Goal: Task Accomplishment & Management: Use online tool/utility

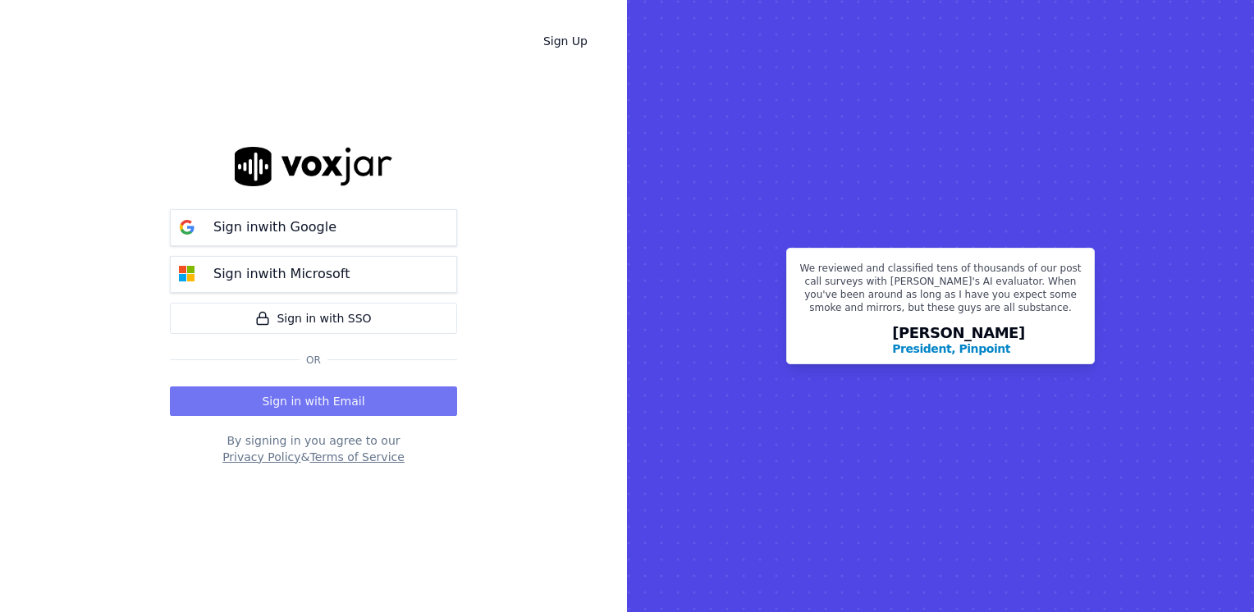
drag, startPoint x: 0, startPoint y: 0, endPoint x: 315, endPoint y: 398, distance: 507.9
click at [315, 398] on button "Sign in with Email" at bounding box center [313, 402] width 287 height 30
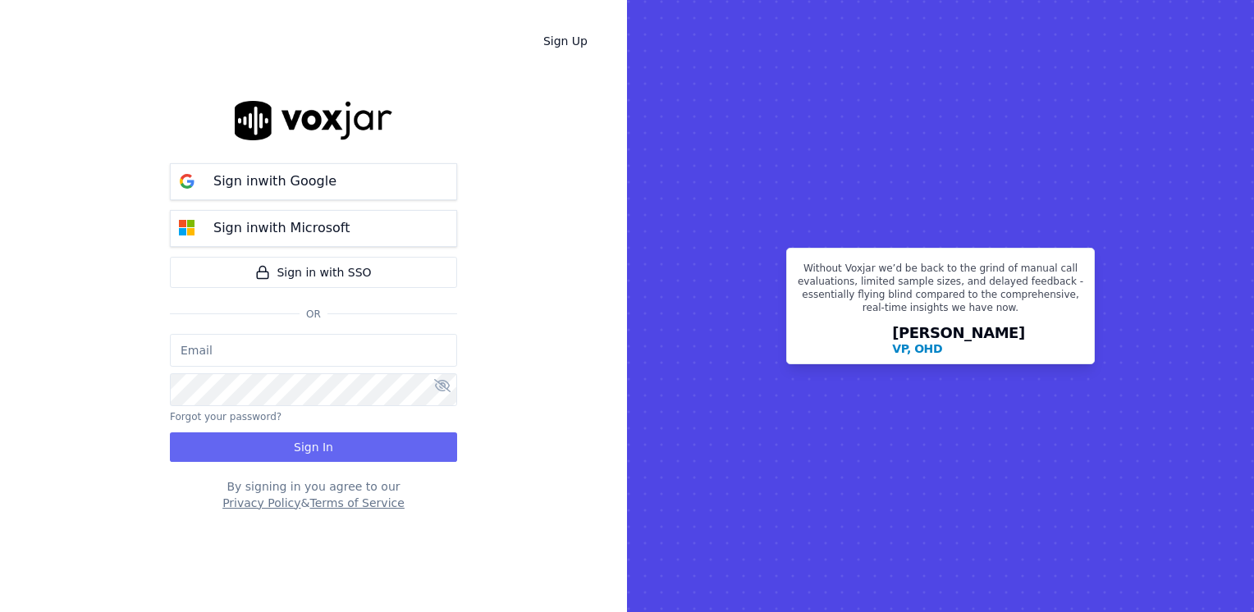
click at [346, 351] on input "email" at bounding box center [313, 350] width 287 height 33
paste input "maleman@newwavepower.net"
type input "maleman@newwavepower.net"
click at [322, 462] on div "Sign in with Google Sign in with Microsoft Sign in with SSO Or maleman@newwavep…" at bounding box center [313, 306] width 287 height 560
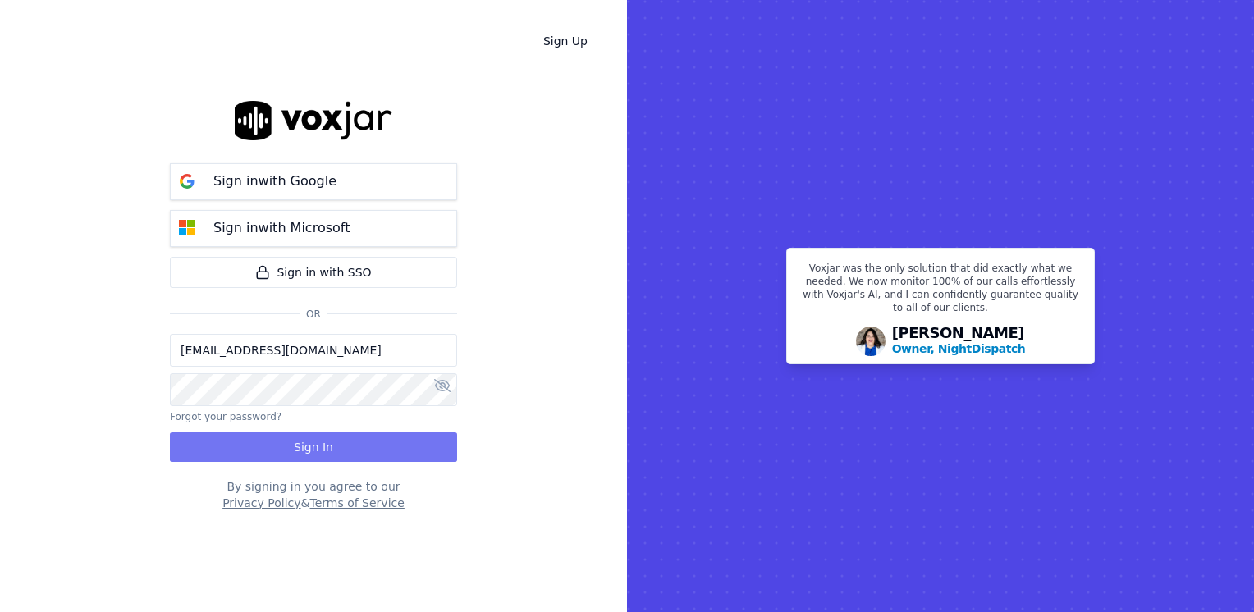
click at [315, 448] on button "Sign In" at bounding box center [313, 448] width 287 height 30
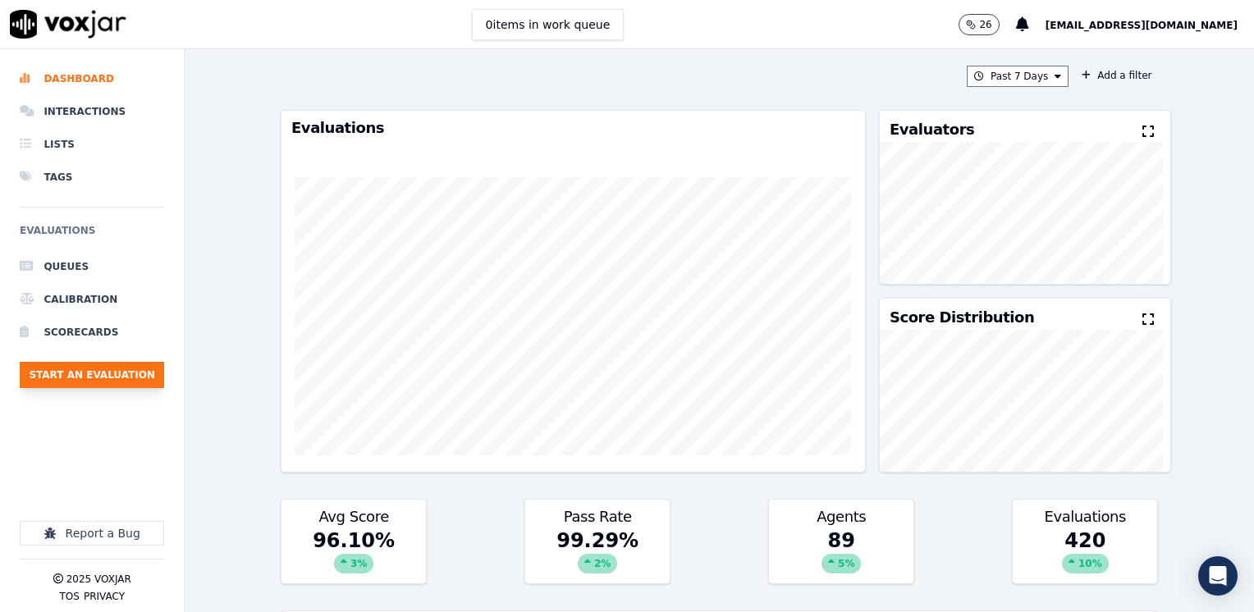
click at [118, 373] on button "Start an Evaluation" at bounding box center [92, 375] width 144 height 26
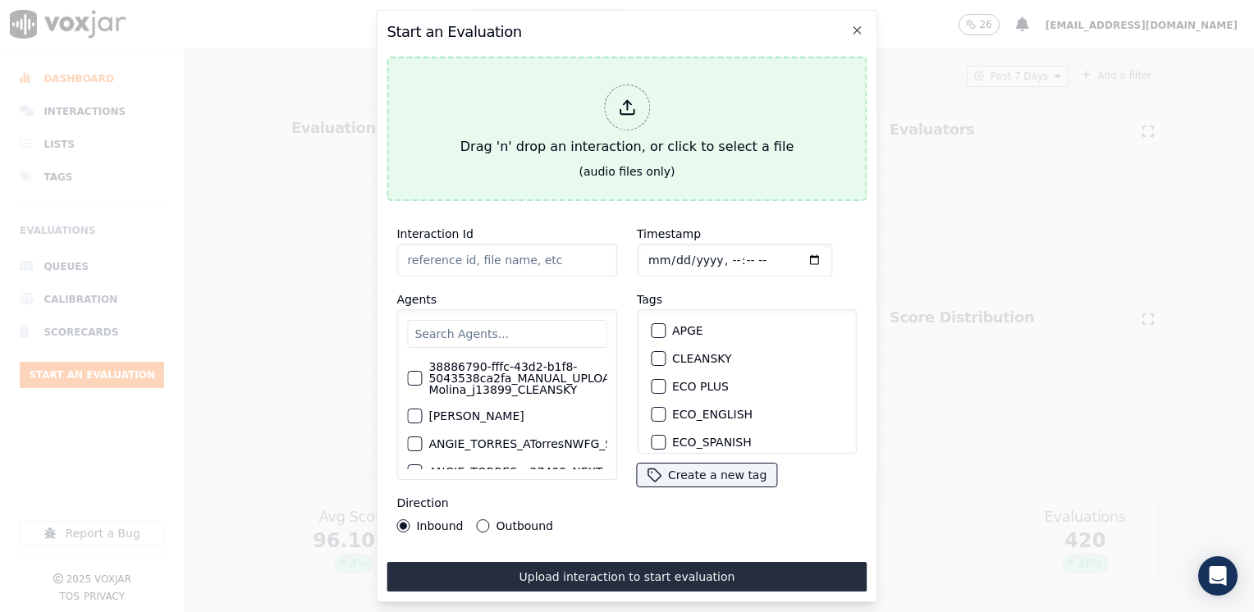
click at [634, 110] on icon at bounding box center [628, 112] width 14 height 5
type input "20250813-120609_6108035925-[PERSON_NAME] 2 all.mp3"
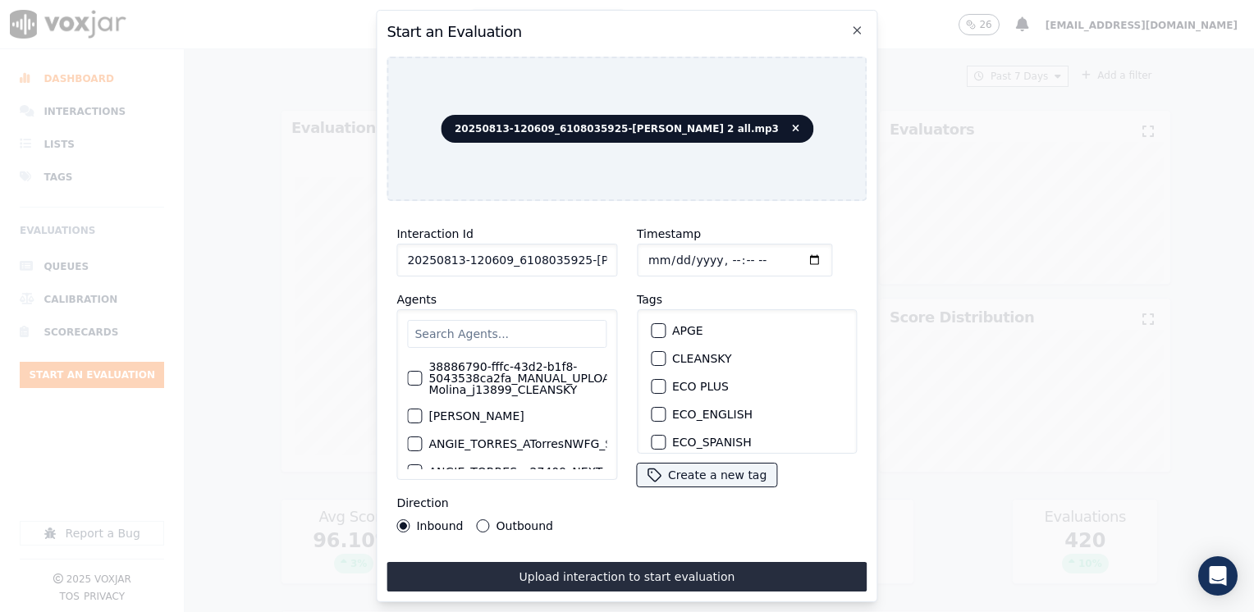
click at [502, 336] on input "text" at bounding box center [506, 334] width 199 height 28
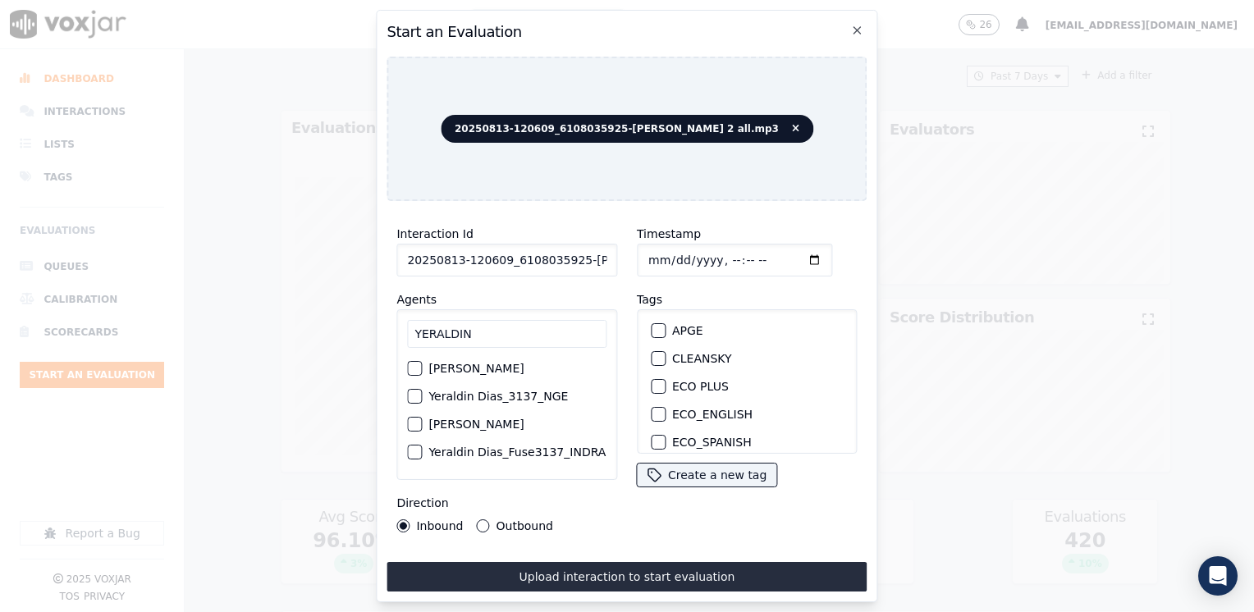
type input "YERALDIN"
click at [414, 399] on div "button" at bounding box center [413, 396] width 11 height 11
click at [653, 384] on div "button" at bounding box center [657, 389] width 11 height 11
click at [785, 255] on input "Timestamp" at bounding box center [734, 260] width 195 height 33
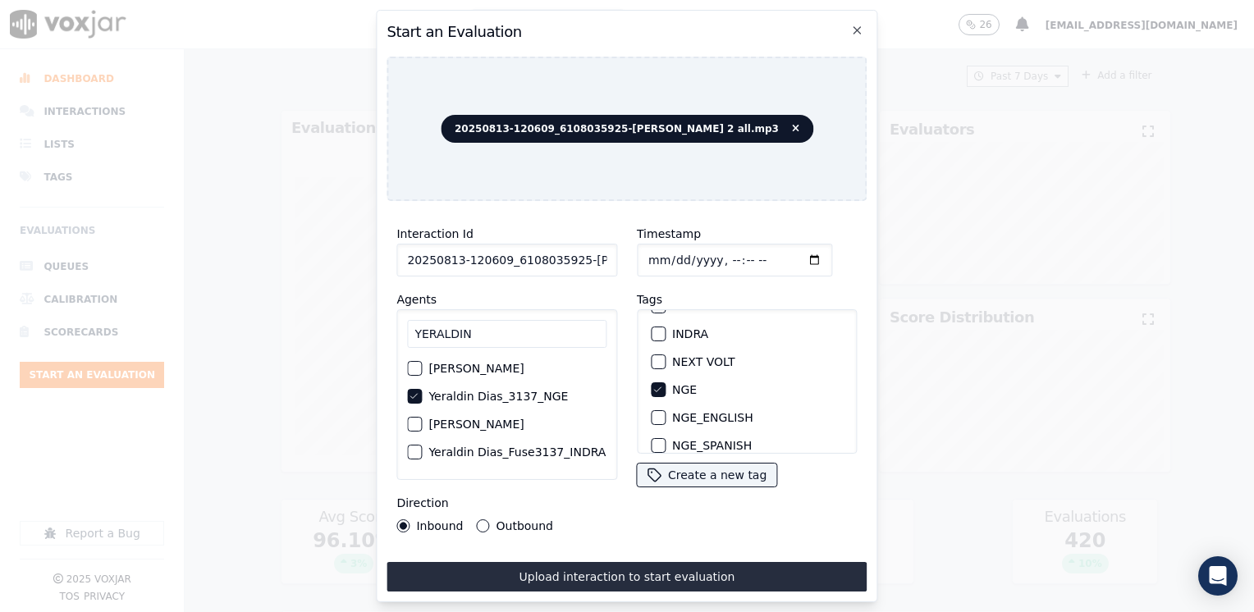
type input "[DATE]T15:48"
click at [513, 328] on input "YERALDIN" at bounding box center [506, 334] width 199 height 28
click at [792, 259] on input "Timestamp" at bounding box center [734, 260] width 195 height 33
click at [479, 522] on button "Outbound" at bounding box center [483, 526] width 13 height 13
click at [608, 581] on button "Upload interaction to start evaluation" at bounding box center [627, 577] width 480 height 30
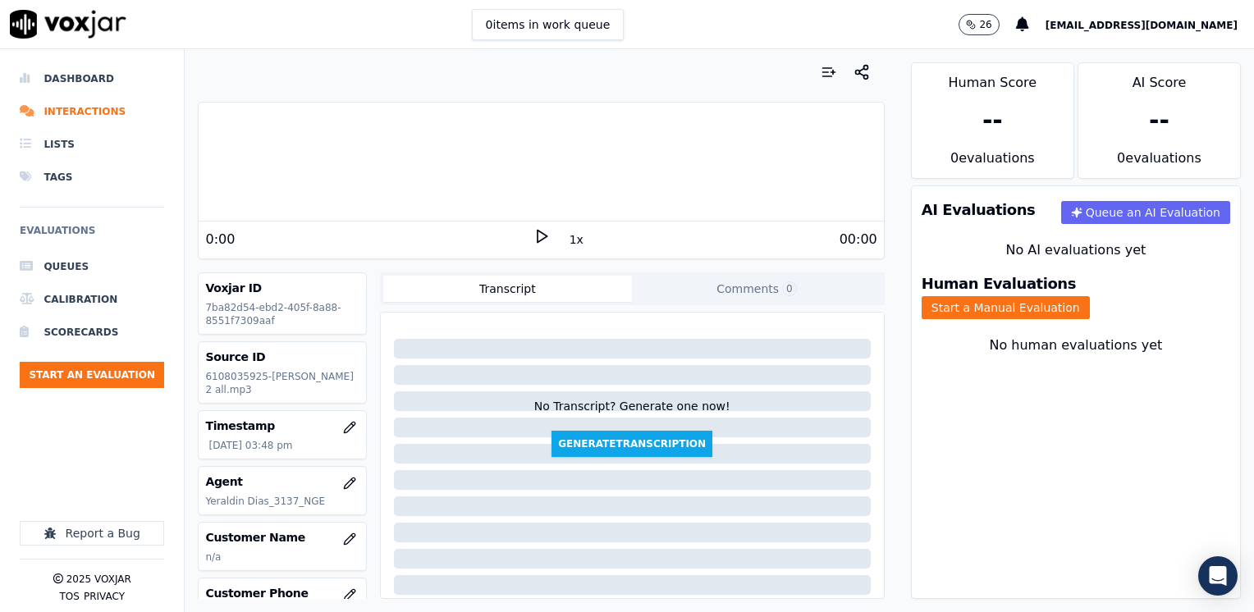
click at [538, 241] on polygon at bounding box center [543, 237] width 10 height 12
click at [538, 241] on rect at bounding box center [539, 236] width 2 height 11
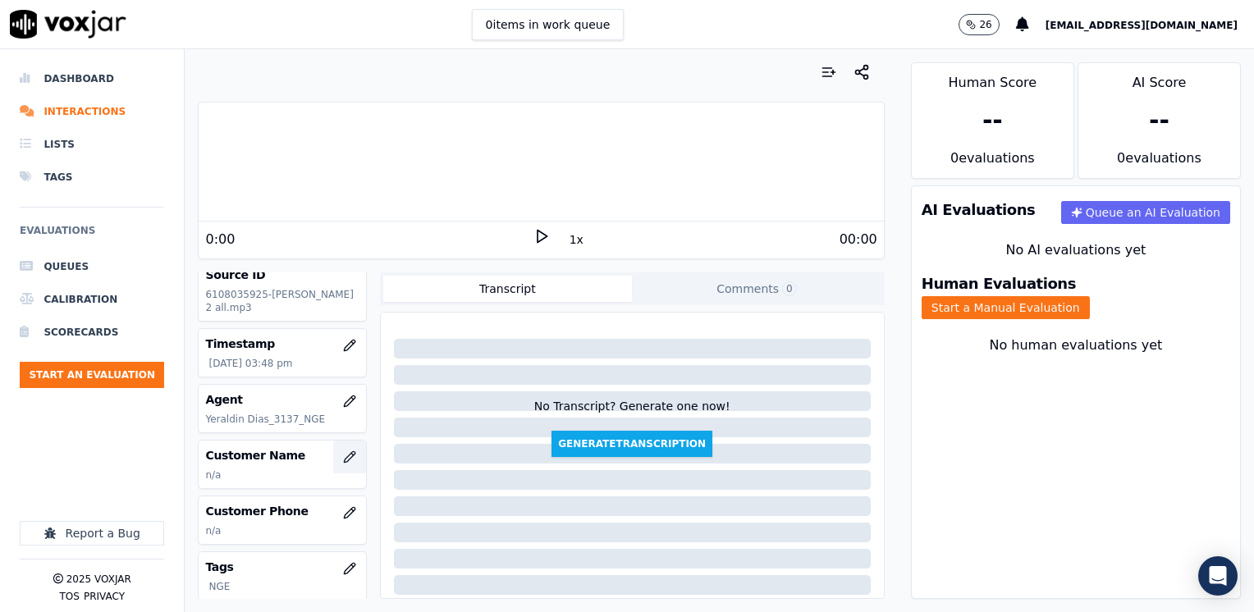
click at [343, 455] on icon "button" at bounding box center [349, 457] width 13 height 13
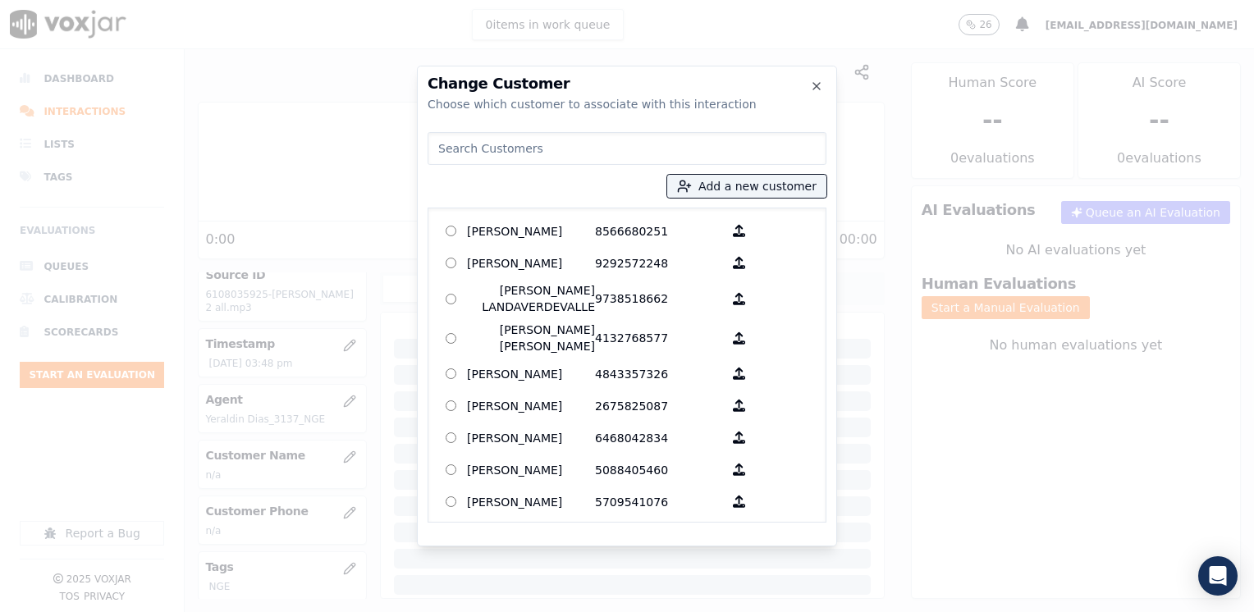
click at [656, 127] on div "Add a new customer [PERSON_NAME] 8566680251 [PERSON_NAME] 9292572248 [PERSON_NA…" at bounding box center [627, 324] width 399 height 397
click at [645, 146] on input at bounding box center [627, 148] width 399 height 33
paste input "6108035925"
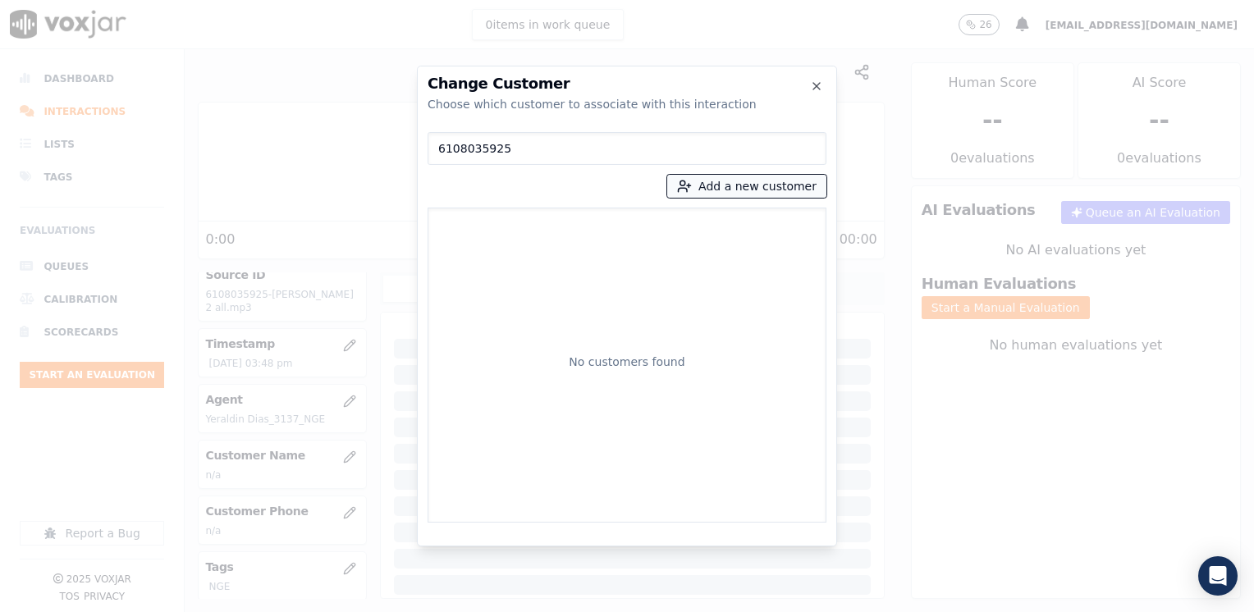
type input "6108035925"
click at [772, 182] on button "Add a new customer" at bounding box center [746, 186] width 159 height 23
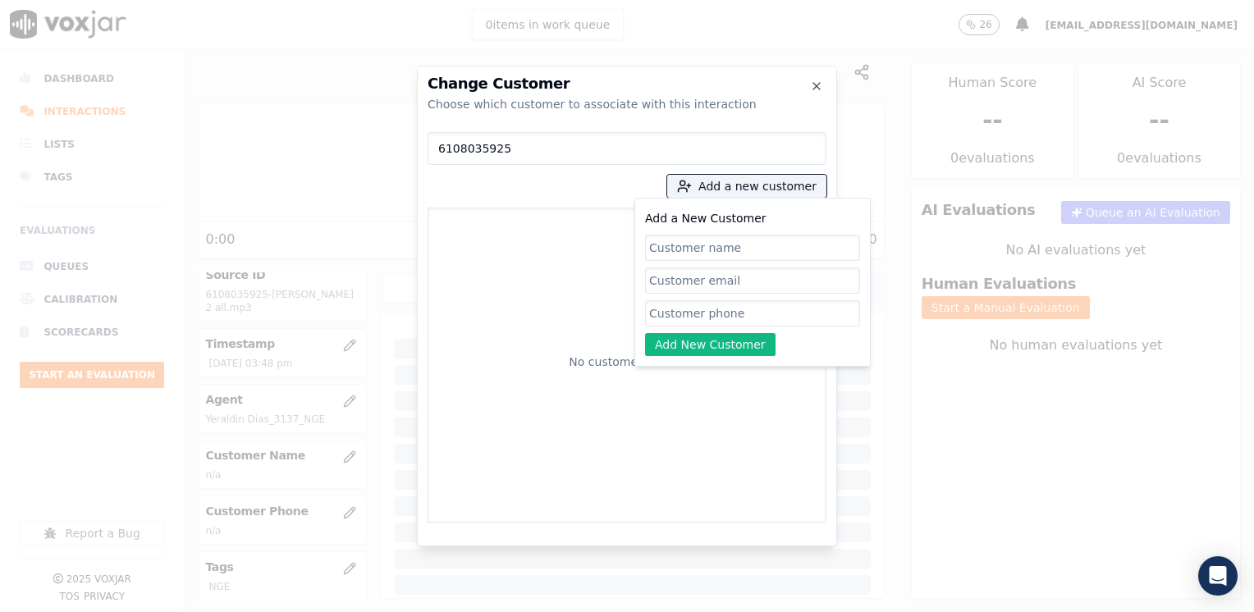
click at [709, 244] on input "Add a New Customer" at bounding box center [752, 248] width 215 height 26
drag, startPoint x: 486, startPoint y: 264, endPoint x: 478, endPoint y: 265, distance: 8.4
click at [480, 264] on div "6108035925 Add a new customer Add a New Customer 6108035925 Add New Customer No…" at bounding box center [627, 324] width 399 height 397
paste input "[PERSON_NAME]"
type input "[PERSON_NAME]"
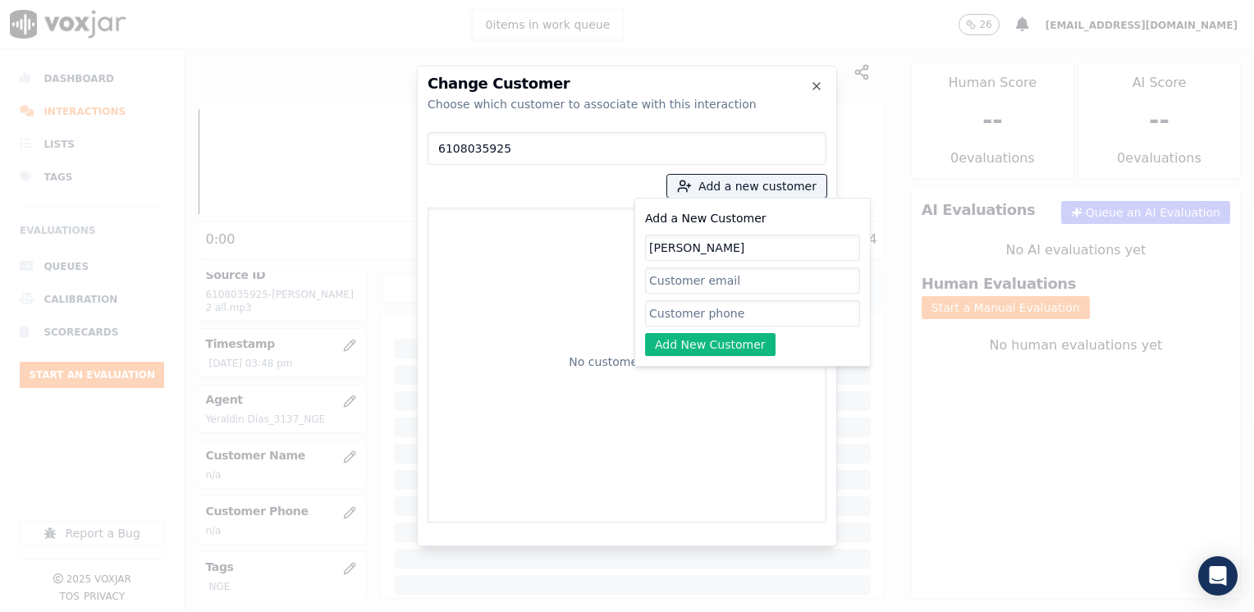
click at [741, 316] on input "Add a New Customer" at bounding box center [752, 313] width 215 height 26
paste input "6108035925"
type input "6108035925"
click at [739, 347] on button "Add New Customer" at bounding box center [710, 344] width 131 height 23
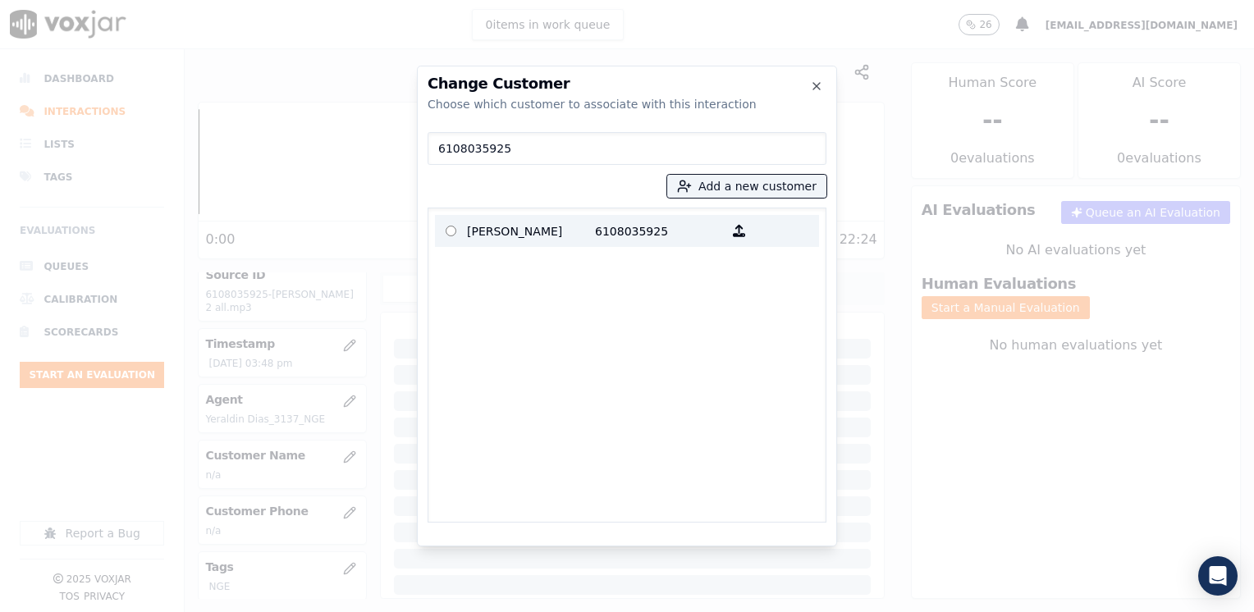
click at [643, 232] on p "6108035925" at bounding box center [659, 230] width 128 height 25
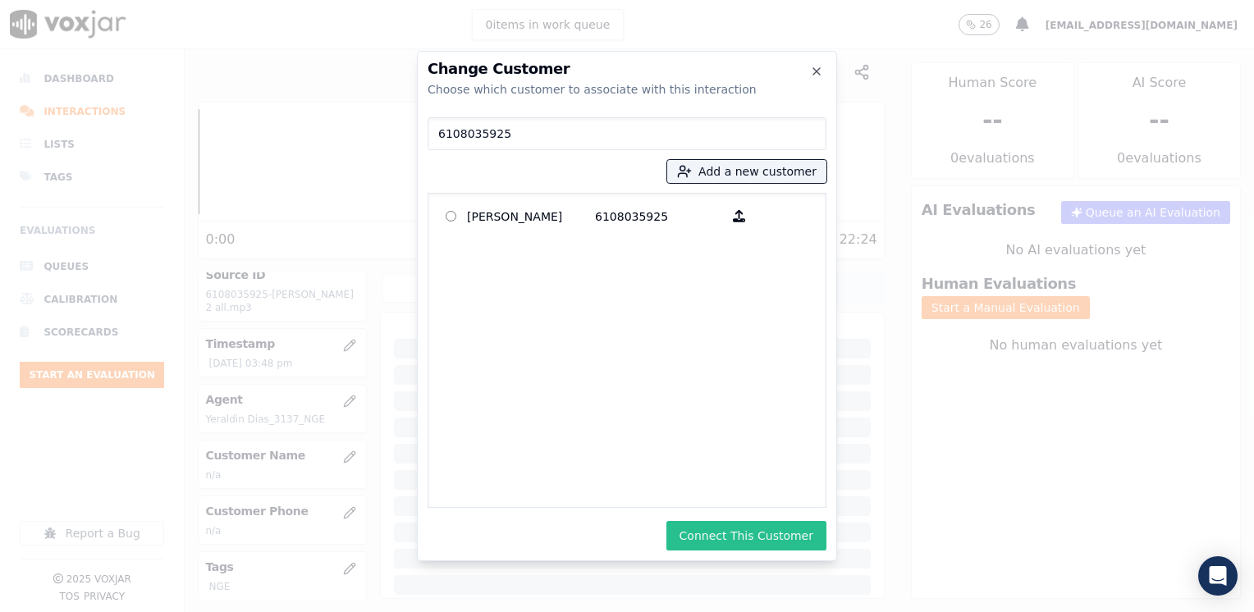
click at [773, 534] on button "Connect This Customer" at bounding box center [747, 536] width 160 height 30
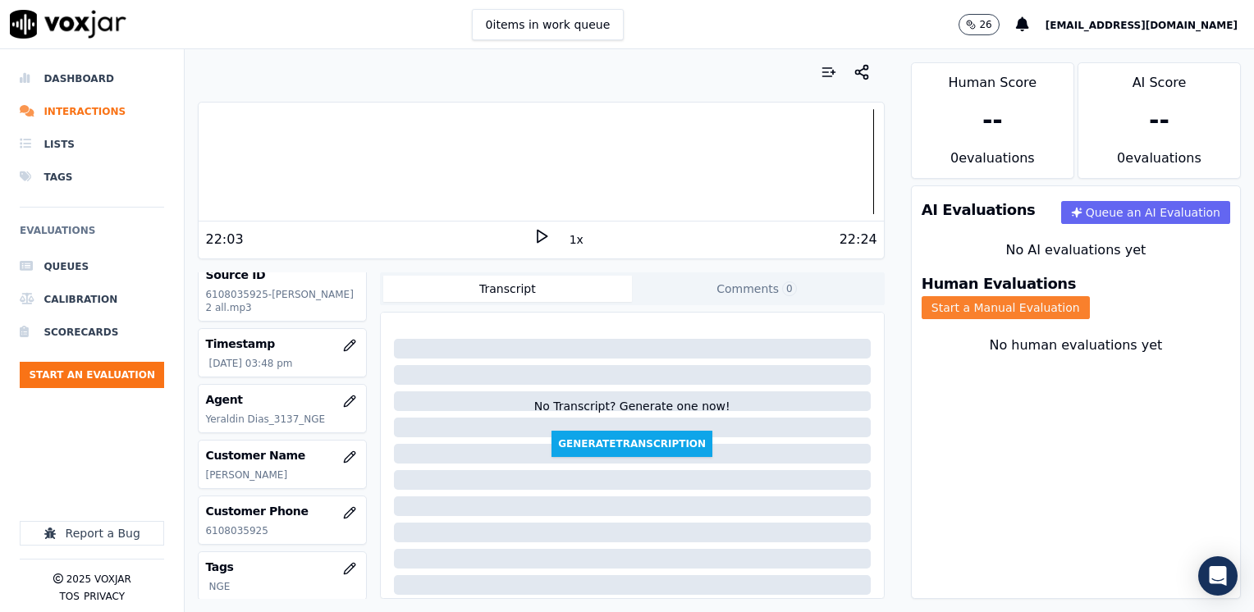
click at [1090, 296] on button "Start a Manual Evaluation" at bounding box center [1006, 307] width 168 height 23
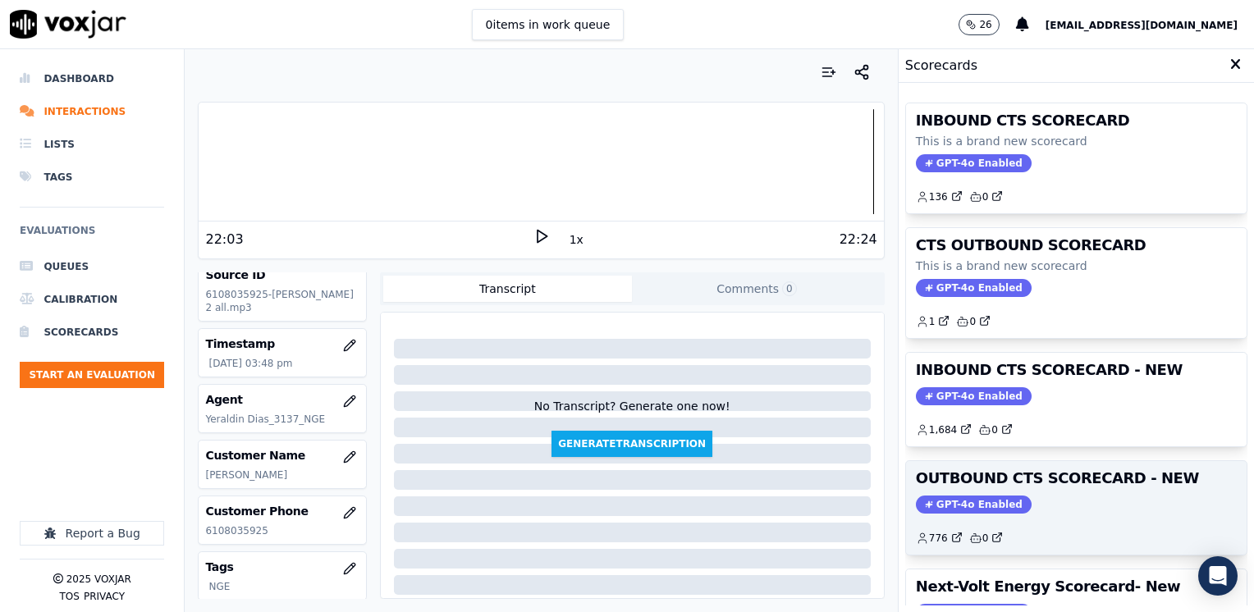
click at [943, 512] on div "OUTBOUND CTS SCORECARD - NEW GPT-4o Enabled 776 0" at bounding box center [1076, 508] width 341 height 94
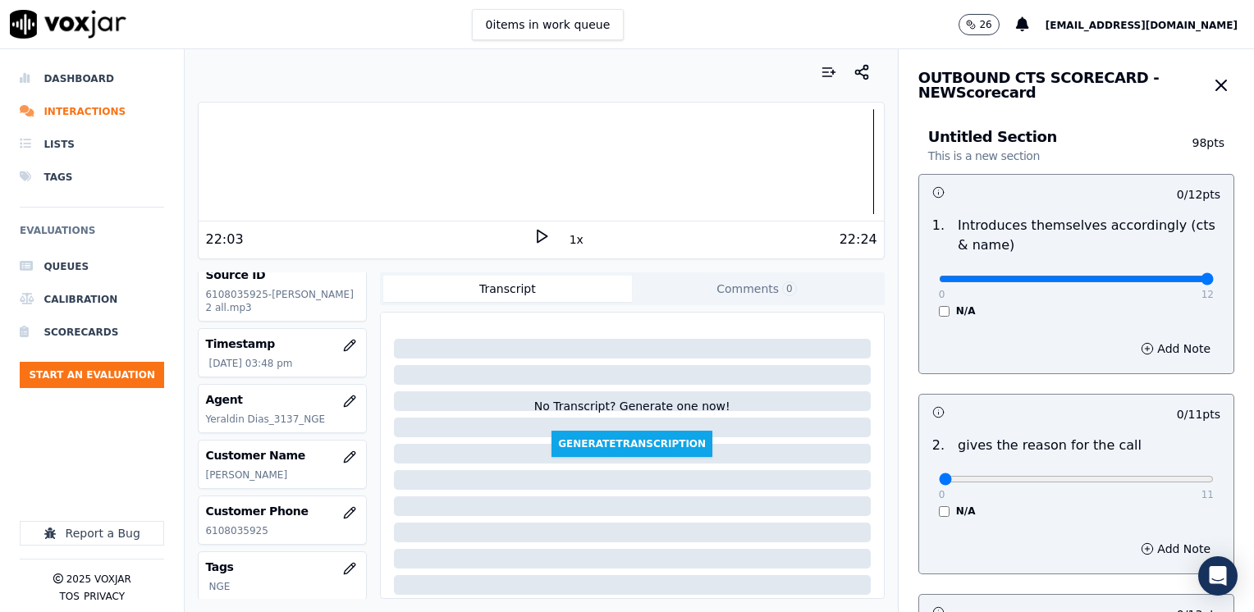
drag, startPoint x: 929, startPoint y: 275, endPoint x: 1257, endPoint y: 261, distance: 327.9
type input "12"
click at [1214, 276] on input "range" at bounding box center [1076, 279] width 275 height 7
drag, startPoint x: 926, startPoint y: 481, endPoint x: 1257, endPoint y: 435, distance: 334.0
type input "11"
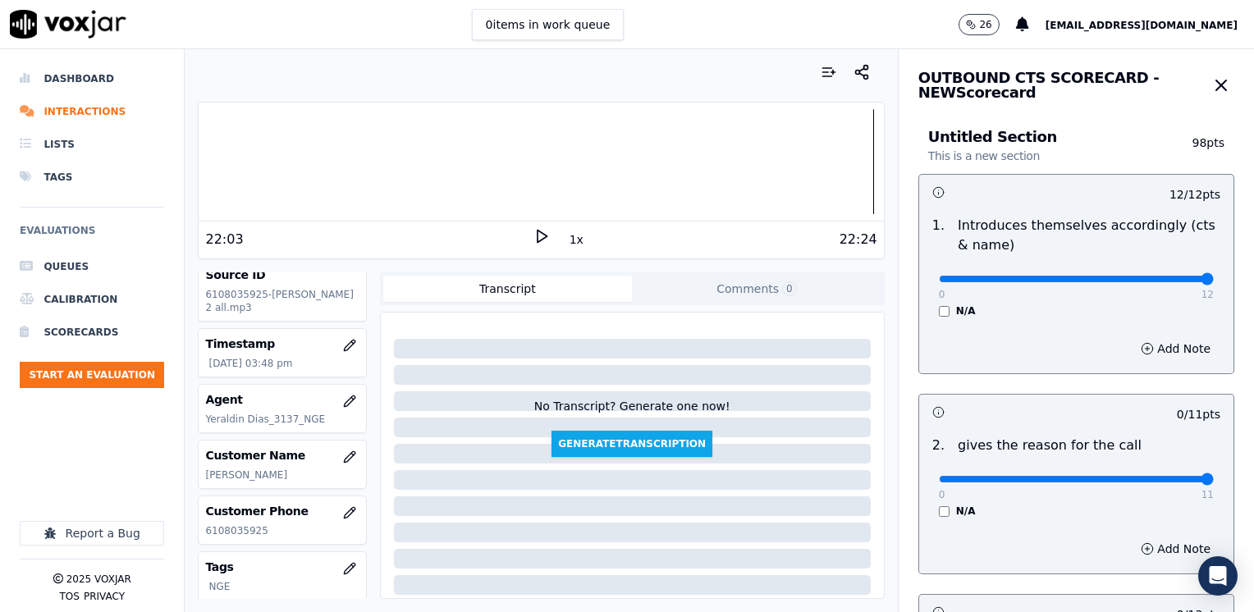
click at [1214, 282] on input "range" at bounding box center [1076, 279] width 275 height 7
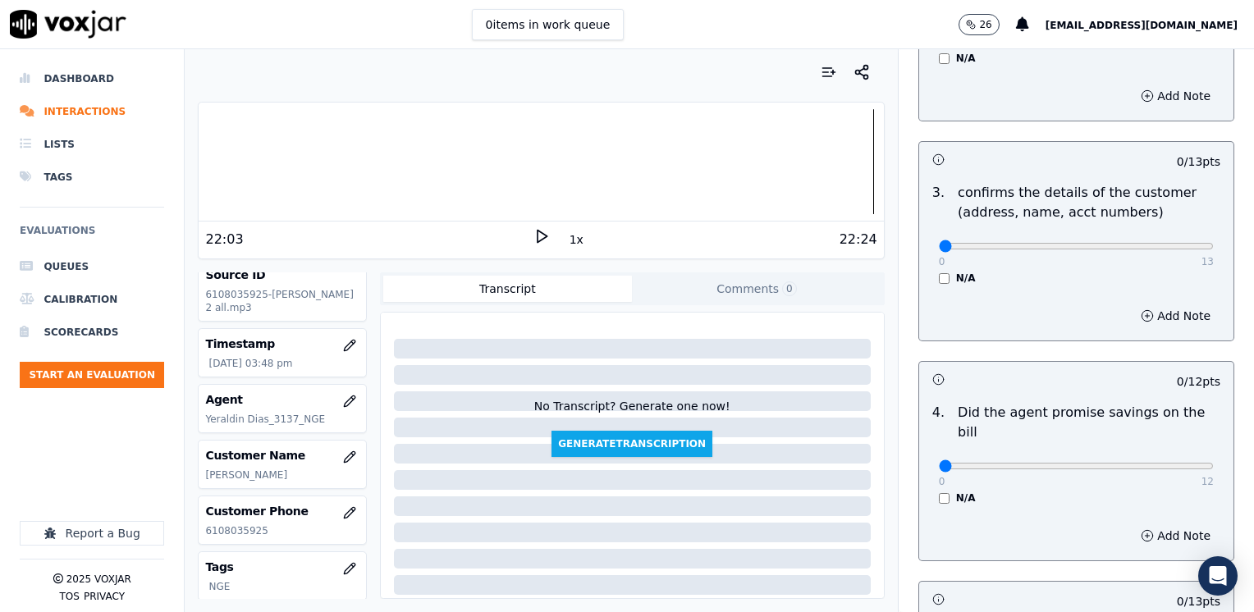
scroll to position [493, 0]
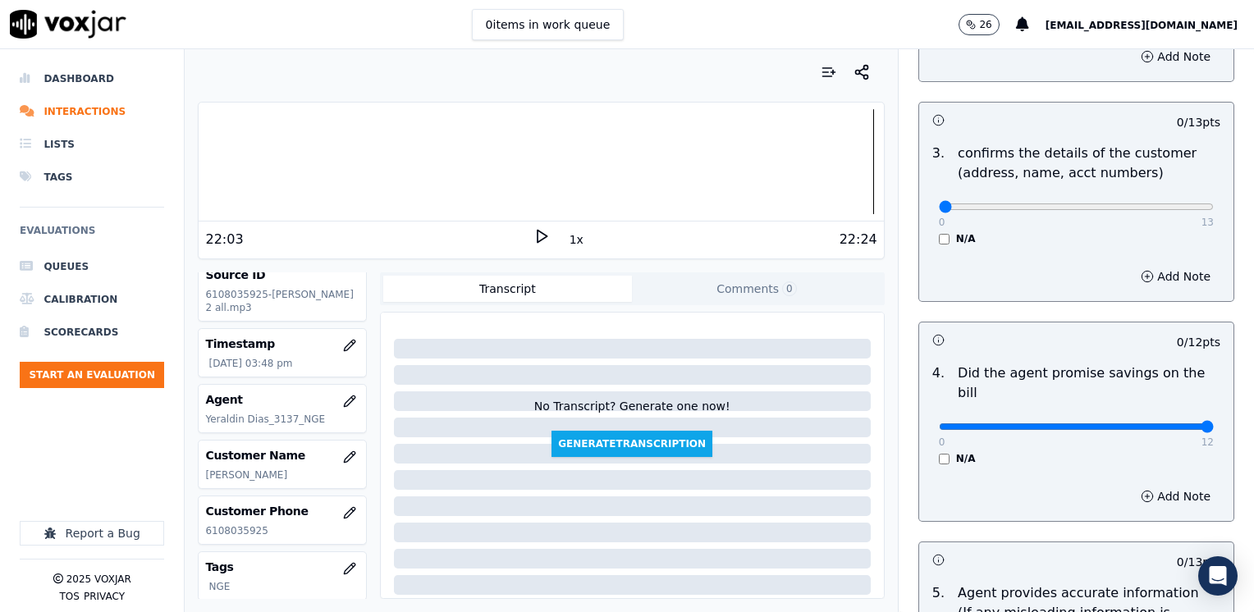
drag, startPoint x: 927, startPoint y: 410, endPoint x: 1254, endPoint y: 333, distance: 335.5
type input "12"
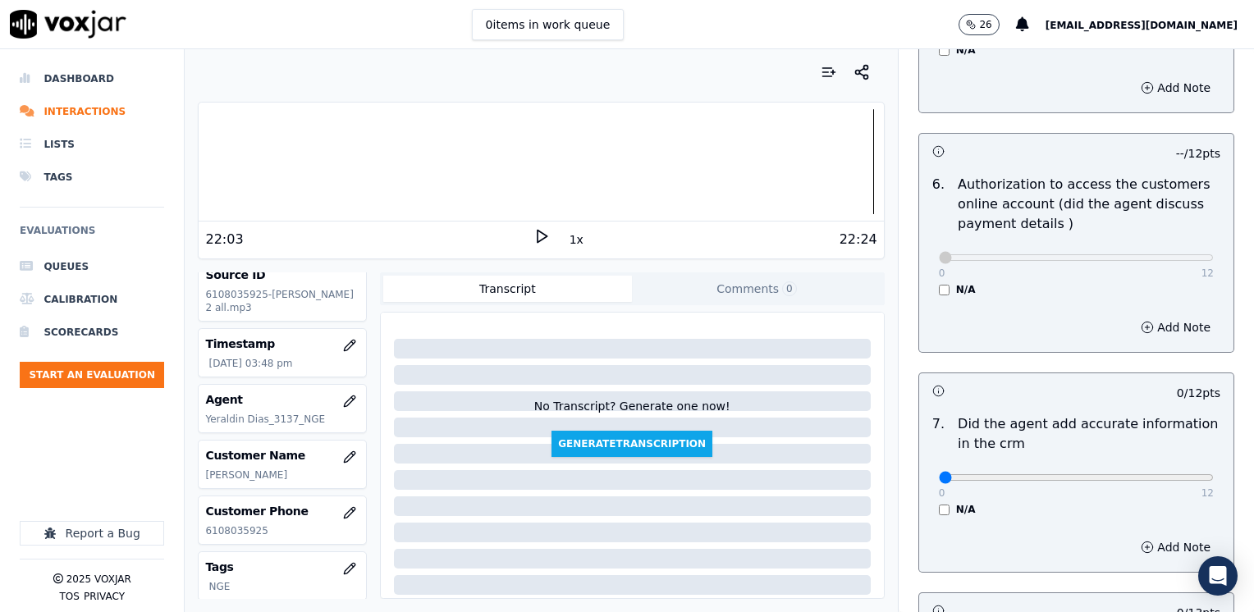
scroll to position [1231, 0]
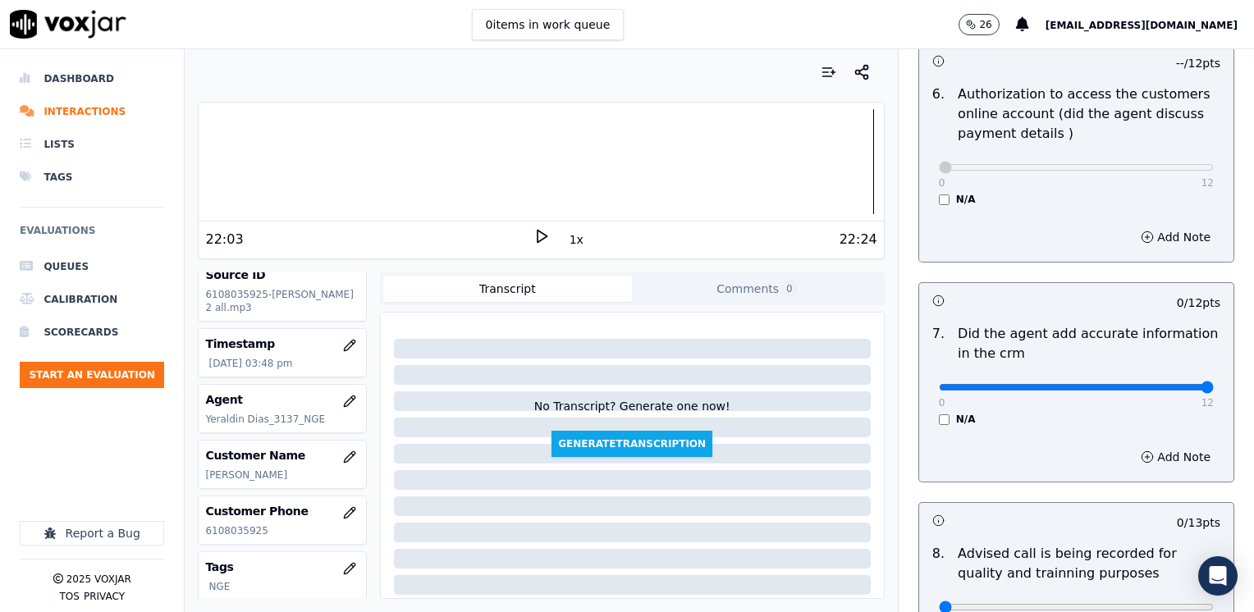
drag, startPoint x: 932, startPoint y: 363, endPoint x: 1257, endPoint y: 401, distance: 327.3
type input "12"
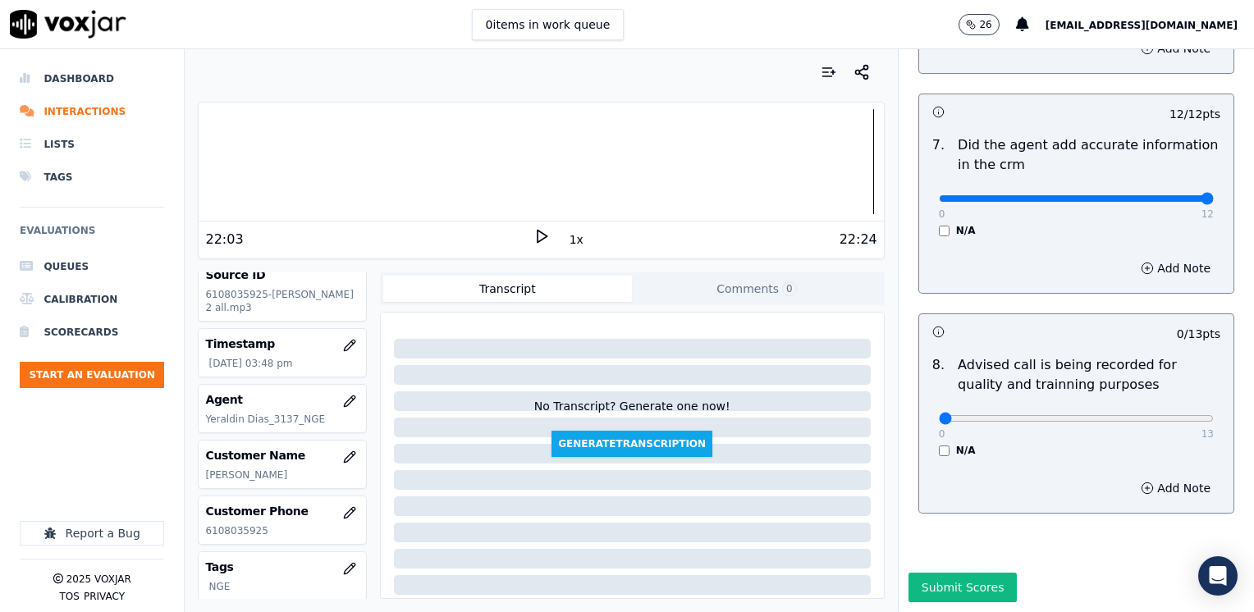
scroll to position [1435, 0]
type input "10"
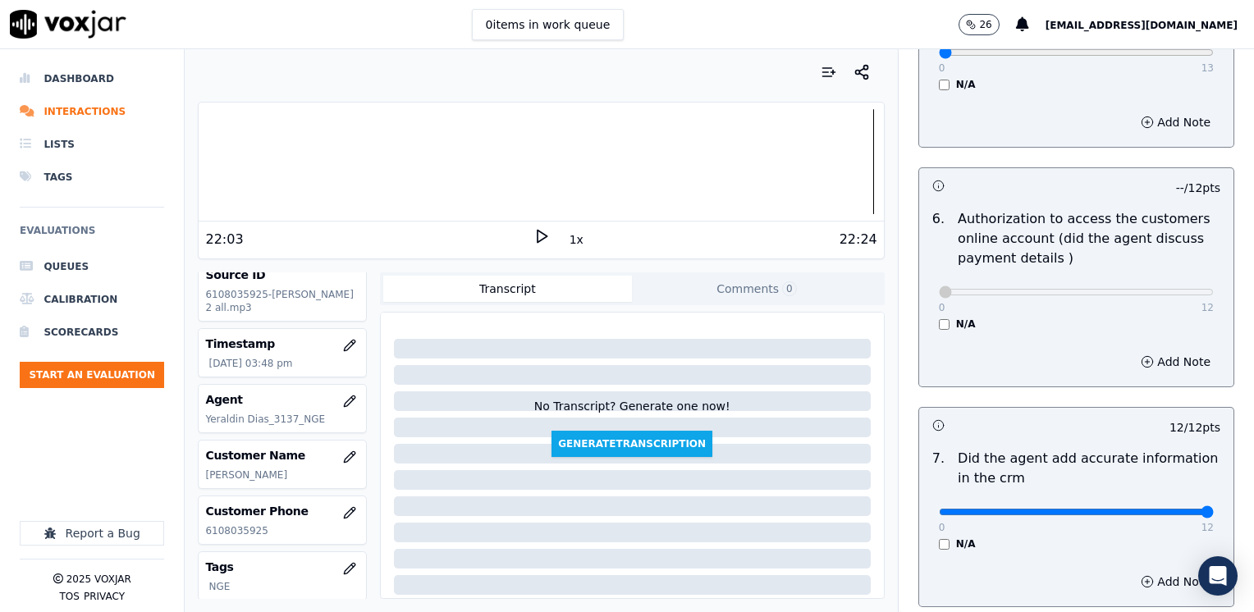
scroll to position [778, 0]
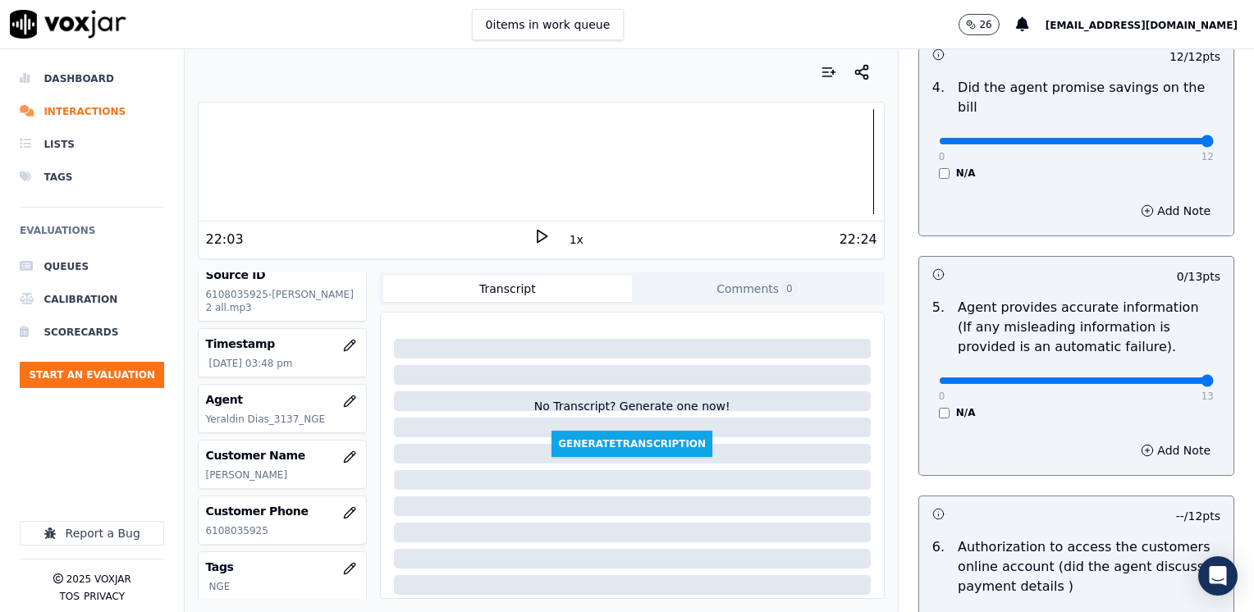
drag, startPoint x: 929, startPoint y: 361, endPoint x: 1257, endPoint y: 297, distance: 333.8
type input "13"
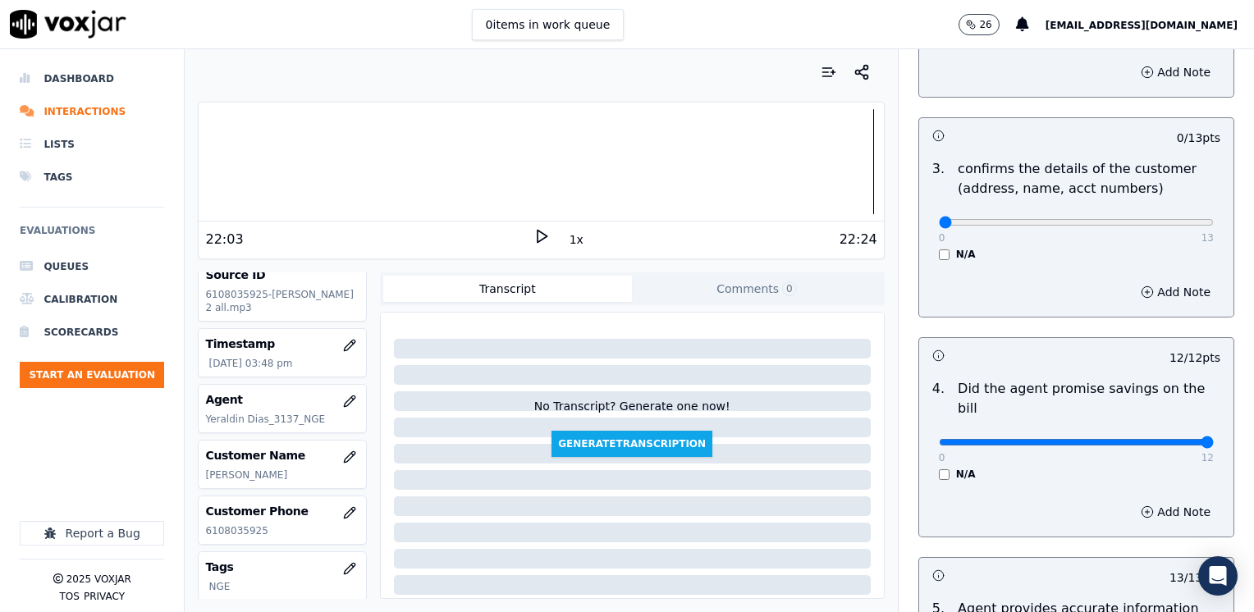
scroll to position [450, 0]
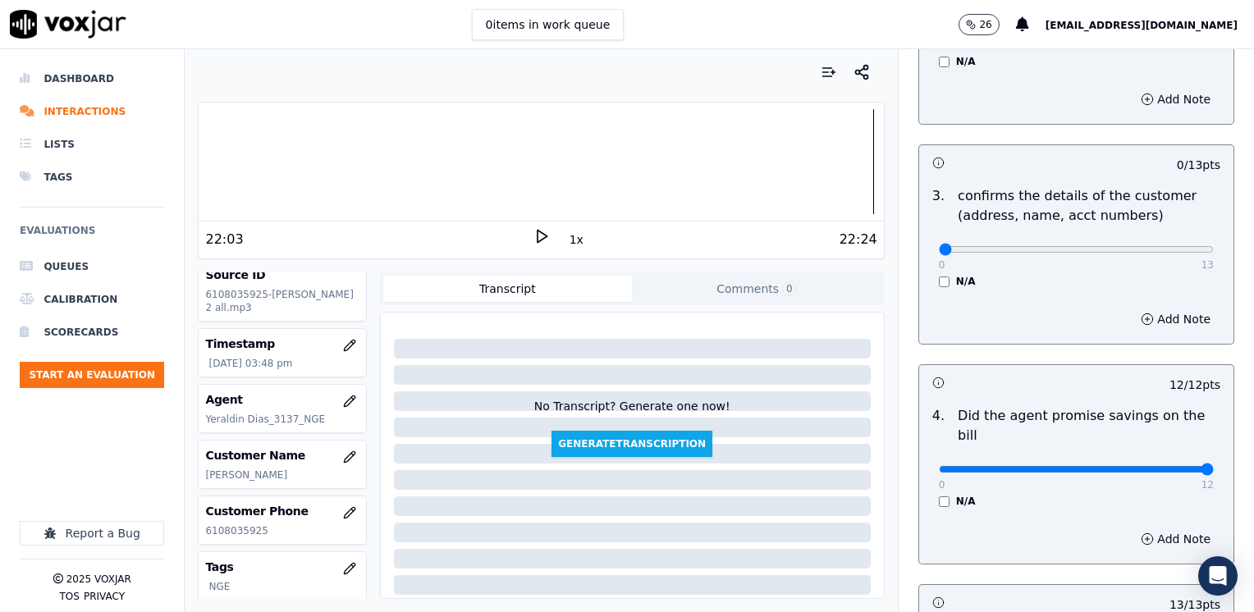
click at [1126, 241] on div "0 13" at bounding box center [1076, 249] width 275 height 20
type input "11"
click at [1152, 323] on button "Add Note" at bounding box center [1175, 319] width 89 height 23
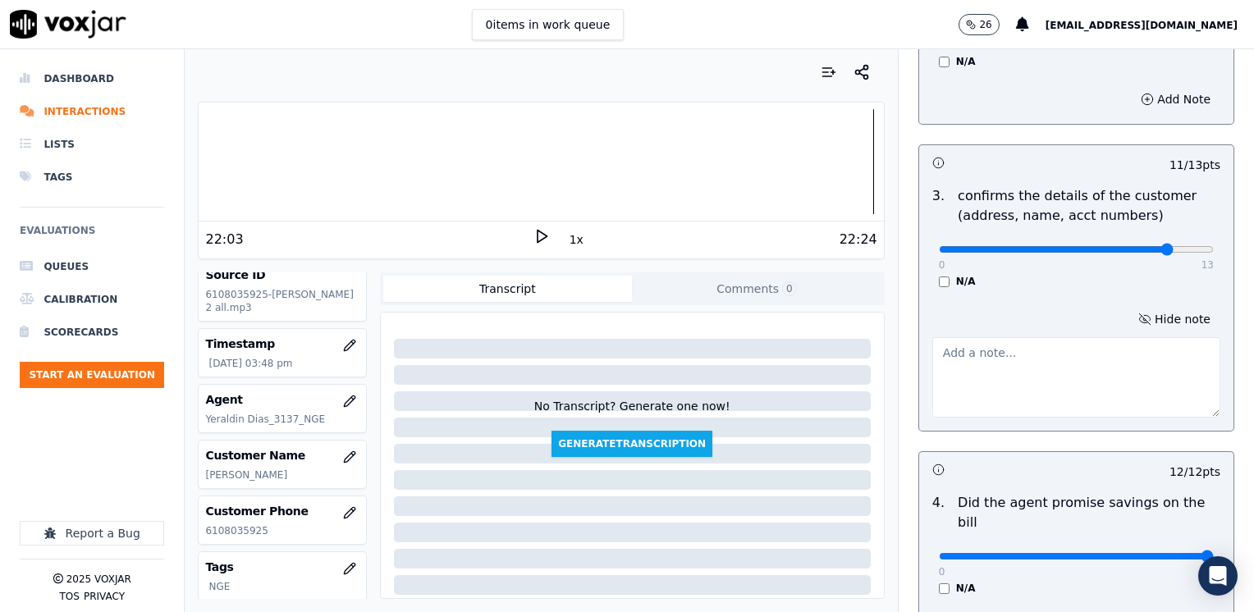
click at [1060, 379] on textarea at bounding box center [1077, 377] width 288 height 80
type textarea "N"
type textarea "n"
type textarea "N"
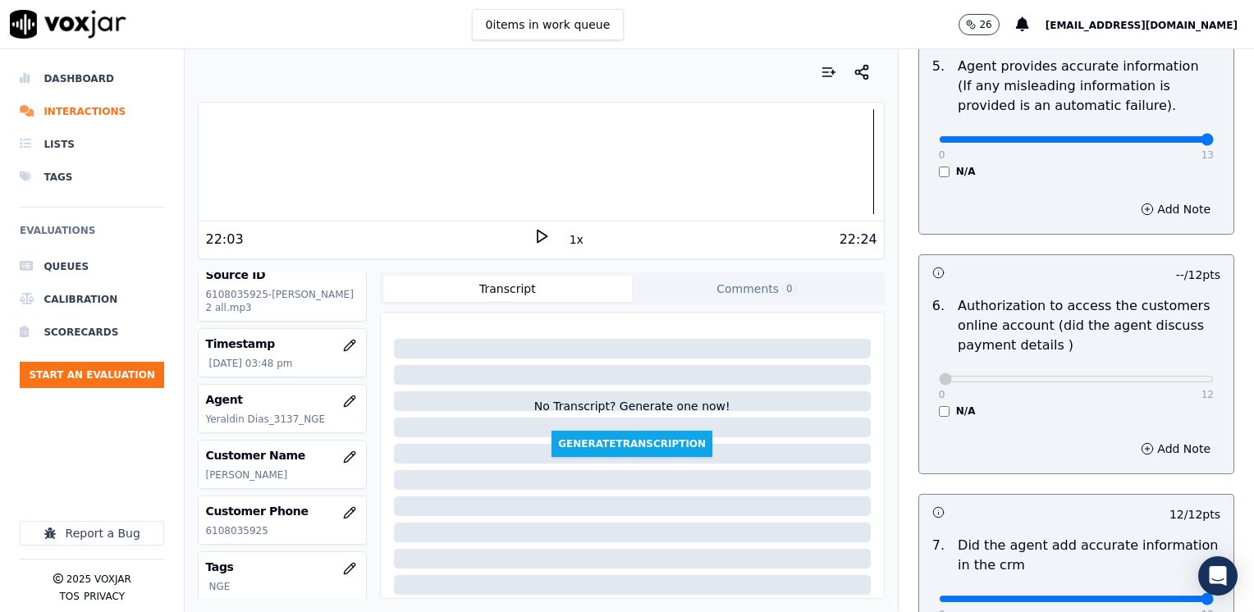
scroll to position [1521, 0]
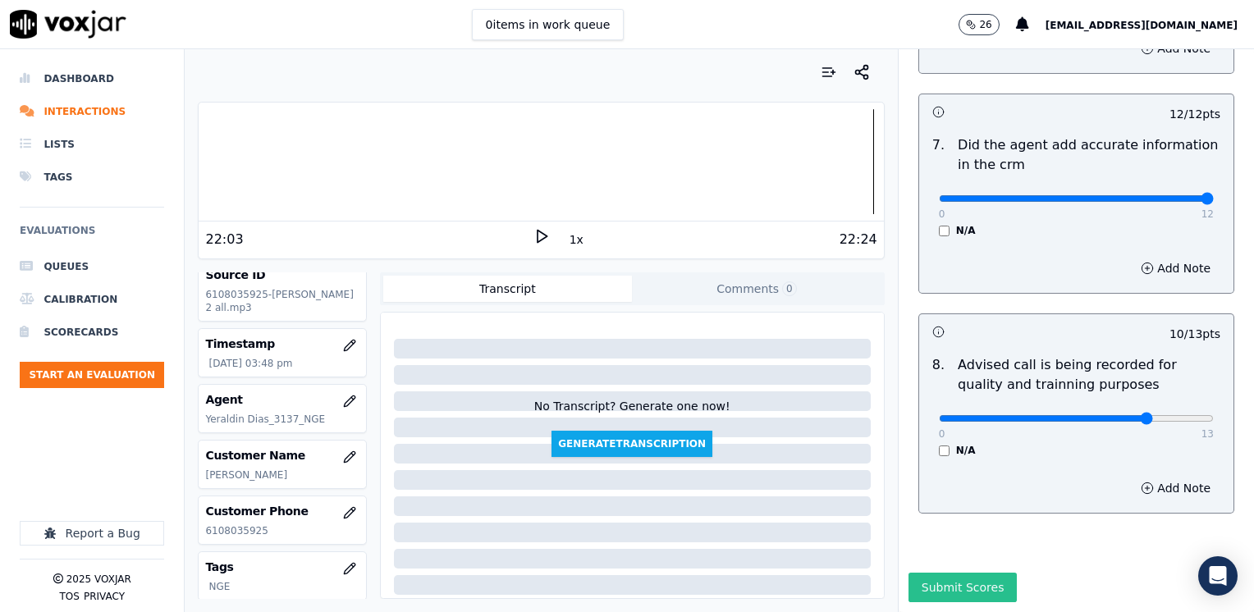
type textarea "Make sure to confirm full service address and the name as it appears on the bil…"
click at [954, 573] on button "Submit Scores" at bounding box center [963, 588] width 109 height 30
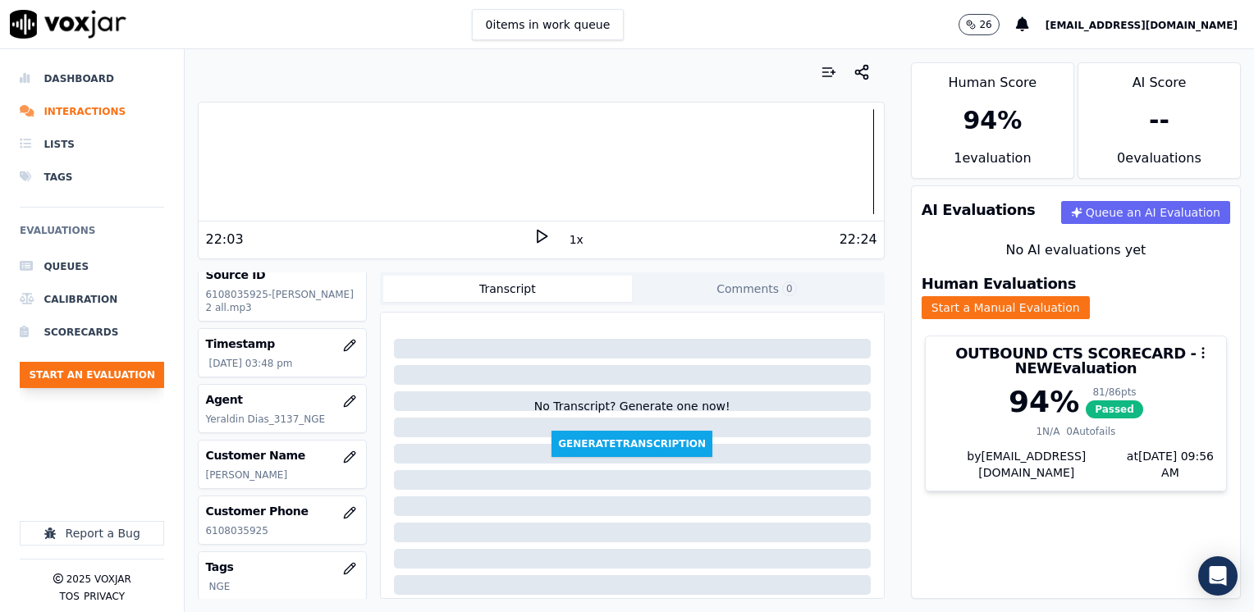
click at [81, 376] on button "Start an Evaluation" at bounding box center [92, 375] width 144 height 26
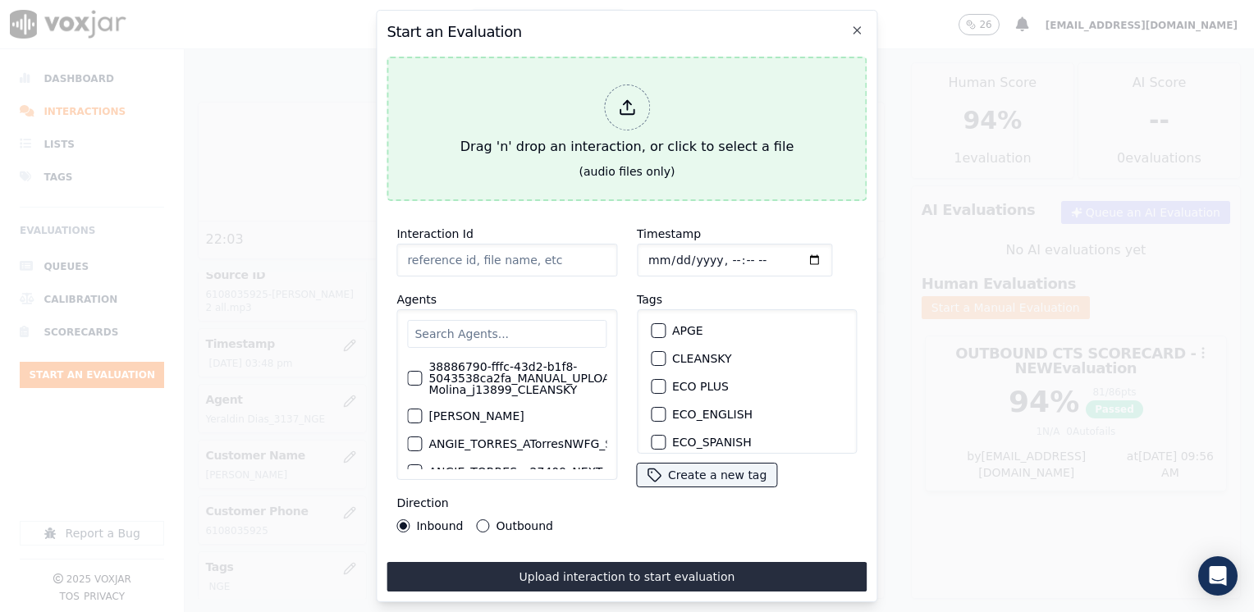
click at [635, 119] on div at bounding box center [627, 108] width 46 height 46
type input "20250813-154519_7819133695-[PERSON_NAME] 2 all.mp3"
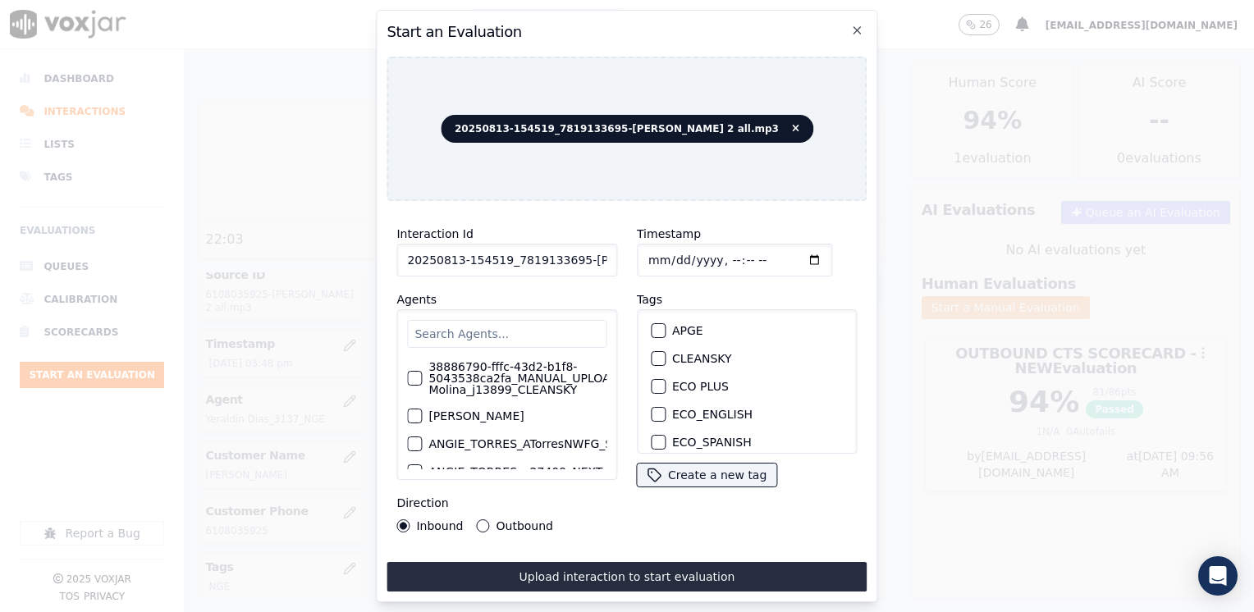
click at [518, 333] on input "text" at bounding box center [506, 334] width 199 height 28
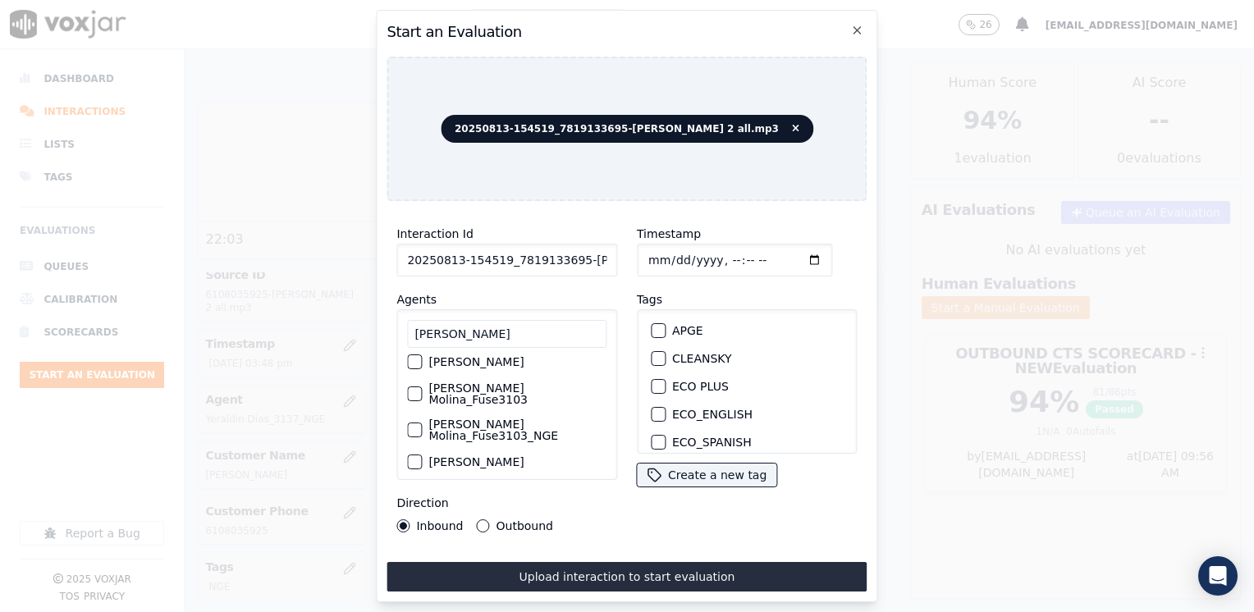
type input "[PERSON_NAME]"
click at [415, 424] on div "button" at bounding box center [413, 429] width 11 height 11
click at [652, 384] on div "button" at bounding box center [657, 389] width 11 height 11
click at [796, 250] on input "Timestamp" at bounding box center [734, 260] width 195 height 33
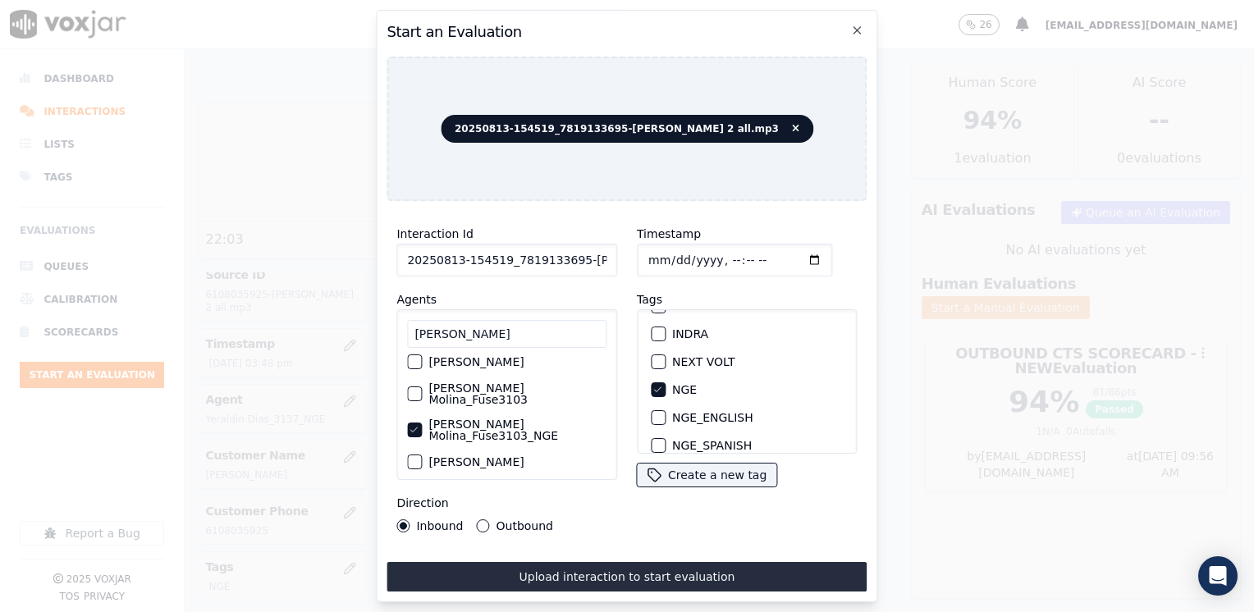
type input "[DATE]T15:56"
click at [479, 520] on button "Outbound" at bounding box center [483, 526] width 13 height 13
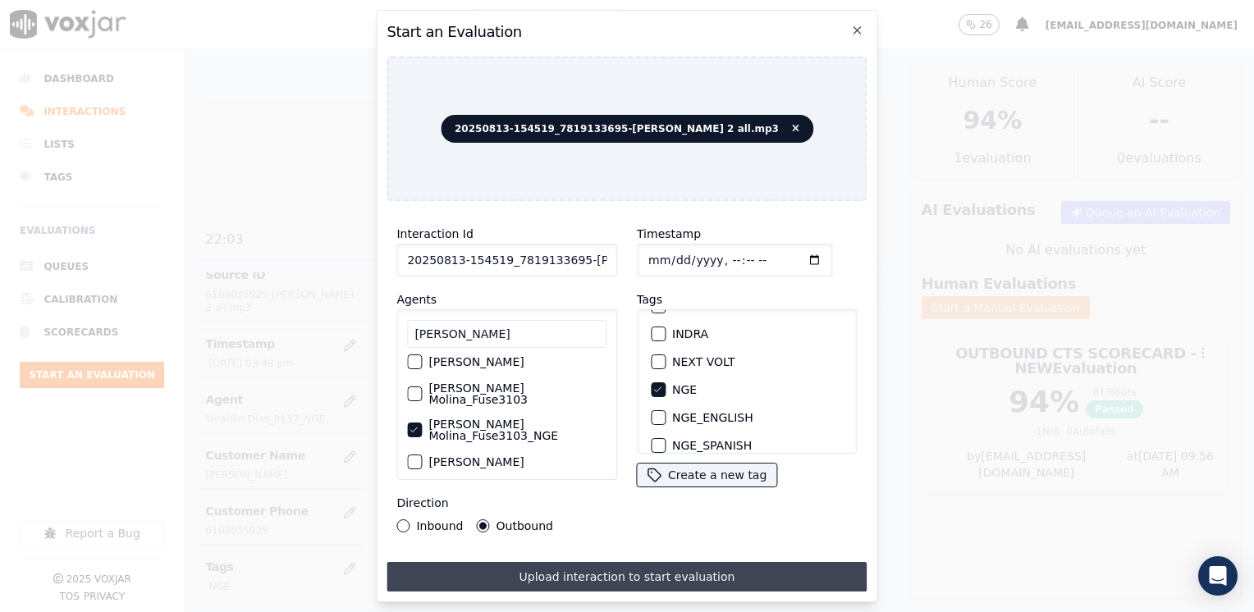
click at [634, 571] on button "Upload interaction to start evaluation" at bounding box center [627, 577] width 480 height 30
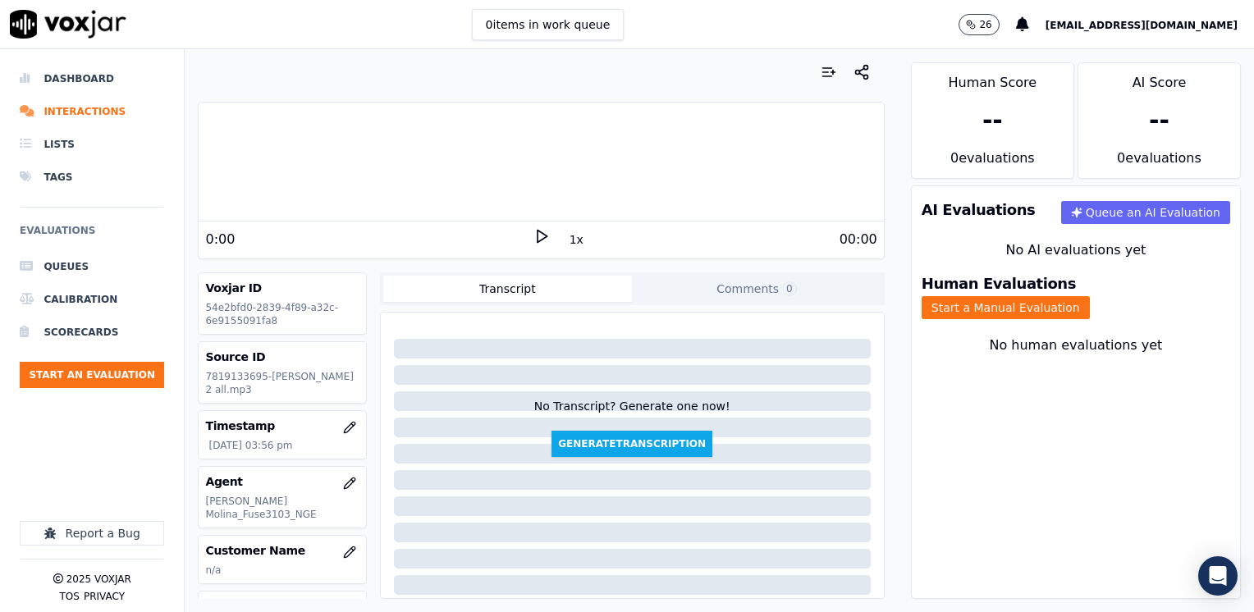
click at [534, 232] on icon at bounding box center [542, 236] width 16 height 16
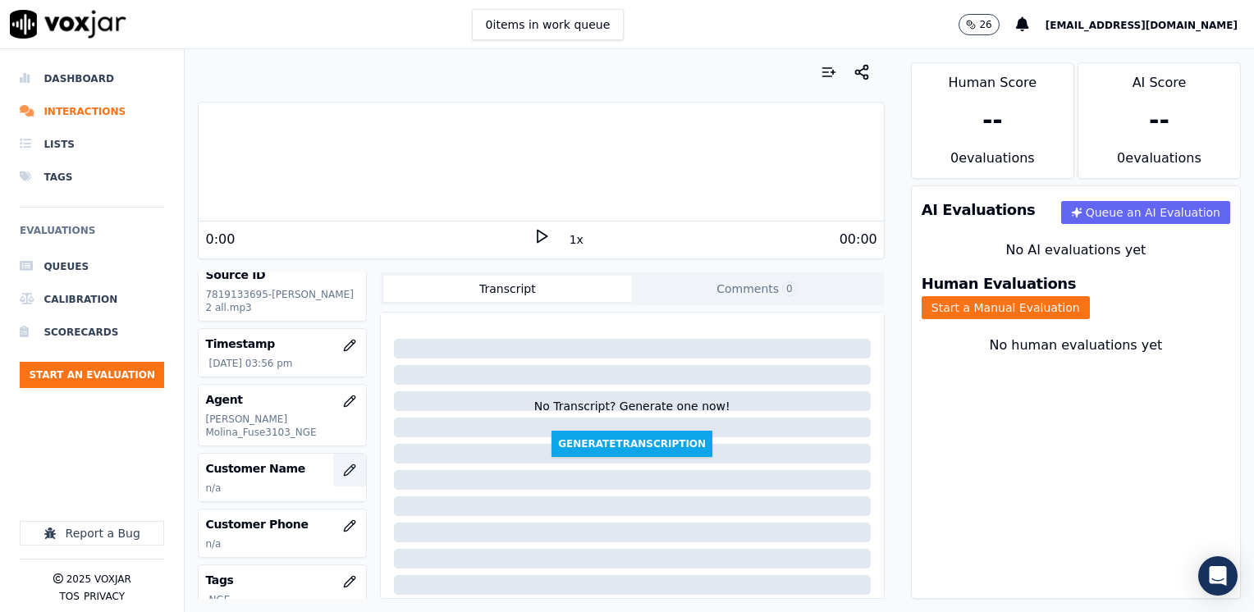
click at [343, 464] on icon "button" at bounding box center [349, 470] width 13 height 13
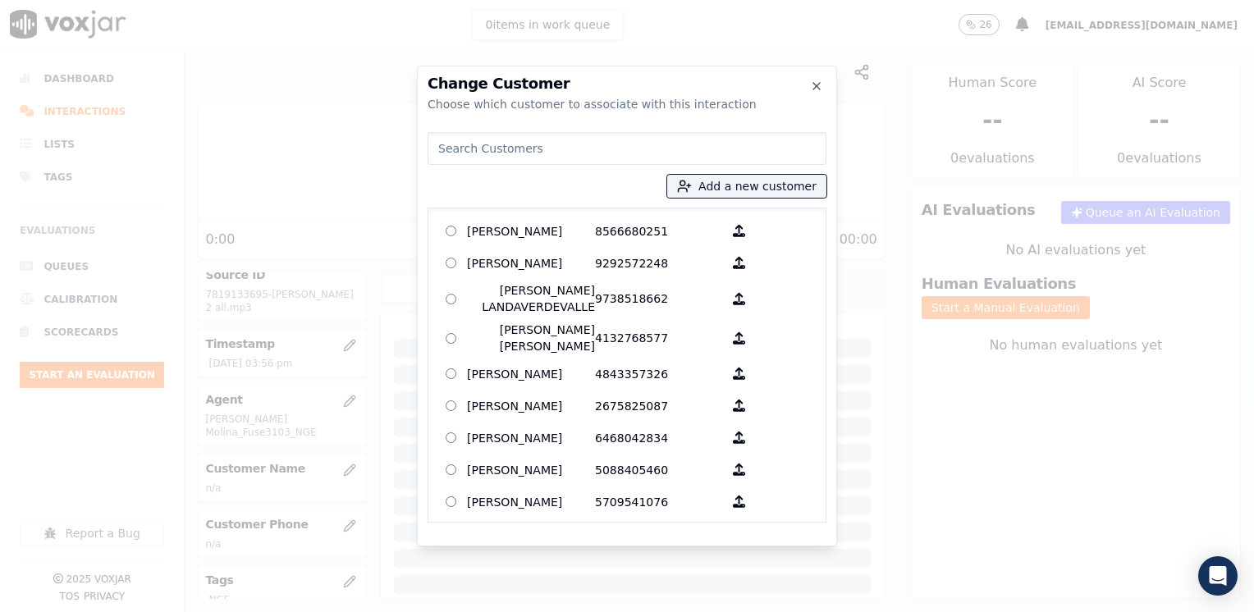
click at [594, 149] on input at bounding box center [627, 148] width 399 height 33
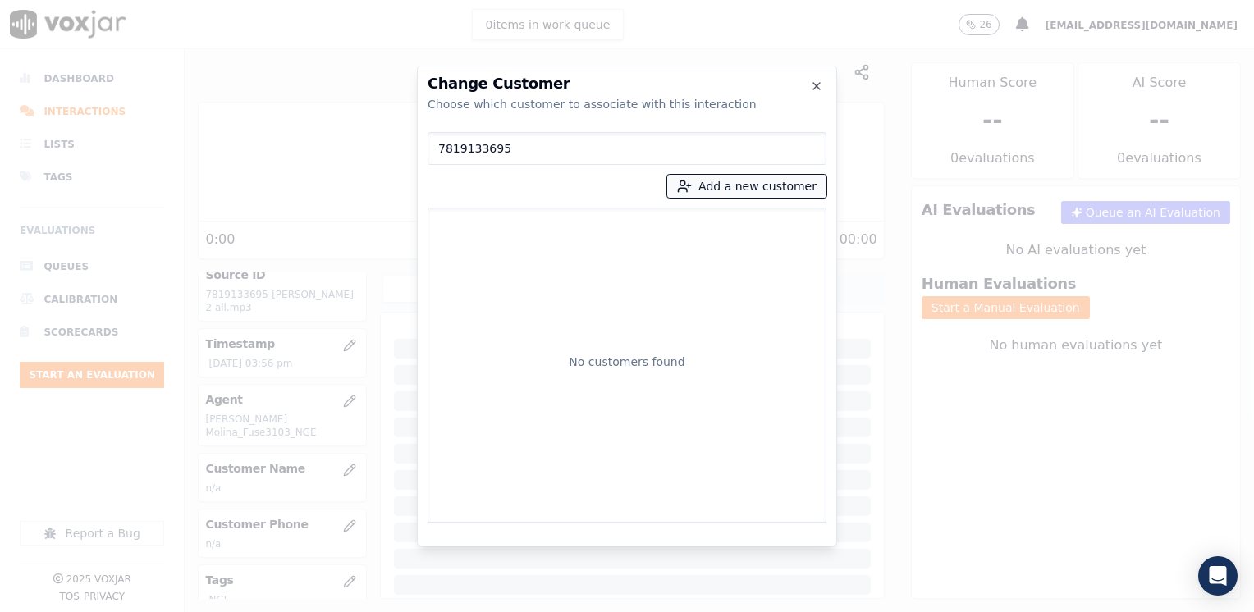
type input "7819133695"
click at [752, 182] on button "Add a new customer" at bounding box center [746, 186] width 159 height 23
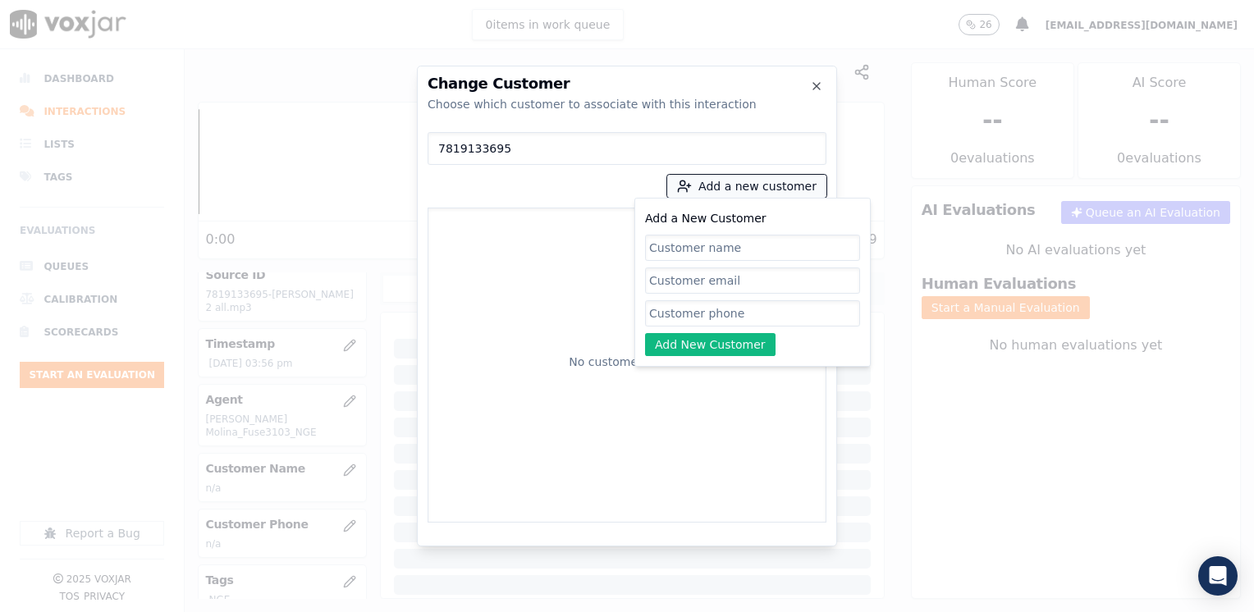
click at [718, 314] on input "Add a New Customer" at bounding box center [752, 313] width 215 height 26
paste input "7819133695"
type input "7819133695"
click at [768, 236] on input "Add a New Customer" at bounding box center [752, 248] width 215 height 26
paste input "[PERSON_NAME]"
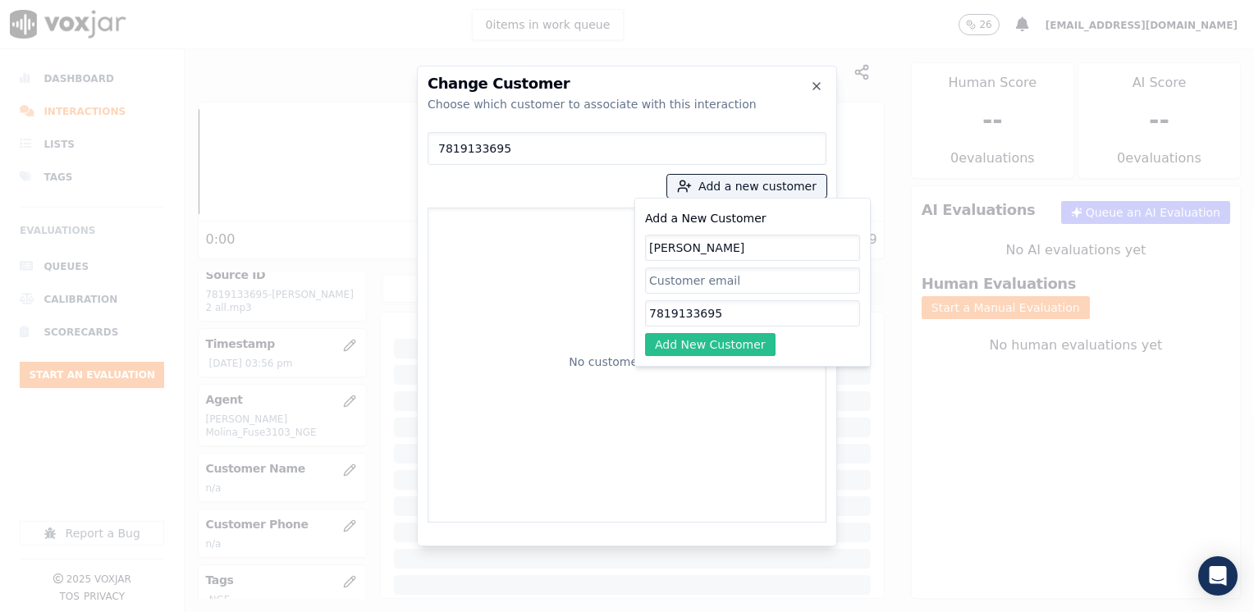
type input "[PERSON_NAME]"
click at [736, 350] on button "Add New Customer" at bounding box center [710, 344] width 131 height 23
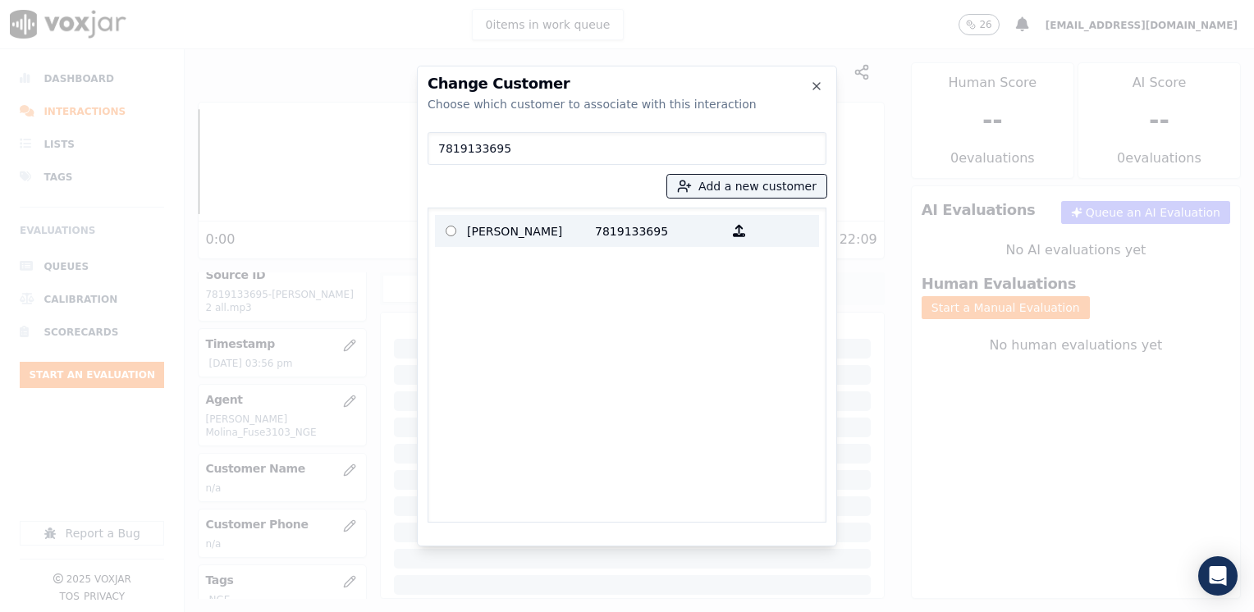
click at [562, 227] on p "[PERSON_NAME]" at bounding box center [531, 230] width 128 height 25
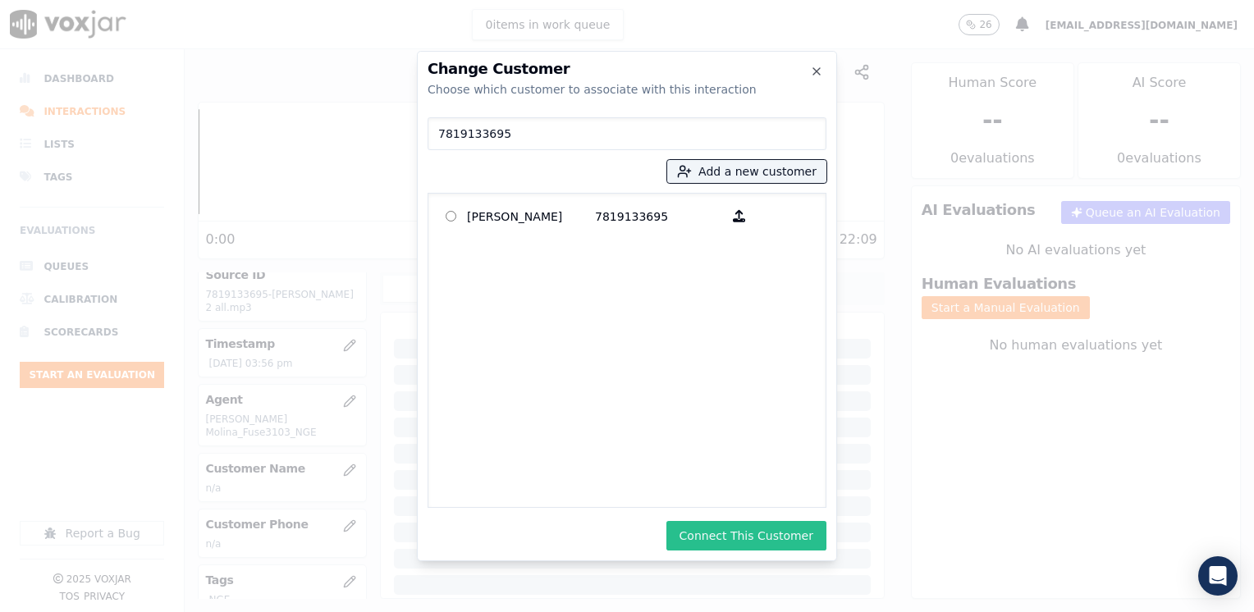
click at [744, 530] on button "Connect This Customer" at bounding box center [747, 536] width 160 height 30
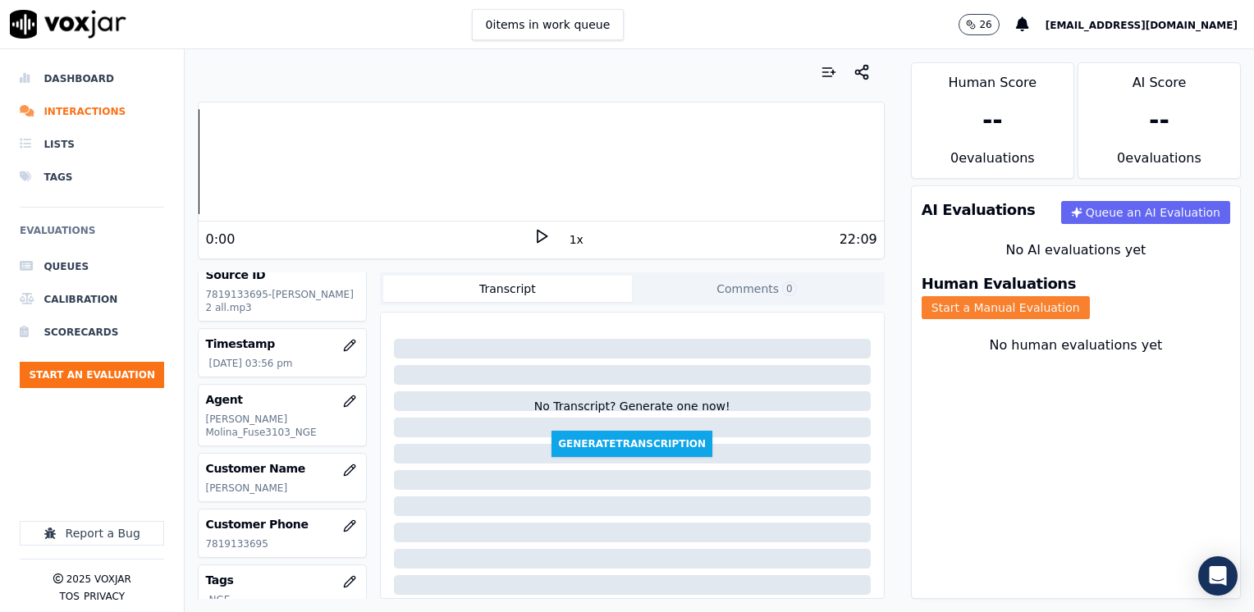
click at [1090, 296] on button "Start a Manual Evaluation" at bounding box center [1006, 307] width 168 height 23
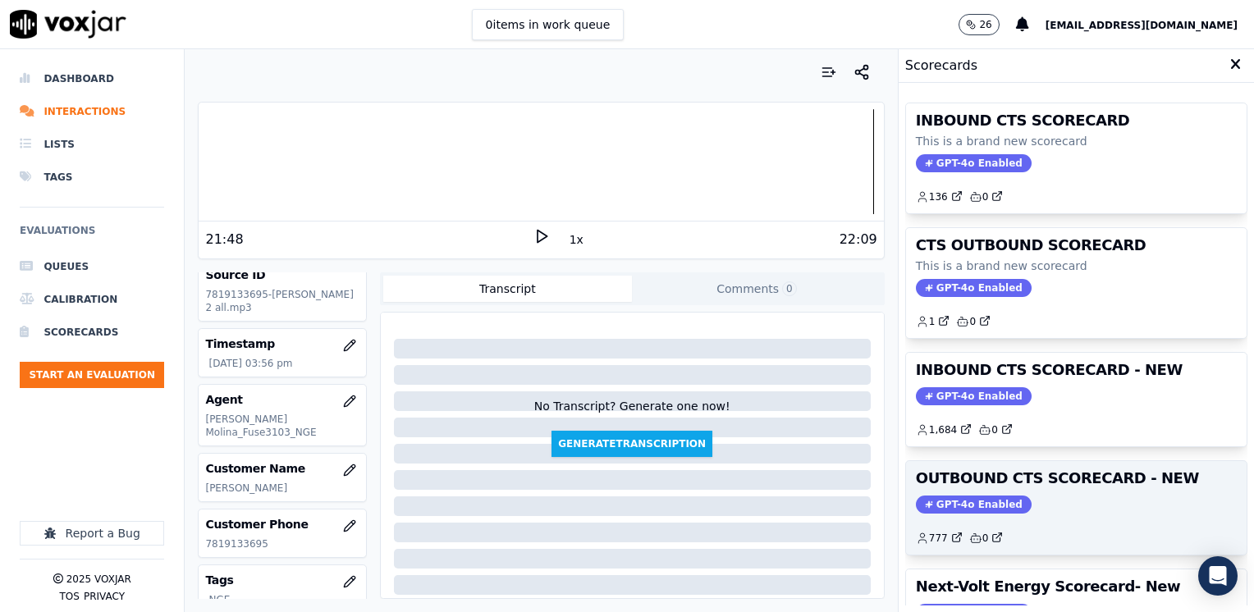
click at [978, 507] on span "GPT-4o Enabled" at bounding box center [974, 505] width 116 height 18
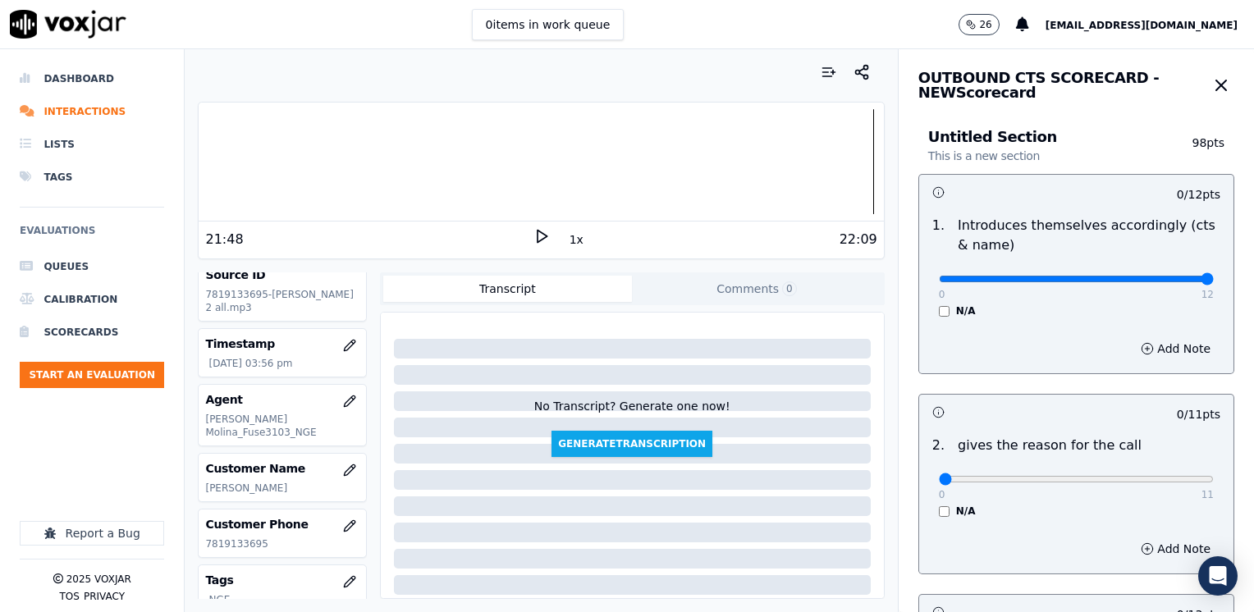
drag, startPoint x: 931, startPoint y: 278, endPoint x: 1240, endPoint y: 243, distance: 311.5
type input "12"
click at [1214, 276] on input "range" at bounding box center [1076, 279] width 275 height 7
drag, startPoint x: 927, startPoint y: 484, endPoint x: 1257, endPoint y: 454, distance: 331.4
type input "11"
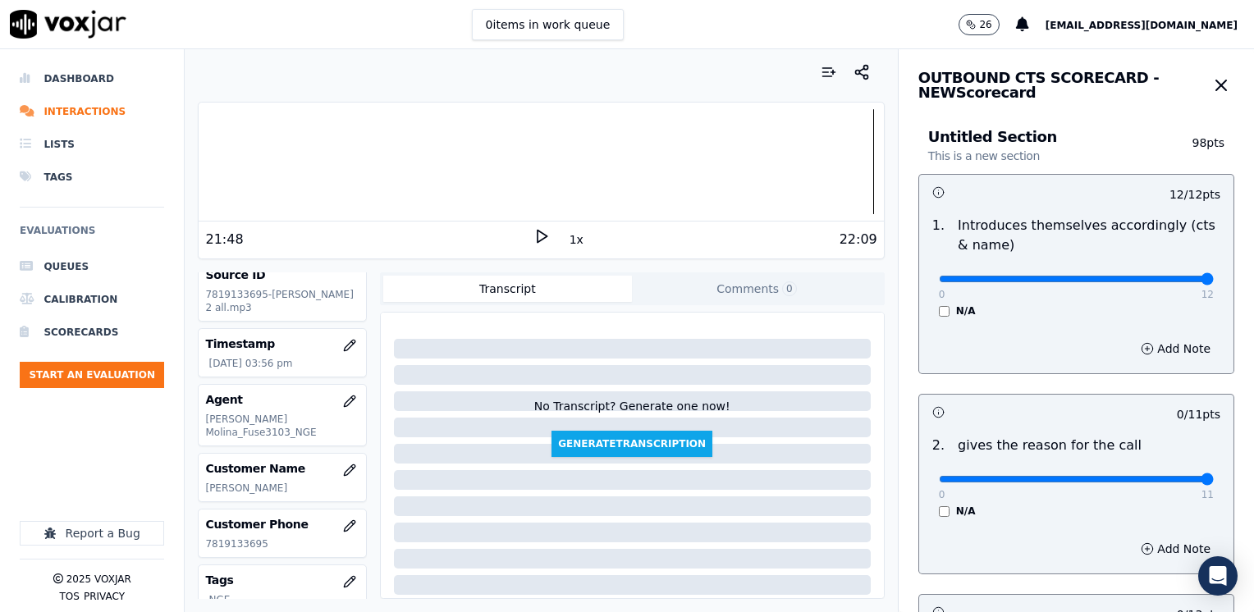
click at [1214, 282] on input "range" at bounding box center [1076, 279] width 275 height 7
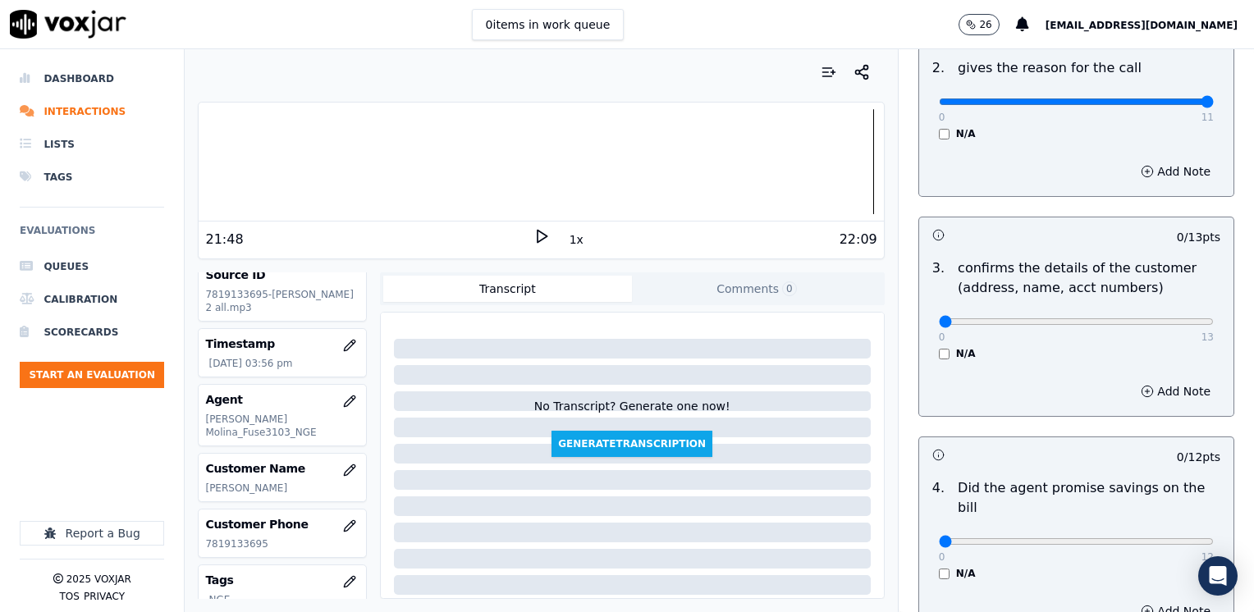
scroll to position [410, 0]
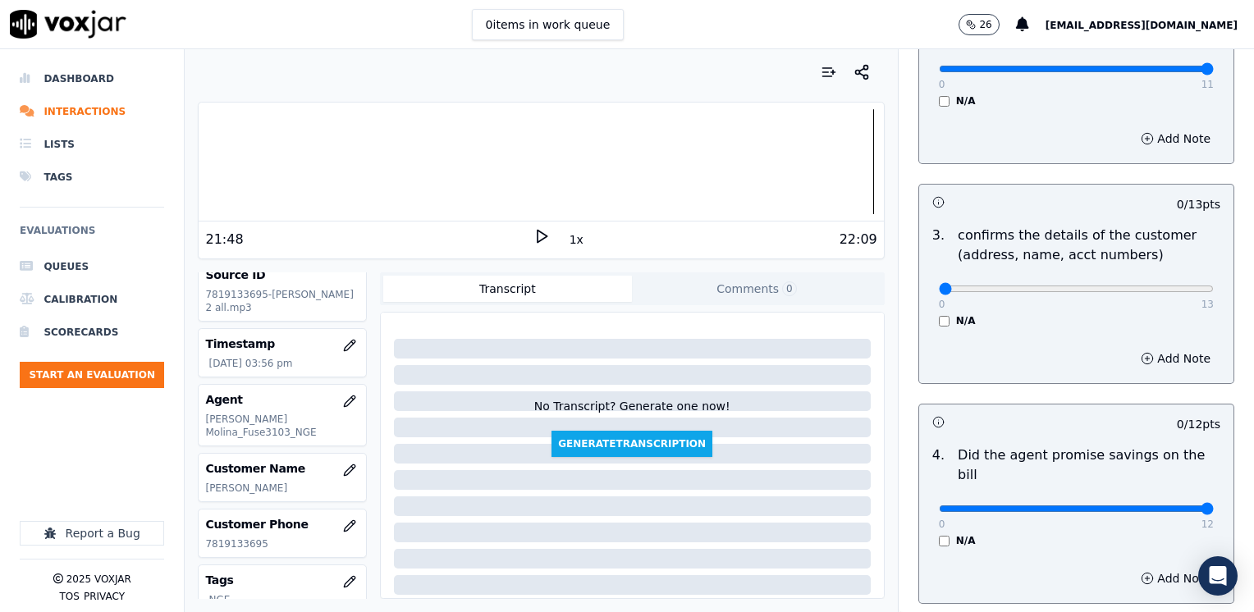
drag, startPoint x: 925, startPoint y: 488, endPoint x: 1254, endPoint y: 408, distance: 338.1
type input "12"
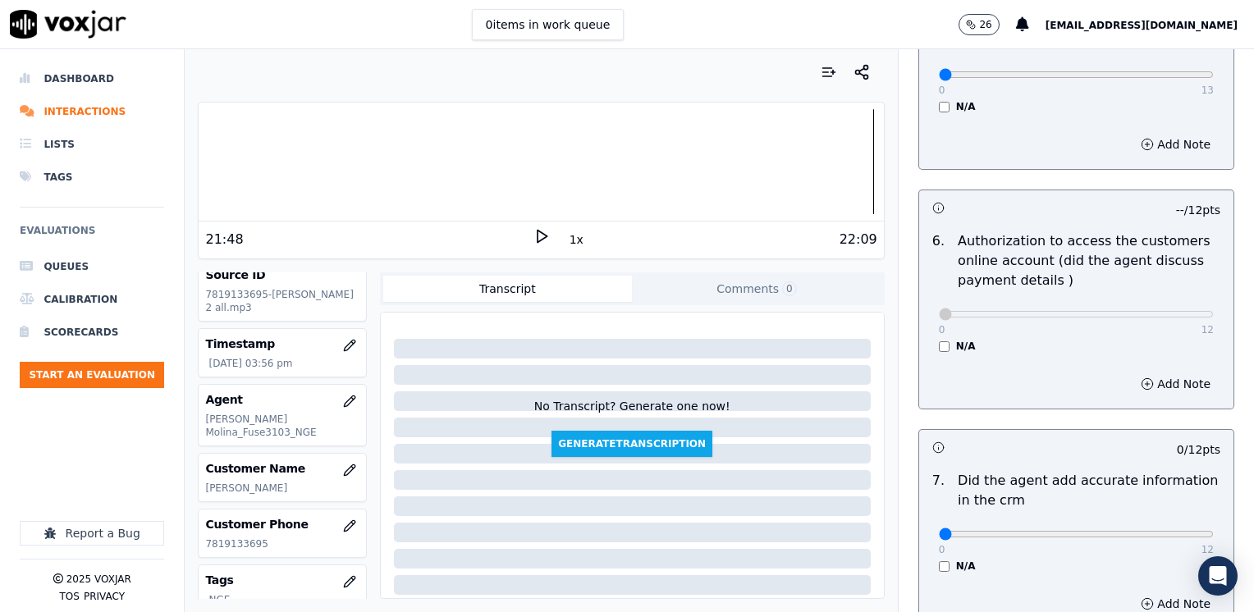
scroll to position [1149, 0]
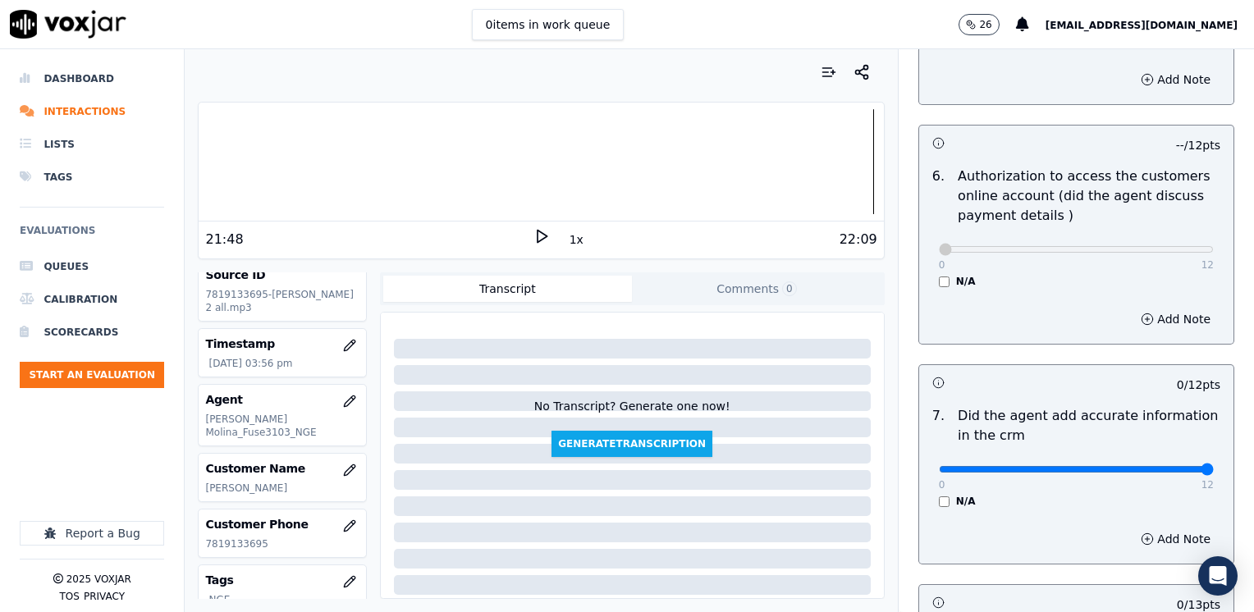
drag, startPoint x: 924, startPoint y: 445, endPoint x: 1257, endPoint y: 438, distance: 332.6
type input "12"
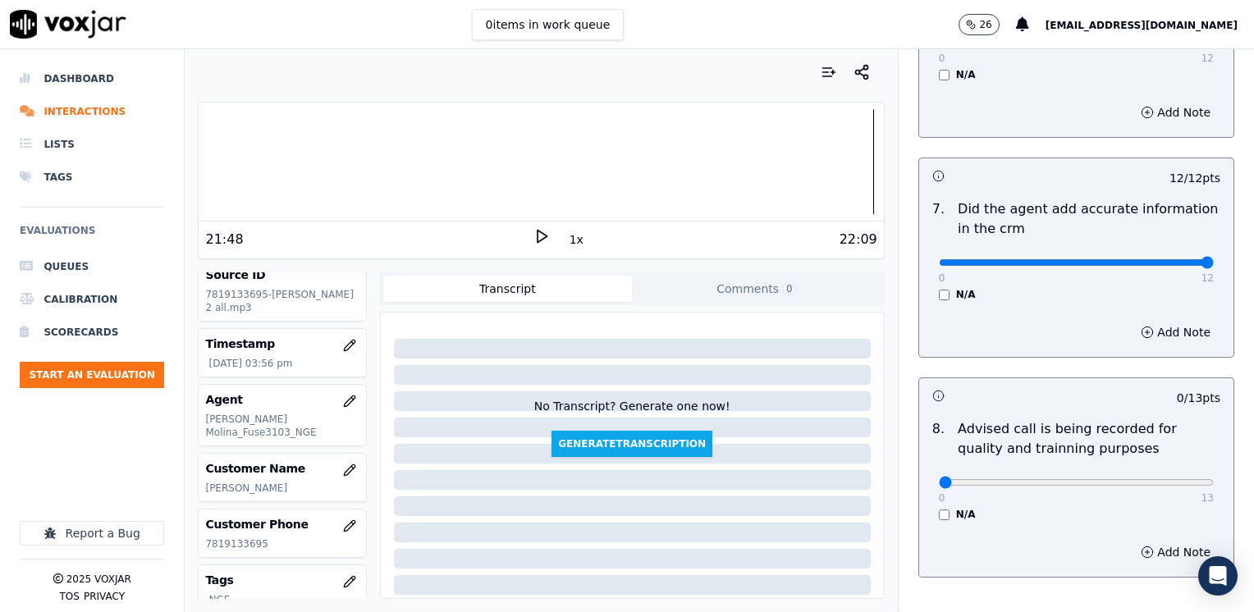
scroll to position [1396, 0]
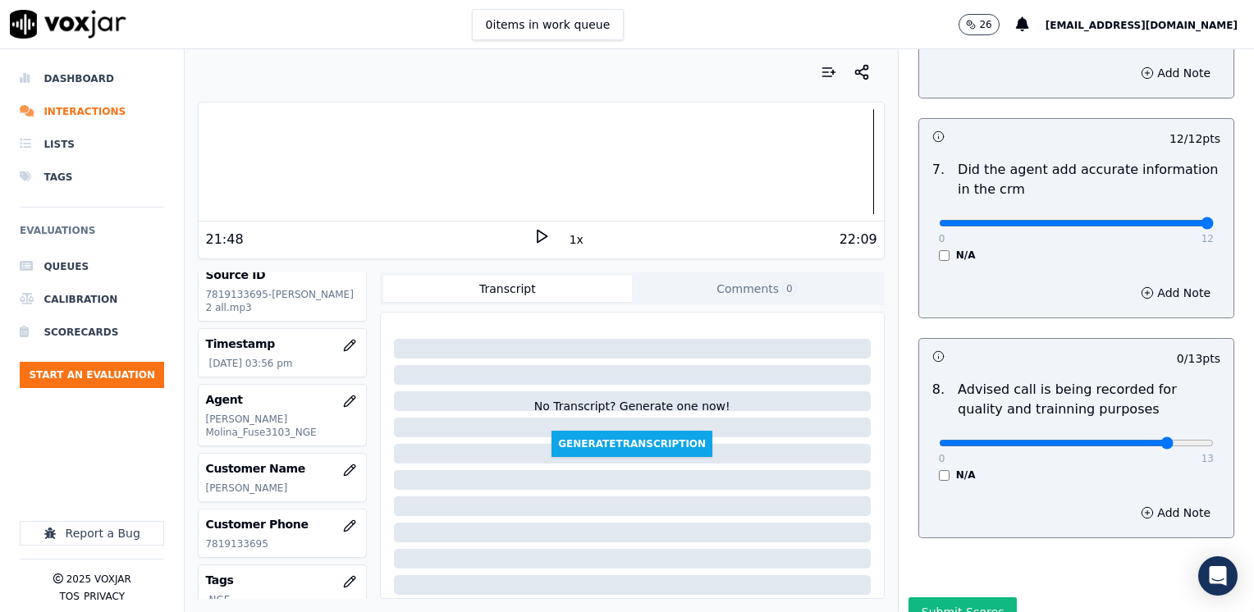
type input "10"
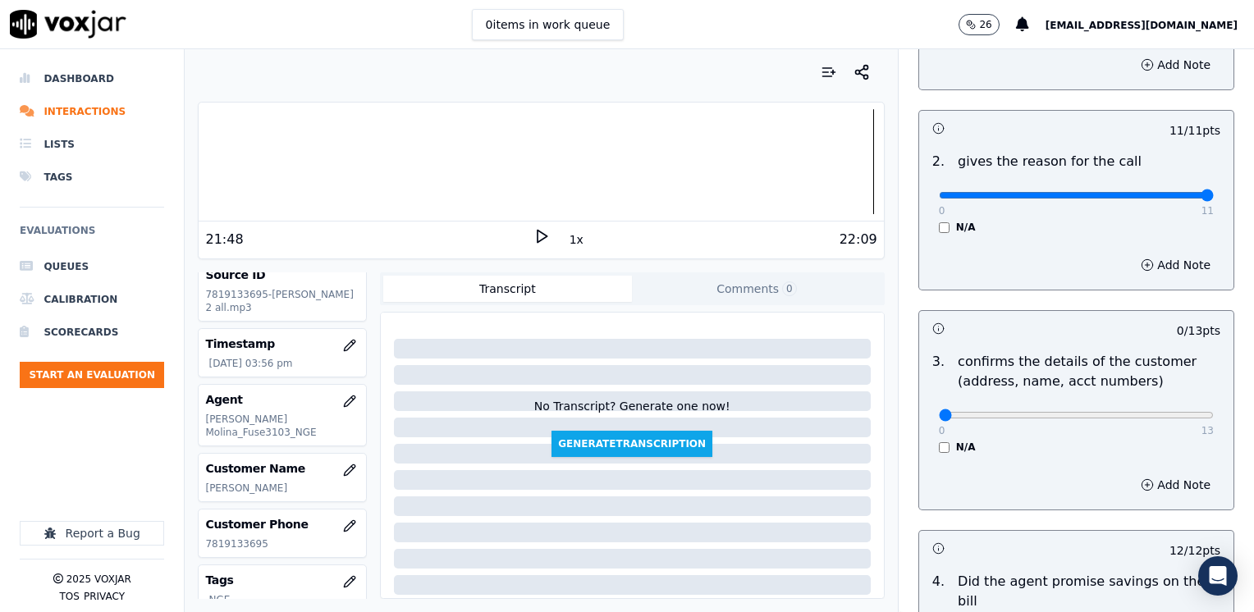
scroll to position [246, 0]
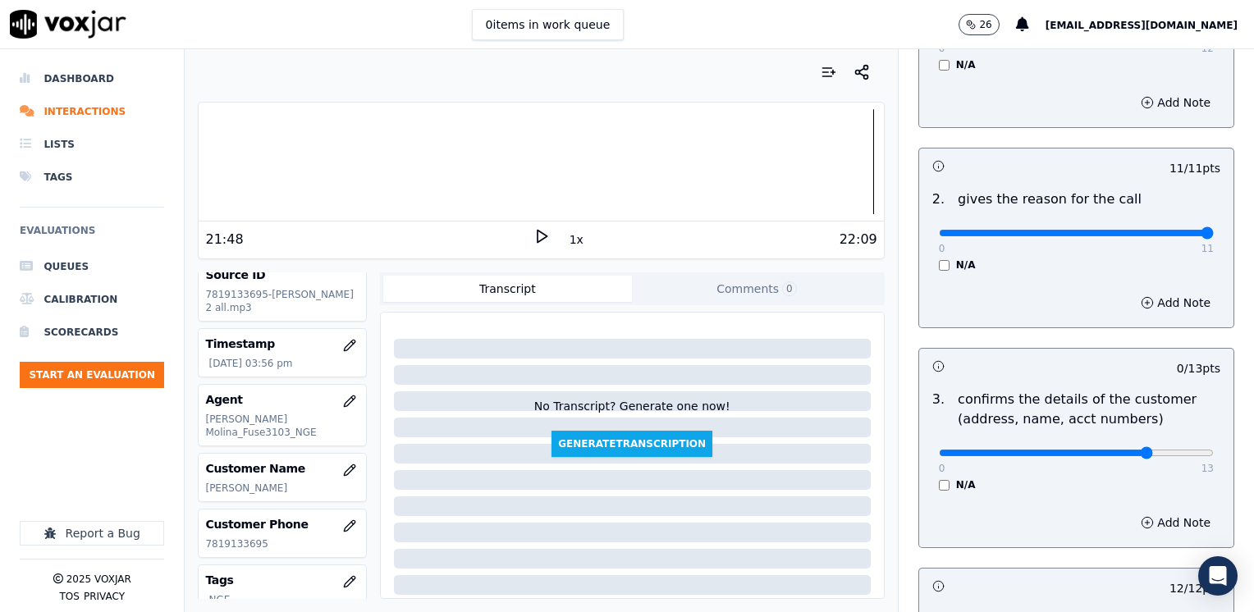
click at [1113, 36] on input "range" at bounding box center [1076, 33] width 275 height 7
drag, startPoint x: 1113, startPoint y: 456, endPoint x: 1254, endPoint y: 442, distance: 141.1
type input "13"
click at [1214, 36] on input "range" at bounding box center [1076, 33] width 275 height 7
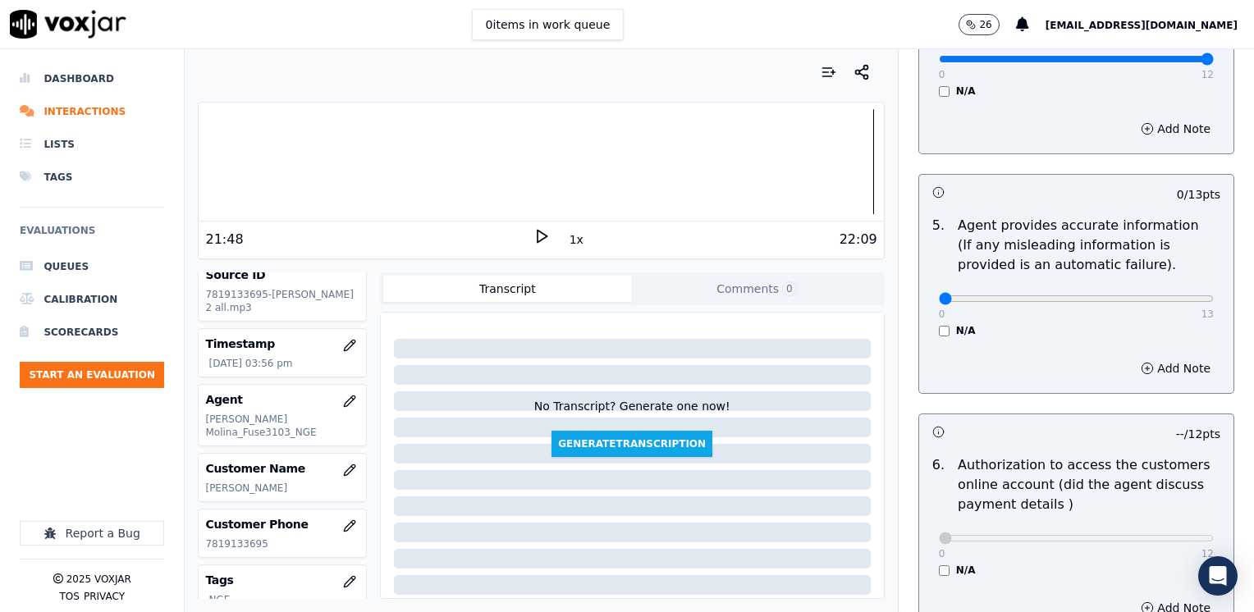
scroll to position [860, 0]
drag, startPoint x: 925, startPoint y: 284, endPoint x: 1227, endPoint y: 296, distance: 302.4
type input "13"
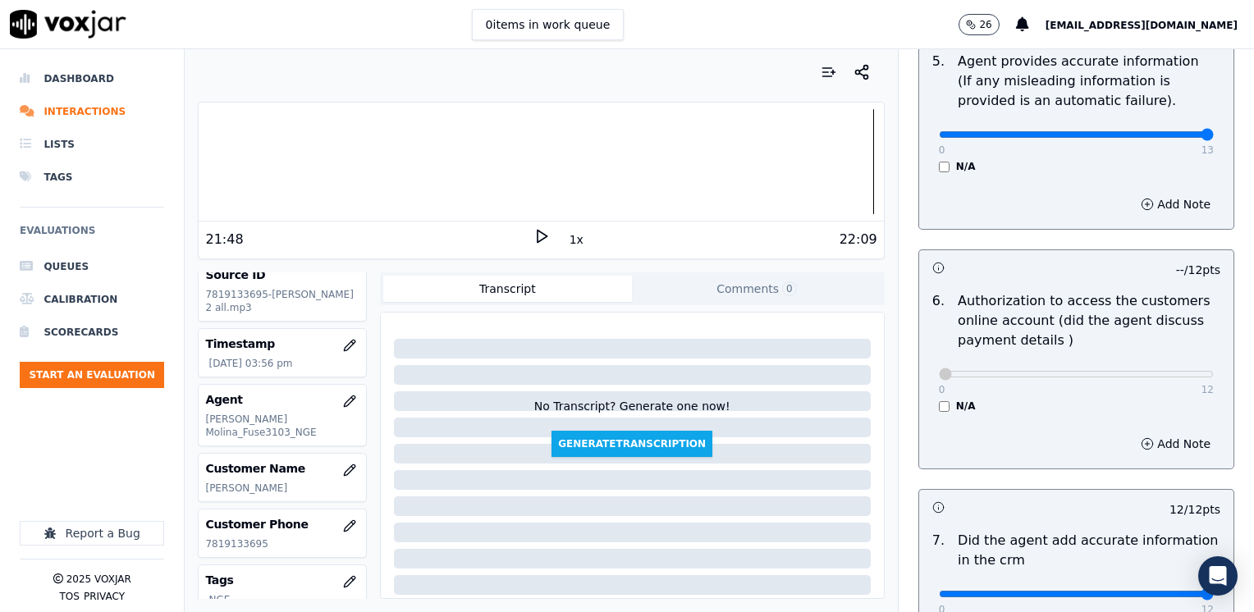
scroll to position [1435, 0]
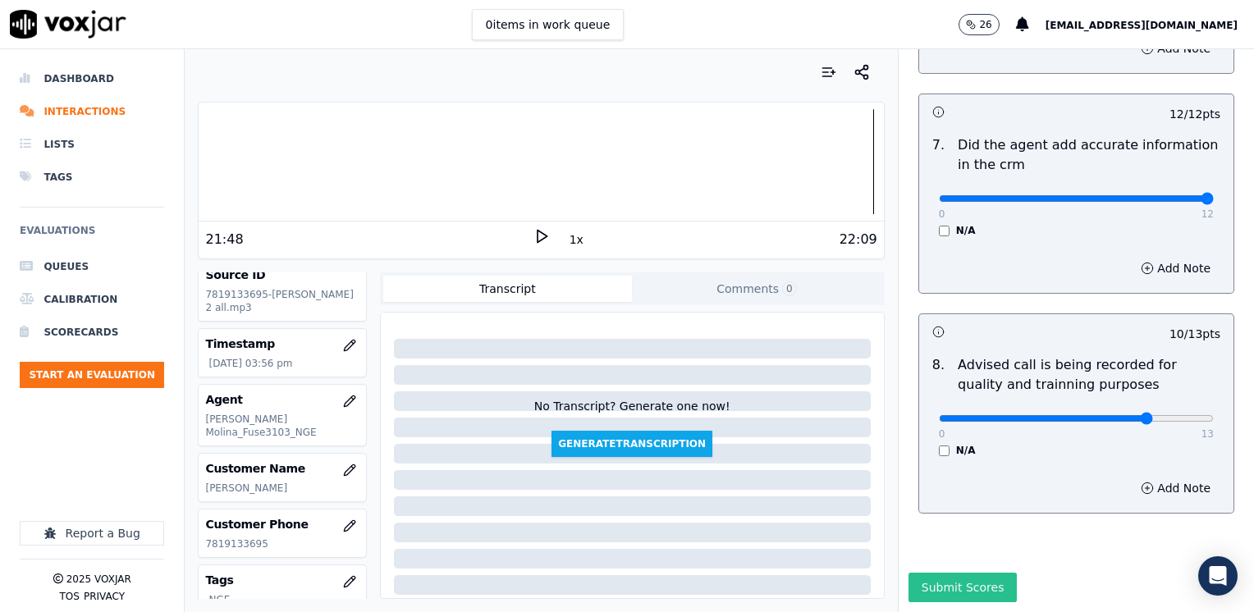
click at [942, 573] on button "Submit Scores" at bounding box center [963, 588] width 109 height 30
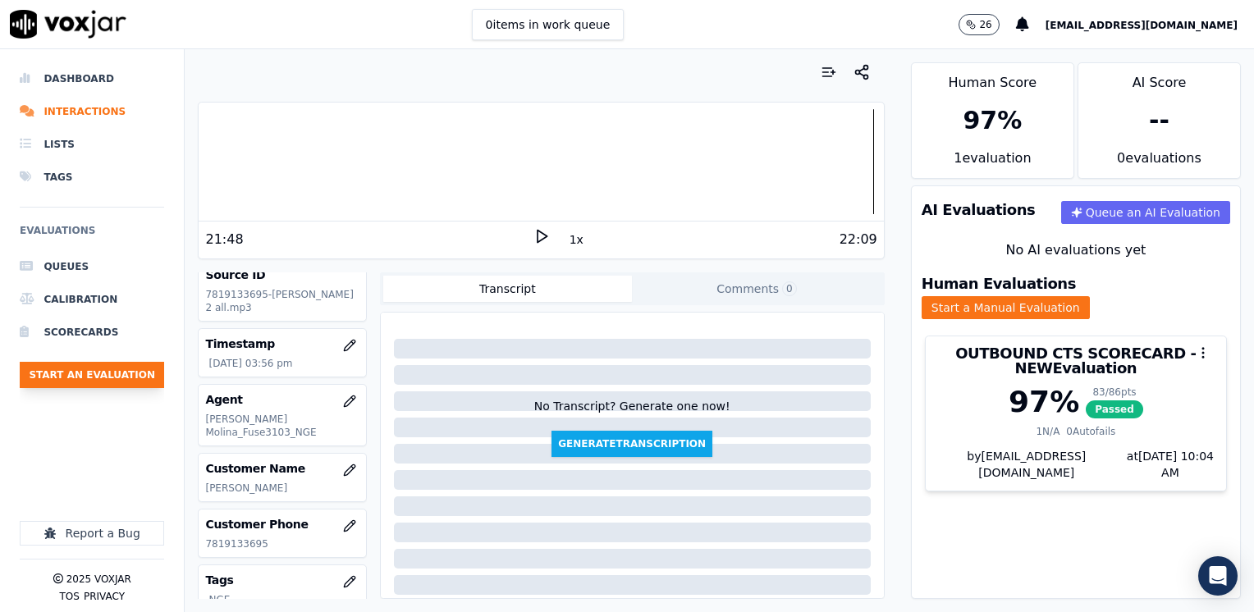
click at [117, 369] on button "Start an Evaluation" at bounding box center [92, 375] width 144 height 26
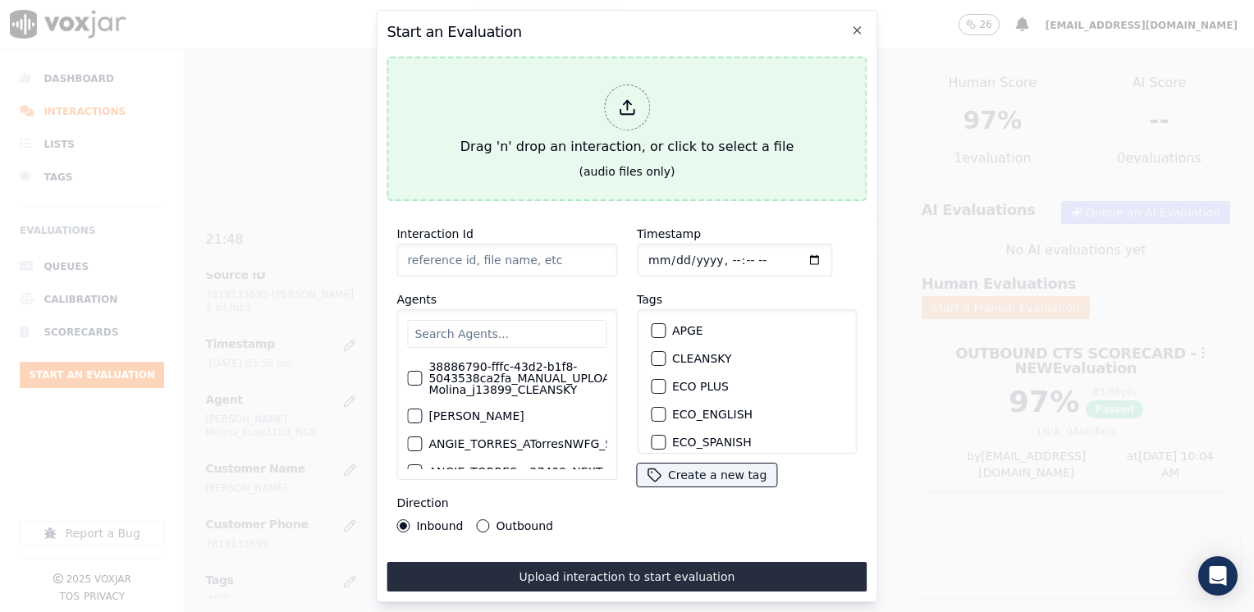
click at [625, 101] on polyline at bounding box center [626, 103] width 7 height 4
type input "20250813-164939_5135264429-[PERSON_NAME] all.mp3"
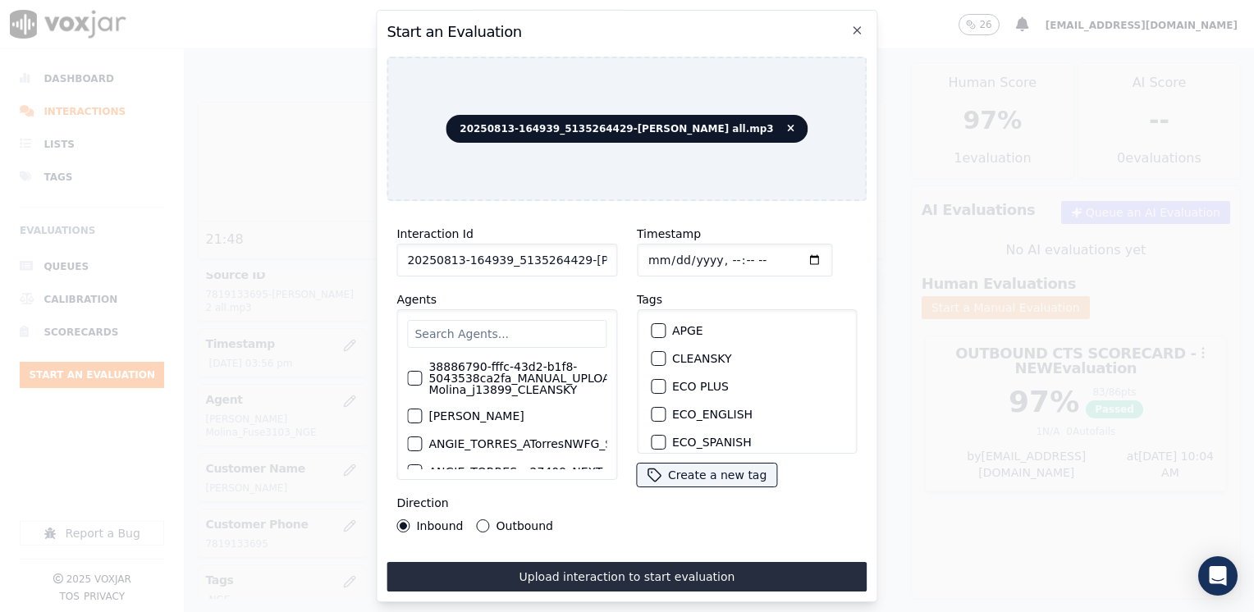
click at [513, 320] on input "text" at bounding box center [506, 334] width 199 height 28
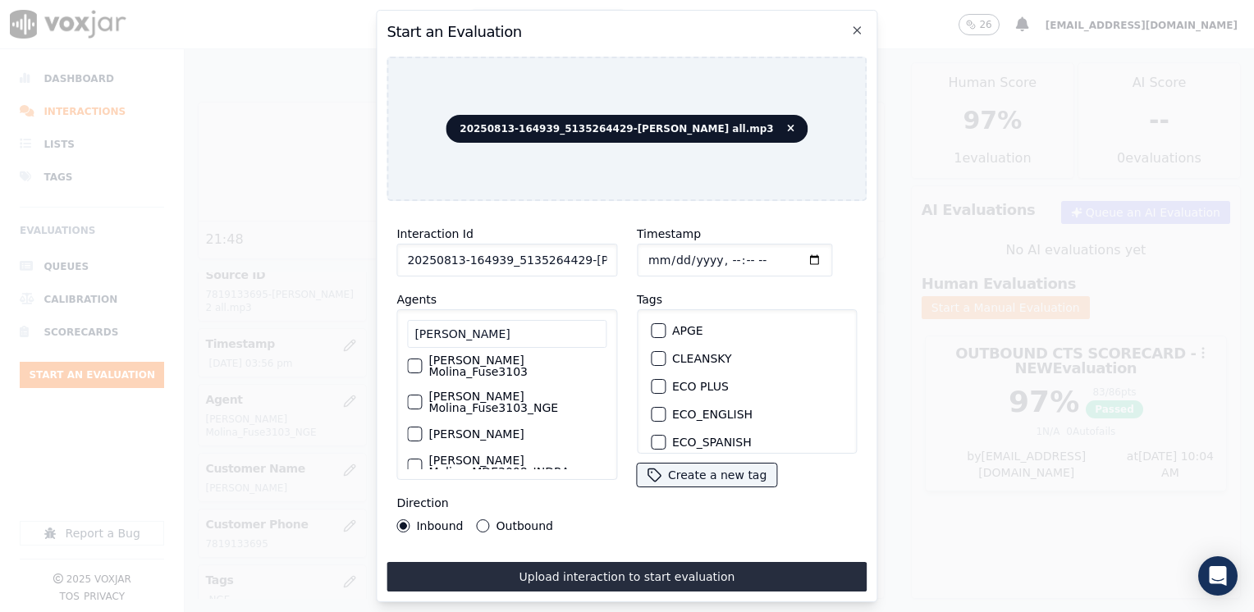
scroll to position [82, 0]
type input "[PERSON_NAME]"
click at [414, 424] on div "button" at bounding box center [413, 429] width 11 height 11
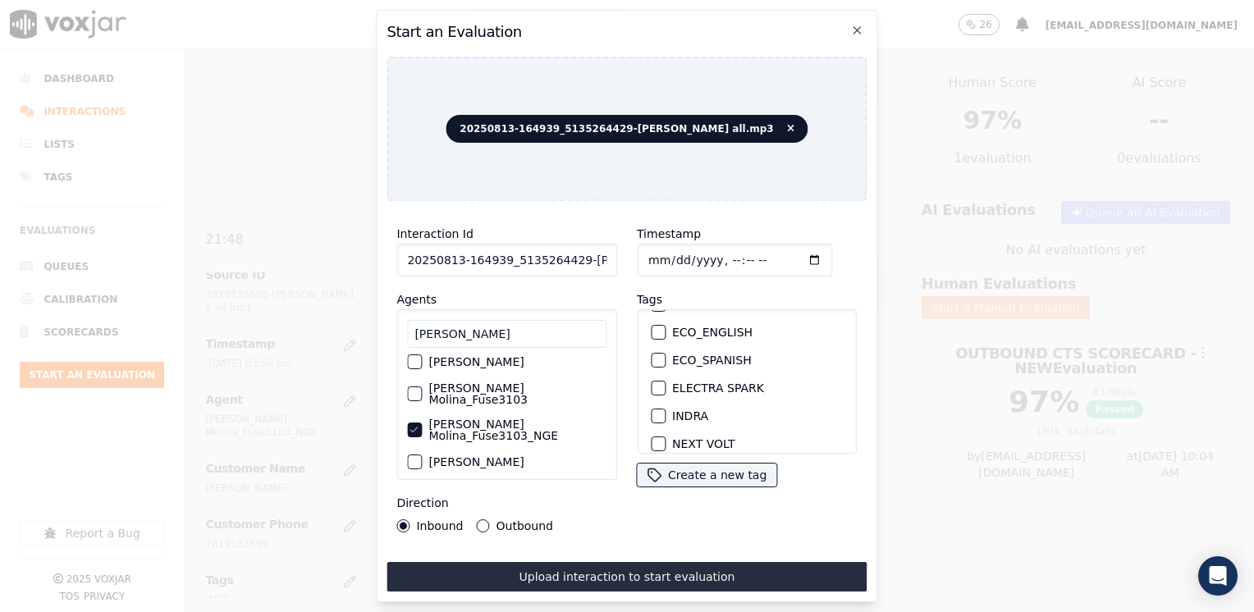
scroll to position [164, 0]
click at [655, 384] on div "button" at bounding box center [657, 389] width 11 height 11
click at [790, 253] on input "Timestamp" at bounding box center [734, 260] width 195 height 33
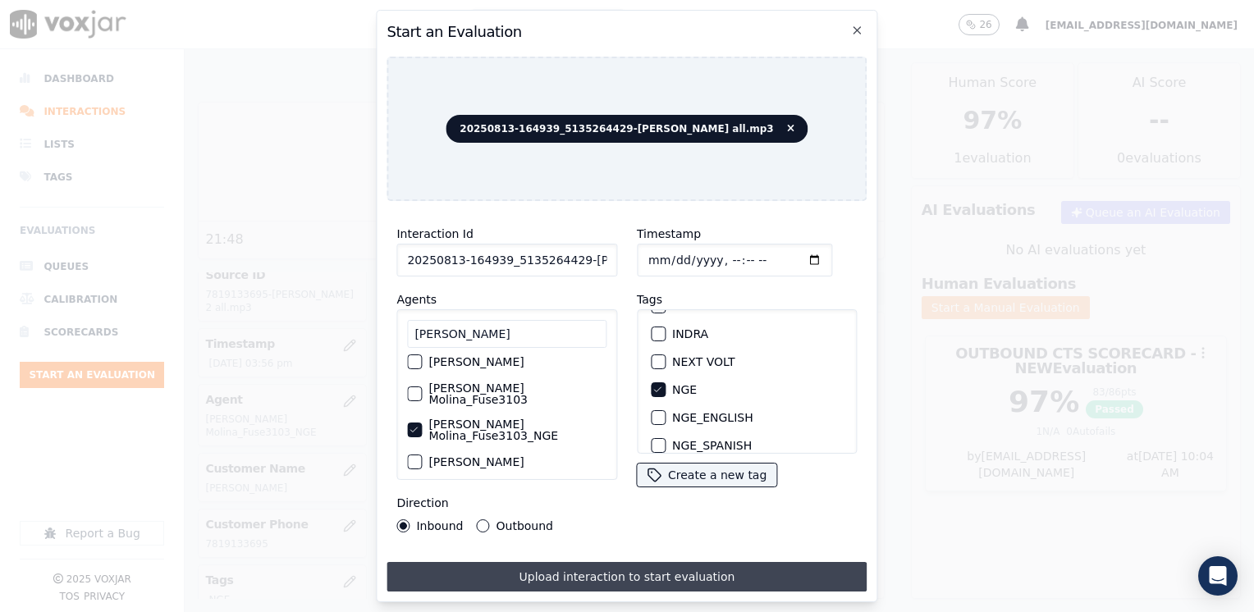
type input "[DATE]T16:04"
click at [640, 570] on button "Upload interaction to start evaluation" at bounding box center [627, 577] width 480 height 30
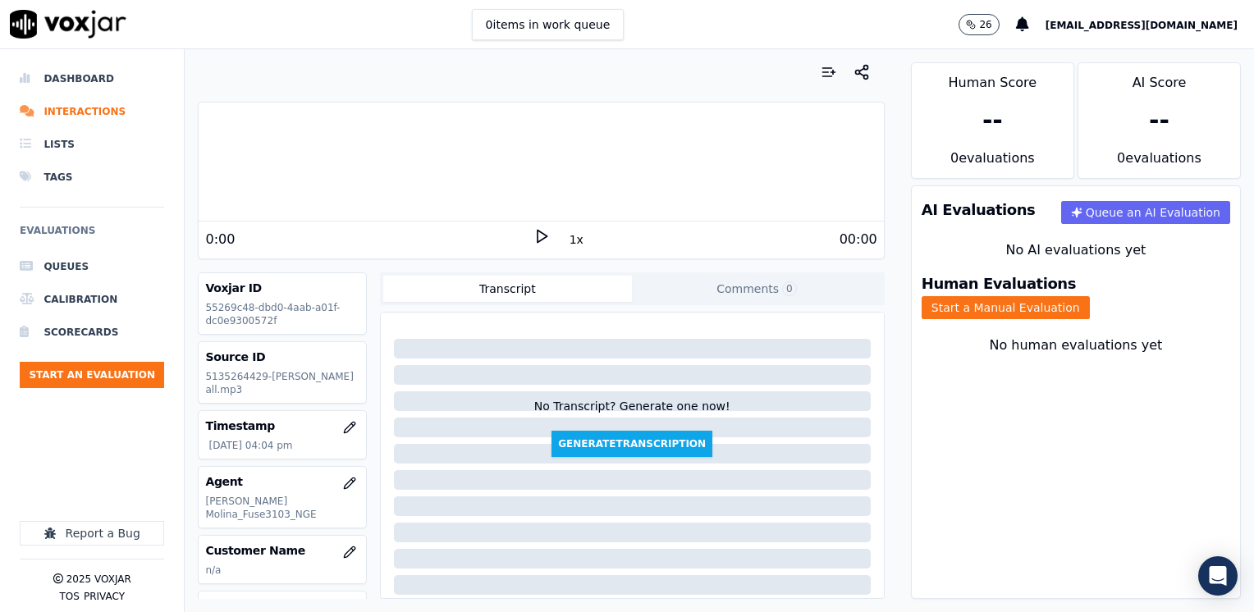
click at [538, 235] on polygon at bounding box center [543, 237] width 10 height 12
click at [538, 235] on rect at bounding box center [539, 236] width 2 height 11
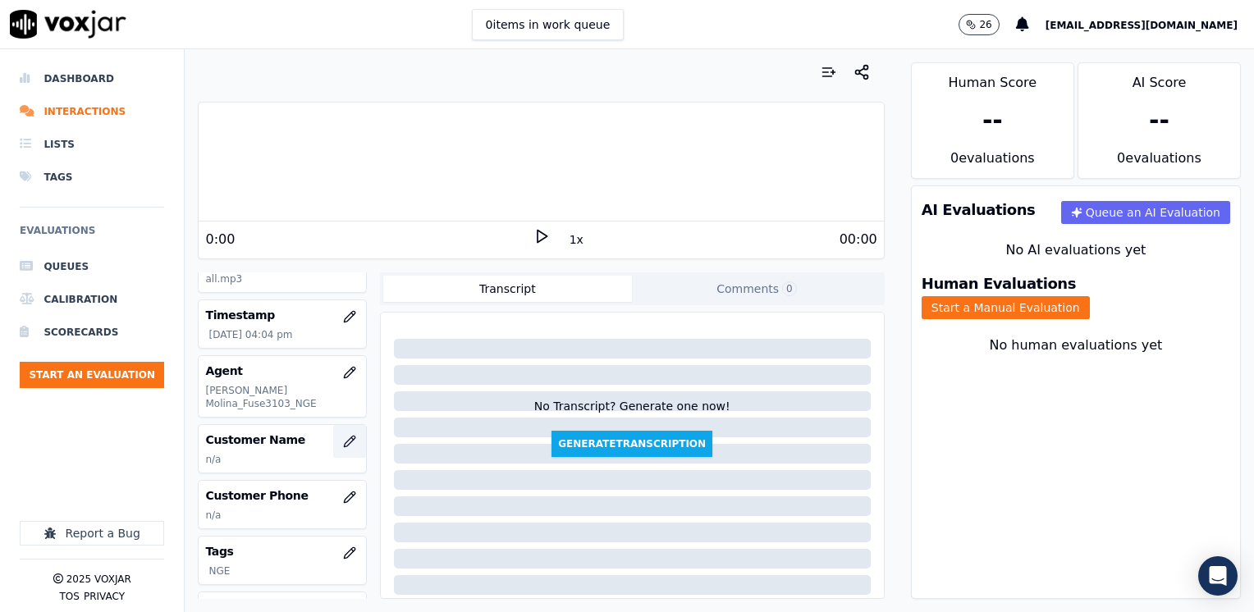
scroll to position [164, 0]
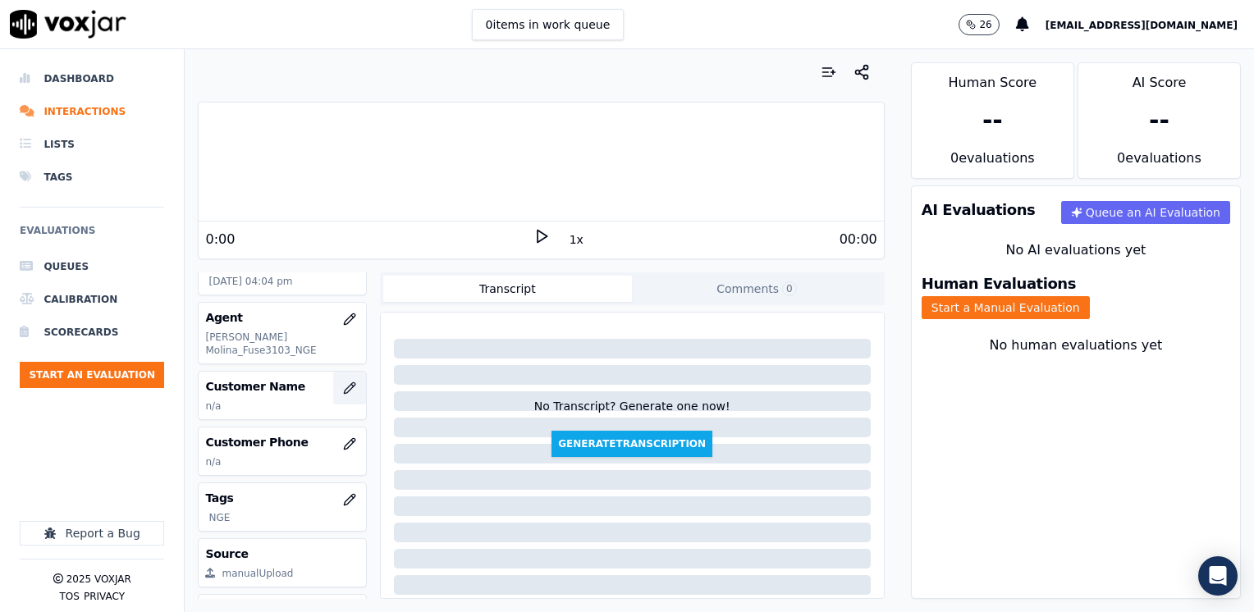
click at [343, 382] on icon "button" at bounding box center [349, 388] width 13 height 13
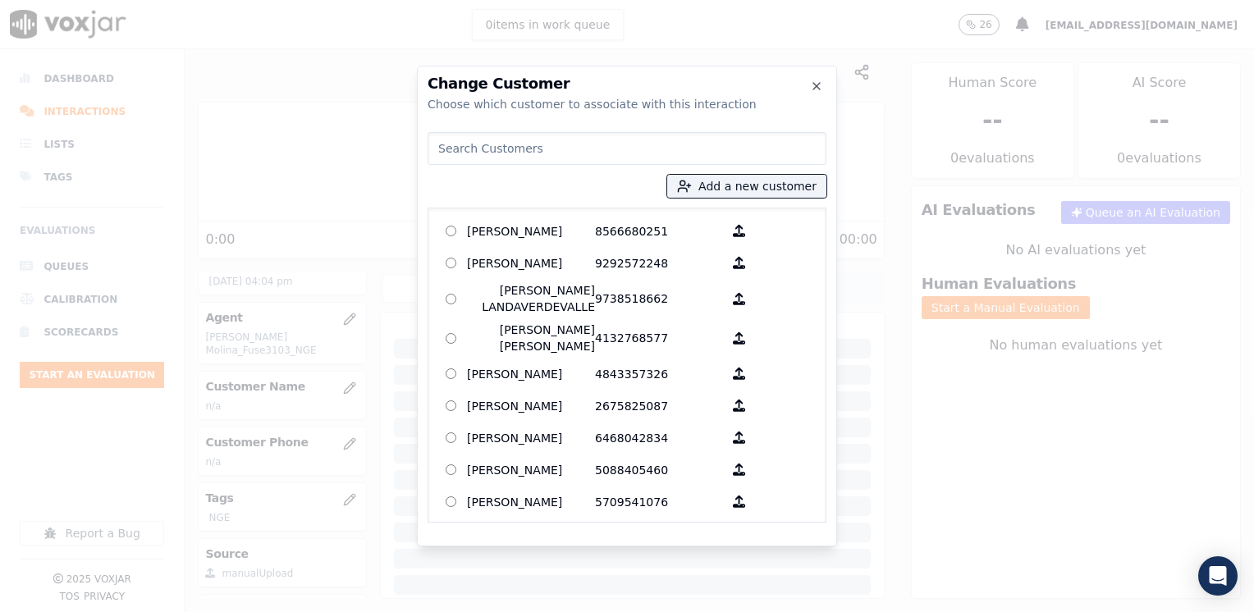
click at [686, 150] on input at bounding box center [627, 148] width 399 height 33
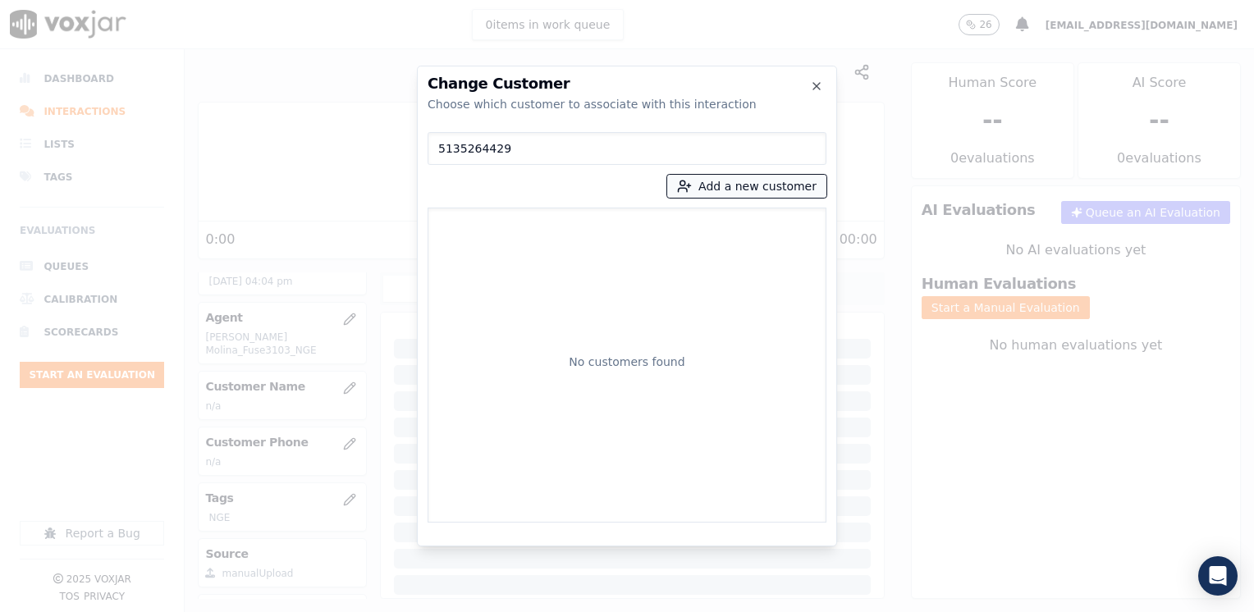
type input "5135264429"
click at [753, 188] on button "Add a new customer" at bounding box center [746, 186] width 159 height 23
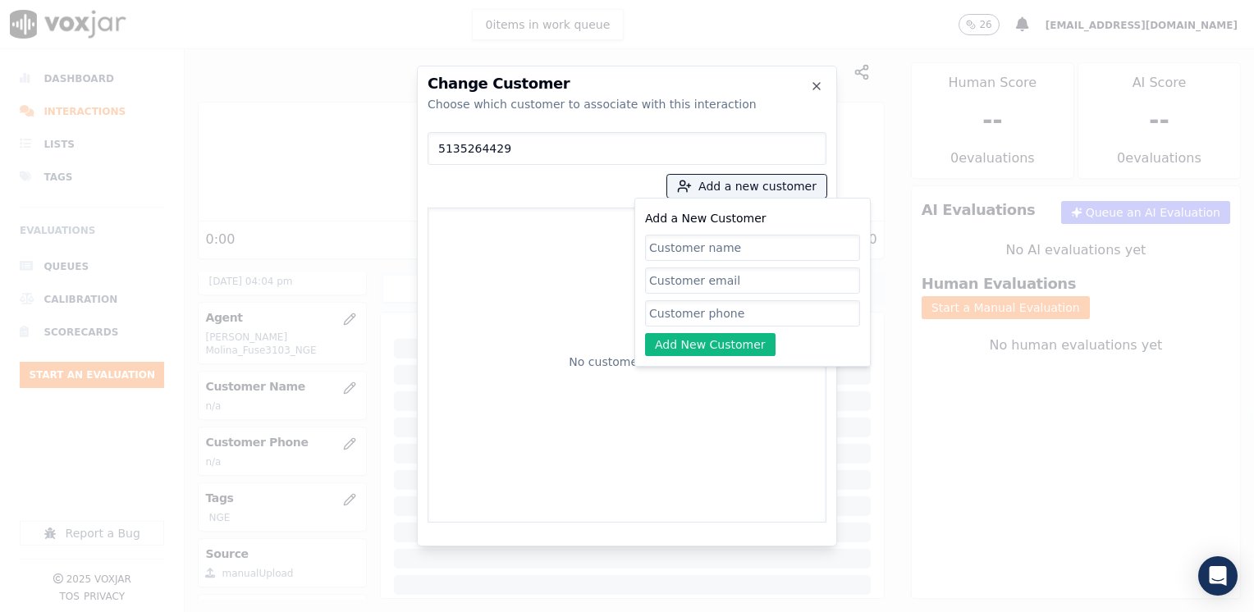
click at [720, 316] on input "Add a New Customer" at bounding box center [752, 313] width 215 height 26
paste input "5135264429"
type input "5135264429"
click at [713, 260] on input "Add a New Customer" at bounding box center [752, 248] width 215 height 26
paste input "[PERSON_NAME]"
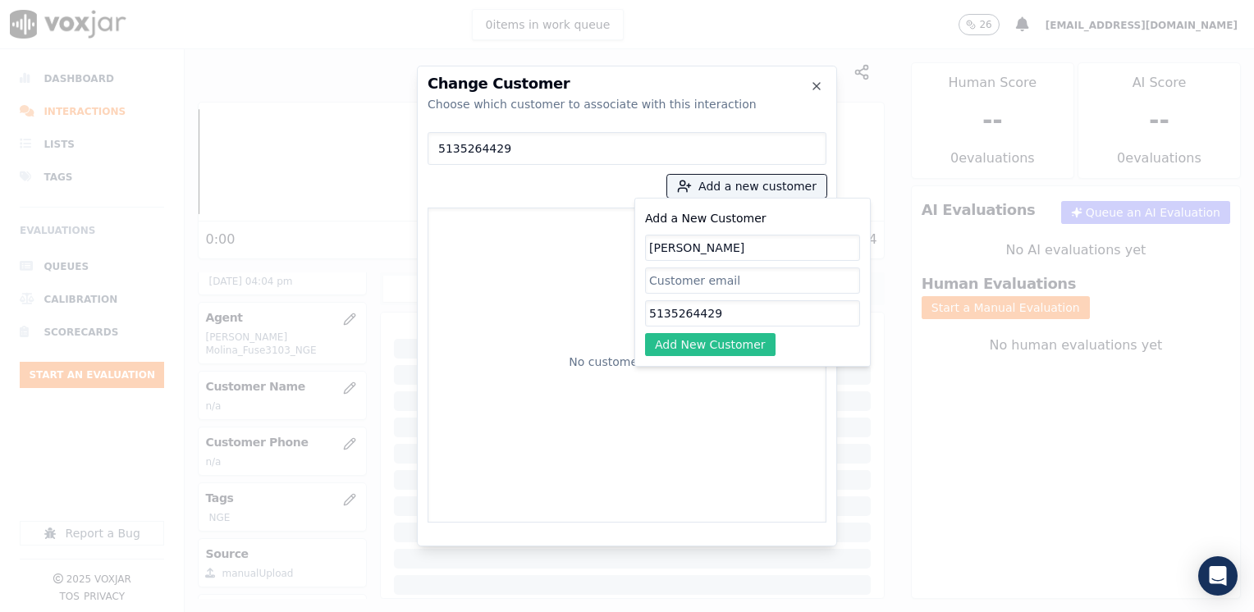
type input "[PERSON_NAME]"
click at [721, 350] on button "Add New Customer" at bounding box center [710, 344] width 131 height 23
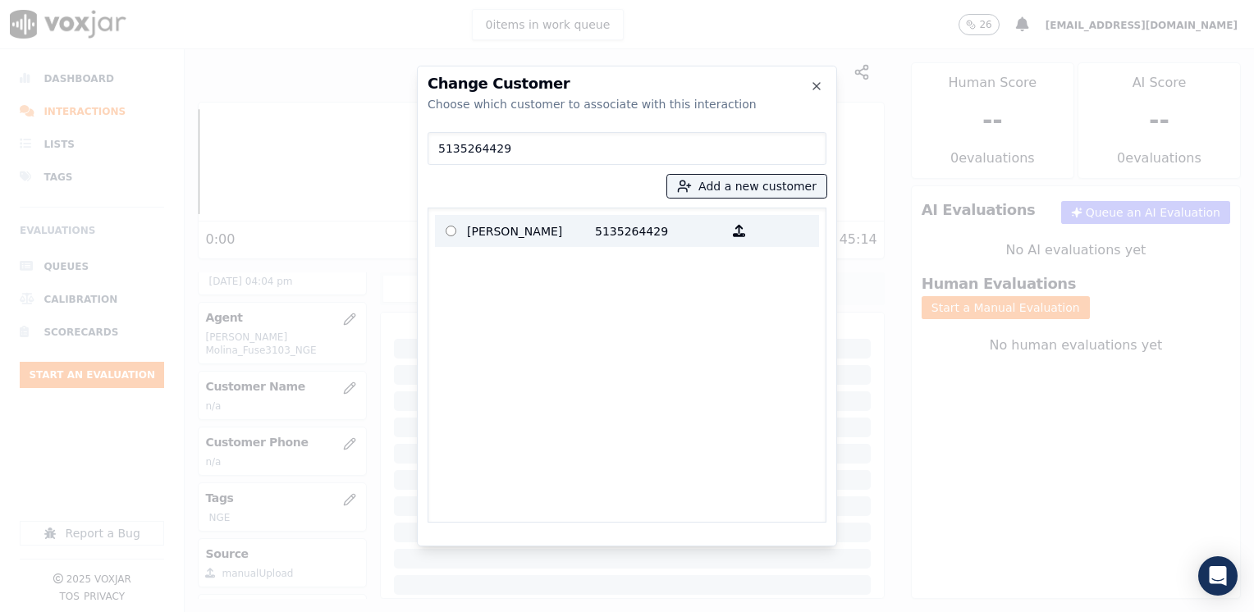
click at [574, 244] on p "[PERSON_NAME]" at bounding box center [531, 230] width 128 height 25
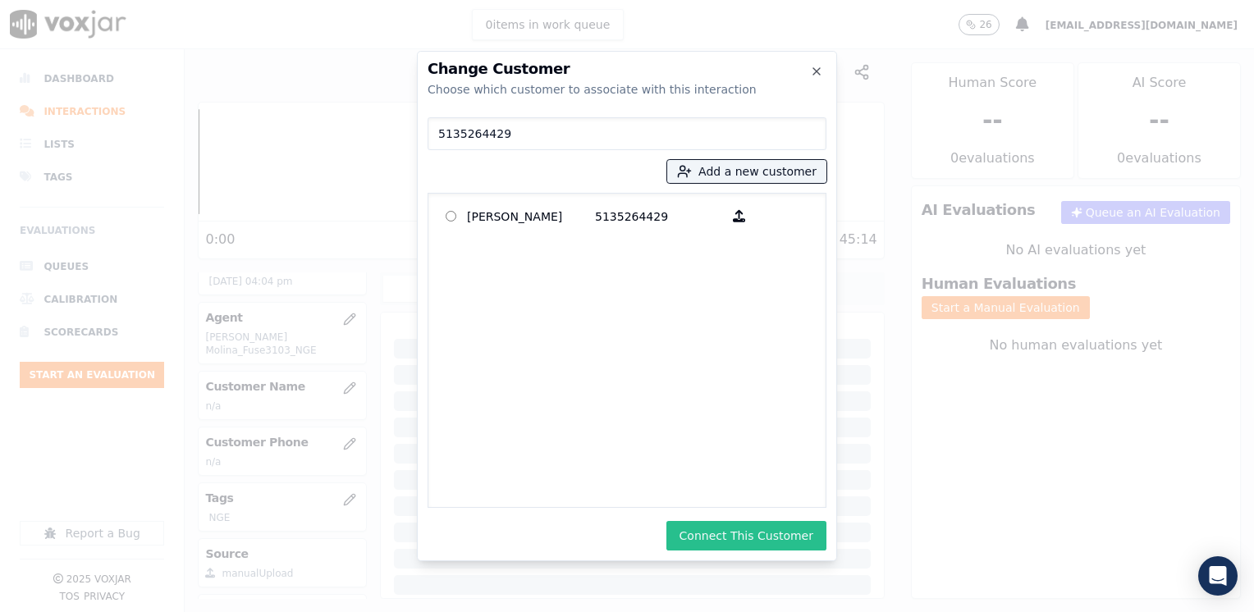
click at [762, 530] on button "Connect This Customer" at bounding box center [747, 536] width 160 height 30
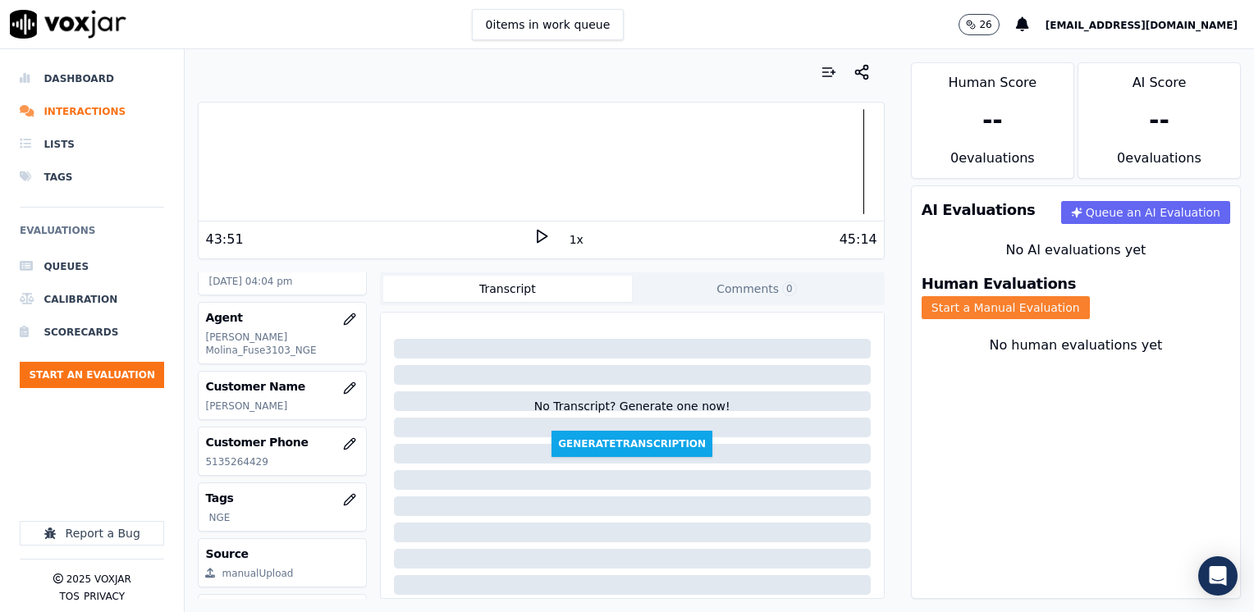
click at [1084, 296] on button "Start a Manual Evaluation" at bounding box center [1006, 307] width 168 height 23
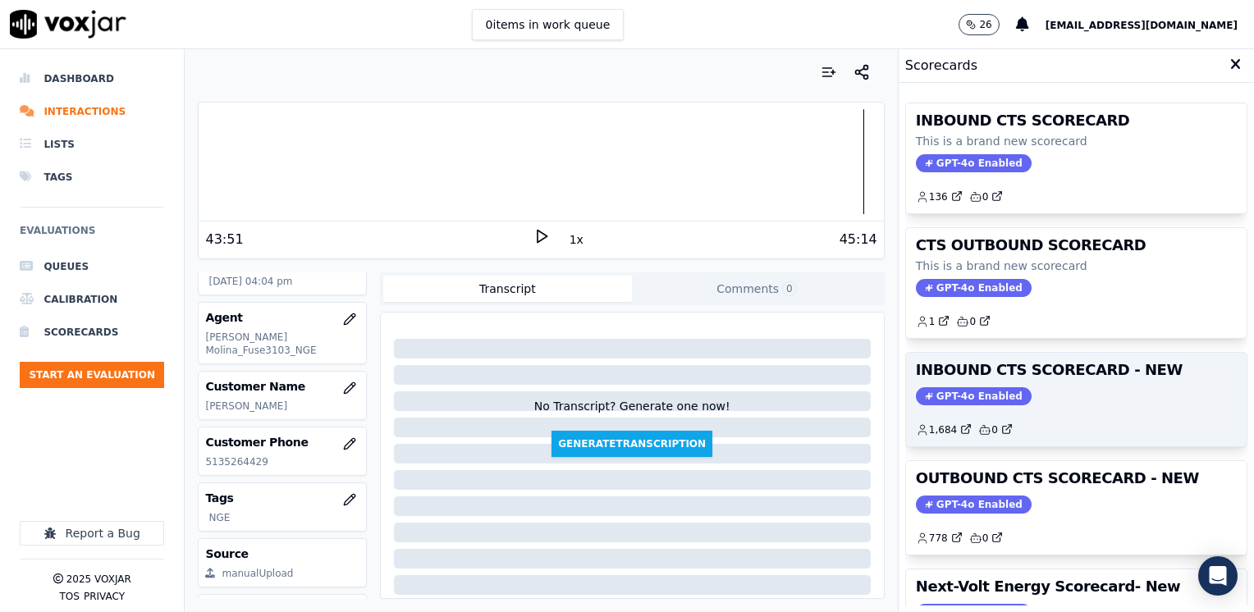
click at [975, 387] on span "GPT-4o Enabled" at bounding box center [974, 396] width 116 height 18
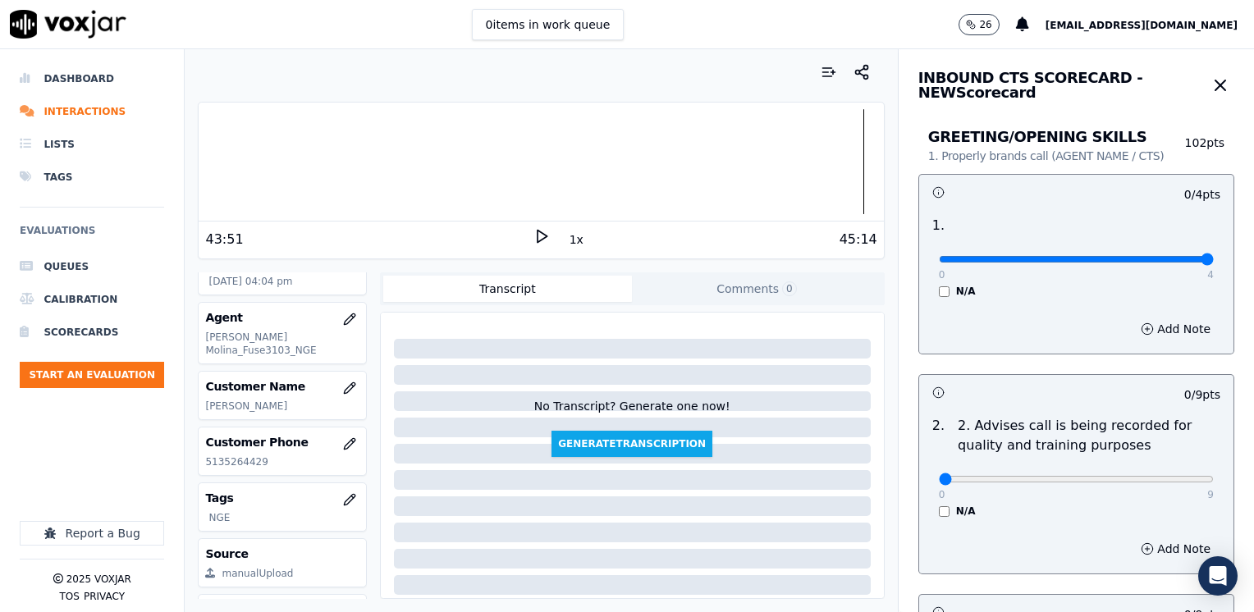
drag, startPoint x: 929, startPoint y: 261, endPoint x: 1254, endPoint y: 314, distance: 328.5
type input "4"
click at [1214, 263] on input "range" at bounding box center [1076, 259] width 275 height 7
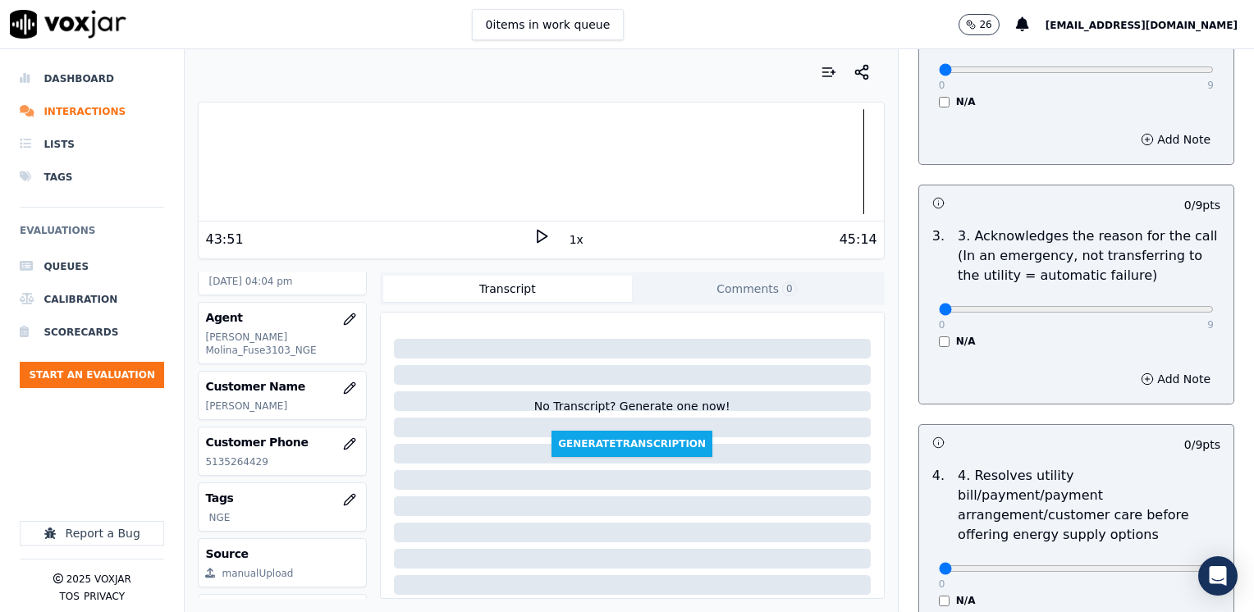
scroll to position [410, 0]
drag, startPoint x: 932, startPoint y: 308, endPoint x: 1257, endPoint y: 360, distance: 329.2
type input "9"
click at [1149, 379] on button "Add Note" at bounding box center [1175, 378] width 89 height 23
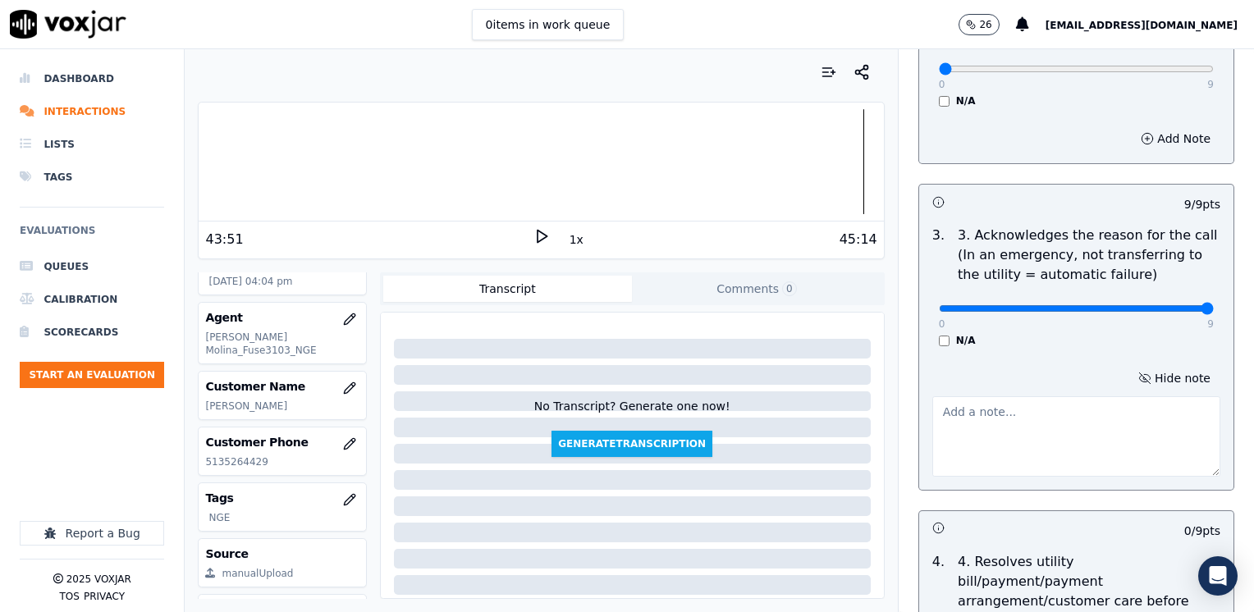
click at [991, 422] on textarea at bounding box center [1077, 437] width 288 height 80
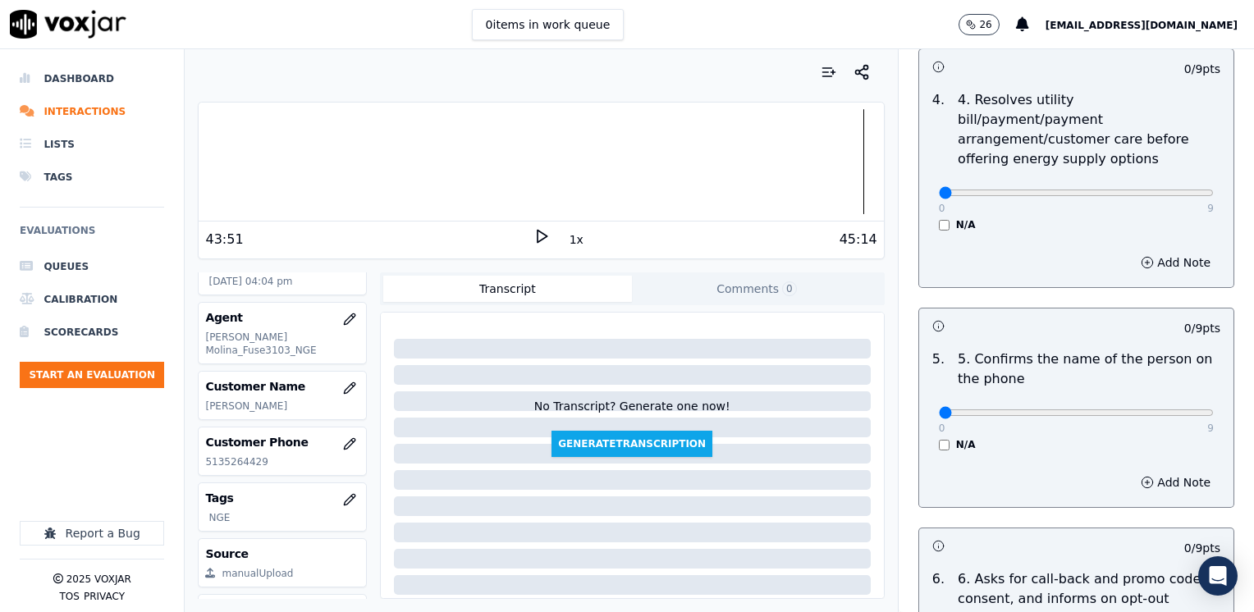
scroll to position [903, 0]
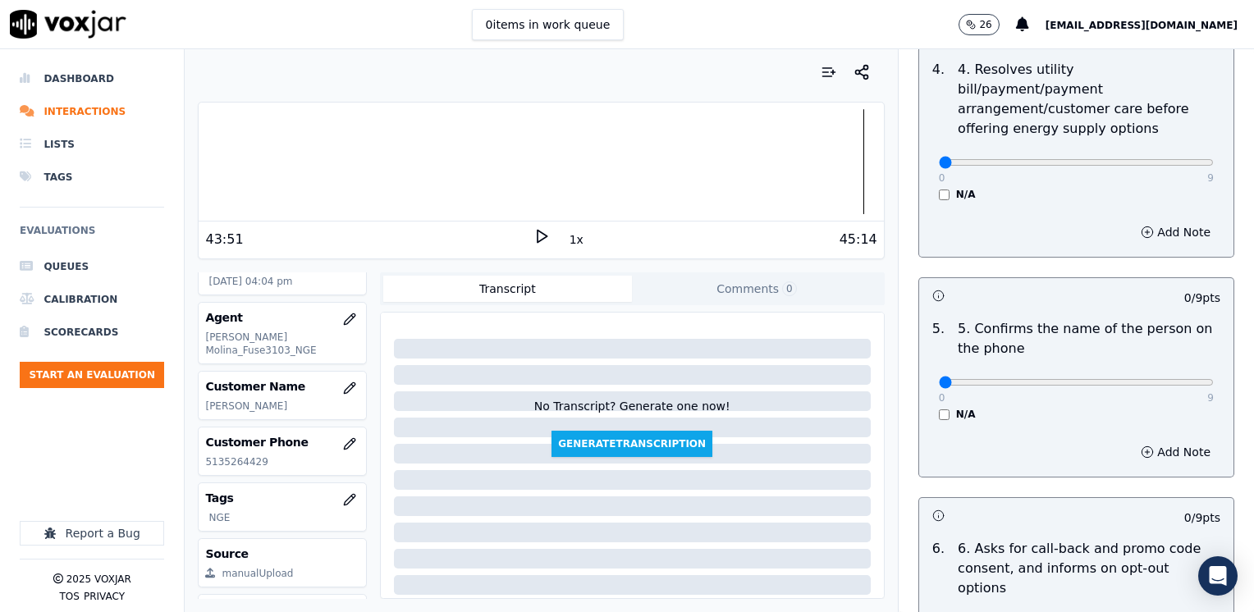
type textarea "[PERSON_NAME] wants to put his service under his name"
drag, startPoint x: 931, startPoint y: 364, endPoint x: 1257, endPoint y: 399, distance: 327.8
type input "9"
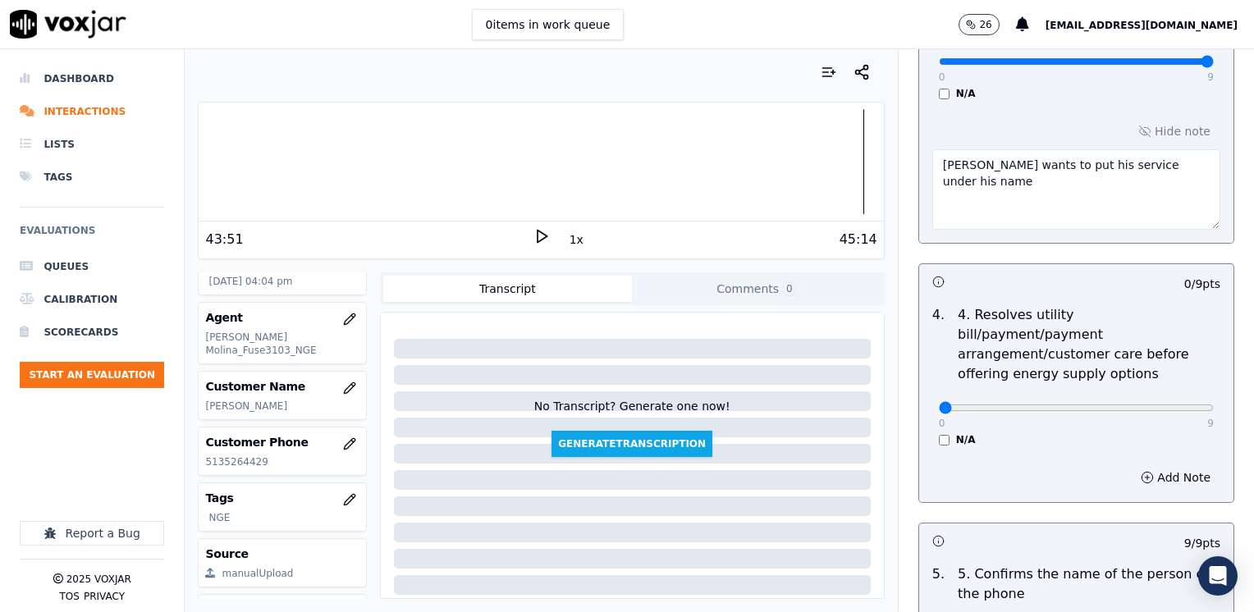
scroll to position [657, 0]
click at [1025, 166] on textarea "[PERSON_NAME] wants to put his service under his name" at bounding box center [1077, 190] width 288 height 80
type textarea "Cx wants to put his electric service under his name"
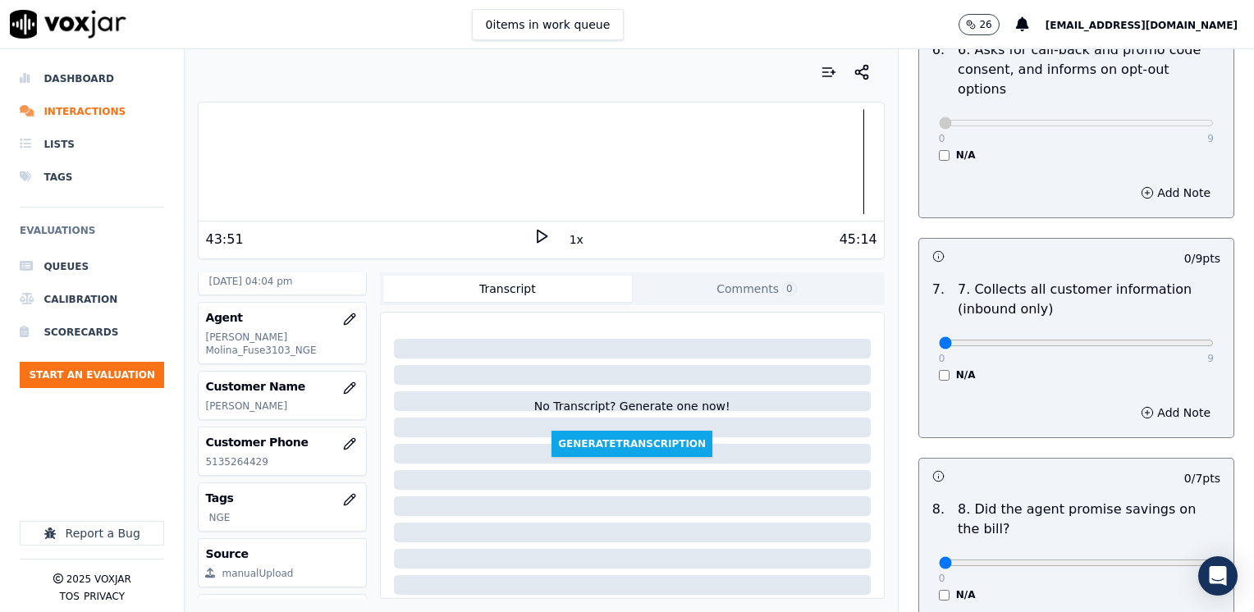
scroll to position [1478, 0]
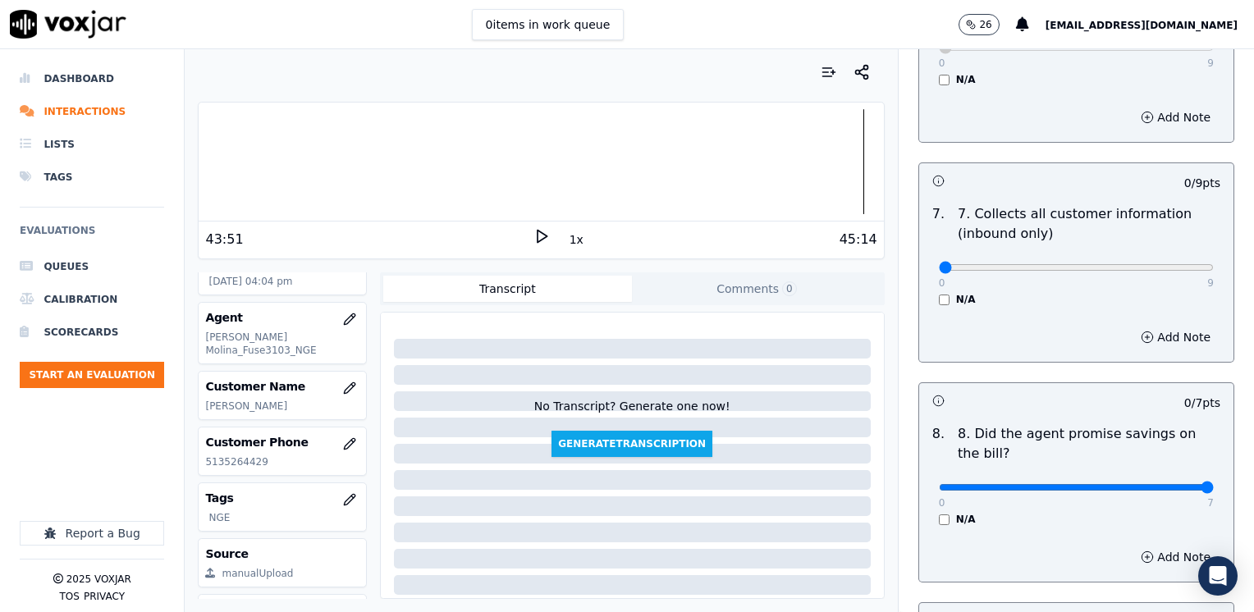
drag, startPoint x: 933, startPoint y: 451, endPoint x: 1257, endPoint y: 431, distance: 324.9
type input "7"
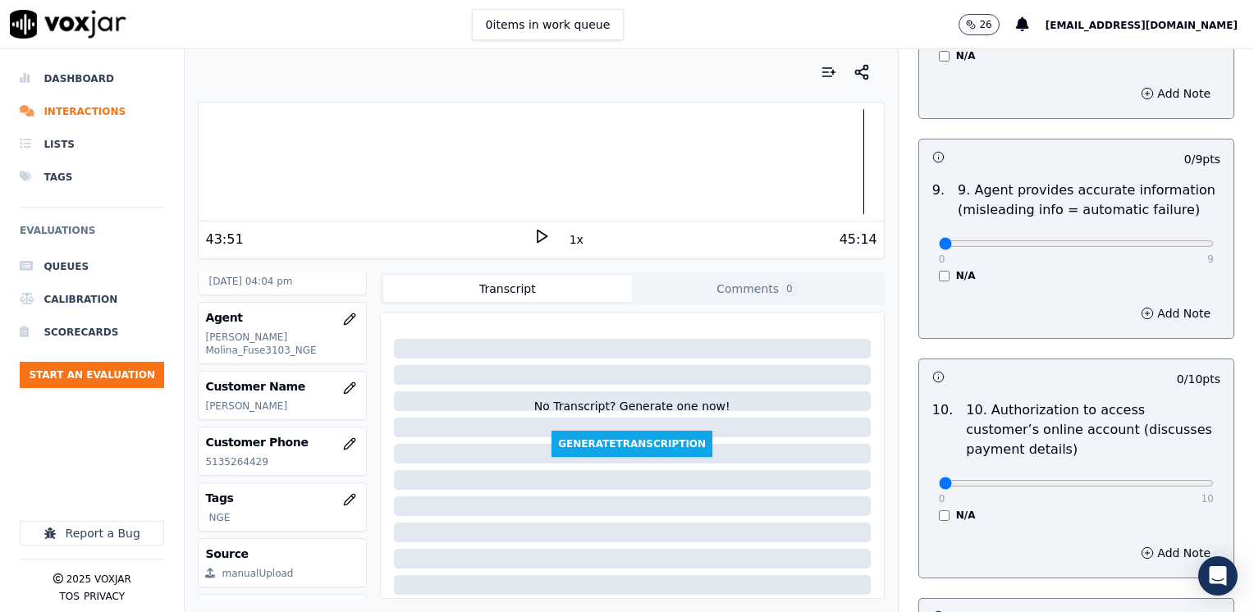
scroll to position [1970, 0]
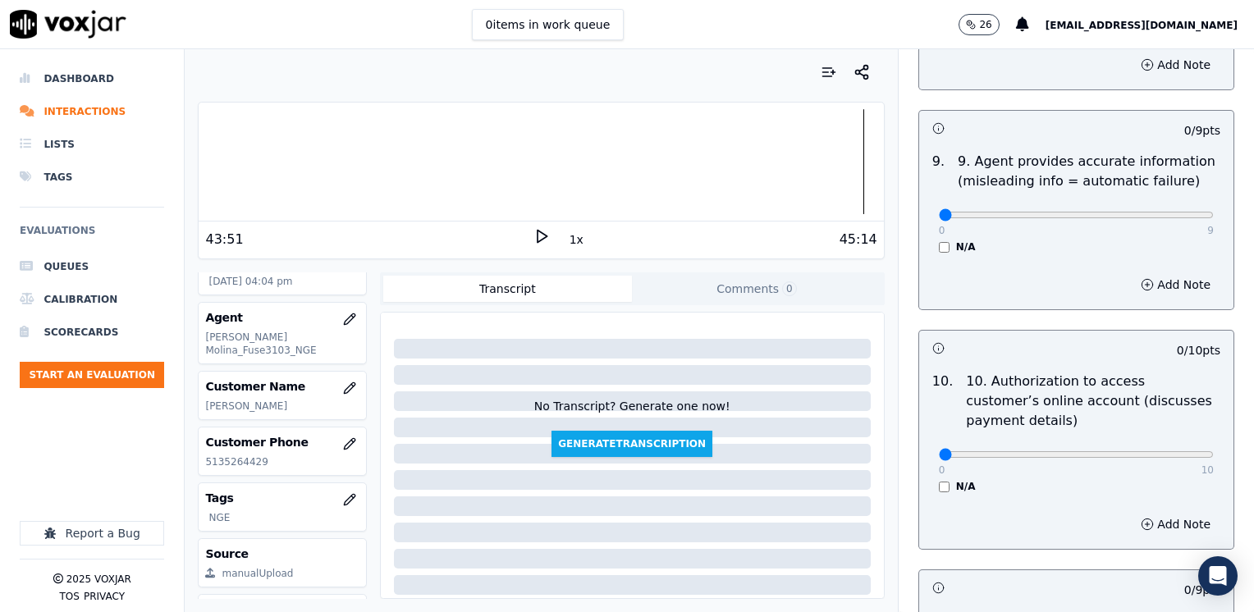
click at [939, 480] on div "N/A" at bounding box center [1076, 486] width 275 height 13
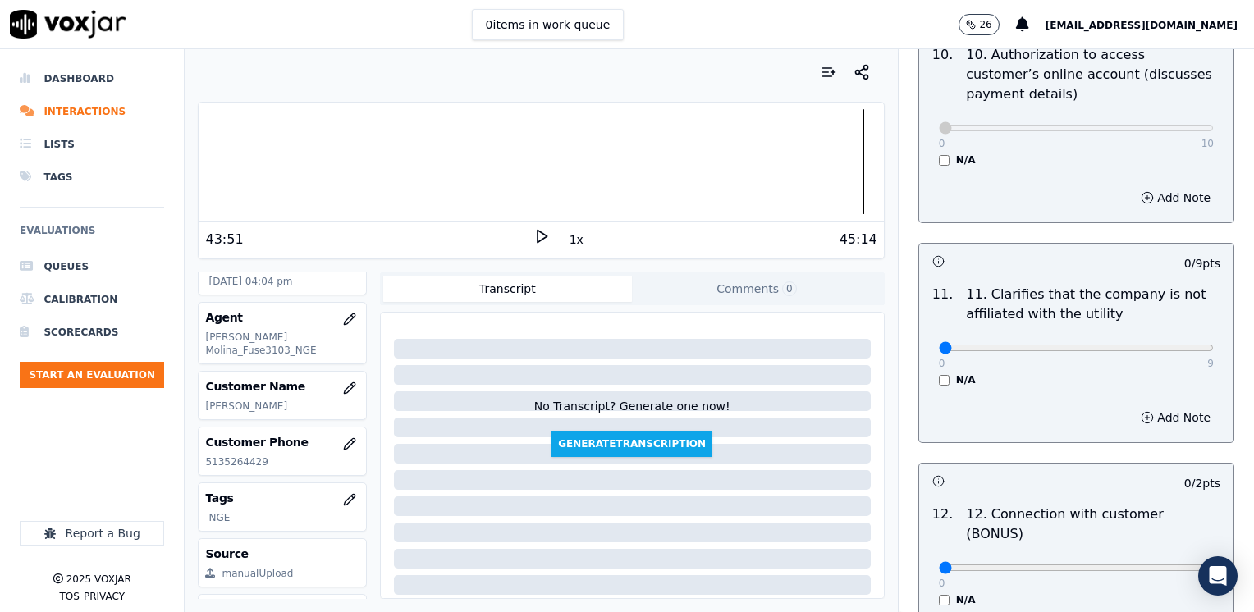
scroll to position [2299, 0]
drag, startPoint x: 990, startPoint y: 304, endPoint x: 1257, endPoint y: 298, distance: 266.9
type input "9"
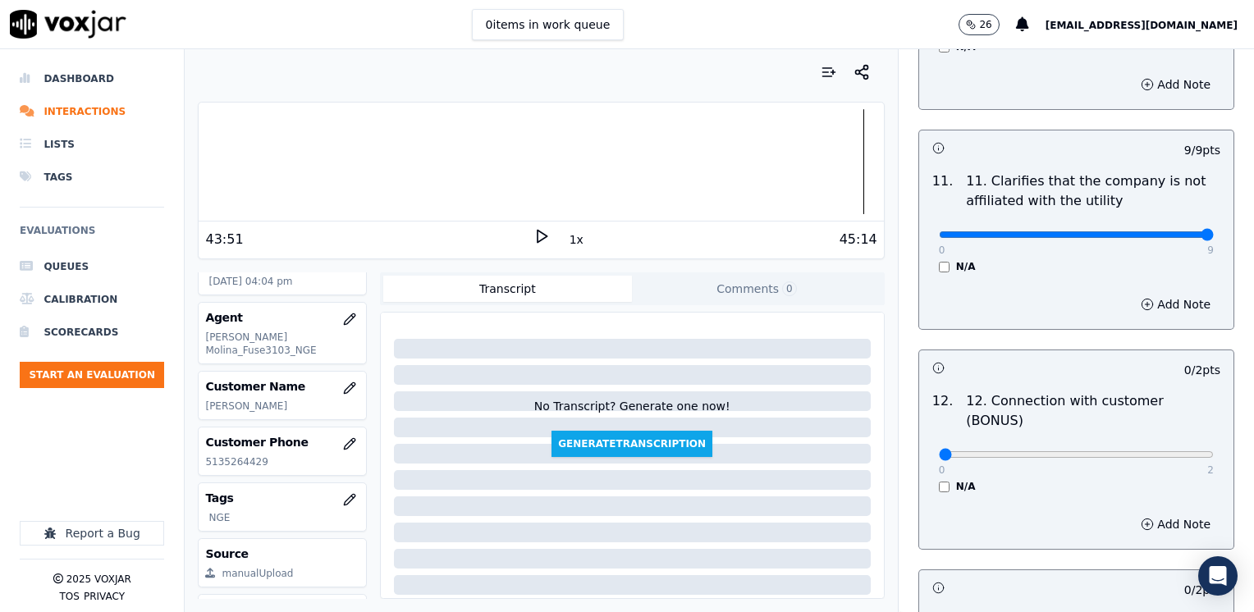
scroll to position [2545, 0]
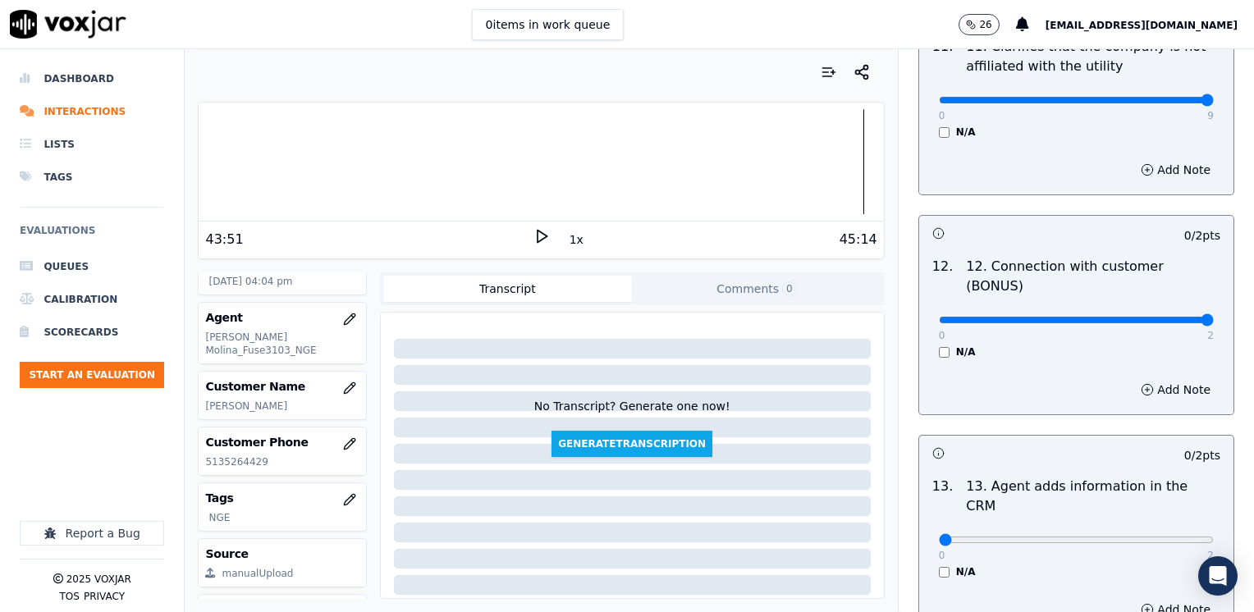
drag, startPoint x: 927, startPoint y: 258, endPoint x: 1254, endPoint y: 261, distance: 326.8
type input "2"
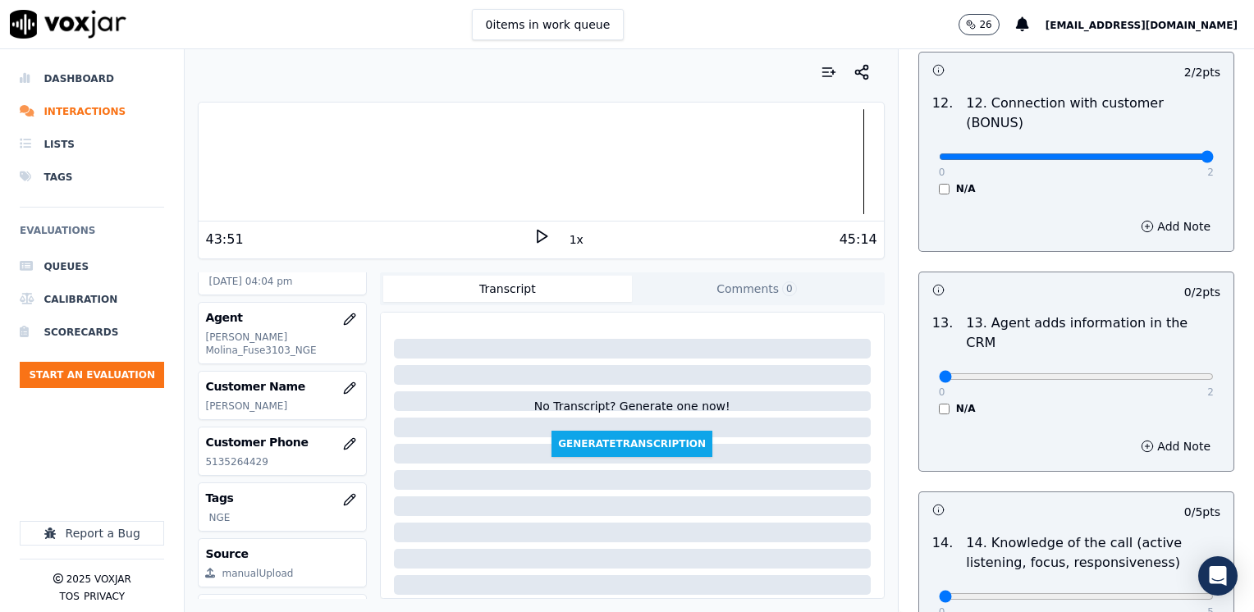
scroll to position [2709, 0]
drag, startPoint x: 932, startPoint y: 296, endPoint x: 1257, endPoint y: 280, distance: 325.5
type input "2"
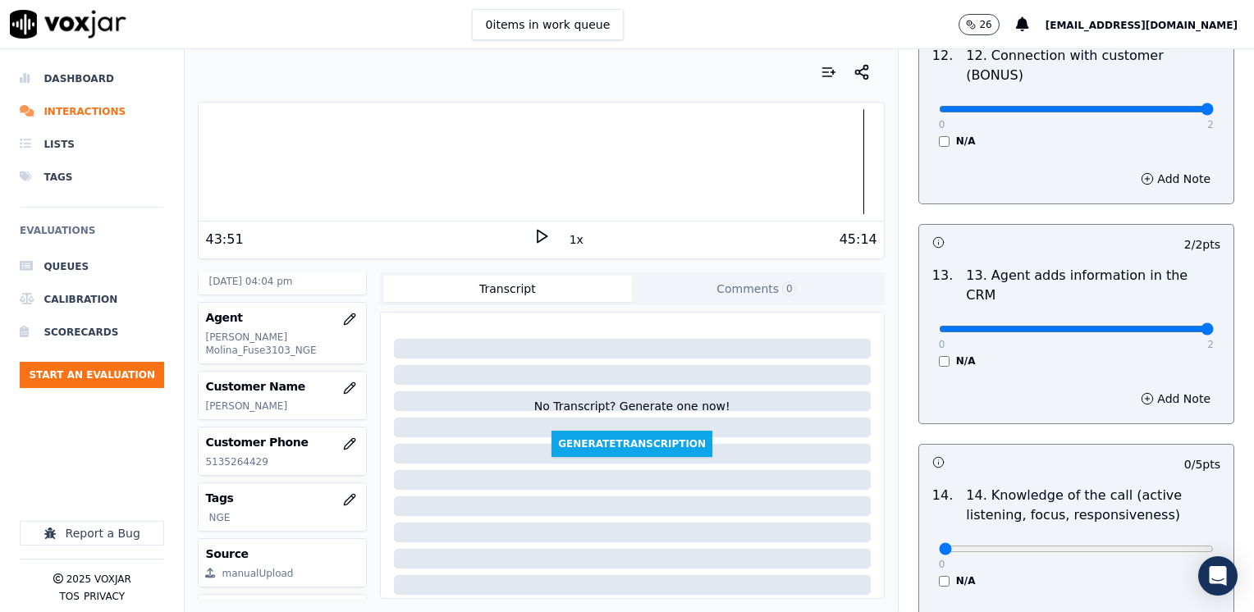
scroll to position [2840, 0]
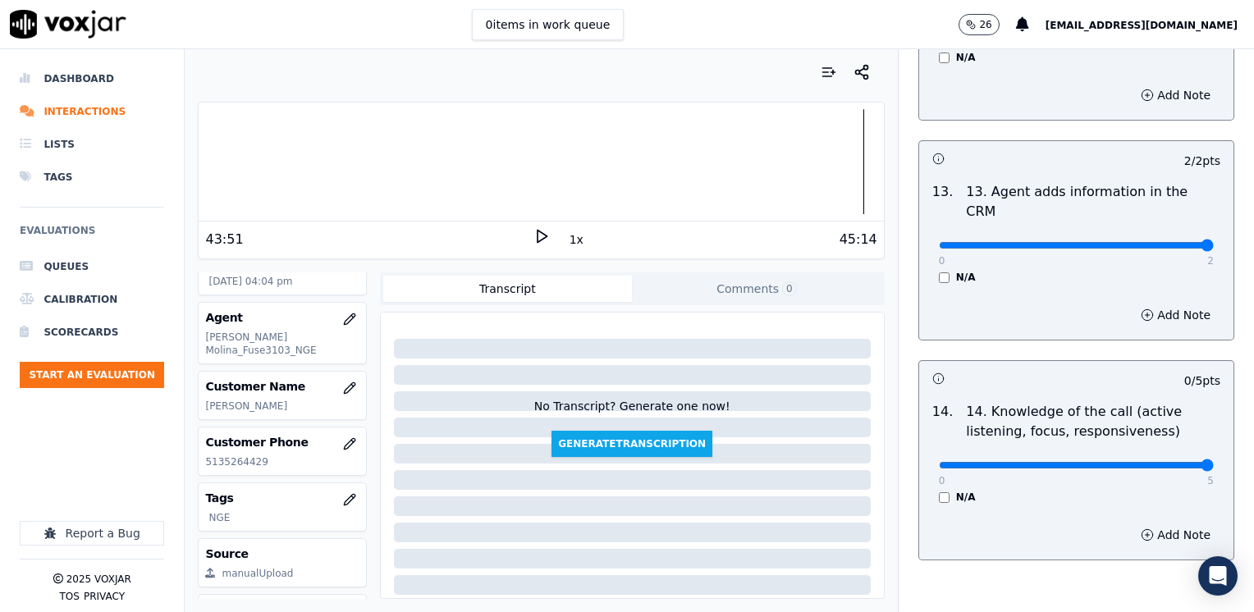
drag, startPoint x: 929, startPoint y: 386, endPoint x: 1257, endPoint y: 408, distance: 328.3
type input "5"
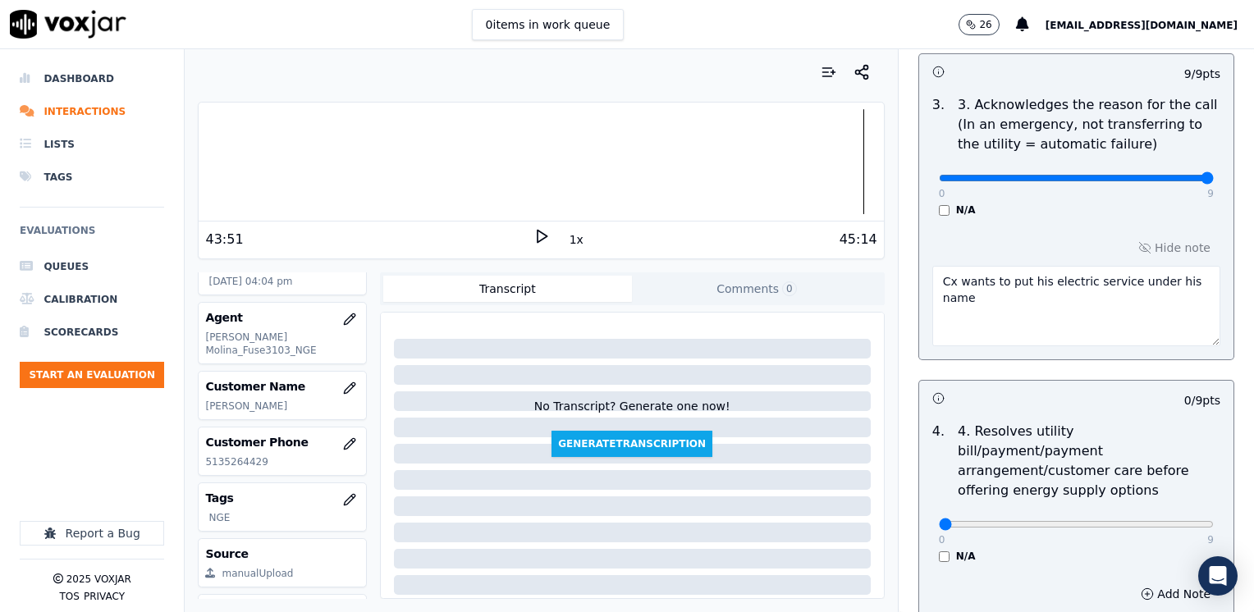
scroll to position [623, 0]
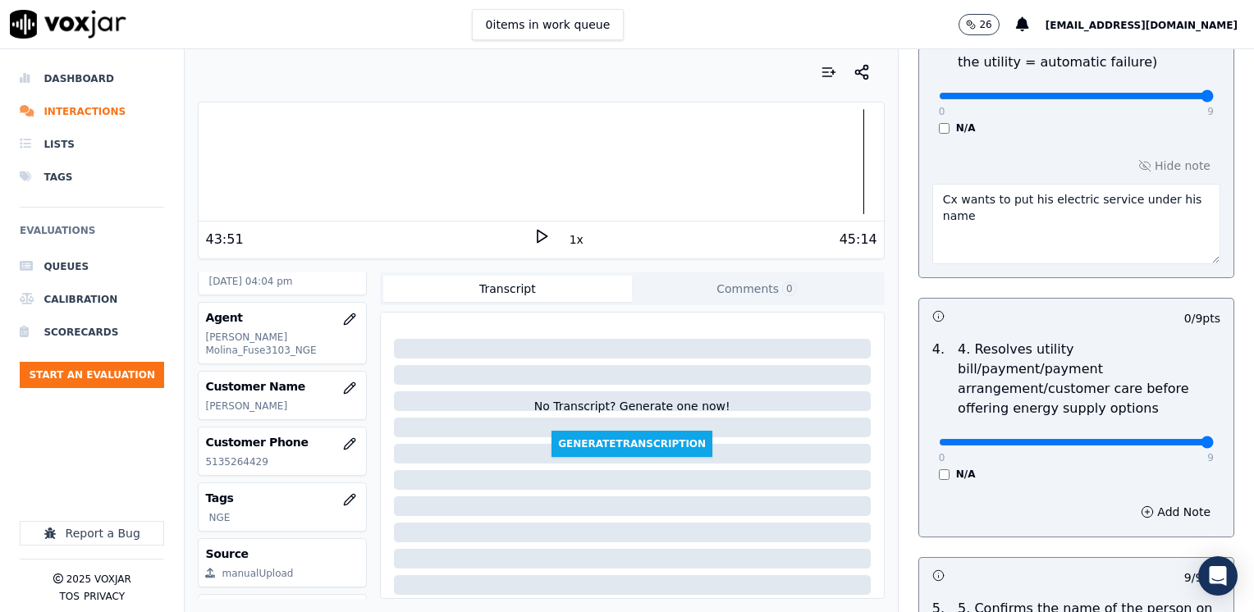
drag, startPoint x: 929, startPoint y: 420, endPoint x: 1257, endPoint y: 458, distance: 329.7
type input "9"
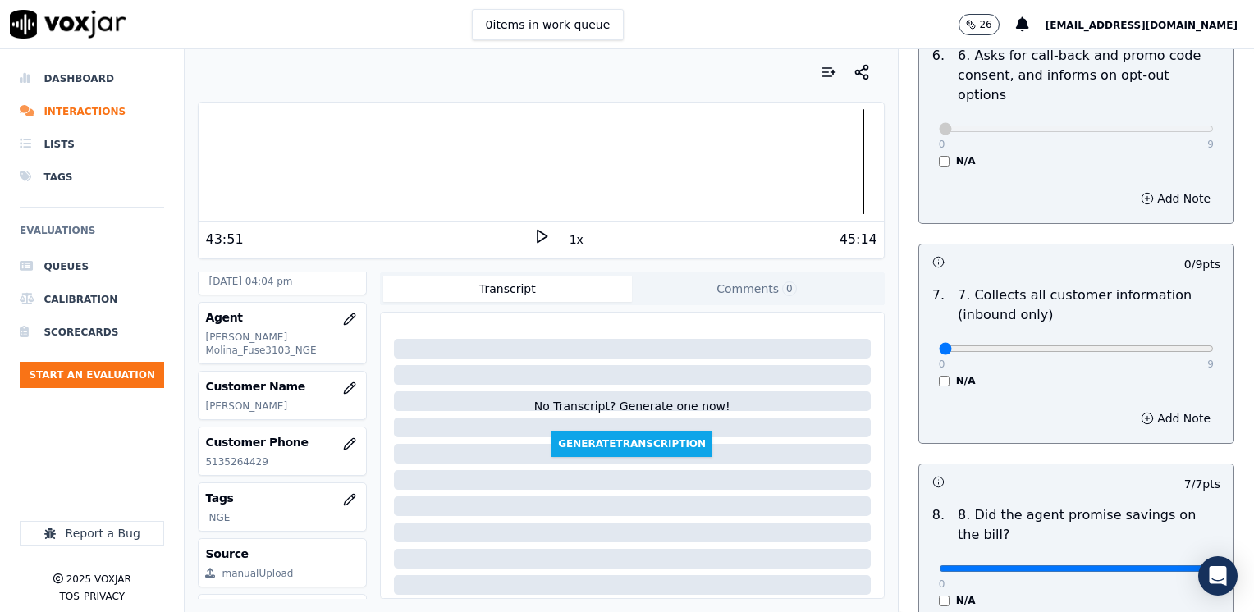
scroll to position [1444, 0]
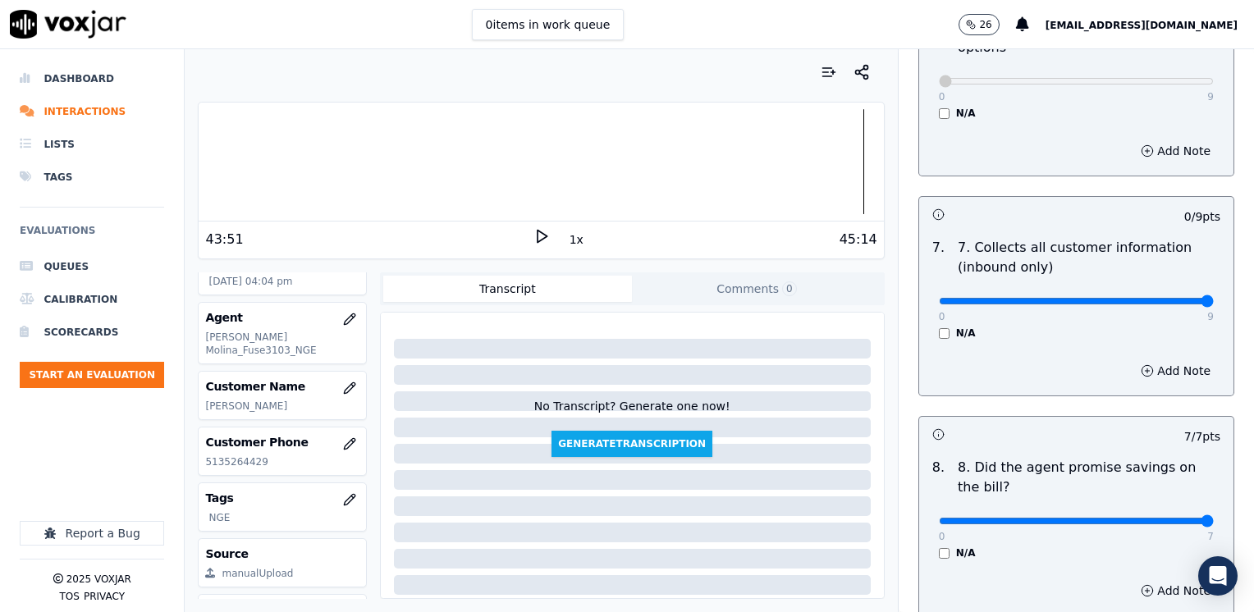
type input "7"
click at [1155, 360] on button "Add Note" at bounding box center [1175, 371] width 89 height 23
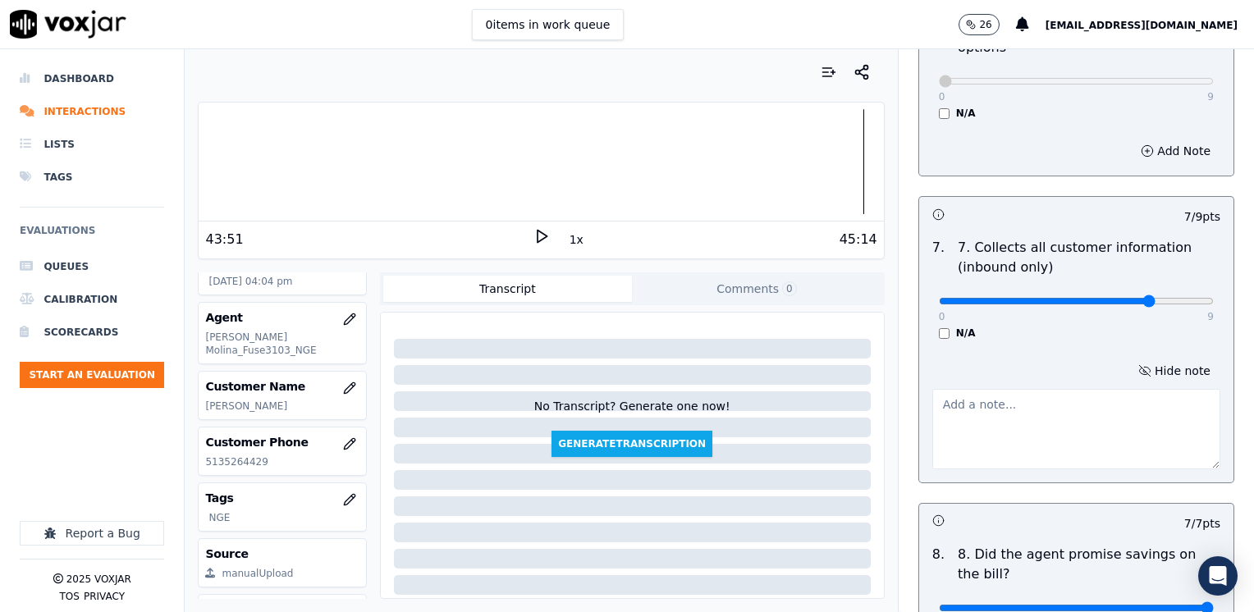
click at [1038, 399] on textarea at bounding box center [1077, 429] width 288 height 80
type textarea "Make sure to confirm full service address and the name as it appear on the bill…"
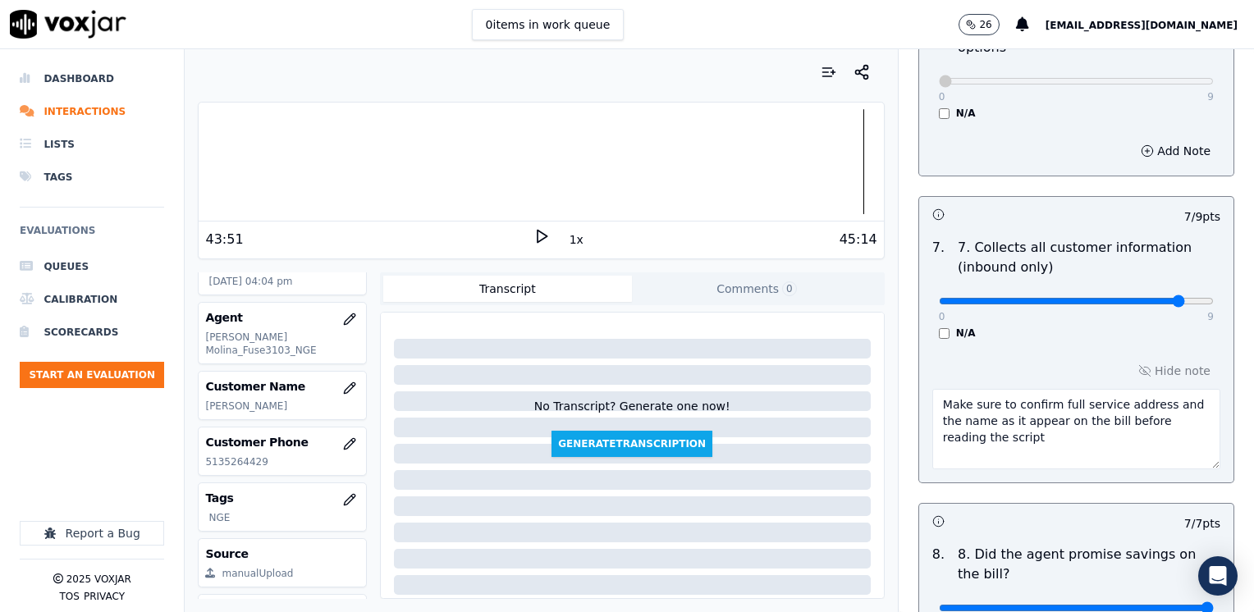
type input "8"
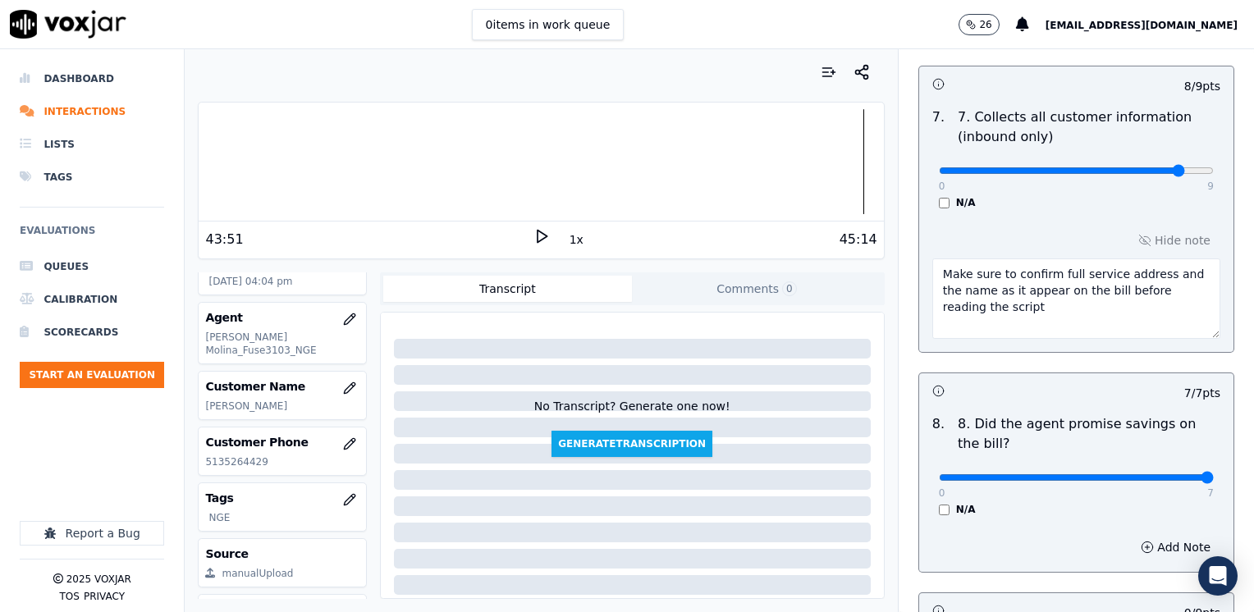
scroll to position [1772, 0]
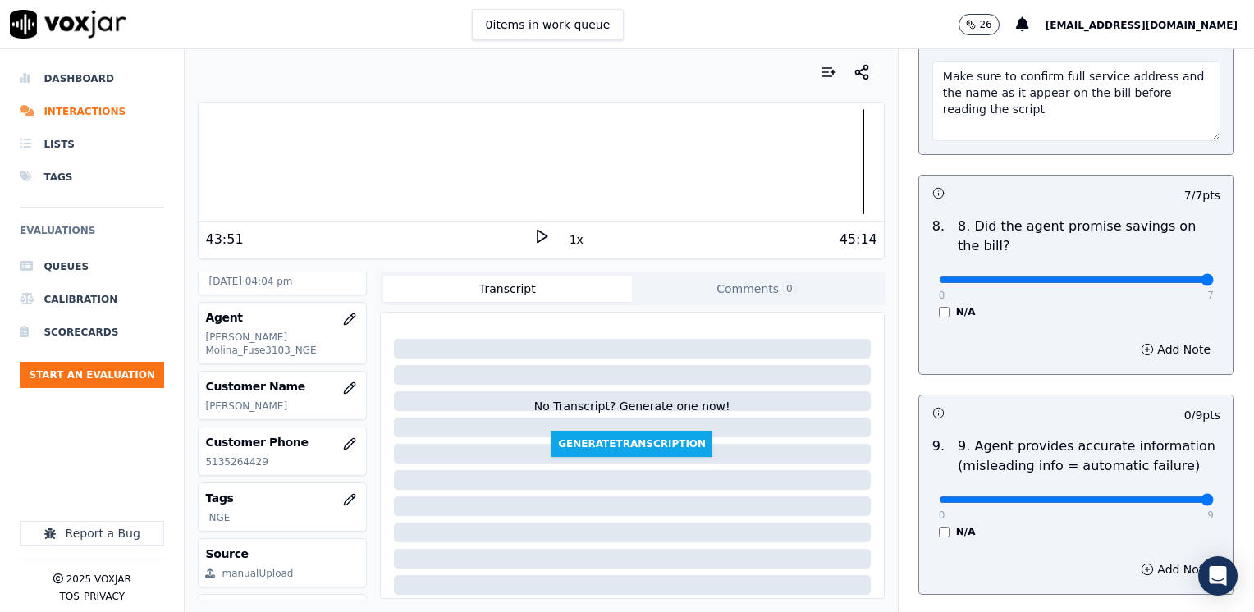
drag, startPoint x: 929, startPoint y: 461, endPoint x: 1236, endPoint y: 488, distance: 307.3
type input "9"
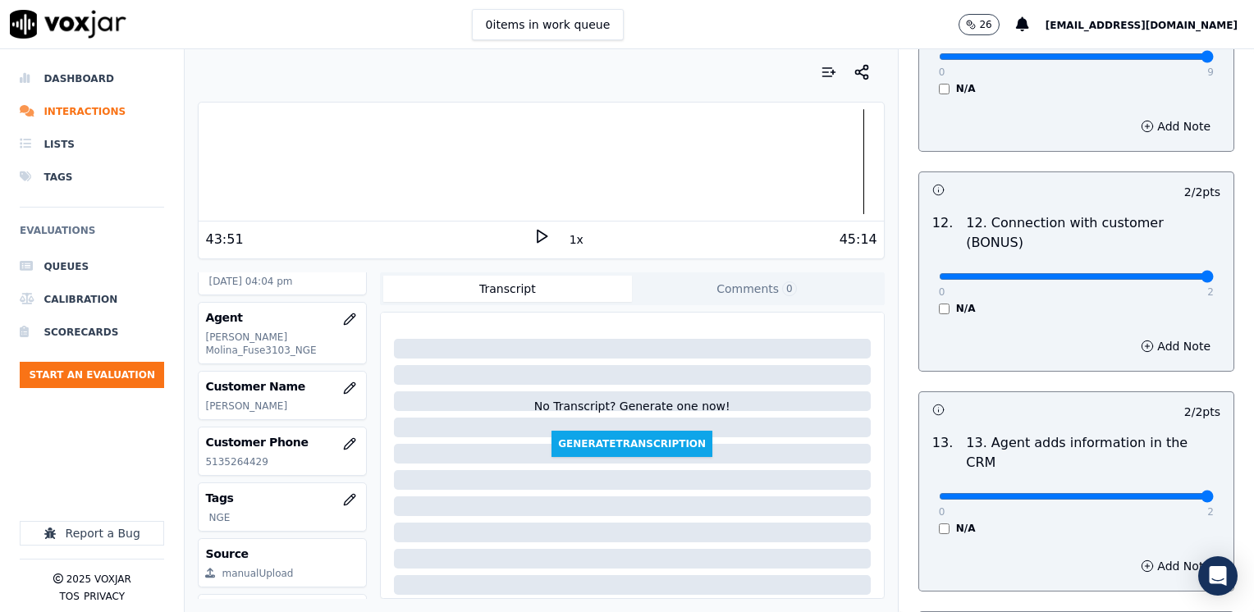
scroll to position [2926, 0]
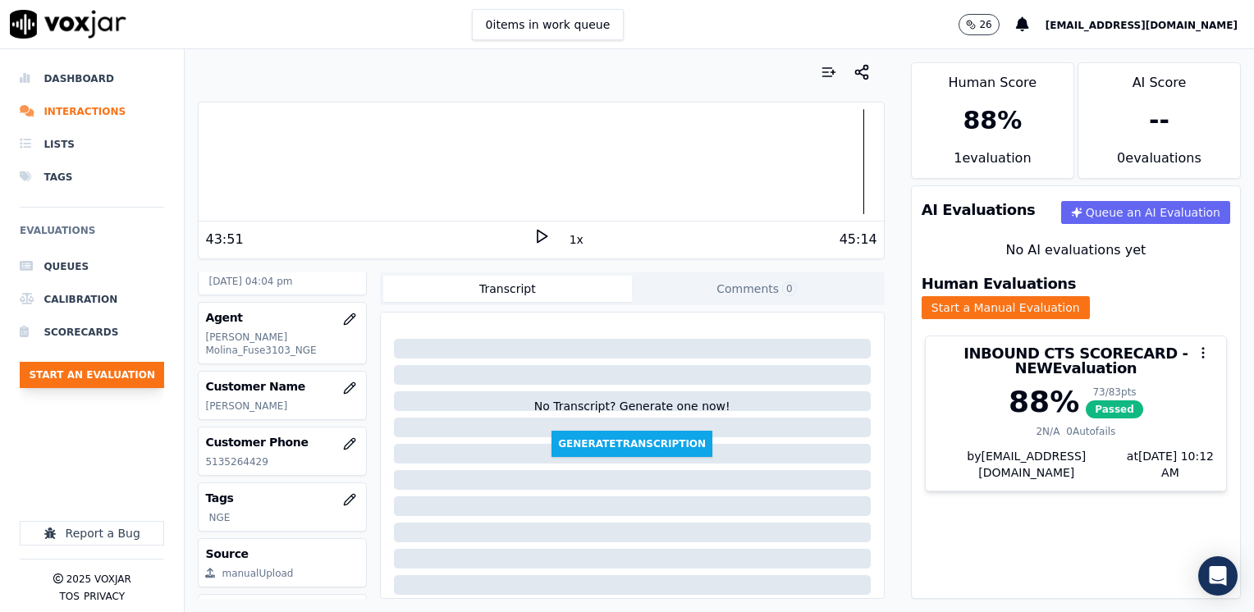
click at [89, 373] on button "Start an Evaluation" at bounding box center [92, 375] width 144 height 26
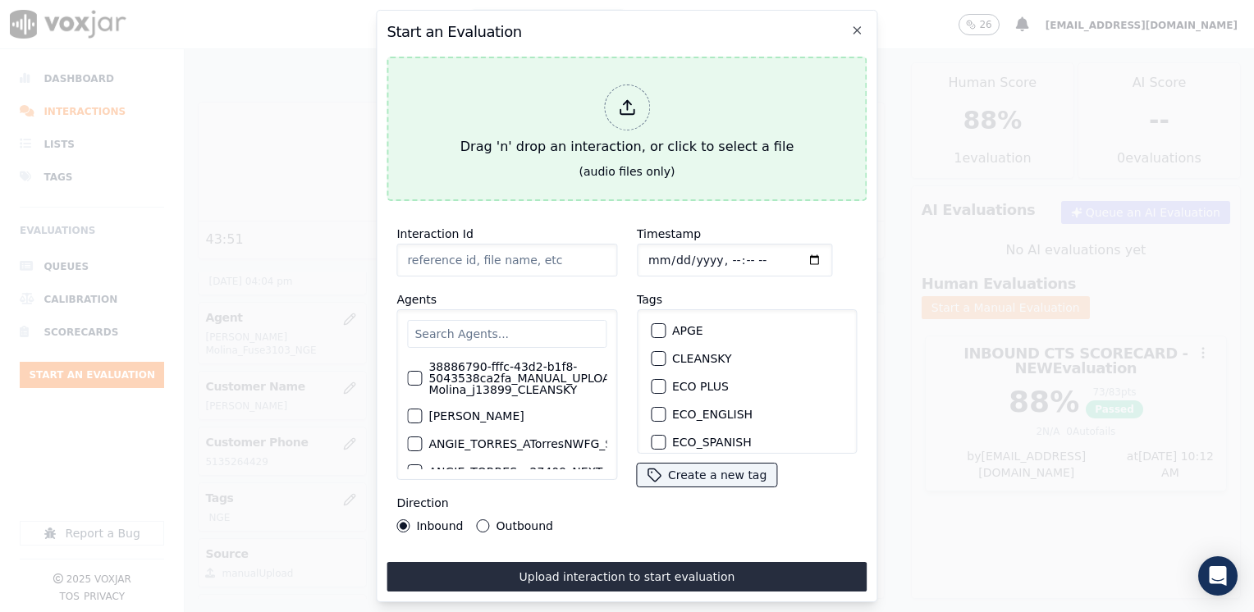
click at [619, 99] on icon at bounding box center [627, 108] width 18 height 18
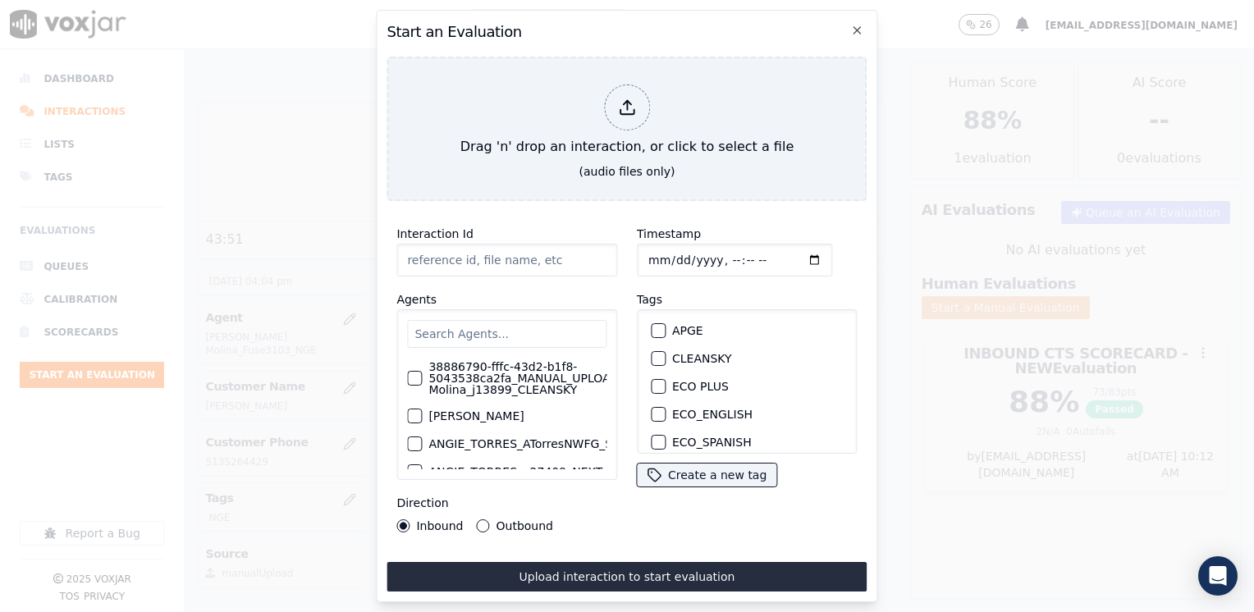
type input "20250813-103953_8483582477-[PERSON_NAME] 2 all.mp3"
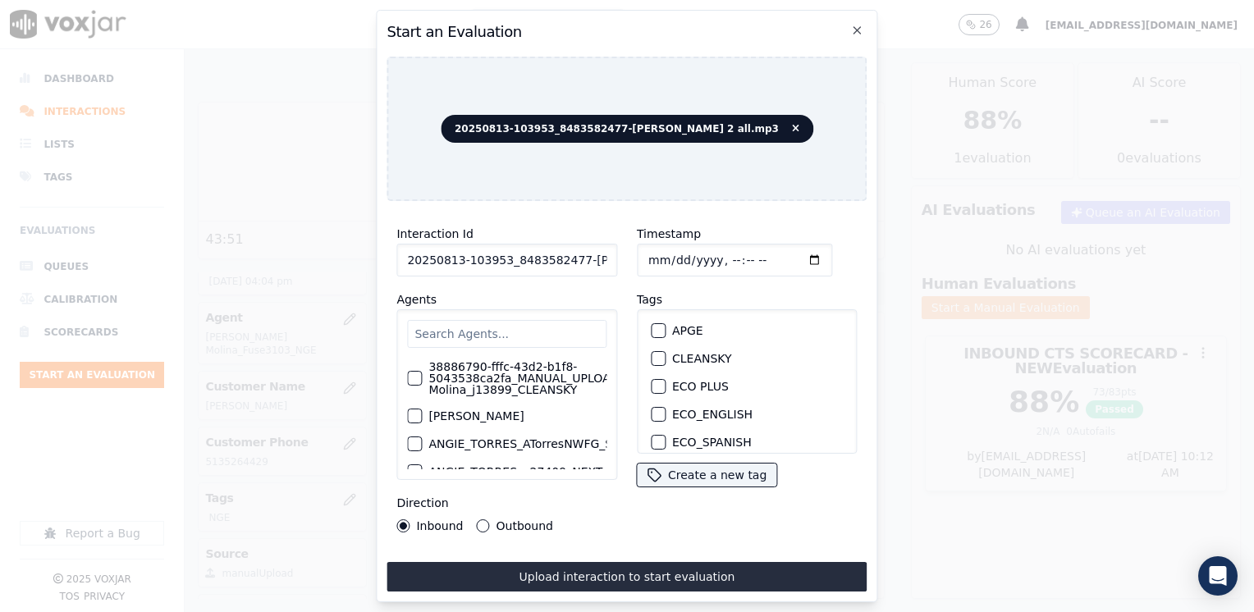
click at [512, 327] on input "text" at bounding box center [506, 334] width 199 height 28
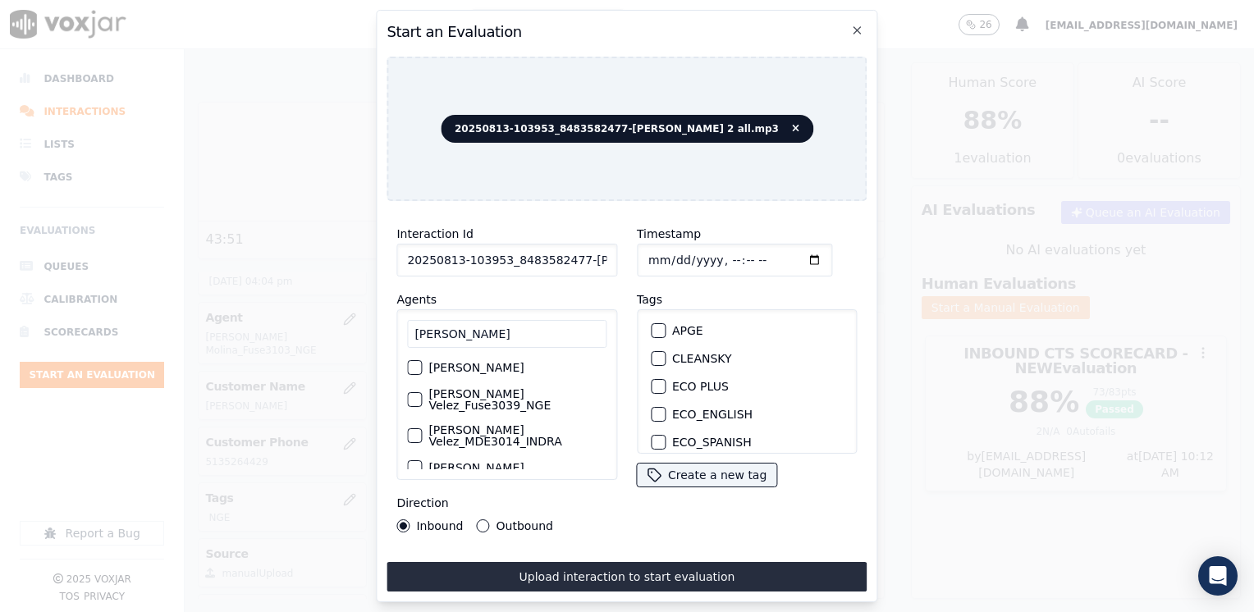
scroll to position [0, 0]
type input "[PERSON_NAME]"
click at [416, 431] on div "button" at bounding box center [413, 436] width 11 height 11
click at [653, 328] on div "button" at bounding box center [657, 333] width 11 height 11
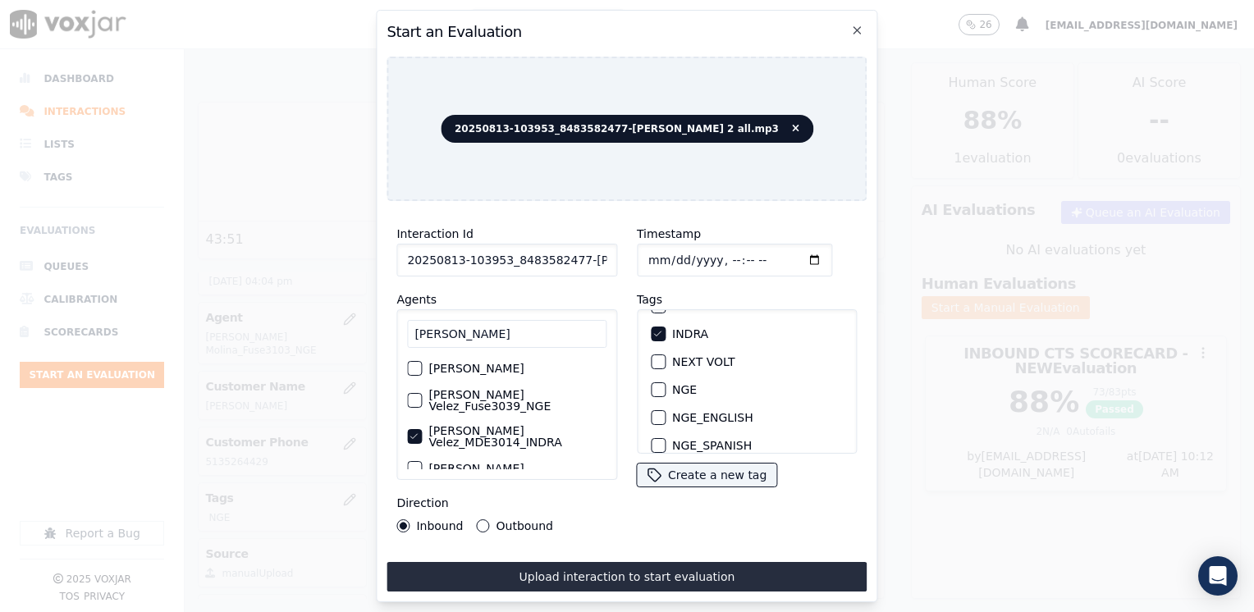
click at [791, 252] on input "Timestamp" at bounding box center [734, 260] width 195 height 33
type input "[DATE]T16:12"
drag, startPoint x: 479, startPoint y: 520, endPoint x: 498, endPoint y: 532, distance: 22.1
click at [479, 520] on button "Outbound" at bounding box center [483, 526] width 13 height 13
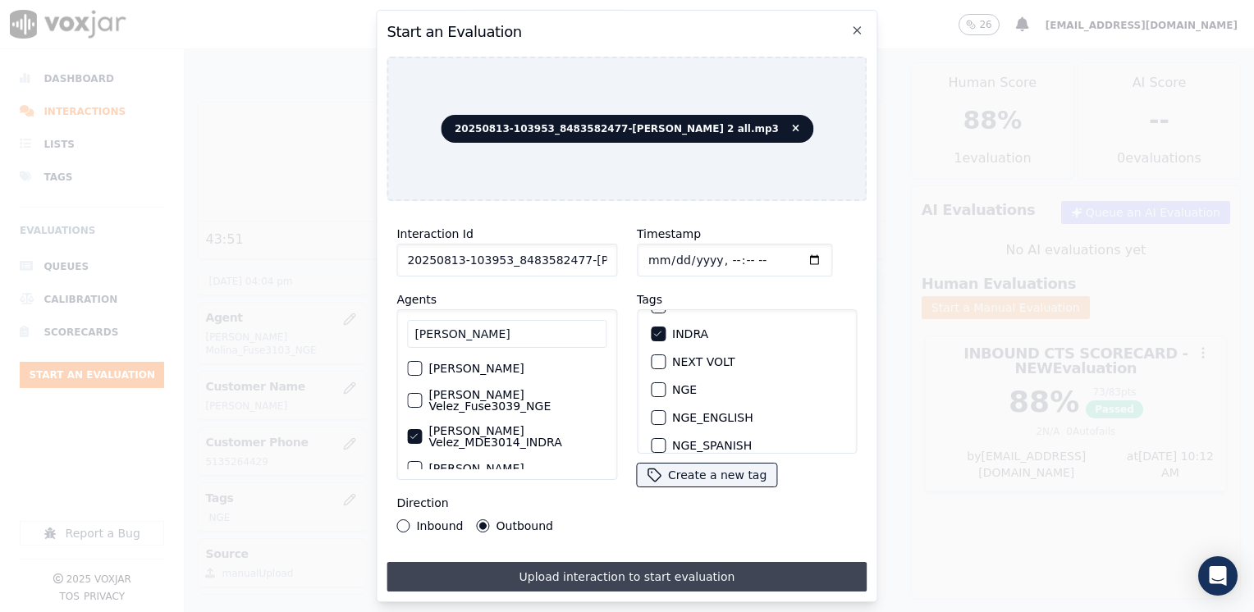
click at [594, 566] on button "Upload interaction to start evaluation" at bounding box center [627, 577] width 480 height 30
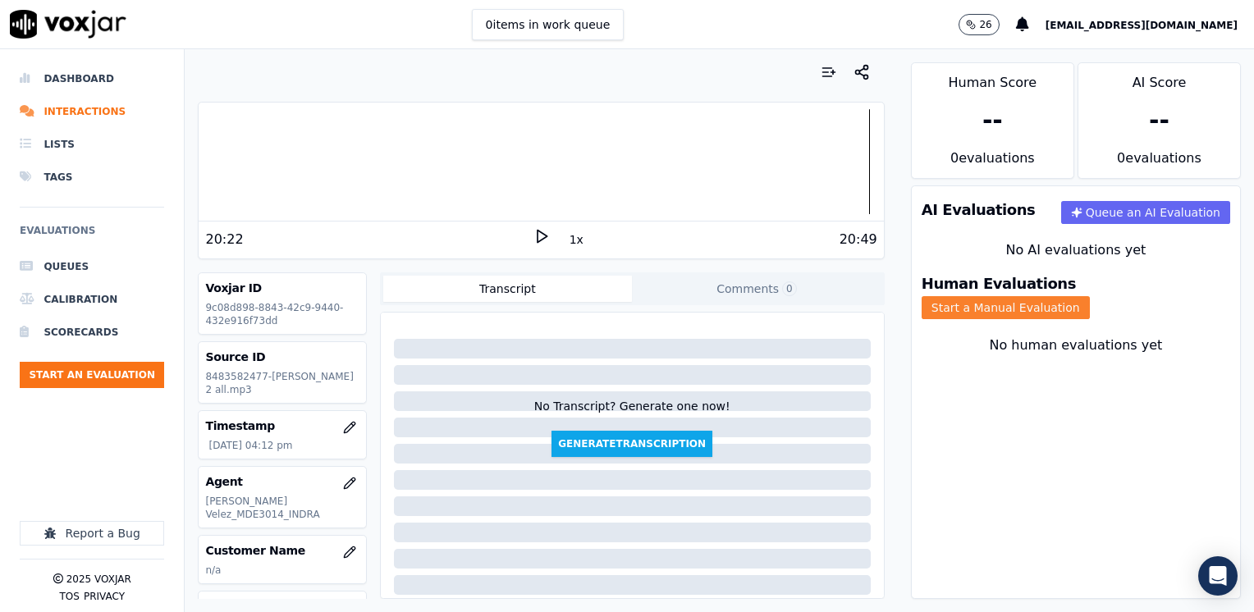
click at [1090, 296] on button "Start a Manual Evaluation" at bounding box center [1006, 307] width 168 height 23
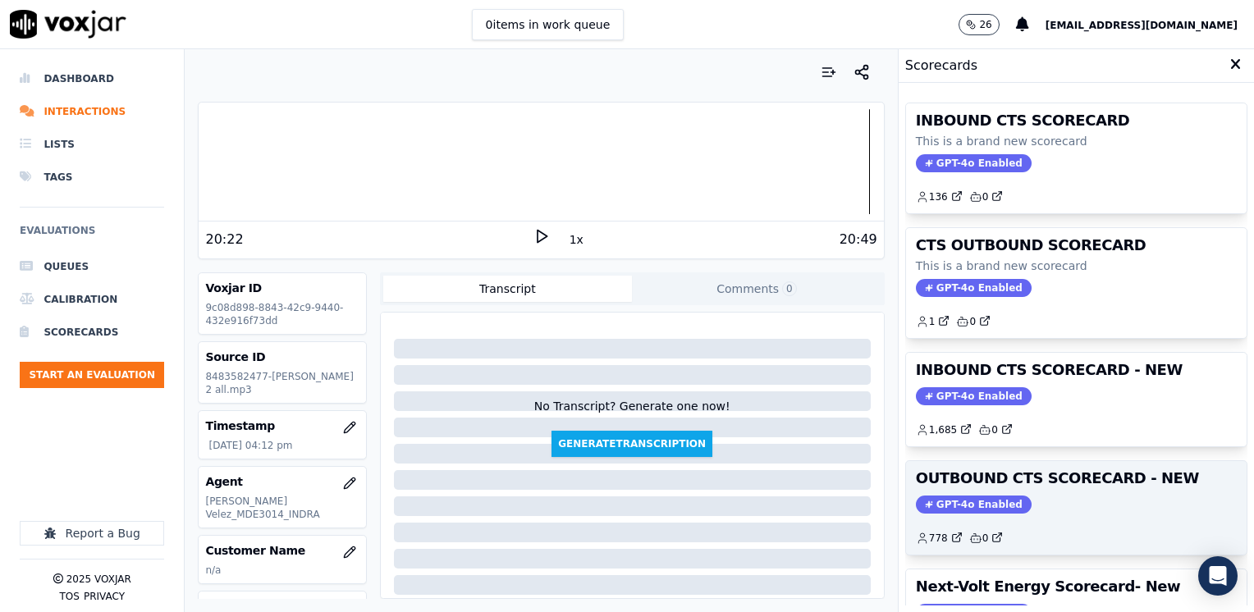
click at [961, 496] on span "GPT-4o Enabled" at bounding box center [974, 505] width 116 height 18
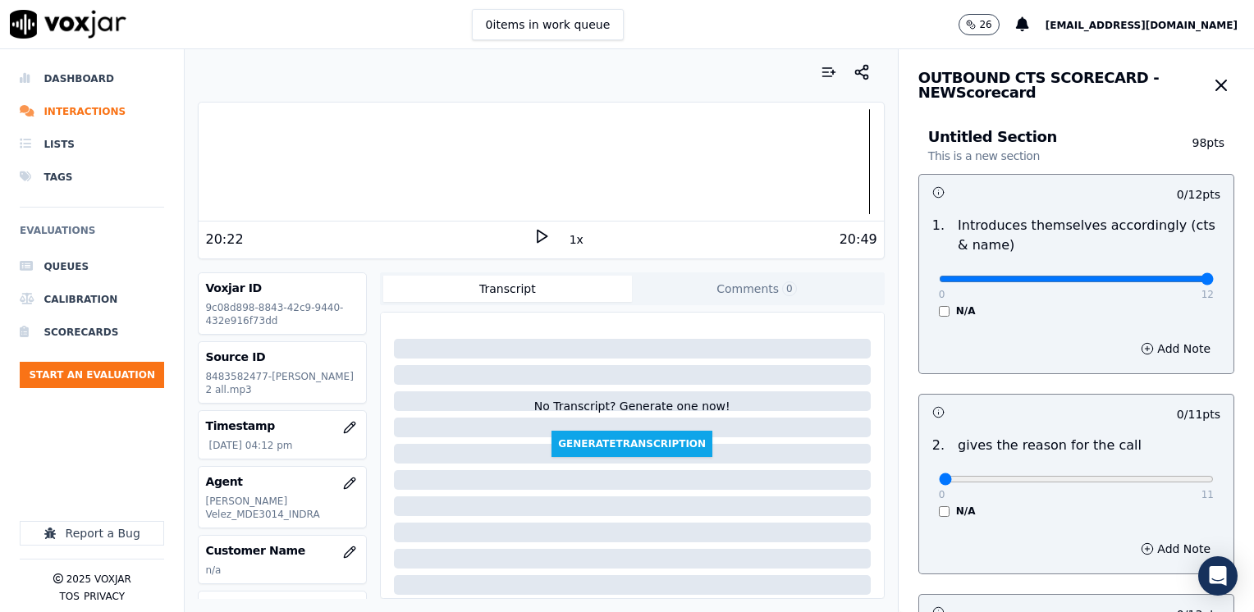
drag, startPoint x: 926, startPoint y: 282, endPoint x: 1257, endPoint y: 300, distance: 331.4
type input "12"
click at [1214, 282] on input "range" at bounding box center [1076, 279] width 275 height 7
drag, startPoint x: 933, startPoint y: 481, endPoint x: 1257, endPoint y: 469, distance: 324.5
type input "11"
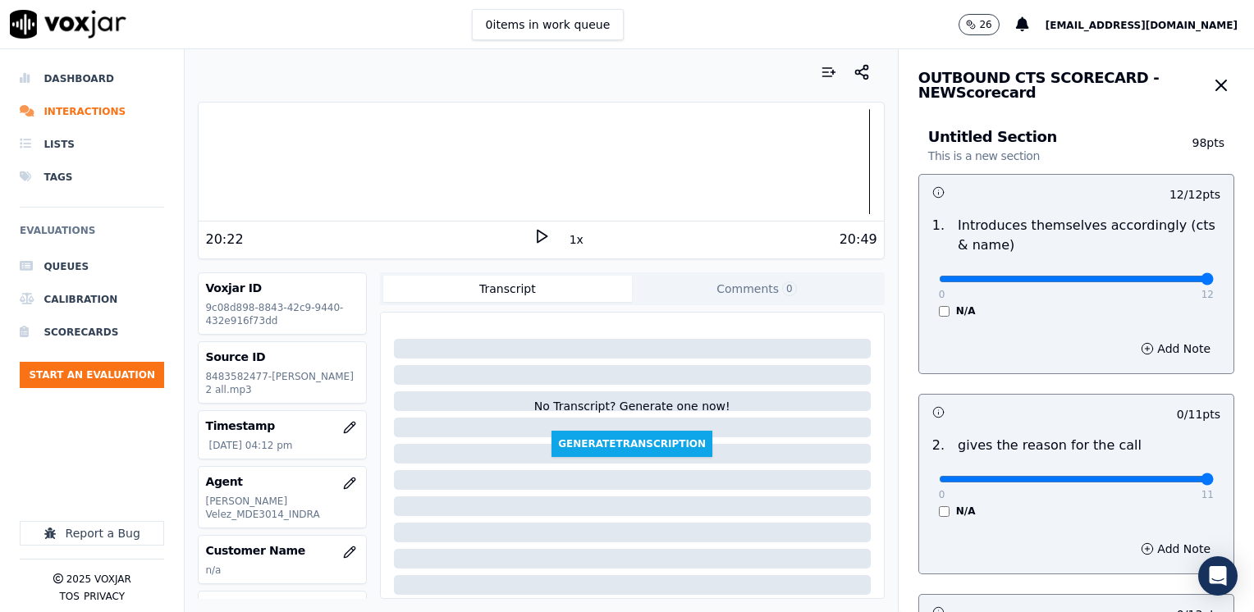
click at [1214, 282] on input "range" at bounding box center [1076, 279] width 275 height 7
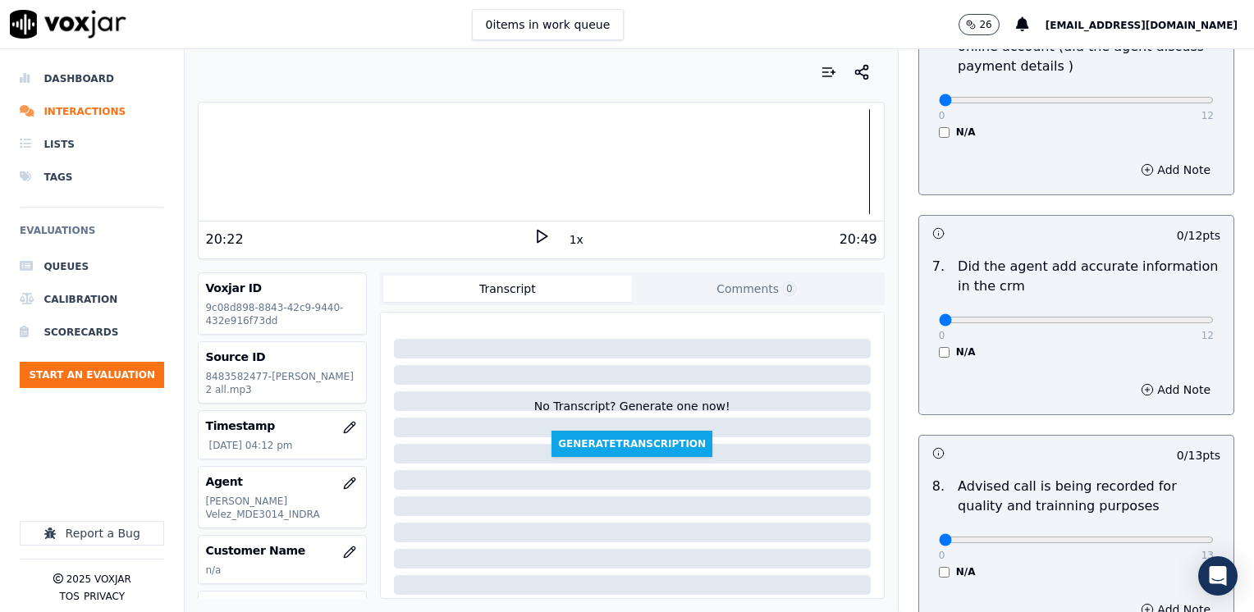
scroll to position [1435, 0]
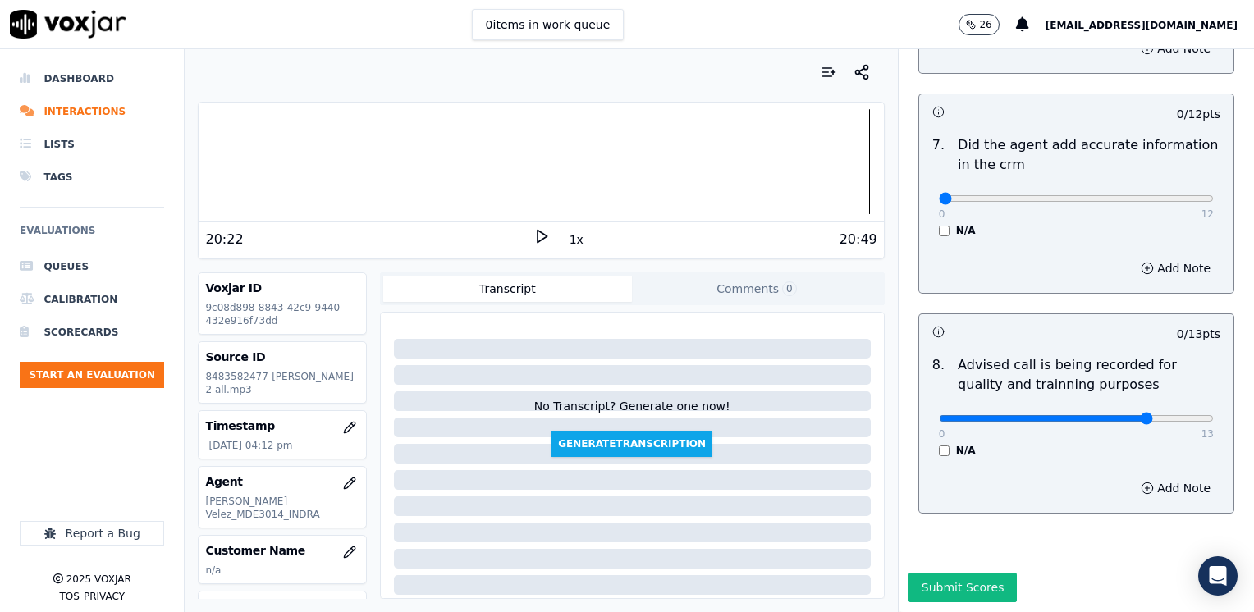
type input "10"
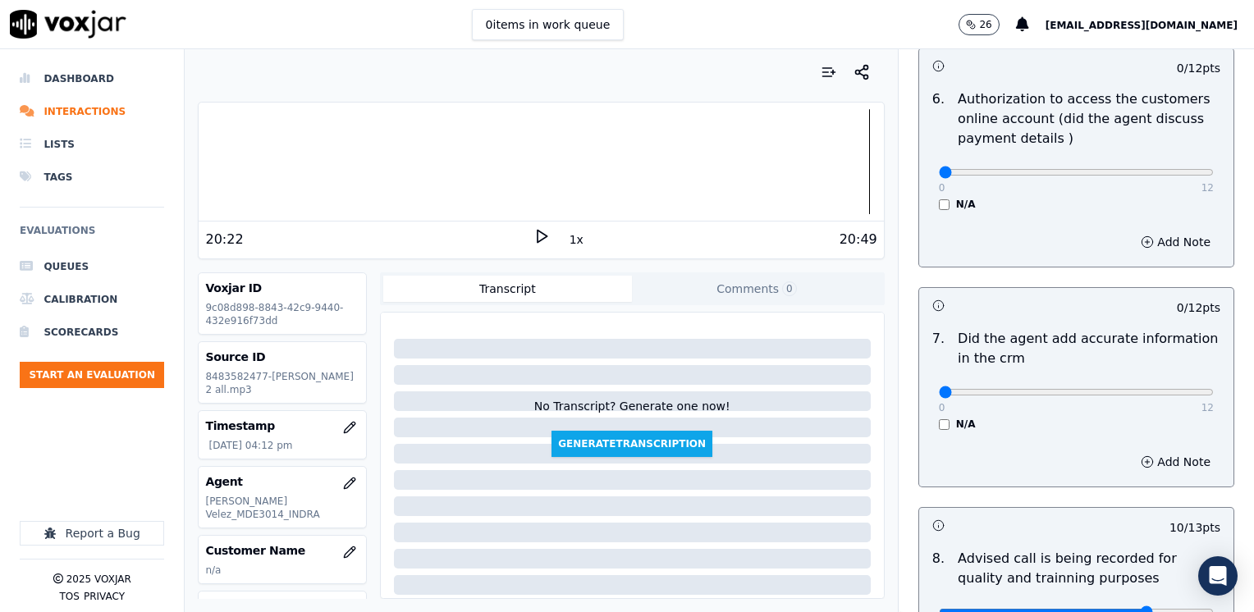
scroll to position [1189, 0]
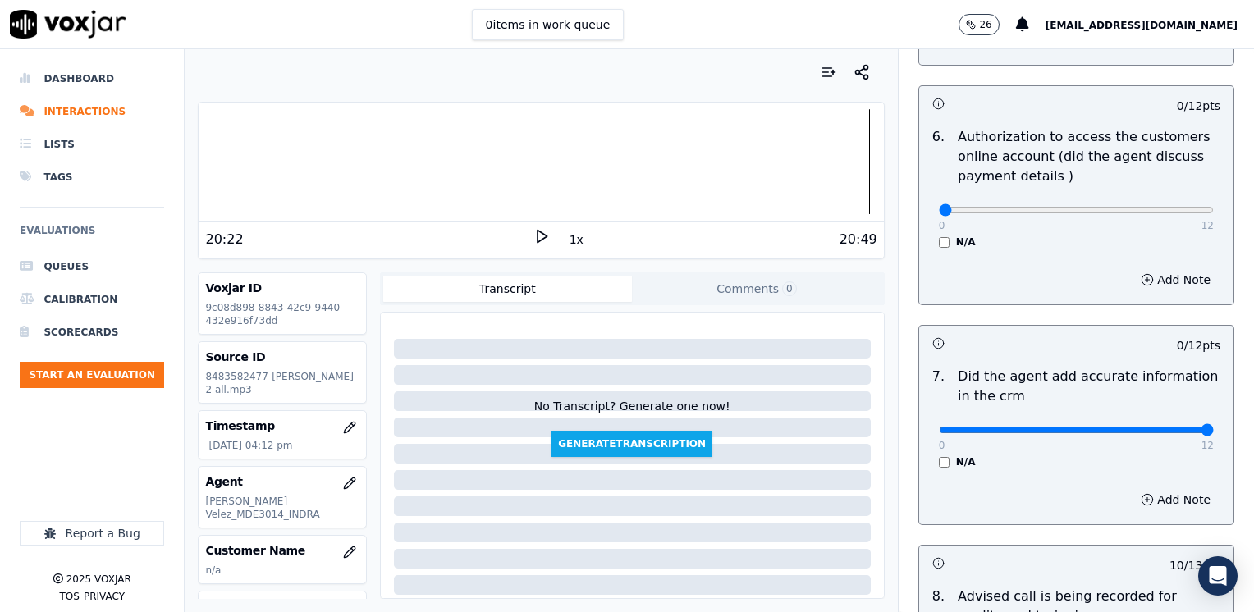
drag, startPoint x: 928, startPoint y: 406, endPoint x: 1066, endPoint y: 2, distance: 427.1
type input "12"
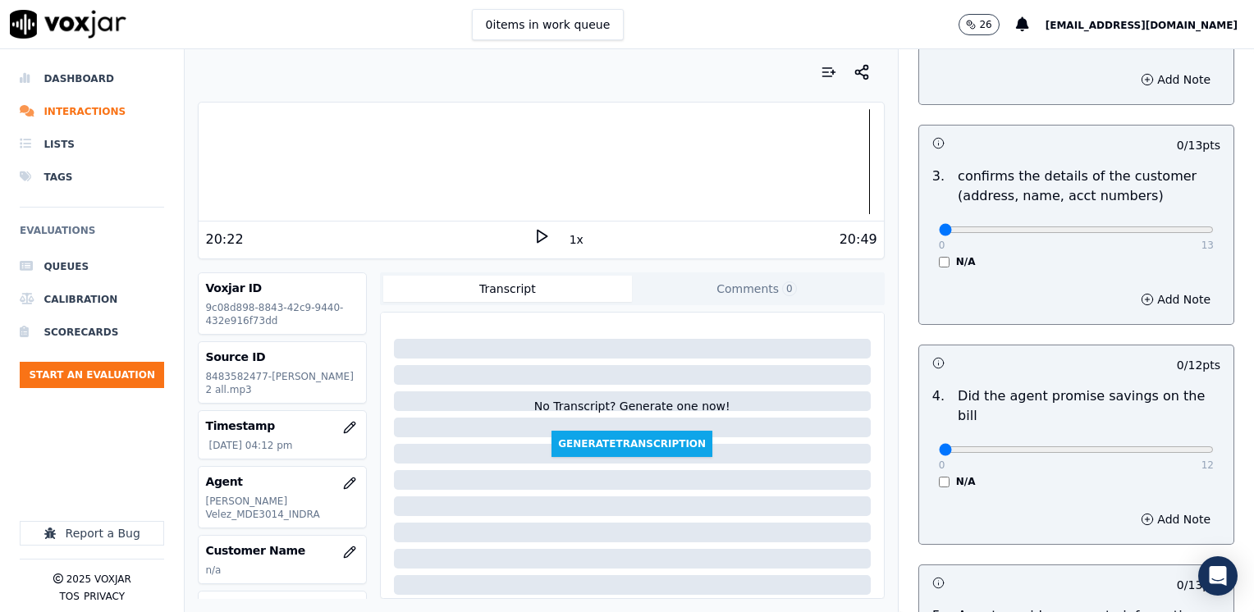
scroll to position [450, 0]
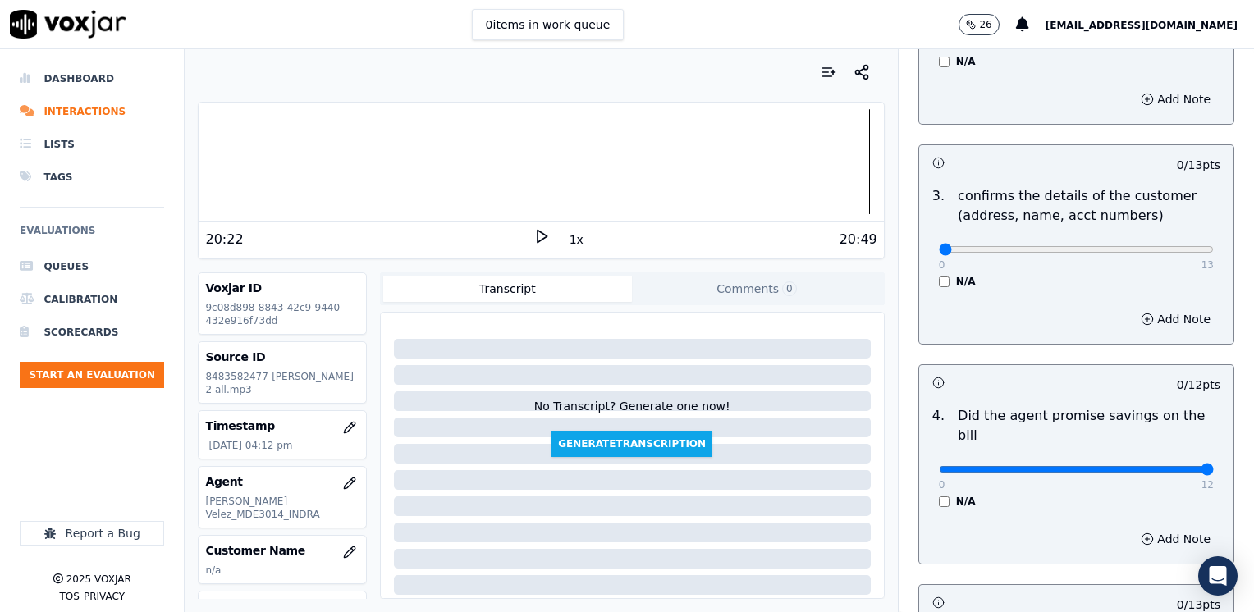
drag, startPoint x: 929, startPoint y: 447, endPoint x: 1257, endPoint y: 465, distance: 328.1
type input "12"
drag, startPoint x: 930, startPoint y: 246, endPoint x: 1257, endPoint y: 245, distance: 326.7
type input "13"
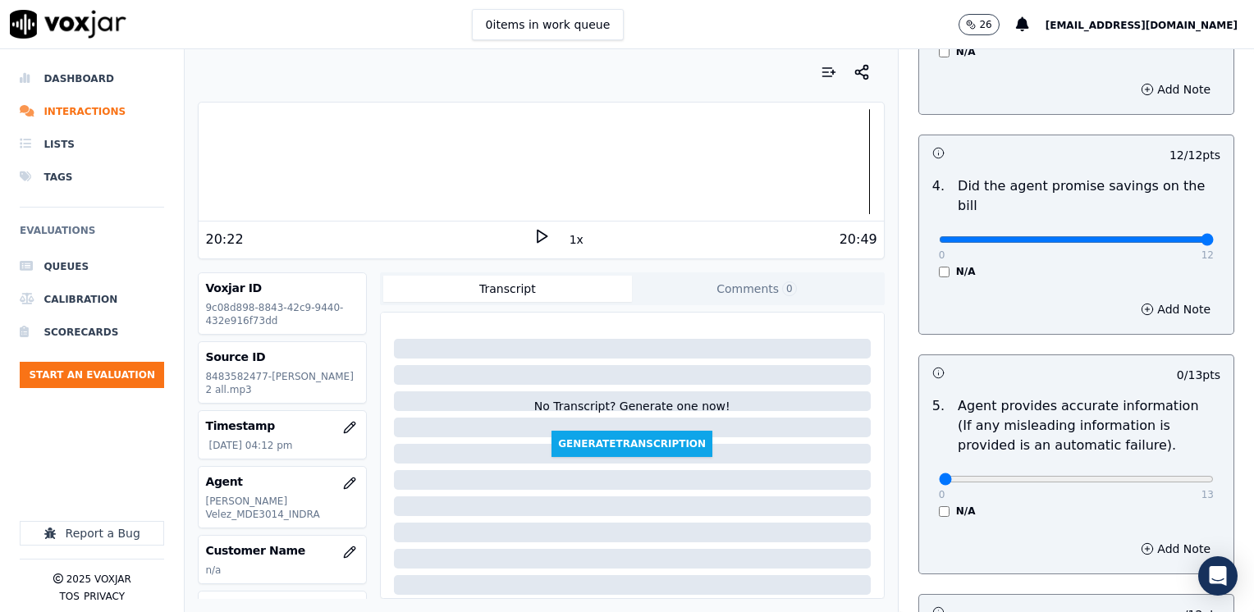
scroll to position [778, 0]
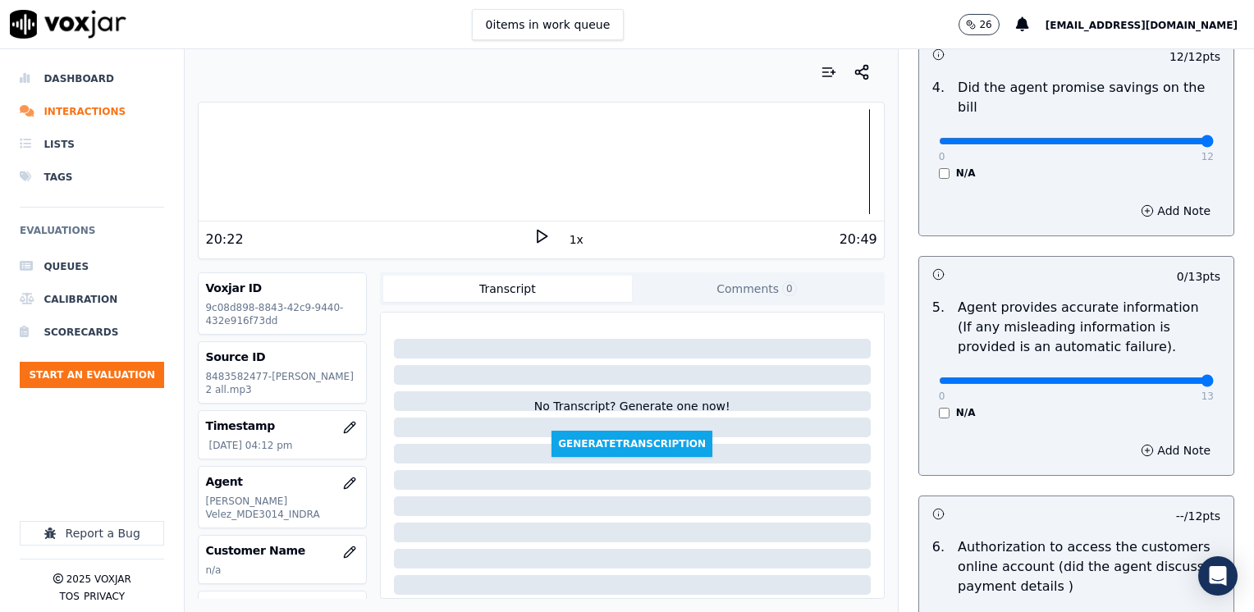
drag, startPoint x: 930, startPoint y: 362, endPoint x: 1254, endPoint y: 368, distance: 323.5
type input "13"
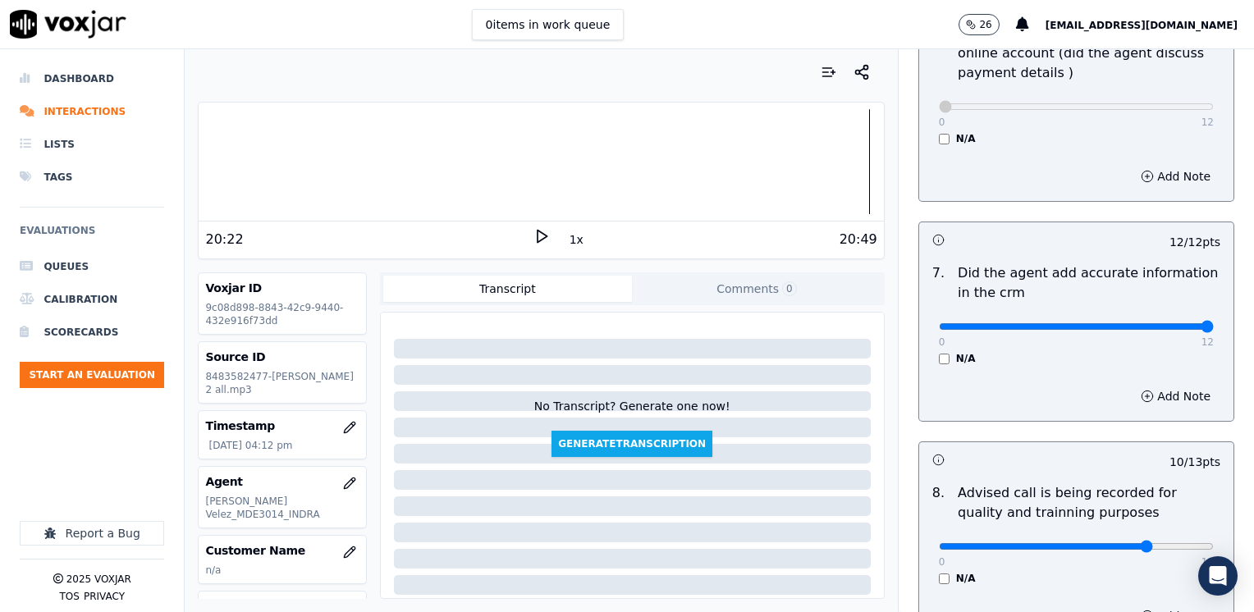
scroll to position [1435, 0]
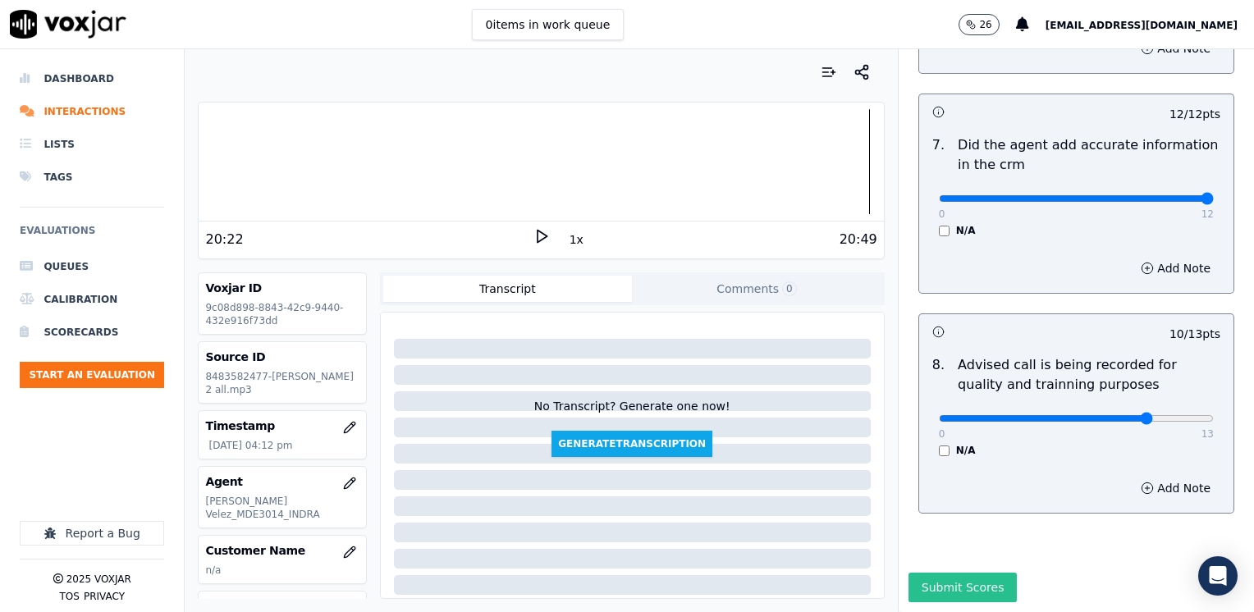
click at [942, 573] on button "Submit Scores" at bounding box center [963, 588] width 109 height 30
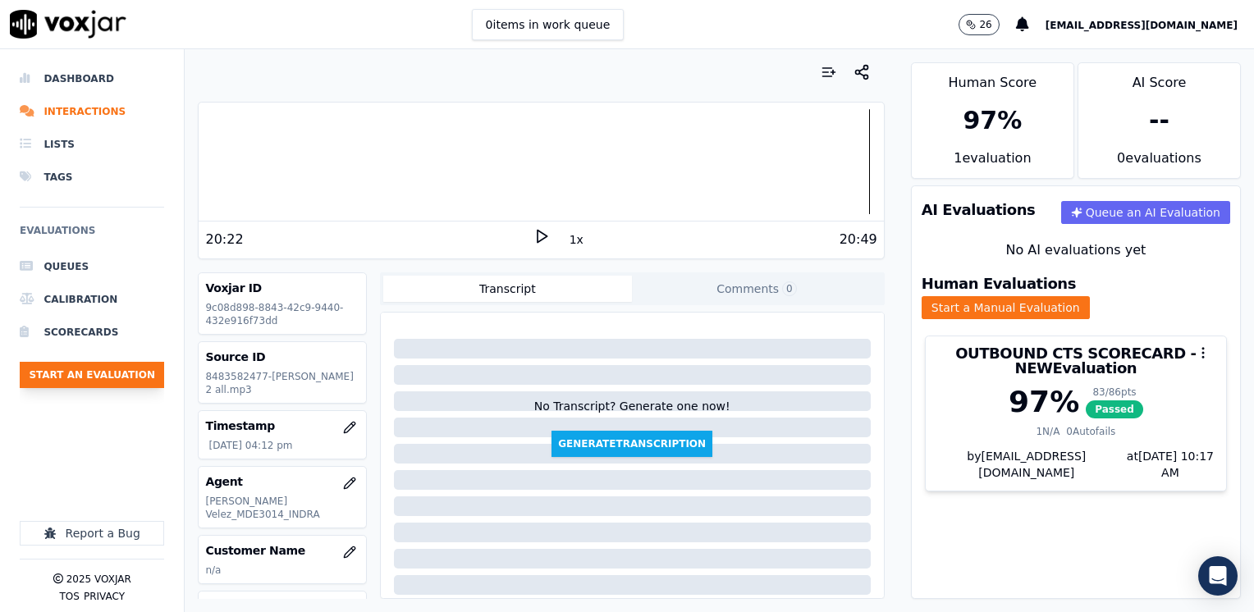
click at [104, 369] on button "Start an Evaluation" at bounding box center [92, 375] width 144 height 26
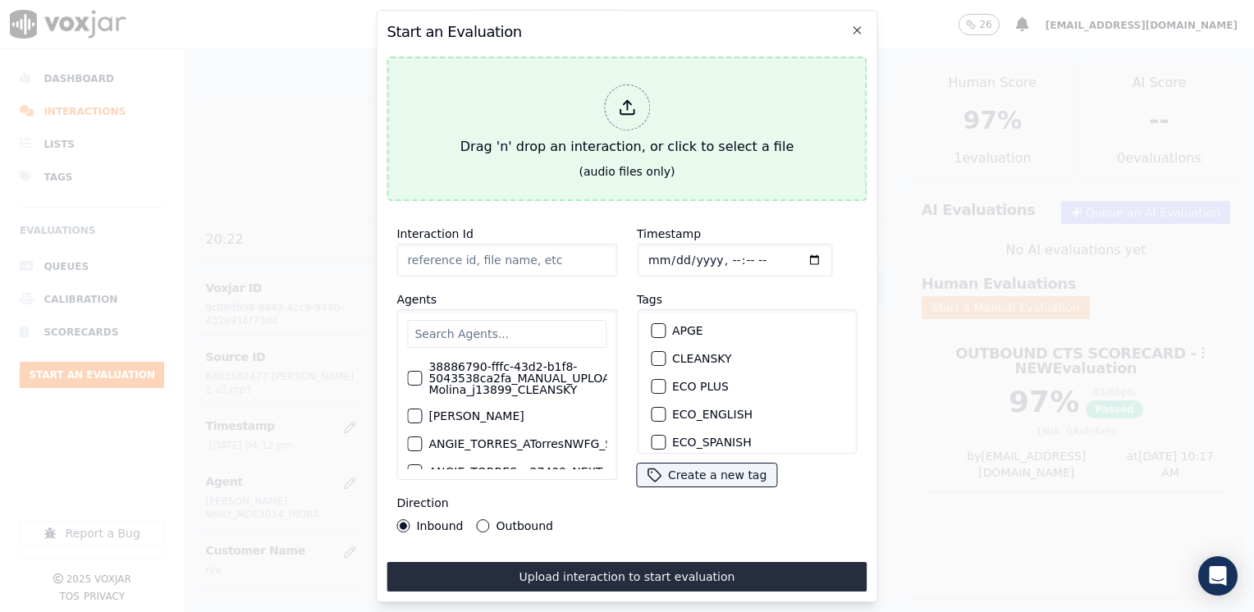
click at [618, 126] on div "Drag 'n' drop an interaction, or click to select a file" at bounding box center [627, 120] width 346 height 85
type input "20250813-123927_2672107965-[PERSON_NAME] all.mp3"
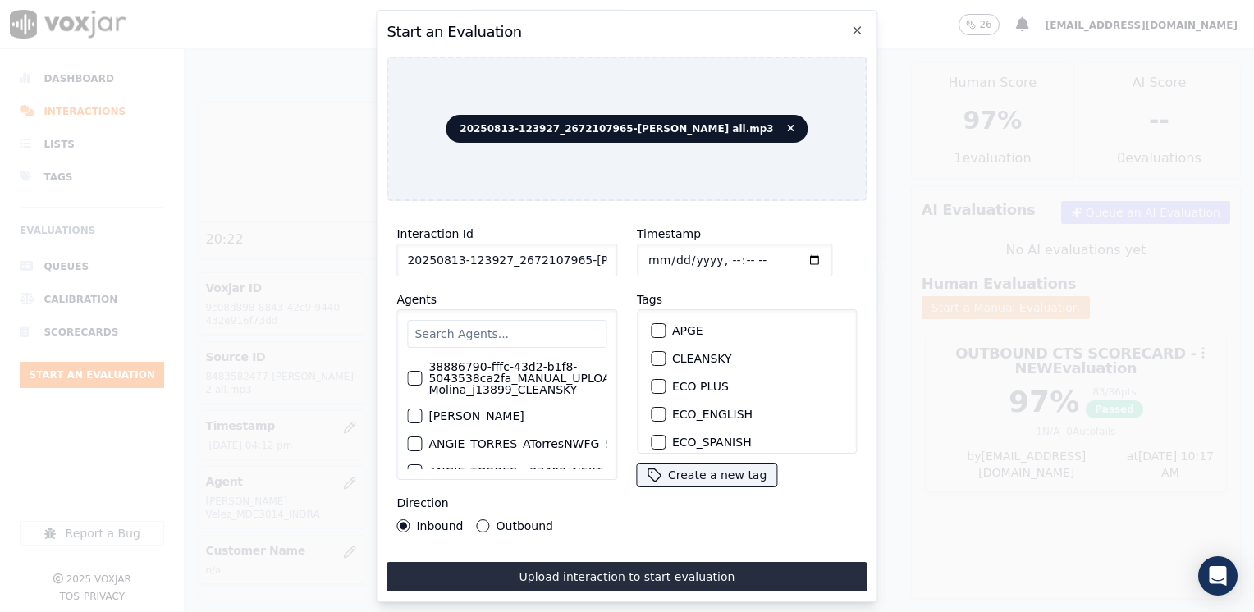
click at [537, 330] on input "text" at bounding box center [506, 334] width 199 height 28
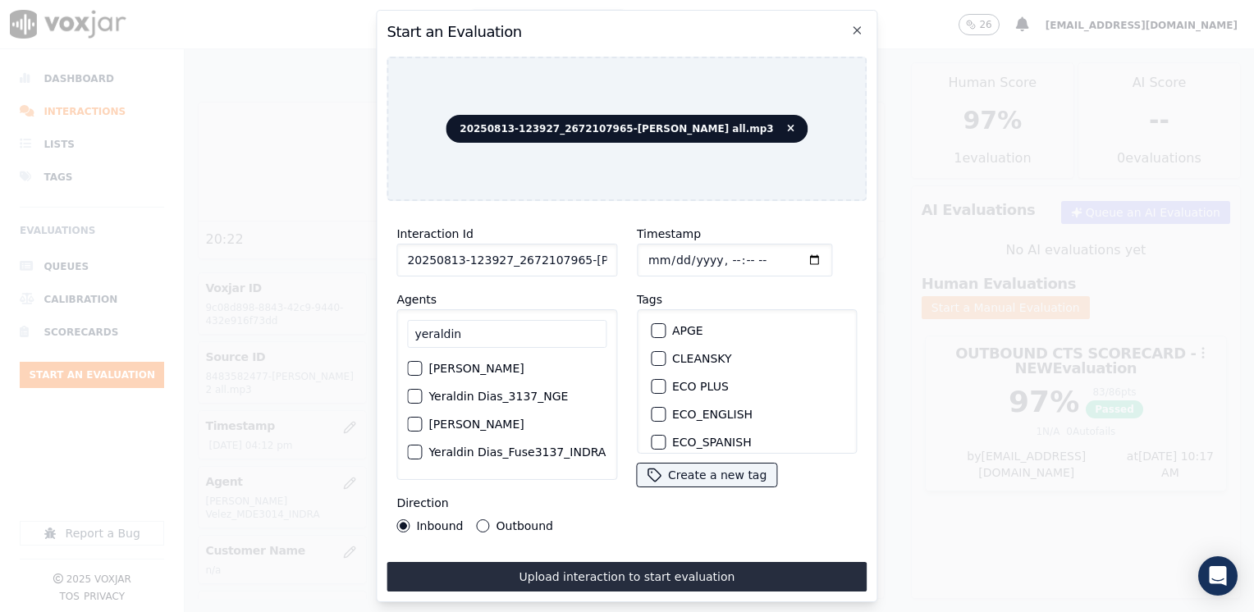
scroll to position [82, 0]
type input "yeraldin"
click at [415, 374] on div "button" at bounding box center [413, 370] width 11 height 11
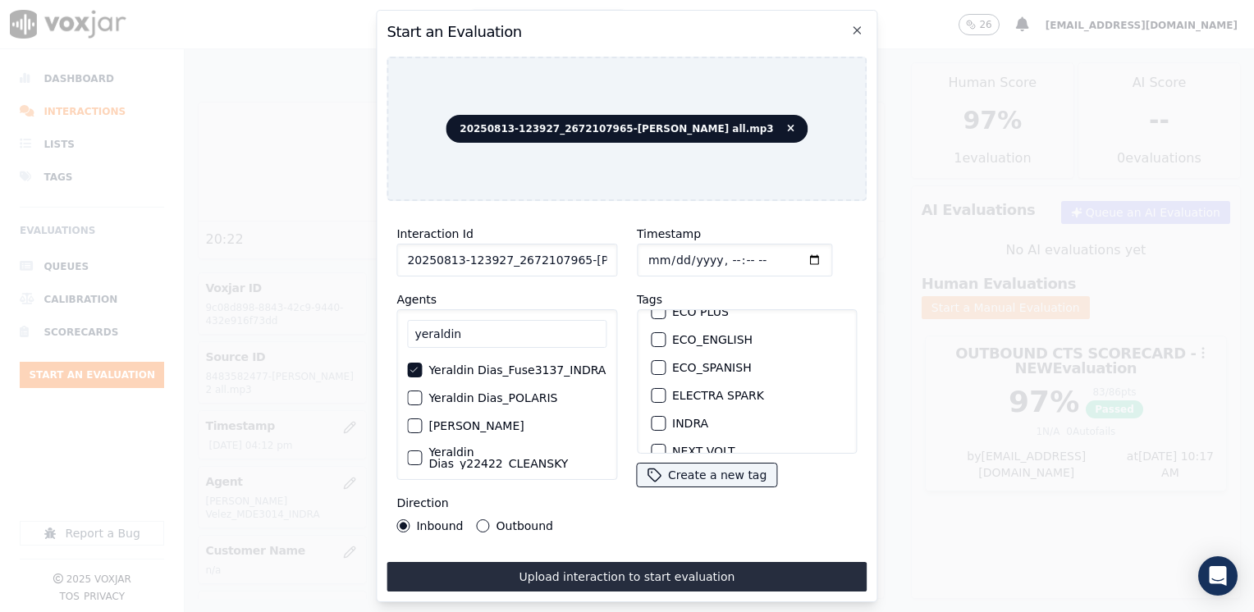
scroll to position [164, 0]
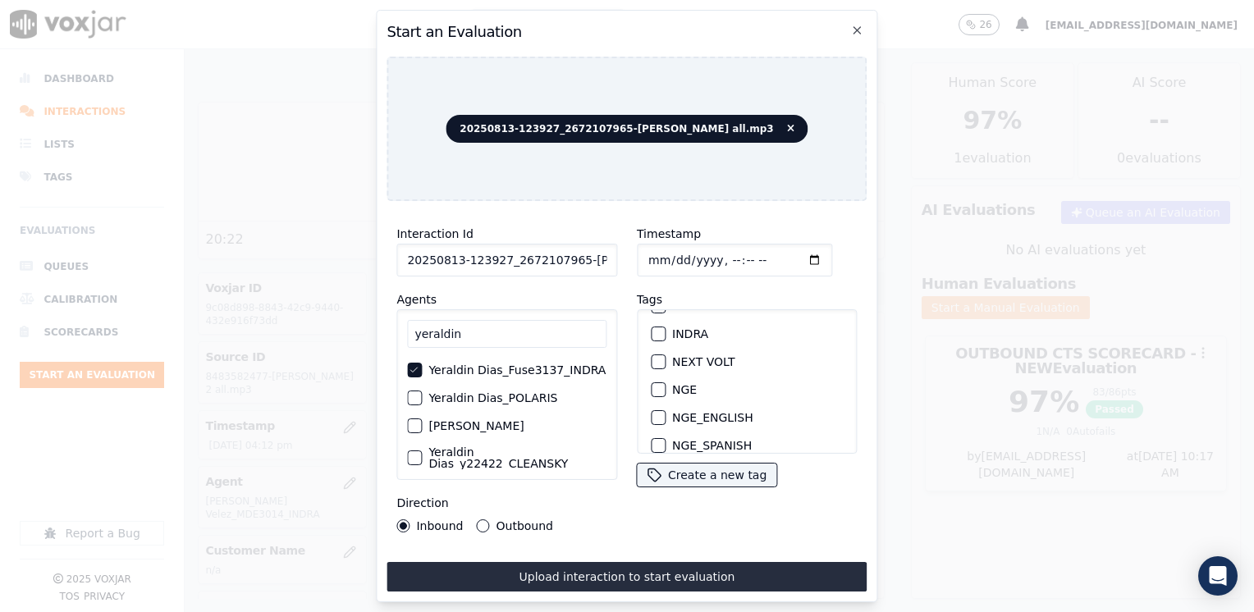
click at [653, 328] on div "button" at bounding box center [657, 333] width 11 height 11
click at [791, 258] on input "Timestamp" at bounding box center [734, 260] width 195 height 33
type input "[DATE]T16:17"
click at [482, 520] on button "Outbound" at bounding box center [483, 526] width 13 height 13
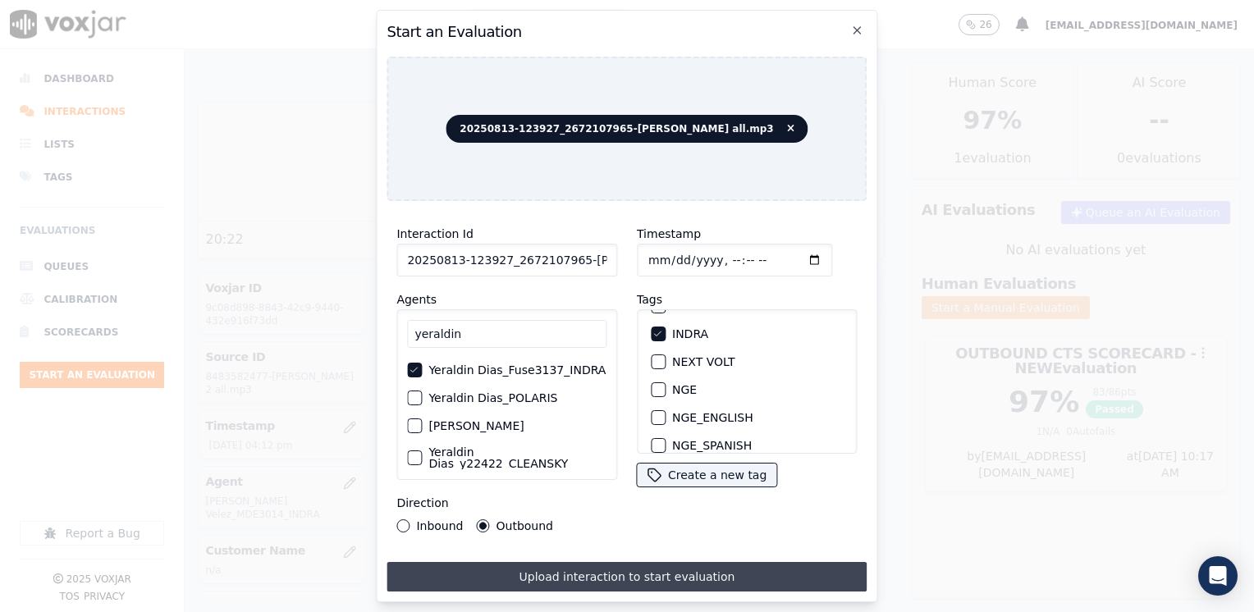
click at [647, 570] on button "Upload interaction to start evaluation" at bounding box center [627, 577] width 480 height 30
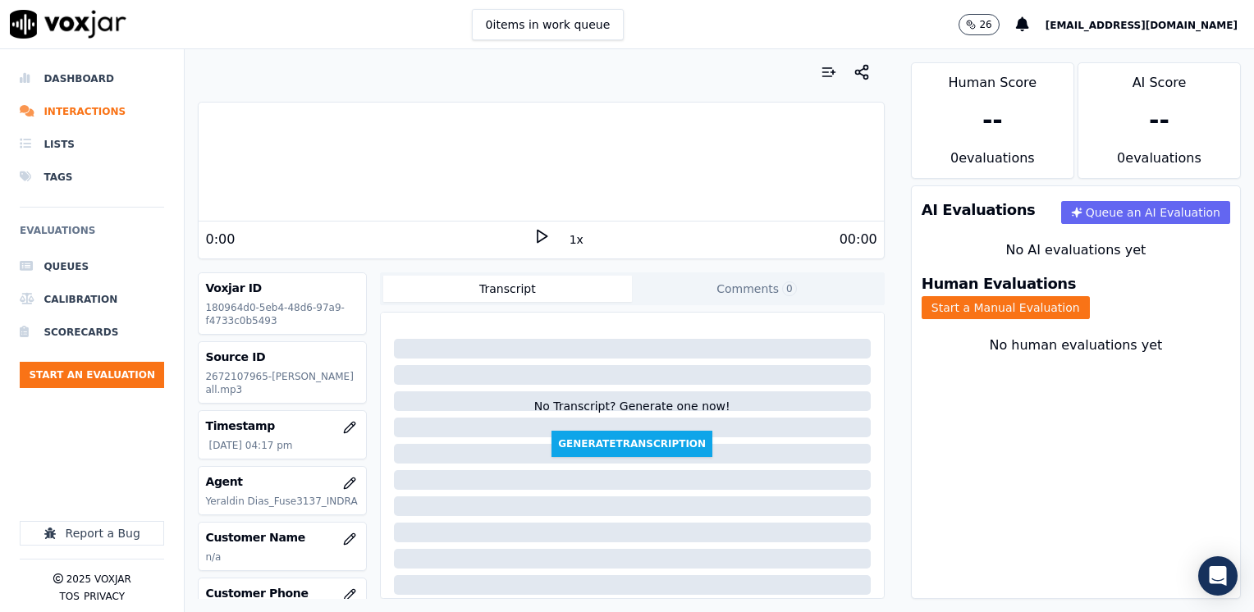
click at [535, 236] on icon at bounding box center [542, 236] width 16 height 16
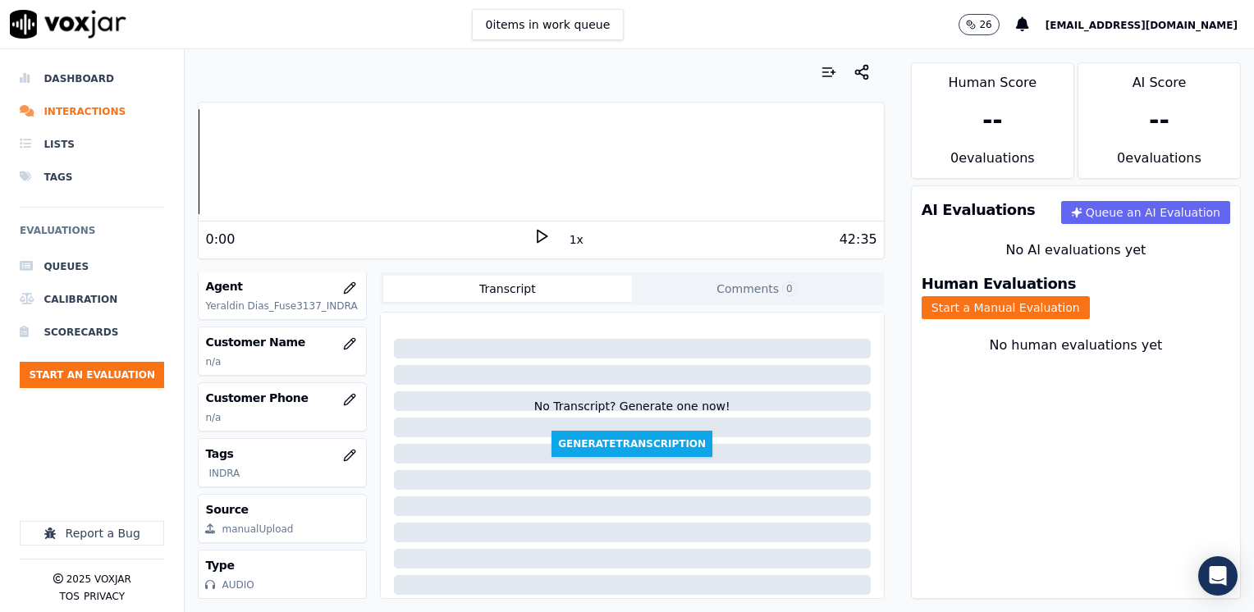
scroll to position [229, 0]
click at [343, 337] on icon "button" at bounding box center [349, 343] width 13 height 13
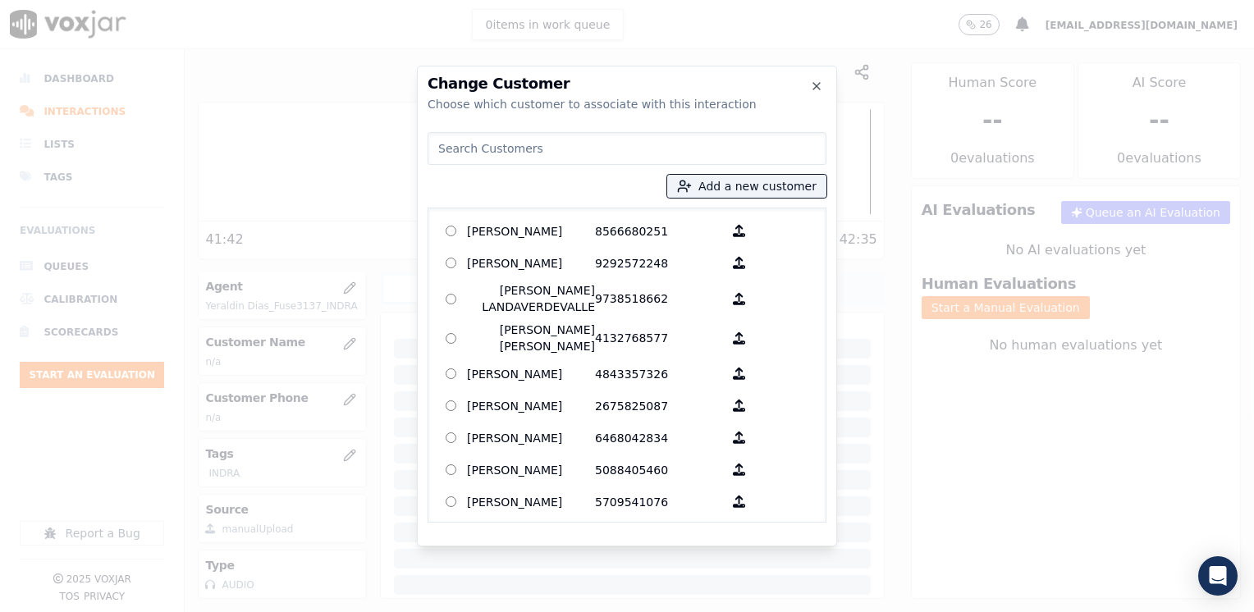
click at [532, 144] on input at bounding box center [627, 148] width 399 height 33
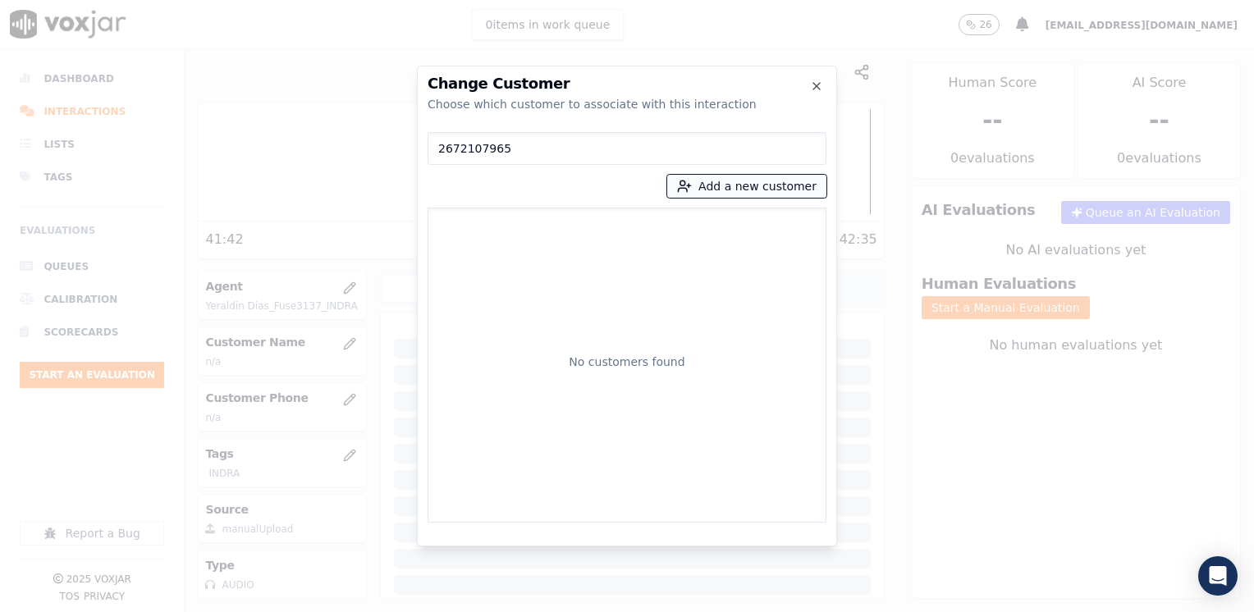
type input "2672107965"
click at [765, 195] on button "Add a new customer" at bounding box center [746, 186] width 159 height 23
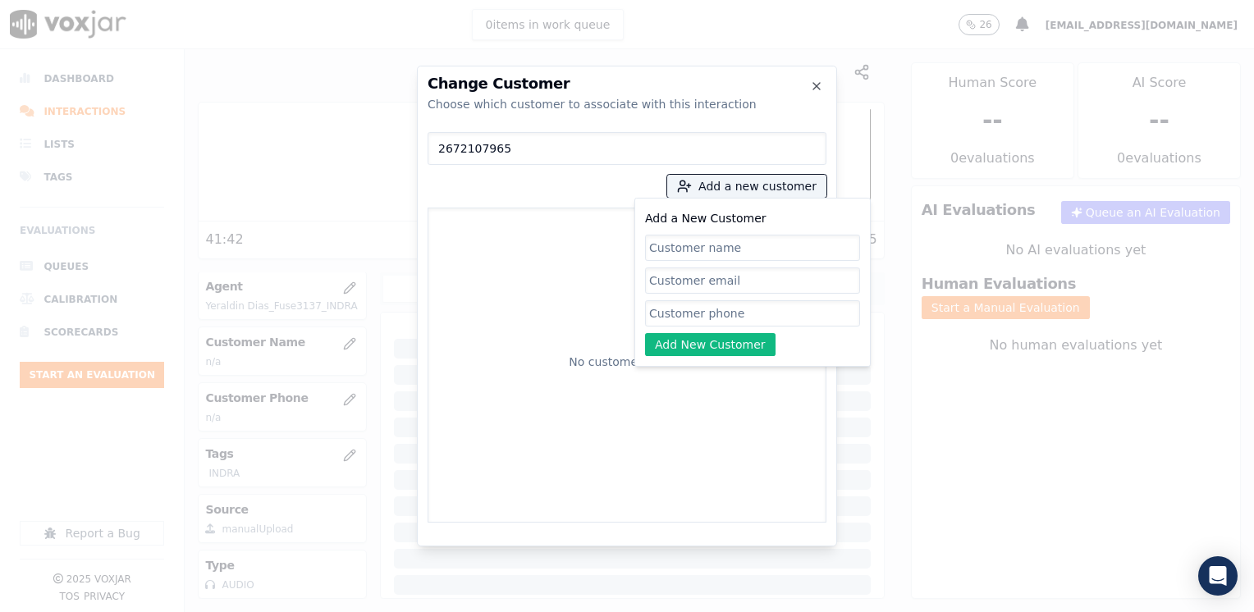
click at [706, 321] on input "Add a New Customer" at bounding box center [752, 313] width 215 height 26
paste input "2672107965"
type input "2672107965"
click at [729, 251] on input "Add a New Customer" at bounding box center [752, 248] width 215 height 26
paste input "[PERSON_NAME]"
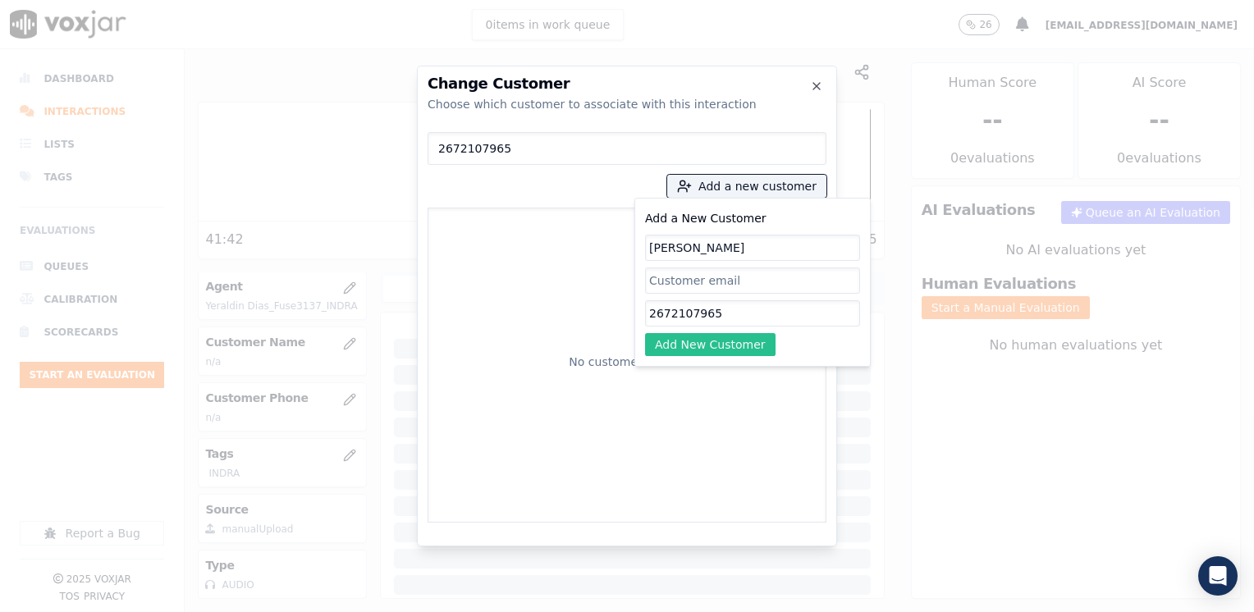
type input "[PERSON_NAME]"
click at [714, 354] on button "Add New Customer" at bounding box center [710, 344] width 131 height 23
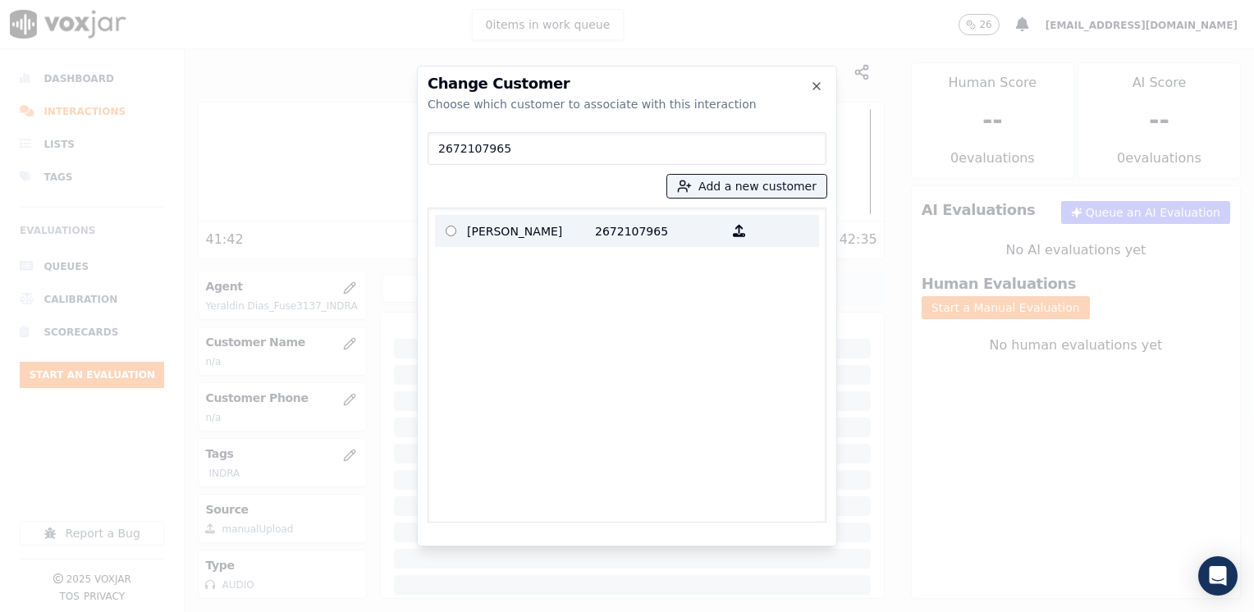
click at [603, 235] on p "2672107965" at bounding box center [659, 230] width 128 height 25
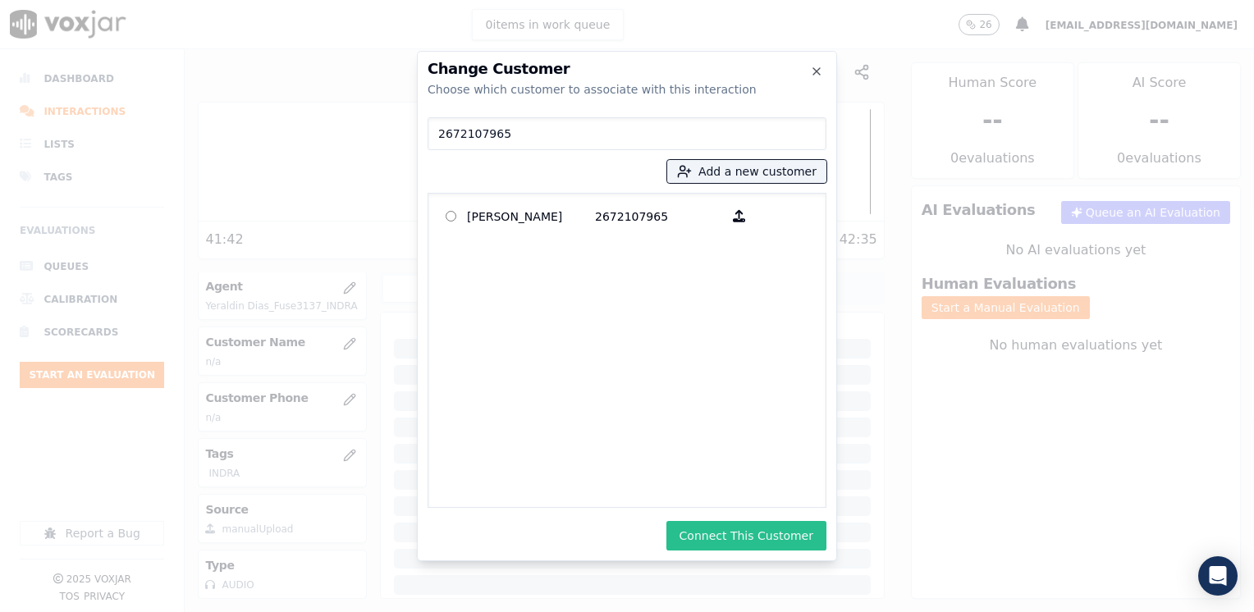
click at [763, 542] on button "Connect This Customer" at bounding box center [747, 536] width 160 height 30
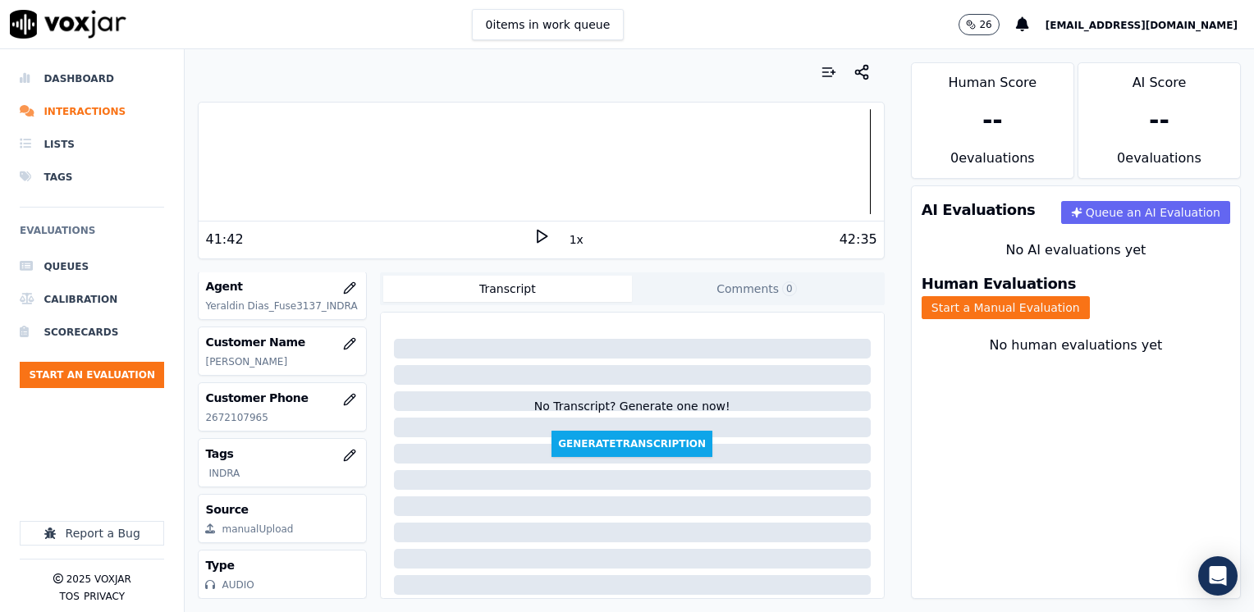
click at [1090, 300] on button "Start a Manual Evaluation" at bounding box center [1006, 307] width 168 height 23
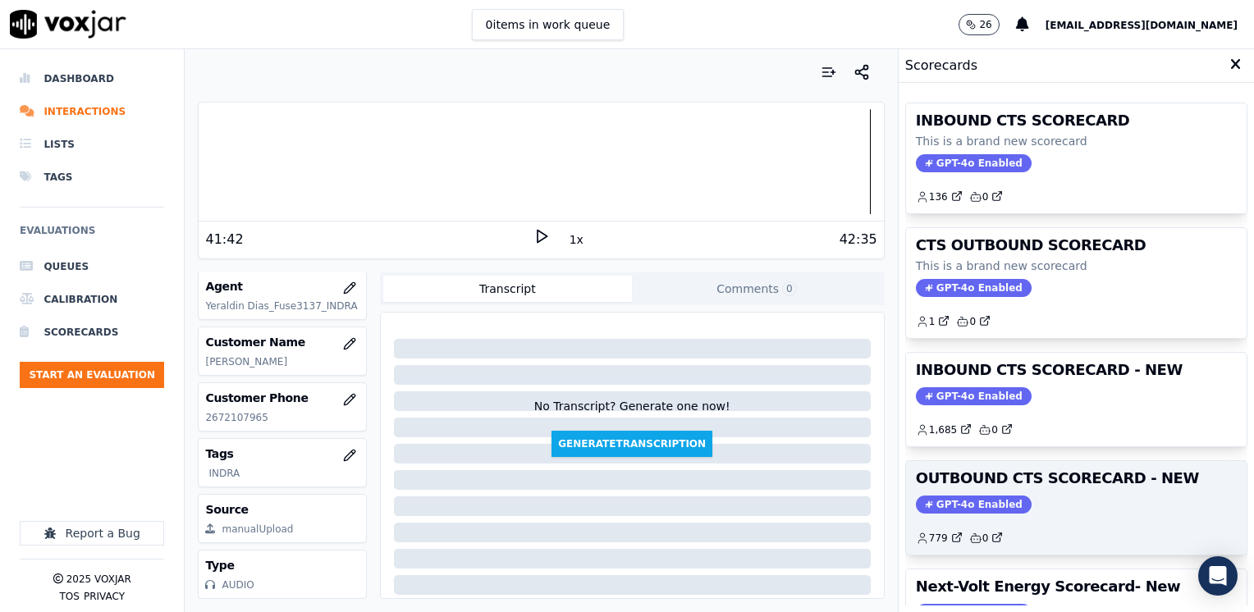
click at [963, 507] on span "GPT-4o Enabled" at bounding box center [974, 505] width 116 height 18
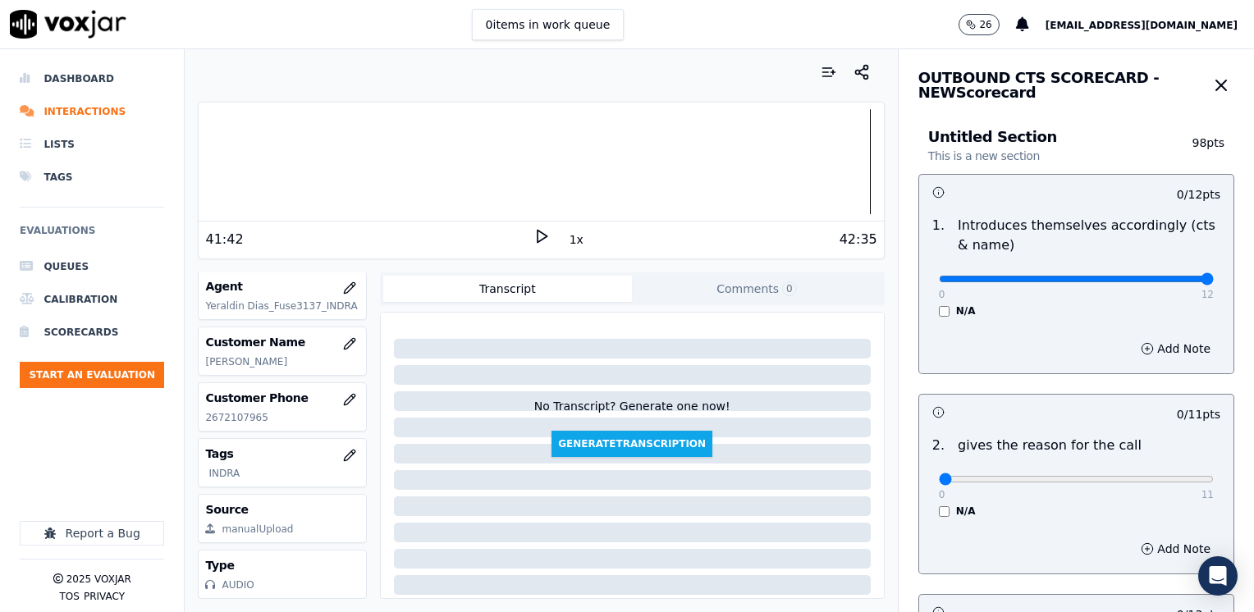
drag, startPoint x: 933, startPoint y: 281, endPoint x: 1257, endPoint y: 275, distance: 324.3
type input "12"
click at [1214, 276] on input "range" at bounding box center [1076, 279] width 275 height 7
drag, startPoint x: 928, startPoint y: 483, endPoint x: 1257, endPoint y: 489, distance: 329.3
type input "11"
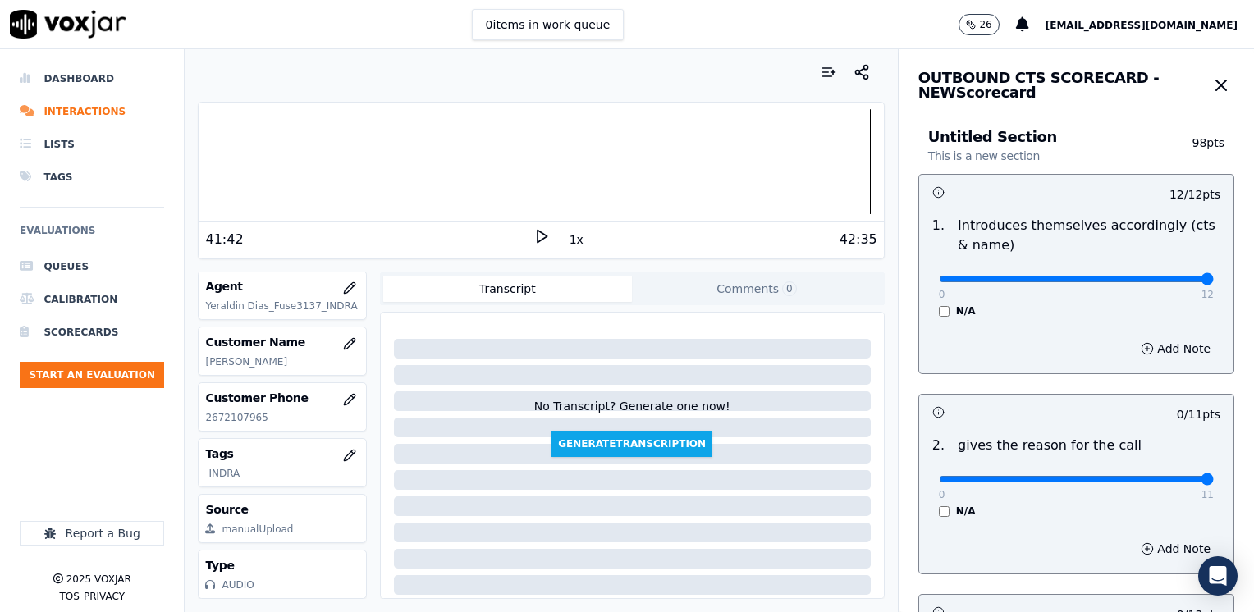
click at [1214, 282] on input "range" at bounding box center [1076, 279] width 275 height 7
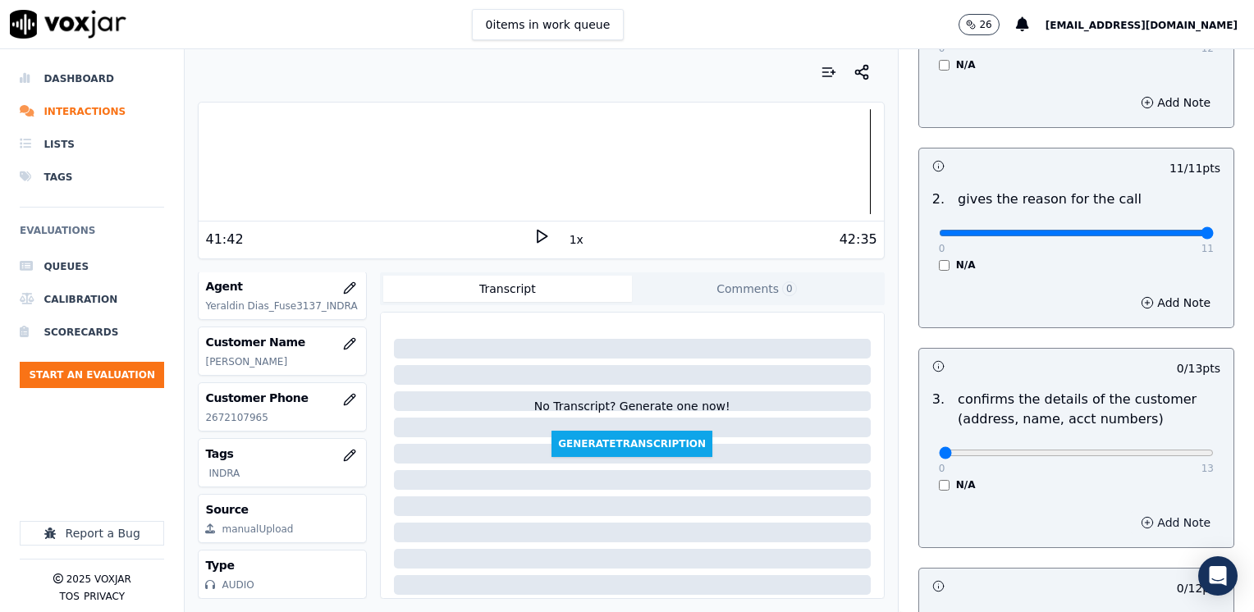
scroll to position [575, 0]
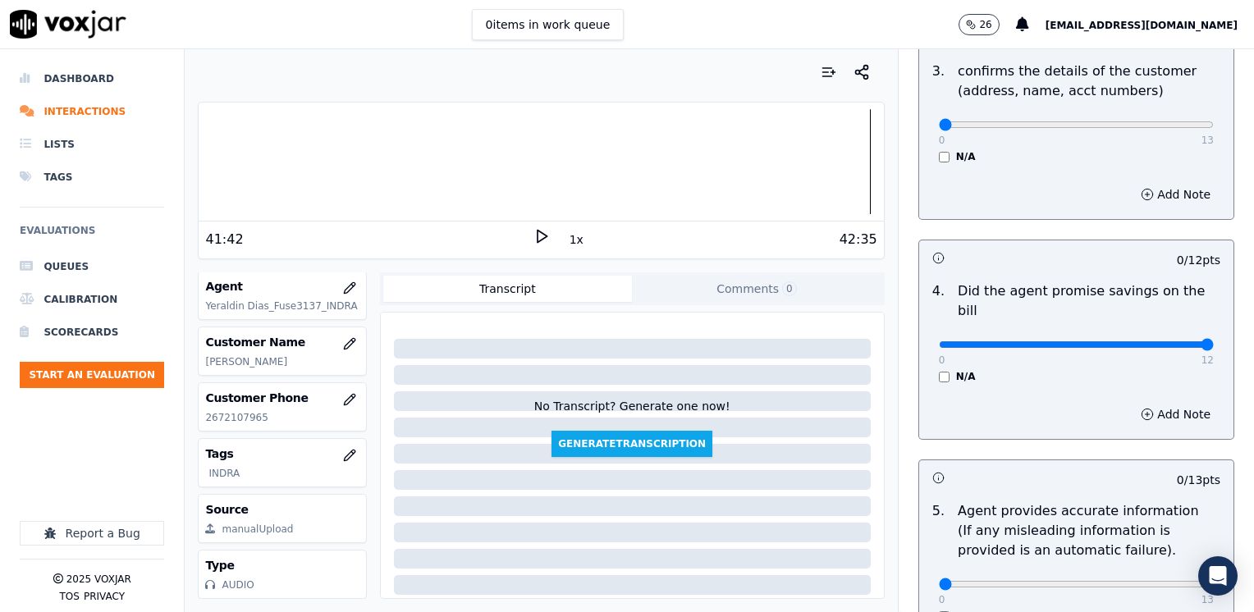
drag, startPoint x: 928, startPoint y: 329, endPoint x: 1257, endPoint y: 299, distance: 330.6
type input "12"
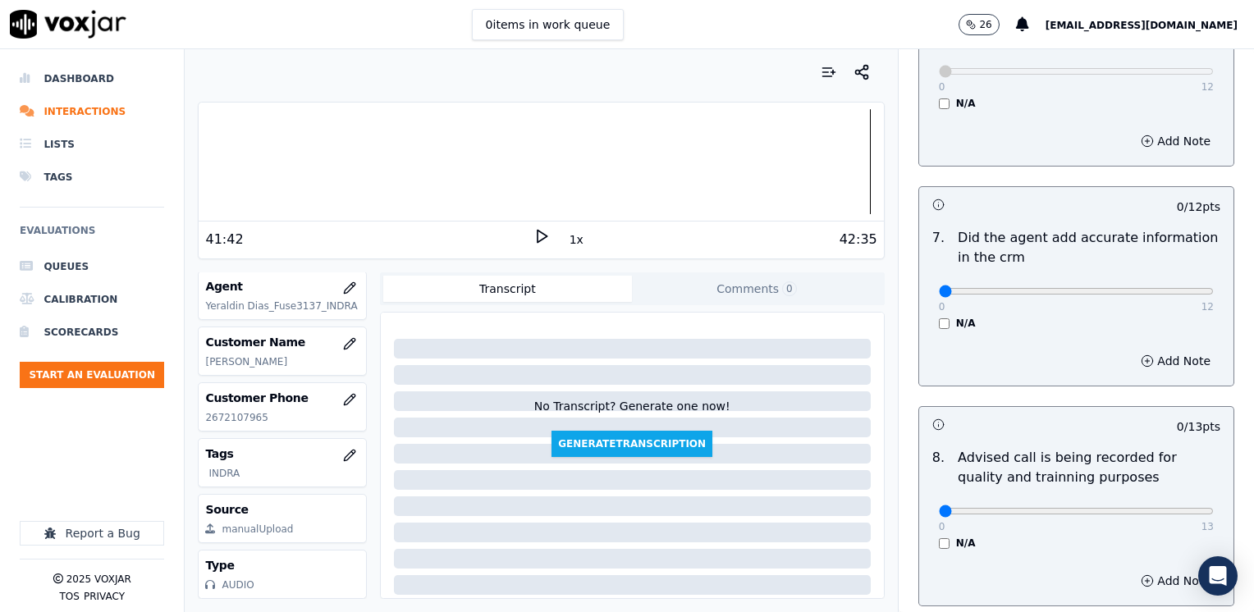
scroll to position [1396, 0]
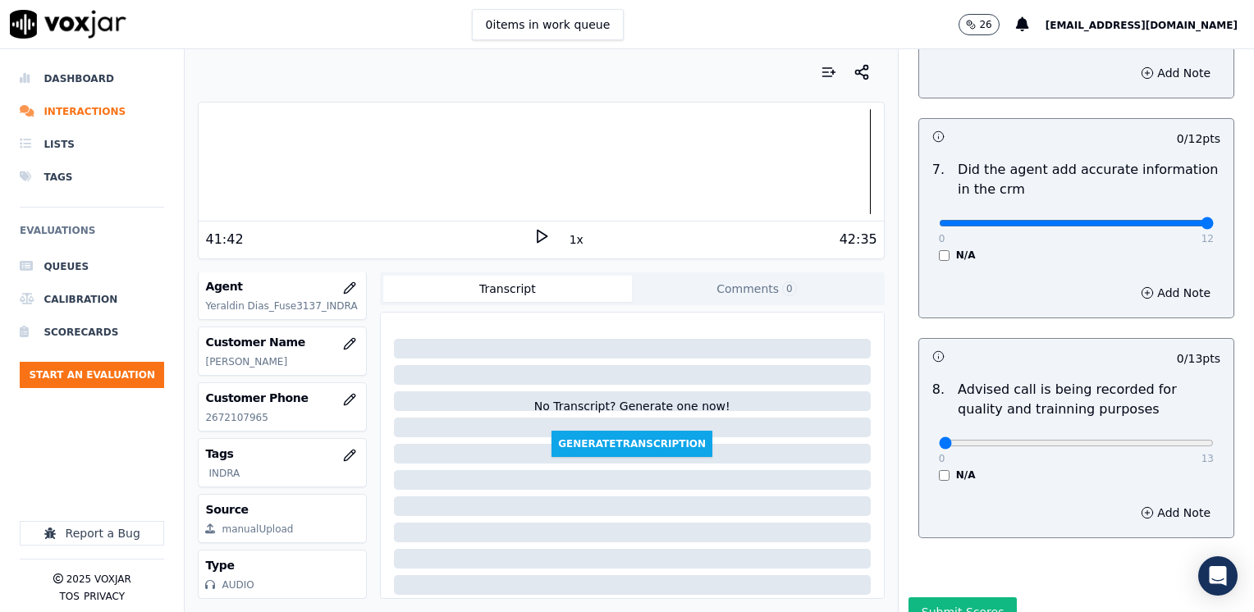
drag, startPoint x: 933, startPoint y: 202, endPoint x: 1257, endPoint y: 211, distance: 324.4
type input "12"
type input "10"
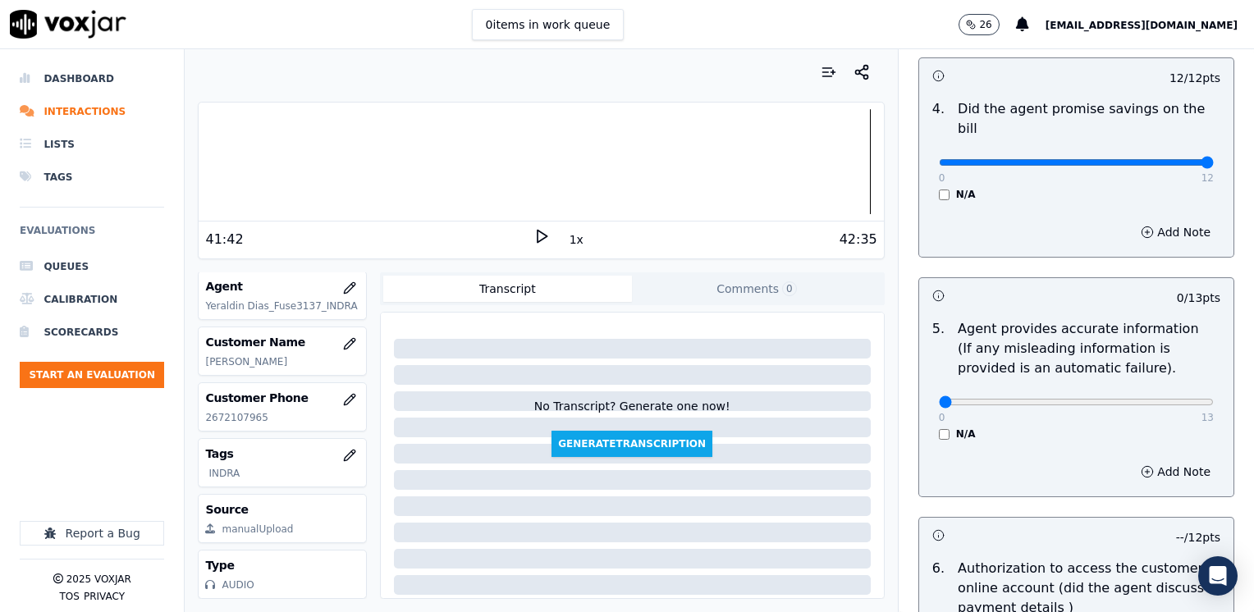
scroll to position [696, 0]
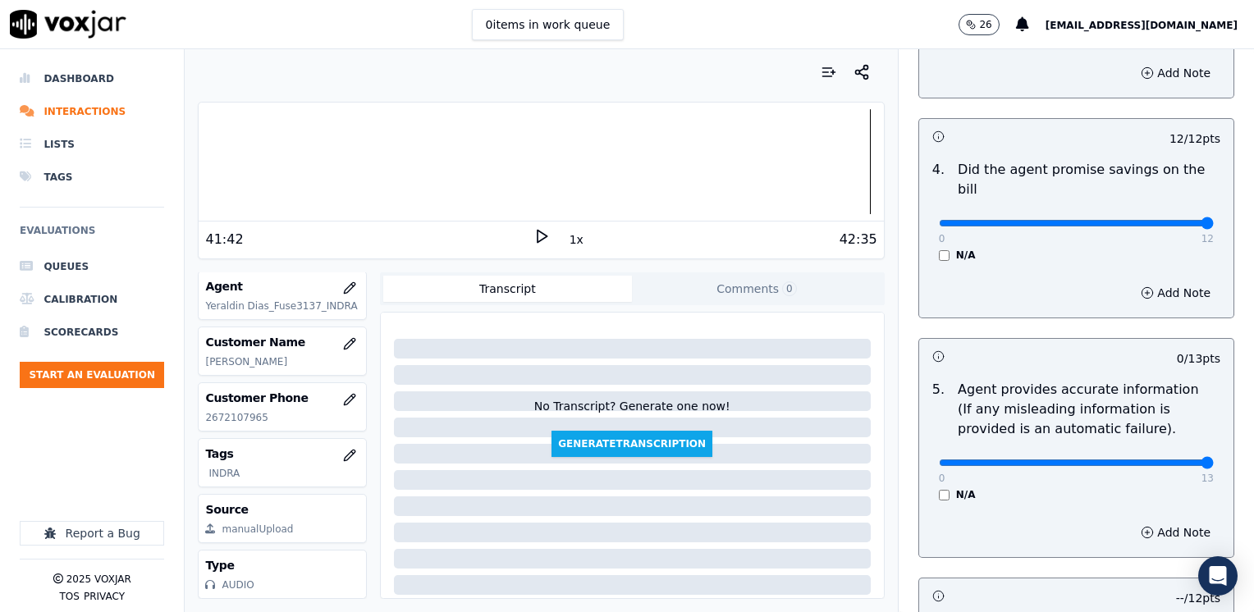
drag, startPoint x: 933, startPoint y: 439, endPoint x: 1257, endPoint y: 450, distance: 324.5
type input "13"
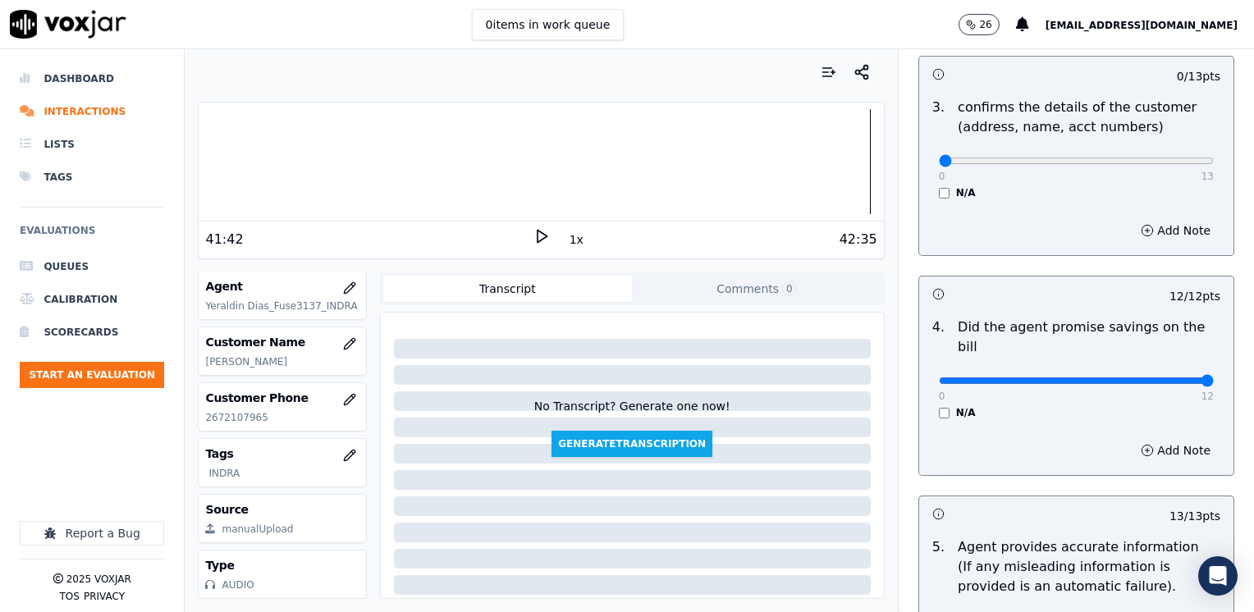
scroll to position [450, 0]
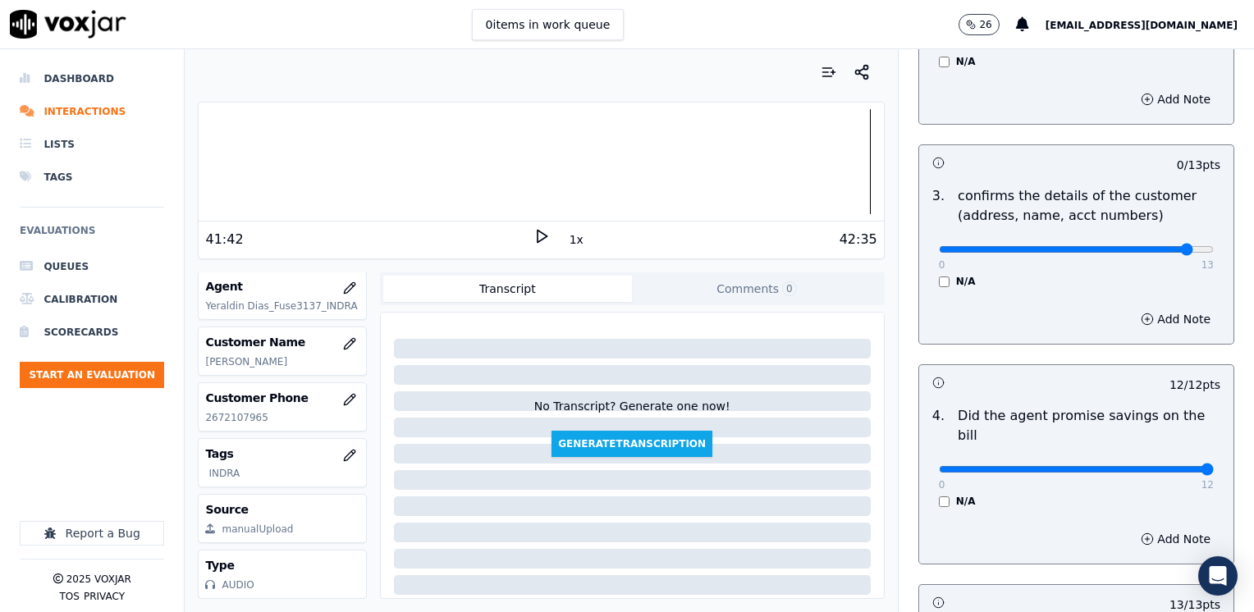
type input "12"
click at [1139, 322] on button "Add Note" at bounding box center [1175, 319] width 89 height 23
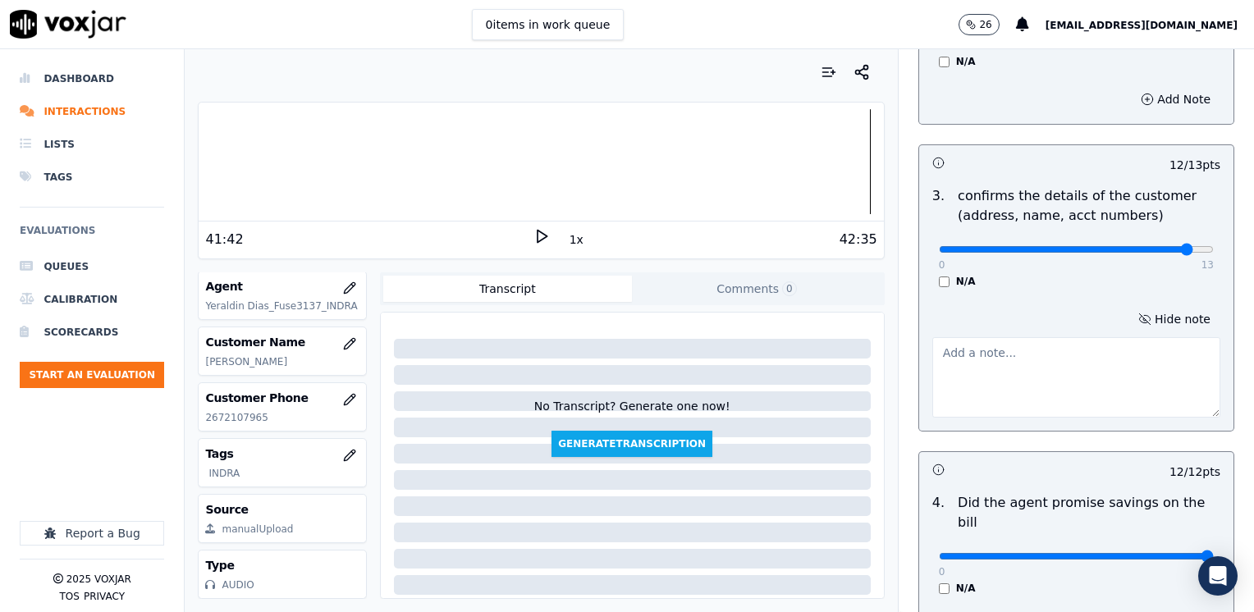
click at [1044, 397] on textarea at bounding box center [1077, 377] width 288 height 80
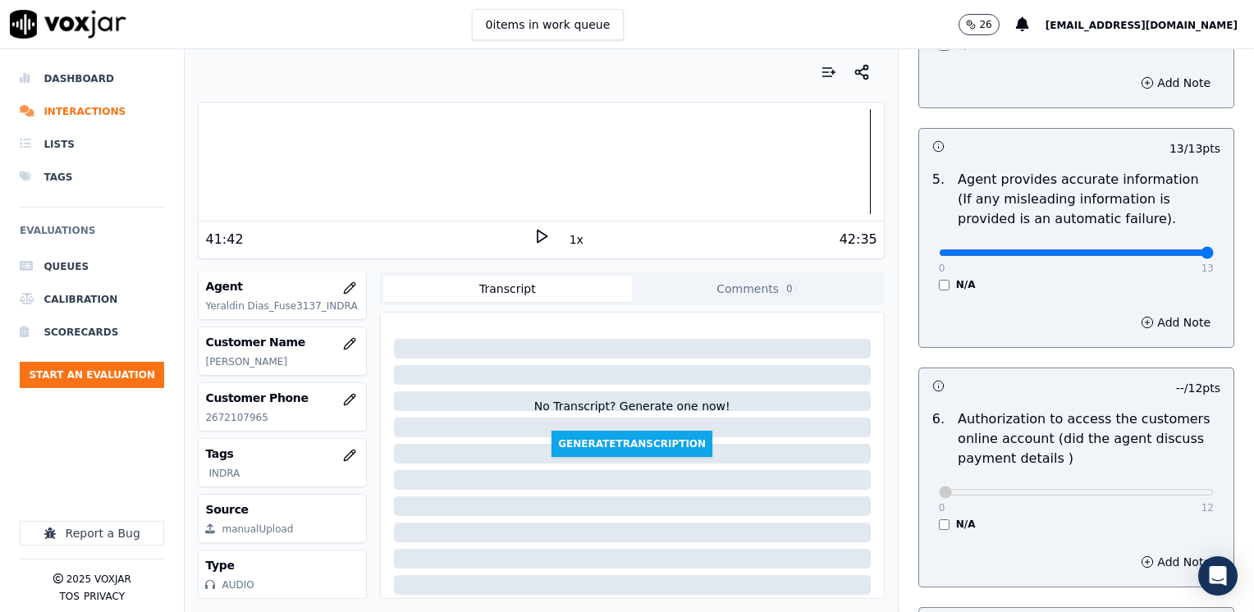
scroll to position [947, 0]
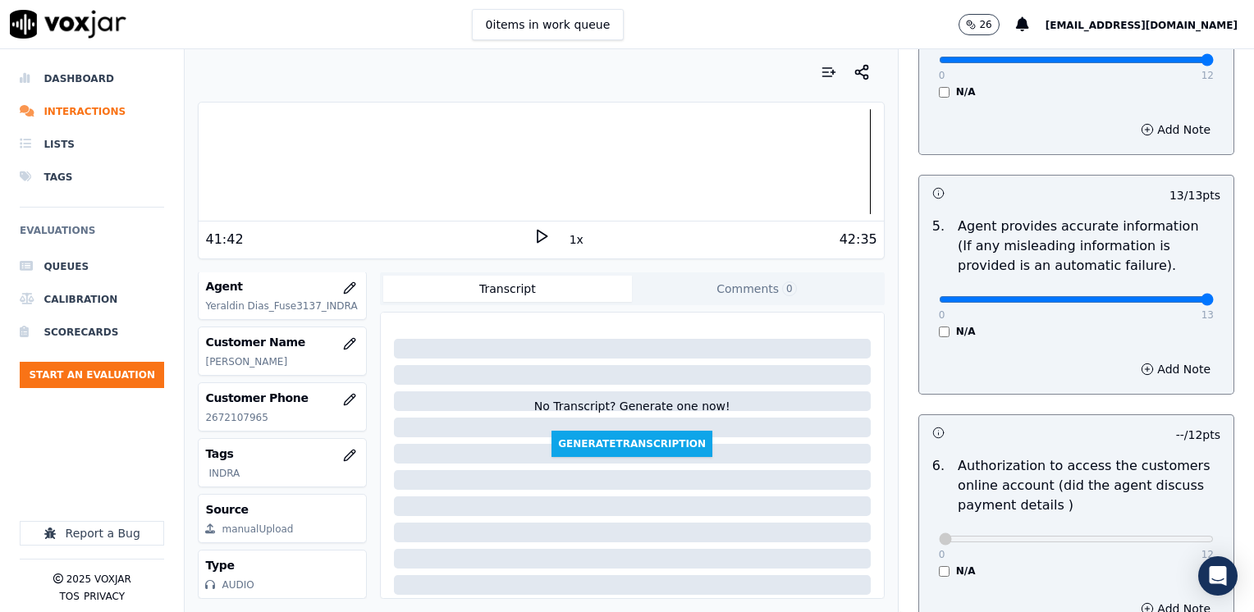
type textarea "Make sure"
drag, startPoint x: 1166, startPoint y: 281, endPoint x: 830, endPoint y: 283, distance: 335.8
type input "0"
click at [1139, 358] on button "Add Note" at bounding box center [1175, 369] width 89 height 23
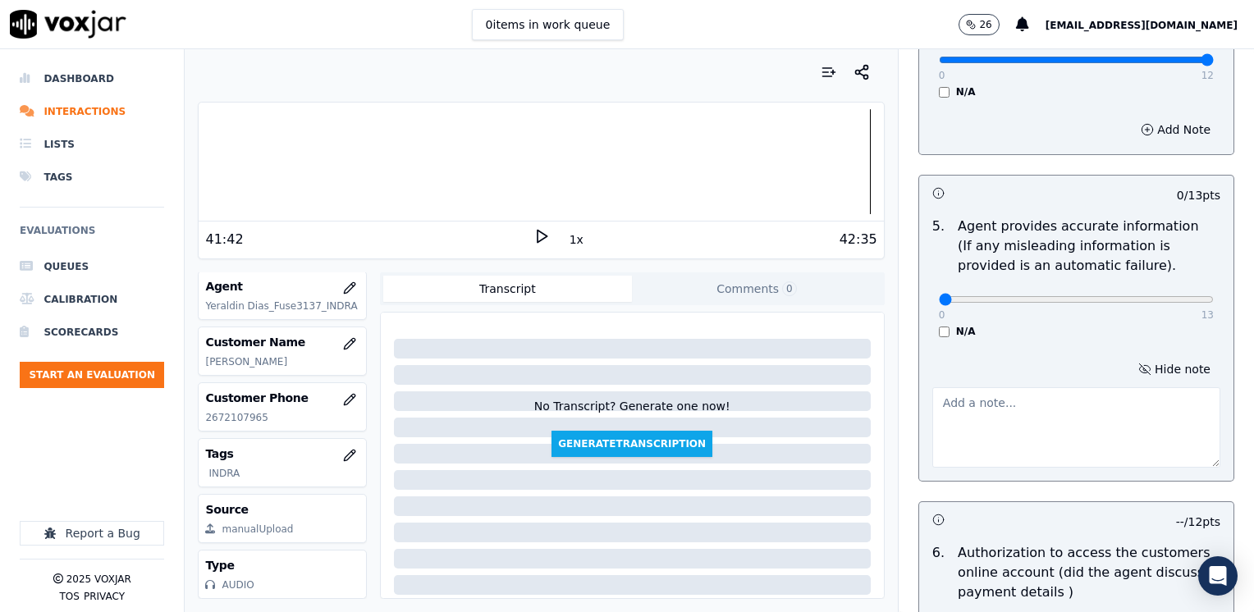
click at [990, 406] on textarea at bounding box center [1077, 427] width 288 height 80
click at [941, 387] on textarea "@Cx asked agent if she works for National Gas and Electric" at bounding box center [1077, 427] width 288 height 80
click at [938, 387] on textarea "@Cx asked agent if she works for National Gas and Electric" at bounding box center [1077, 427] width 288 height 80
click at [1038, 406] on textarea "@26:00 Cx asked agent if she works for National Gas and Electric" at bounding box center [1077, 427] width 288 height 80
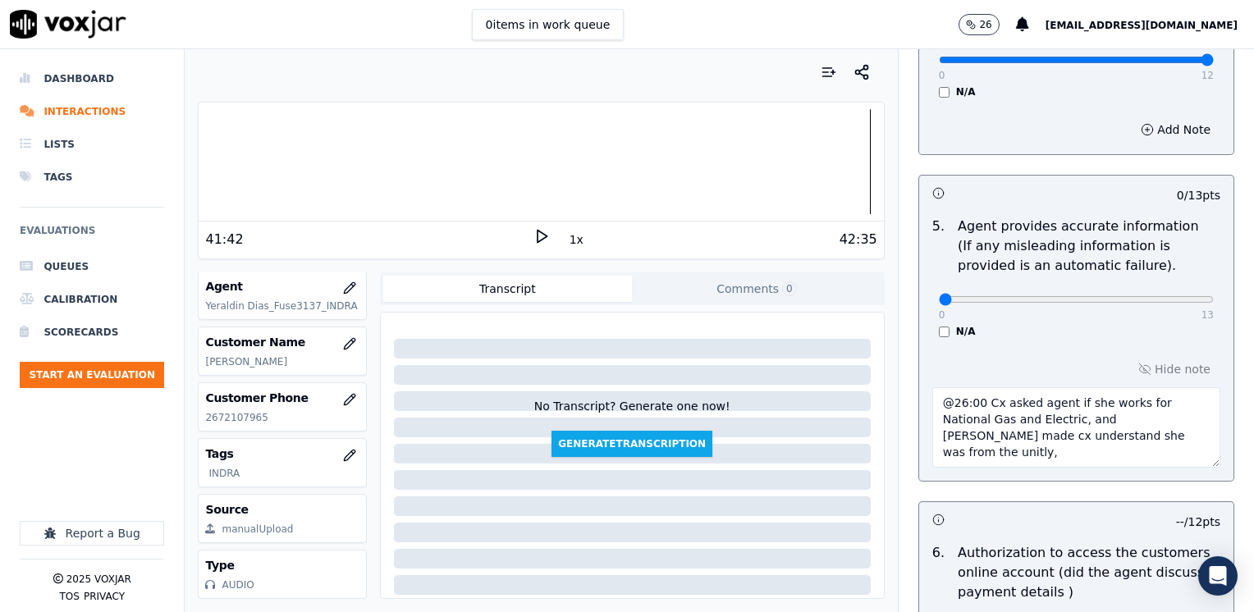
type textarea "@26:00 Cx asked agent if she works for National Gas and Electric, and [PERSON_N…"
type input "2"
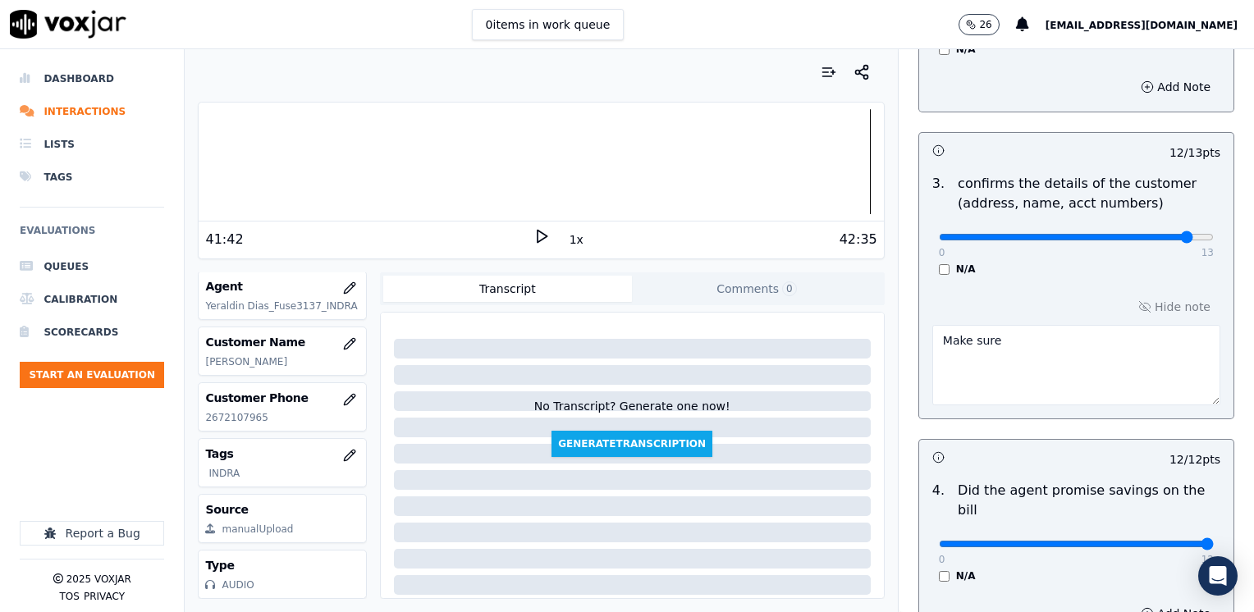
scroll to position [459, 0]
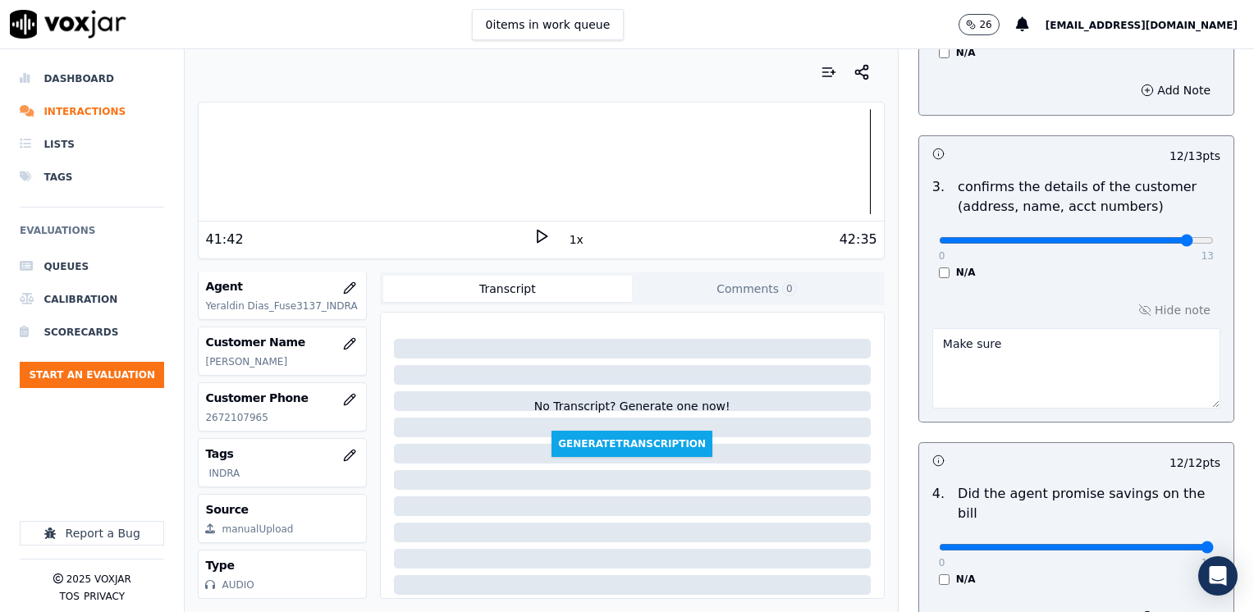
click at [1004, 348] on textarea "Make sure" at bounding box center [1077, 368] width 288 height 80
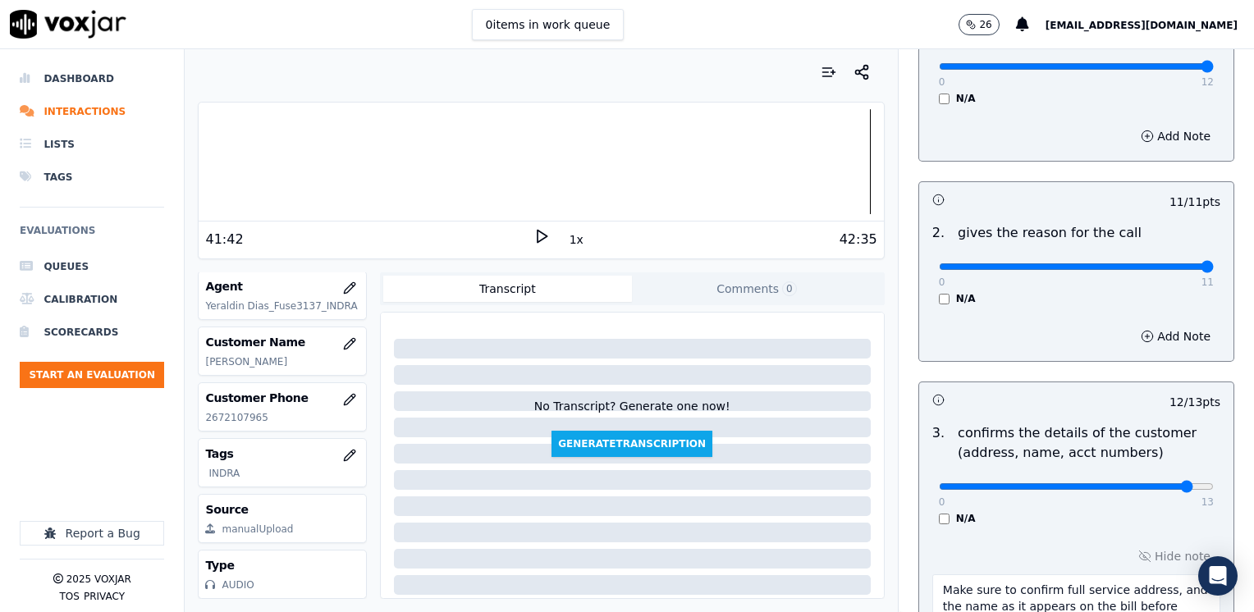
scroll to position [0, 0]
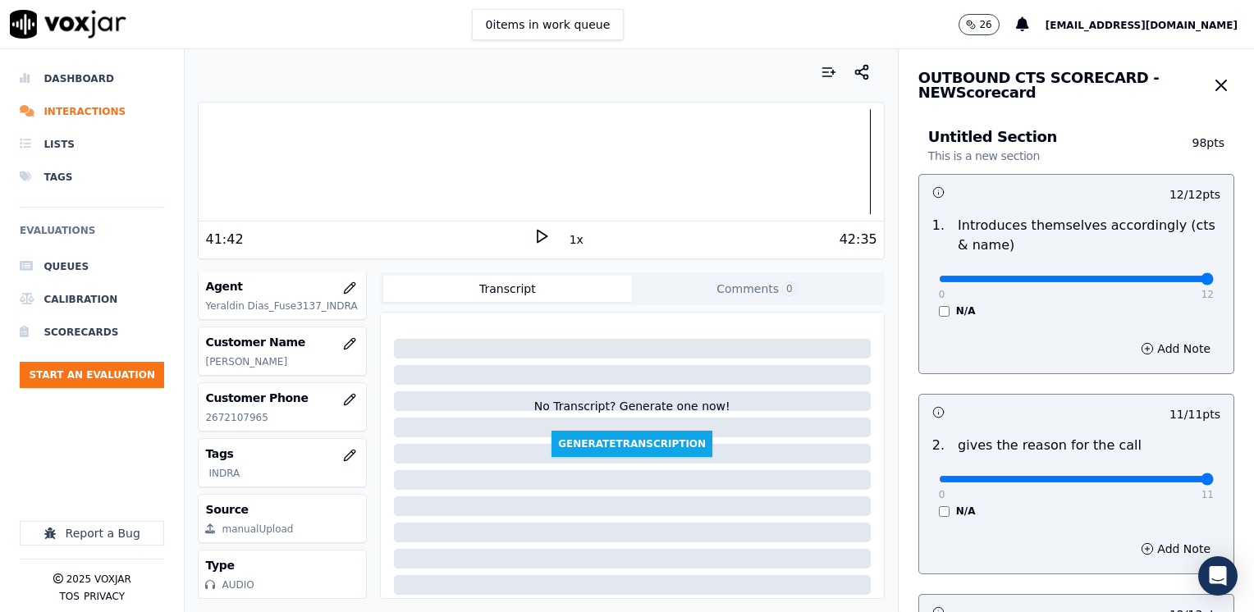
type textarea "Make sure to confirm full service address, and the name as it appears on the bi…"
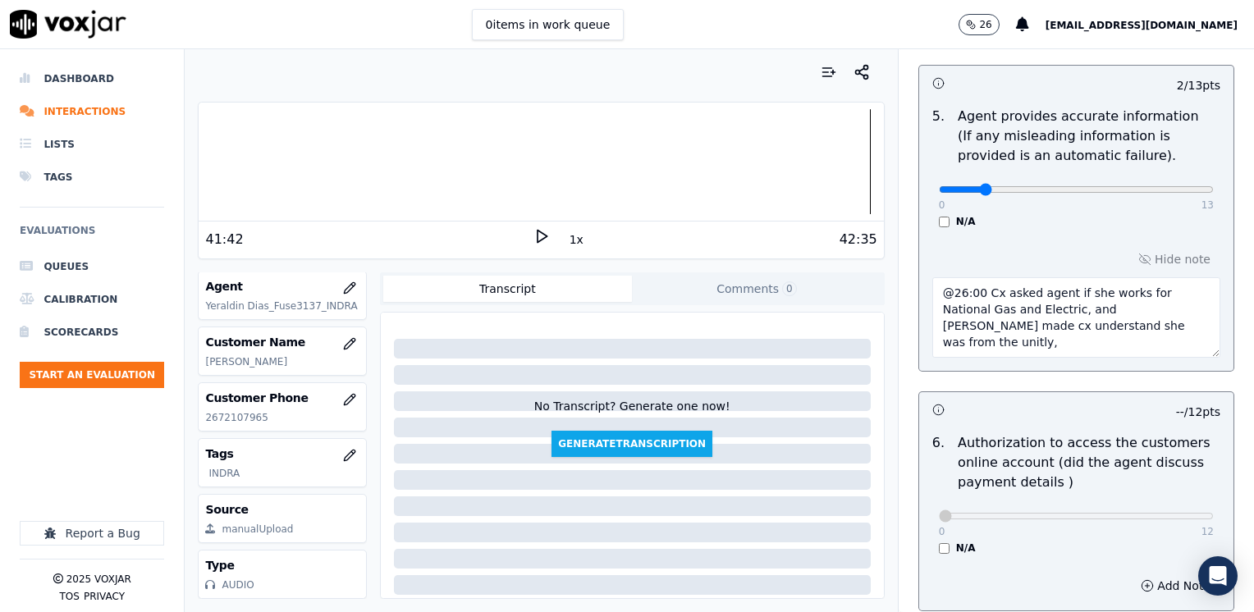
scroll to position [1034, 0]
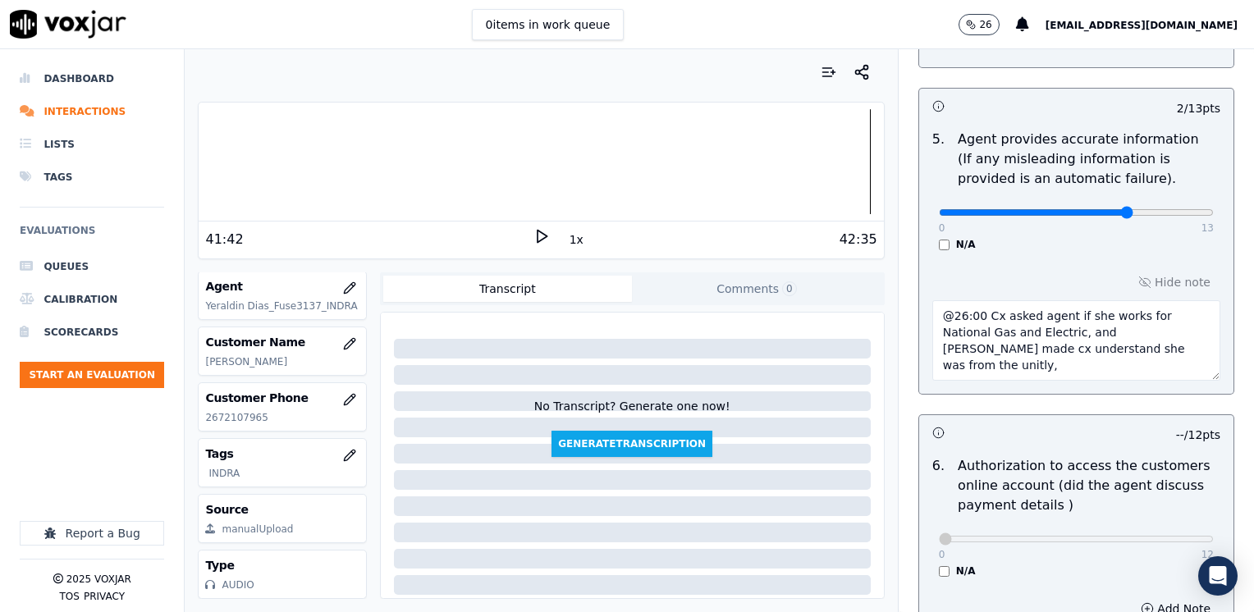
type input "7"
click at [1078, 322] on textarea "@26:00 Cx asked agent if she works for National Gas and Electric, and [PERSON_N…" at bounding box center [1077, 340] width 288 height 80
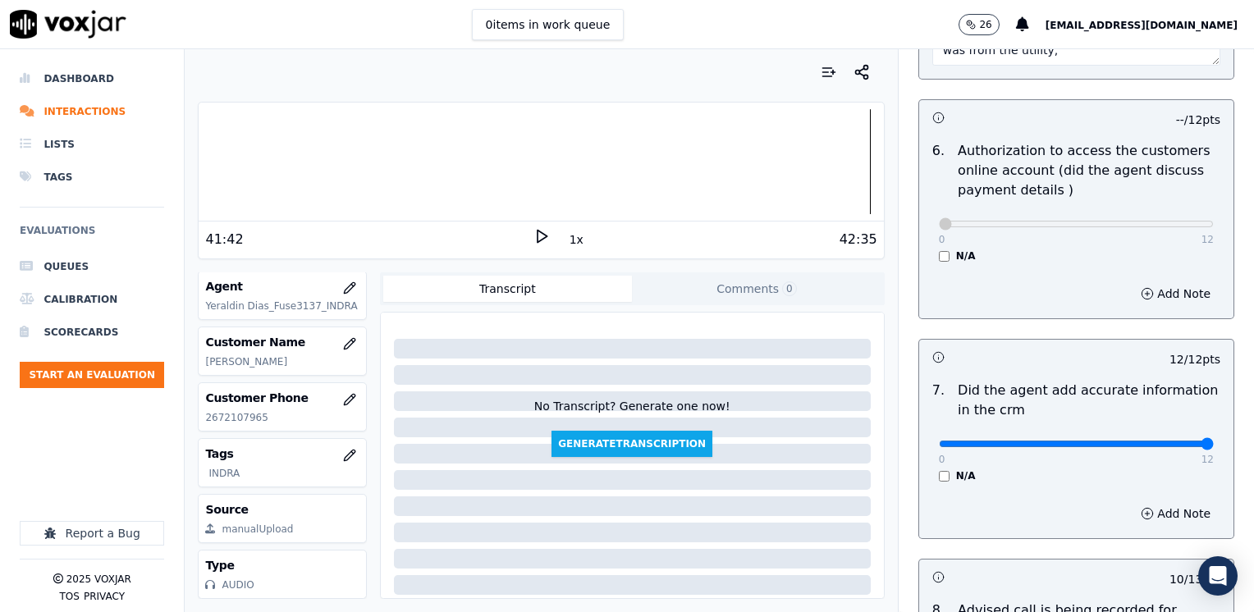
scroll to position [1608, 0]
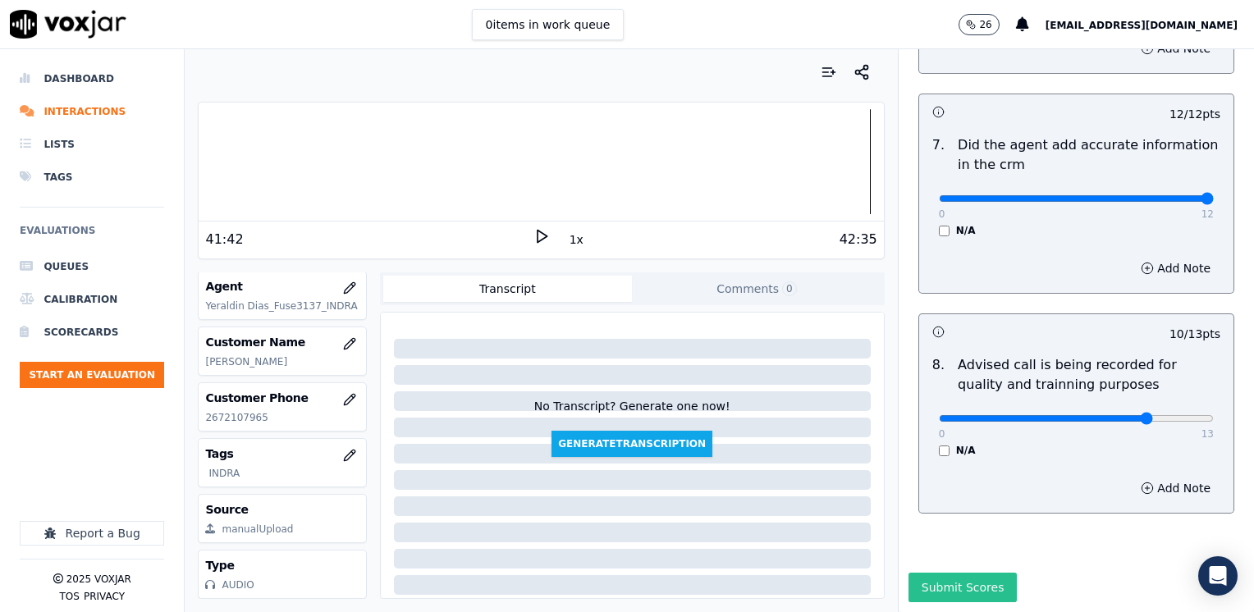
type textarea "@26:00 Cx asked agent if she works for National Gas and Electric, and [PERSON_N…"
click at [938, 573] on button "Submit Scores" at bounding box center [963, 588] width 109 height 30
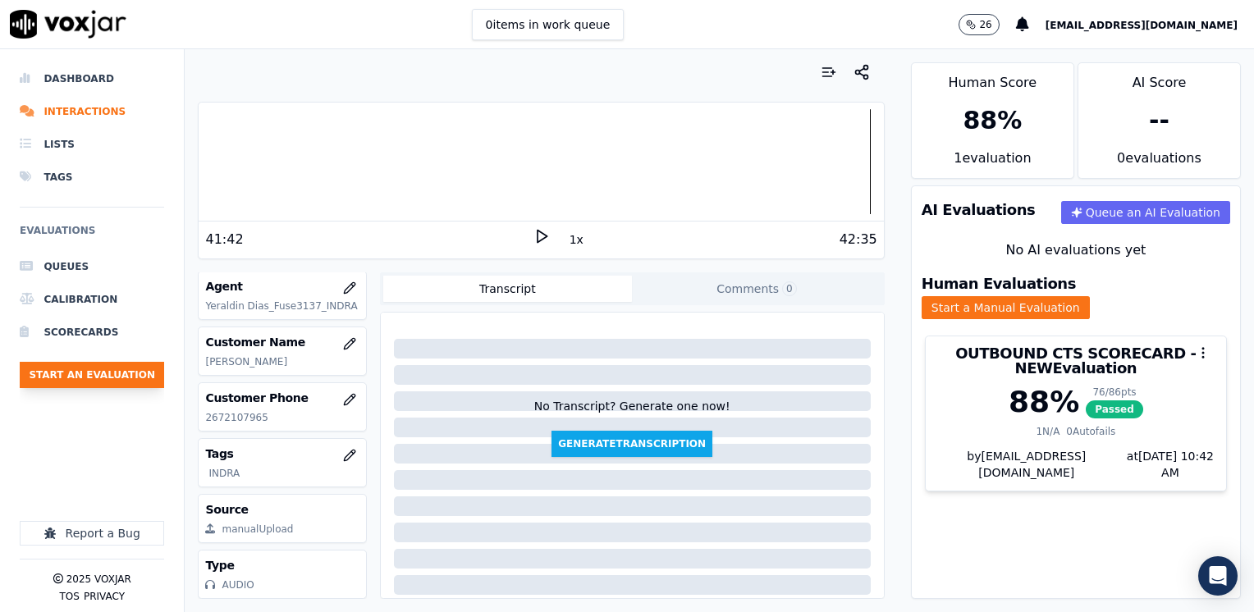
click at [105, 376] on button "Start an Evaluation" at bounding box center [92, 375] width 144 height 26
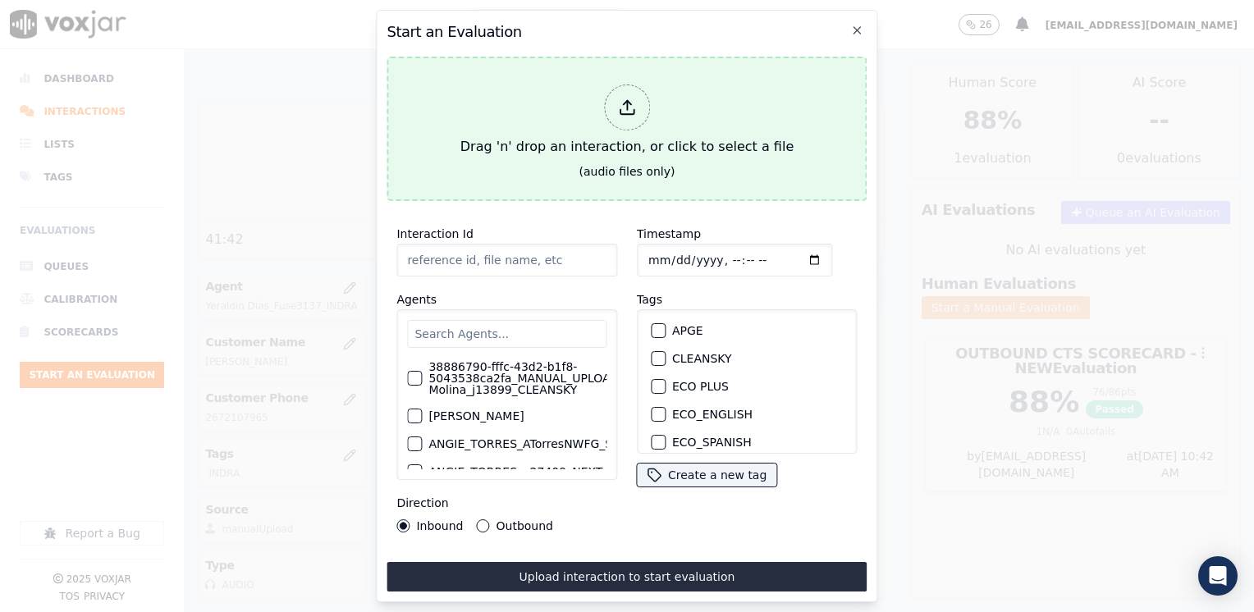
click at [637, 93] on div at bounding box center [627, 108] width 46 height 46
type input "20250813-152657_4122477318-[PERSON_NAME] all.mp3"
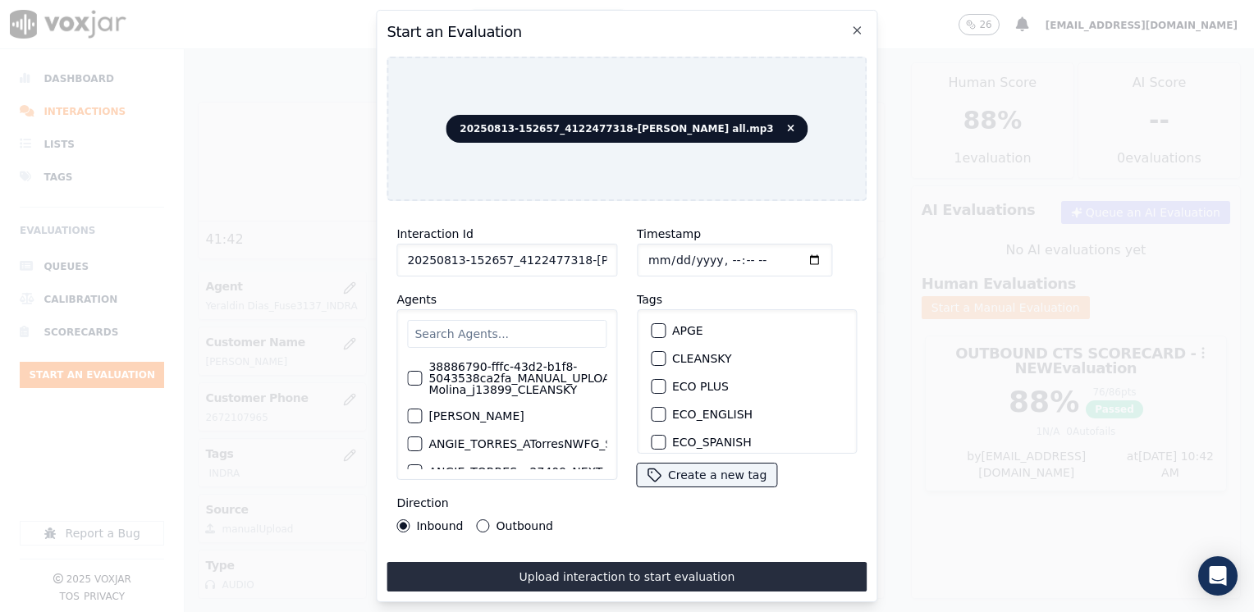
click at [504, 320] on input "text" at bounding box center [506, 334] width 199 height 28
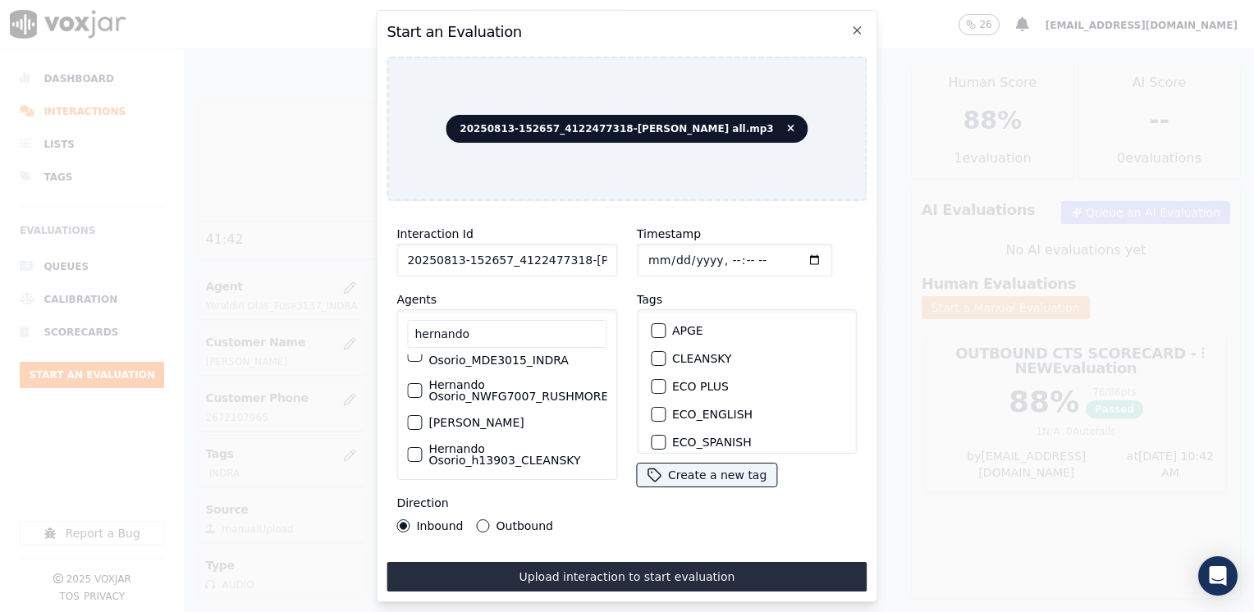
scroll to position [107, 0]
type input "hernando"
click at [419, 446] on div "button" at bounding box center [413, 451] width 11 height 11
click at [652, 353] on div "button" at bounding box center [657, 358] width 11 height 11
click at [793, 251] on input "Timestamp" at bounding box center [734, 260] width 195 height 33
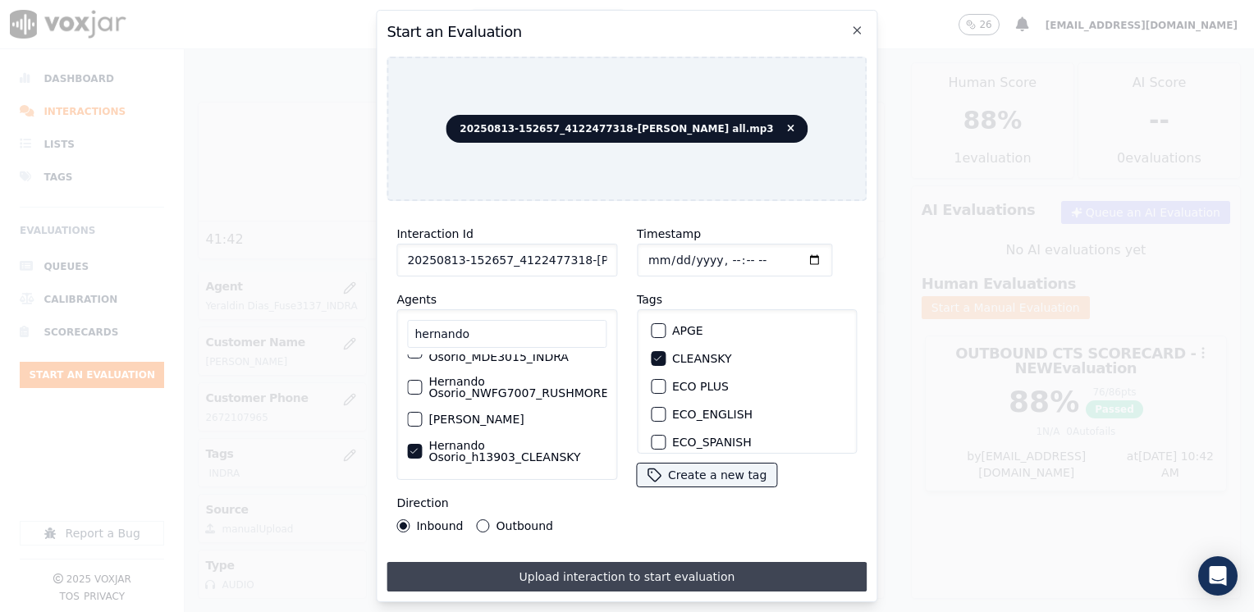
type input "[DATE]T16:42"
click at [588, 565] on button "Upload interaction to start evaluation" at bounding box center [627, 577] width 480 height 30
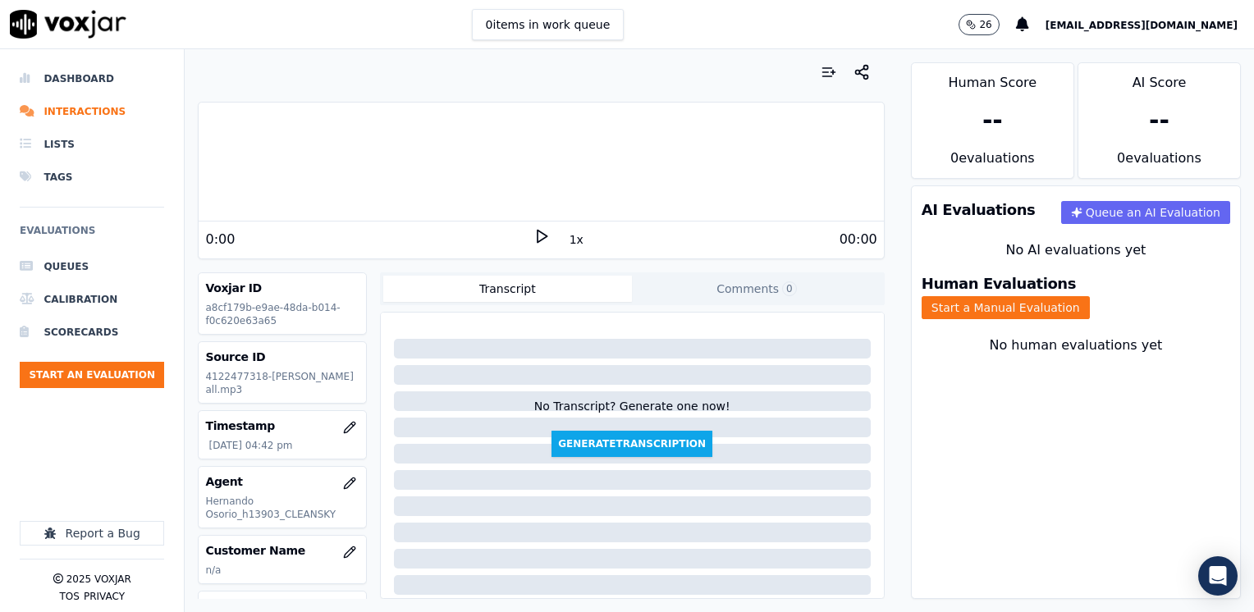
click at [522, 237] on div "0:00" at bounding box center [369, 240] width 328 height 20
click at [538, 235] on polygon at bounding box center [543, 237] width 10 height 12
click at [534, 237] on icon at bounding box center [542, 236] width 16 height 16
click at [541, 241] on icon at bounding box center [542, 236] width 16 height 16
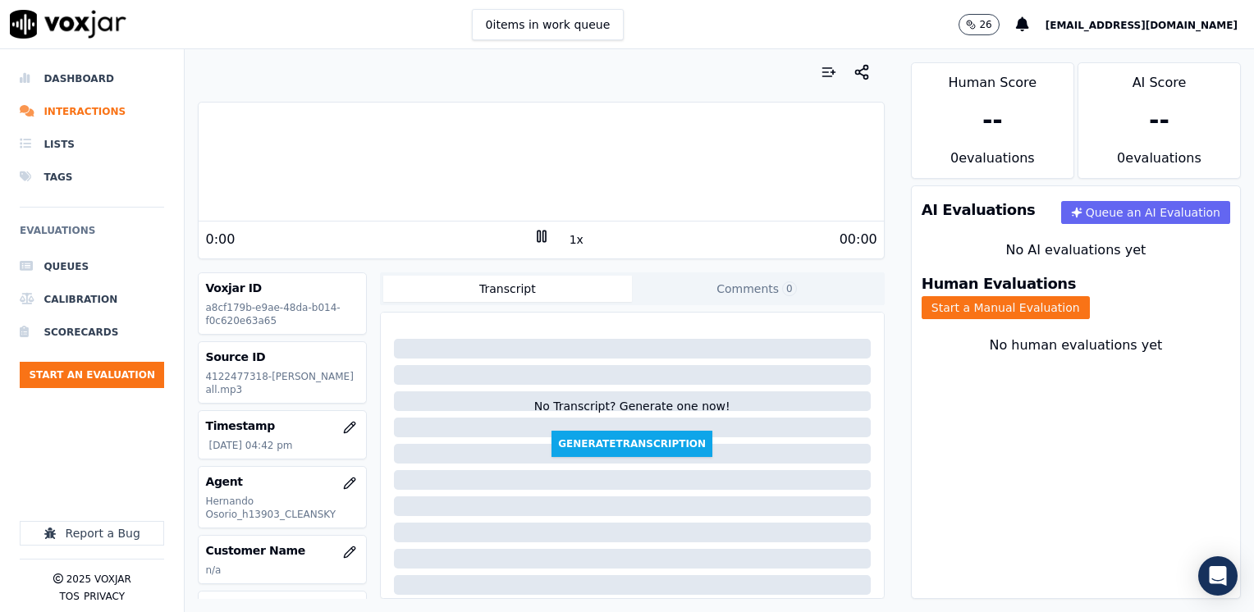
click at [539, 241] on icon at bounding box center [542, 236] width 16 height 16
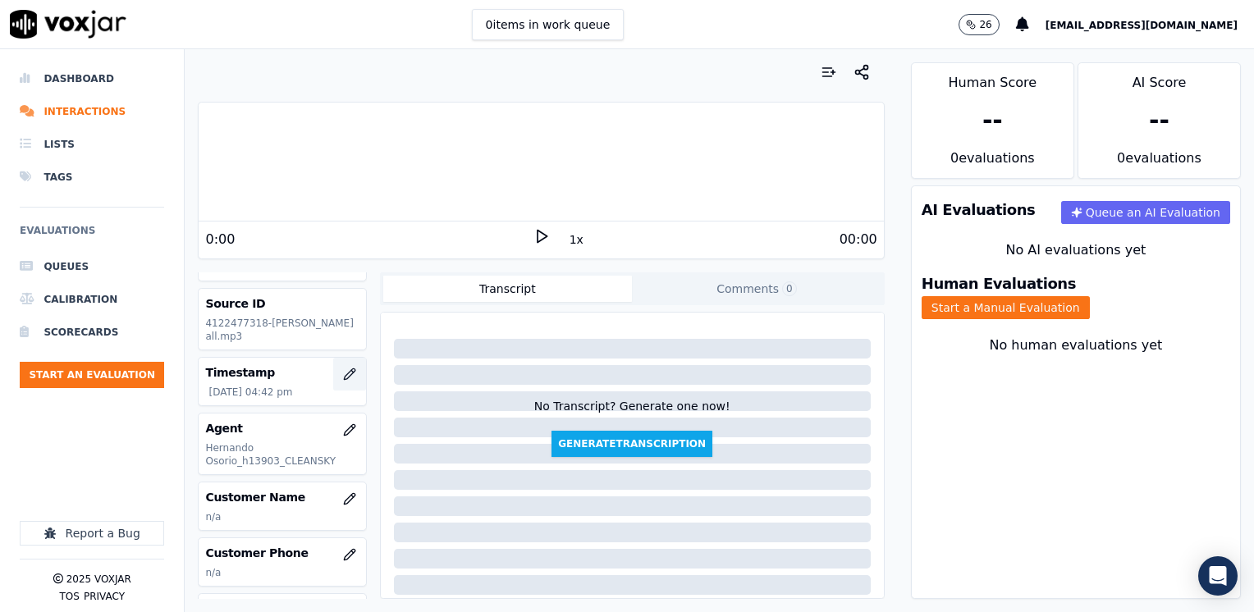
scroll to position [82, 0]
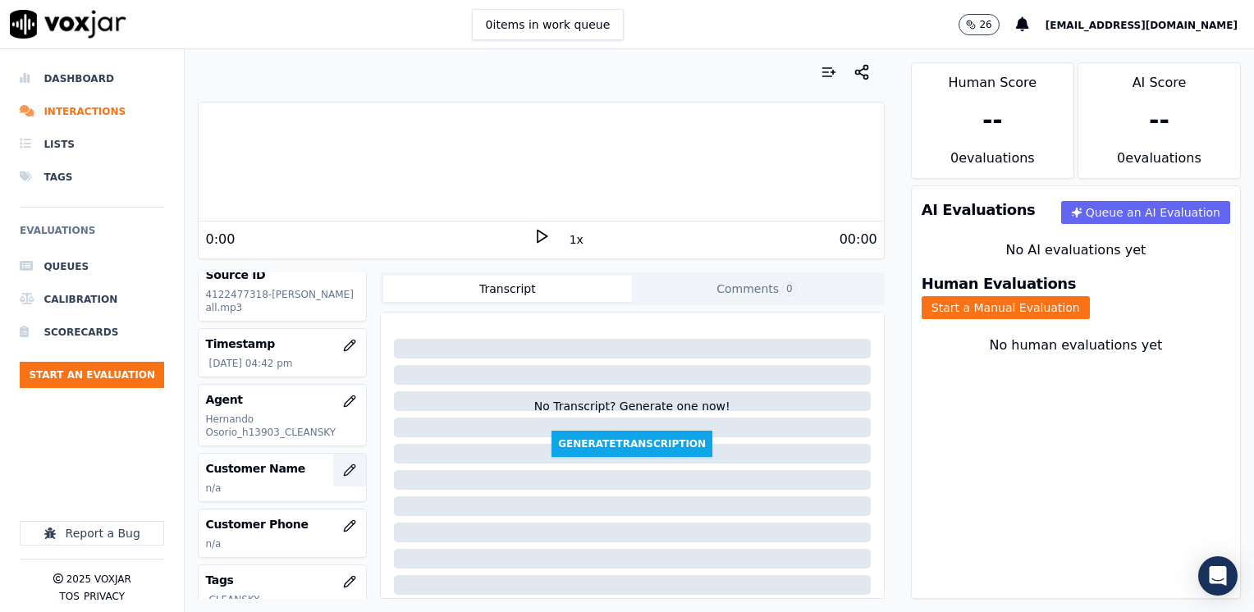
click at [343, 470] on icon "button" at bounding box center [349, 470] width 13 height 13
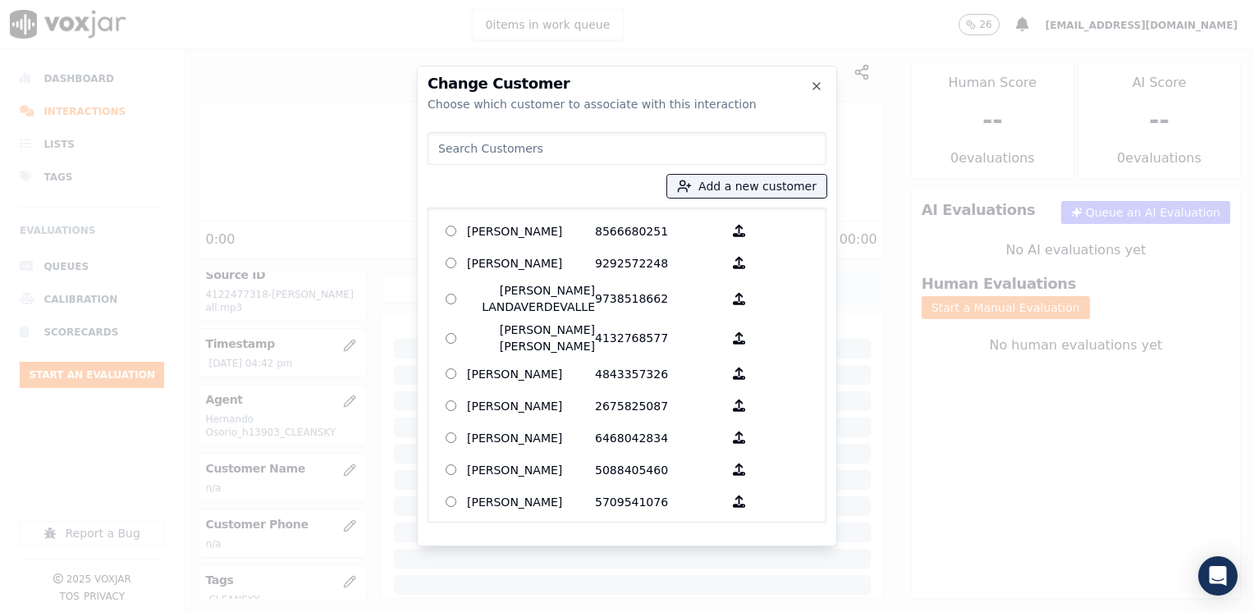
click at [650, 149] on input at bounding box center [627, 148] width 399 height 33
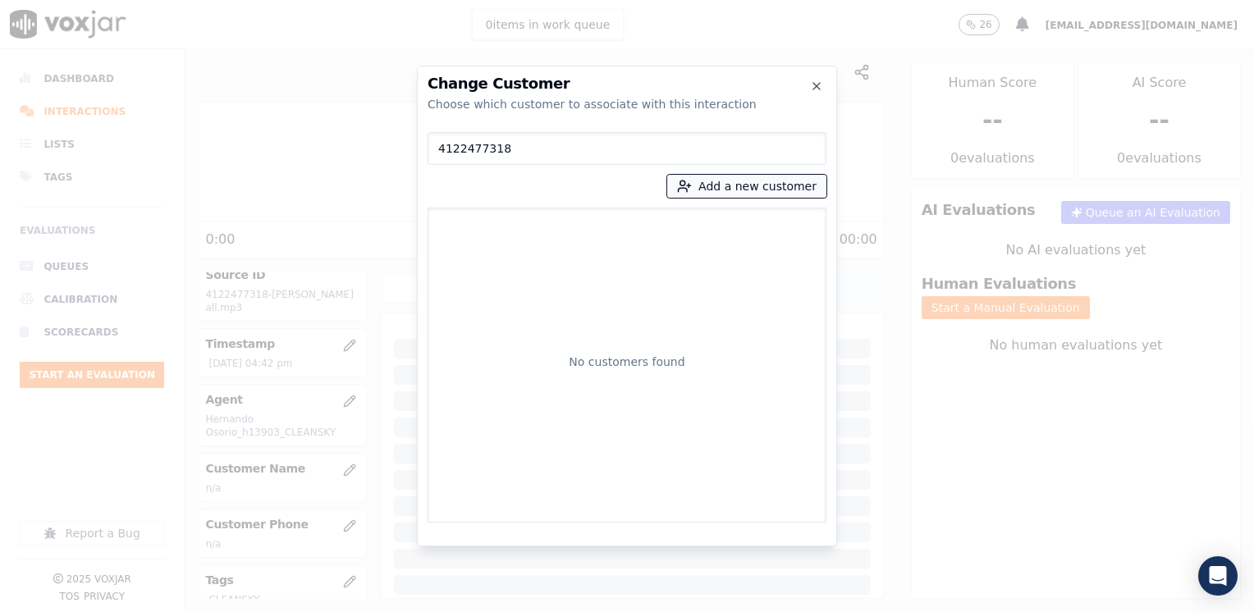
type input "4122477318"
click at [787, 186] on button "Add a new customer" at bounding box center [746, 186] width 159 height 23
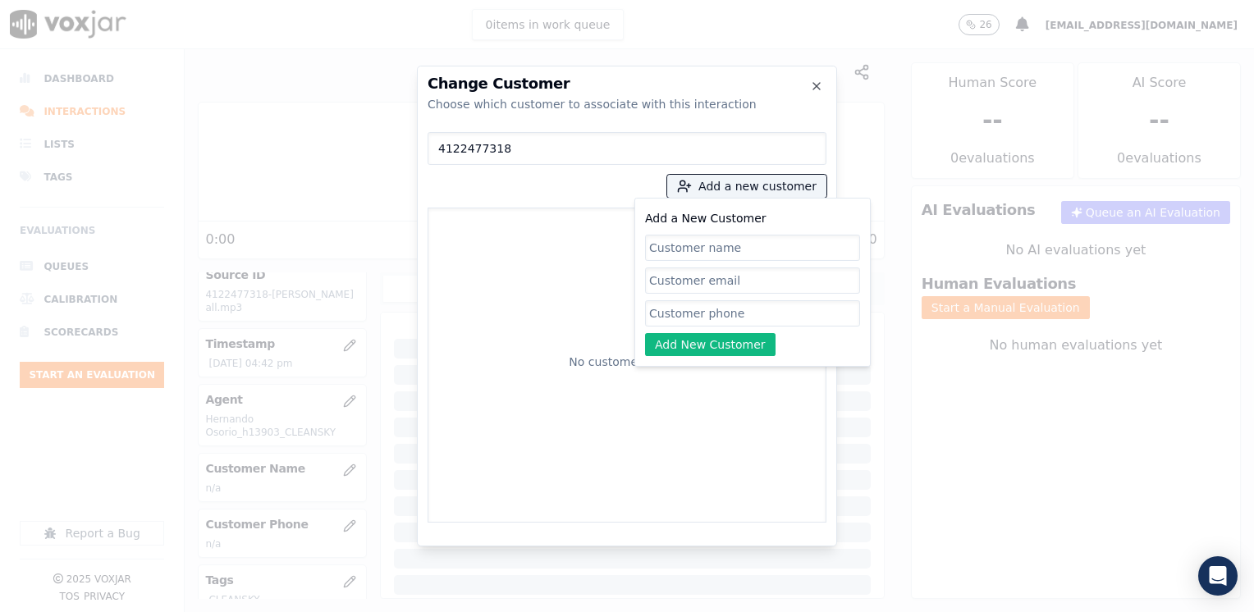
click at [746, 310] on input "Add a New Customer" at bounding box center [752, 313] width 215 height 26
paste input "4122477318"
type input "4122477318"
click at [722, 245] on input "Add a New Customer" at bounding box center [752, 248] width 215 height 26
paste input "[PERSON_NAME]"
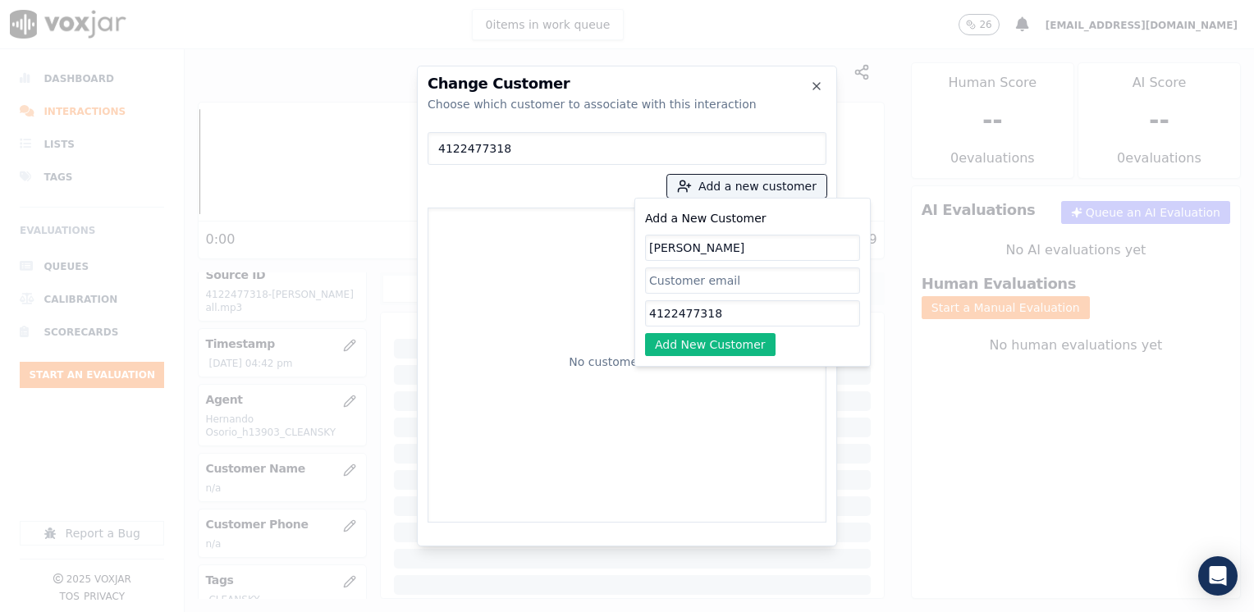
type input "[PERSON_NAME]"
click at [708, 317] on input "4122477318" at bounding box center [752, 313] width 215 height 26
click at [700, 343] on button "Add New Customer" at bounding box center [710, 344] width 131 height 23
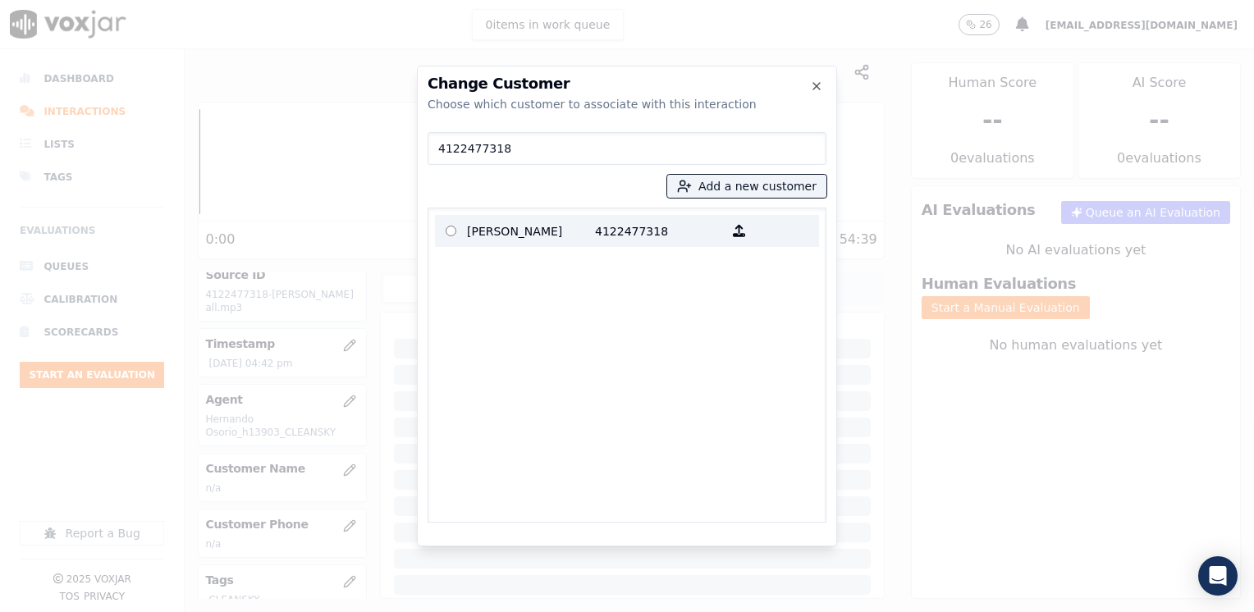
click at [630, 232] on p "4122477318" at bounding box center [659, 230] width 128 height 25
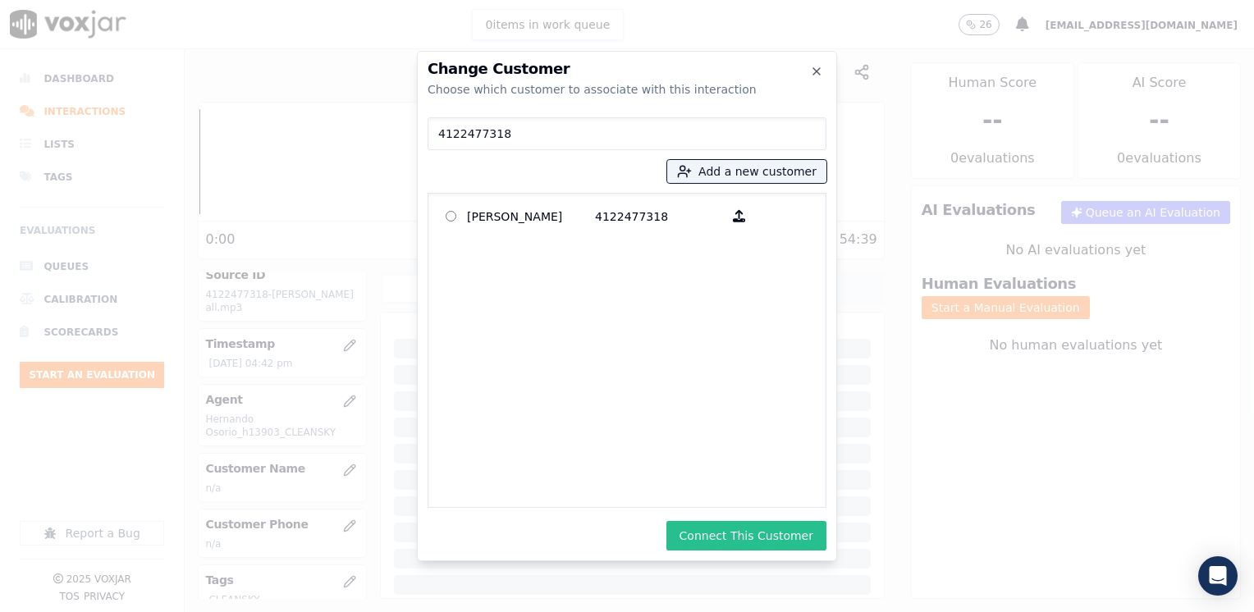
click at [765, 538] on button "Connect This Customer" at bounding box center [747, 536] width 160 height 30
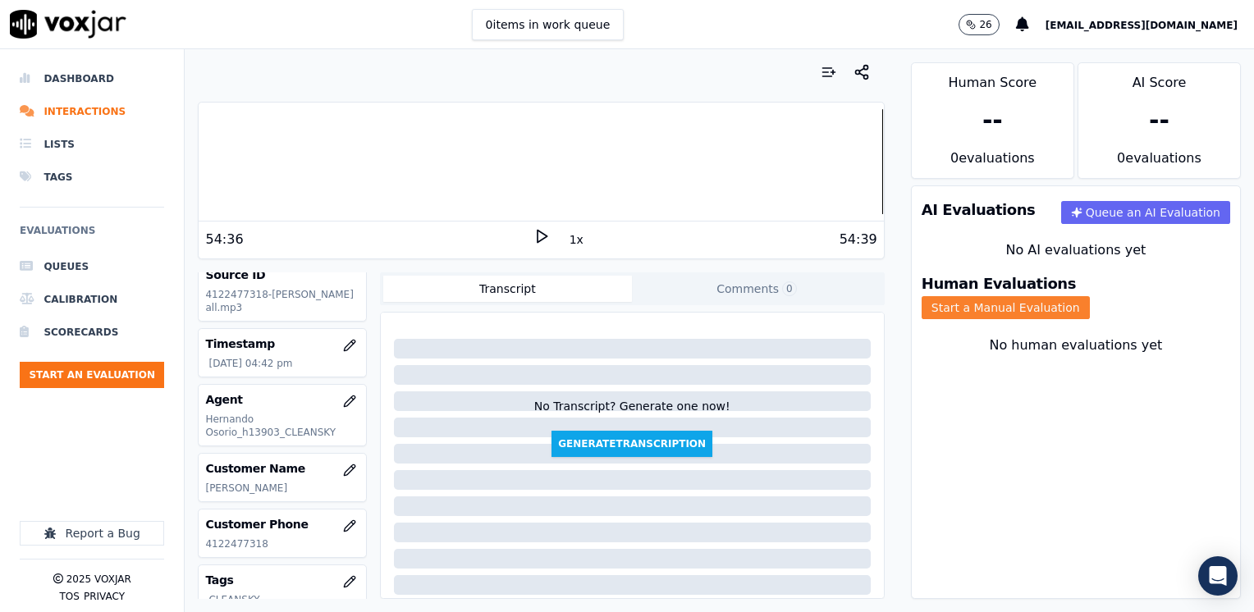
click at [1090, 296] on button "Start a Manual Evaluation" at bounding box center [1006, 307] width 168 height 23
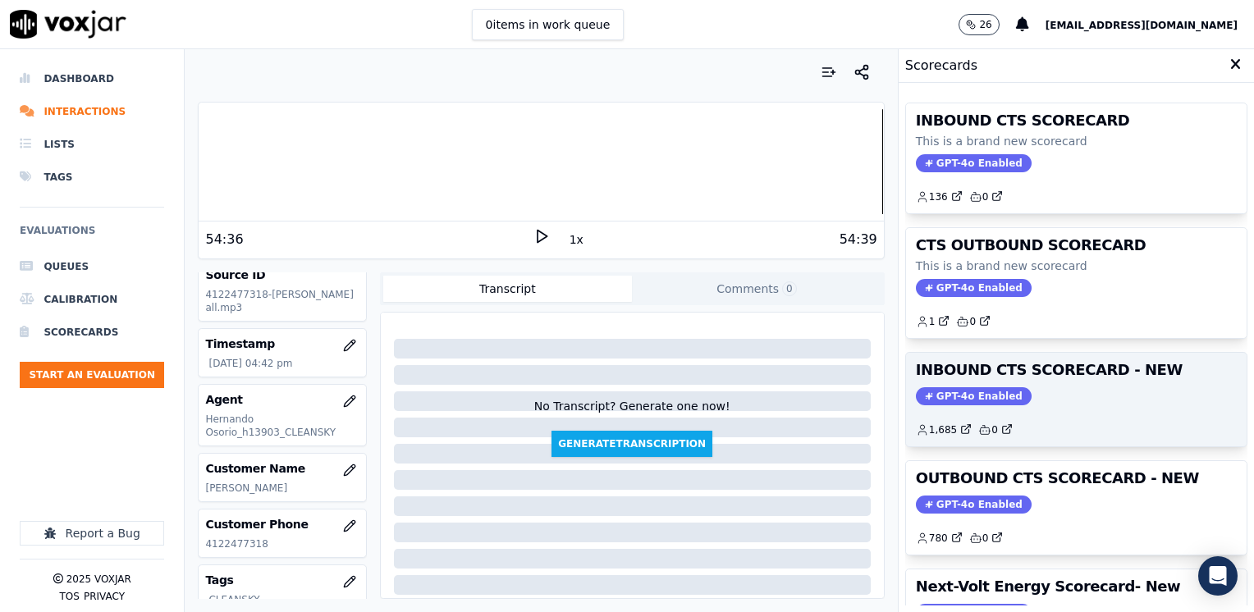
click at [948, 388] on span "GPT-4o Enabled" at bounding box center [974, 396] width 116 height 18
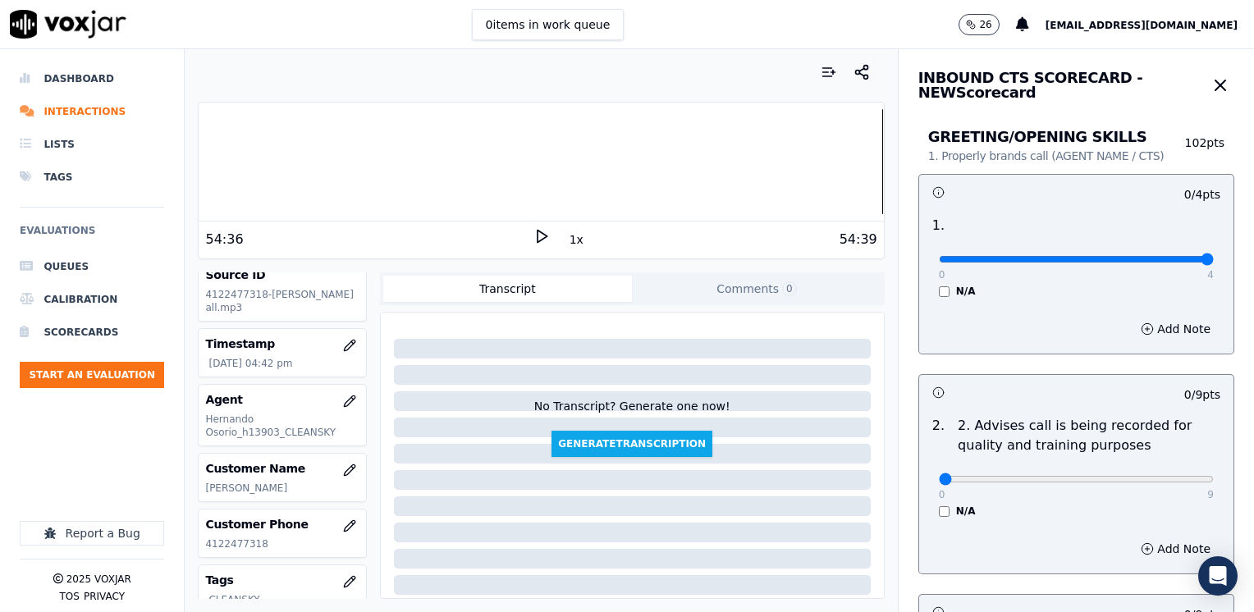
drag, startPoint x: 939, startPoint y: 260, endPoint x: 1257, endPoint y: 310, distance: 321.6
click at [1214, 263] on input "range" at bounding box center [1076, 259] width 275 height 7
type input "2"
click at [1043, 256] on input "range" at bounding box center [1076, 259] width 275 height 7
click at [1140, 327] on button "Add Note" at bounding box center [1175, 329] width 89 height 23
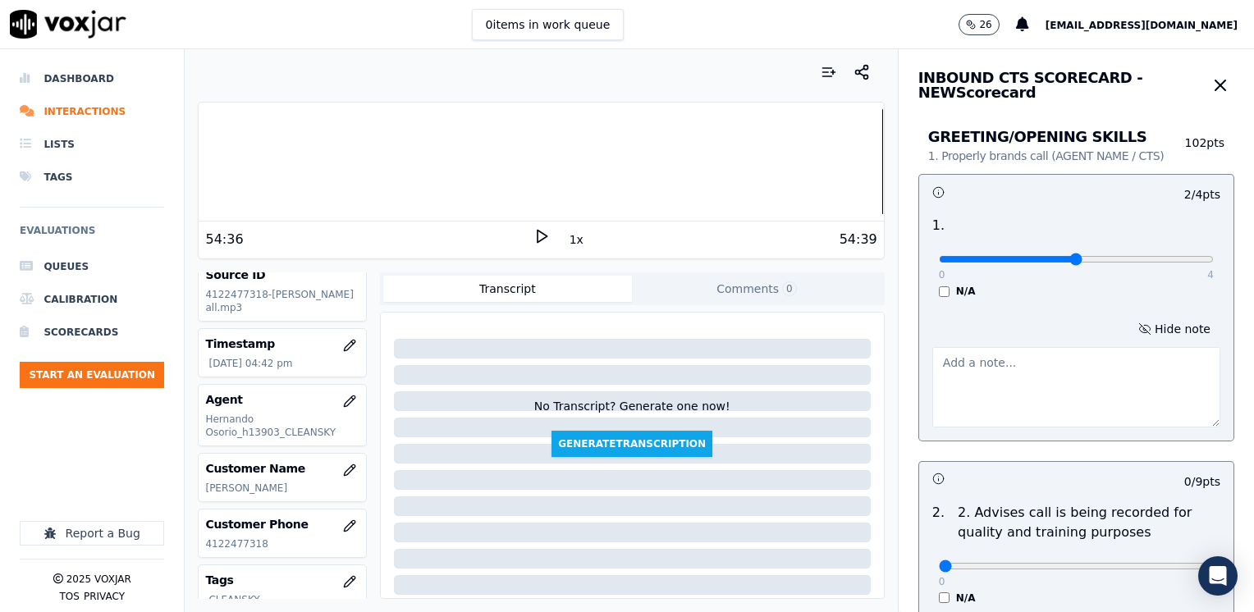
click at [965, 370] on textarea at bounding box center [1077, 387] width 288 height 80
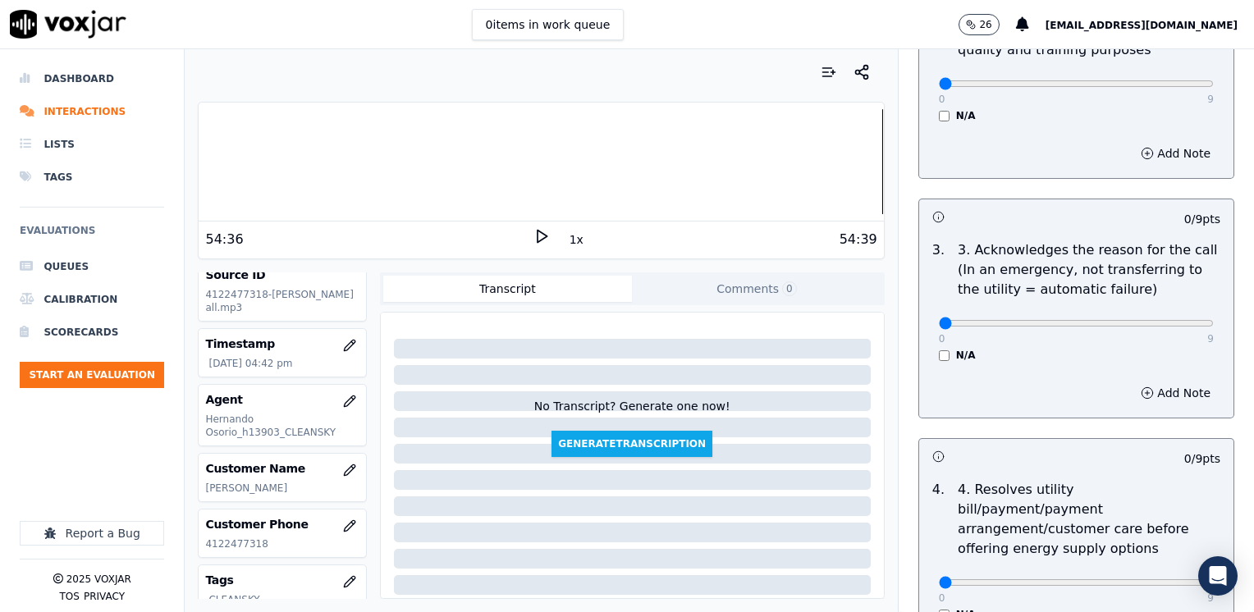
scroll to position [493, 0]
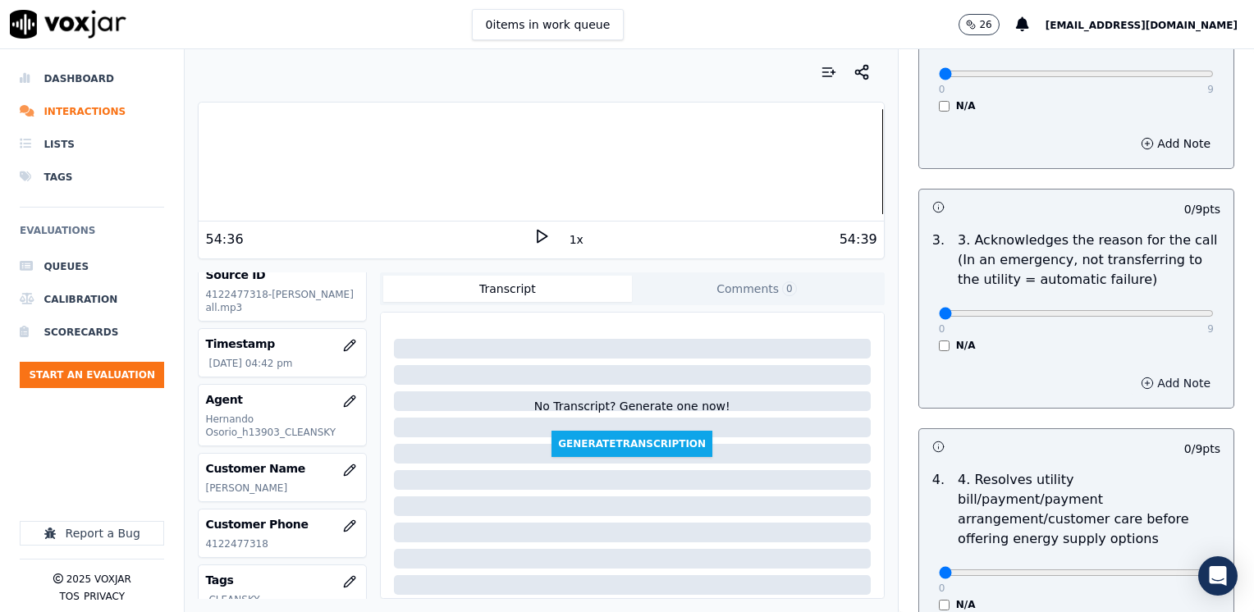
type textarea "Does not introduce himself, does not state his name"
click at [1149, 389] on button "Add Note" at bounding box center [1175, 383] width 89 height 23
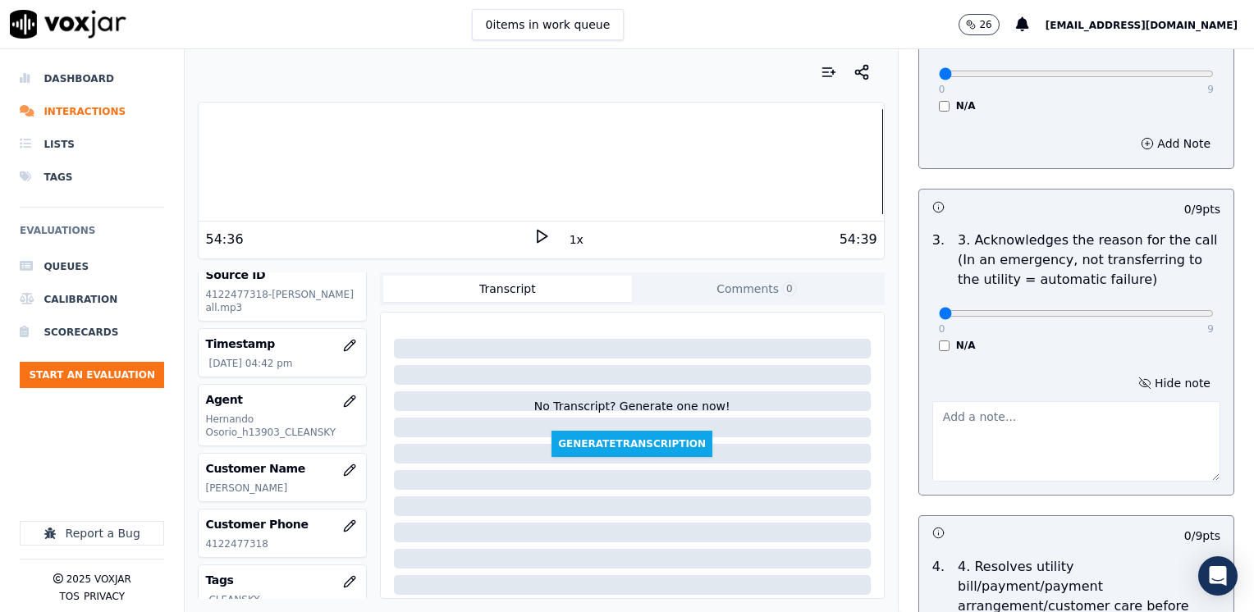
click at [1044, 442] on textarea at bounding box center [1077, 441] width 288 height 80
click at [1062, 435] on textarea "Cx wants to apply to the" at bounding box center [1077, 441] width 288 height 80
type textarea "Cx wants to apply for the CAP program, goverment assistance"
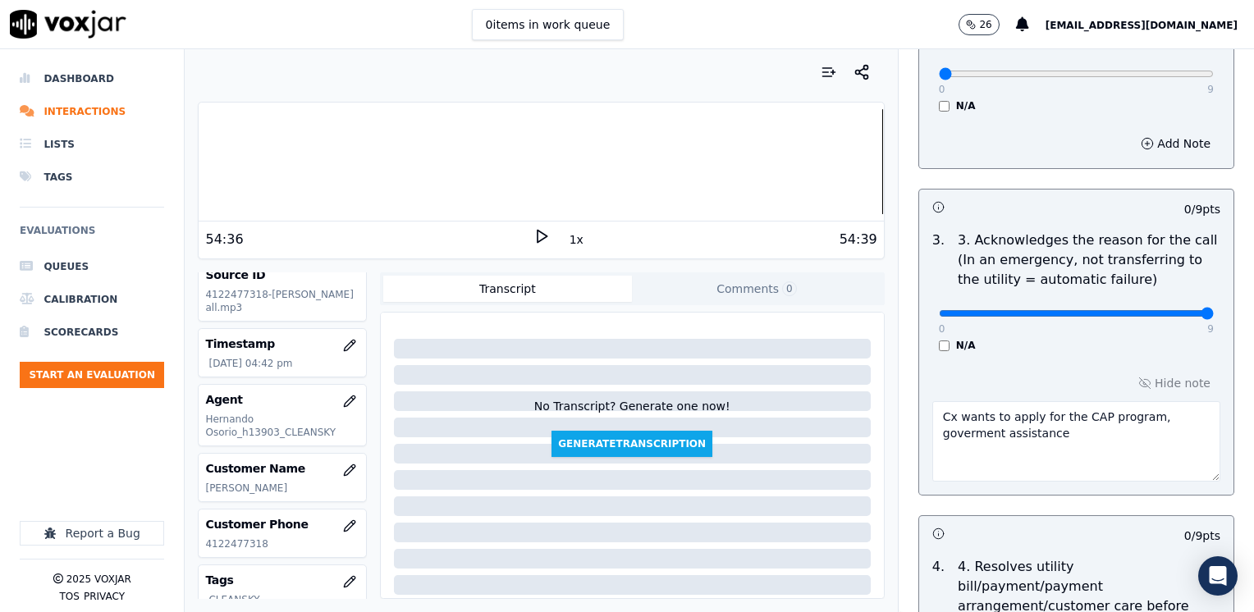
drag, startPoint x: 972, startPoint y: 311, endPoint x: 1257, endPoint y: 305, distance: 284.9
type input "9"
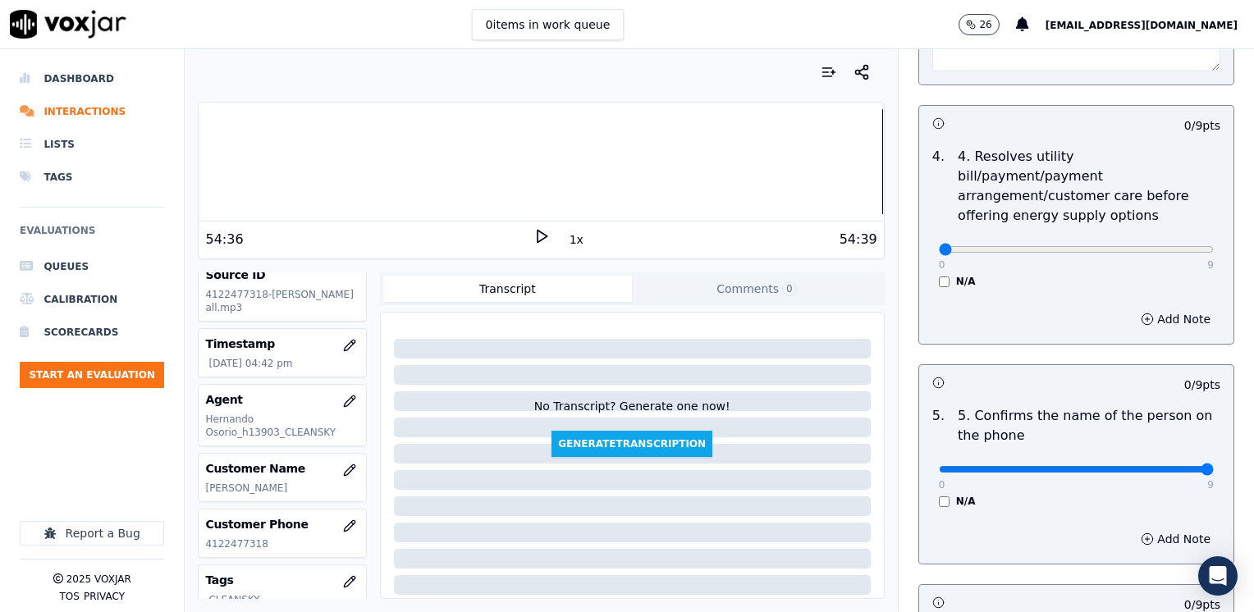
drag, startPoint x: 925, startPoint y: 445, endPoint x: 1257, endPoint y: 511, distance: 338.3
type input "9"
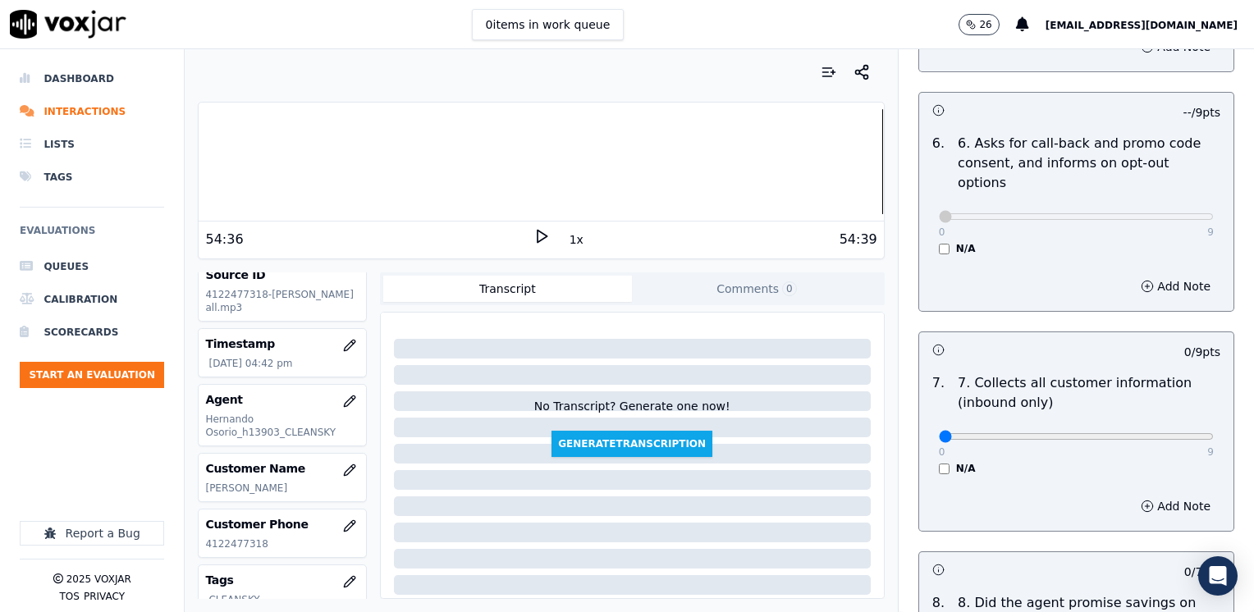
scroll to position [1642, 0]
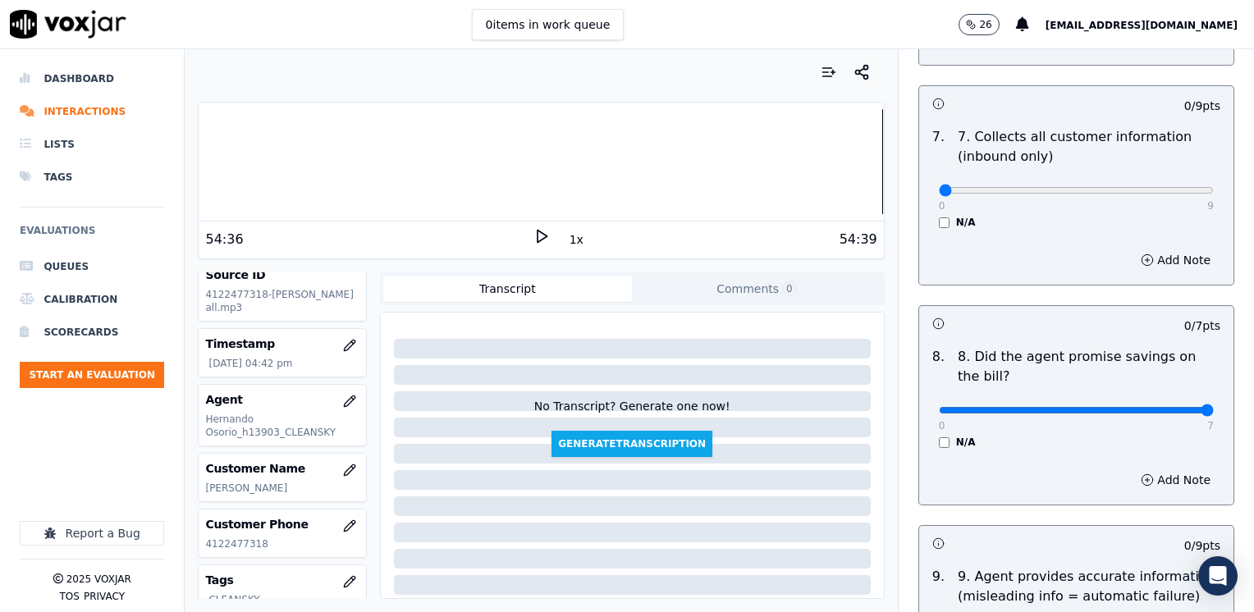
drag, startPoint x: 929, startPoint y: 366, endPoint x: 1237, endPoint y: 401, distance: 309.9
type input "7"
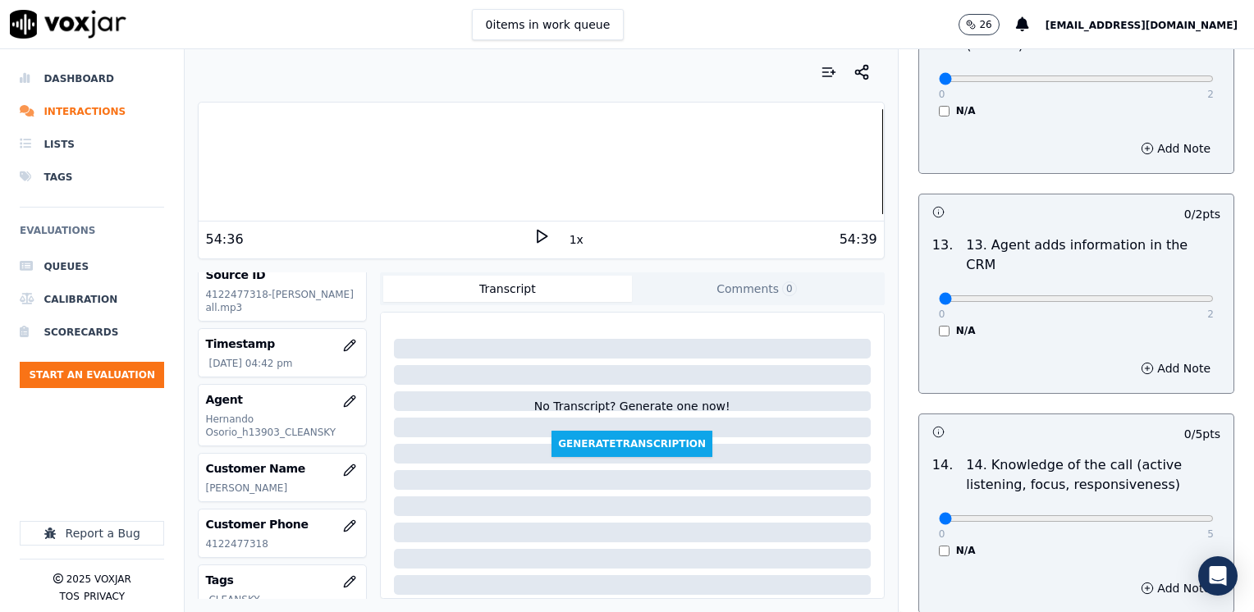
scroll to position [2926, 0]
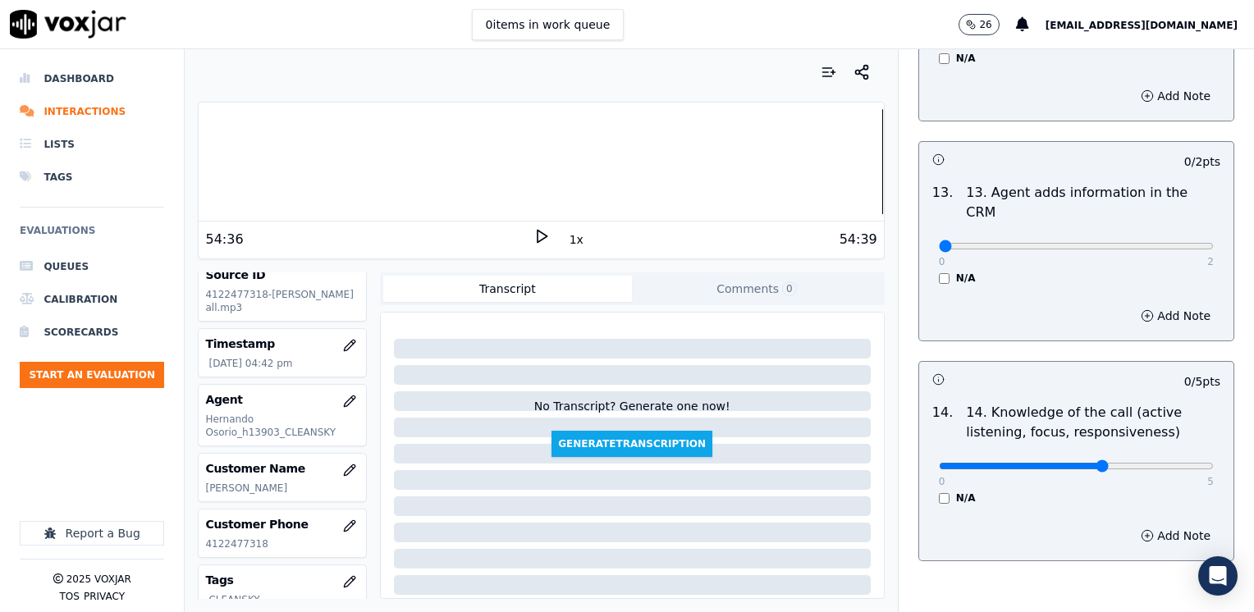
type input "3"
click at [1157, 525] on button "Add Note" at bounding box center [1175, 536] width 89 height 23
click at [1006, 554] on textarea at bounding box center [1077, 594] width 288 height 80
click at [970, 554] on textarea "9:13 Agent transferred c" at bounding box center [1077, 594] width 288 height 80
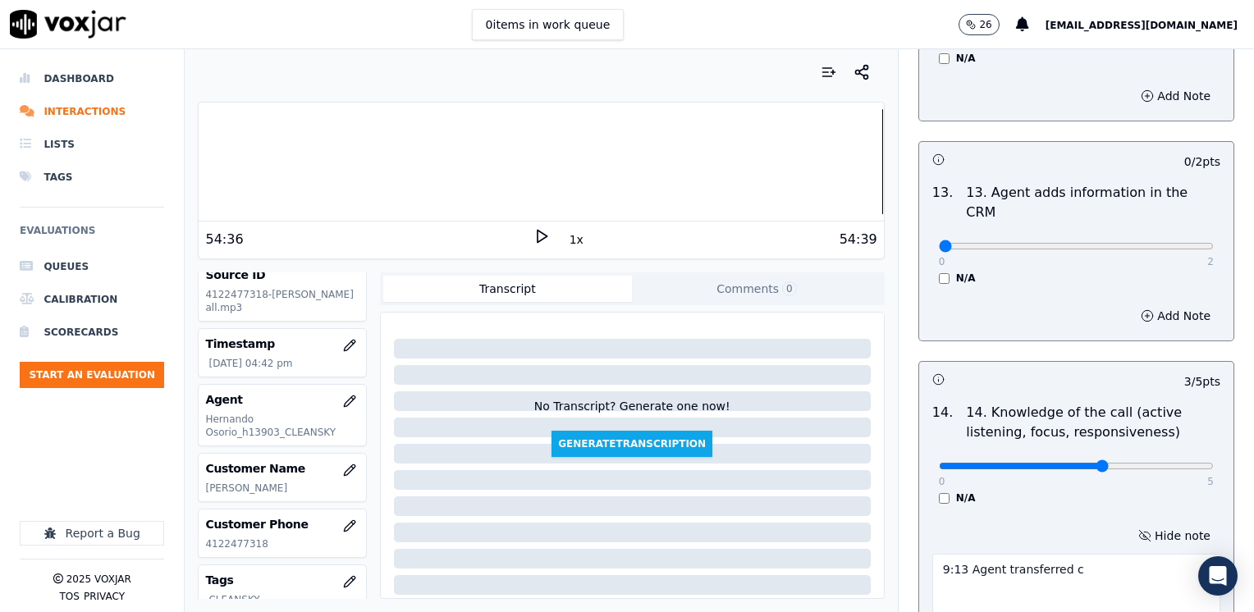
click at [970, 554] on textarea "9:13 Agent transferred c" at bounding box center [1077, 594] width 288 height 80
click at [979, 554] on textarea "9:13 Agent transferred c" at bounding box center [1077, 594] width 288 height 80
click at [1162, 554] on textarea "9:13 Agent, [PERSON_NAME], transferred c" at bounding box center [1077, 594] width 288 height 80
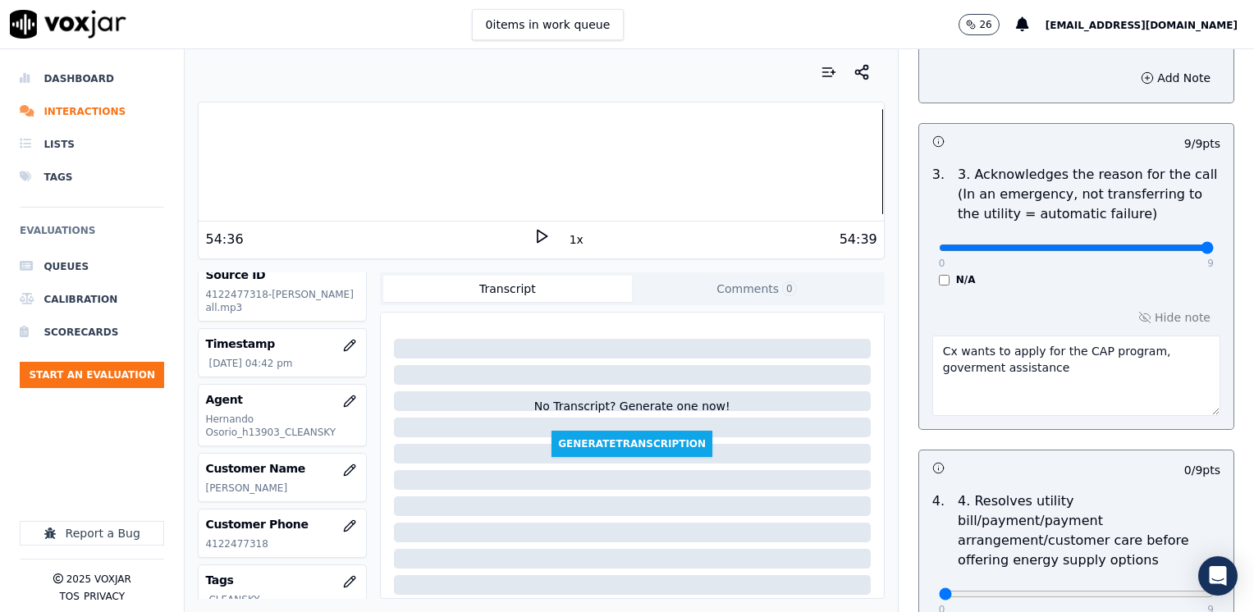
scroll to position [545, 0]
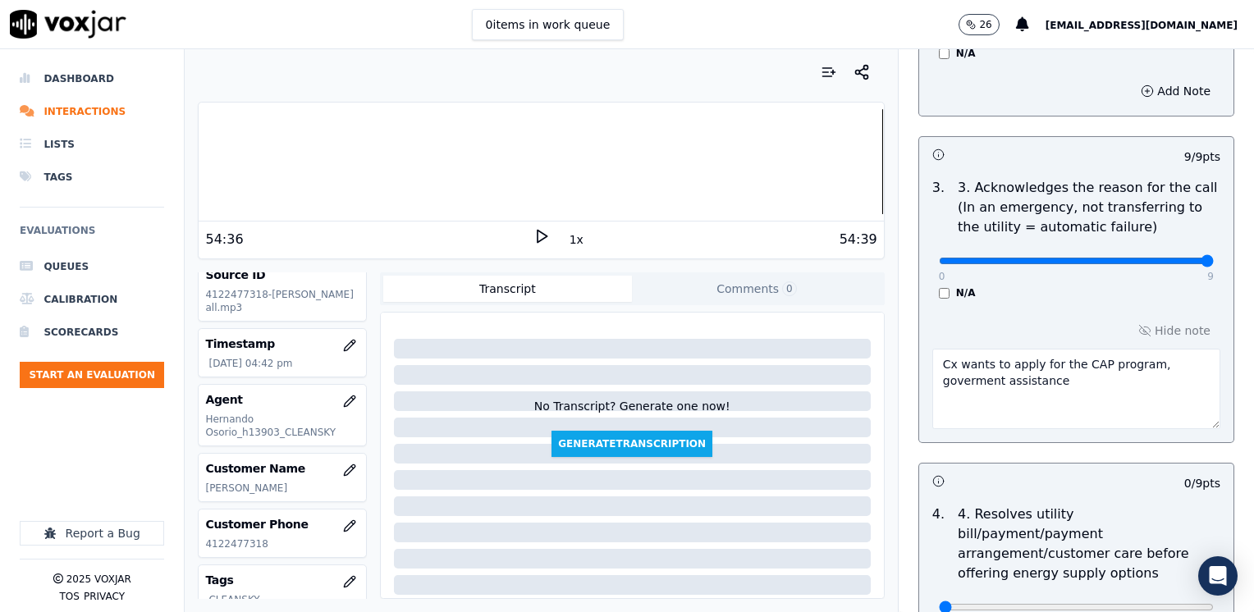
type textarea "9:13 Agent, [PERSON_NAME], transferred customer to [PERSON_NAME], to assist her…"
click at [1089, 386] on textarea "Cx wants to apply for the CAP program, goverment assistance" at bounding box center [1077, 389] width 288 height 80
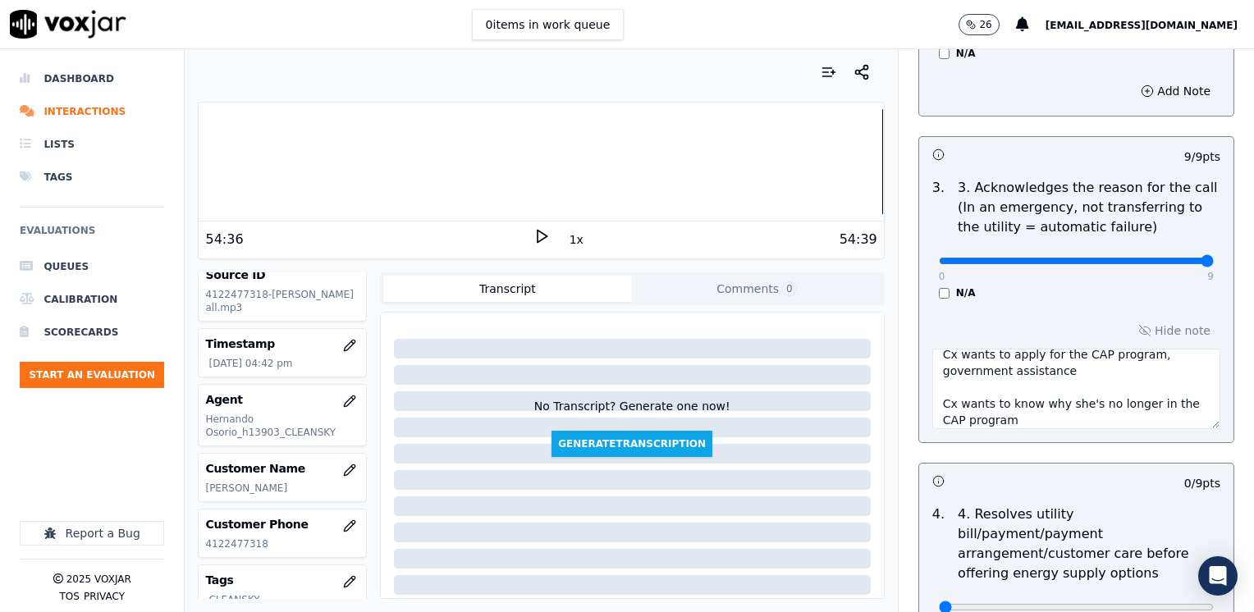
type textarea "Cx wants to apply for the CAP program, government assistance Cx wants to know w…"
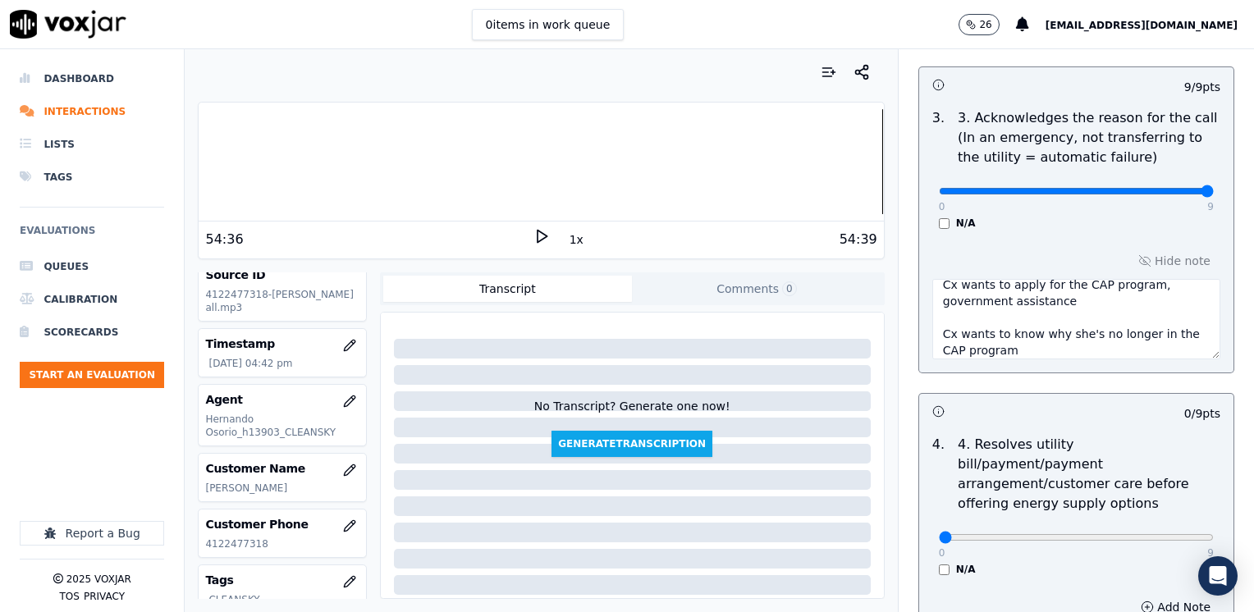
scroll to position [709, 0]
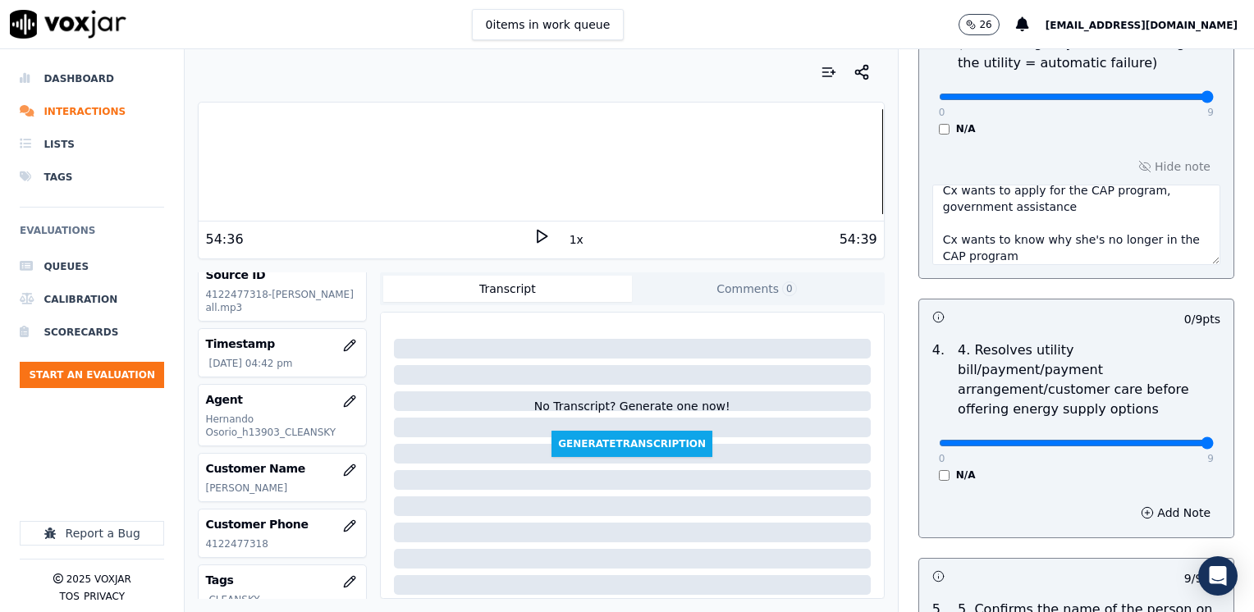
drag, startPoint x: 932, startPoint y: 422, endPoint x: 1257, endPoint y: 406, distance: 325.5
drag, startPoint x: 1170, startPoint y: 420, endPoint x: 915, endPoint y: 470, distance: 260.0
type input "0"
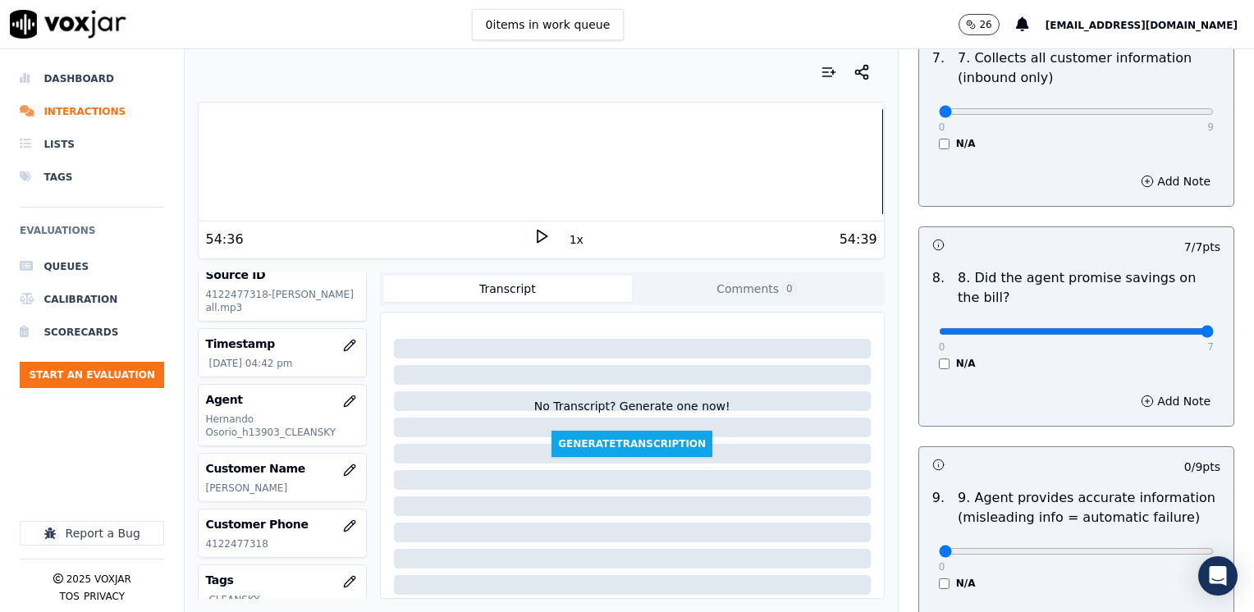
scroll to position [1941, 0]
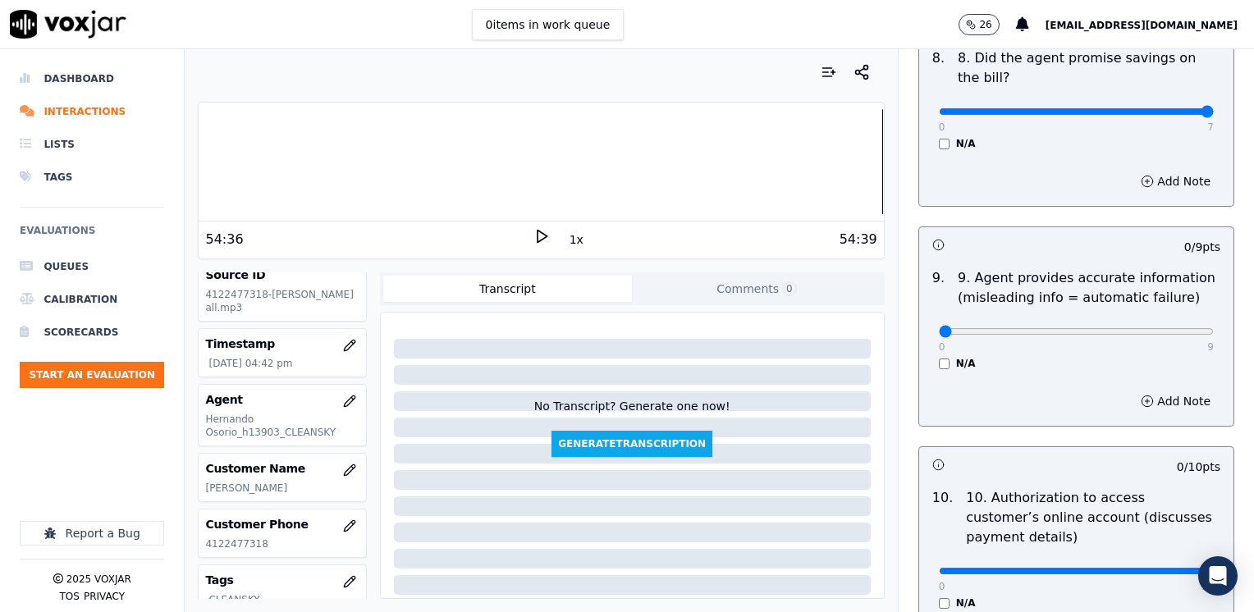
drag, startPoint x: 1012, startPoint y: 524, endPoint x: 1254, endPoint y: 524, distance: 241.4
type input "10"
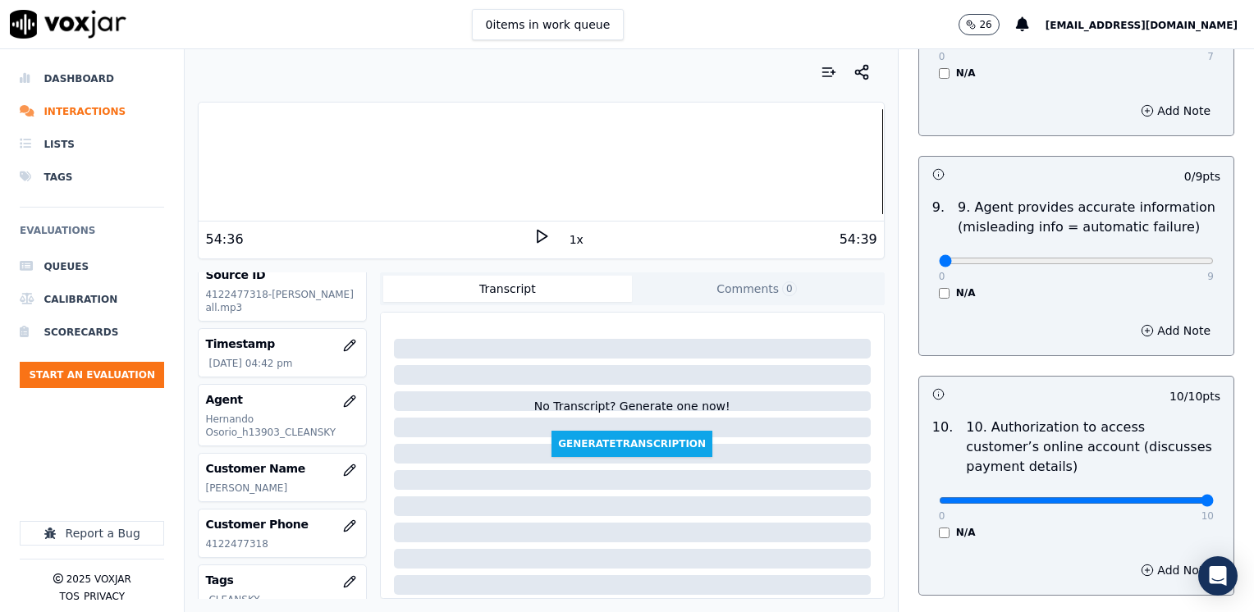
scroll to position [2187, 0]
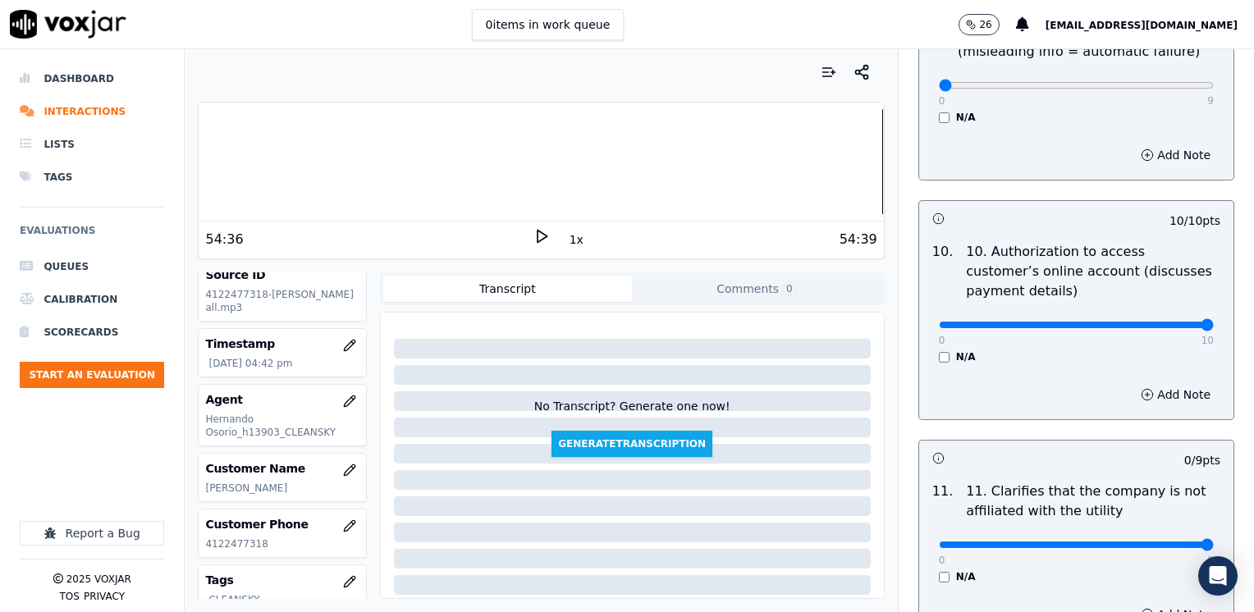
drag, startPoint x: 930, startPoint y: 502, endPoint x: 1254, endPoint y: 501, distance: 323.5
type input "9"
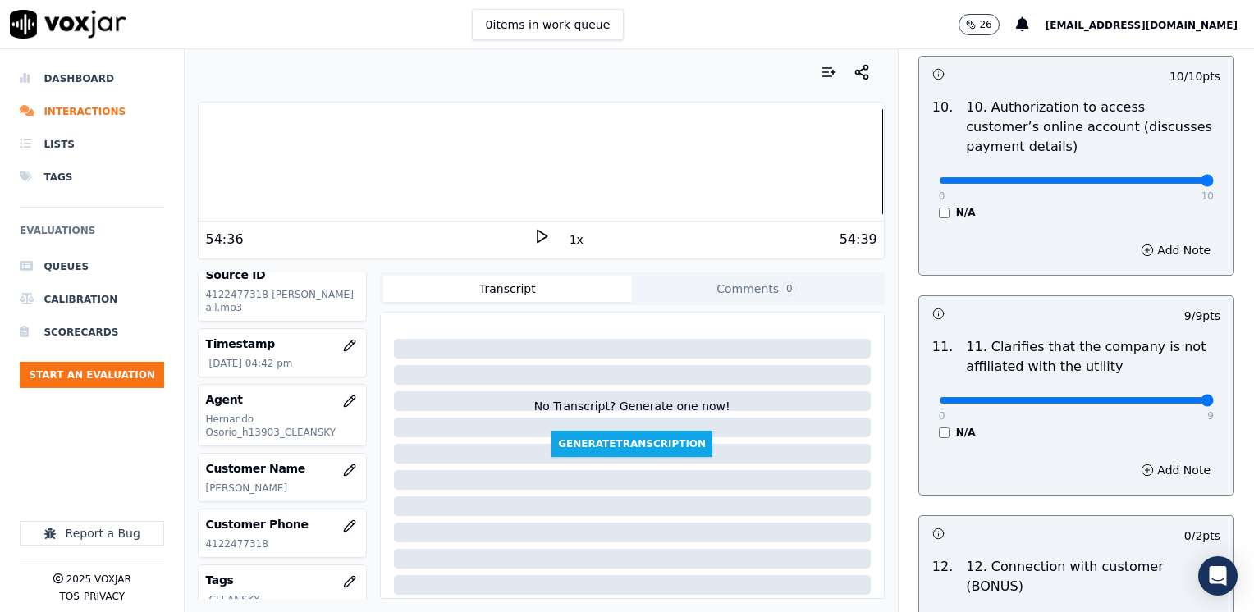
scroll to position [2433, 0]
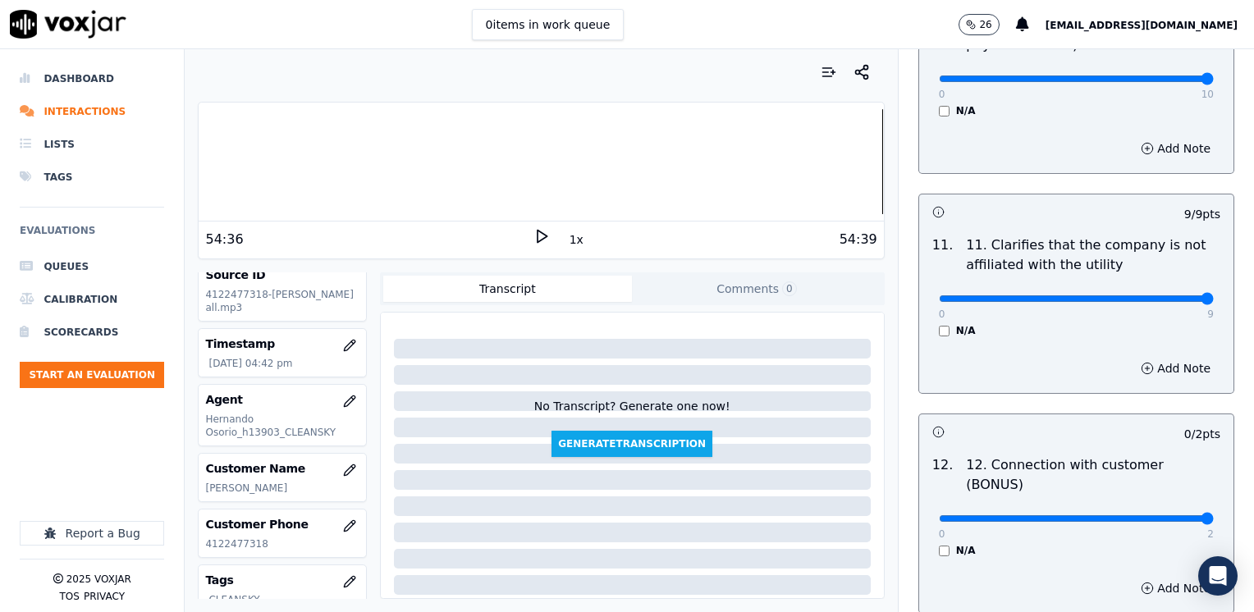
drag, startPoint x: 933, startPoint y: 456, endPoint x: 1257, endPoint y: 499, distance: 327.2
type input "2"
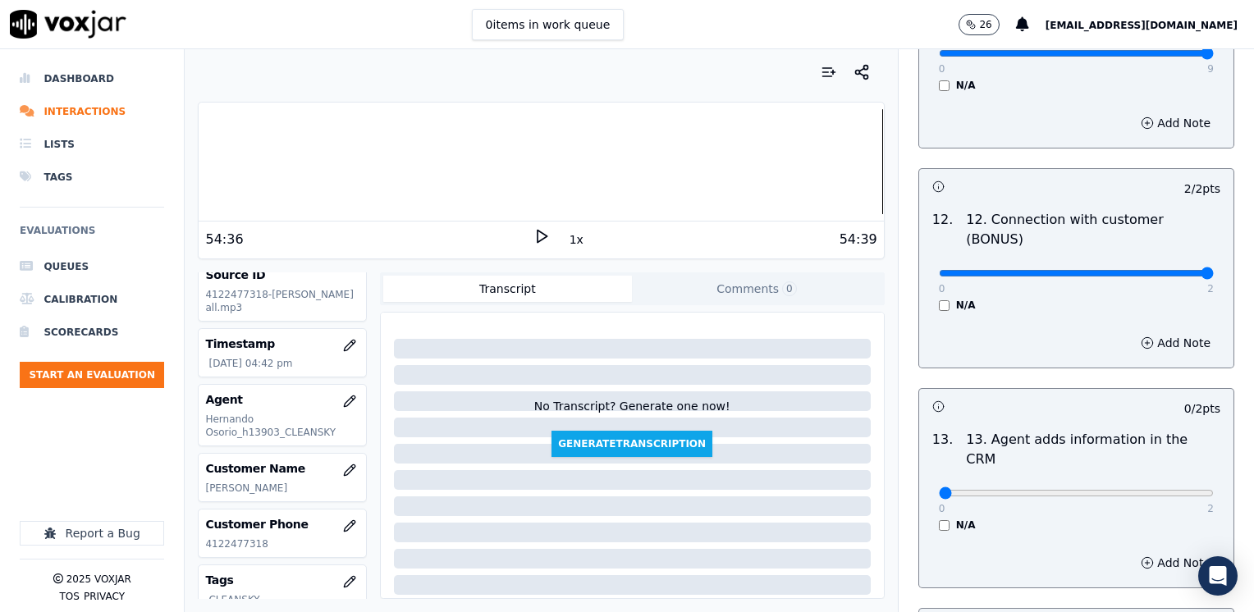
scroll to position [2680, 0]
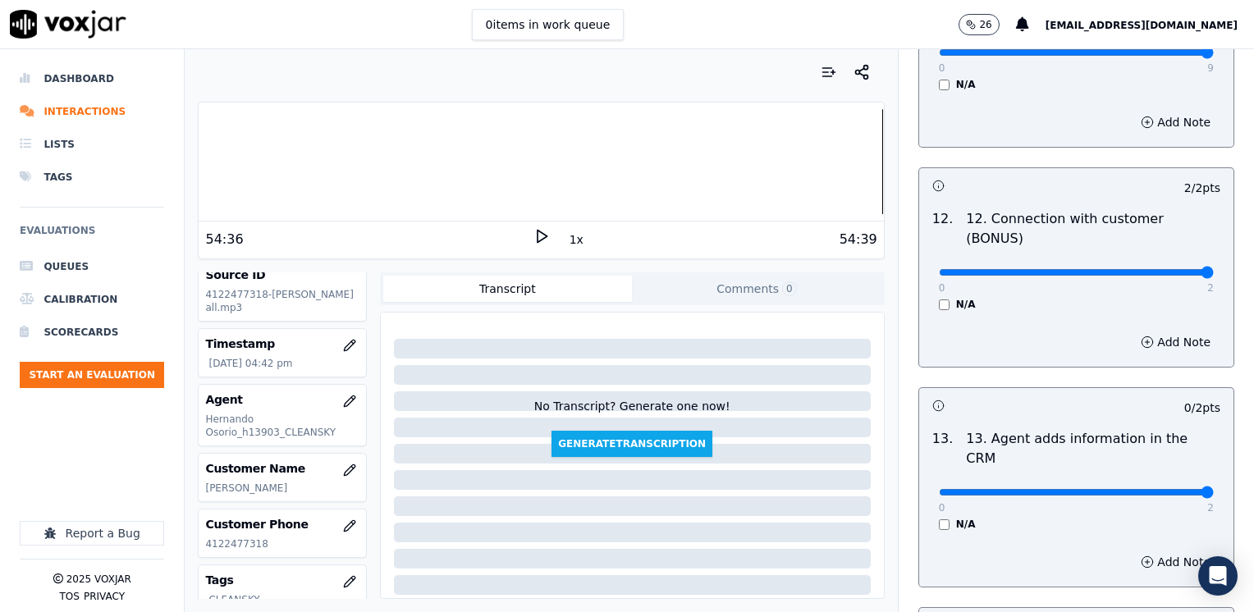
drag, startPoint x: 931, startPoint y: 404, endPoint x: 1257, endPoint y: 410, distance: 326.0
type input "2"
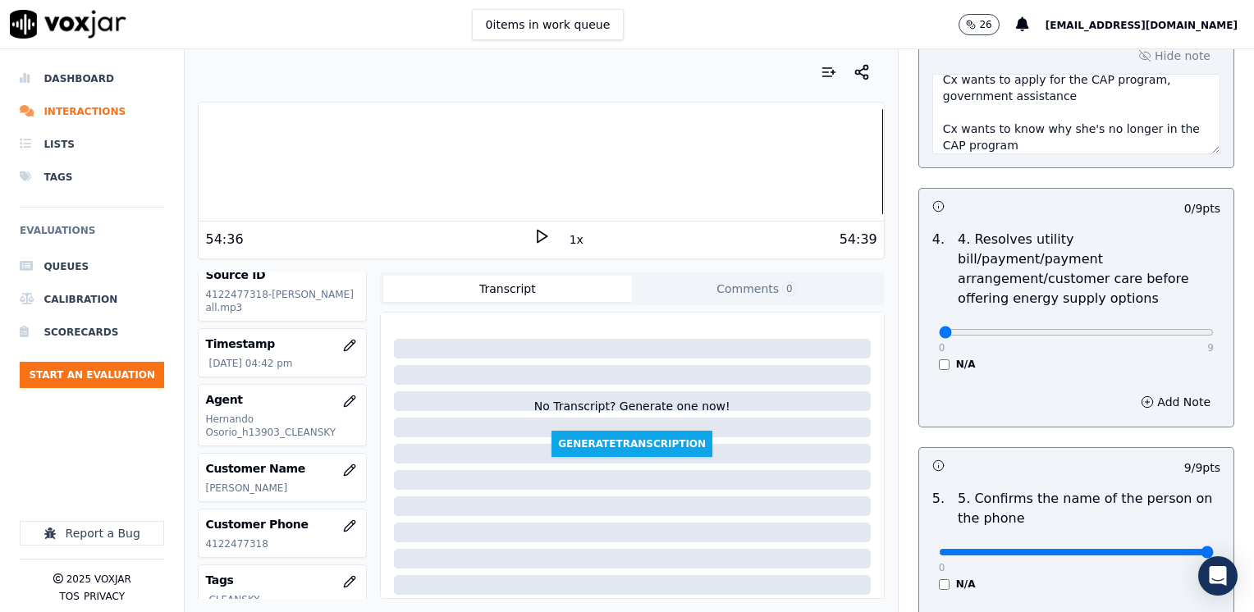
scroll to position [791, 0]
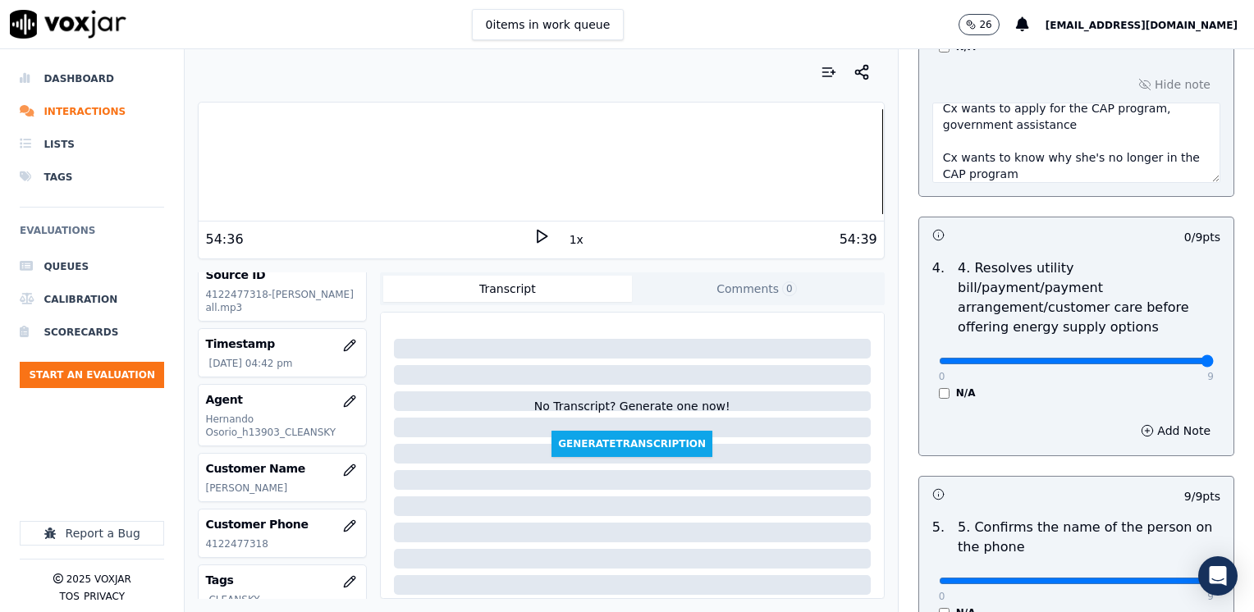
drag, startPoint x: 932, startPoint y: 339, endPoint x: 1257, endPoint y: 307, distance: 326.7
type input "9"
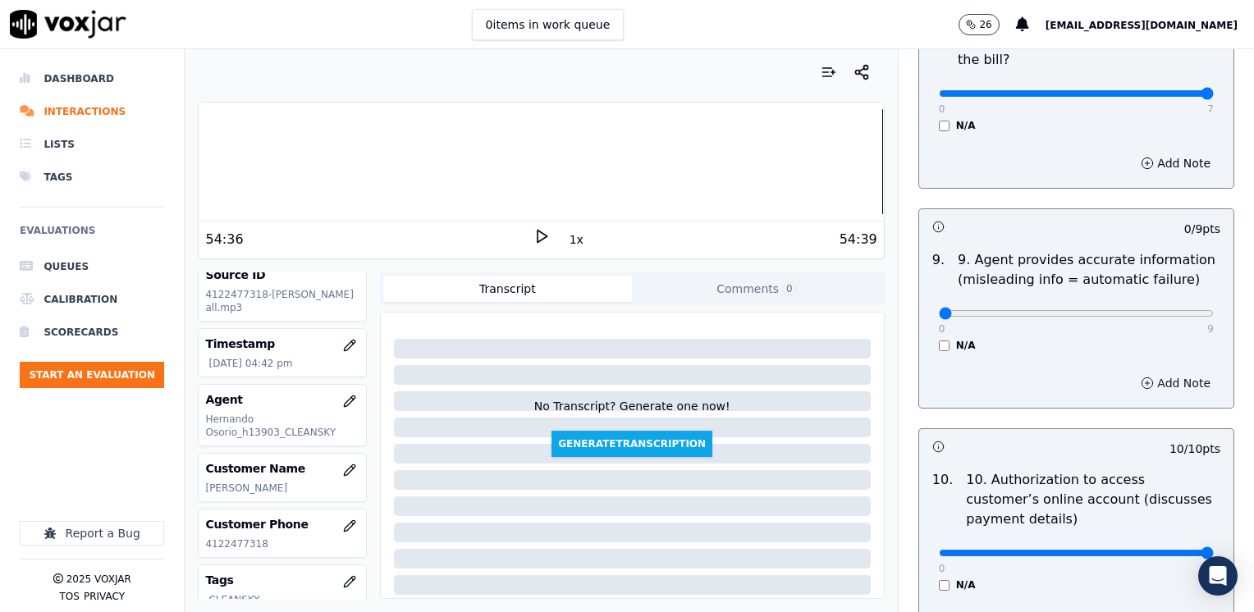
scroll to position [1946, 0]
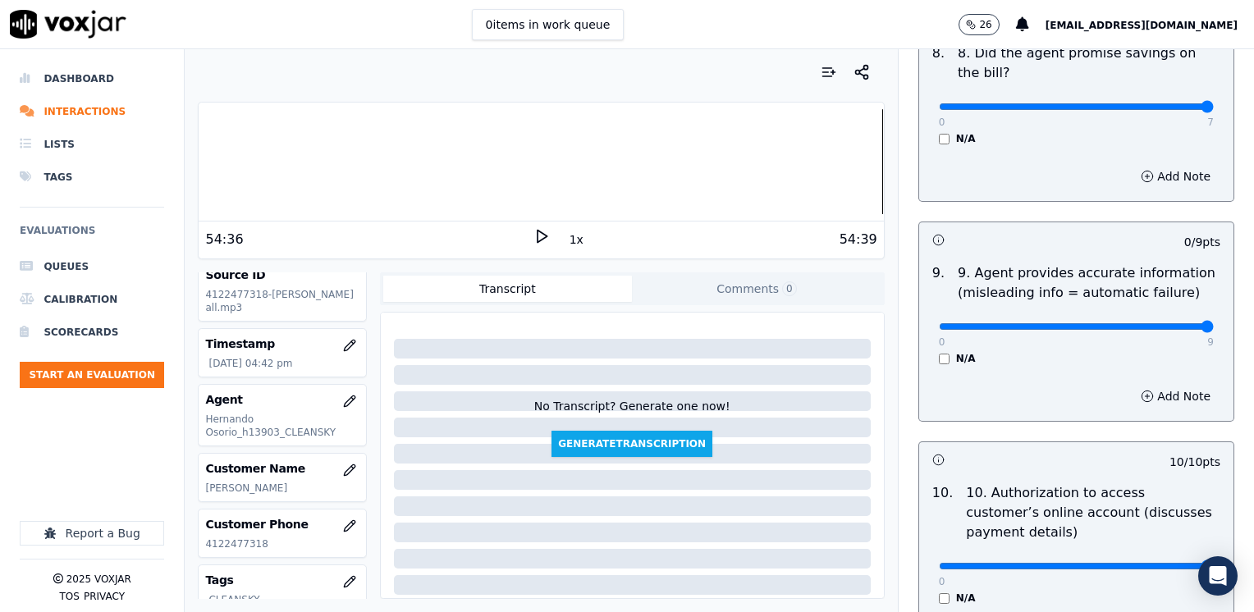
drag, startPoint x: 925, startPoint y: 286, endPoint x: 1257, endPoint y: 288, distance: 331.7
type input "9"
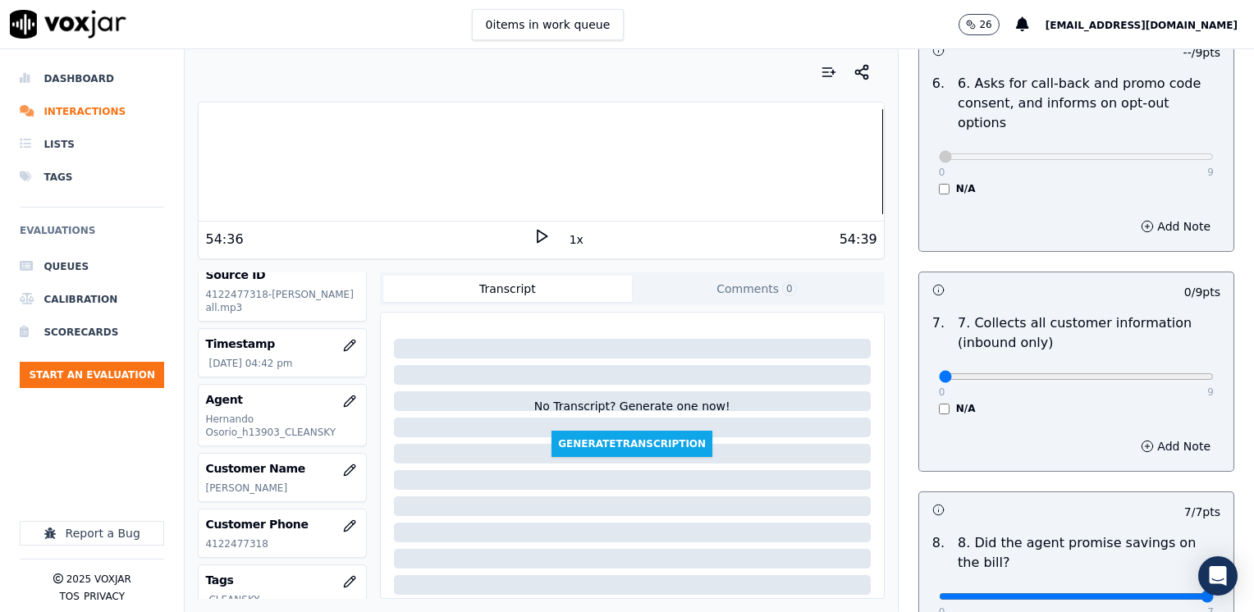
scroll to position [1453, 0]
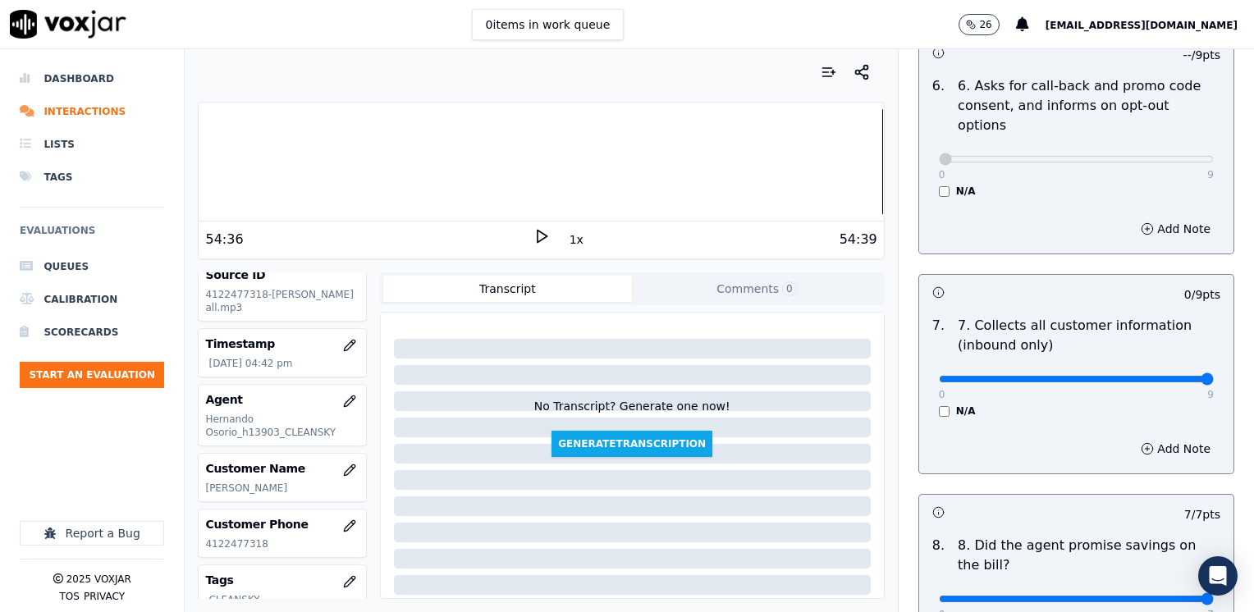
drag, startPoint x: 932, startPoint y: 338, endPoint x: 1257, endPoint y: 336, distance: 325.1
type input "9"
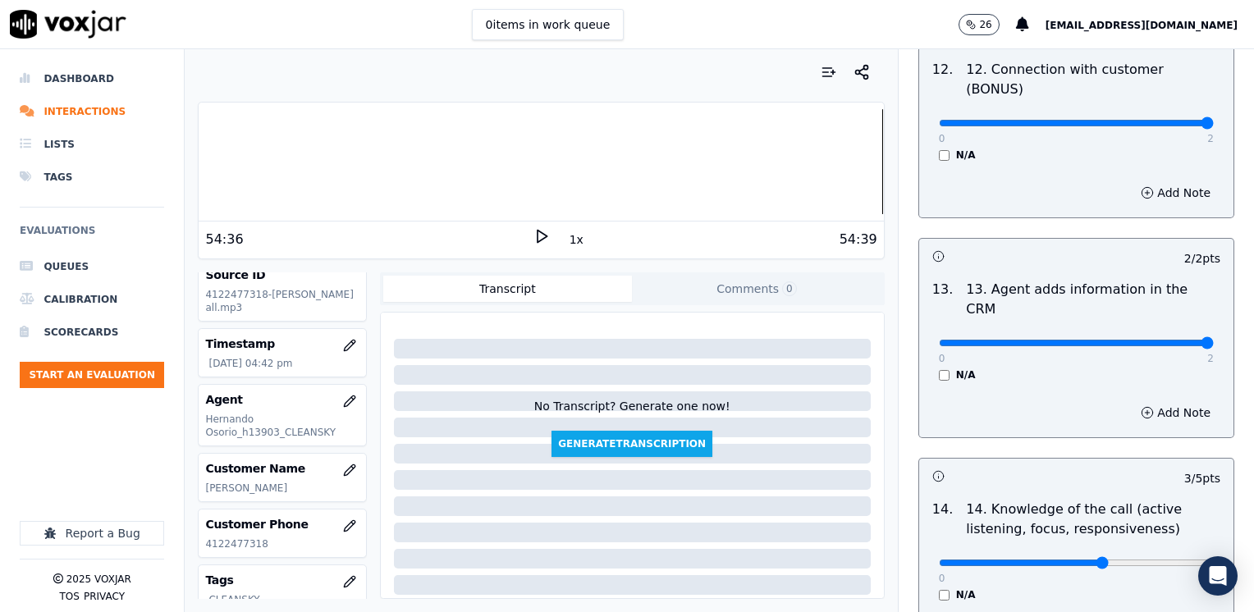
scroll to position [3013, 0]
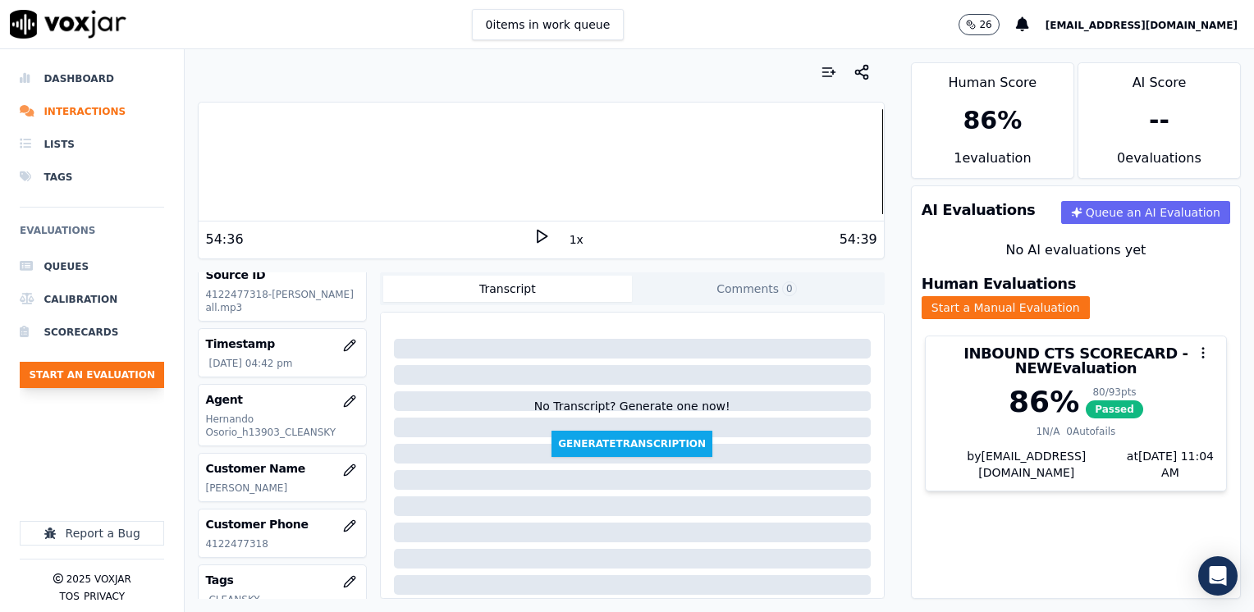
click at [109, 374] on button "Start an Evaluation" at bounding box center [92, 375] width 144 height 26
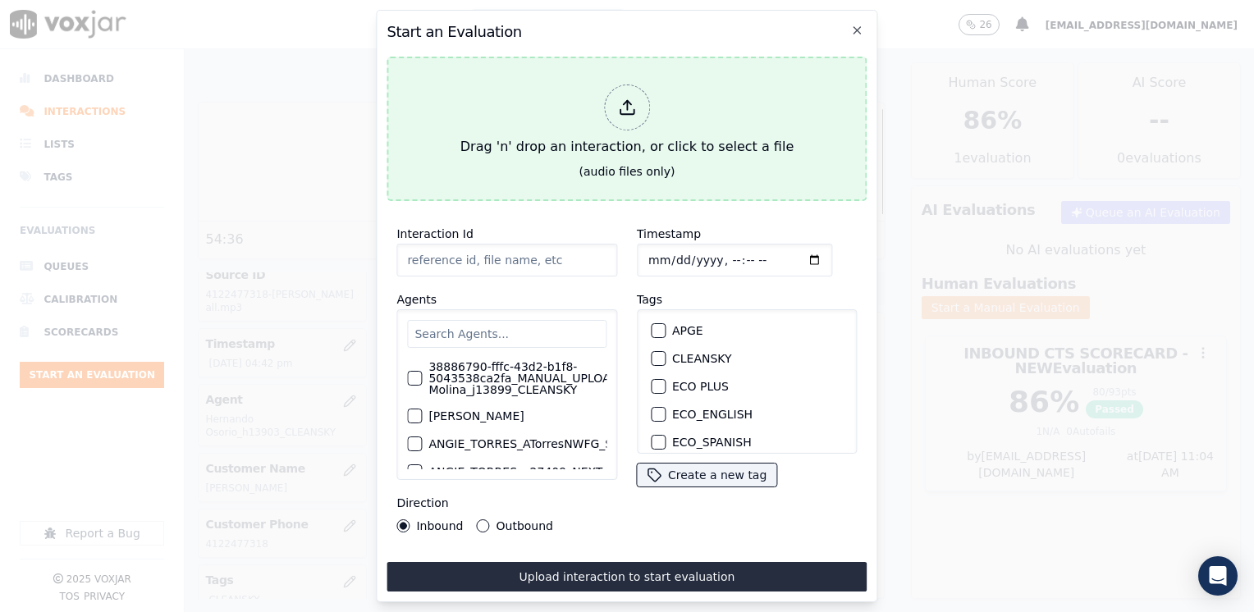
click at [632, 103] on icon at bounding box center [627, 108] width 18 height 18
type input "20250813-175920_5708479907-[PERSON_NAME] all.mp3"
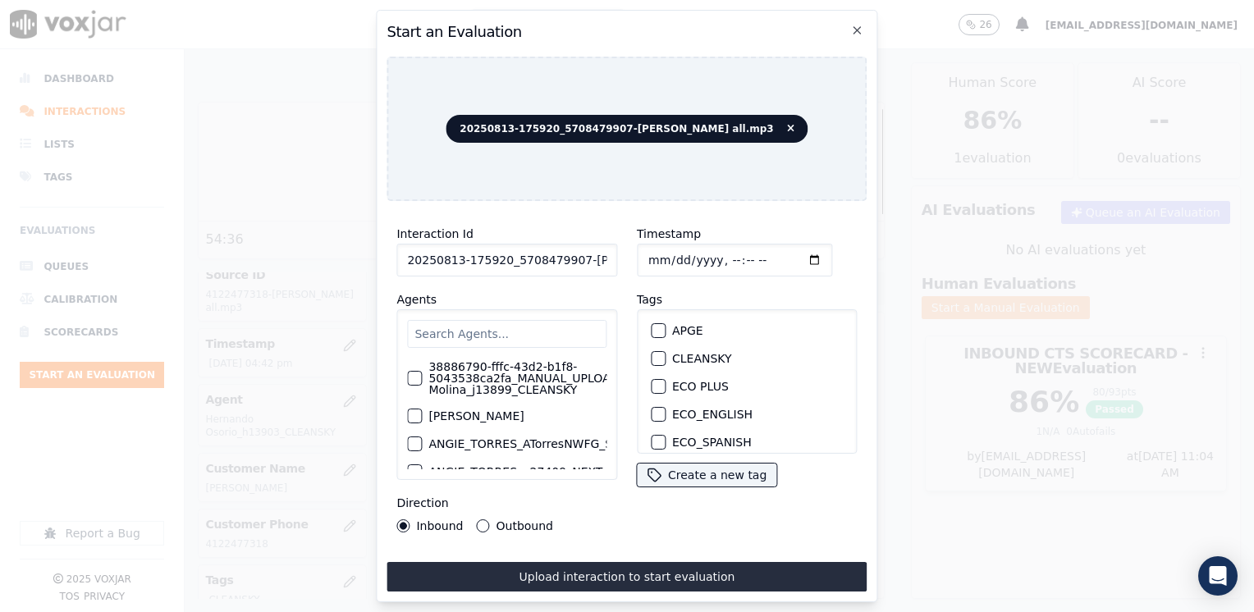
click at [521, 328] on input "text" at bounding box center [506, 334] width 199 height 28
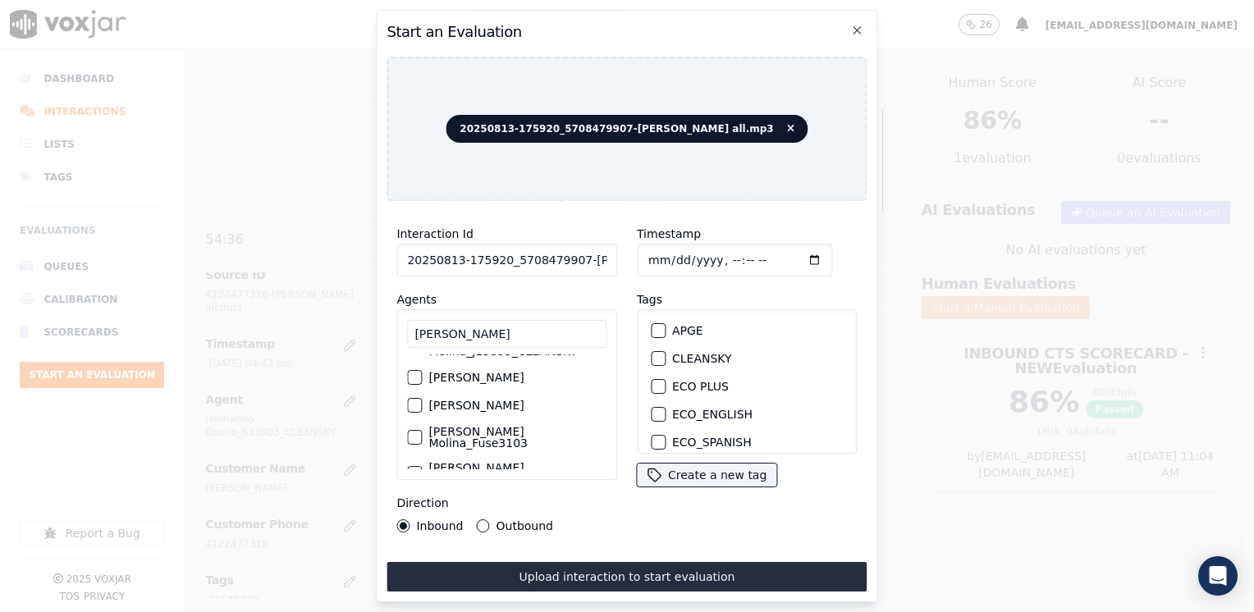
scroll to position [1, 0]
type input "[PERSON_NAME]"
click at [417, 372] on div "button" at bounding box center [413, 377] width 11 height 11
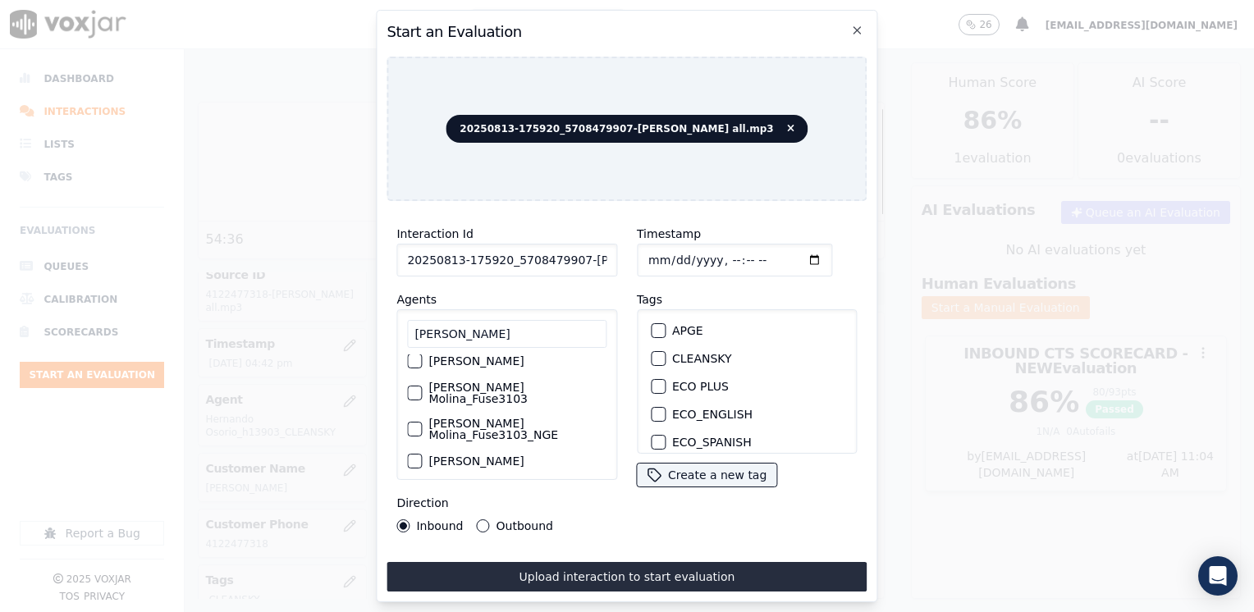
scroll to position [165, 0]
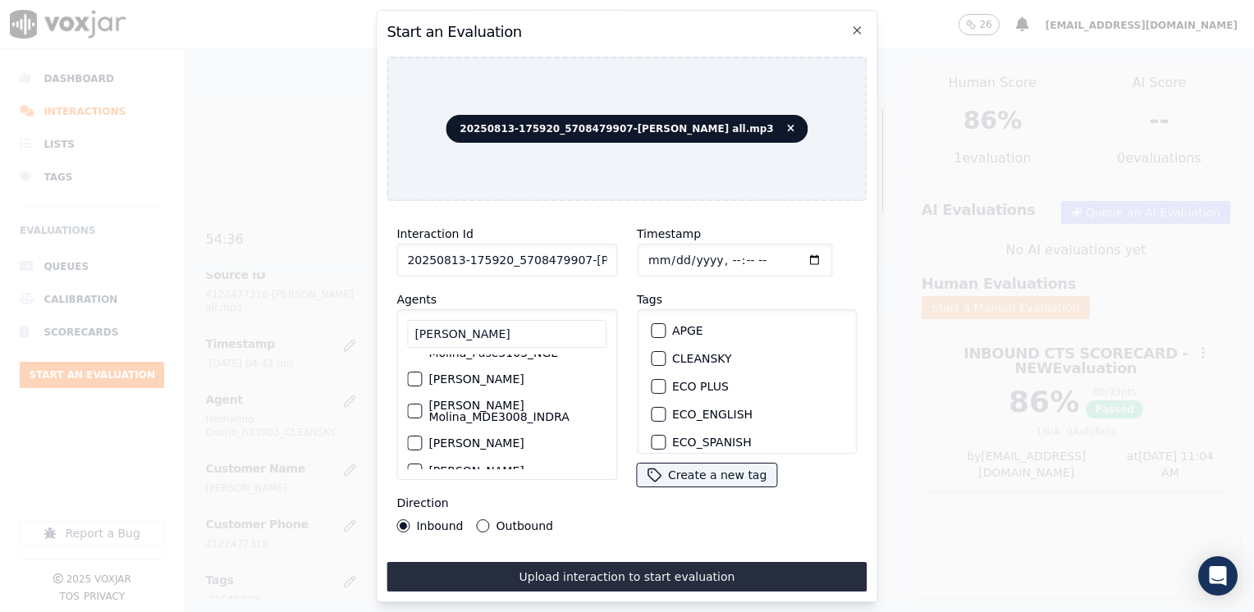
click at [417, 406] on div "button" at bounding box center [413, 411] width 11 height 11
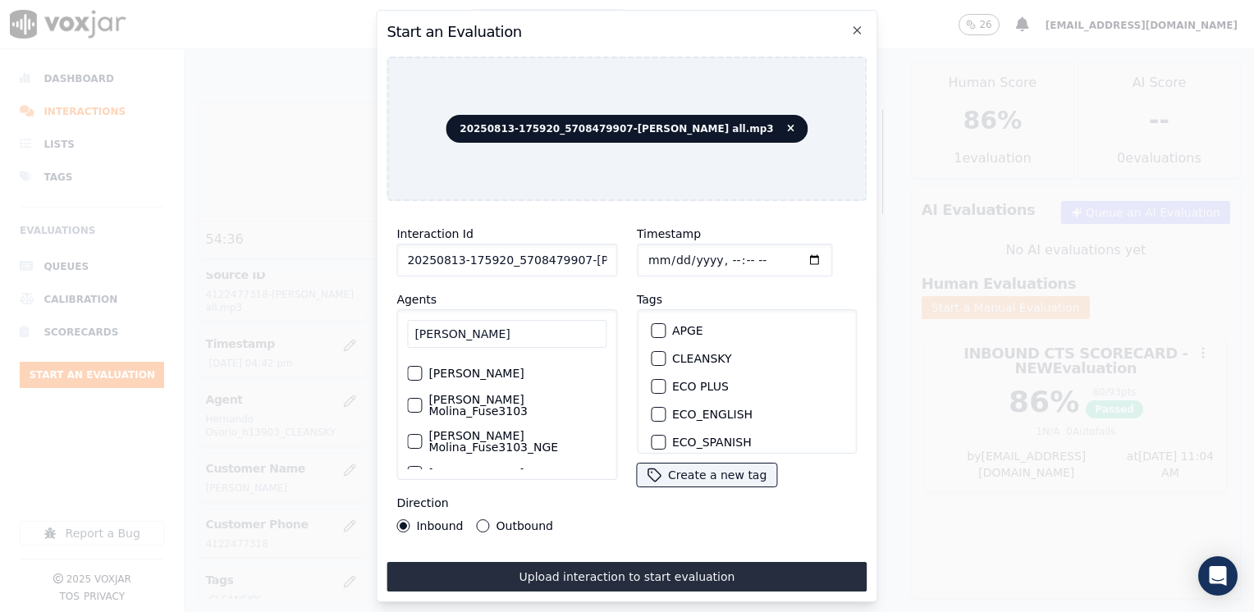
scroll to position [1, 0]
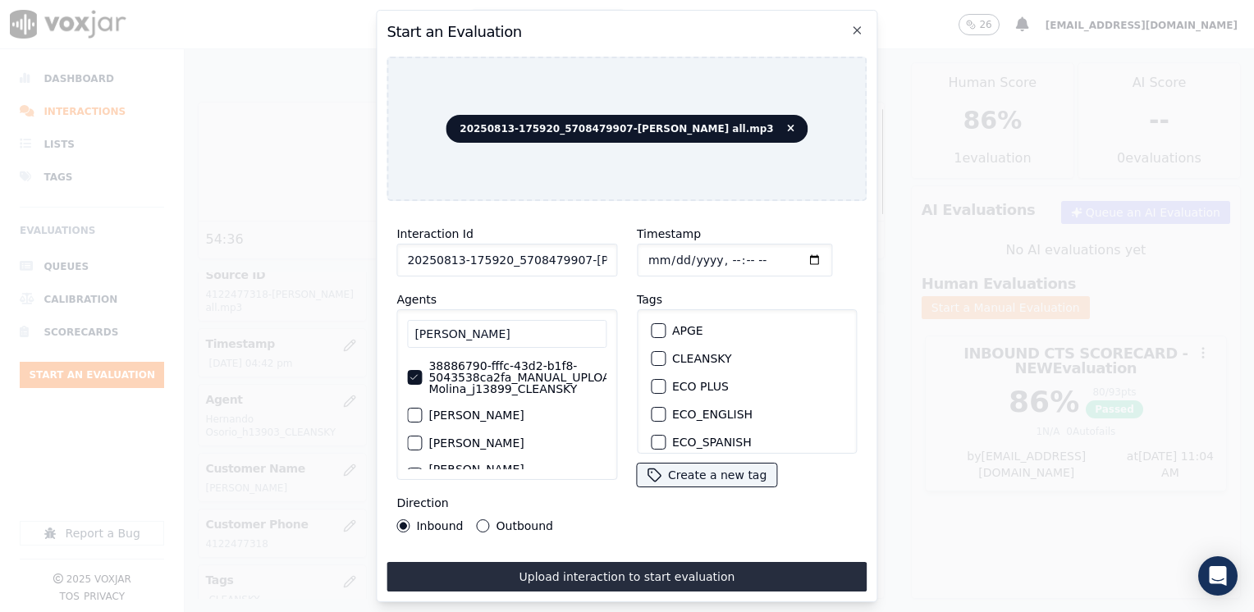
click at [407, 370] on button "38886790-fffc-43d2-b1f8-5043538ca2fa_MANUAL_UPLOAD_Juliana Molina_j13899_CLEANS…" at bounding box center [414, 377] width 15 height 15
click at [653, 353] on div "button" at bounding box center [657, 358] width 11 height 11
click at [789, 261] on input "Timestamp" at bounding box center [734, 260] width 195 height 33
click at [788, 261] on input "Timestamp" at bounding box center [734, 260] width 195 height 33
click at [788, 254] on input "Timestamp" at bounding box center [734, 260] width 195 height 33
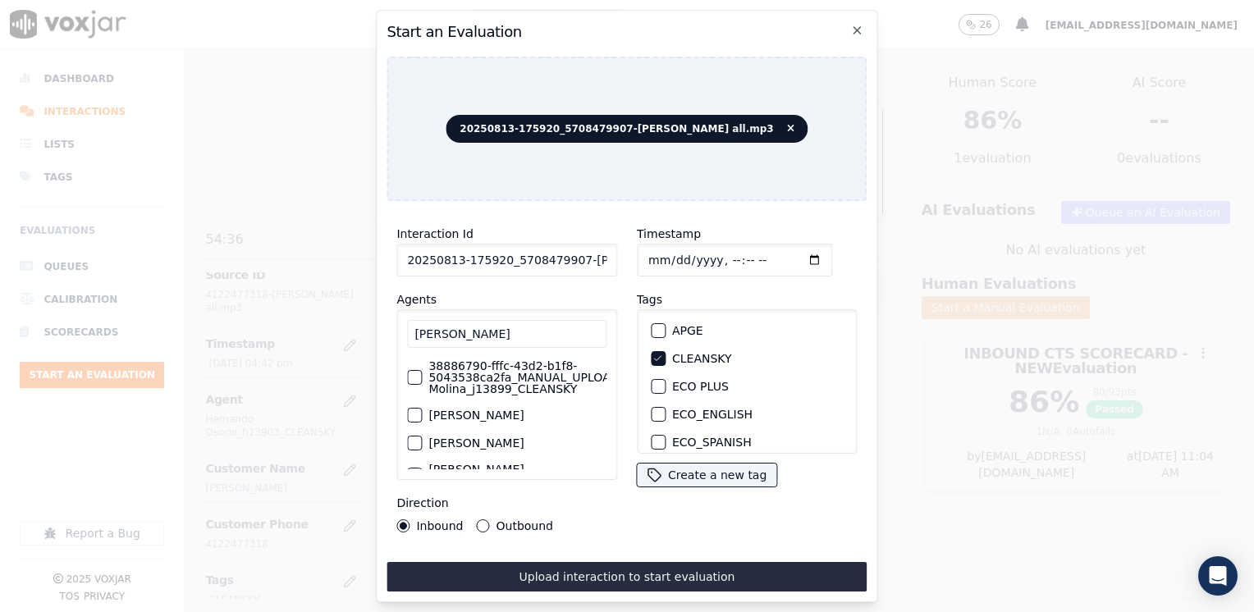
type input "[DATE]T17:10"
click at [477, 520] on button "Outbound" at bounding box center [483, 526] width 13 height 13
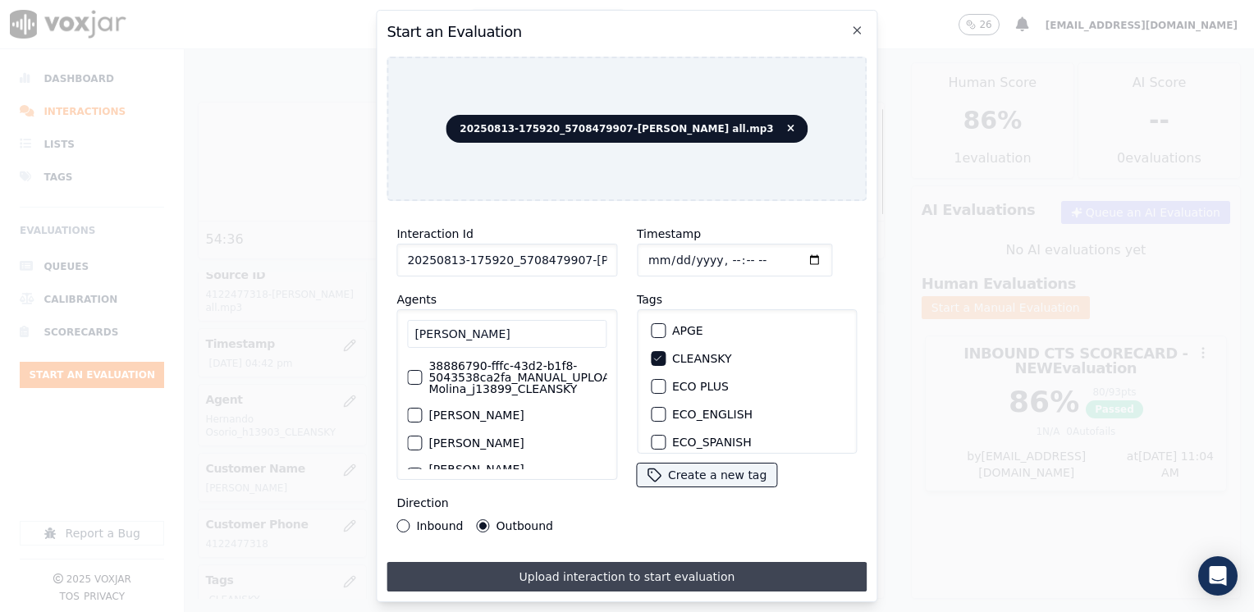
click at [634, 566] on button "Upload interaction to start evaluation" at bounding box center [627, 577] width 480 height 30
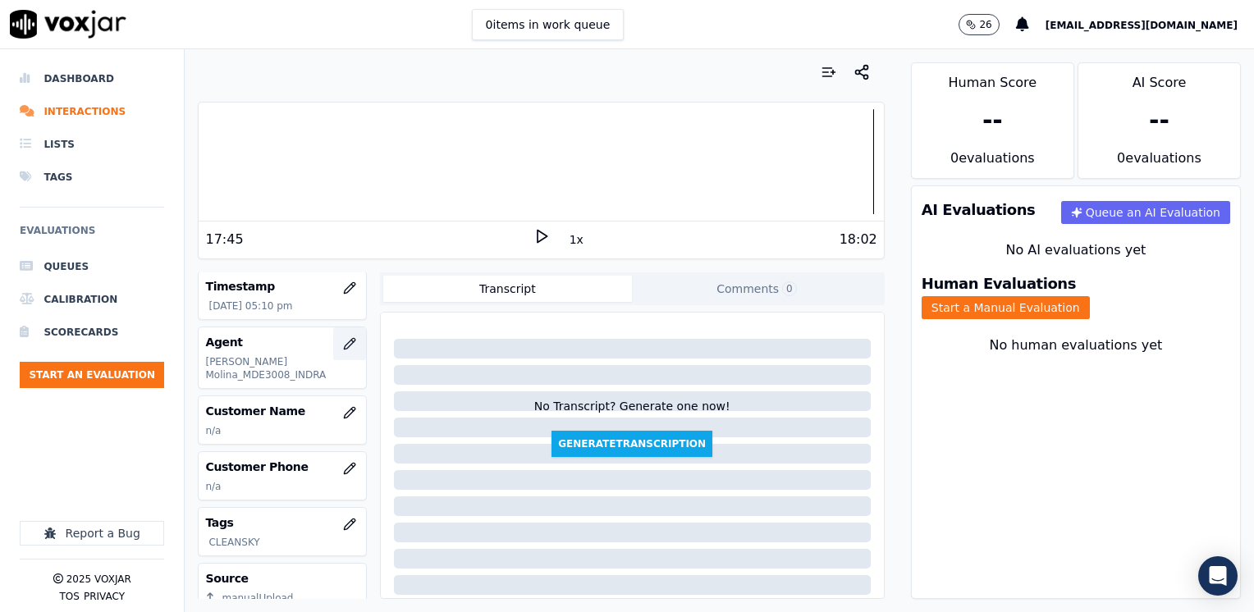
scroll to position [164, 0]
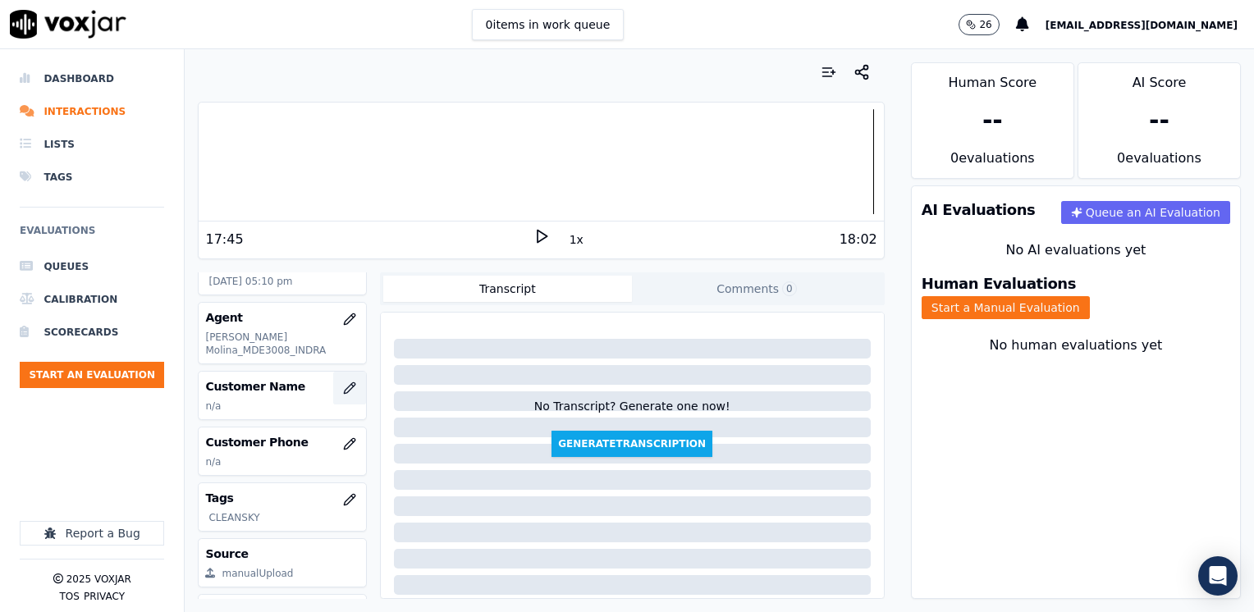
click at [343, 387] on icon "button" at bounding box center [349, 388] width 13 height 13
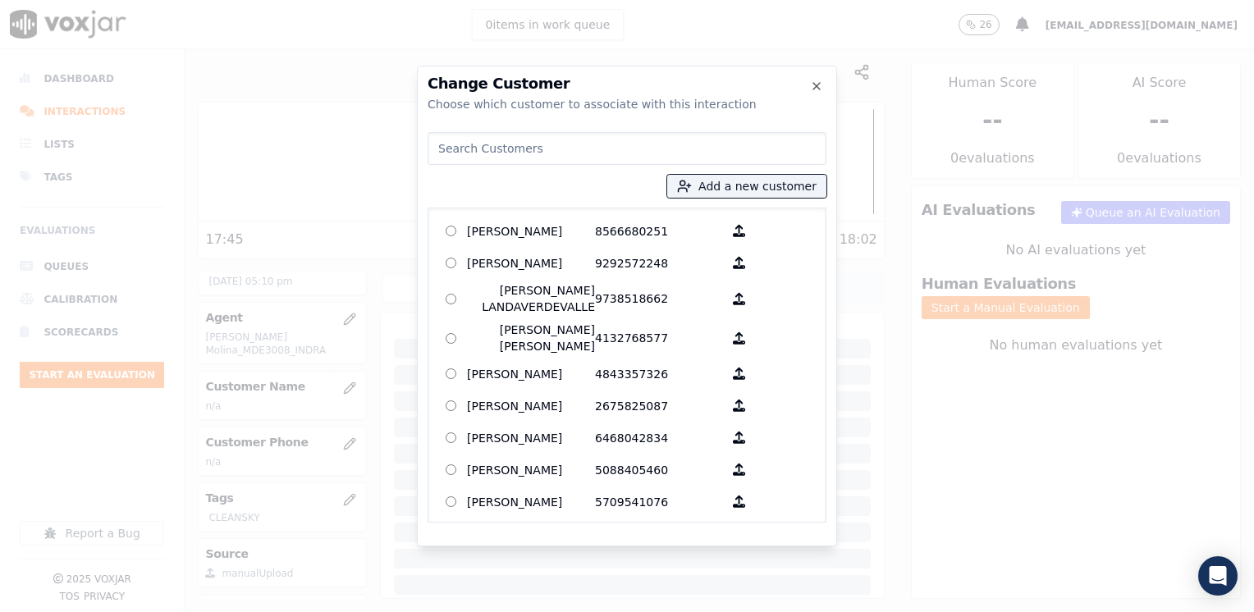
click at [549, 148] on input at bounding box center [627, 148] width 399 height 33
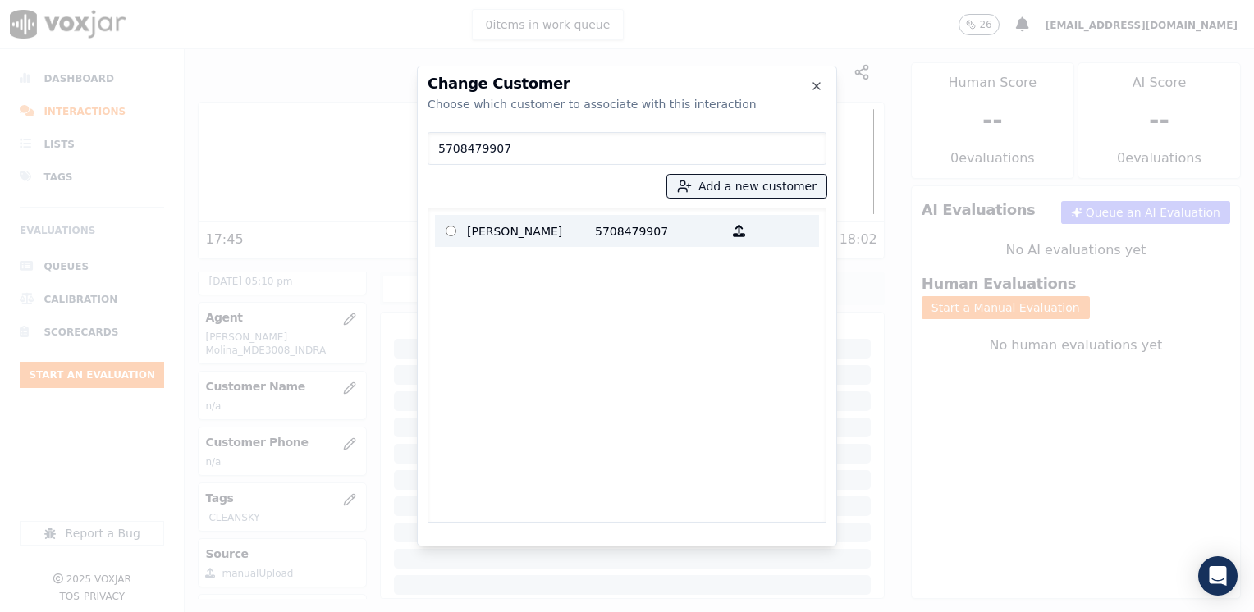
type input "5708479907"
click at [565, 233] on p "[PERSON_NAME]" at bounding box center [531, 230] width 128 height 25
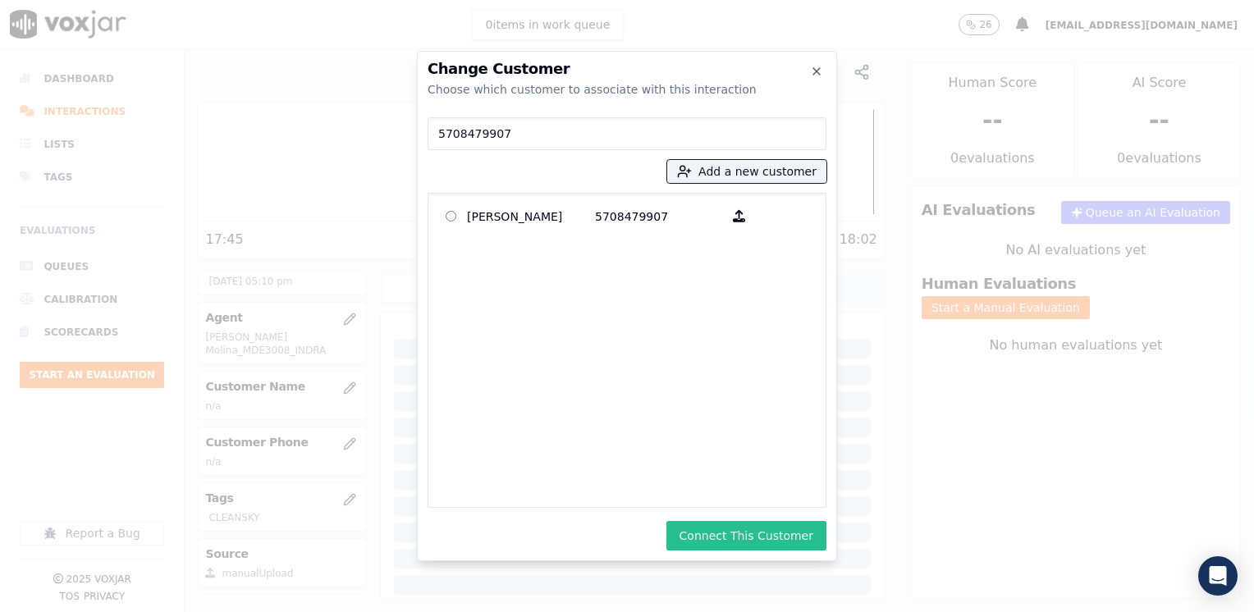
click at [773, 543] on button "Connect This Customer" at bounding box center [747, 536] width 160 height 30
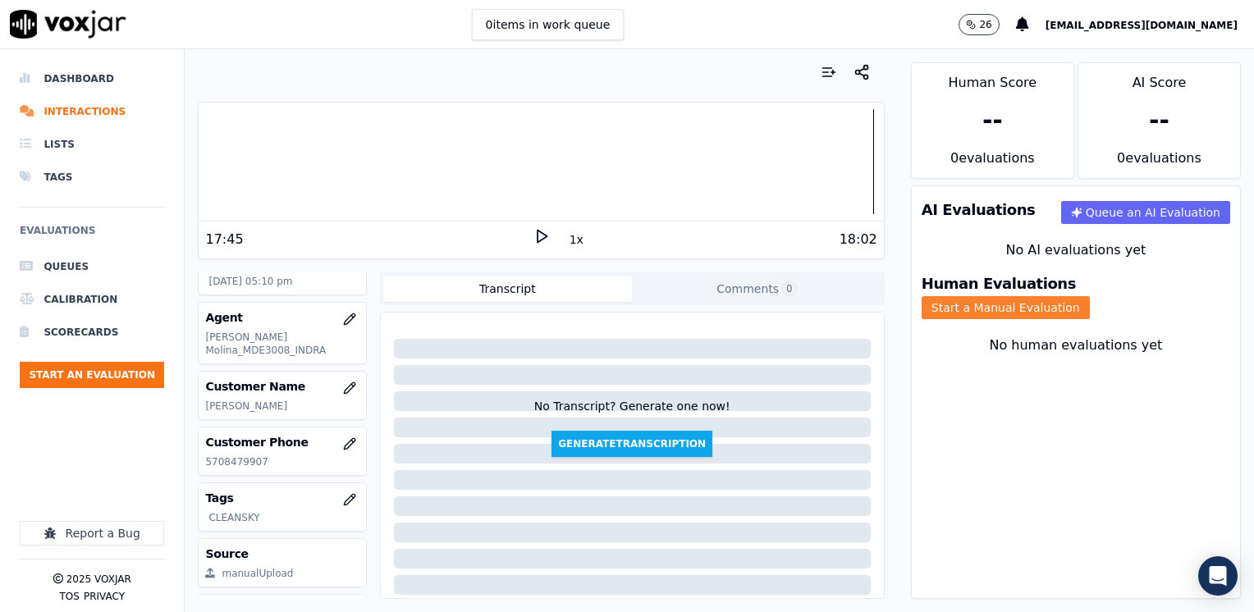
click at [1090, 296] on button "Start a Manual Evaluation" at bounding box center [1006, 307] width 168 height 23
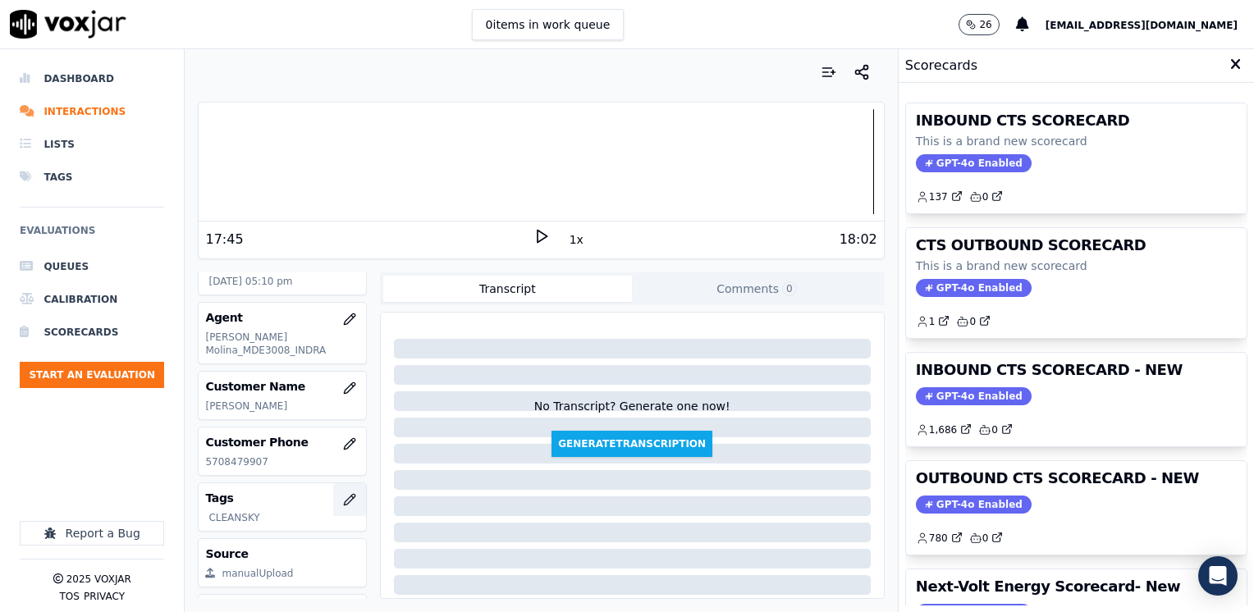
click at [343, 494] on icon "button" at bounding box center [349, 499] width 13 height 13
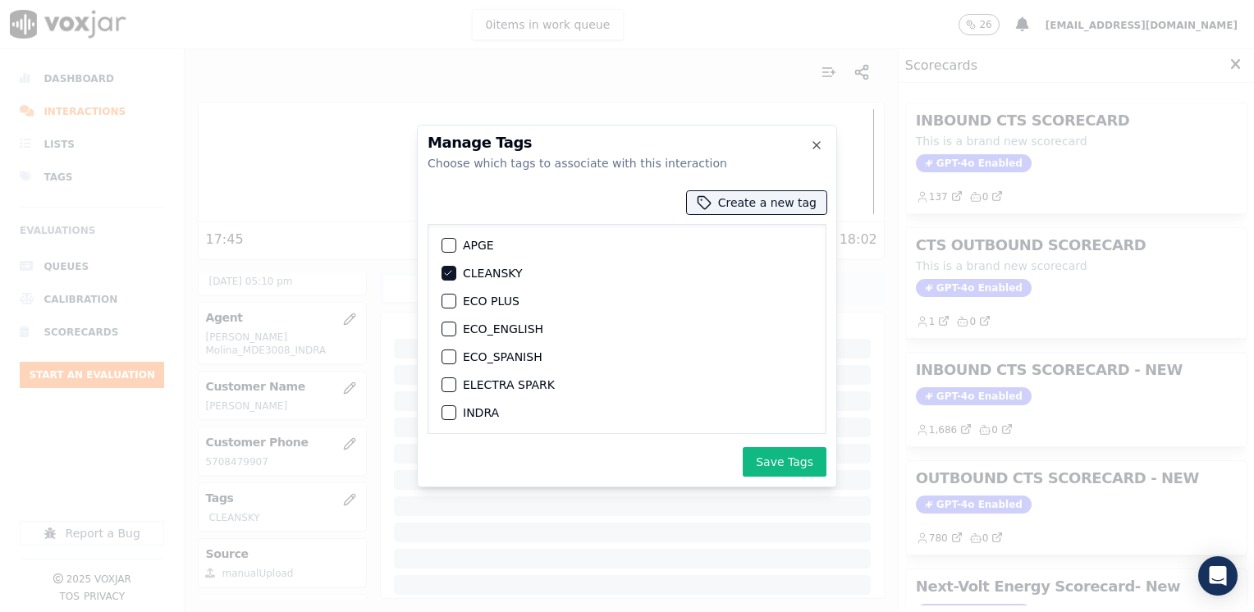
click at [452, 270] on icon "button" at bounding box center [448, 273] width 10 height 10
click at [452, 408] on div "button" at bounding box center [447, 412] width 11 height 11
click at [792, 466] on button "Save Tags" at bounding box center [785, 462] width 84 height 30
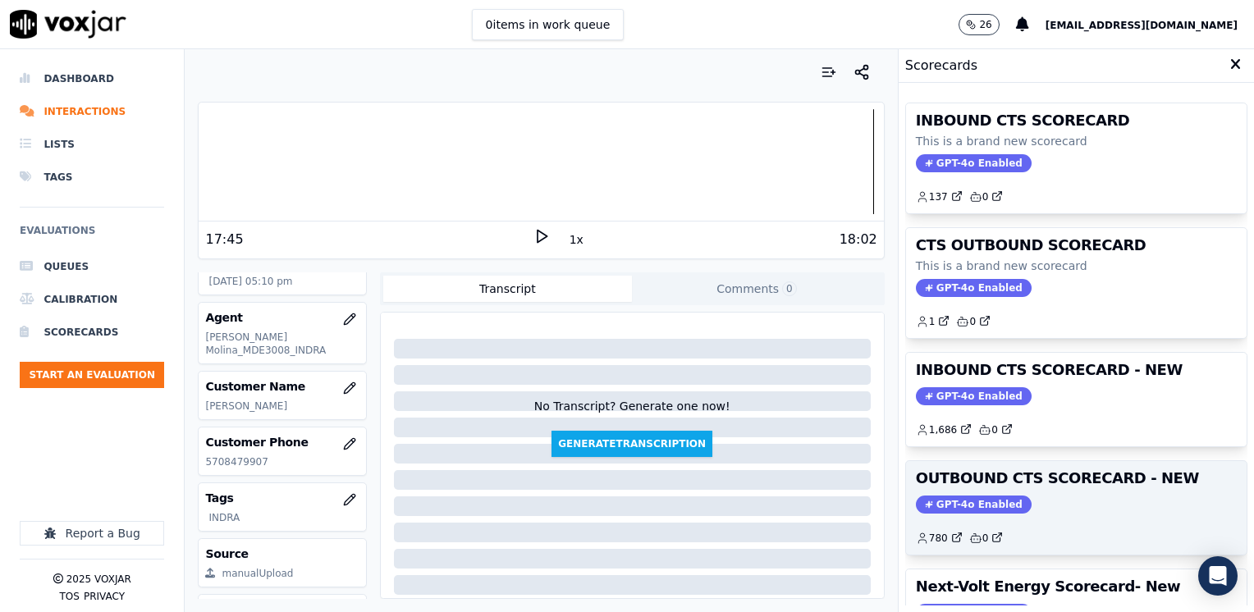
click at [939, 502] on span "GPT-4o Enabled" at bounding box center [974, 505] width 116 height 18
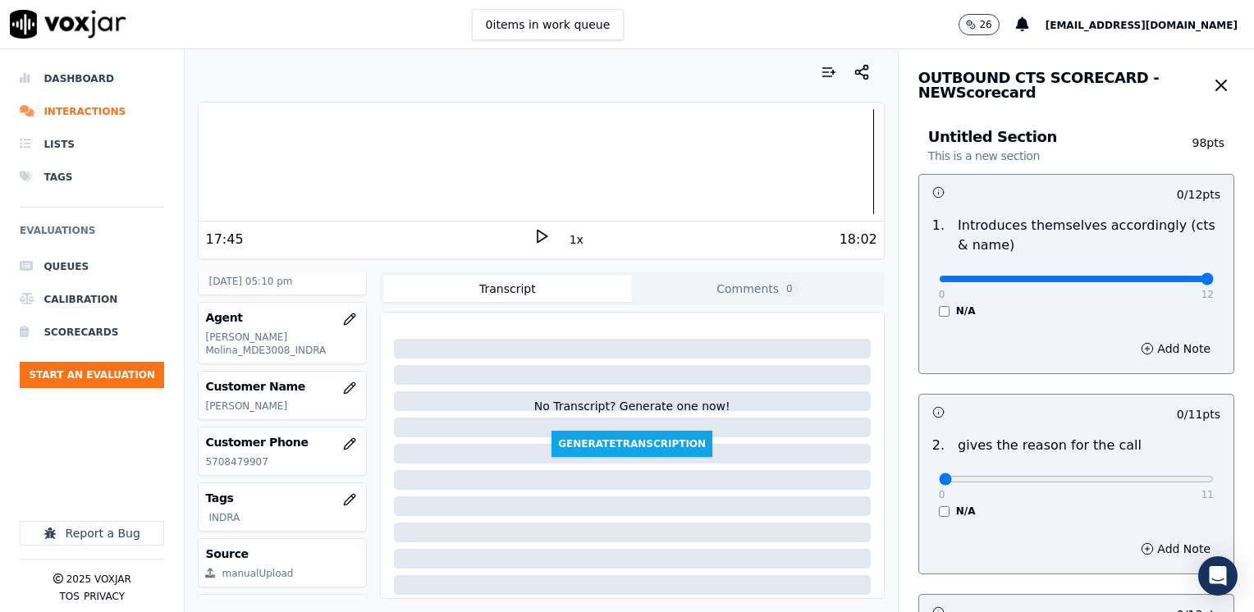
drag, startPoint x: 926, startPoint y: 273, endPoint x: 1257, endPoint y: 298, distance: 331.8
type input "12"
click at [1214, 282] on input "range" at bounding box center [1076, 279] width 275 height 7
drag, startPoint x: 927, startPoint y: 477, endPoint x: 1257, endPoint y: 471, distance: 330.1
type input "11"
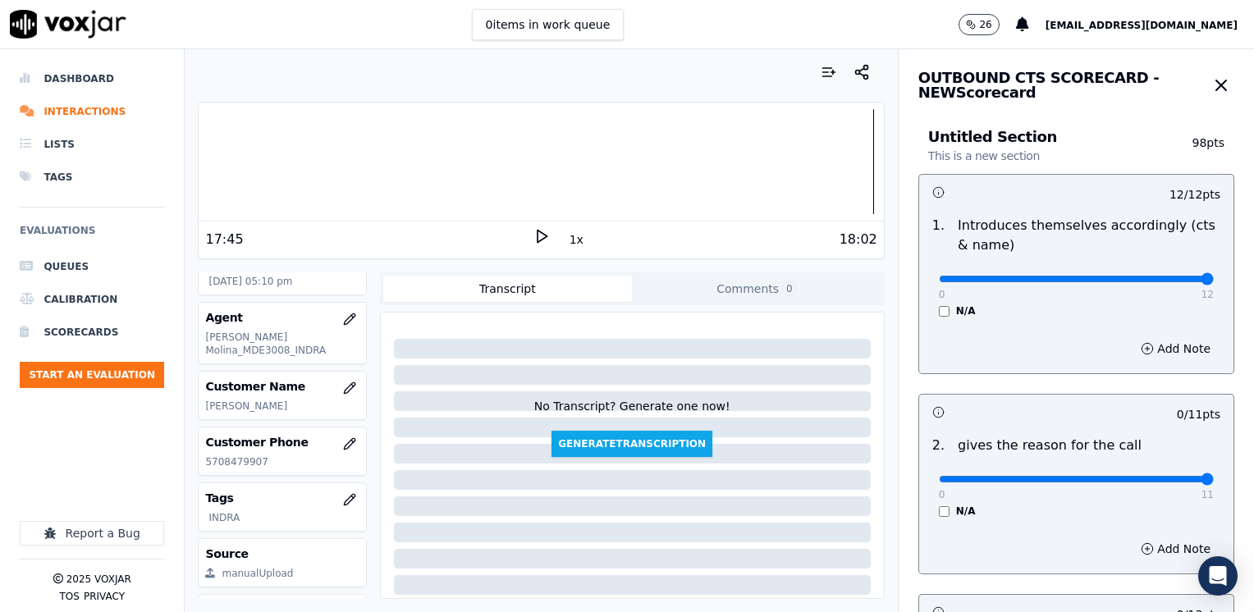
click at [1214, 282] on input "range" at bounding box center [1076, 279] width 275 height 7
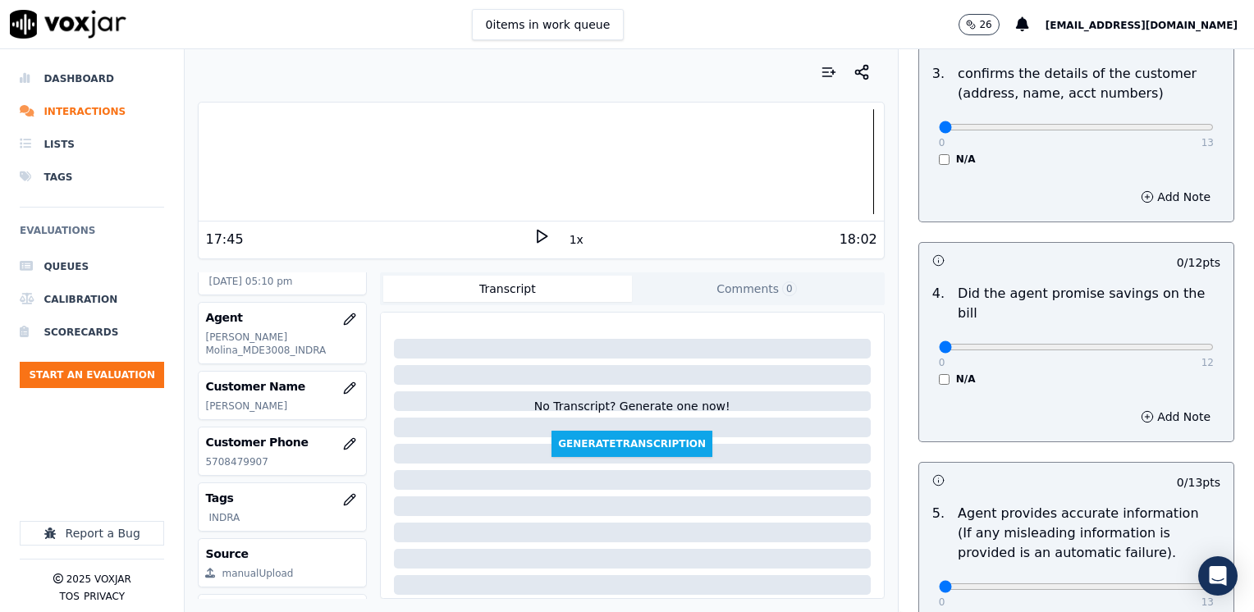
scroll to position [575, 0]
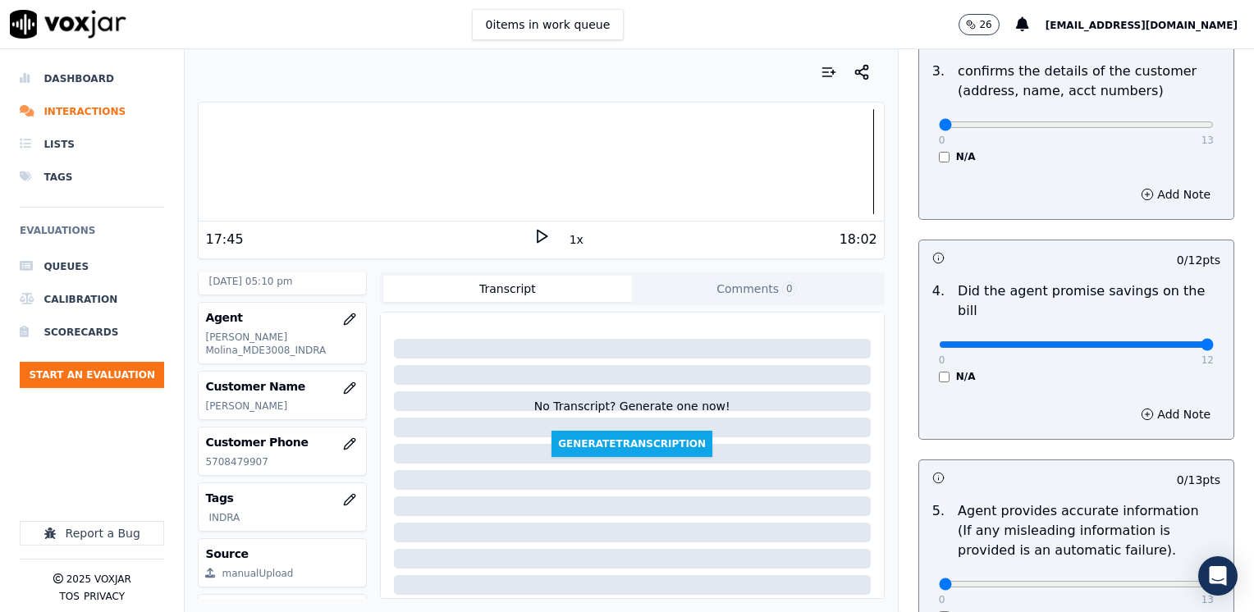
drag, startPoint x: 929, startPoint y: 327, endPoint x: 1257, endPoint y: 320, distance: 327.6
type input "12"
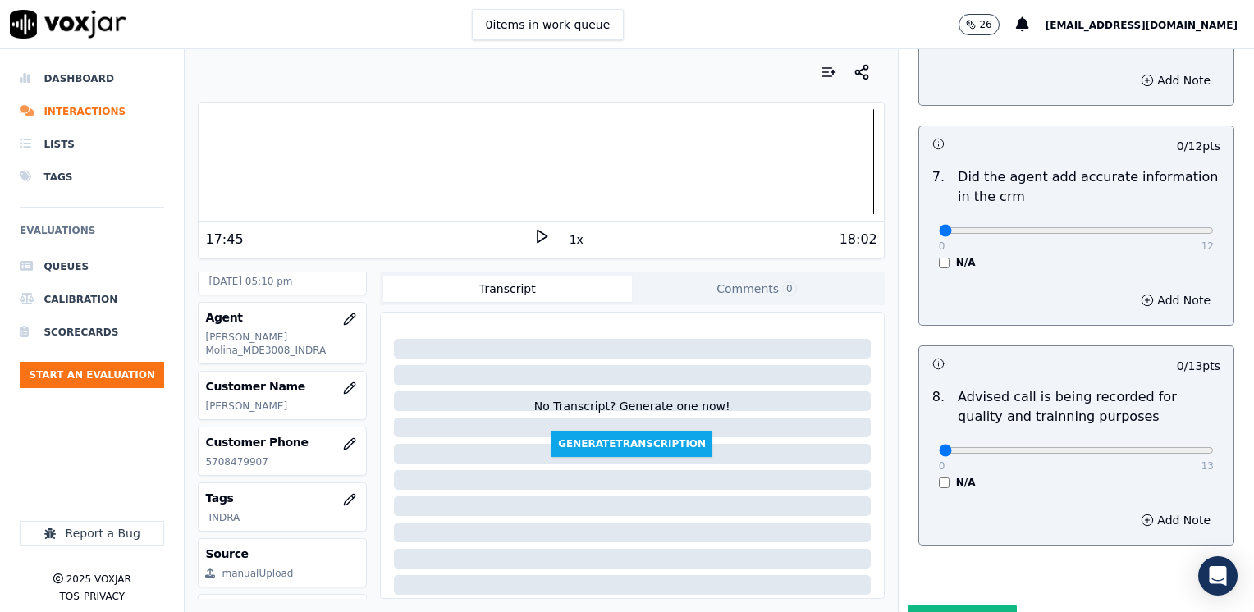
scroll to position [1396, 0]
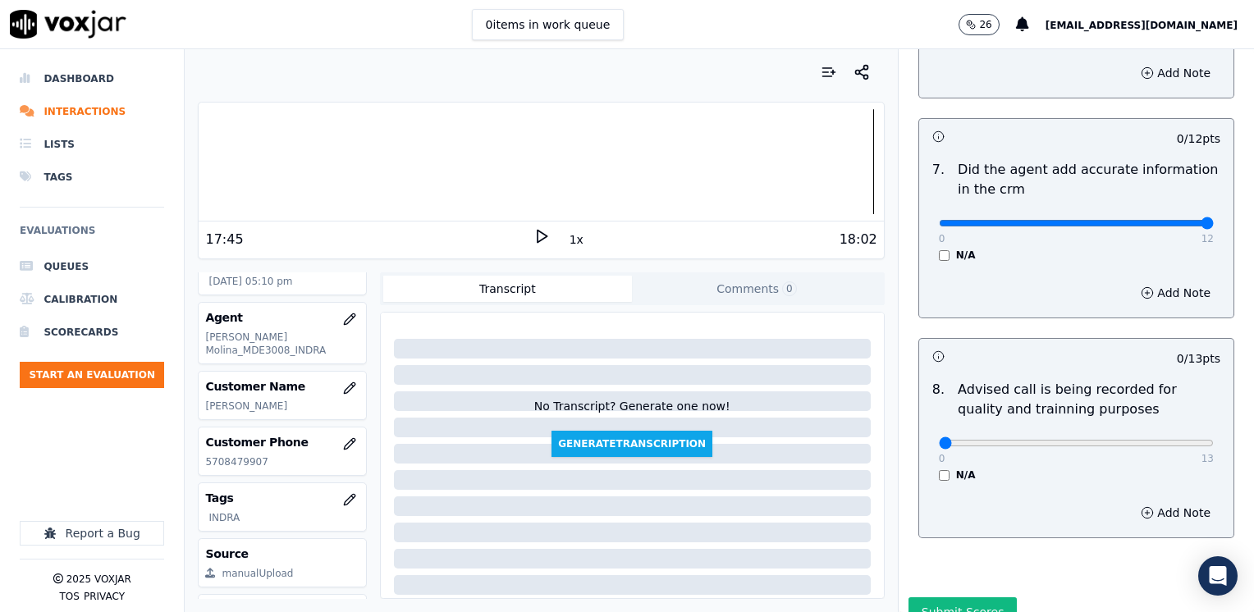
drag, startPoint x: 932, startPoint y: 204, endPoint x: 1257, endPoint y: 197, distance: 325.2
type input "12"
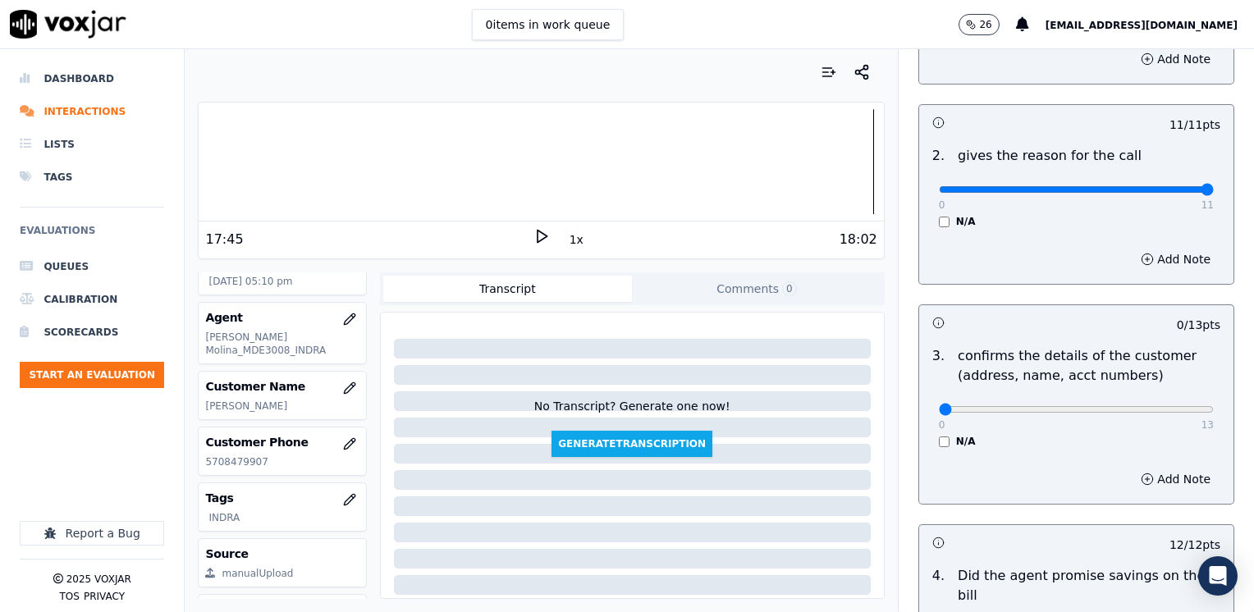
scroll to position [328, 0]
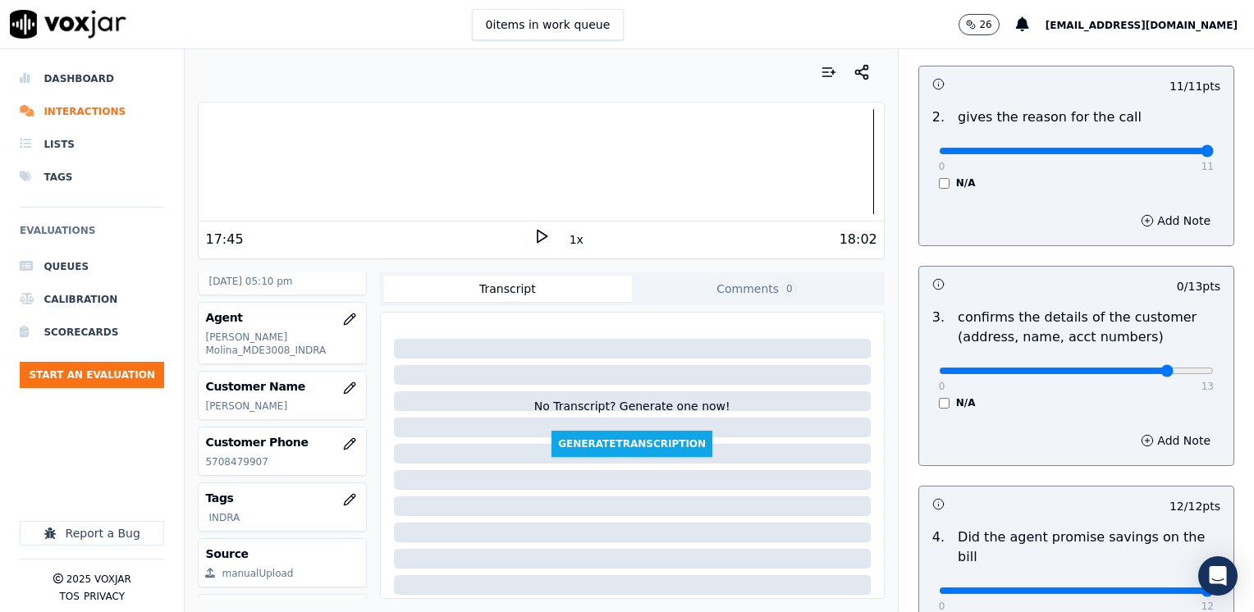
click at [1158, 445] on button "Add Note" at bounding box center [1175, 440] width 89 height 23
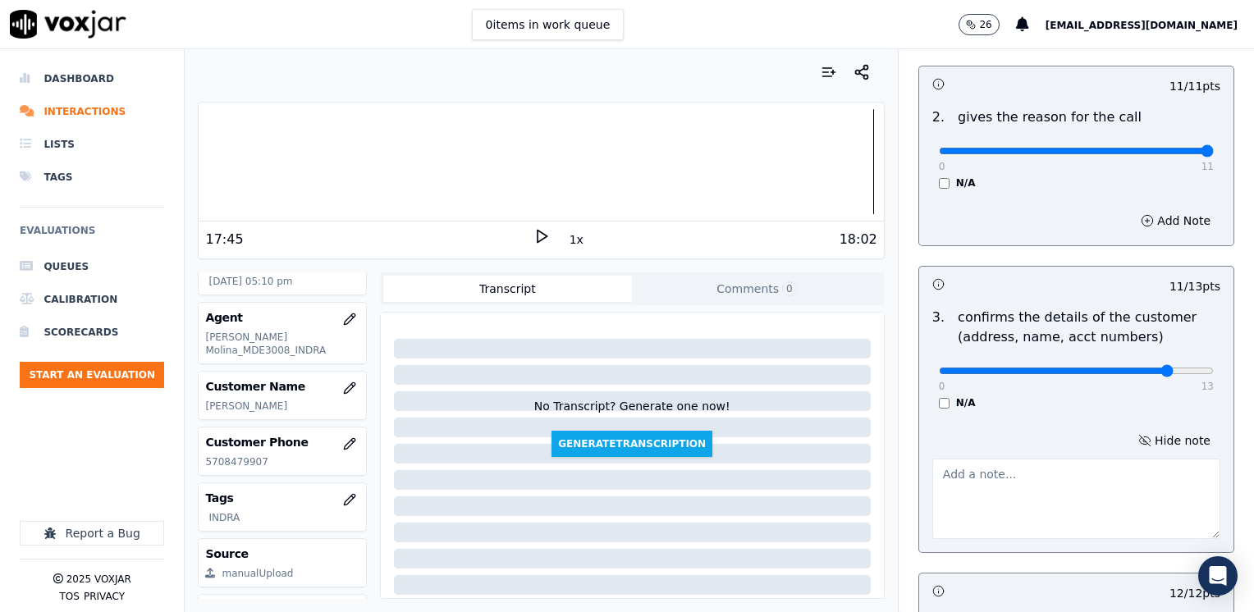
drag, startPoint x: 1151, startPoint y: 439, endPoint x: 1105, endPoint y: 373, distance: 80.8
click at [1143, 435] on button "Hide note" at bounding box center [1175, 440] width 92 height 23
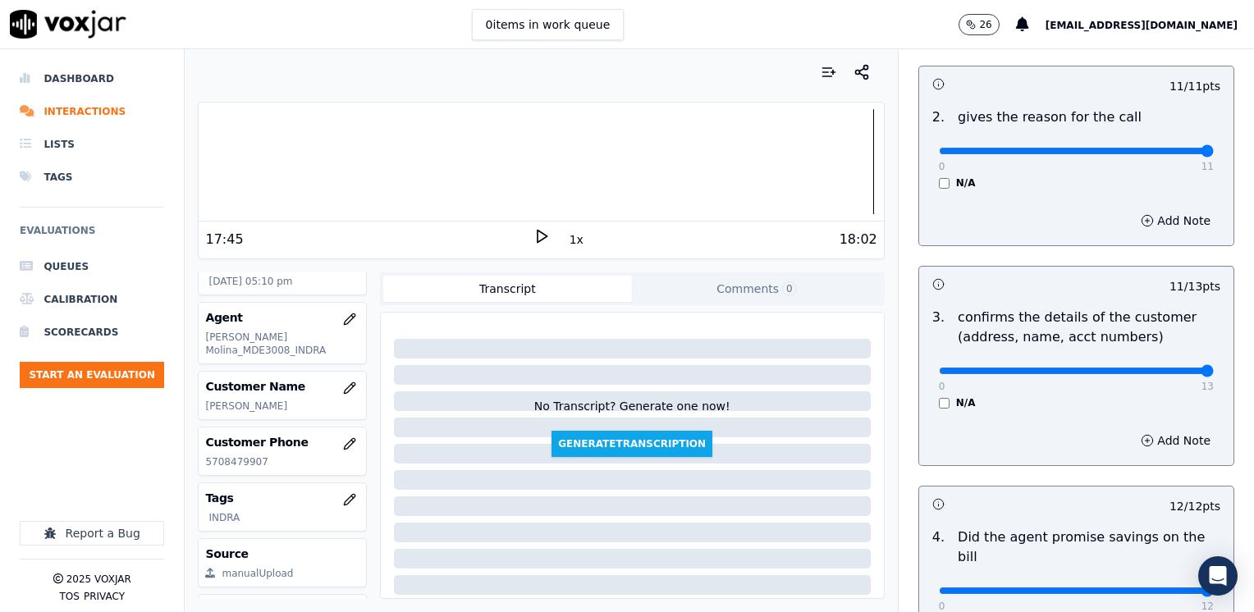
drag, startPoint x: 1133, startPoint y: 370, endPoint x: 1257, endPoint y: 351, distance: 125.5
type input "12"
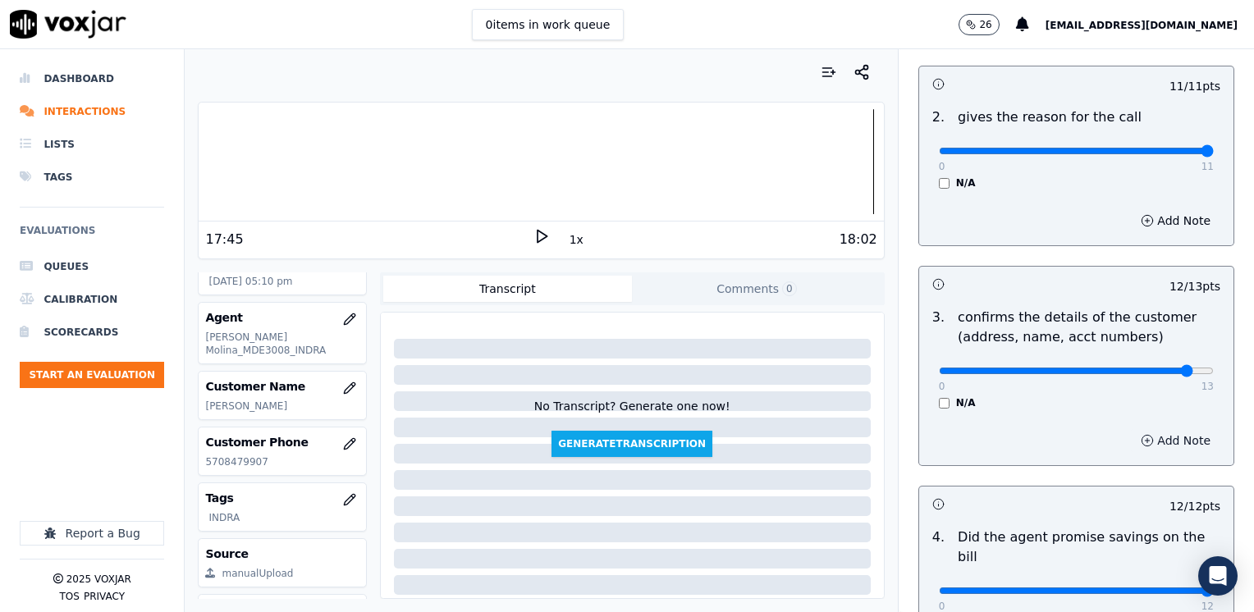
click at [1154, 447] on button "Add Note" at bounding box center [1175, 440] width 89 height 23
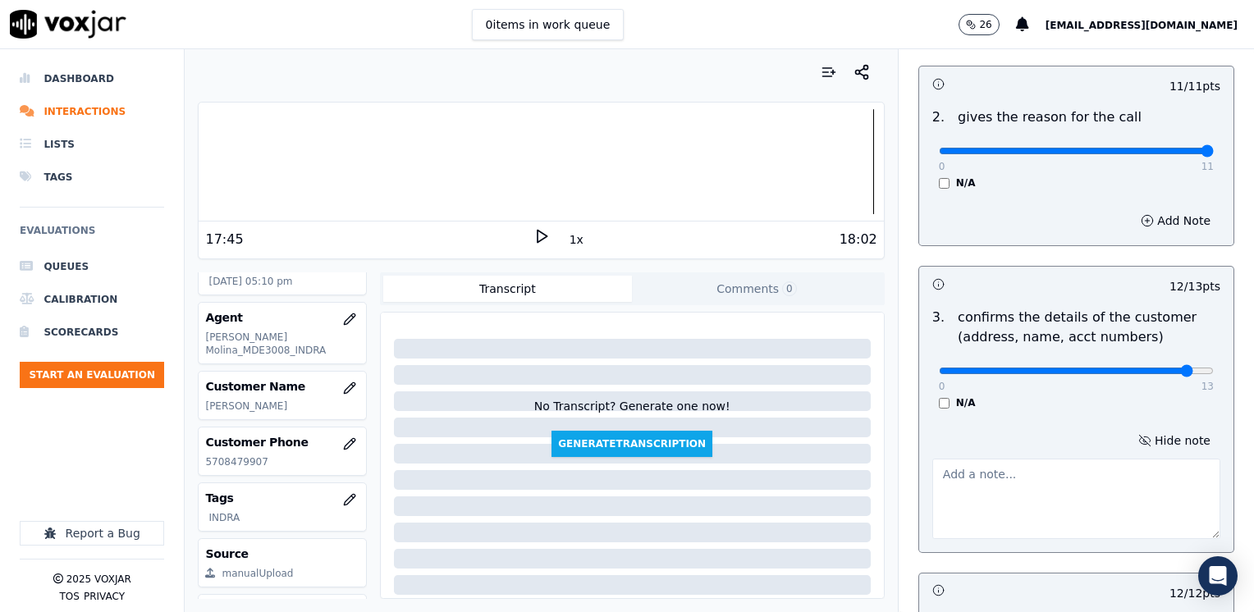
click at [1041, 491] on textarea at bounding box center [1077, 499] width 288 height 80
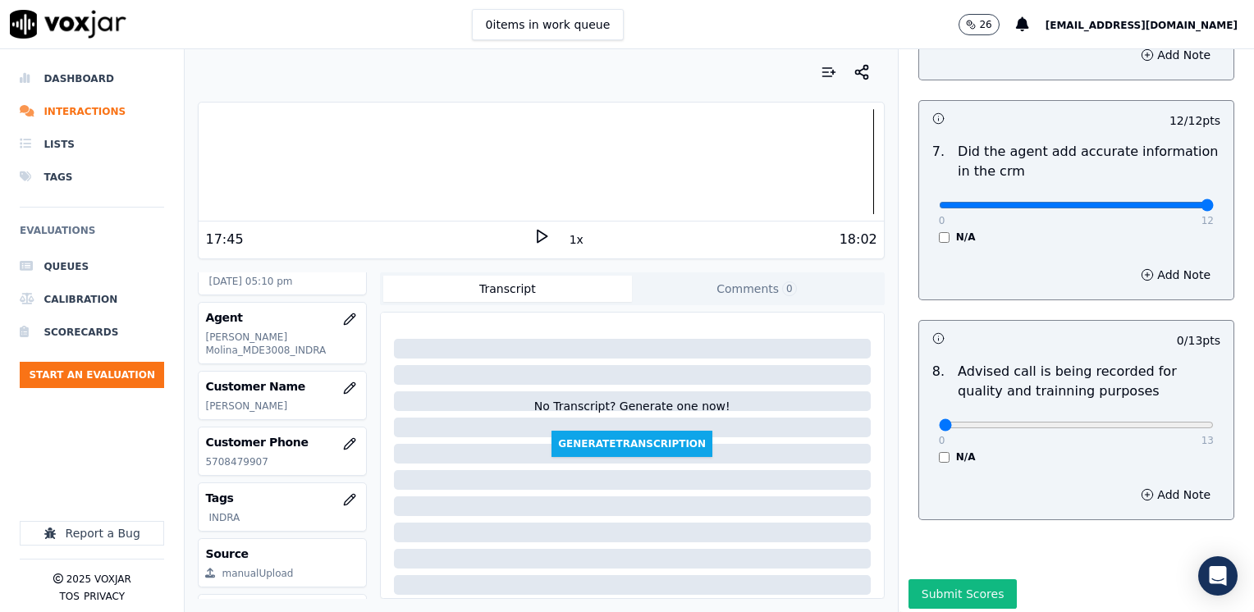
scroll to position [1521, 0]
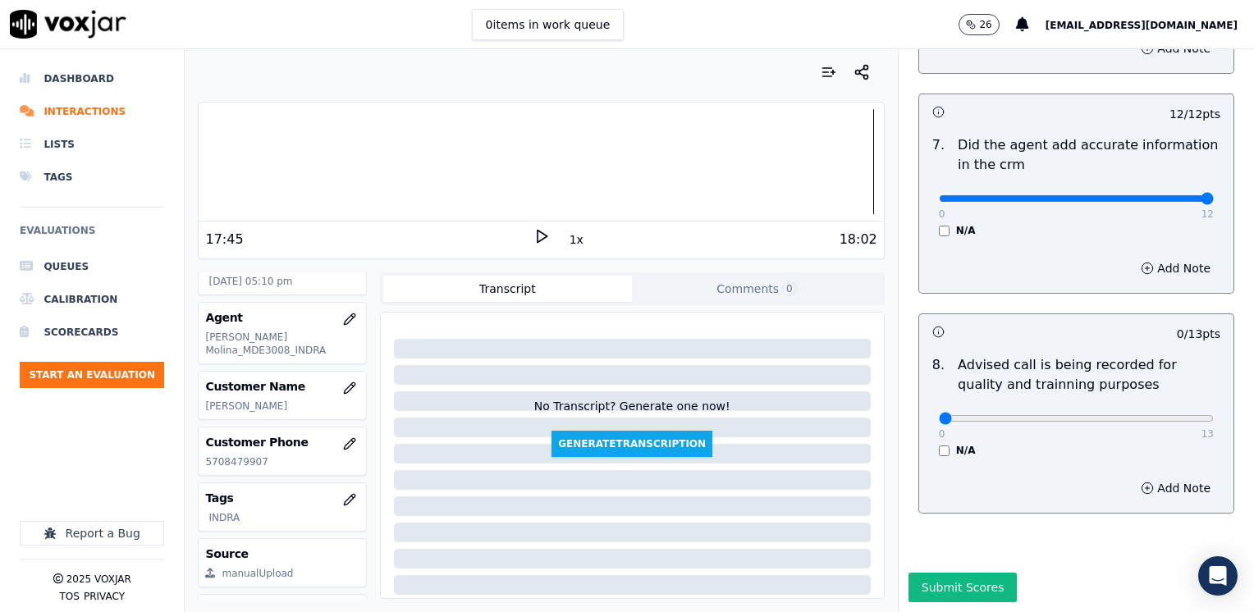
type textarea "Make sure to confirm the name as it appears on the bill before reading the scri…"
click at [1118, 408] on div "0 13" at bounding box center [1076, 418] width 275 height 20
click at [1116, 408] on div "0 13" at bounding box center [1076, 418] width 275 height 20
click at [1112, 408] on div "0 13" at bounding box center [1076, 418] width 275 height 20
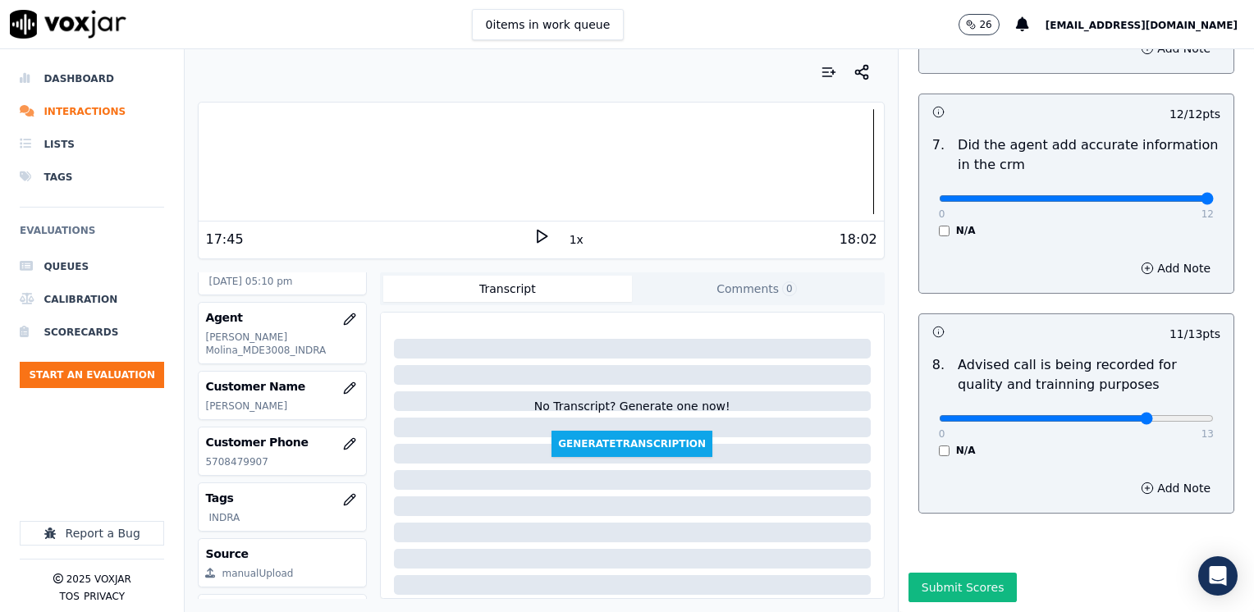
type input "10"
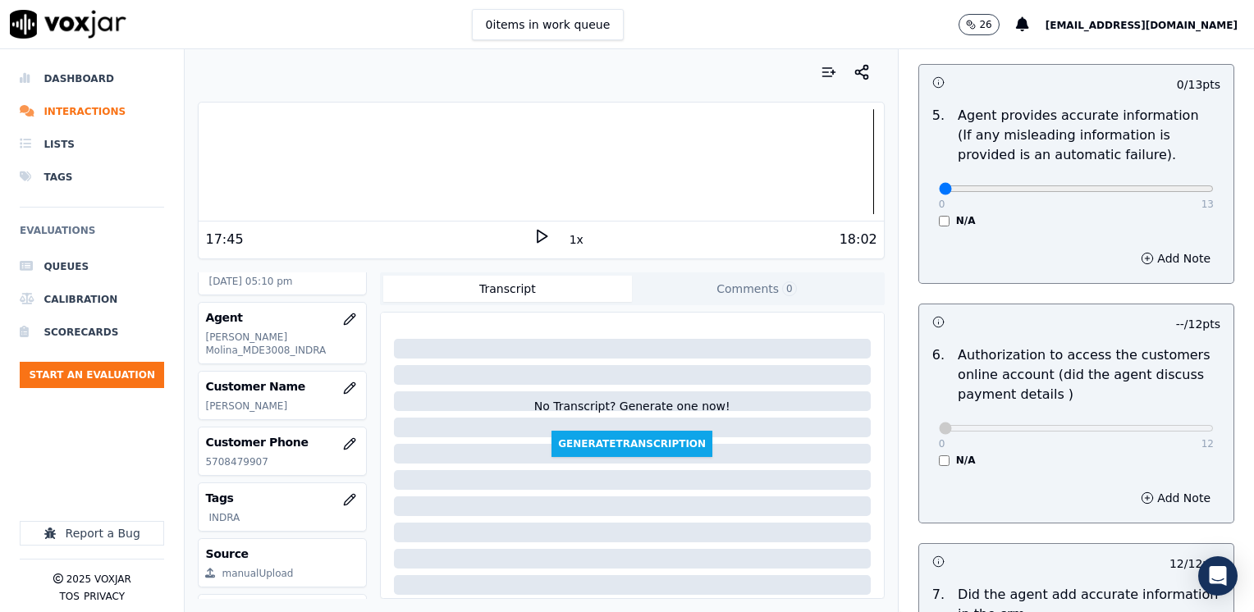
scroll to position [1029, 0]
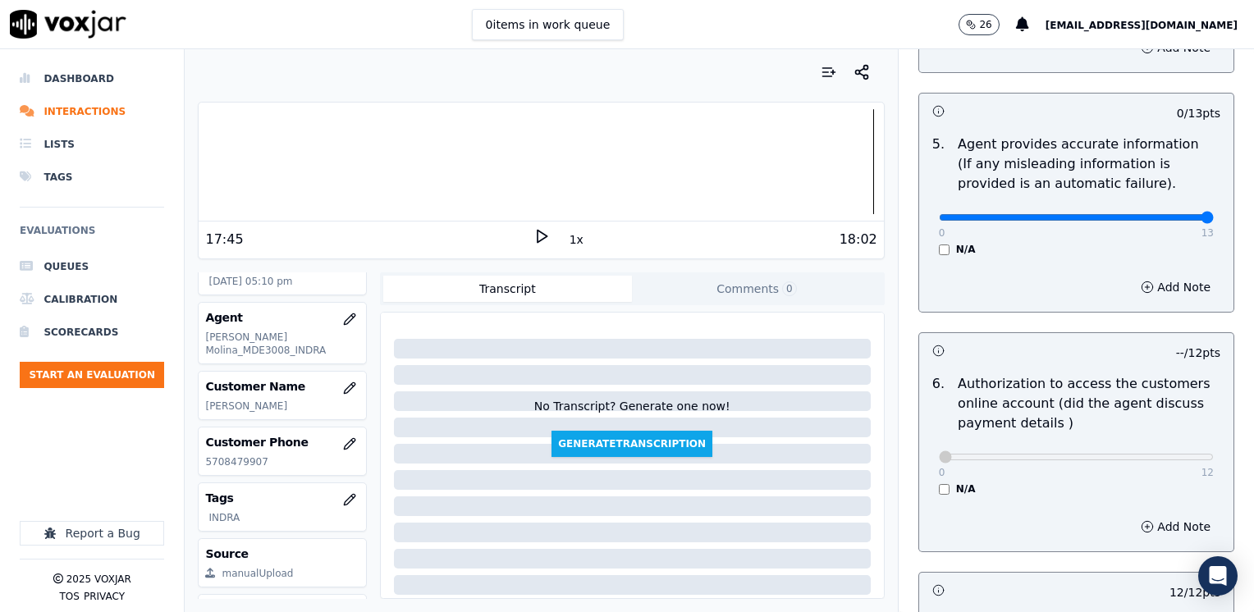
drag, startPoint x: 929, startPoint y: 193, endPoint x: 1257, endPoint y: 218, distance: 329.4
type input "13"
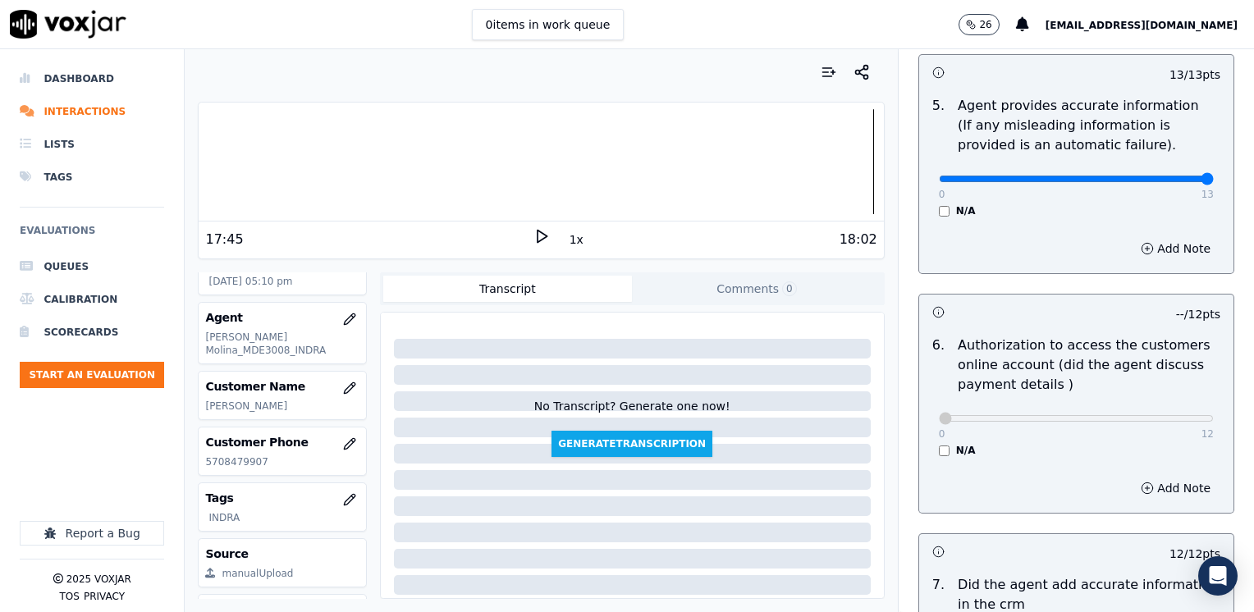
scroll to position [1521, 0]
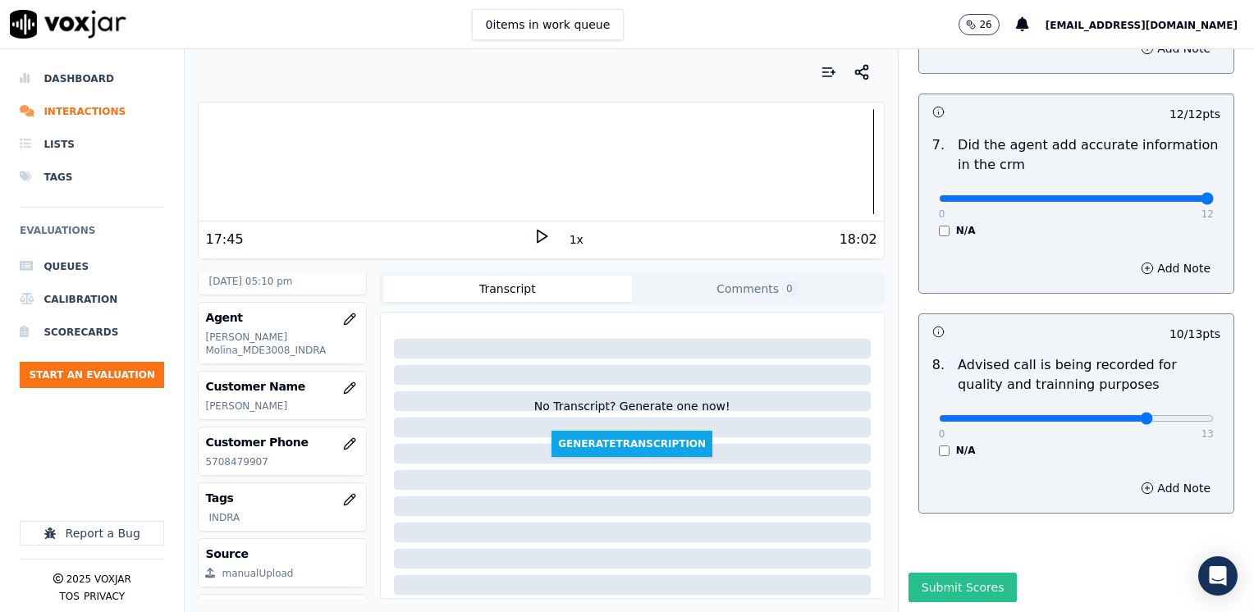
click at [968, 573] on button "Submit Scores" at bounding box center [963, 588] width 109 height 30
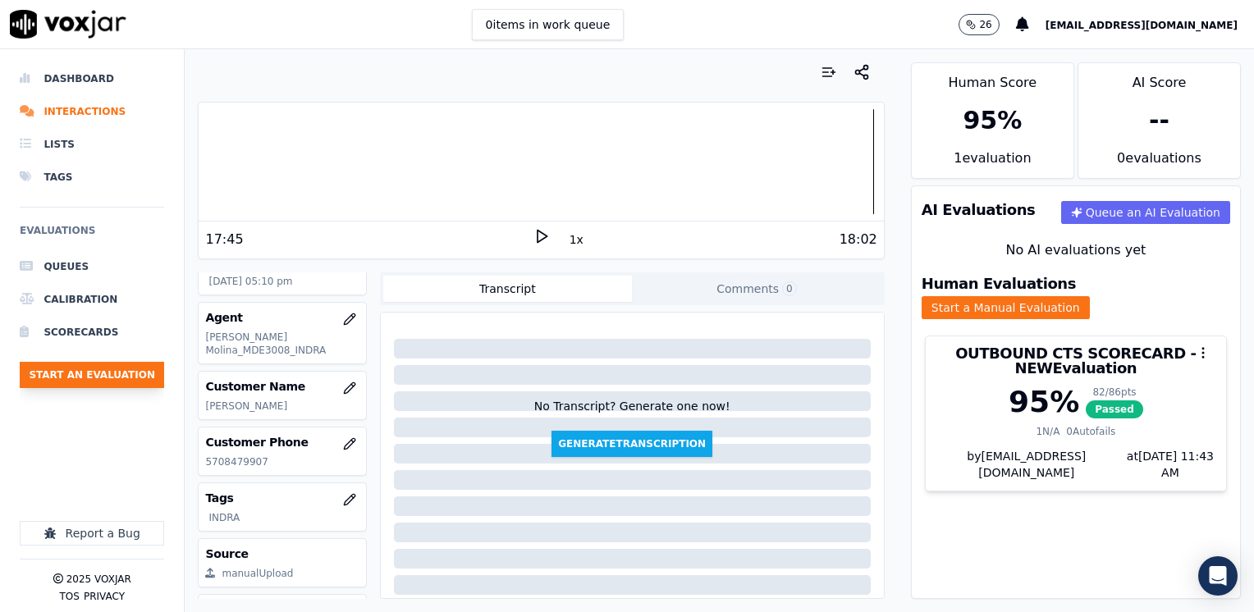
click at [116, 380] on button "Start an Evaluation" at bounding box center [92, 375] width 144 height 26
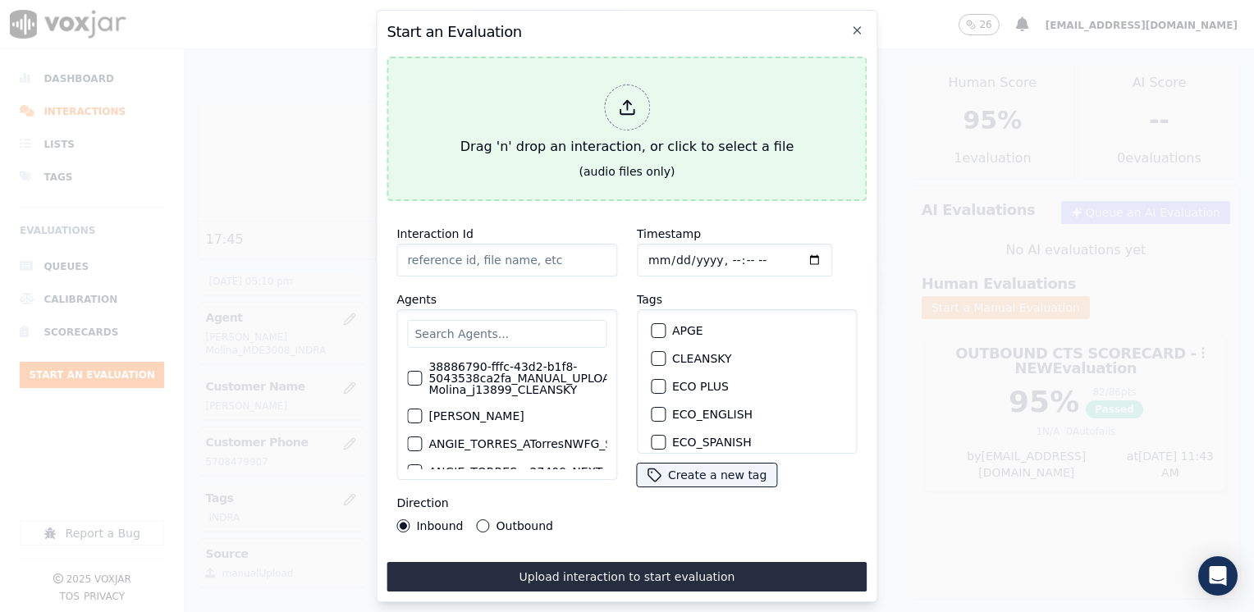
click at [642, 99] on div at bounding box center [627, 108] width 46 height 46
type input "20250813-183944_2675844584-[PERSON_NAME] 2 all.mp3"
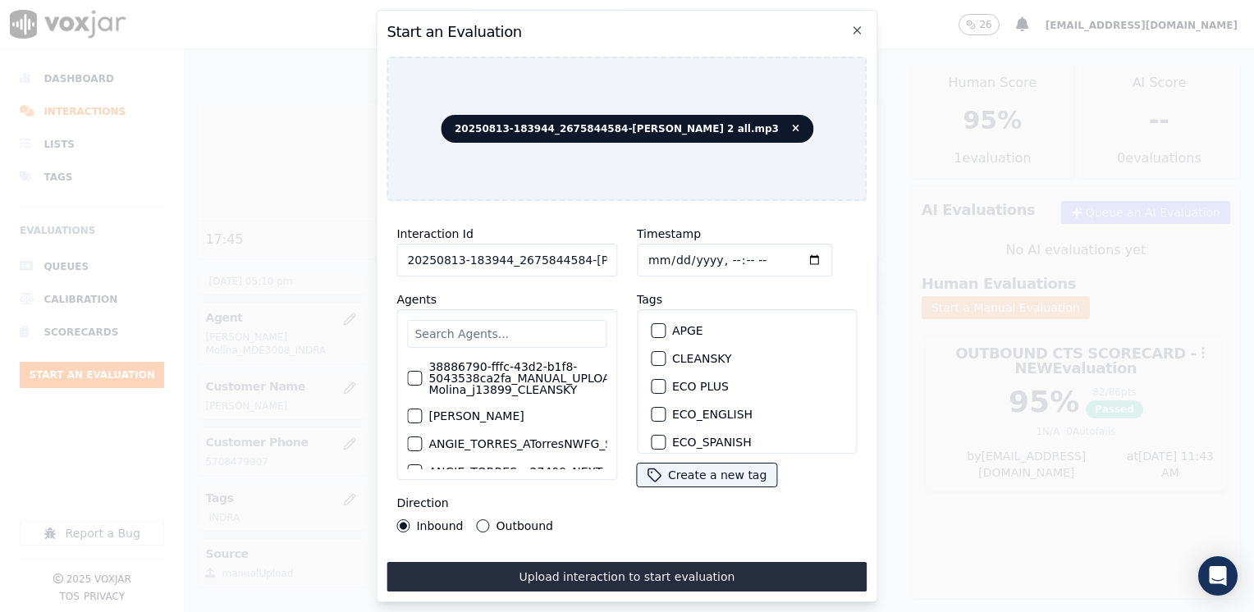
click at [791, 248] on input "Timestamp" at bounding box center [734, 260] width 195 height 33
type input "[DATE]T17:43"
click at [663, 523] on div "Timestamp Tags APGE CLEANSKY ECO PLUS ECO_ENGLISH ECO_SPANISH ELECTRA SPARK IND…" at bounding box center [747, 378] width 241 height 328
click at [480, 328] on input "text" at bounding box center [506, 334] width 199 height 28
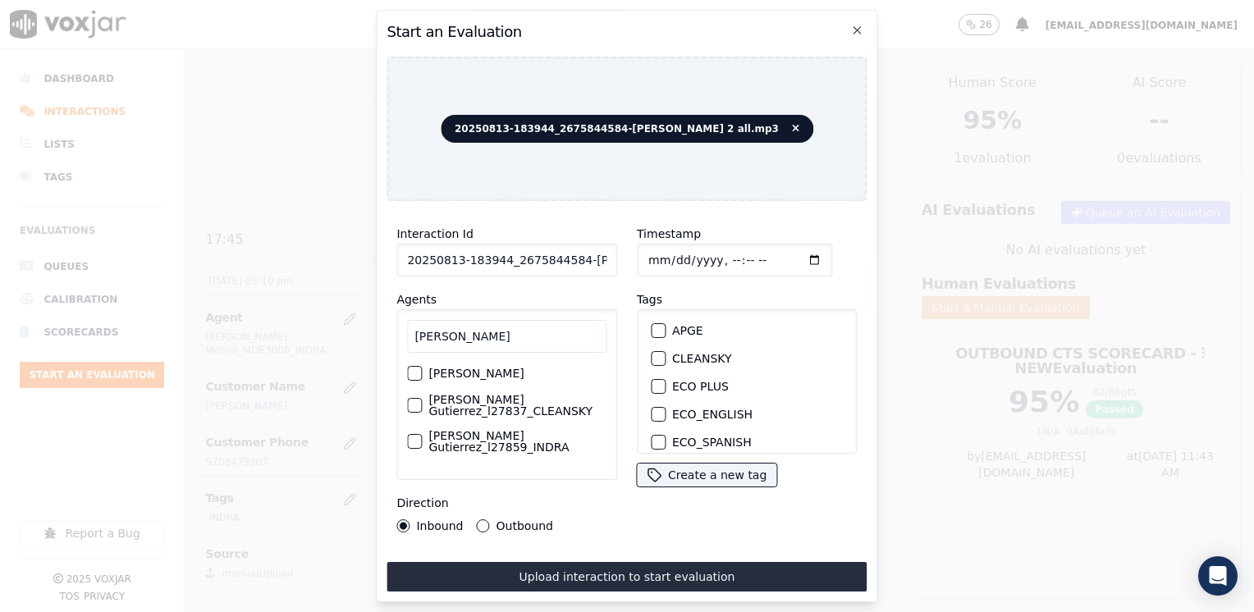
type input "[PERSON_NAME]"
click at [414, 405] on div "button" at bounding box center [413, 405] width 11 height 11
click at [657, 351] on button "CLEANSKY" at bounding box center [658, 358] width 15 height 15
click at [791, 258] on input "Timestamp" at bounding box center [734, 260] width 195 height 33
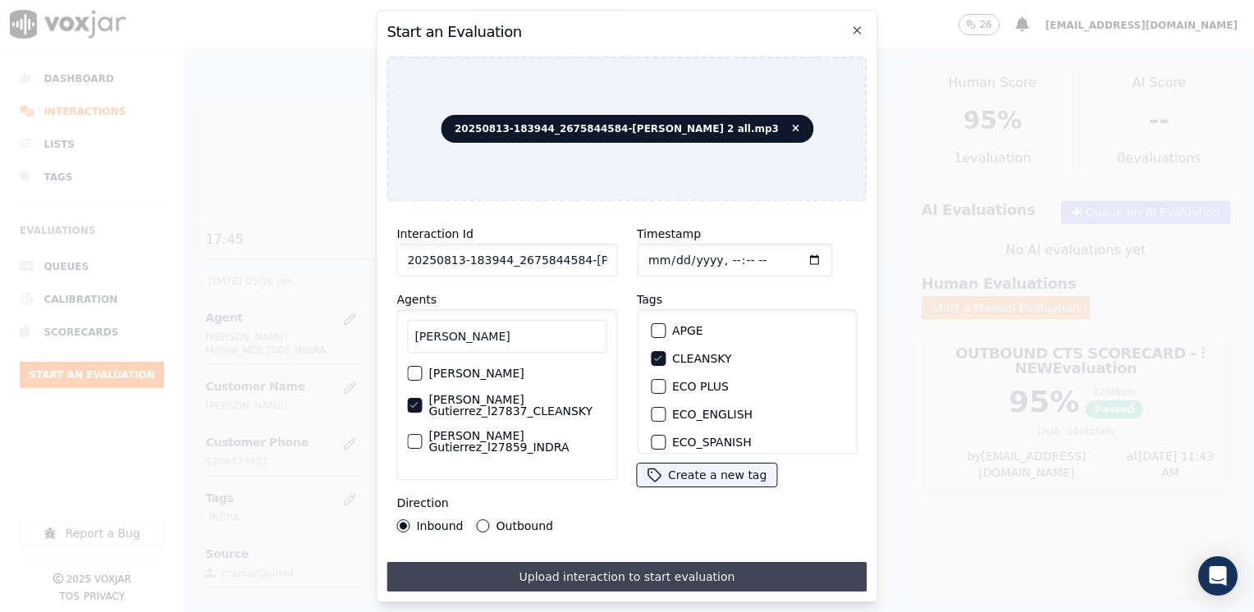
click at [580, 568] on button "Upload interaction to start evaluation" at bounding box center [627, 577] width 480 height 30
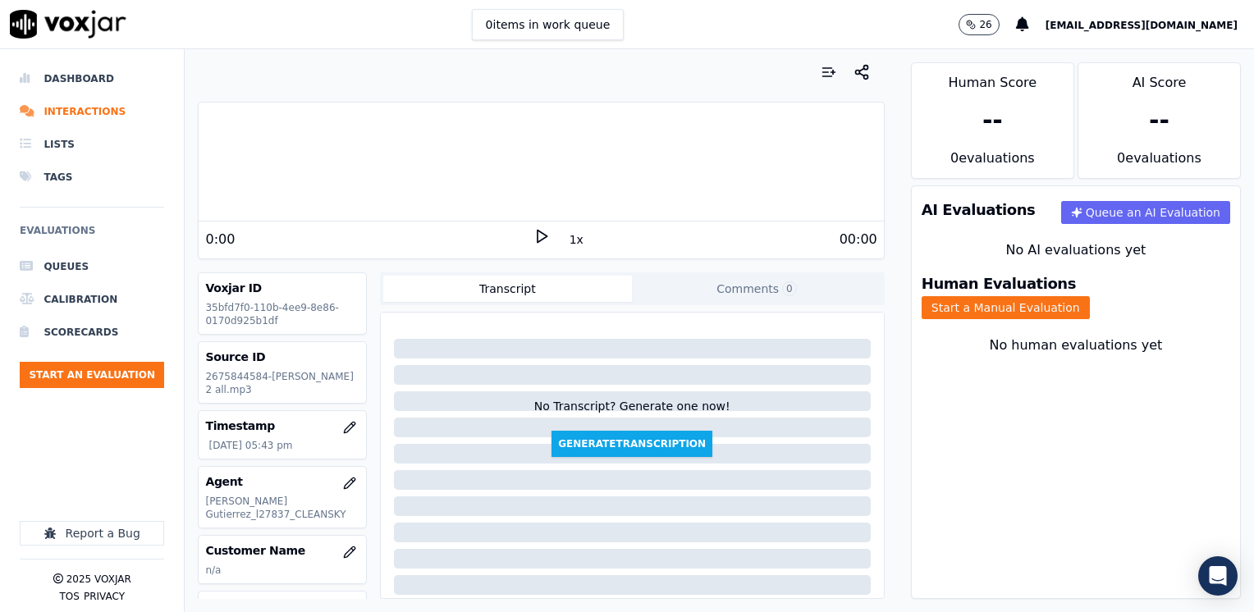
click at [538, 236] on polygon at bounding box center [543, 237] width 10 height 12
click at [538, 236] on rect at bounding box center [539, 236] width 2 height 11
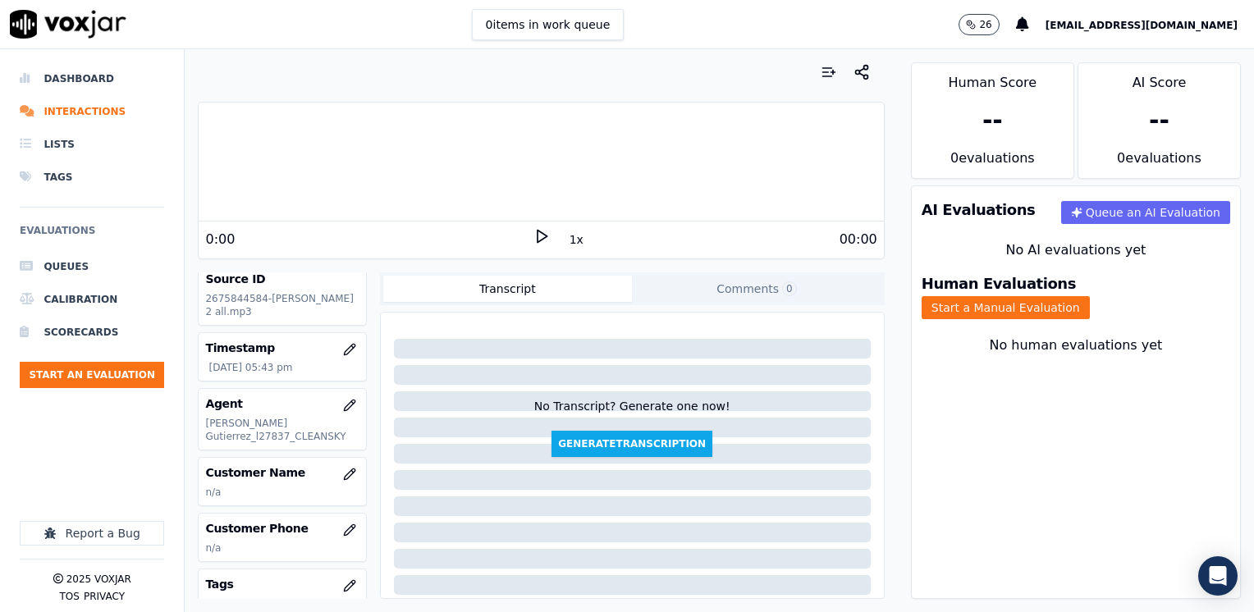
scroll to position [164, 0]
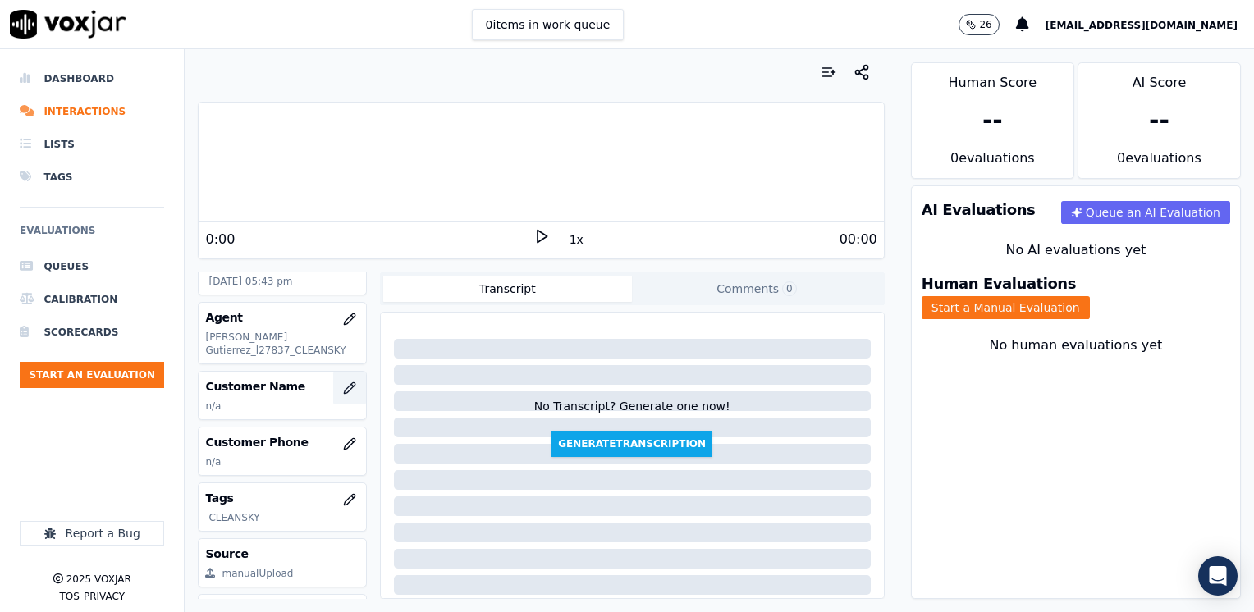
click at [344, 387] on icon "button" at bounding box center [349, 388] width 11 height 11
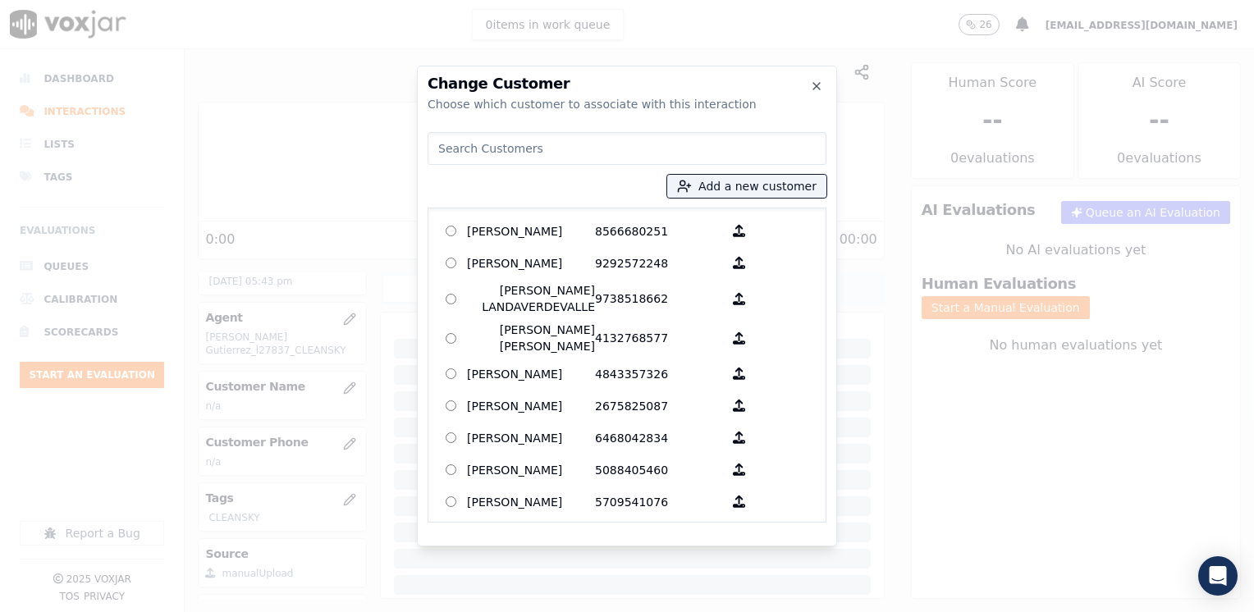
click at [653, 149] on input at bounding box center [627, 148] width 399 height 33
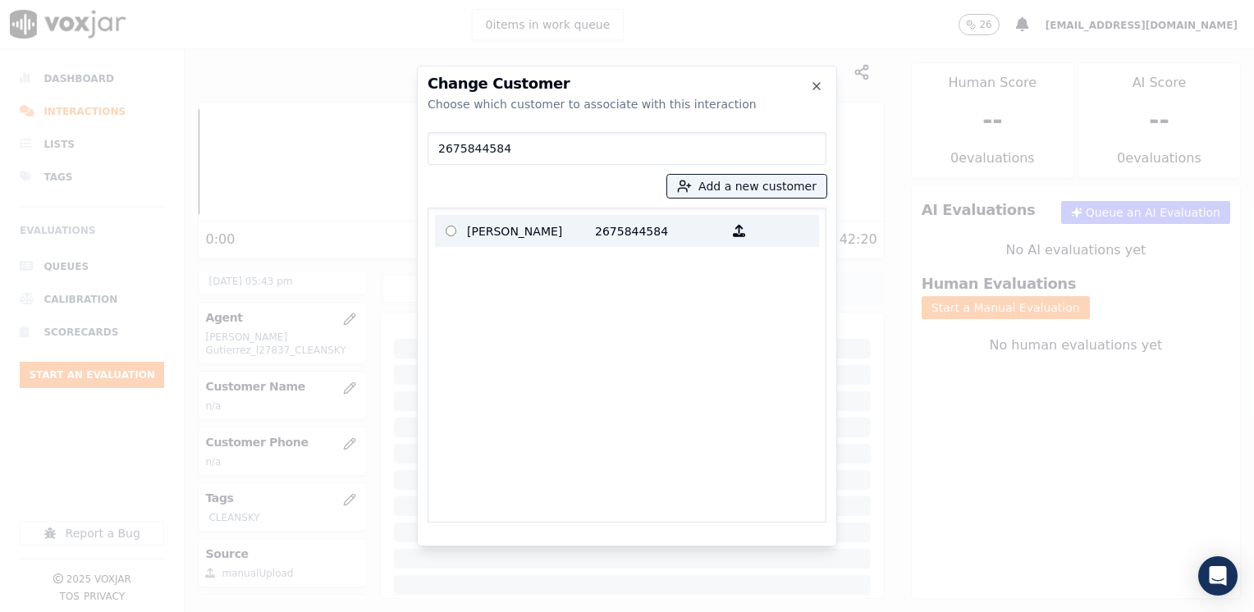
type input "2675844584"
click at [562, 234] on p "[PERSON_NAME]" at bounding box center [531, 230] width 128 height 25
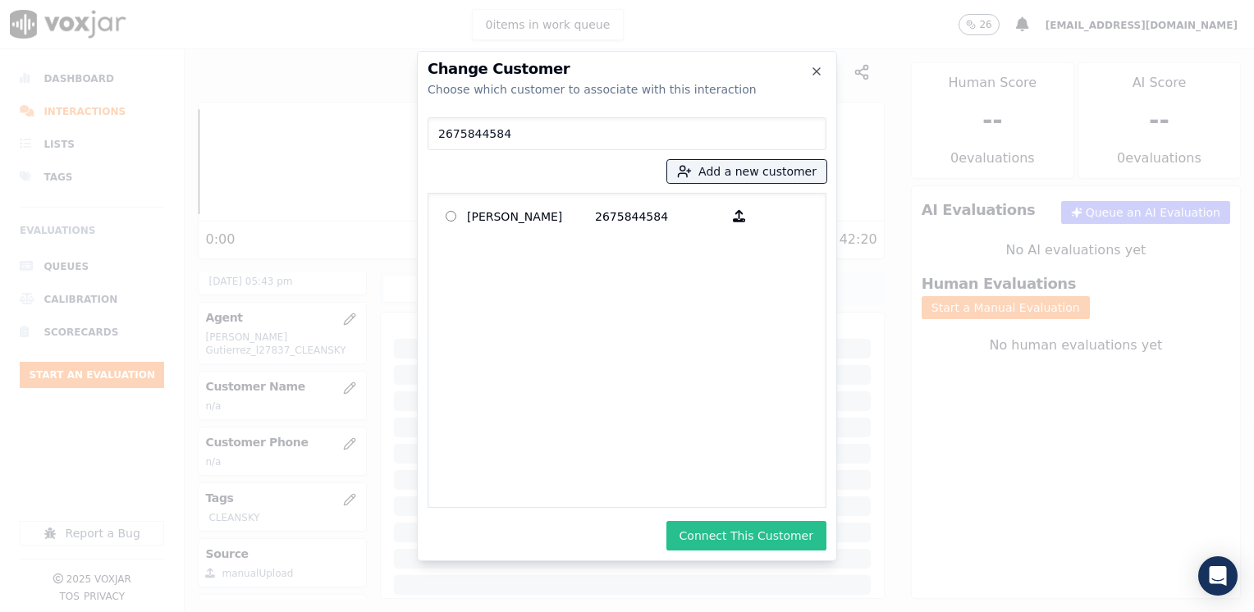
click at [761, 529] on button "Connect This Customer" at bounding box center [747, 536] width 160 height 30
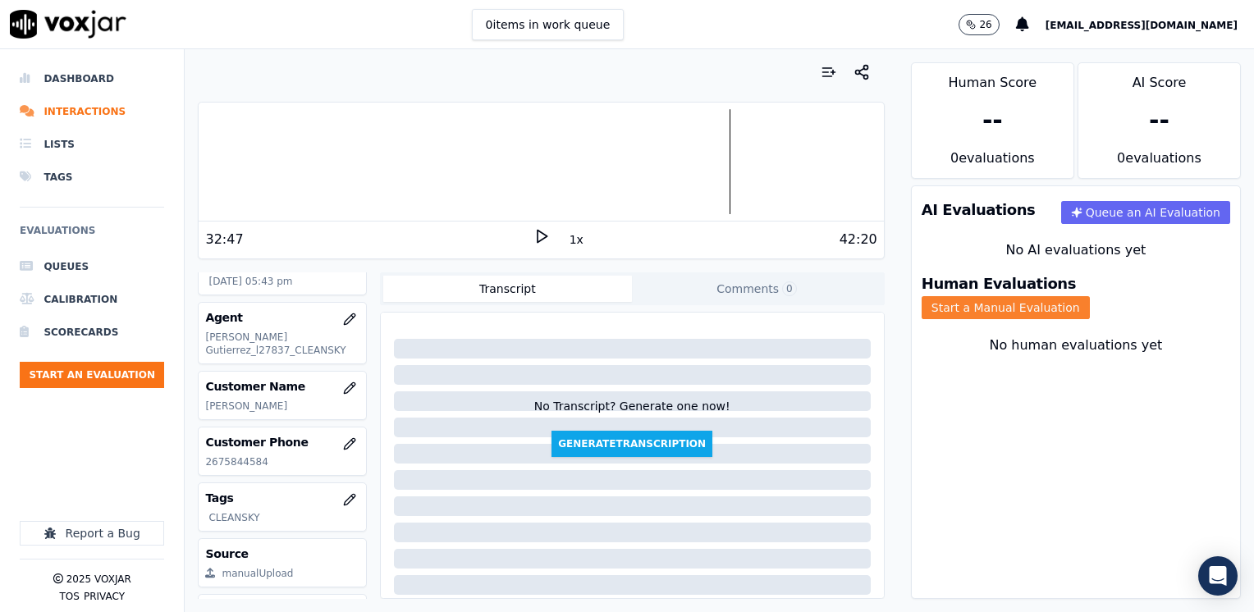
click at [1090, 296] on button "Start a Manual Evaluation" at bounding box center [1006, 307] width 168 height 23
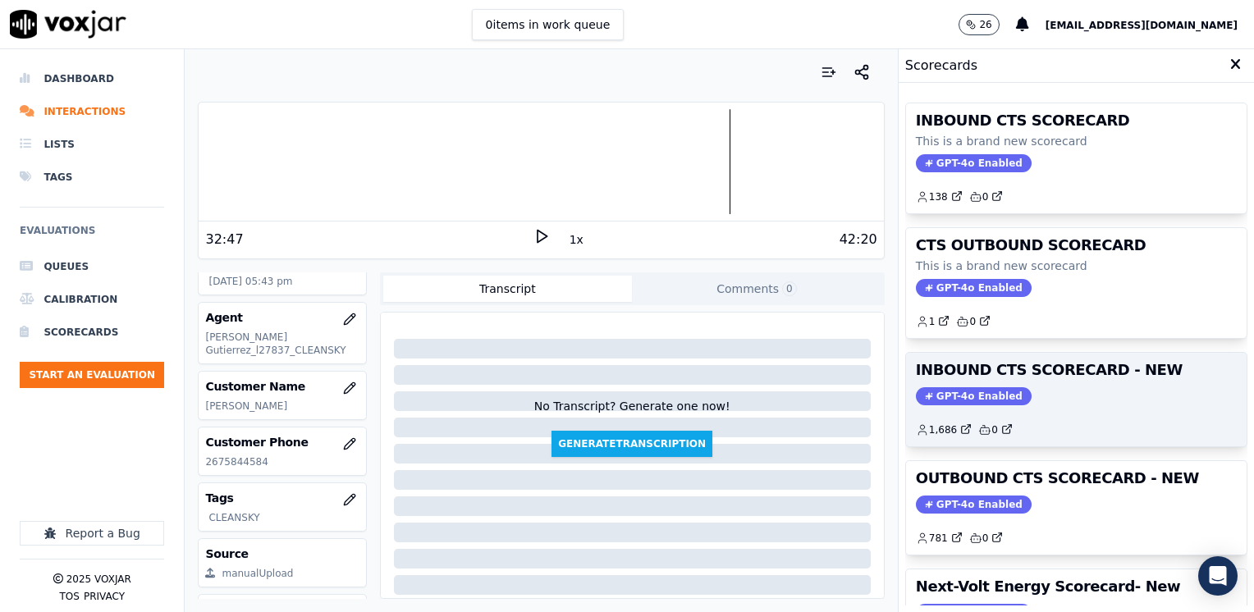
click at [984, 394] on span "GPT-4o Enabled" at bounding box center [974, 396] width 116 height 18
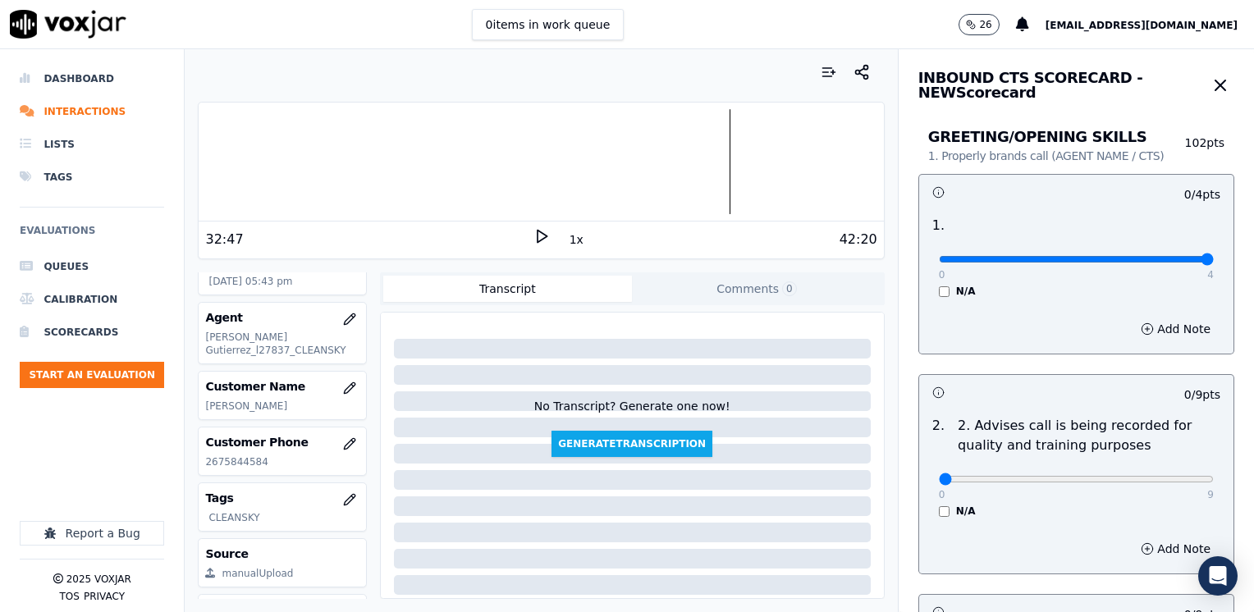
drag, startPoint x: 924, startPoint y: 262, endPoint x: 1257, endPoint y: 245, distance: 333.8
type input "4"
click at [1214, 256] on input "range" at bounding box center [1076, 259] width 275 height 7
drag, startPoint x: 925, startPoint y: 480, endPoint x: 1257, endPoint y: 475, distance: 331.7
type input "9"
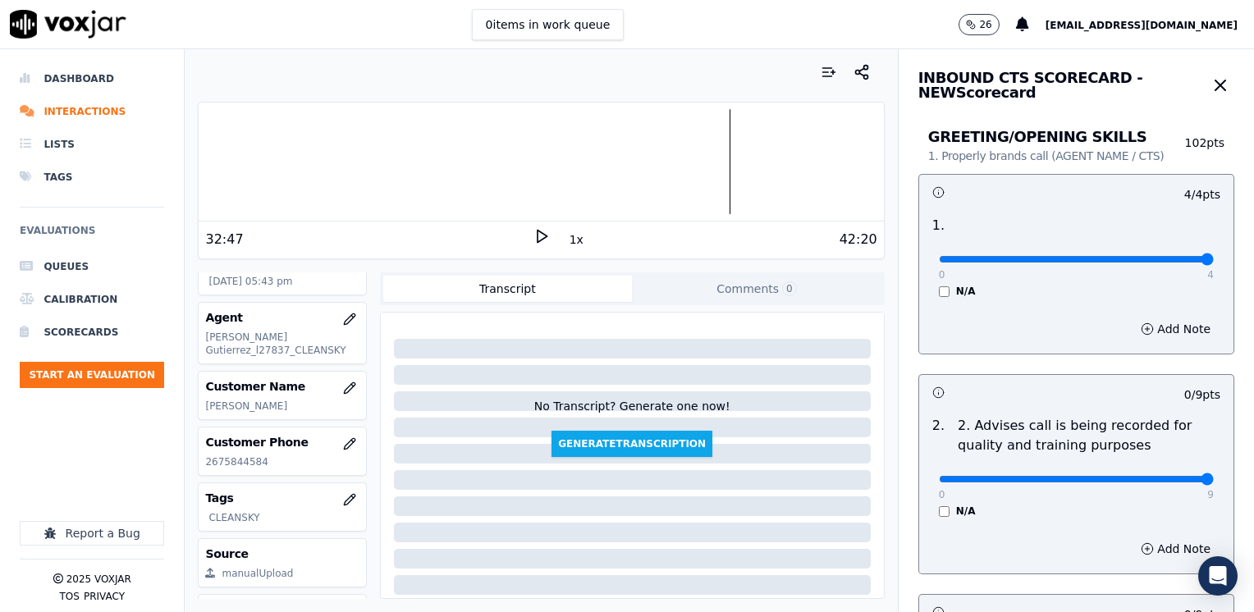
click at [1214, 263] on input "range" at bounding box center [1076, 259] width 275 height 7
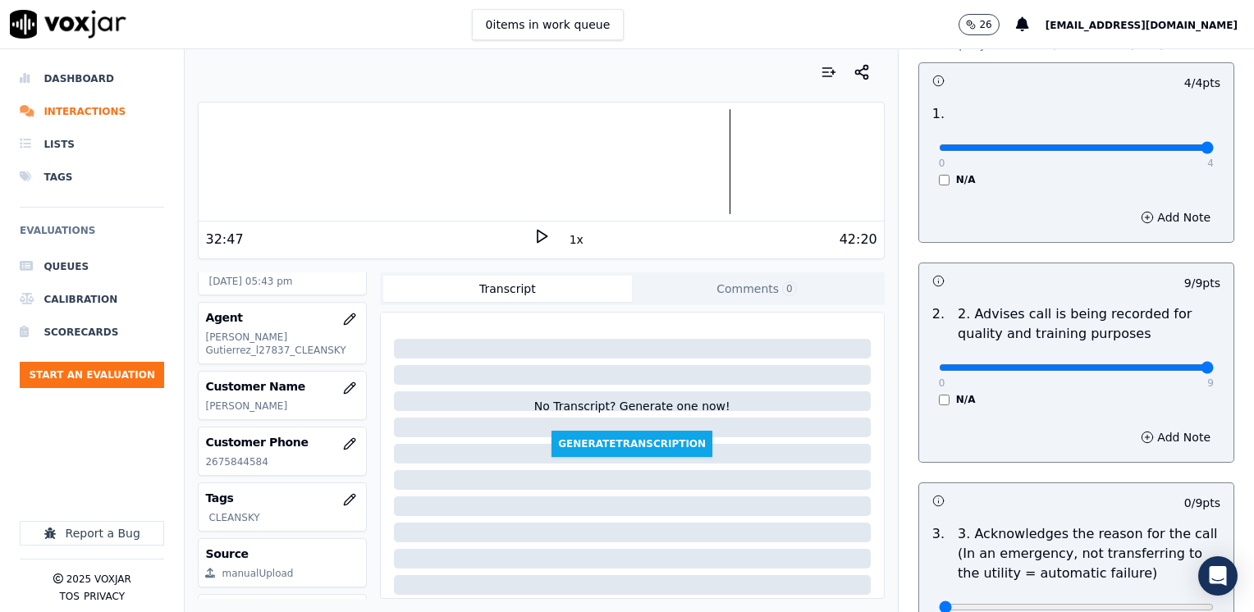
scroll to position [246, 0]
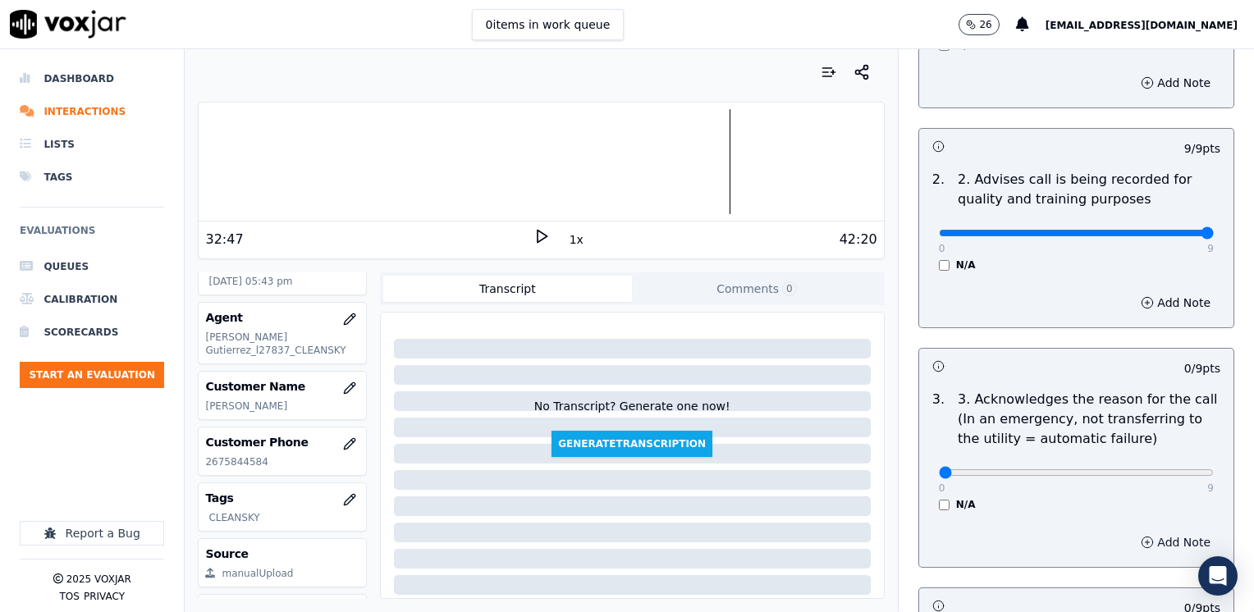
click at [1146, 533] on button "Add Note" at bounding box center [1175, 542] width 89 height 23
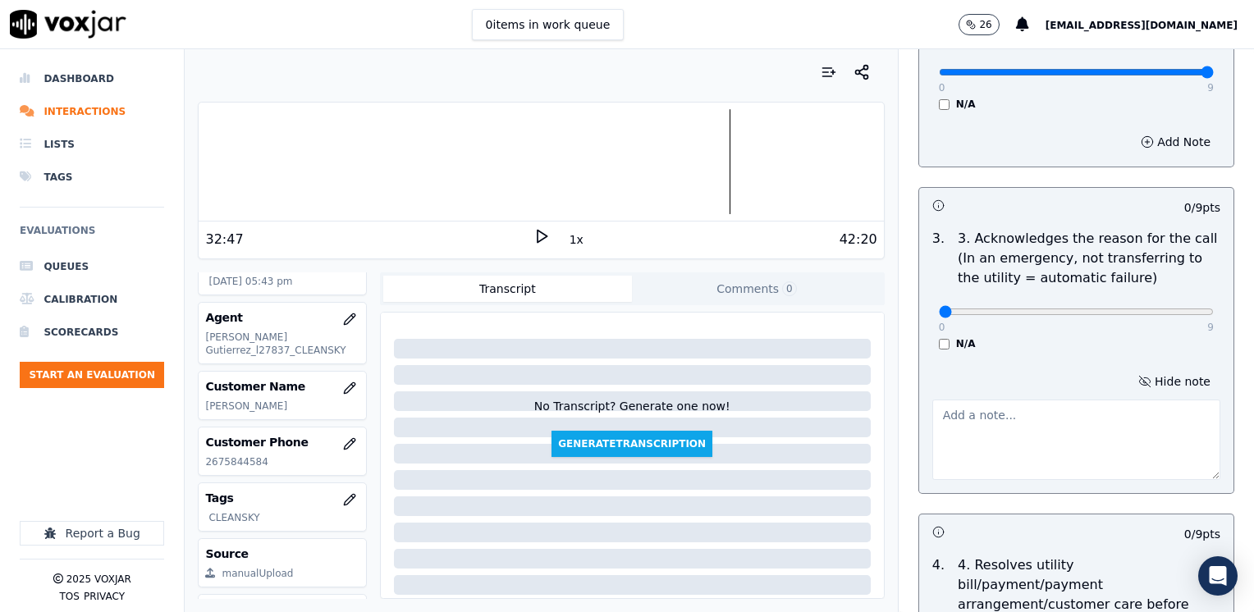
scroll to position [410, 0]
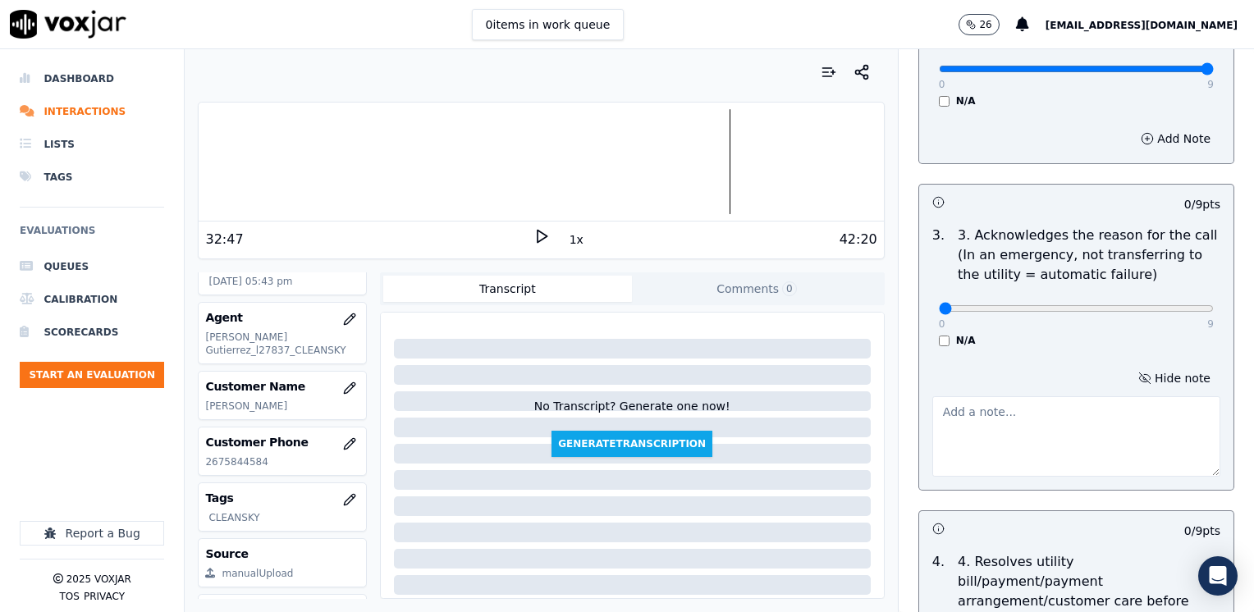
click at [1057, 425] on textarea at bounding box center [1077, 437] width 288 height 80
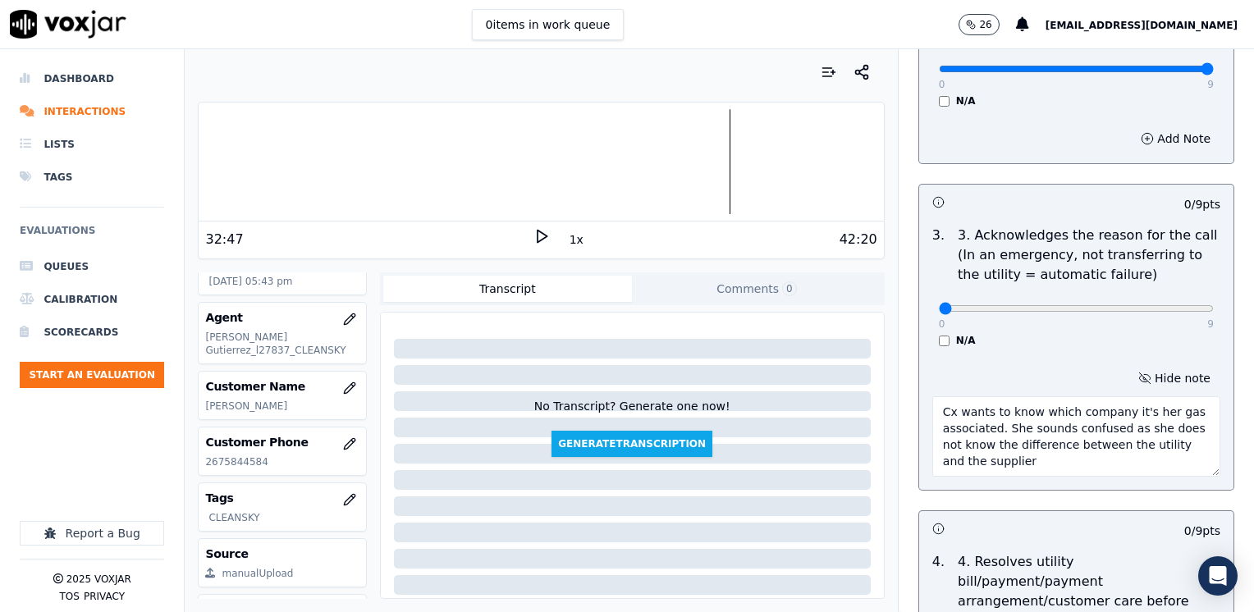
type textarea "Cx wants to know which company it's her gas associated. She sounds confused as …"
drag, startPoint x: 935, startPoint y: 306, endPoint x: 1257, endPoint y: 360, distance: 326.2
type input "9"
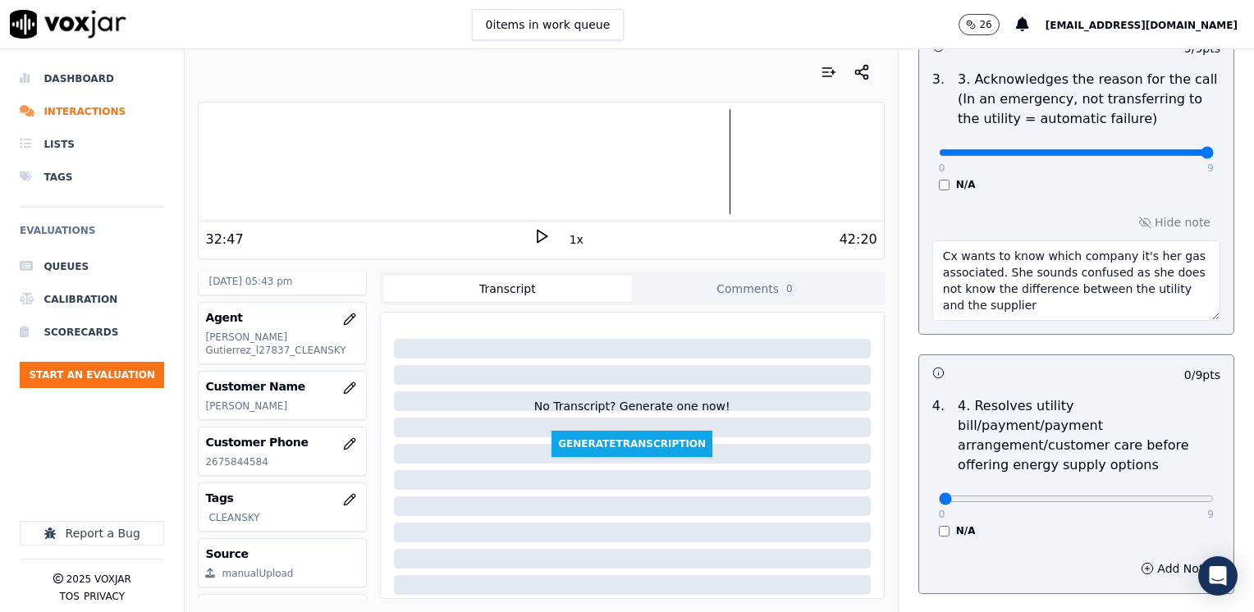
scroll to position [575, 0]
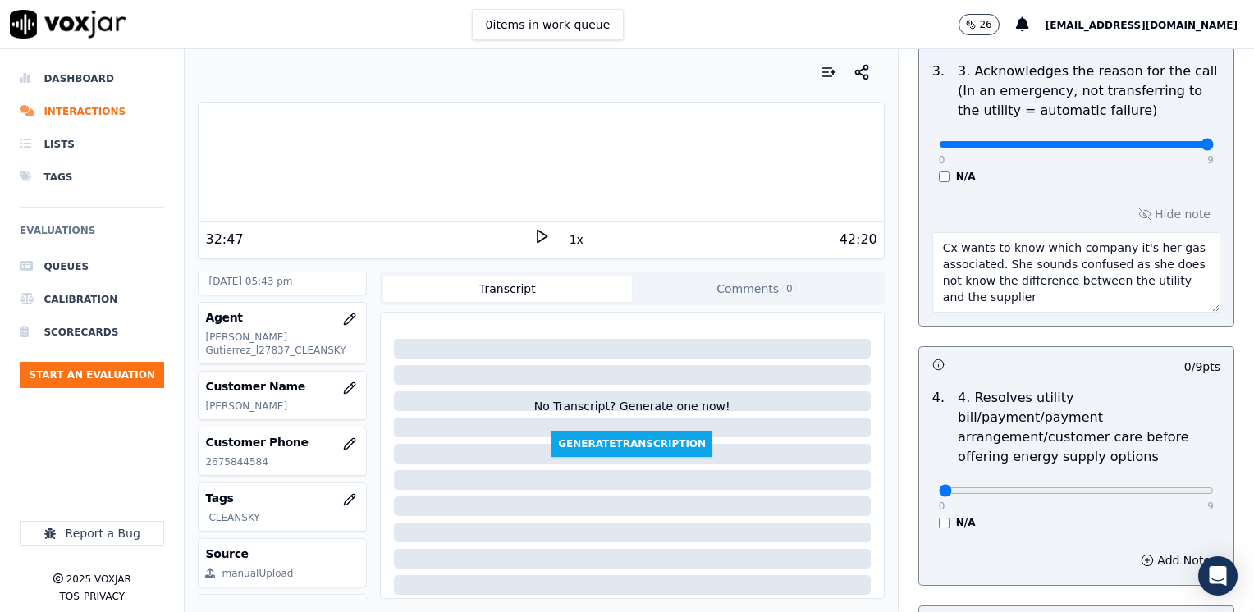
click at [1002, 301] on textarea "Cx wants to know which company it's her gas associated. She sounds confused as …" at bounding box center [1077, 272] width 288 height 80
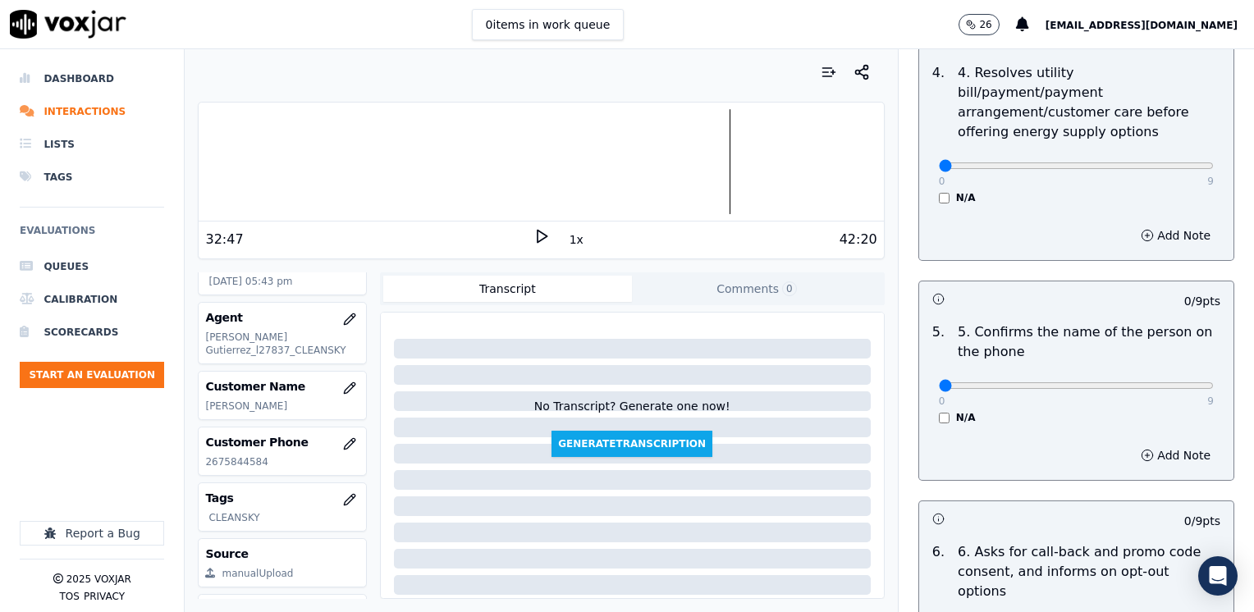
scroll to position [903, 0]
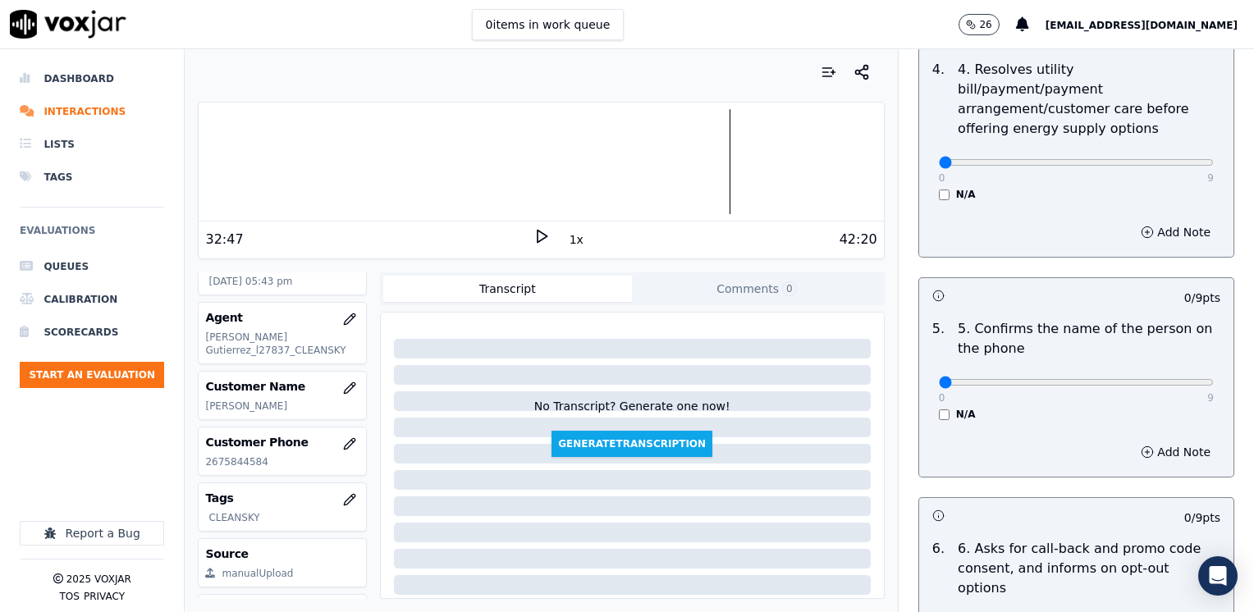
type textarea "Cx wants to know which company it's her gas associated. She sounds confused as …"
drag, startPoint x: 924, startPoint y: 363, endPoint x: 1257, endPoint y: 350, distance: 333.6
type input "9"
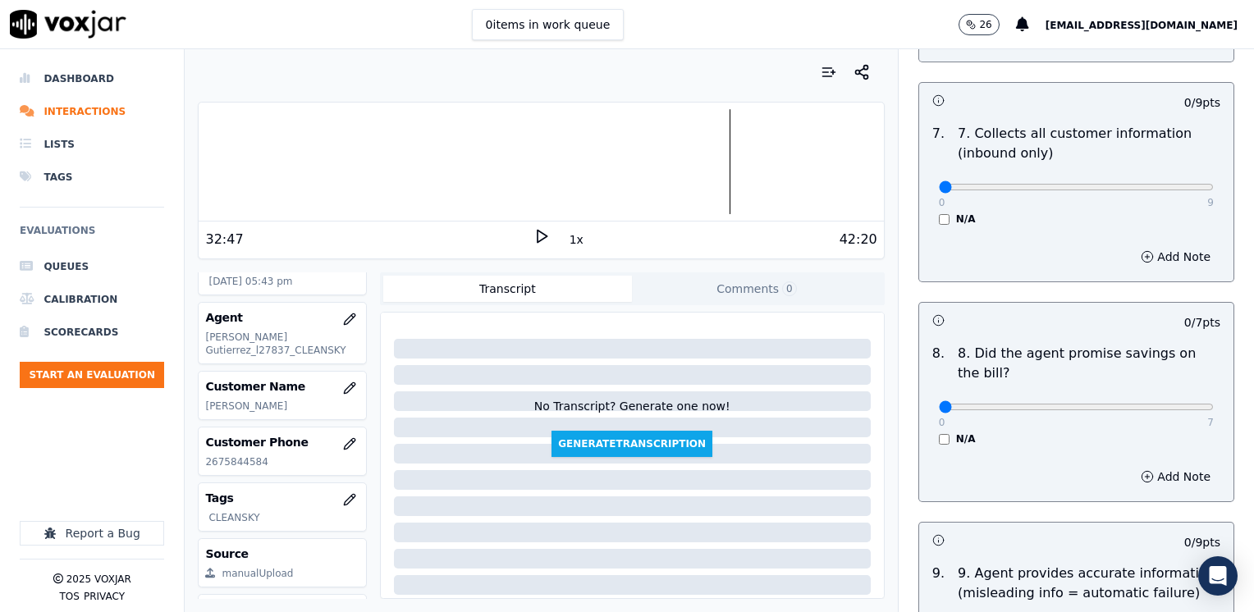
scroll to position [1560, 0]
drag, startPoint x: 933, startPoint y: 365, endPoint x: 1257, endPoint y: 361, distance: 324.3
type input "7"
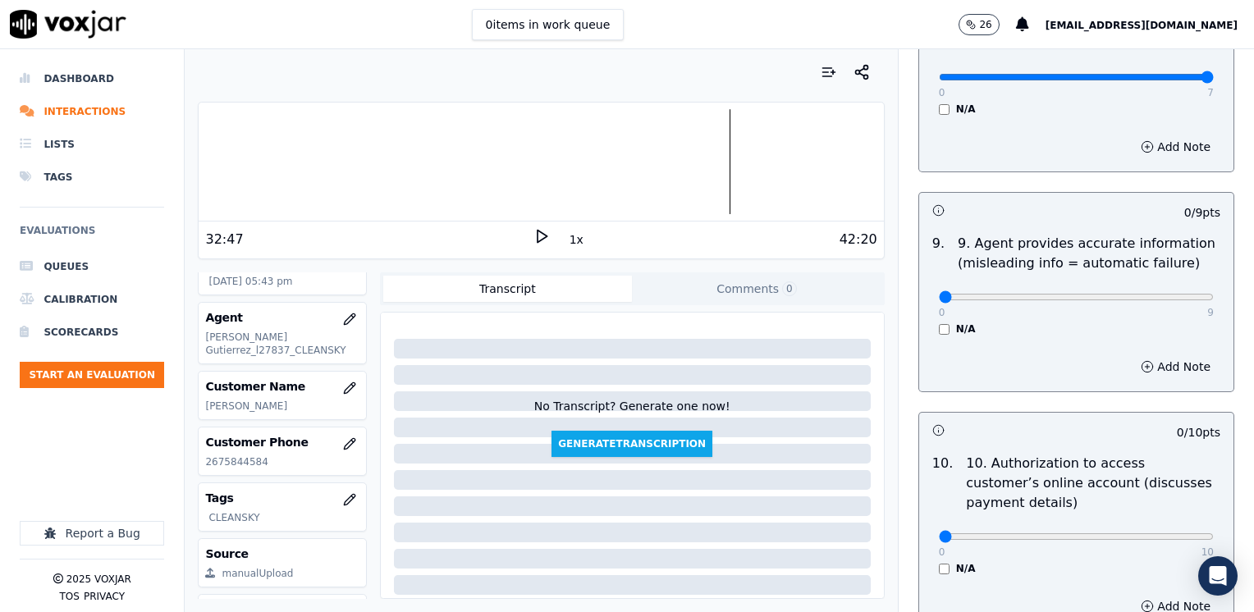
scroll to position [2134, 0]
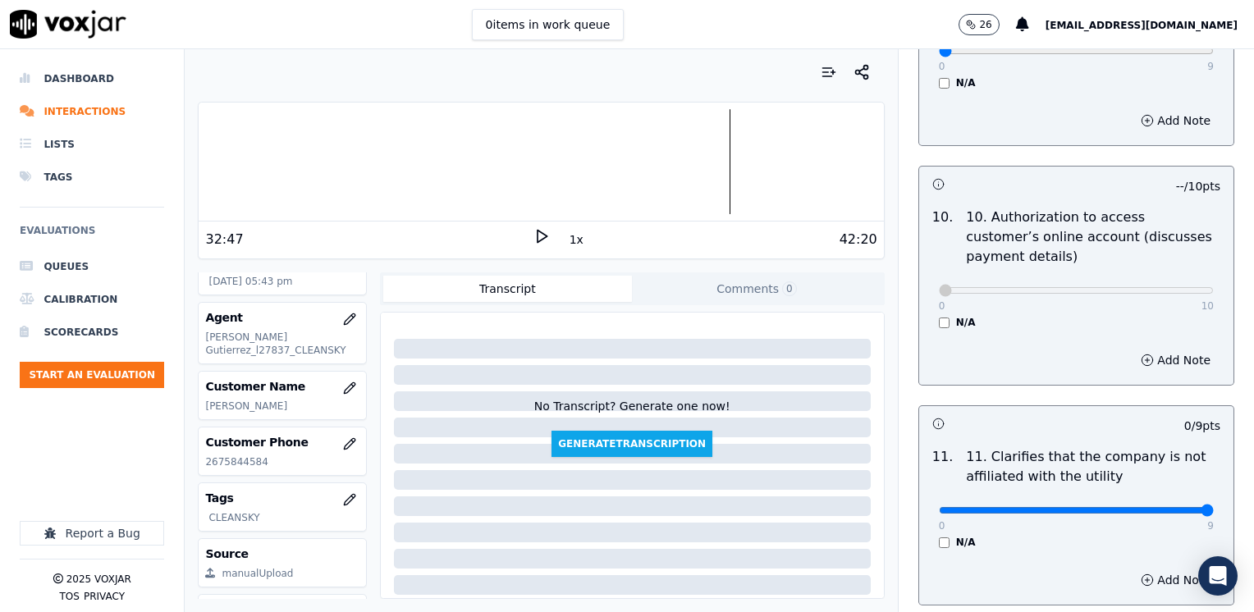
drag, startPoint x: 929, startPoint y: 467, endPoint x: 1257, endPoint y: 467, distance: 327.6
type input "9"
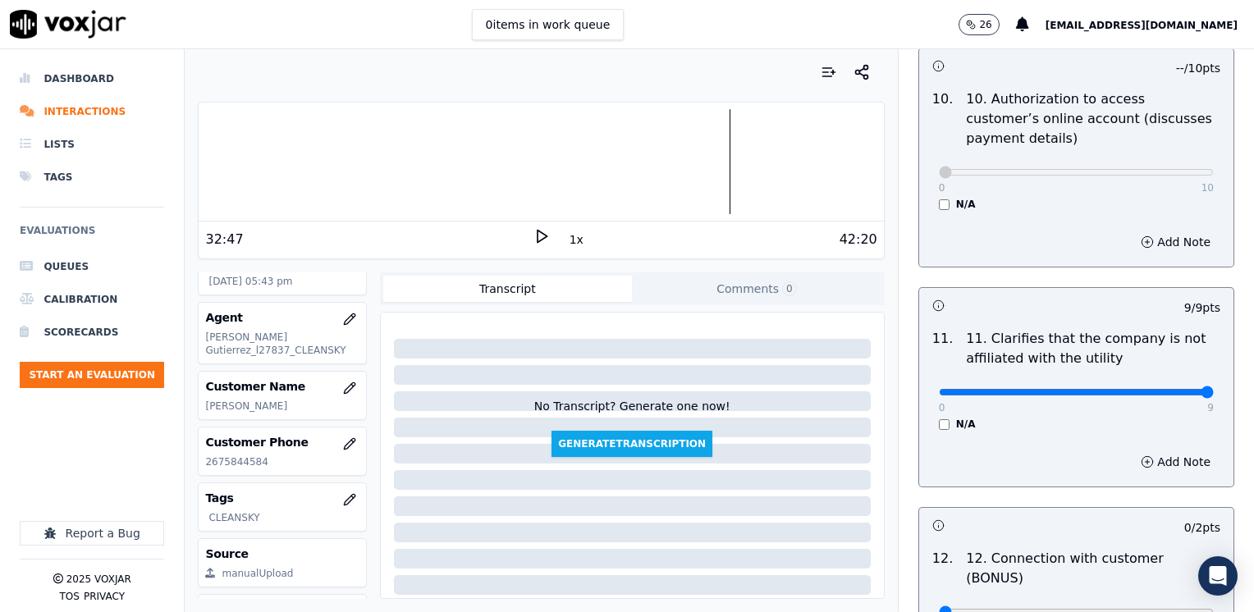
scroll to position [2463, 0]
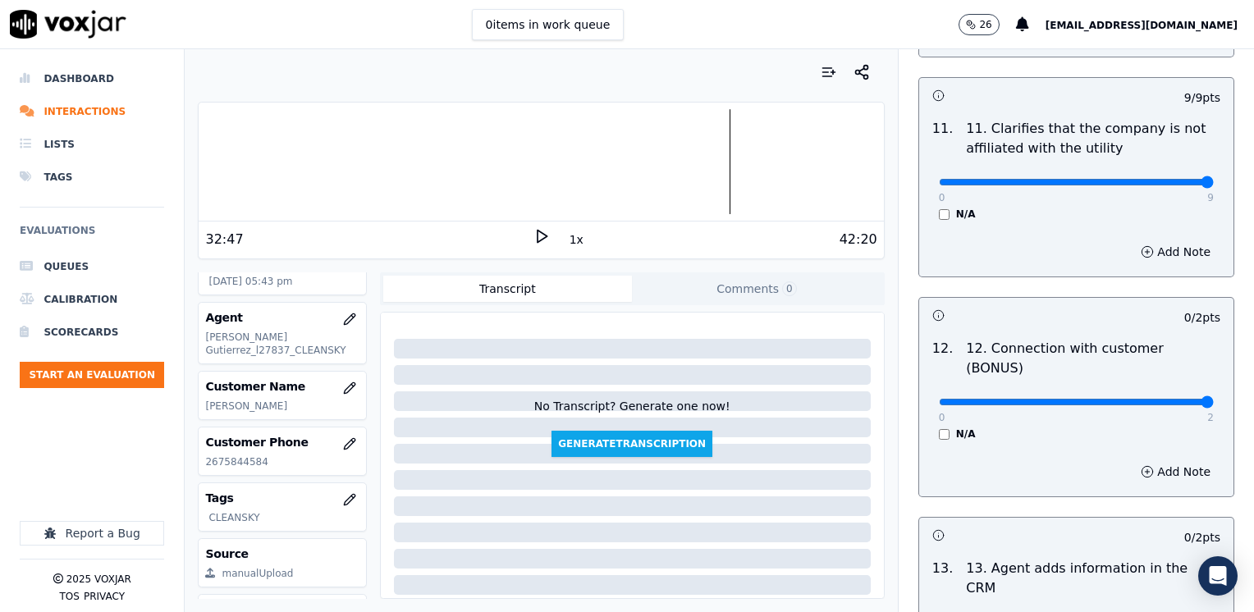
drag, startPoint x: 932, startPoint y: 343, endPoint x: 1257, endPoint y: 360, distance: 325.5
type input "2"
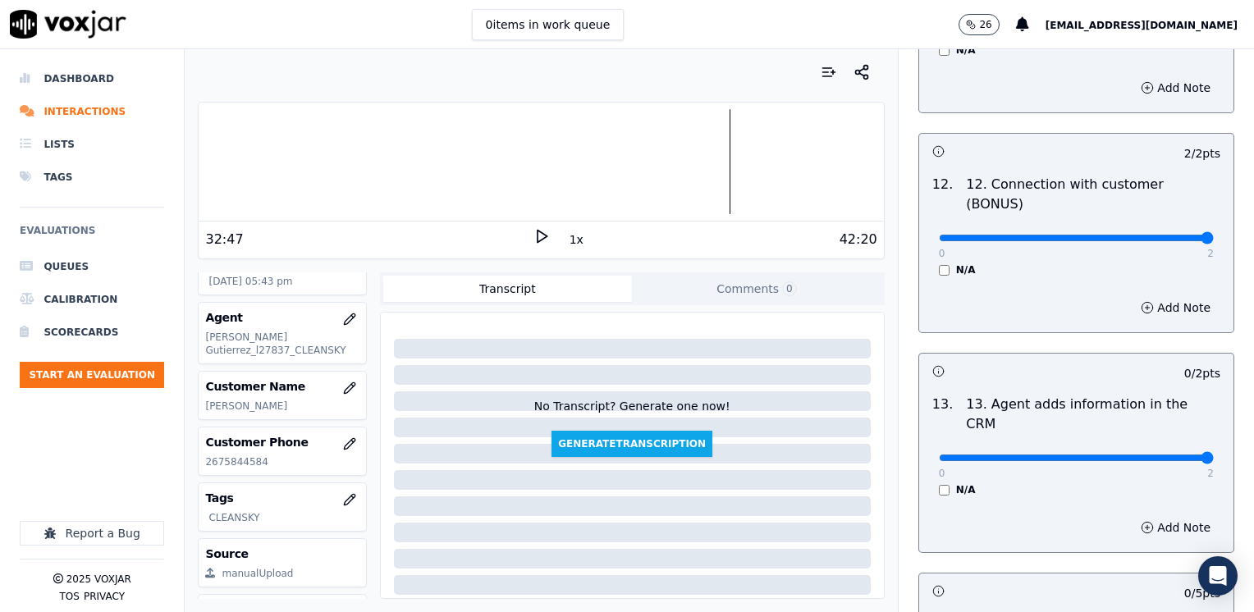
drag, startPoint x: 926, startPoint y: 376, endPoint x: 1254, endPoint y: 392, distance: 328.0
type input "2"
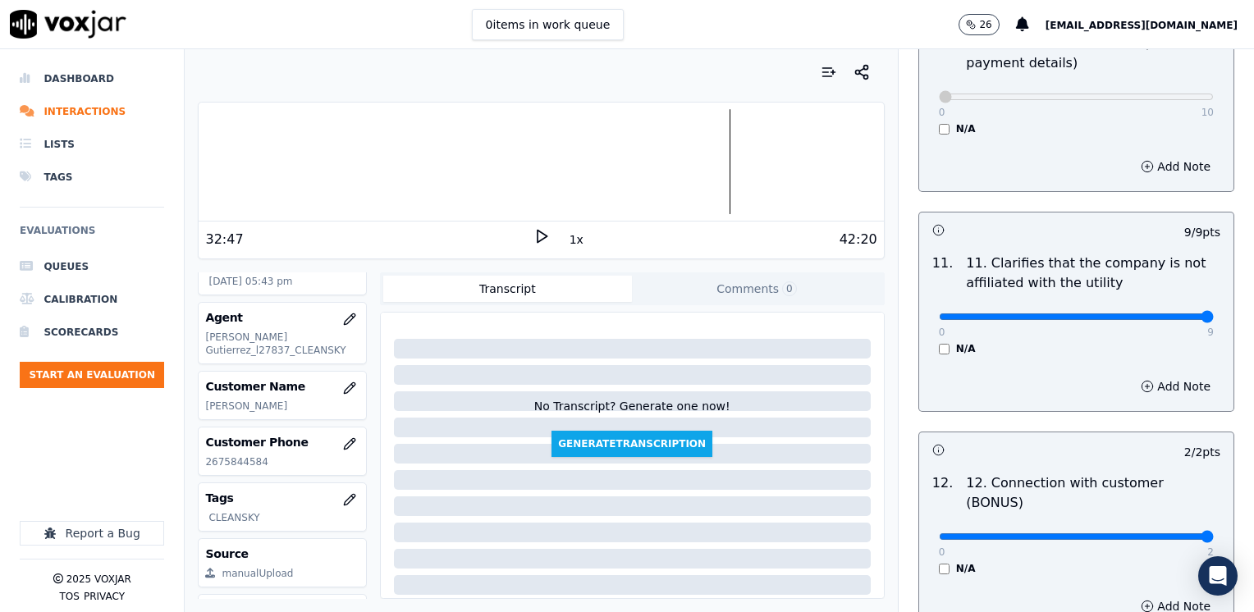
scroll to position [2299, 0]
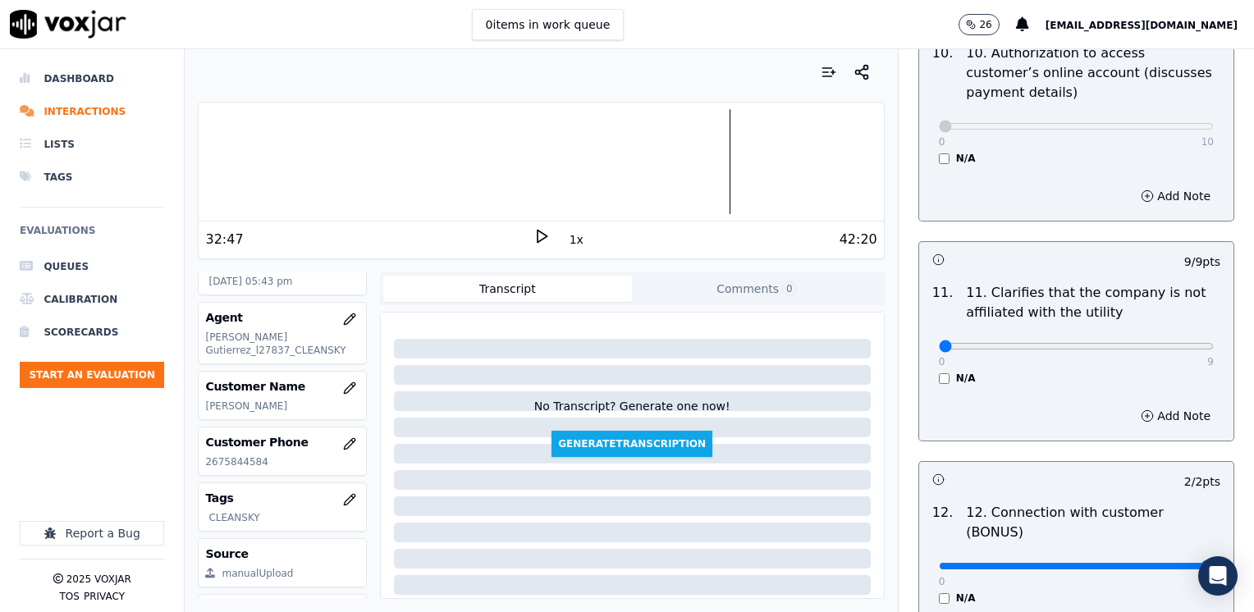
drag, startPoint x: 1166, startPoint y: 307, endPoint x: 759, endPoint y: 314, distance: 406.4
click at [1161, 405] on button "Add Note" at bounding box center [1175, 416] width 89 height 23
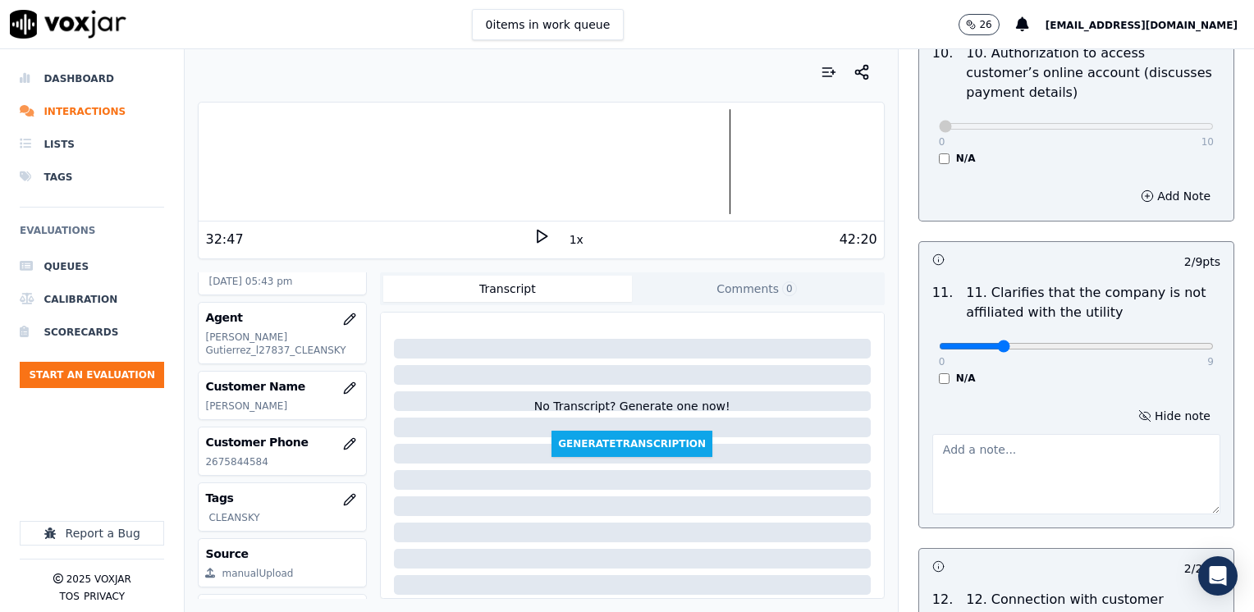
click at [1025, 434] on textarea at bounding box center [1077, 474] width 288 height 80
drag, startPoint x: 990, startPoint y: 306, endPoint x: 883, endPoint y: 380, distance: 130.5
type input "0"
click at [1041, 435] on textarea at bounding box center [1077, 474] width 288 height 80
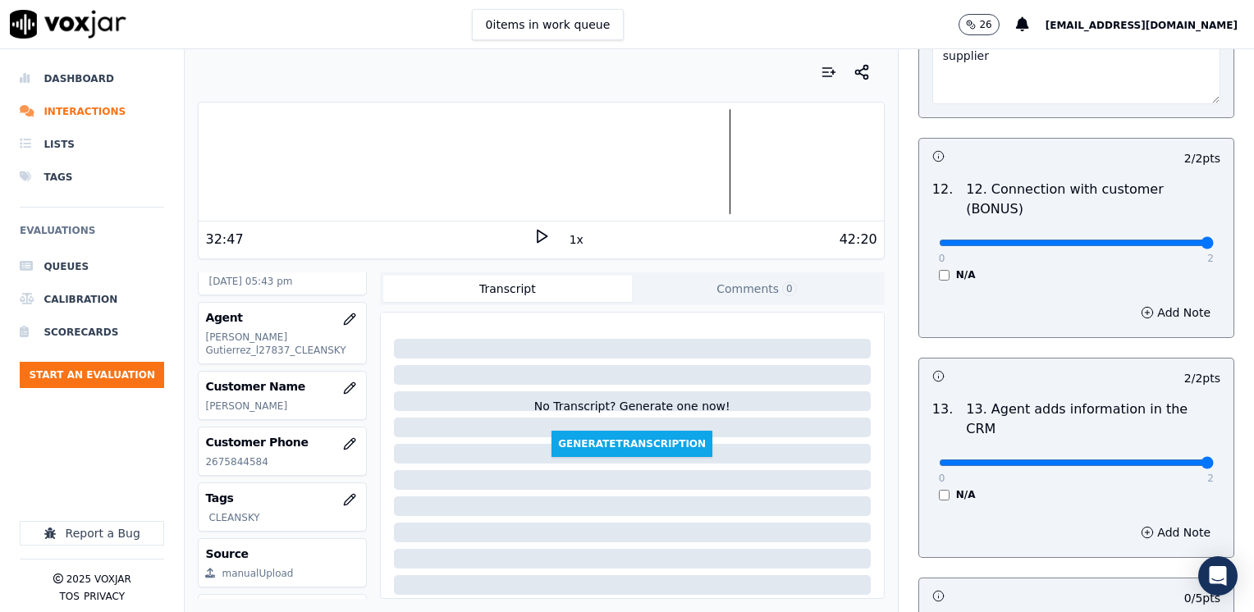
scroll to position [2926, 0]
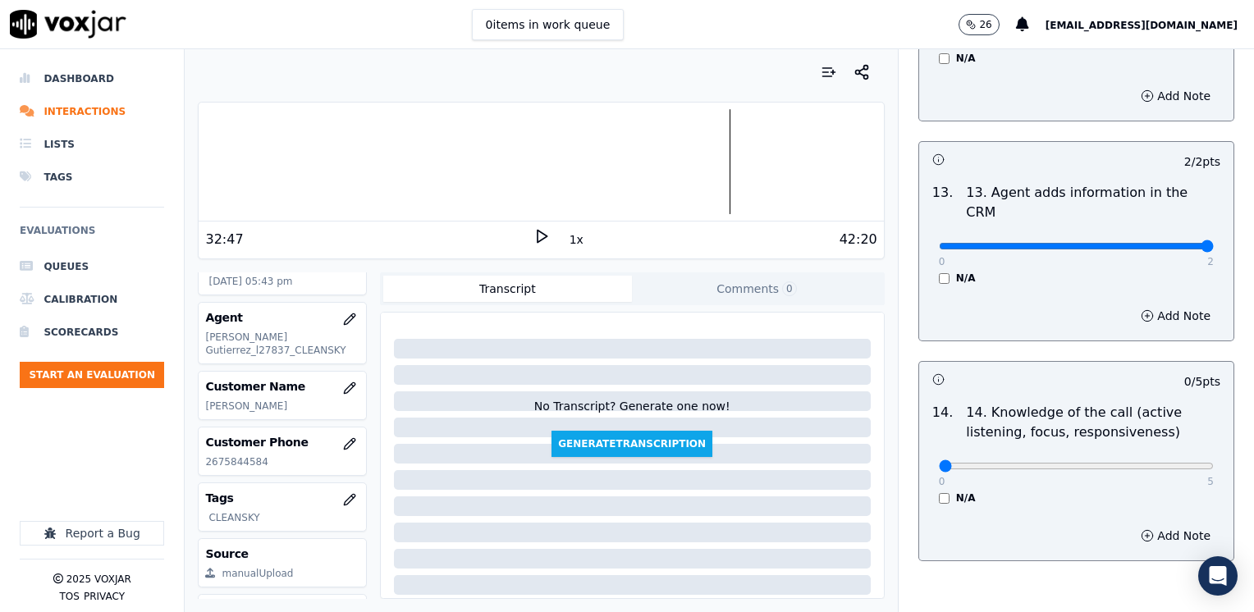
type textarea "Cx needs clarification on the utility and the supplier"
drag, startPoint x: 950, startPoint y: 383, endPoint x: 1257, endPoint y: 451, distance: 314.3
type input "5"
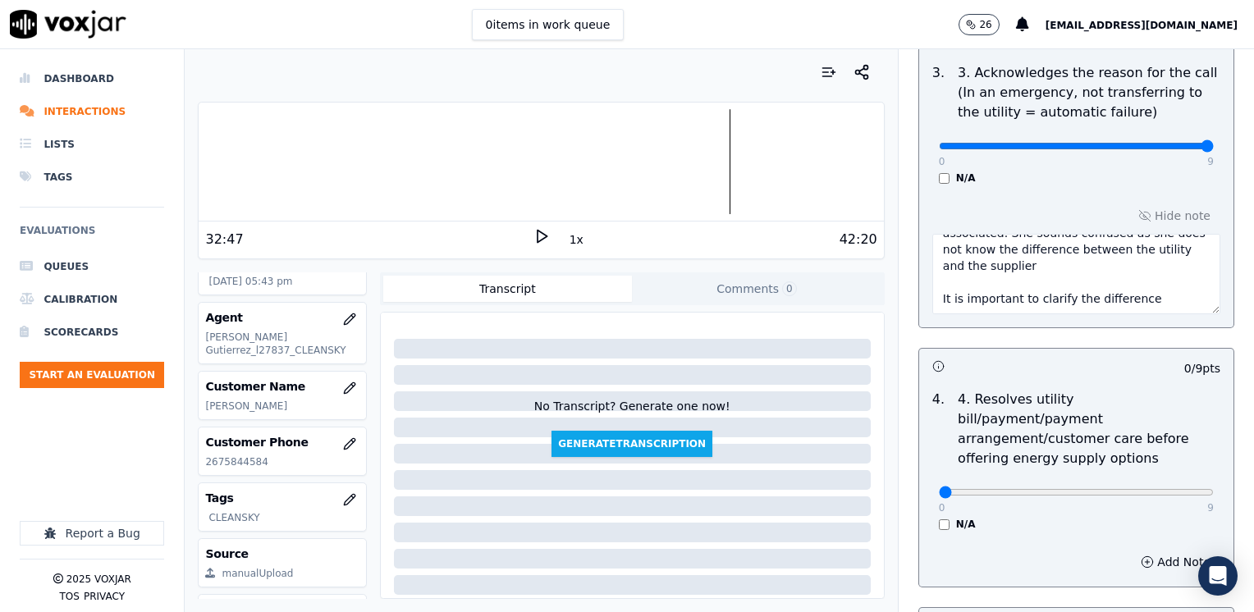
scroll to position [575, 0]
click at [1128, 293] on textarea "Cx wants to know which company it's her gas associated. She sounds confused as …" at bounding box center [1077, 272] width 288 height 80
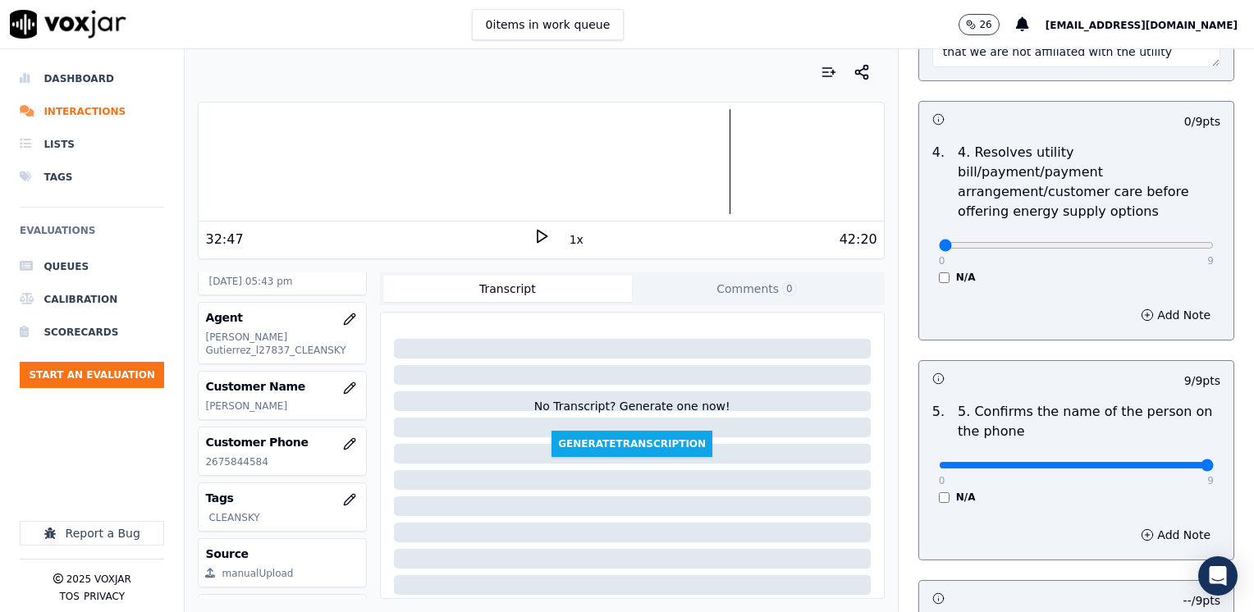
scroll to position [821, 0]
type textarea "Cx wants to know which company it's her gas associated. She sounds confused as …"
drag, startPoint x: 932, startPoint y: 218, endPoint x: 1257, endPoint y: 274, distance: 329.9
type input "9"
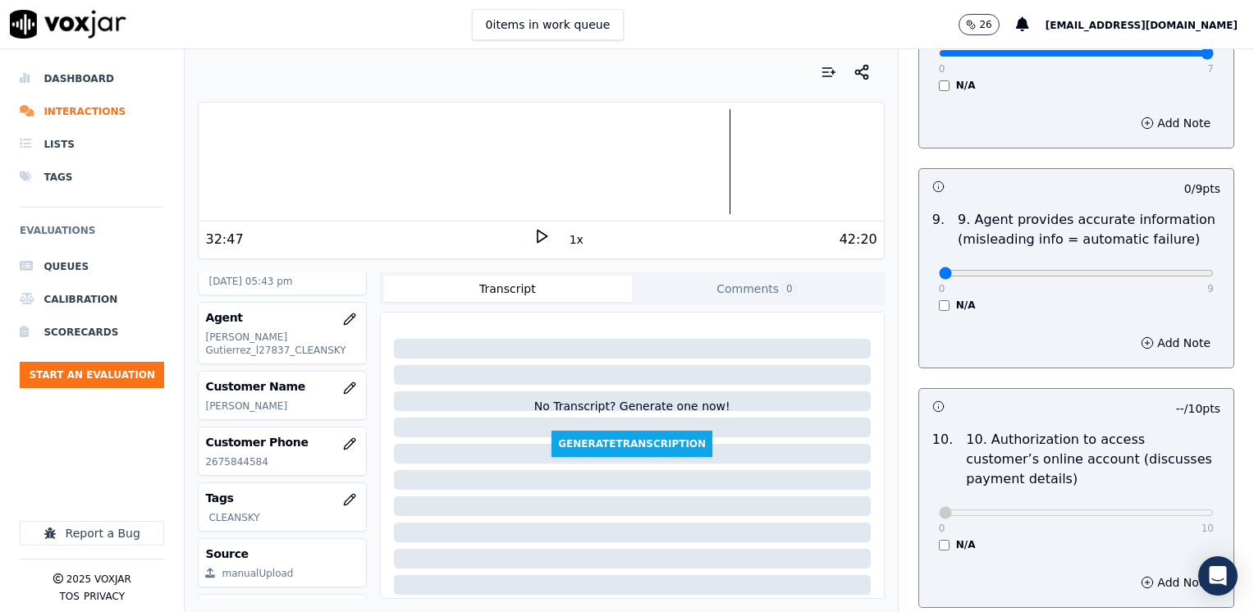
scroll to position [1970, 0]
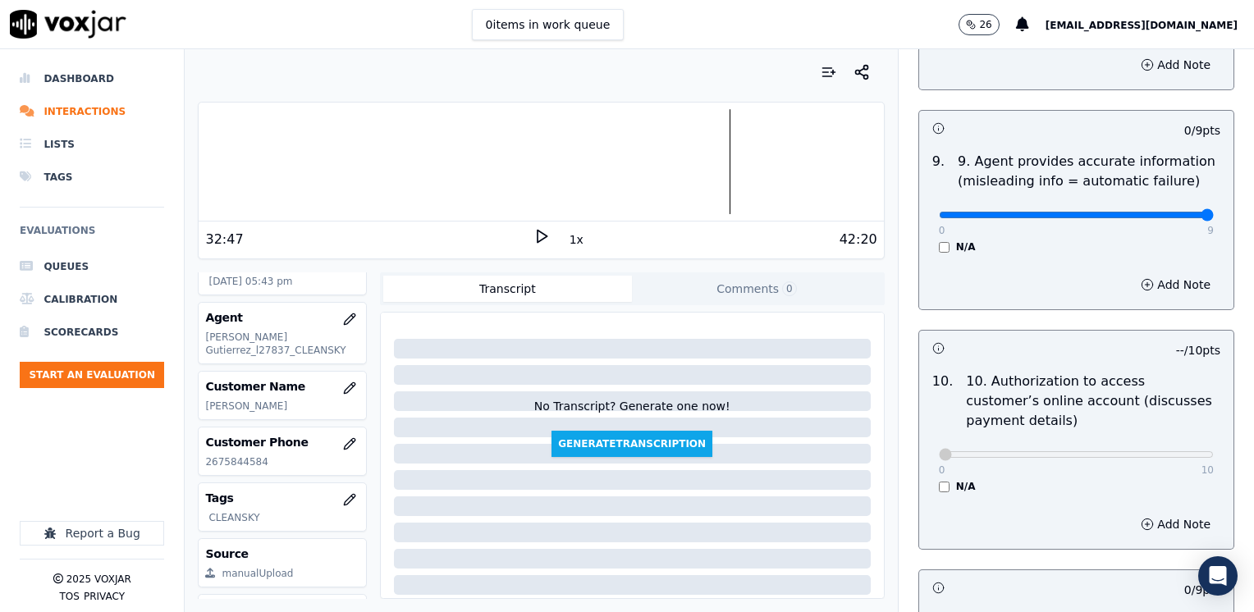
drag, startPoint x: 965, startPoint y: 175, endPoint x: 1257, endPoint y: 221, distance: 295.9
type input "9"
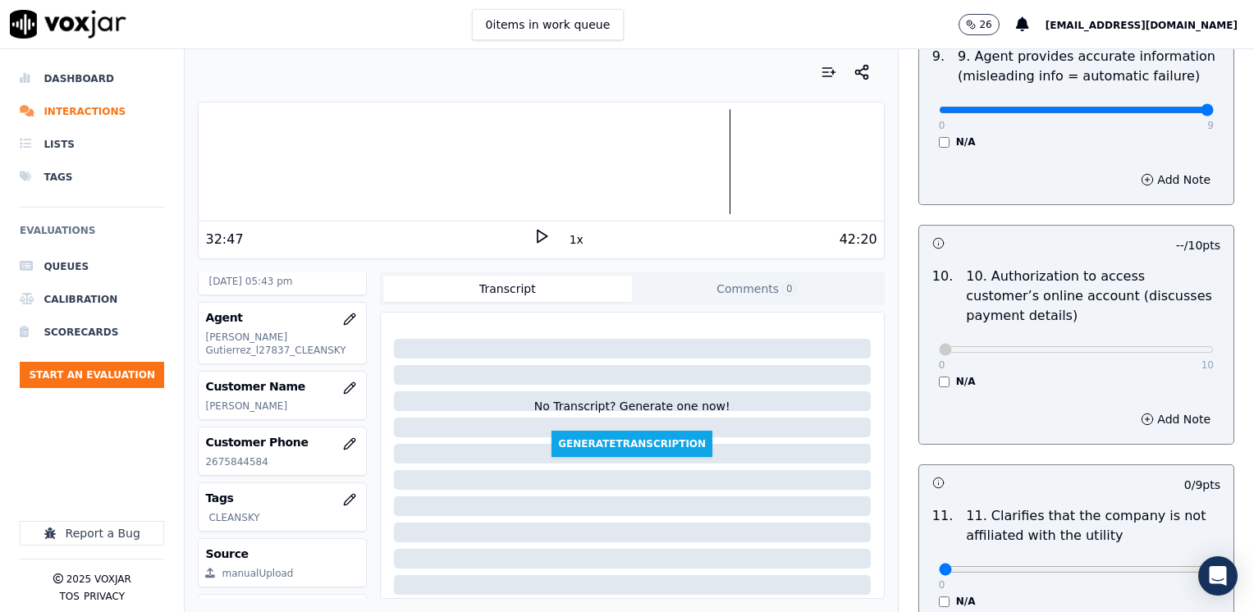
scroll to position [2299, 0]
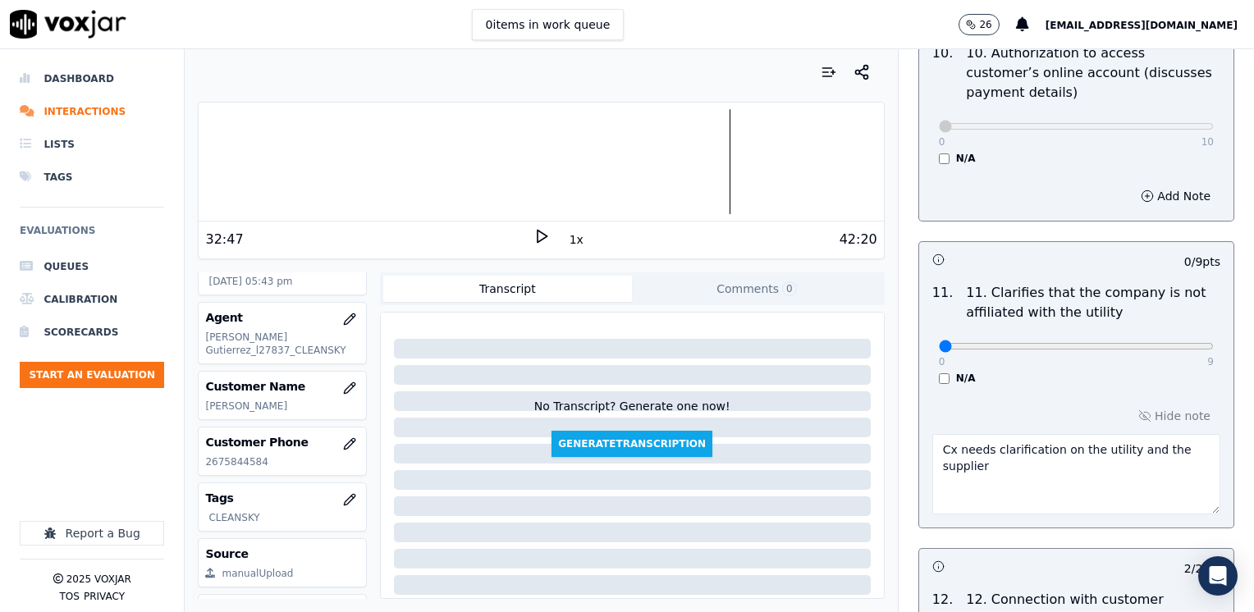
click at [1042, 434] on textarea "Cx needs clarification on the utility and the supplier" at bounding box center [1077, 474] width 288 height 80
type textarea "Cx needs clarification between the utility and the supplier"
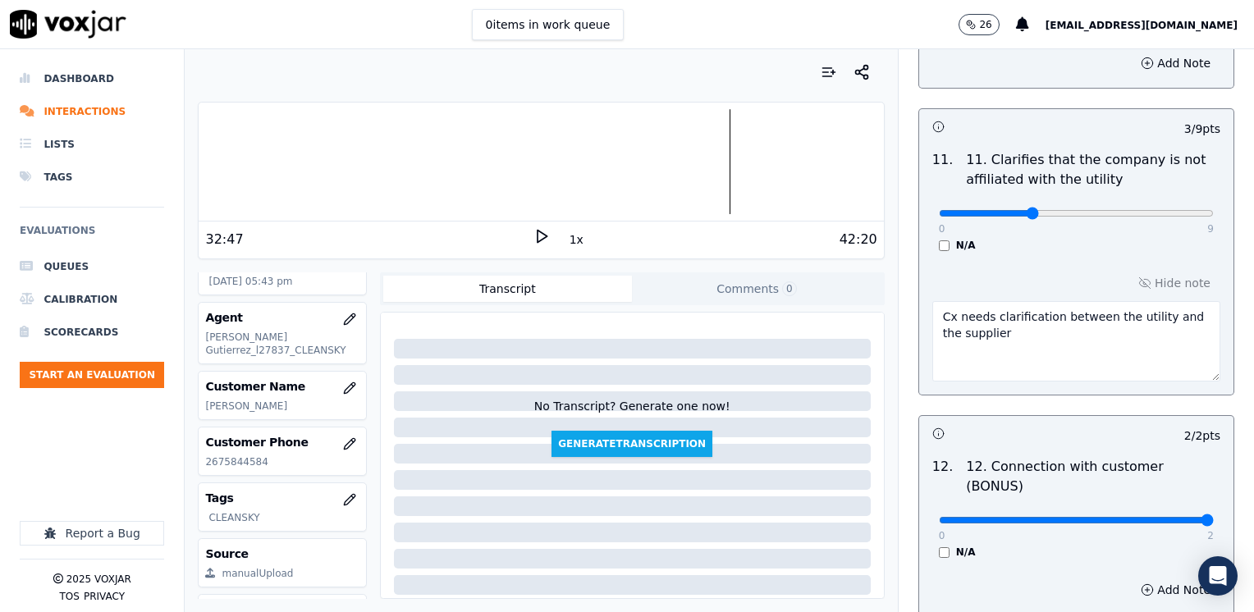
scroll to position [2381, 0]
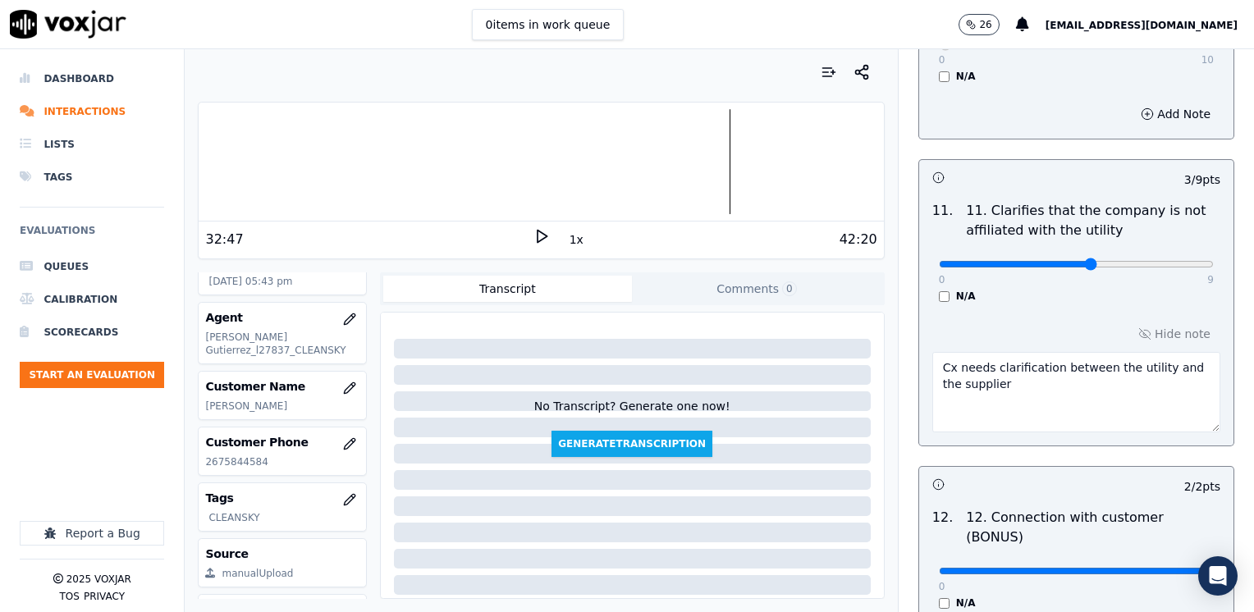
type input "4"
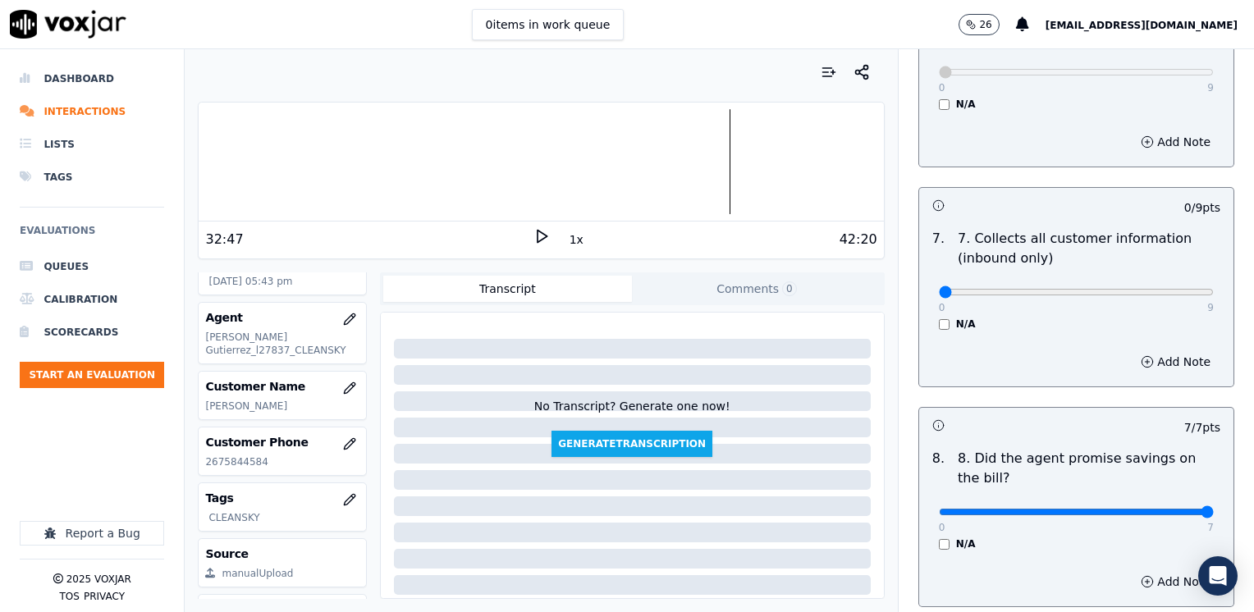
scroll to position [1478, 0]
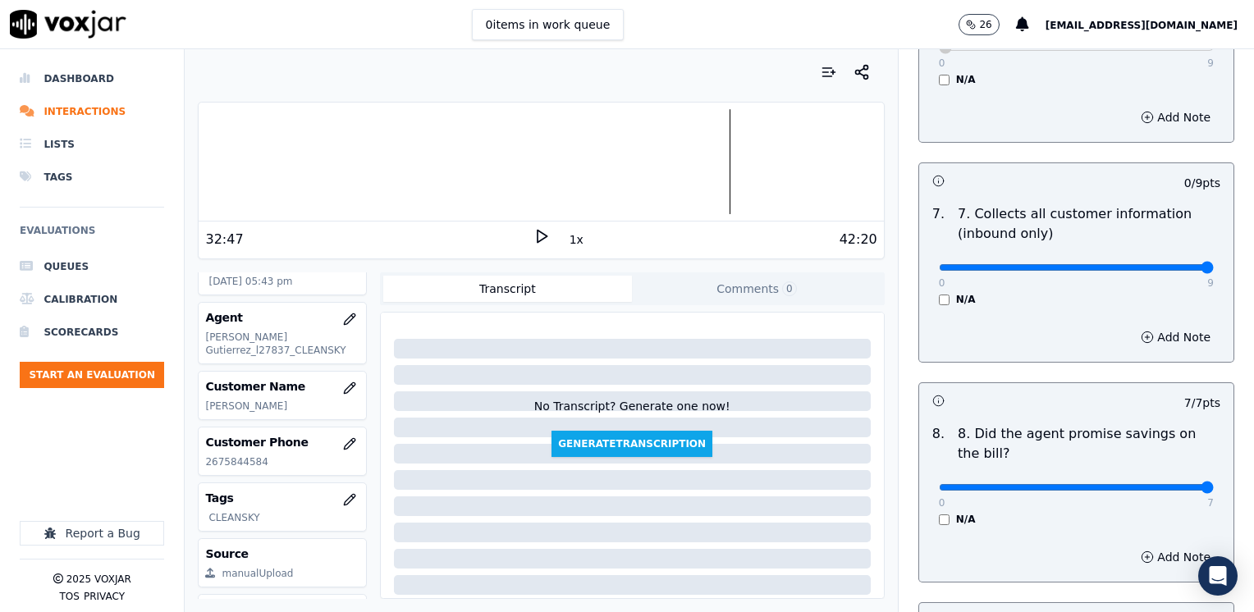
drag, startPoint x: 929, startPoint y: 222, endPoint x: 1257, endPoint y: 272, distance: 331.4
type input "9"
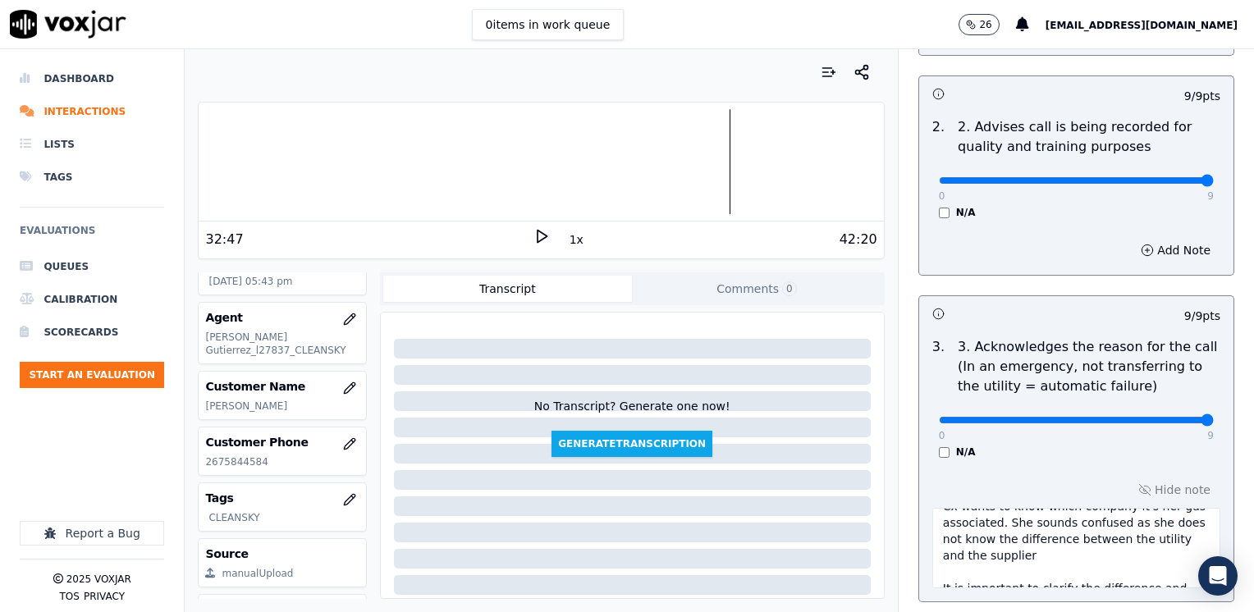
scroll to position [0, 0]
click at [1113, 520] on textarea "Cx wants to know which company it's her gas associated. She sounds confused as …" at bounding box center [1077, 548] width 288 height 80
click at [995, 539] on textarea "Cx wants to know which company it's on her gas associated. She sounds confused …" at bounding box center [1077, 548] width 288 height 80
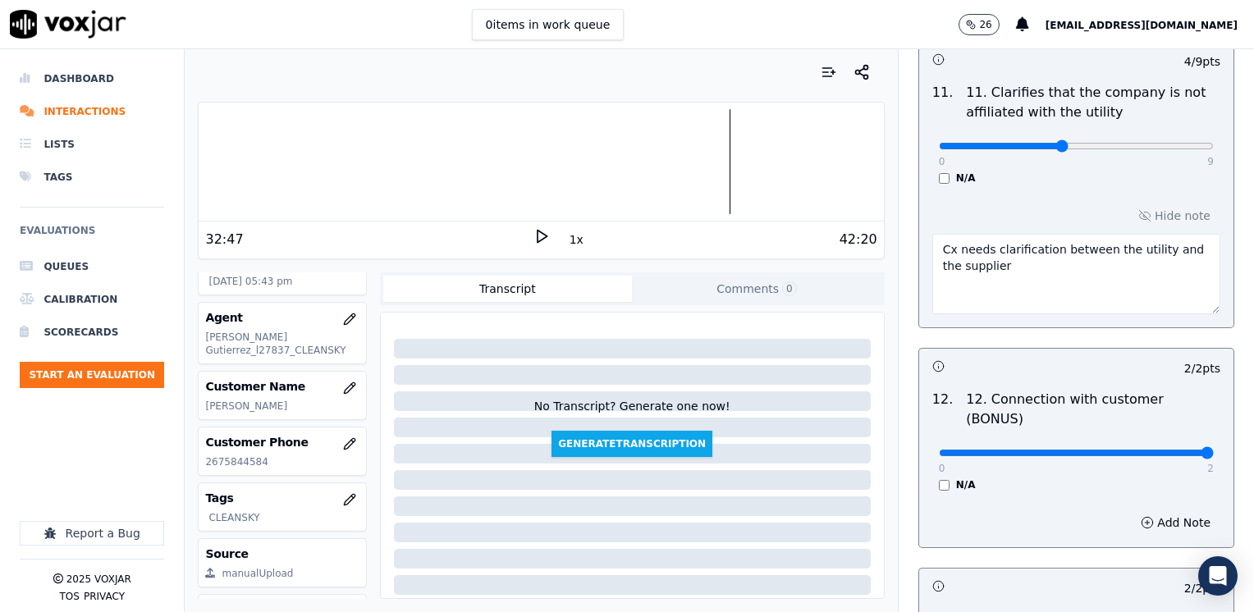
scroll to position [2433, 0]
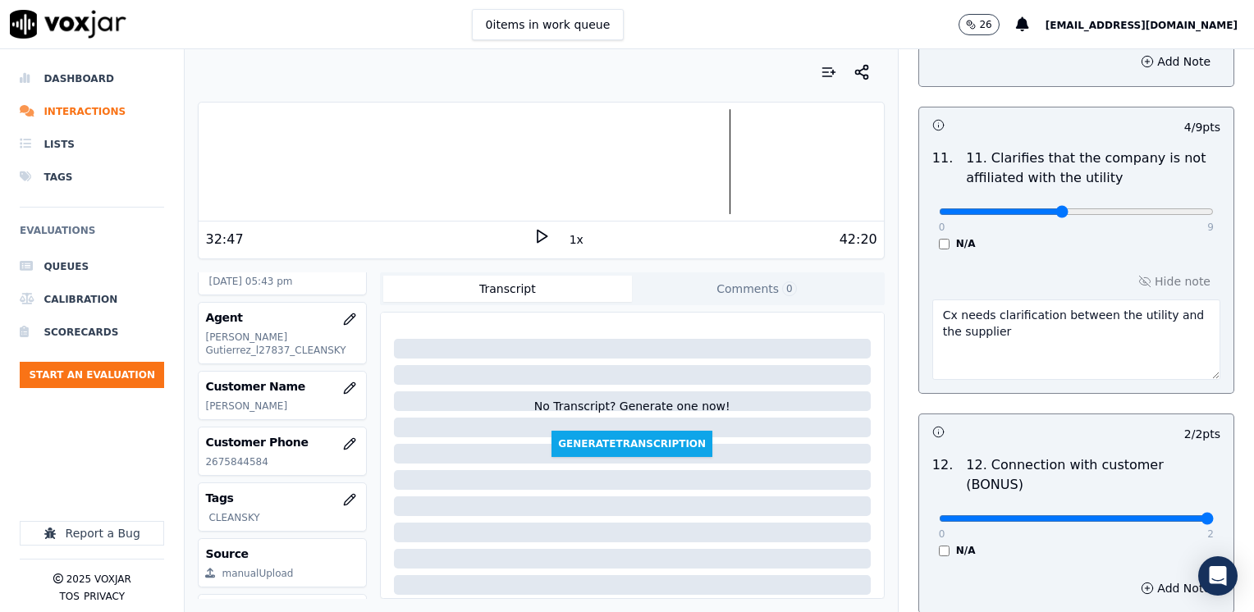
type textarea "Cx wants to know which company it's on her gas. She sounds confused as she does…"
click at [933, 300] on textarea "Cx needs clarification between the utility and the supplier" at bounding box center [1077, 340] width 288 height 80
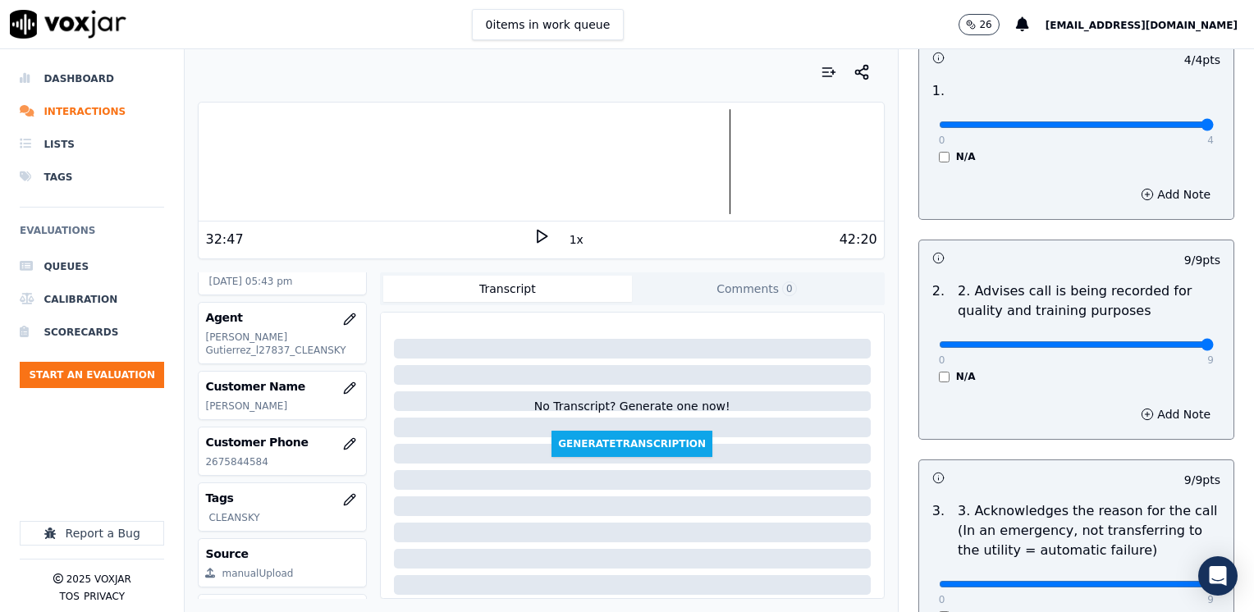
scroll to position [0, 0]
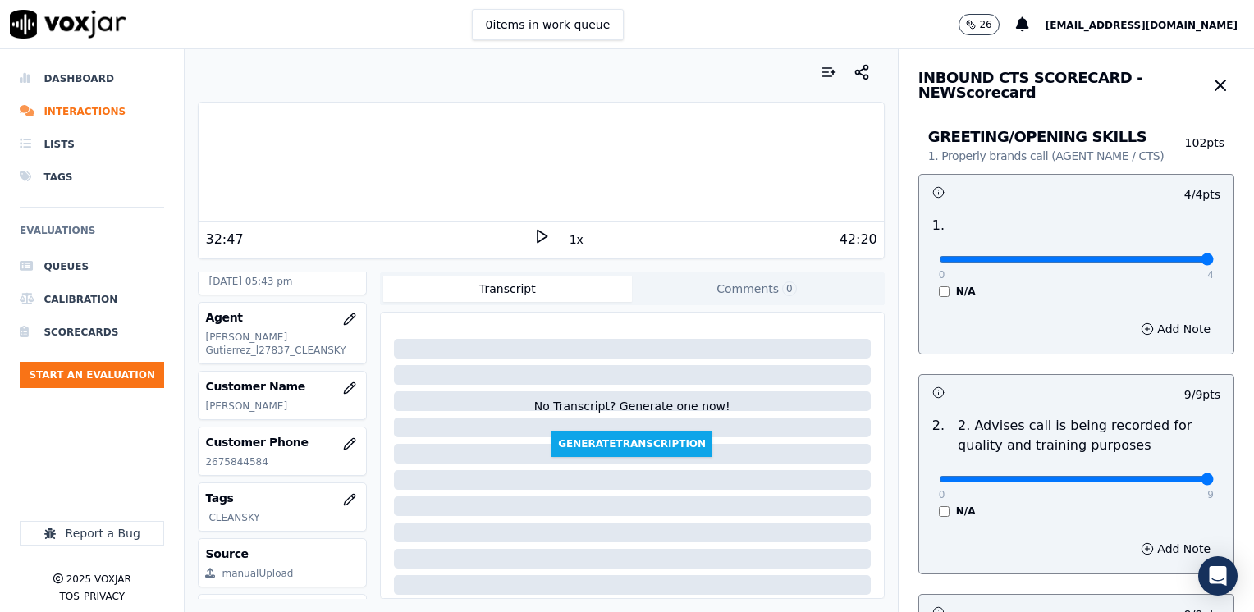
type textarea "Agent needs to work on better explaining the difference between the utility and…"
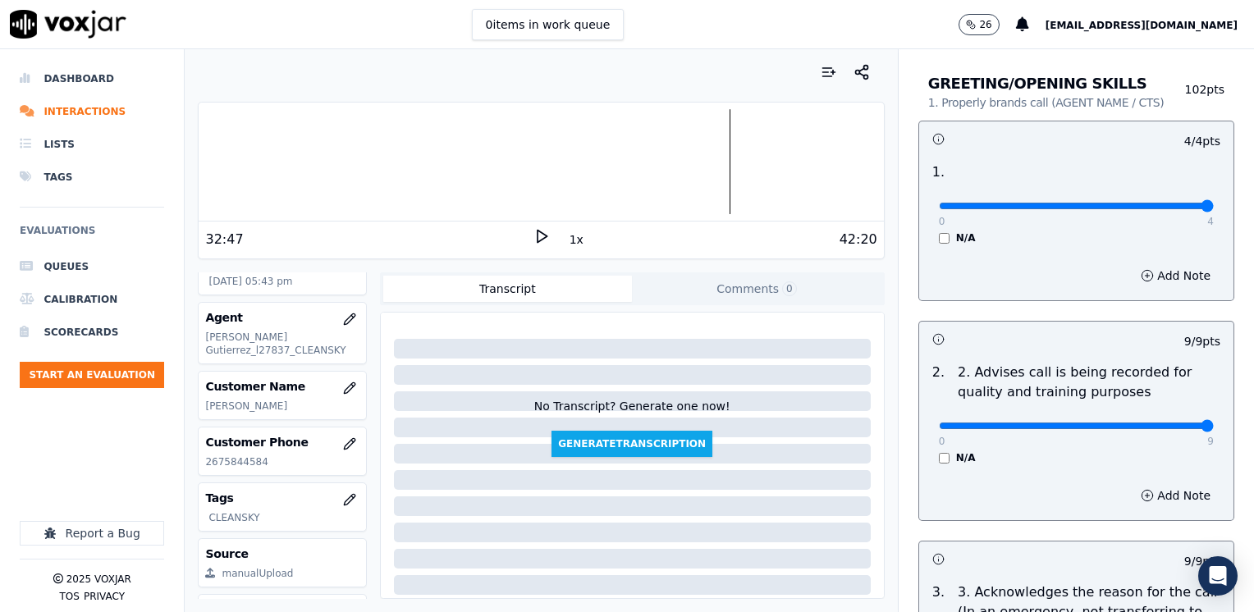
scroll to position [82, 0]
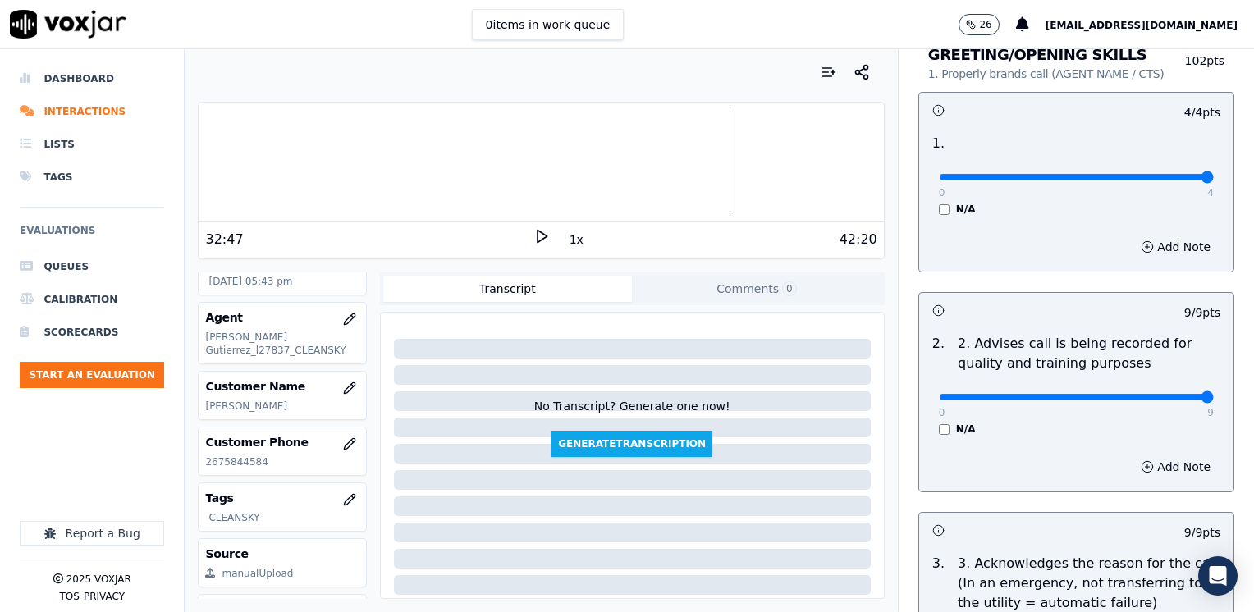
click at [1045, 535] on h3 at bounding box center [1005, 530] width 144 height 21
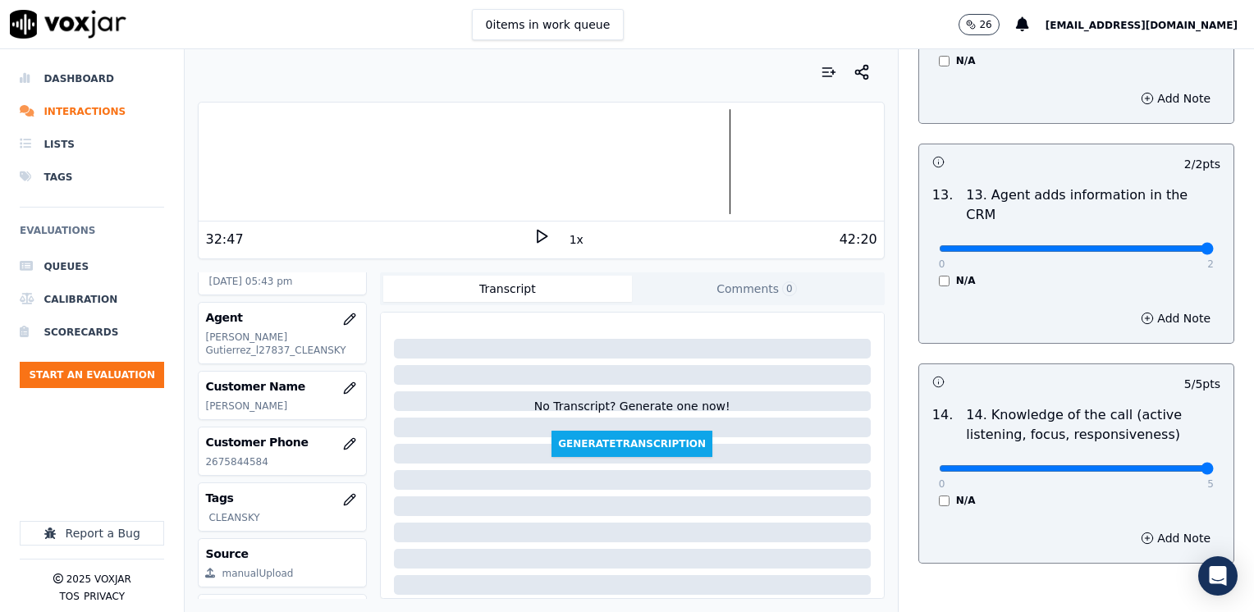
scroll to position [2926, 0]
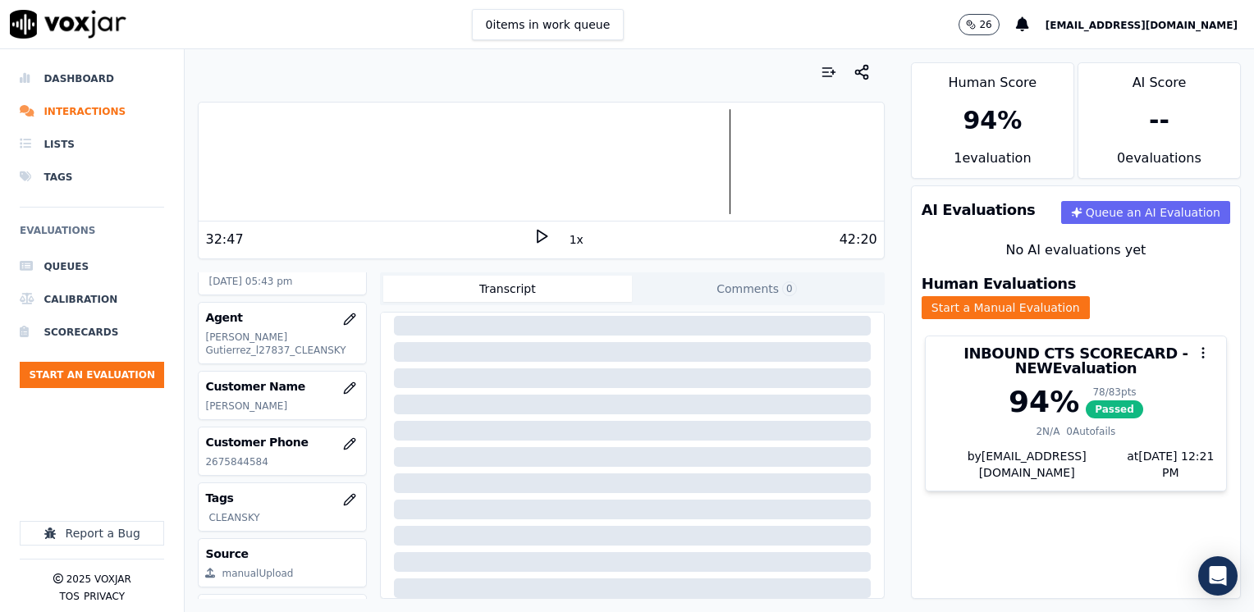
scroll to position [242, 0]
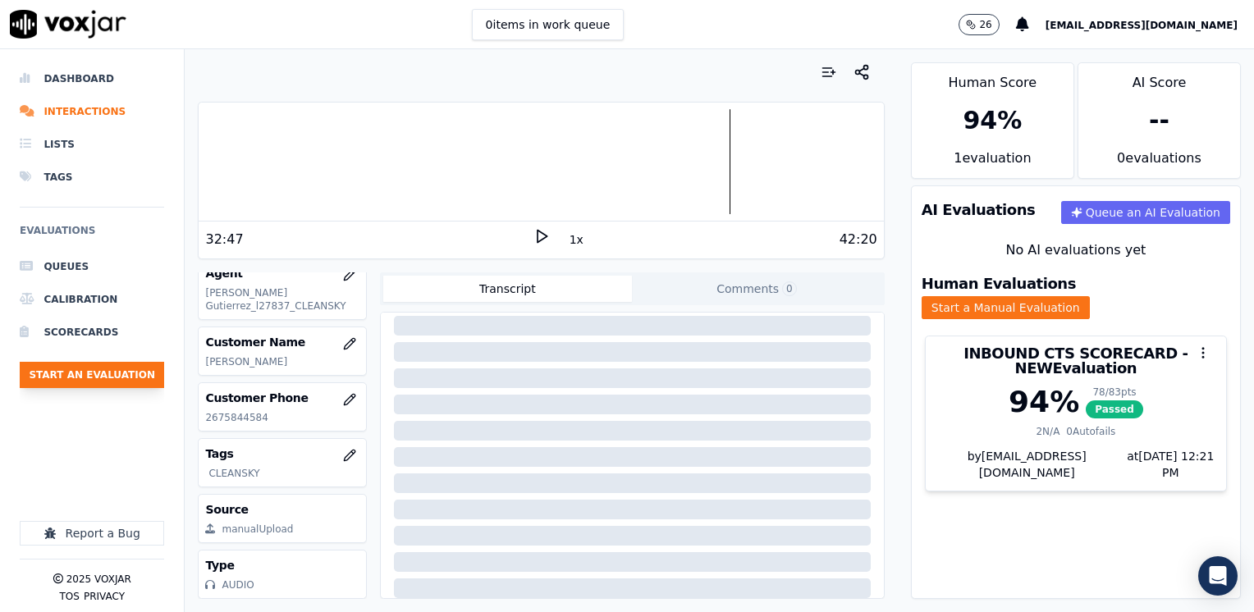
click at [132, 374] on button "Start an Evaluation" at bounding box center [92, 375] width 144 height 26
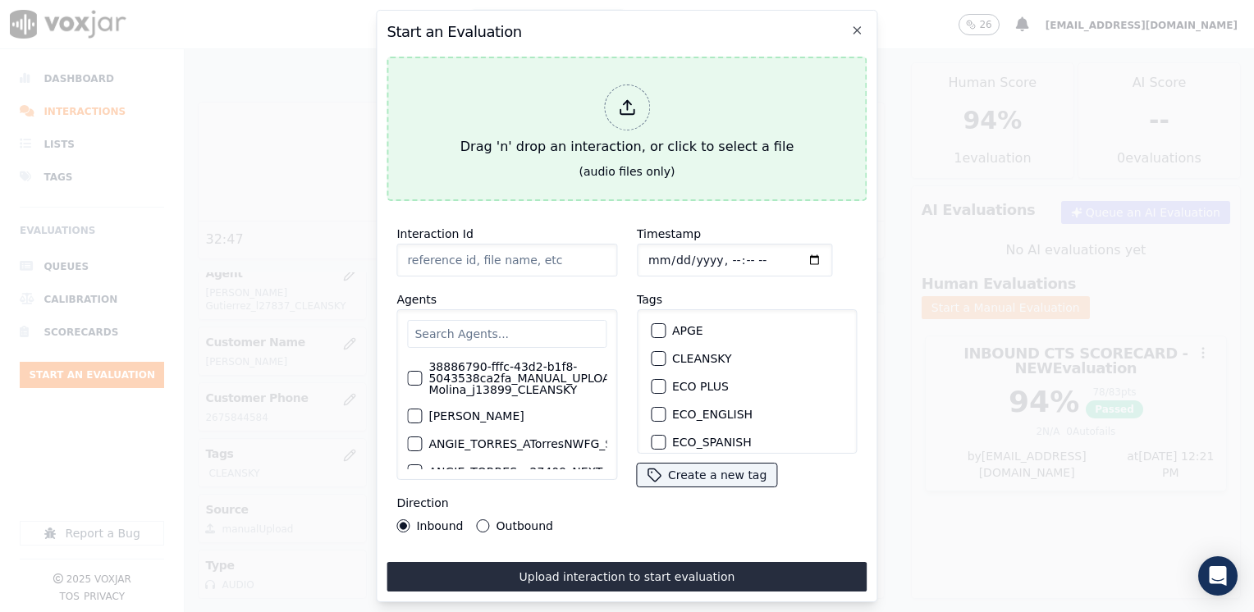
click at [634, 102] on icon at bounding box center [627, 108] width 18 height 18
type input "20250813-114900_2027045595-[PERSON_NAME] 1 all.mp3"
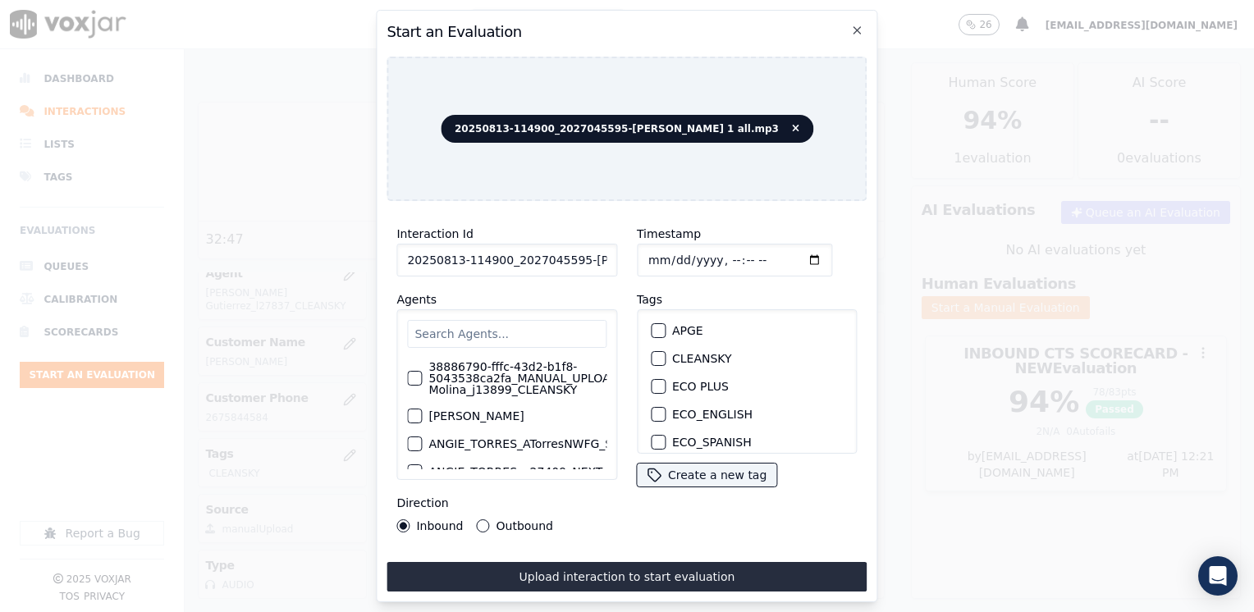
click at [522, 327] on input "text" at bounding box center [506, 334] width 199 height 28
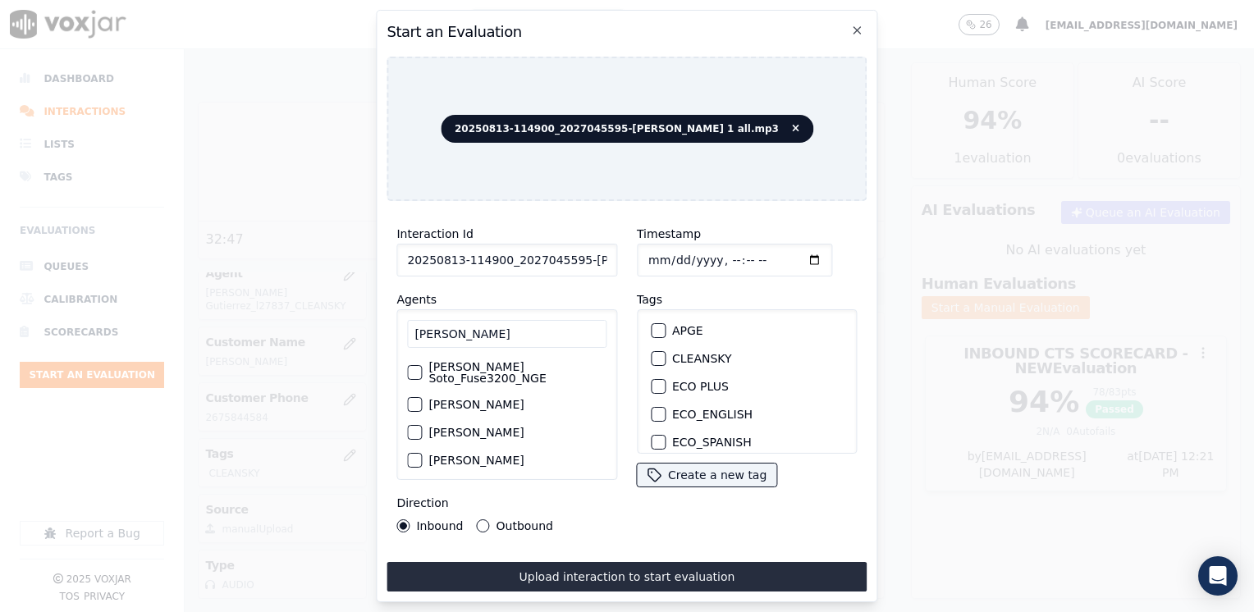
type input "[PERSON_NAME]"
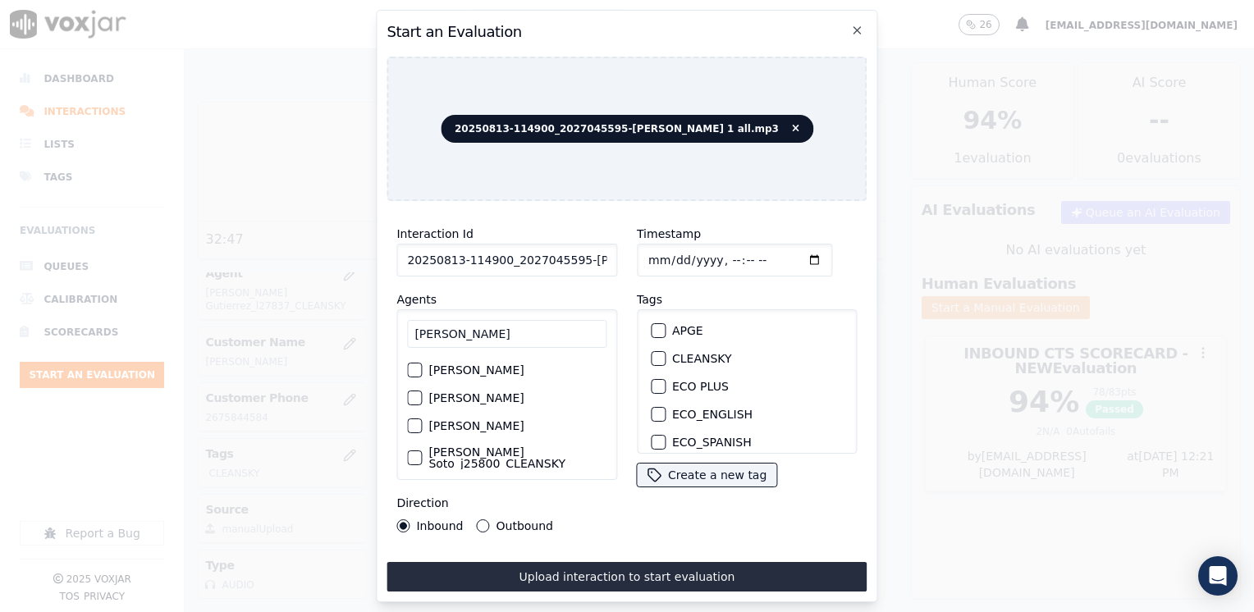
scroll to position [52, 0]
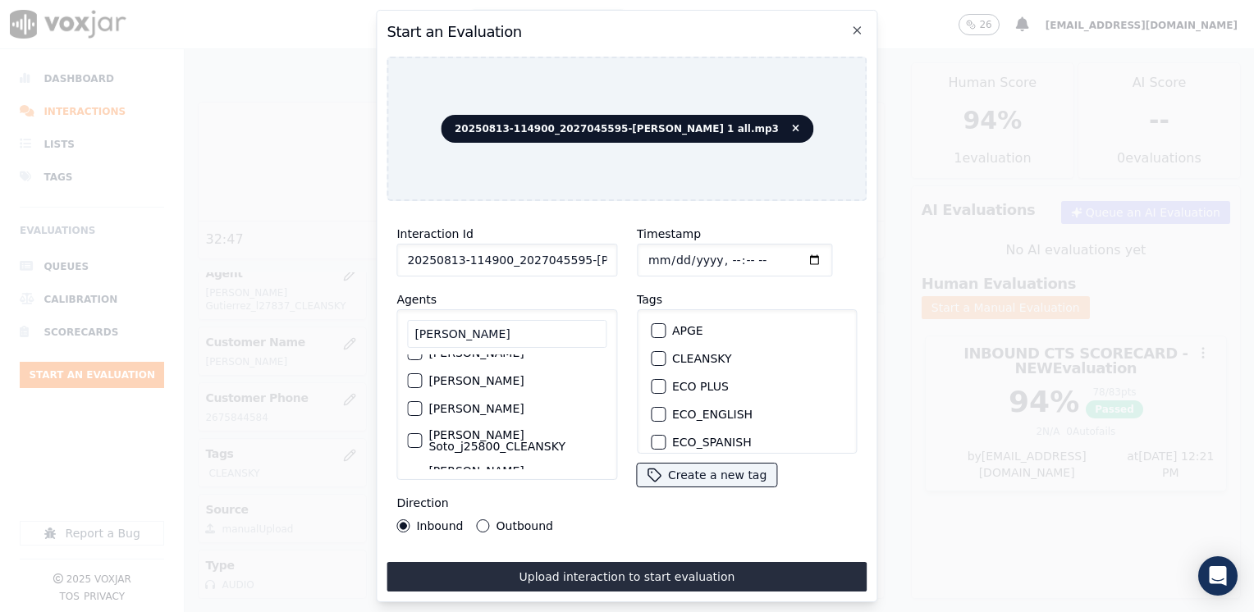
click at [418, 435] on div "button" at bounding box center [413, 440] width 11 height 11
click at [653, 353] on div "button" at bounding box center [657, 358] width 11 height 11
click at [785, 255] on input "Timestamp" at bounding box center [734, 260] width 195 height 33
type input "[DATE]T18:25"
click at [486, 520] on div "Outbound" at bounding box center [515, 526] width 76 height 13
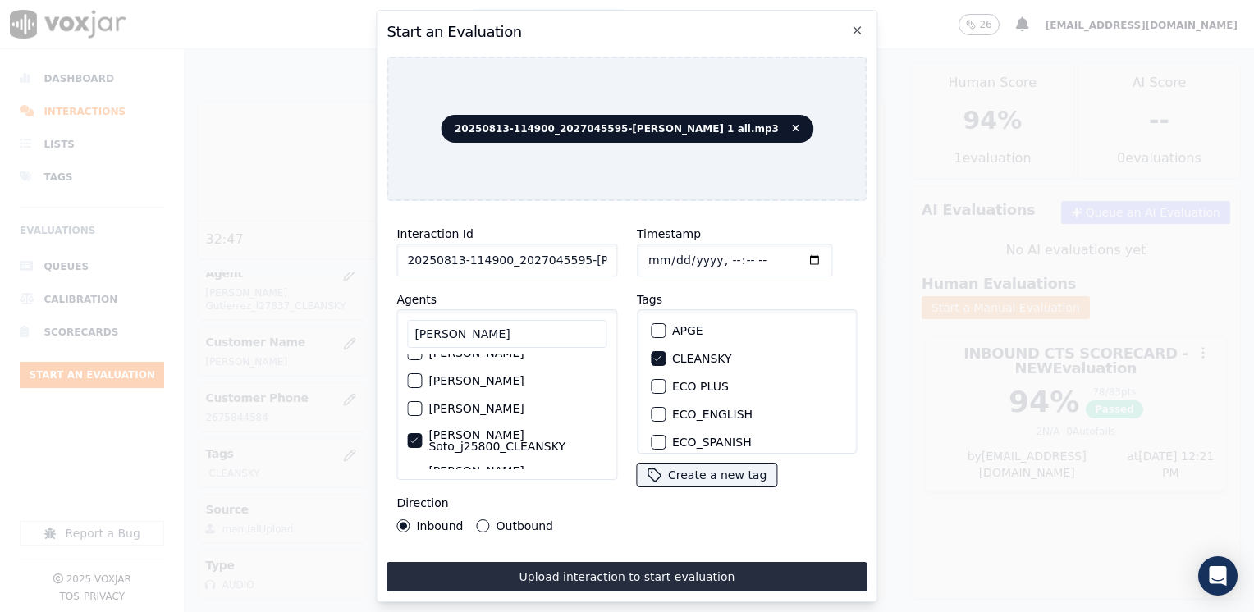
click at [483, 520] on button "Outbound" at bounding box center [483, 526] width 13 height 13
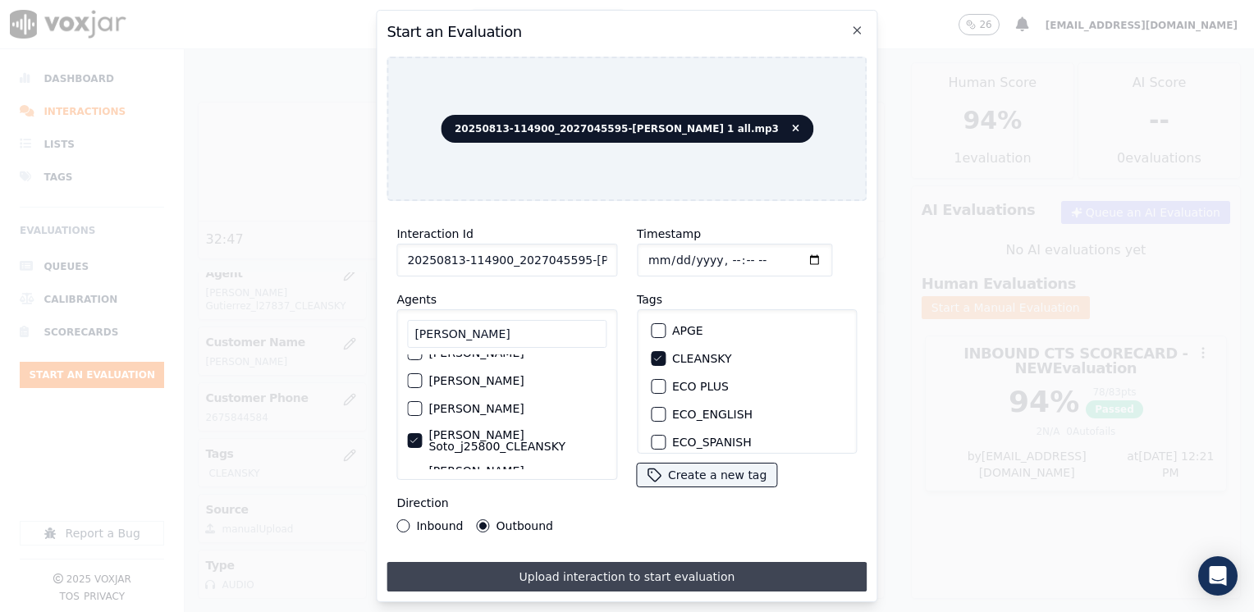
click at [614, 574] on button "Upload interaction to start evaluation" at bounding box center [627, 577] width 480 height 30
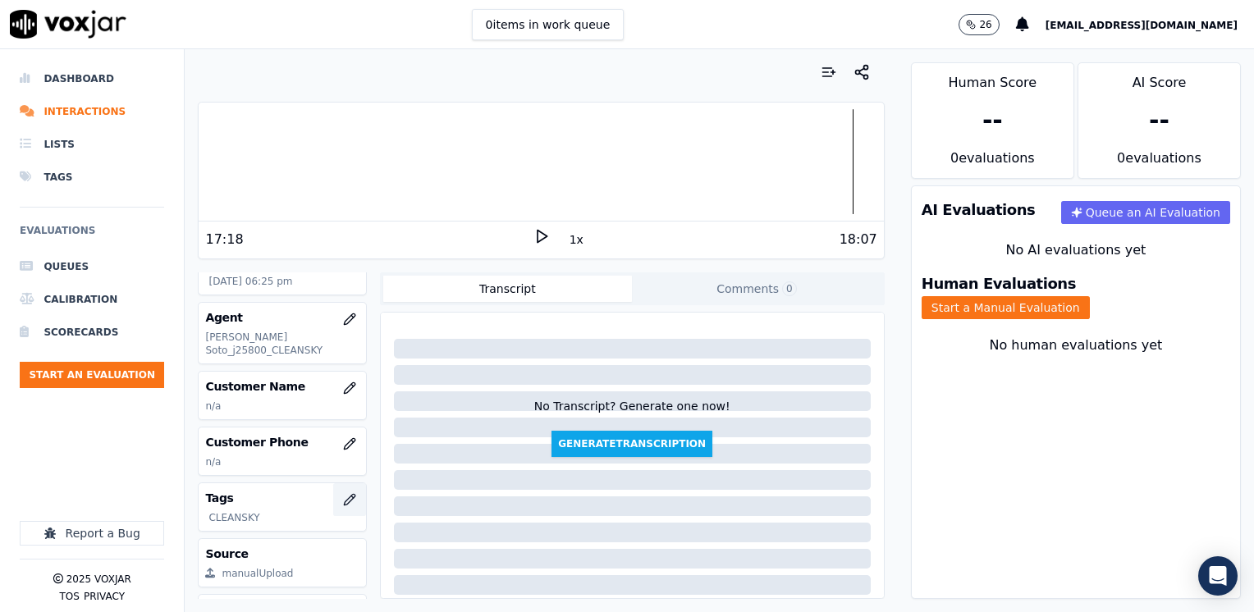
scroll to position [229, 0]
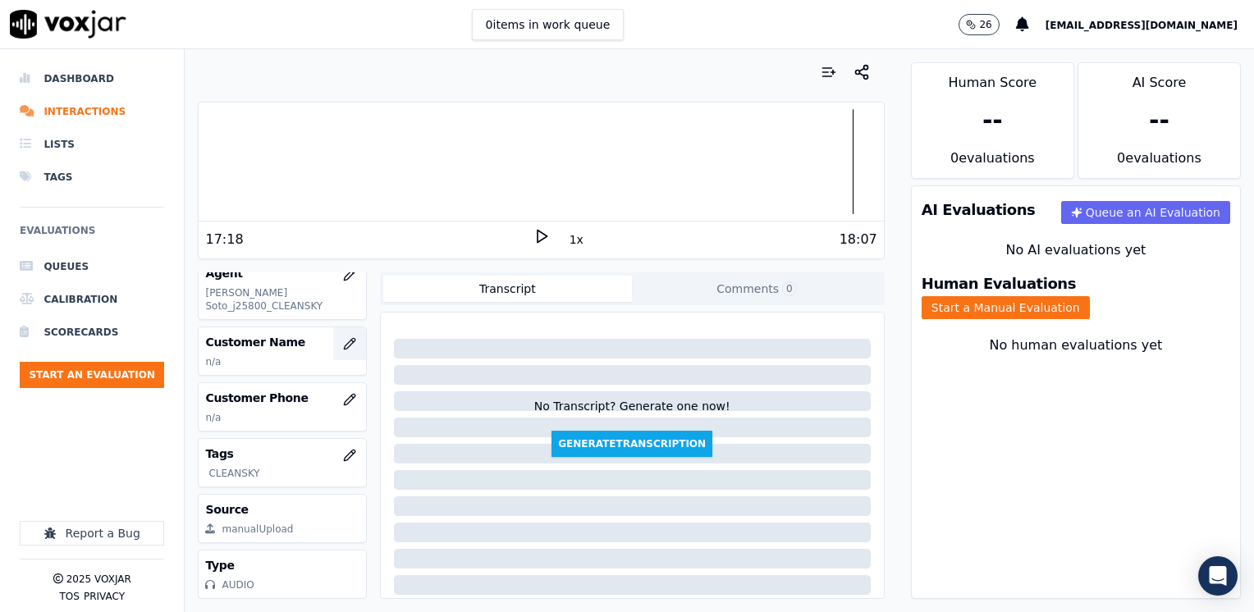
click at [343, 337] on icon "button" at bounding box center [349, 343] width 13 height 13
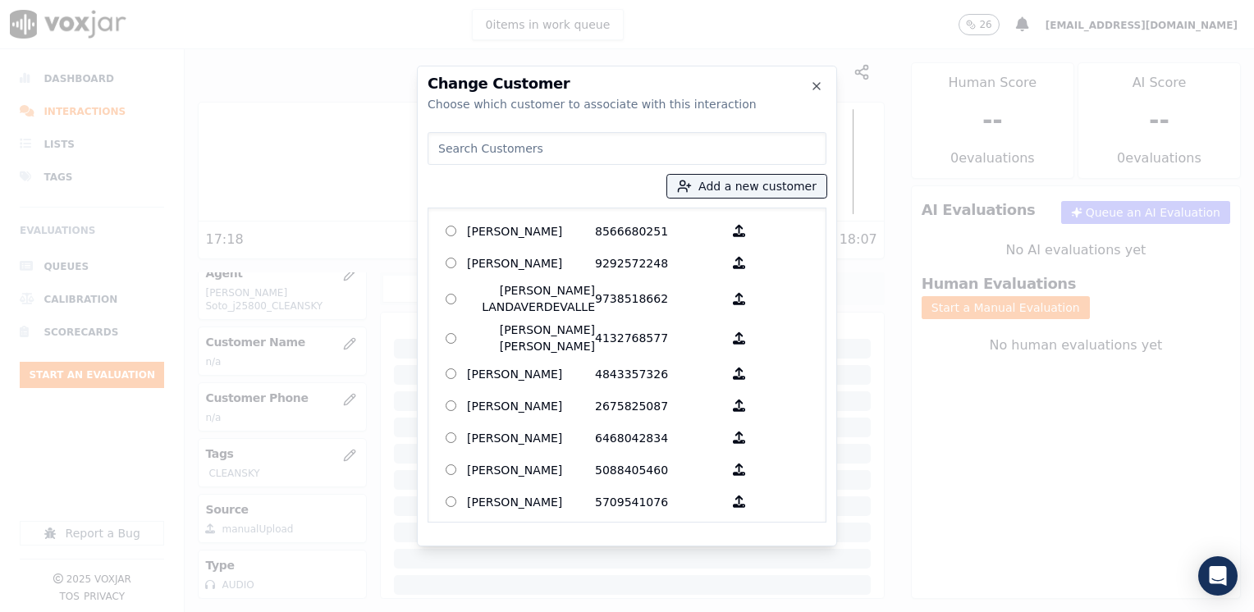
click at [678, 154] on input at bounding box center [627, 148] width 399 height 33
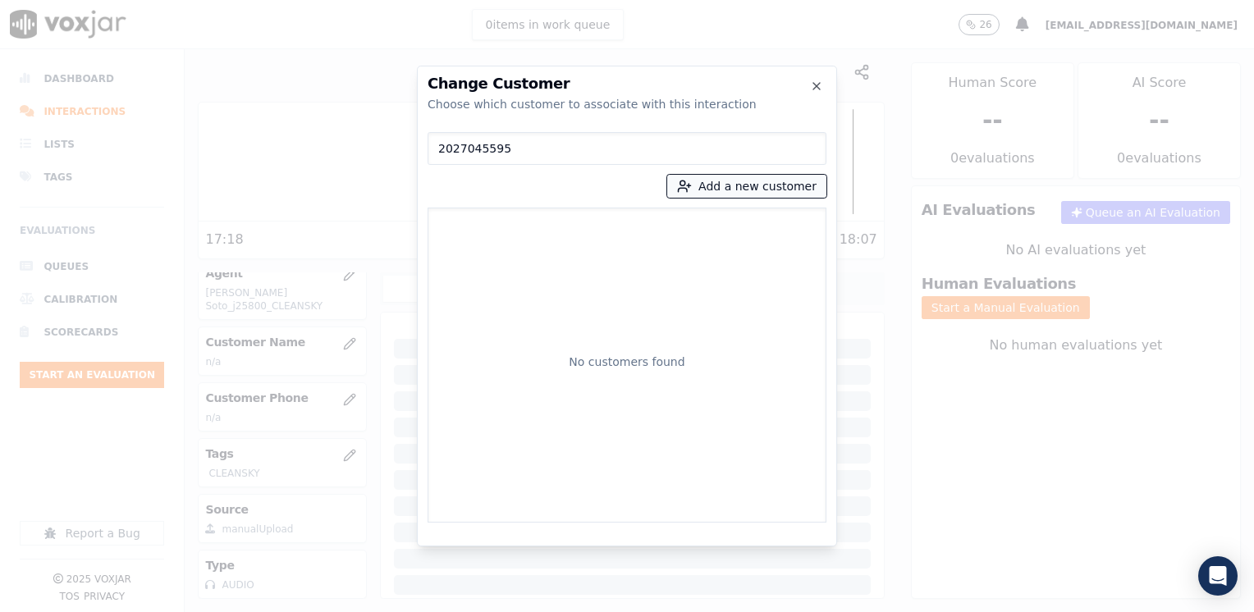
type input "2027045595"
click at [768, 186] on button "Add a new customer" at bounding box center [746, 186] width 159 height 23
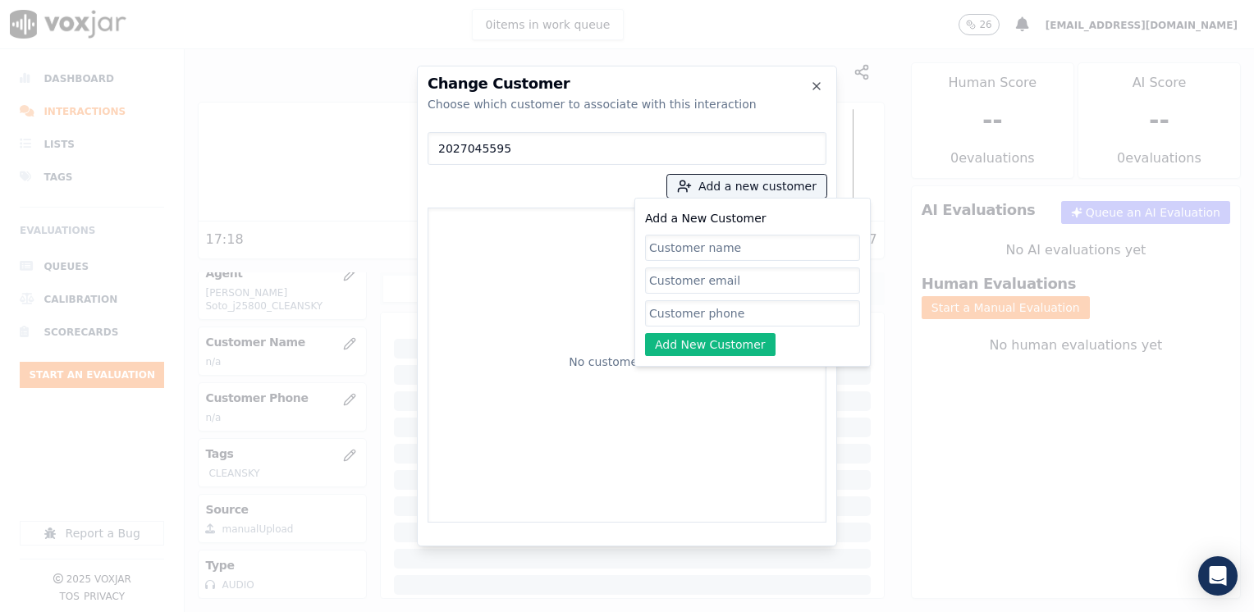
click at [732, 307] on input "Add a New Customer" at bounding box center [752, 313] width 215 height 26
paste input "2027045595"
type input "2027045595"
click at [739, 240] on input "Add a New Customer" at bounding box center [752, 248] width 215 height 26
paste input "[PERSON_NAME]"
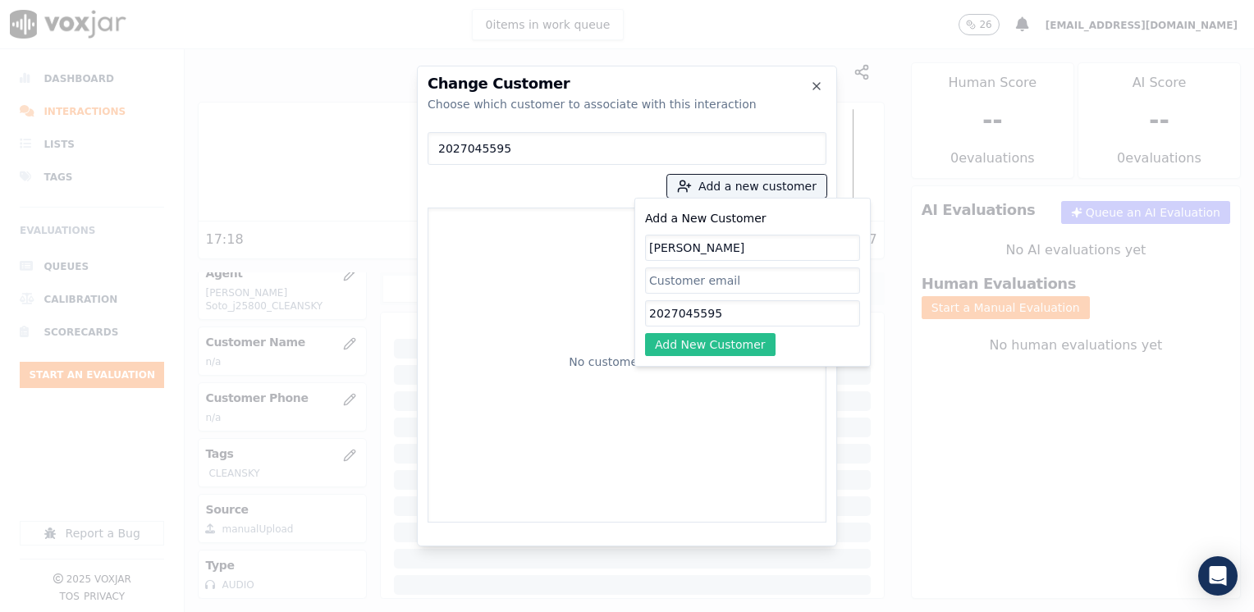
type input "[PERSON_NAME]"
click at [738, 345] on button "Add New Customer" at bounding box center [710, 344] width 131 height 23
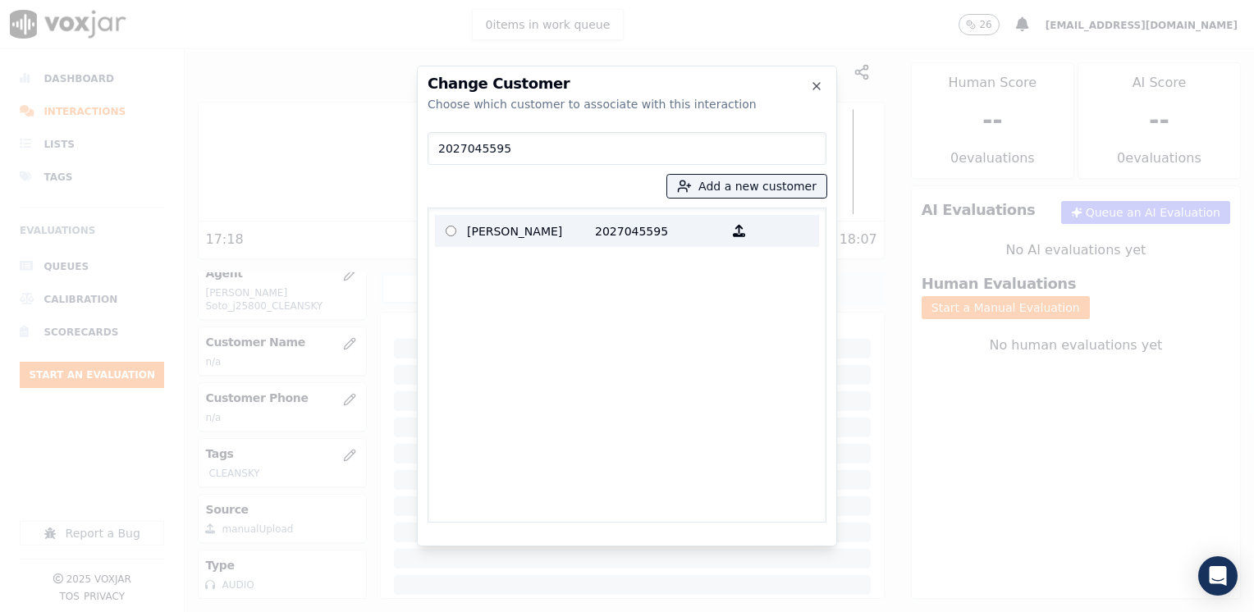
click at [573, 237] on p "[PERSON_NAME]" at bounding box center [531, 230] width 128 height 25
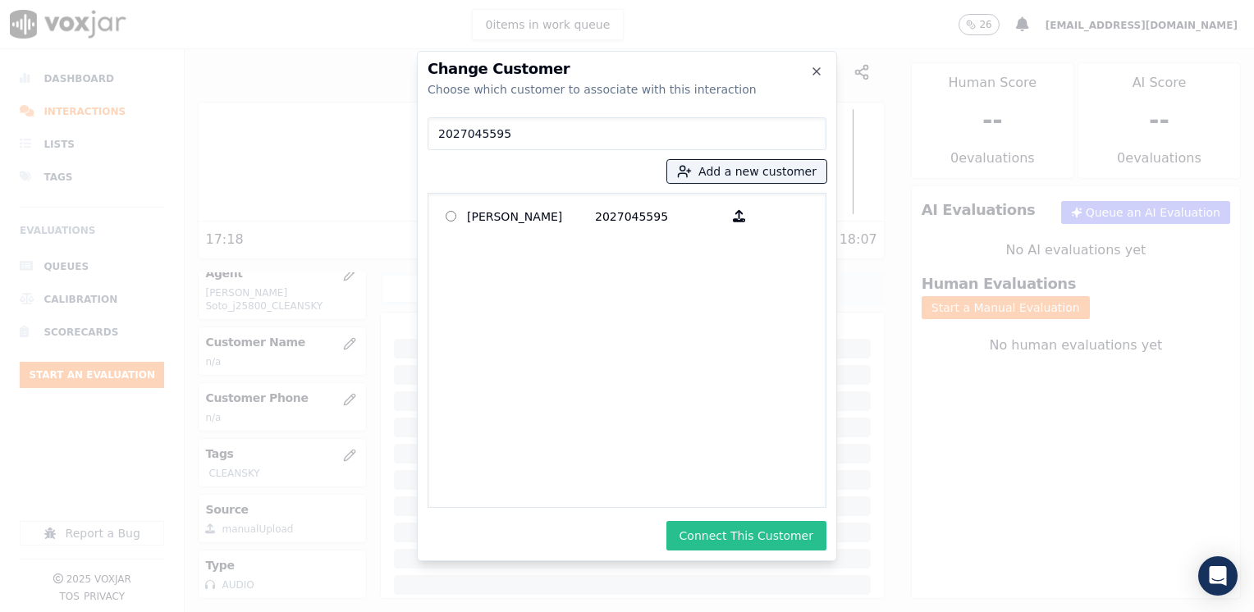
click at [755, 534] on button "Connect This Customer" at bounding box center [747, 536] width 160 height 30
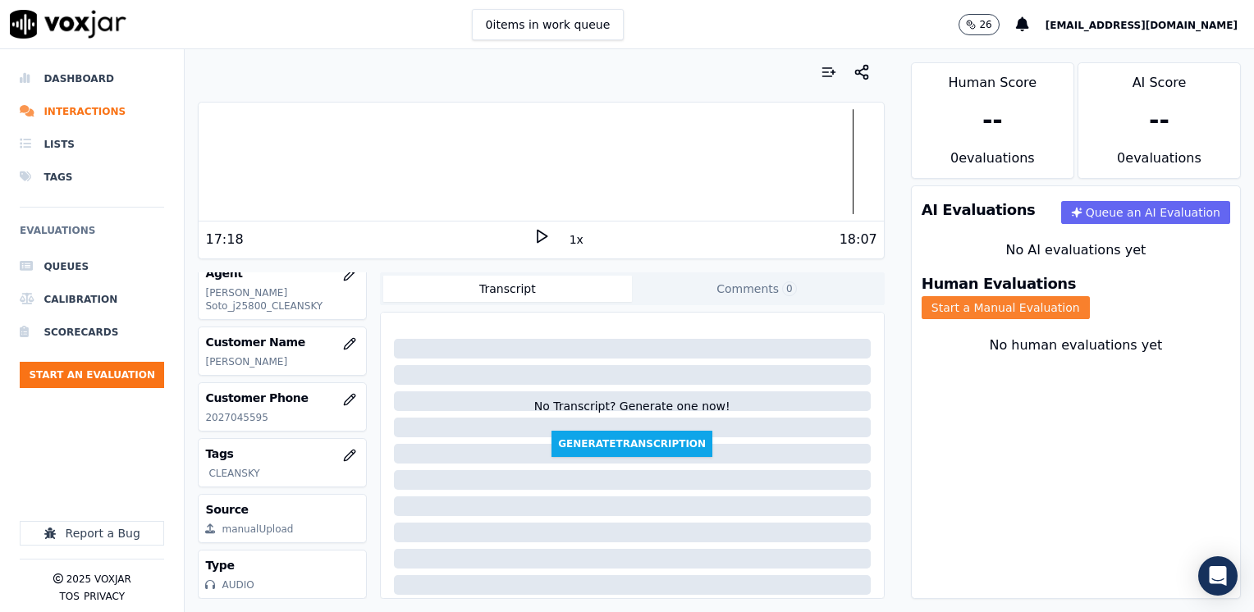
click at [1090, 296] on button "Start a Manual Evaluation" at bounding box center [1006, 307] width 168 height 23
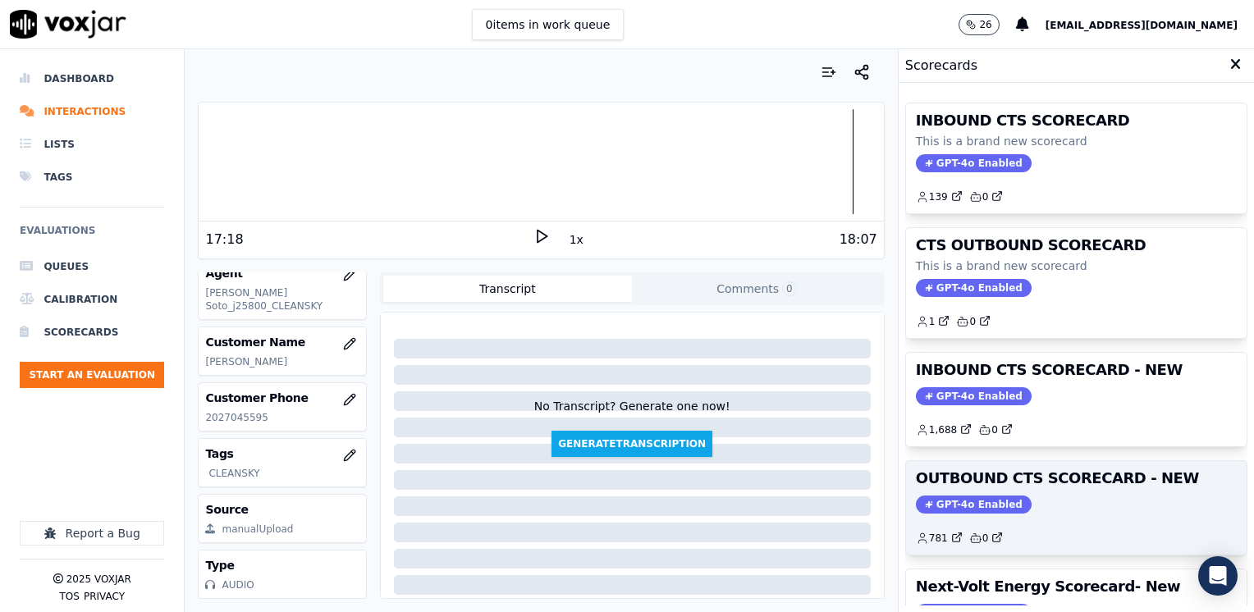
click at [952, 498] on span "GPT-4o Enabled" at bounding box center [974, 505] width 116 height 18
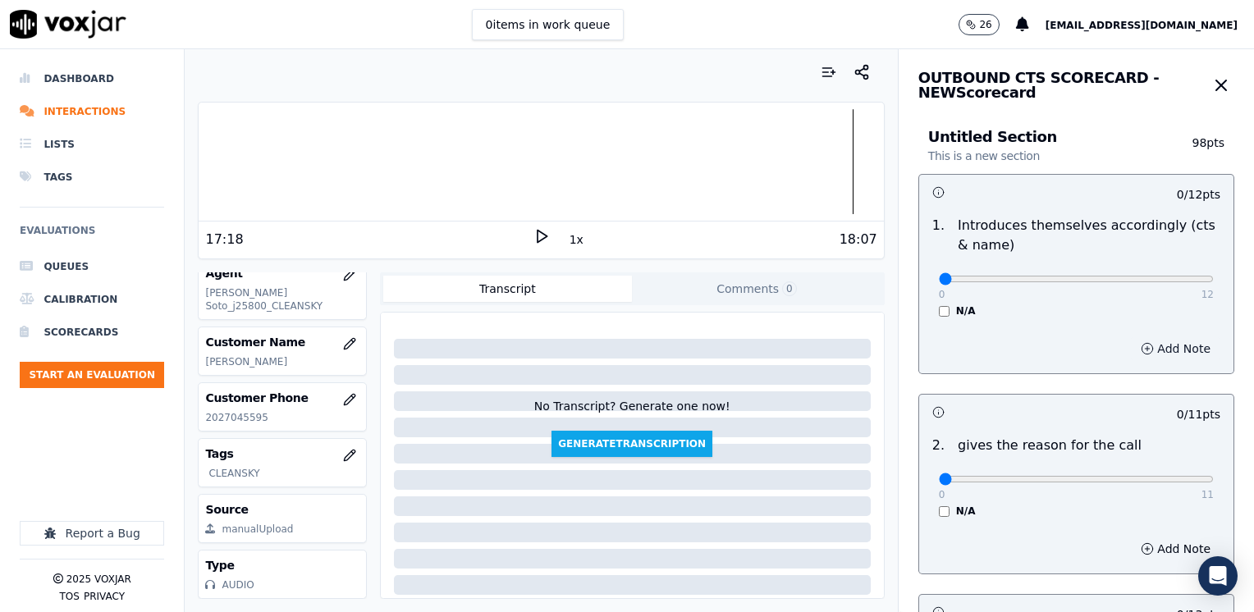
click at [1145, 343] on button "Add Note" at bounding box center [1175, 348] width 89 height 23
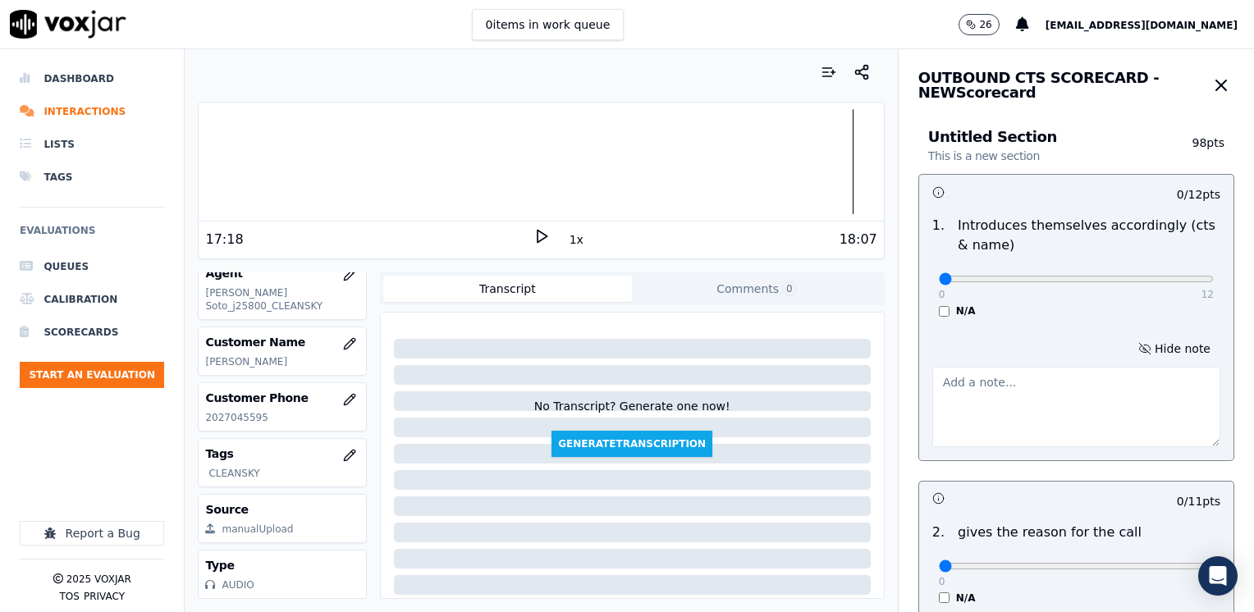
click at [1061, 418] on textarea at bounding box center [1077, 407] width 288 height 80
type textarea "Does not introduce himself nor brands CTS at the beginning of the call"
type input "6"
click at [1049, 280] on input "range" at bounding box center [1076, 279] width 275 height 7
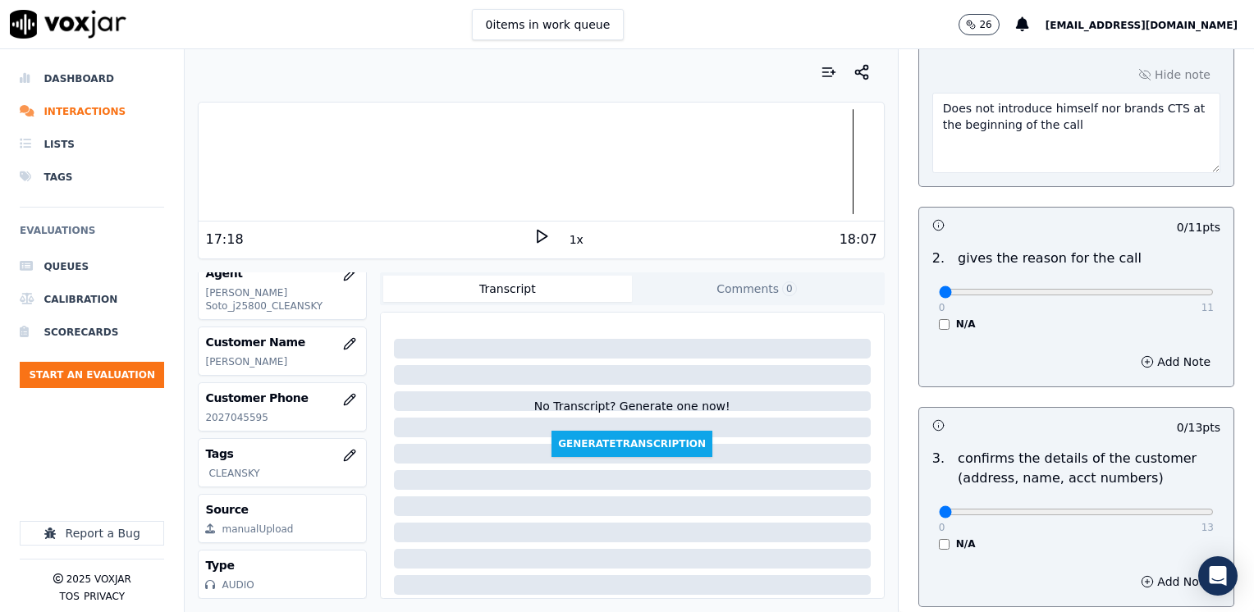
scroll to position [328, 0]
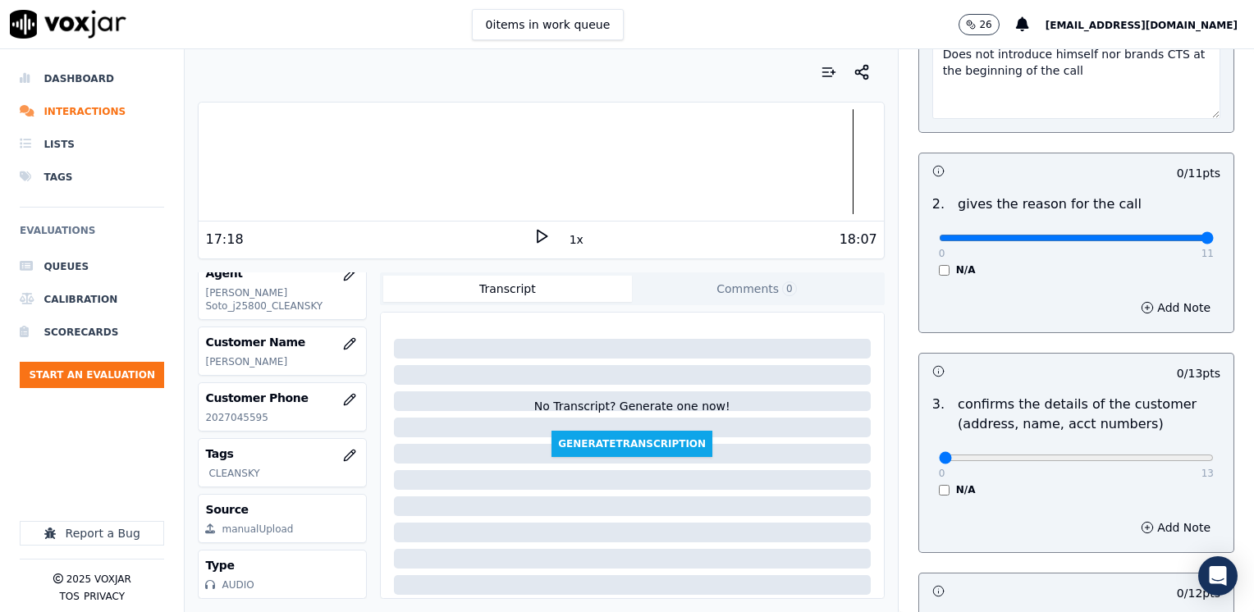
drag, startPoint x: 933, startPoint y: 234, endPoint x: 1257, endPoint y: 279, distance: 327.4
type input "11"
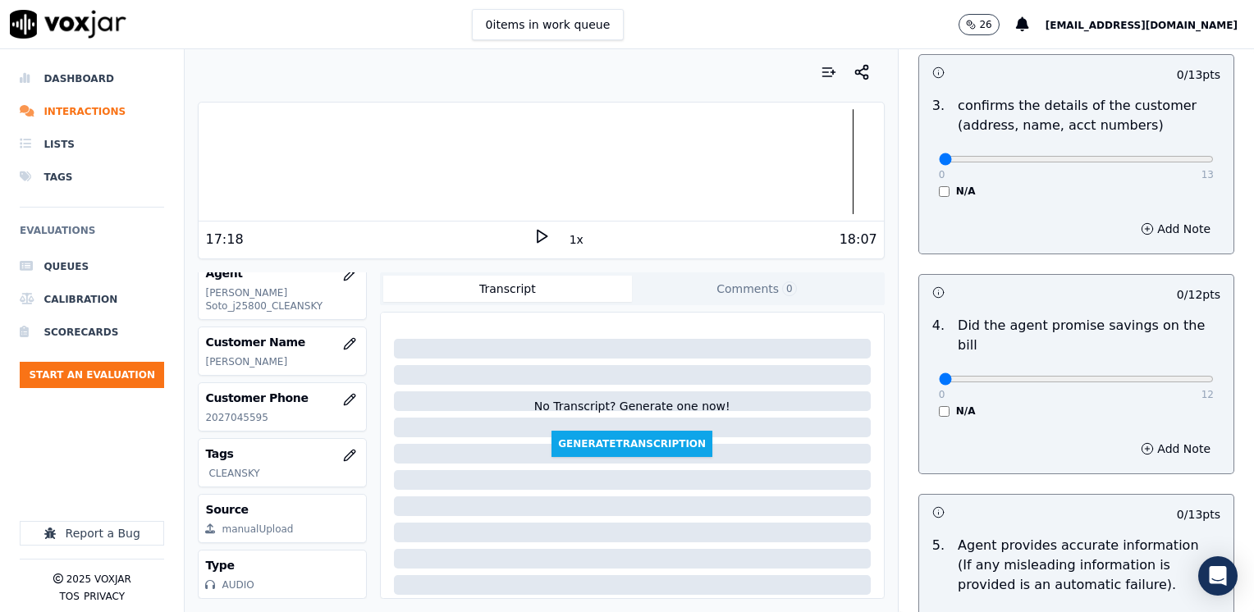
scroll to position [657, 0]
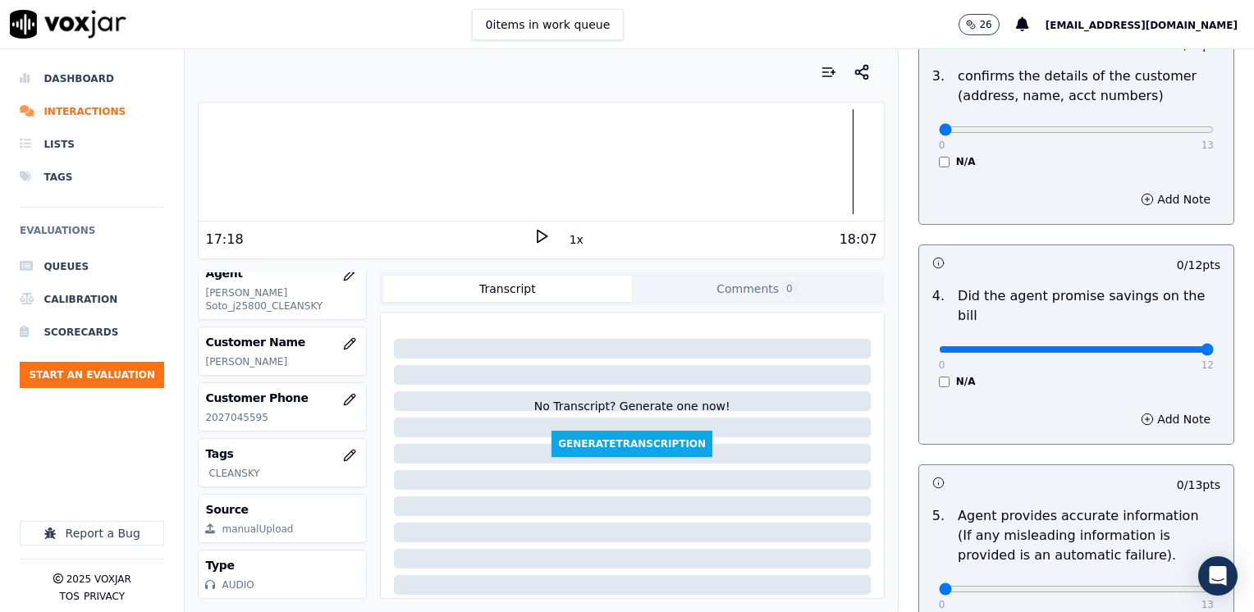
drag, startPoint x: 930, startPoint y: 331, endPoint x: 1257, endPoint y: 387, distance: 331.5
type input "12"
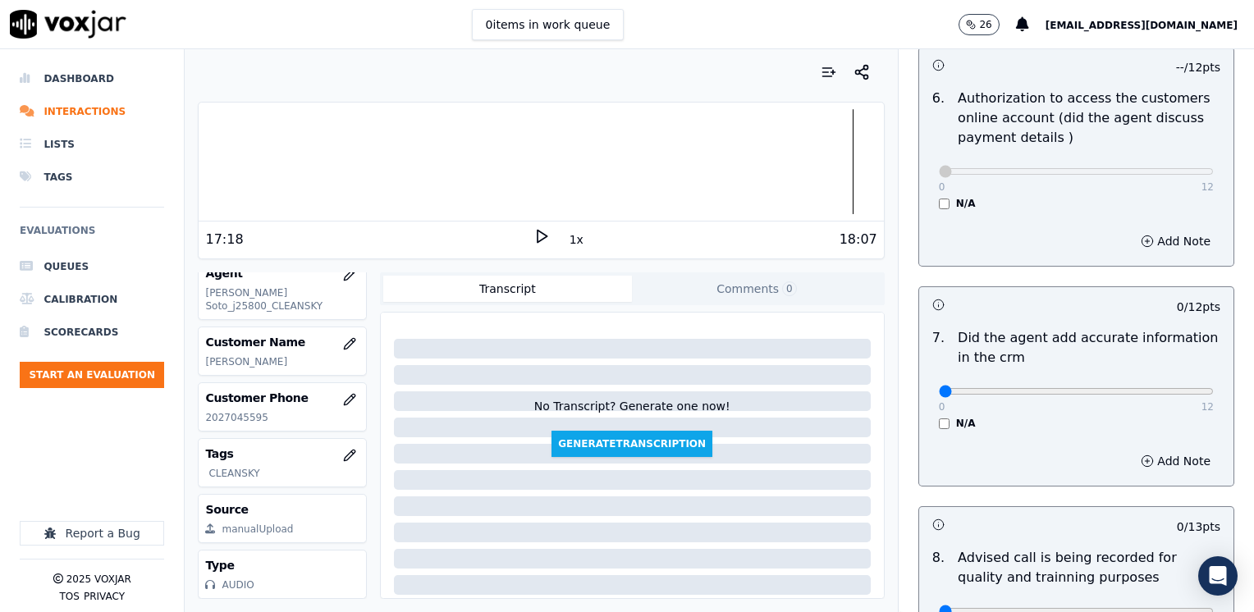
scroll to position [1396, 0]
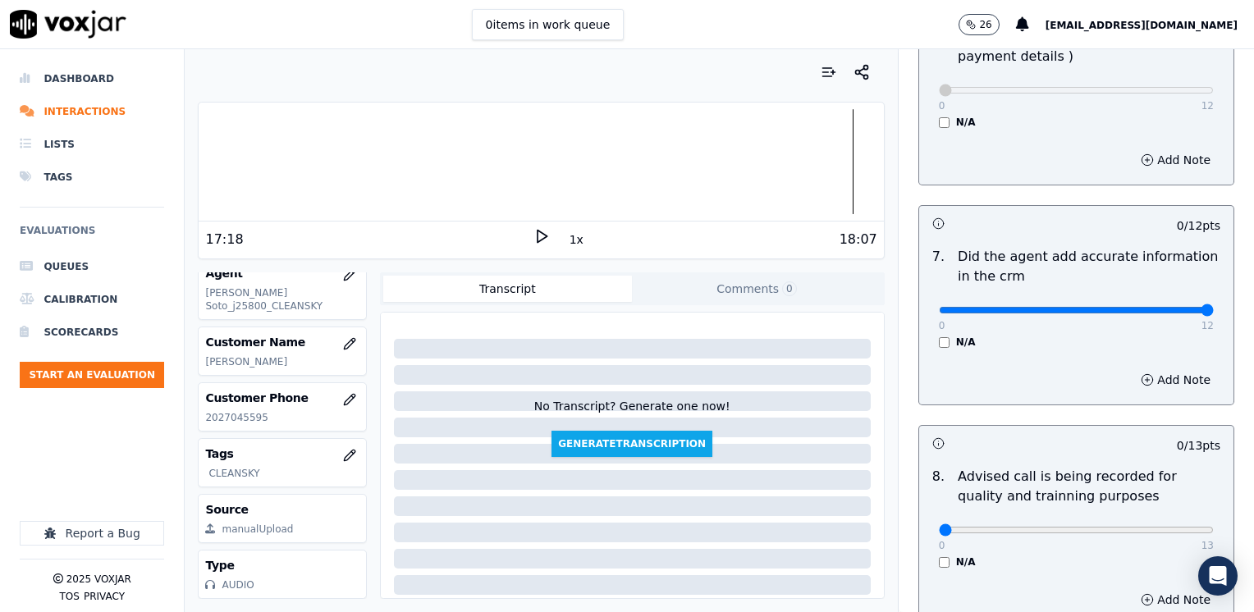
drag, startPoint x: 933, startPoint y: 287, endPoint x: 1257, endPoint y: 274, distance: 324.5
type input "12"
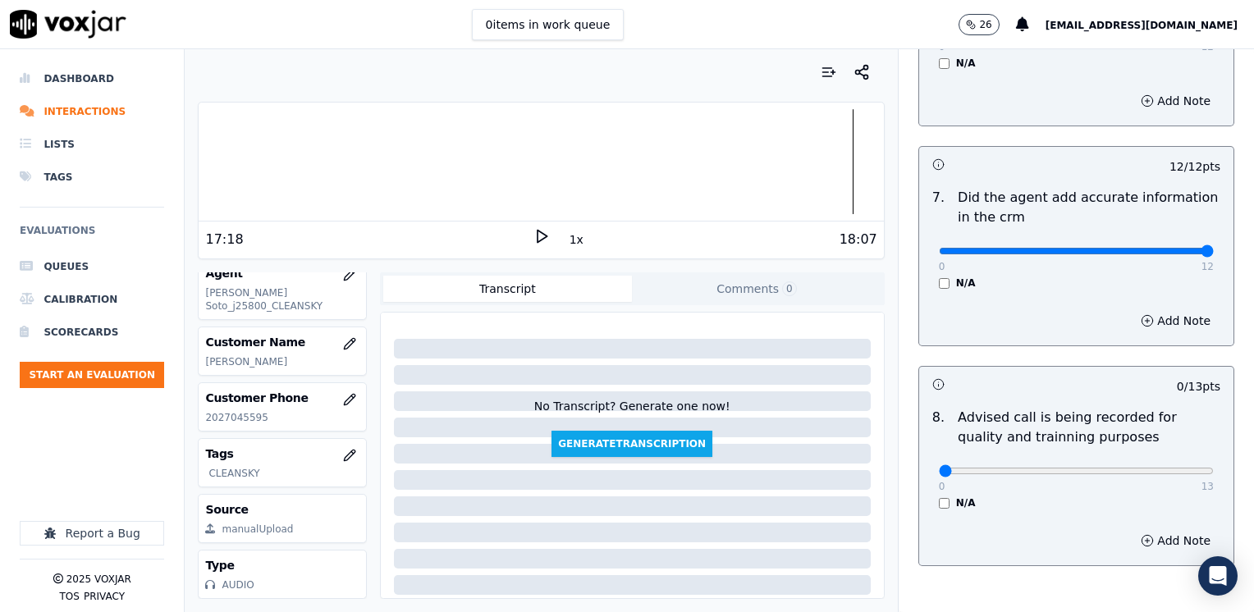
scroll to position [1521, 0]
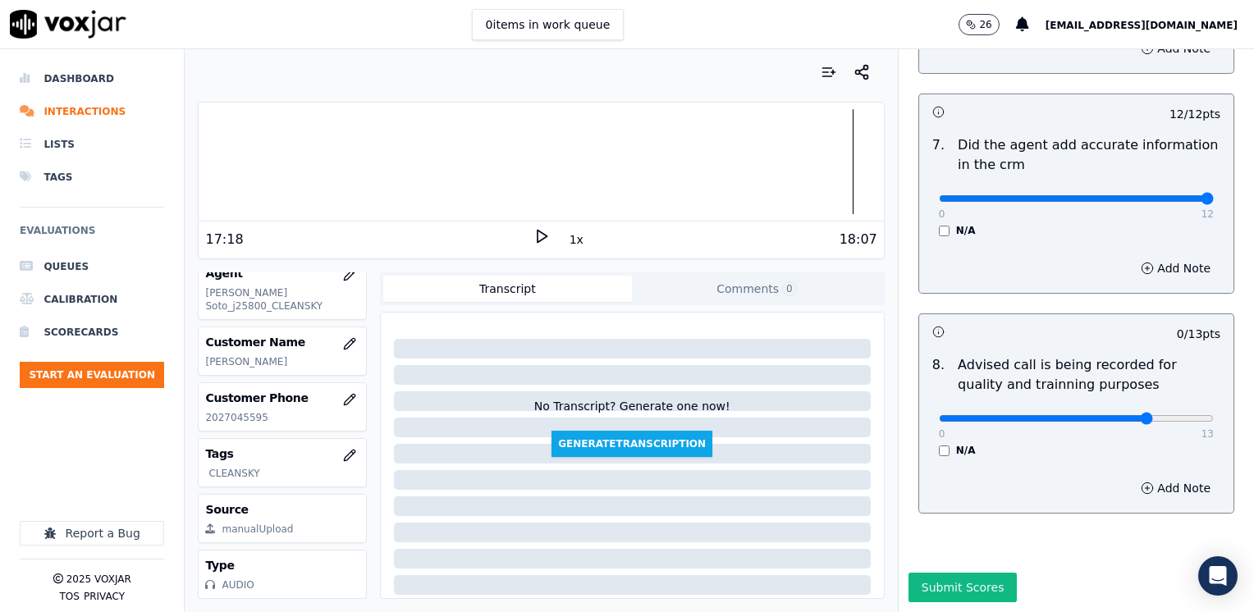
type input "10"
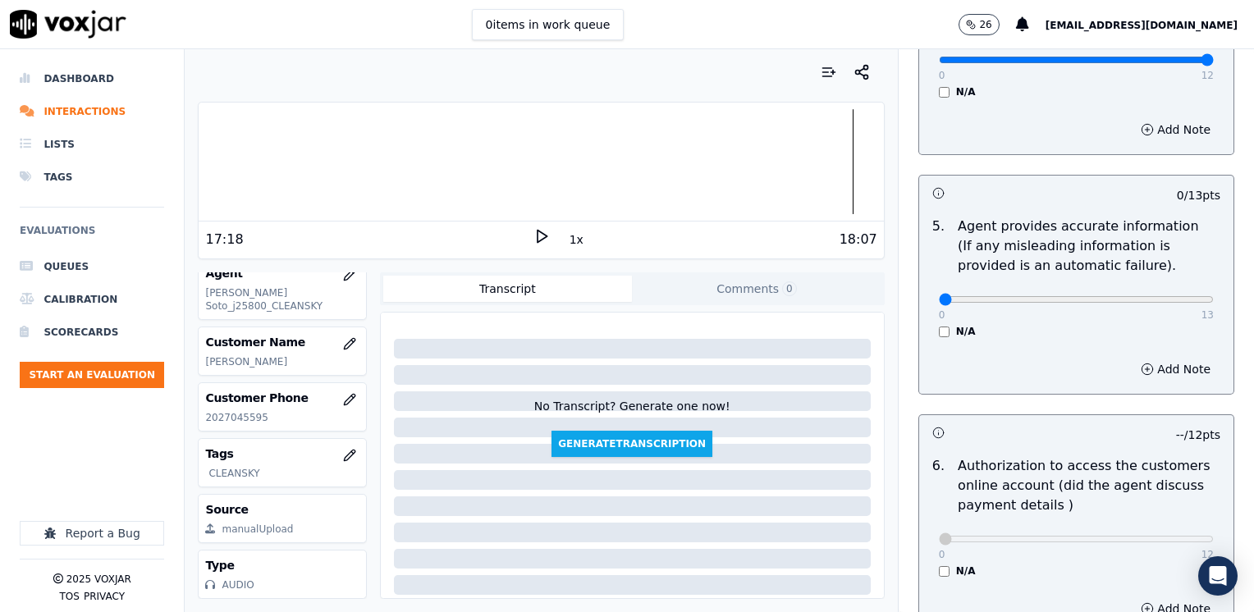
scroll to position [372, 0]
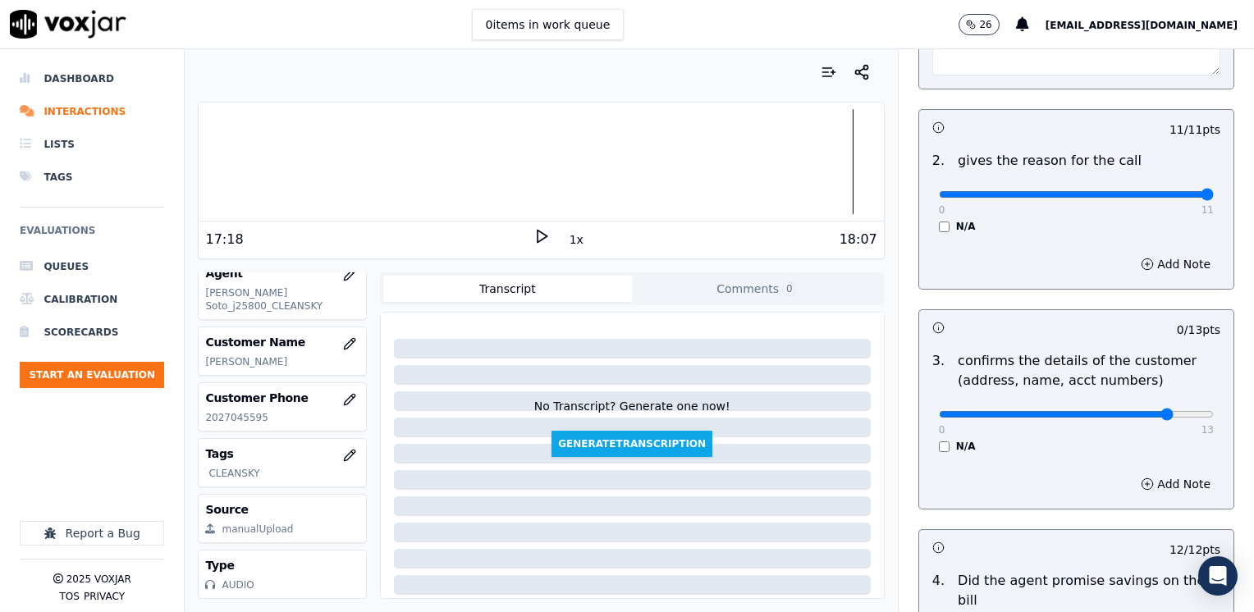
type input "11"
click at [1154, 484] on button "Add Note" at bounding box center [1175, 484] width 89 height 23
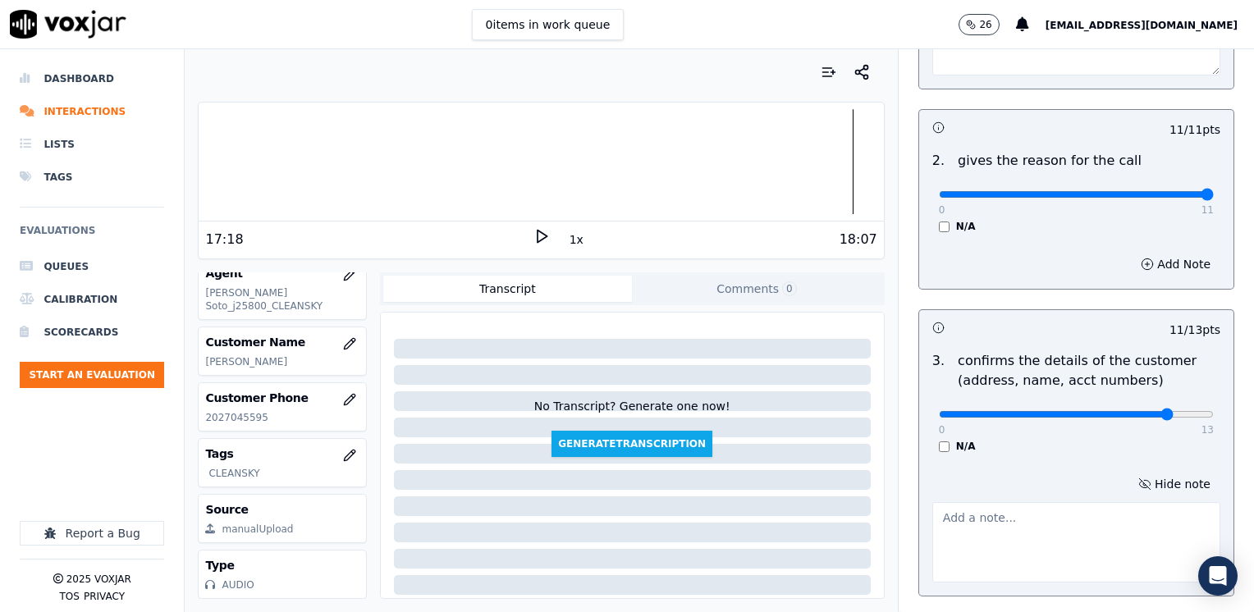
click at [1025, 522] on textarea at bounding box center [1077, 542] width 288 height 80
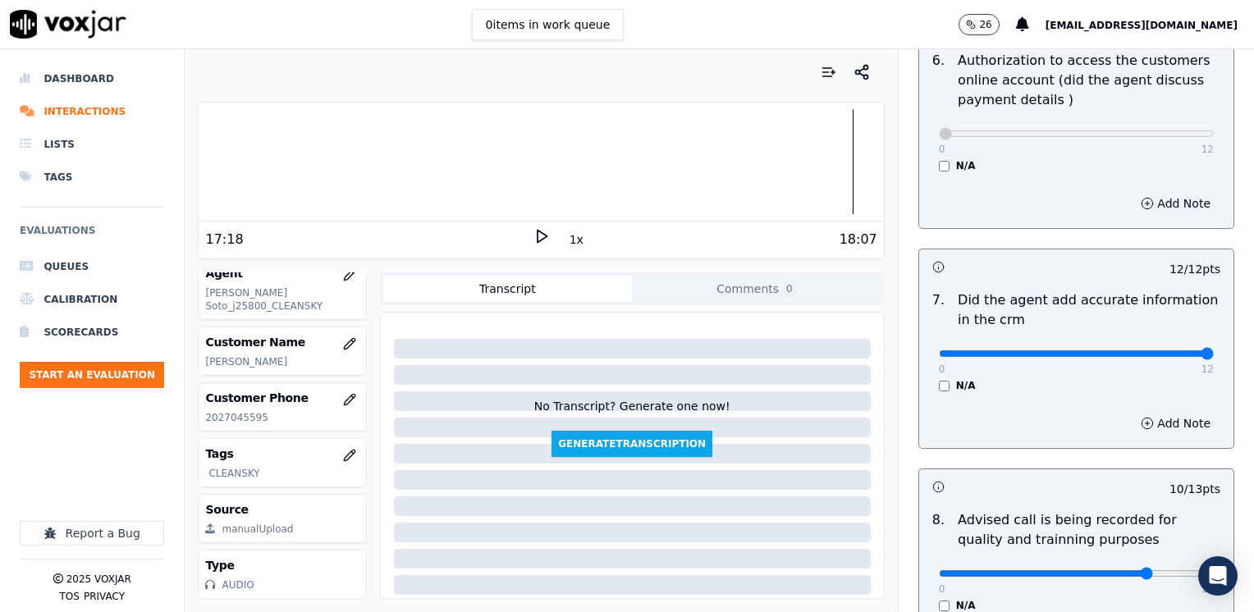
scroll to position [1608, 0]
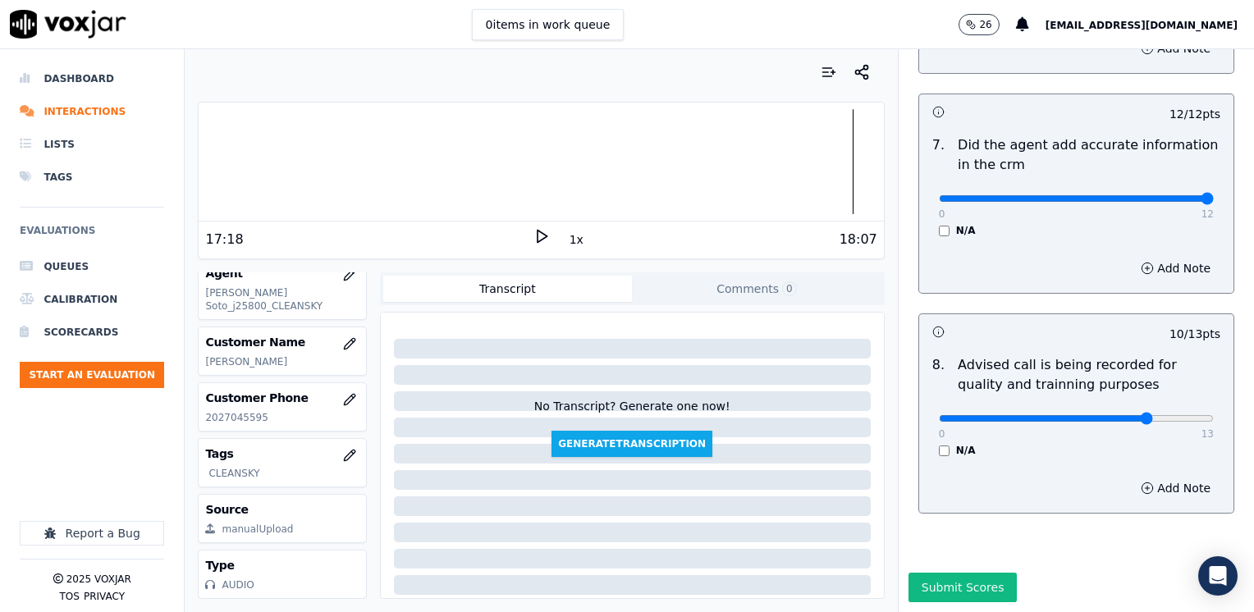
type textarea "Make sure to confirm full service address, the name as it appears on the bill, …"
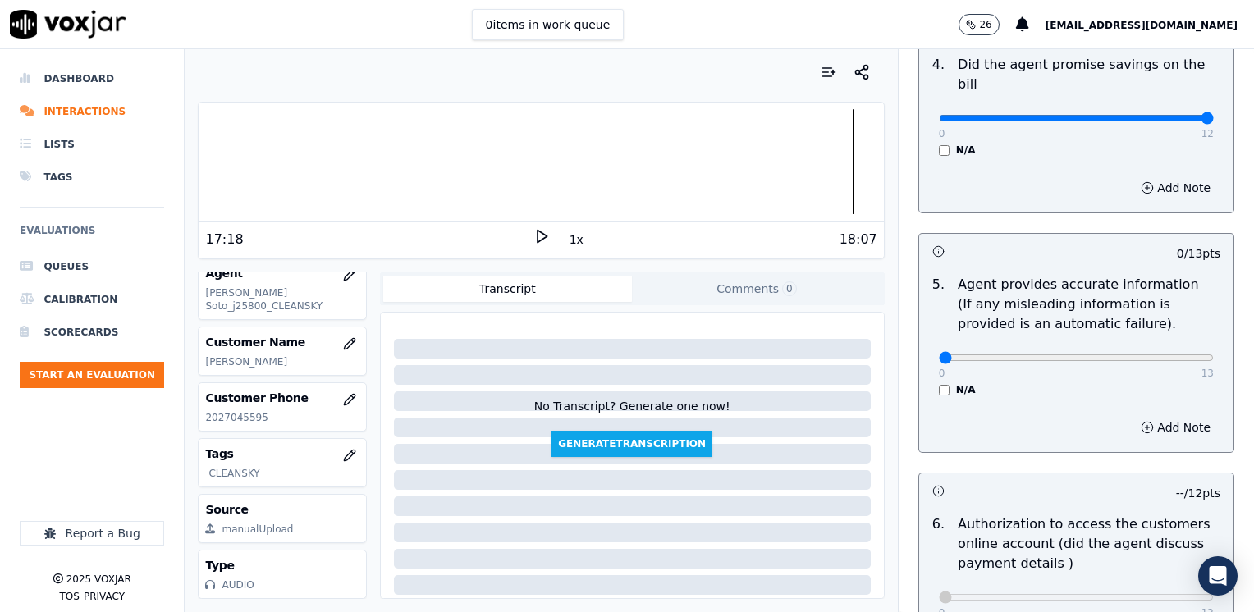
scroll to position [1116, 0]
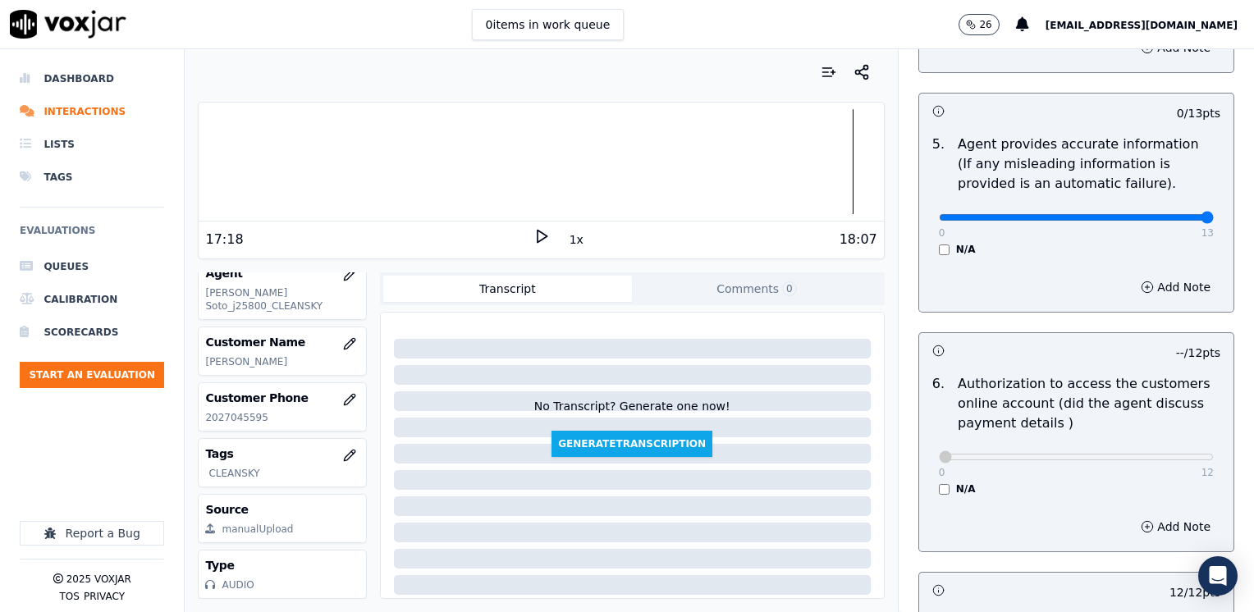
drag, startPoint x: 926, startPoint y: 202, endPoint x: 1194, endPoint y: 245, distance: 271.8
type input "13"
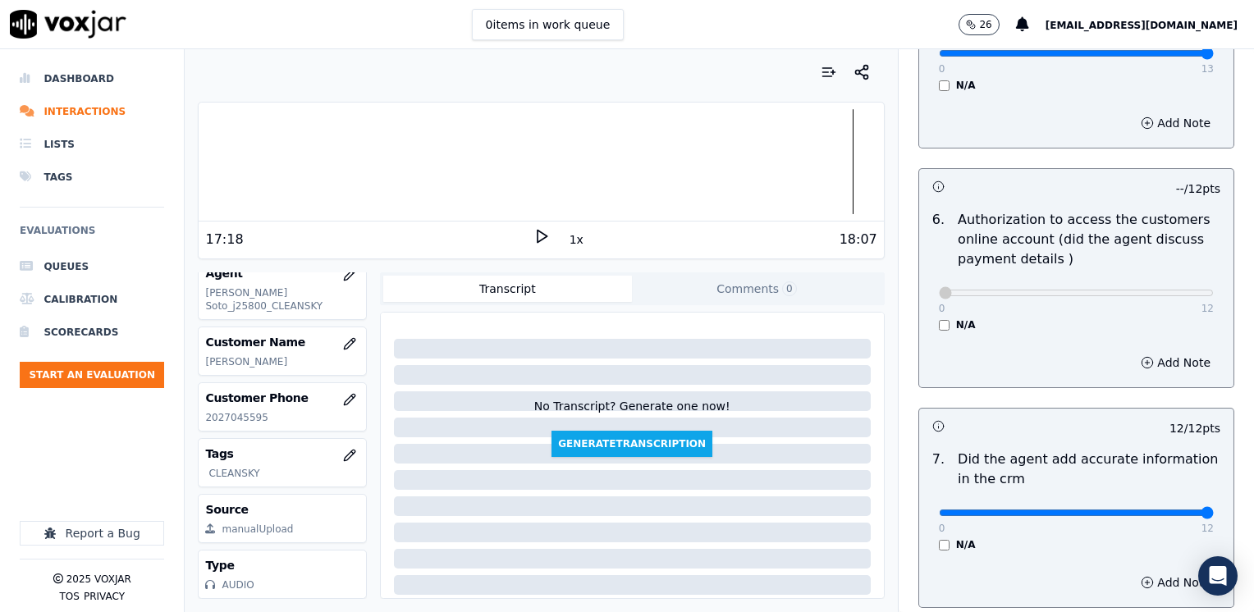
scroll to position [1608, 0]
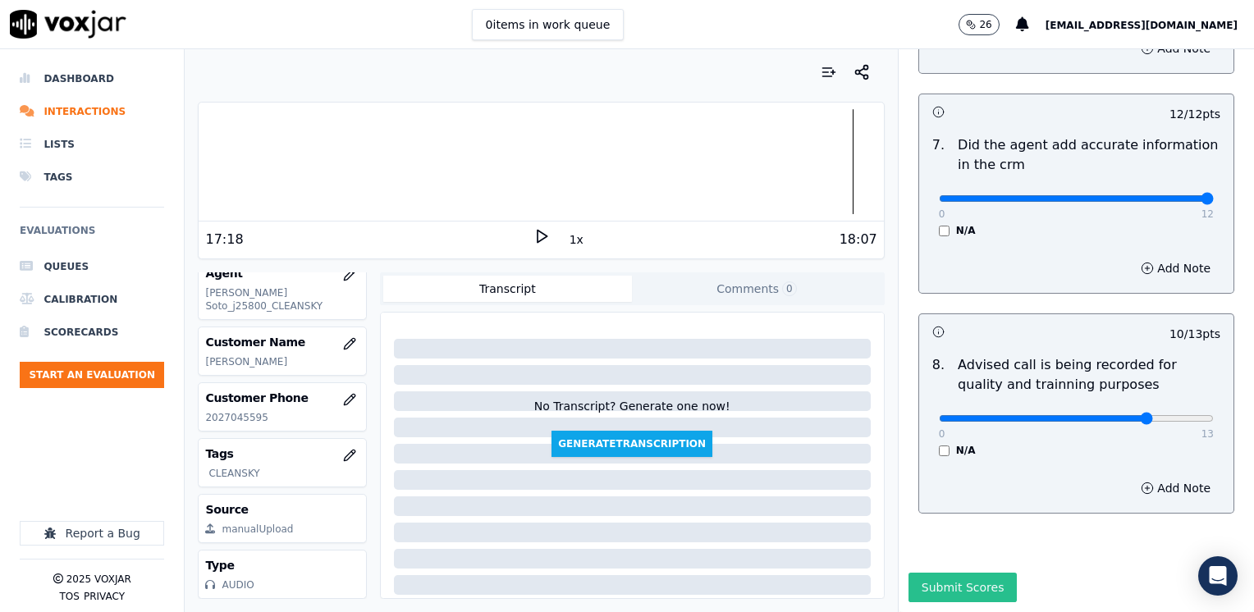
click at [956, 573] on button "Submit Scores" at bounding box center [963, 588] width 109 height 30
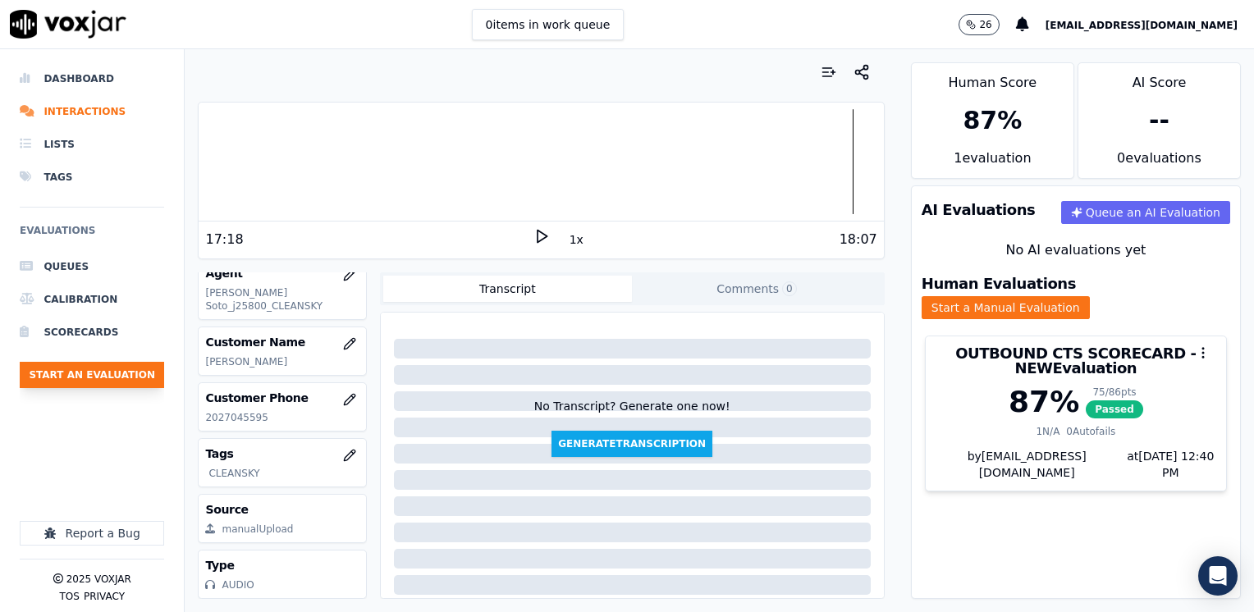
click at [132, 372] on button "Start an Evaluation" at bounding box center [92, 375] width 144 height 26
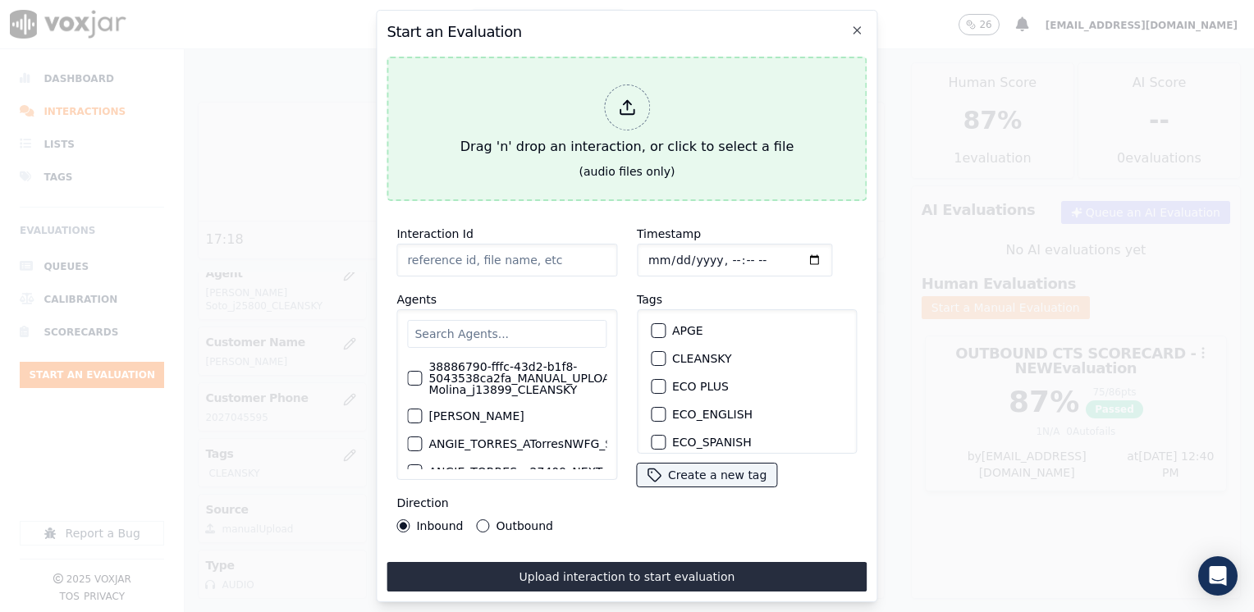
click at [644, 95] on div at bounding box center [627, 108] width 46 height 46
type input "20250813-115508_3802767870-[PERSON_NAME] 1 all.mp3"
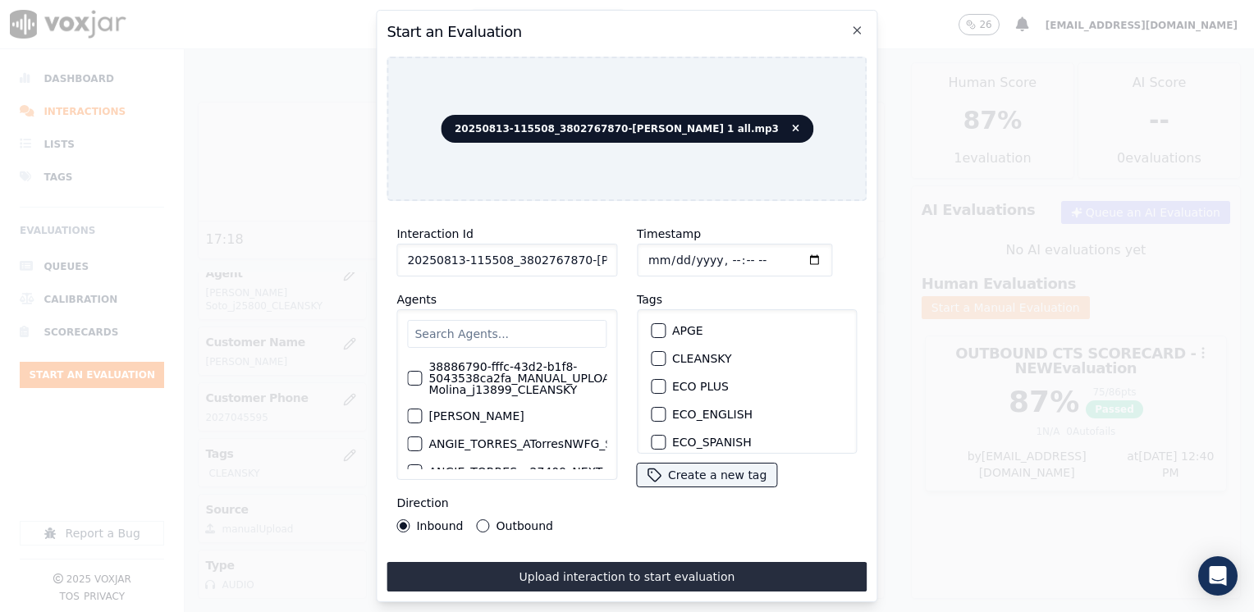
click at [549, 327] on input "text" at bounding box center [506, 334] width 199 height 28
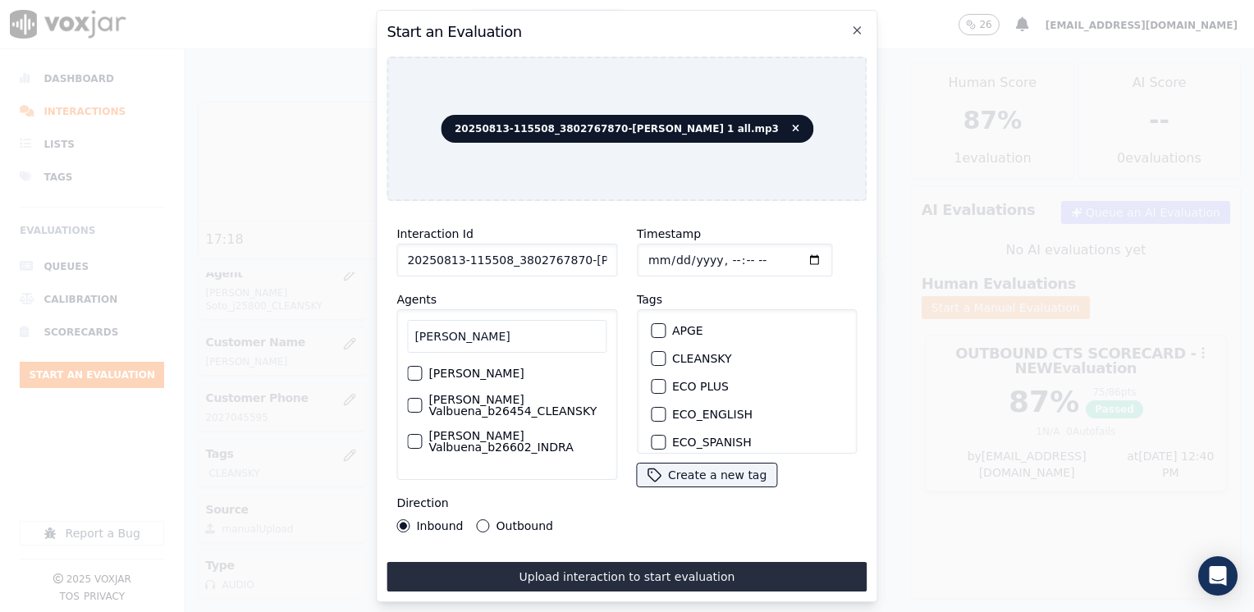
type input "[PERSON_NAME]"
click at [410, 400] on div "button" at bounding box center [413, 405] width 11 height 11
click at [654, 353] on div "button" at bounding box center [657, 358] width 11 height 11
click at [791, 250] on input "Timestamp" at bounding box center [734, 260] width 195 height 33
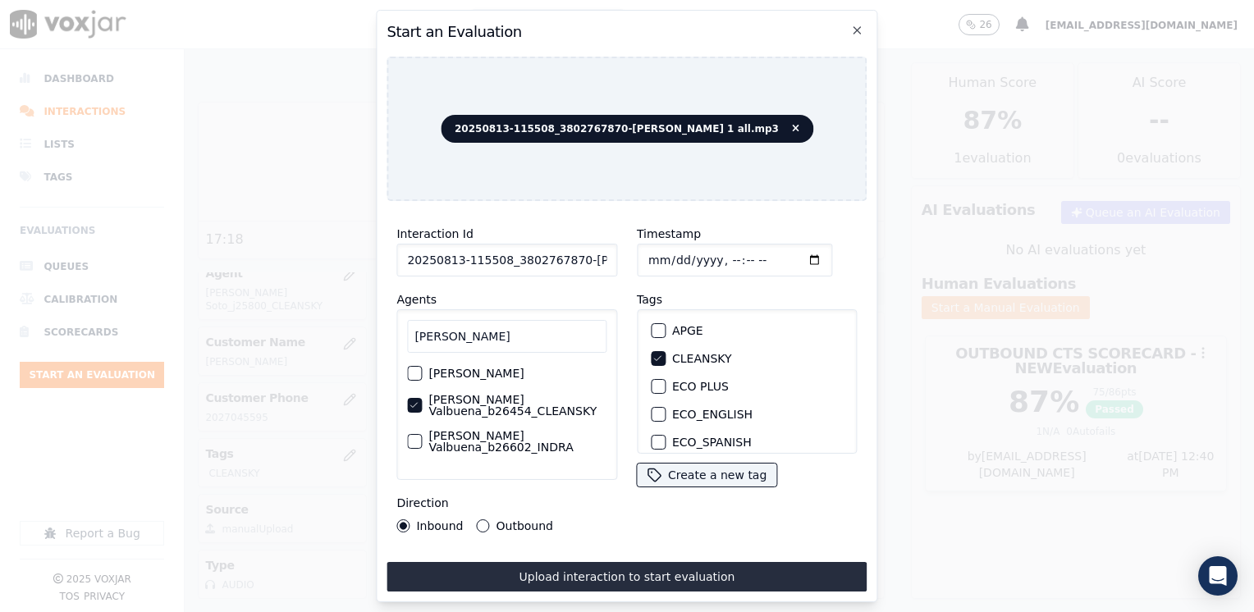
type input "[DATE]T18:42"
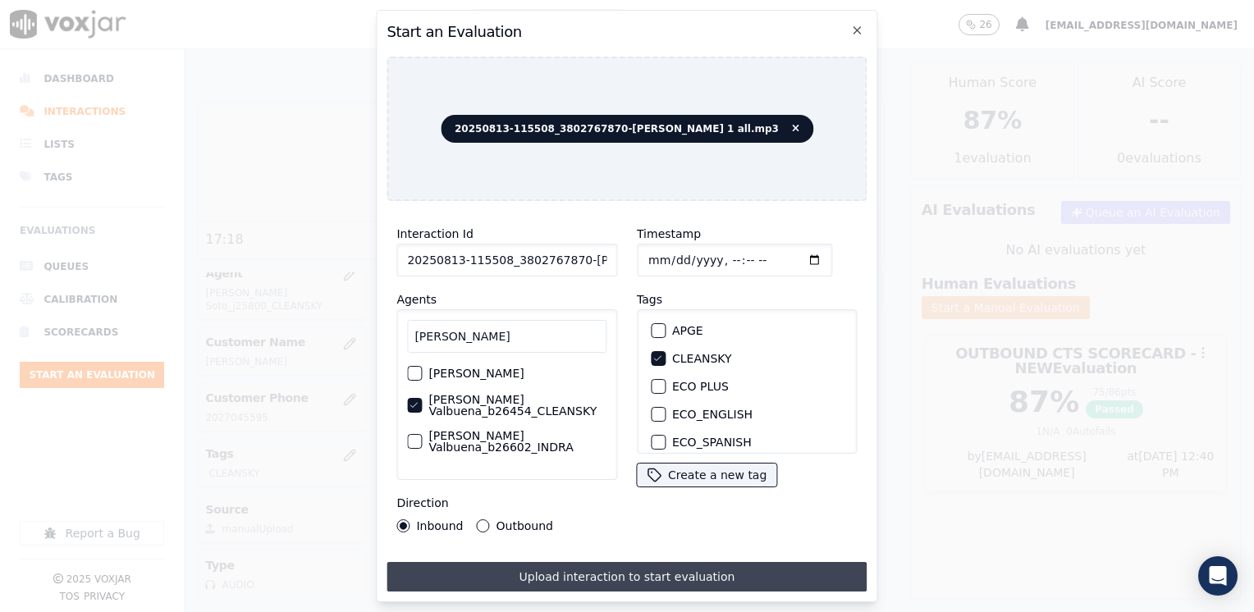
click at [544, 575] on button "Upload interaction to start evaluation" at bounding box center [627, 577] width 480 height 30
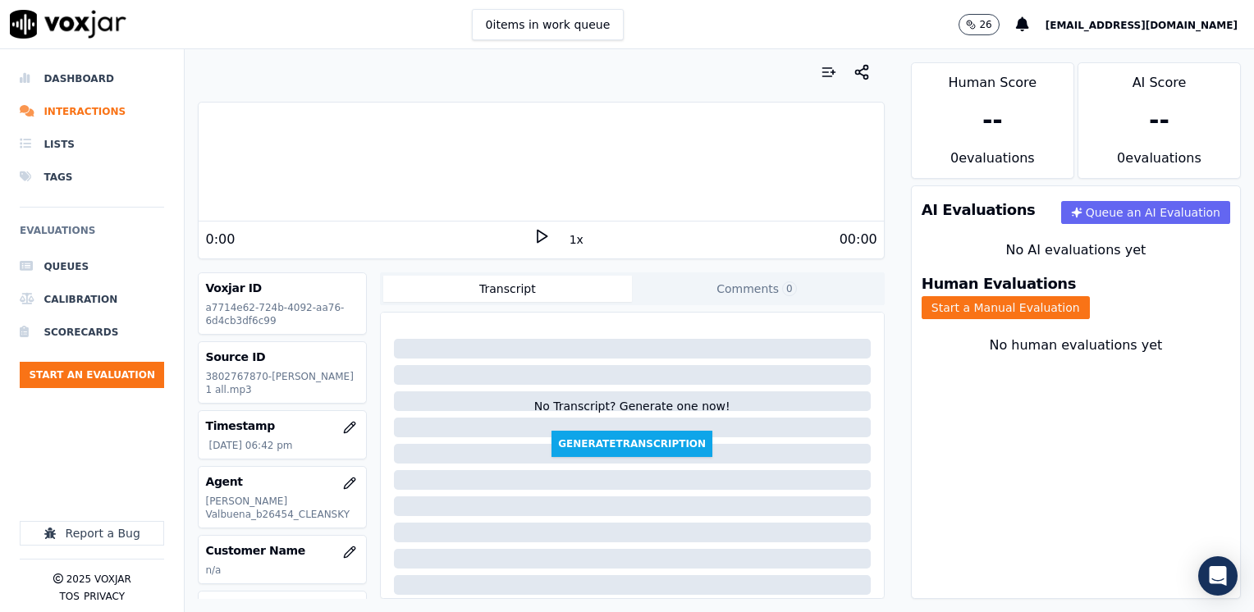
click at [525, 224] on div "0:00 1x 00:00" at bounding box center [541, 239] width 685 height 35
click at [534, 241] on icon at bounding box center [542, 236] width 16 height 16
click at [538, 241] on rect at bounding box center [539, 236] width 2 height 11
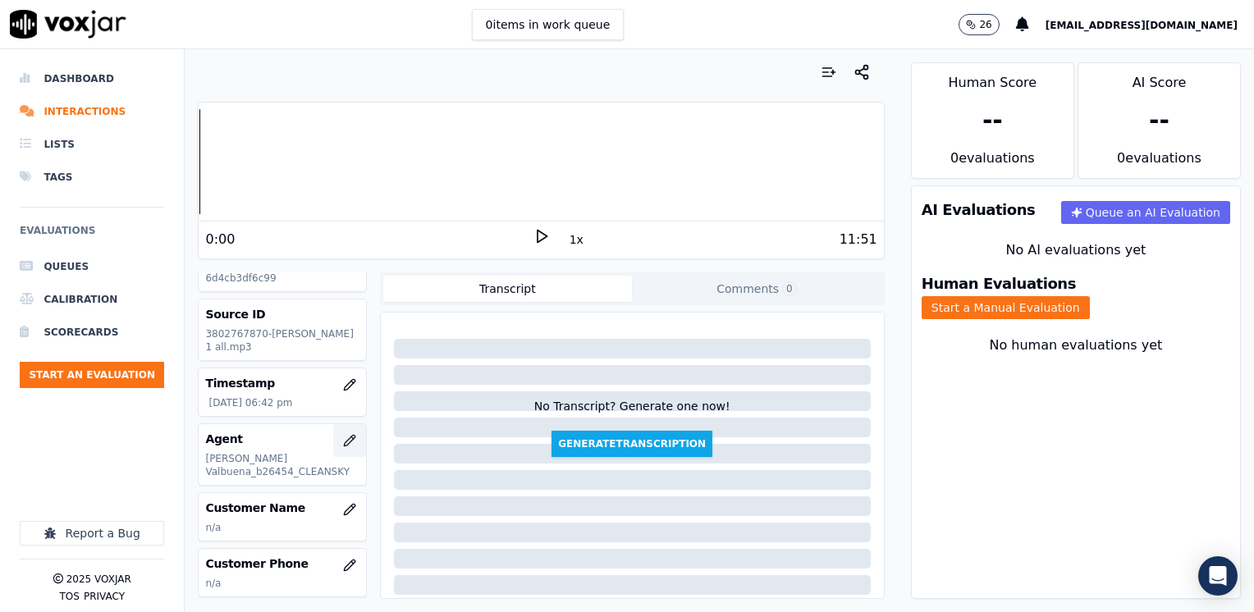
scroll to position [82, 0]
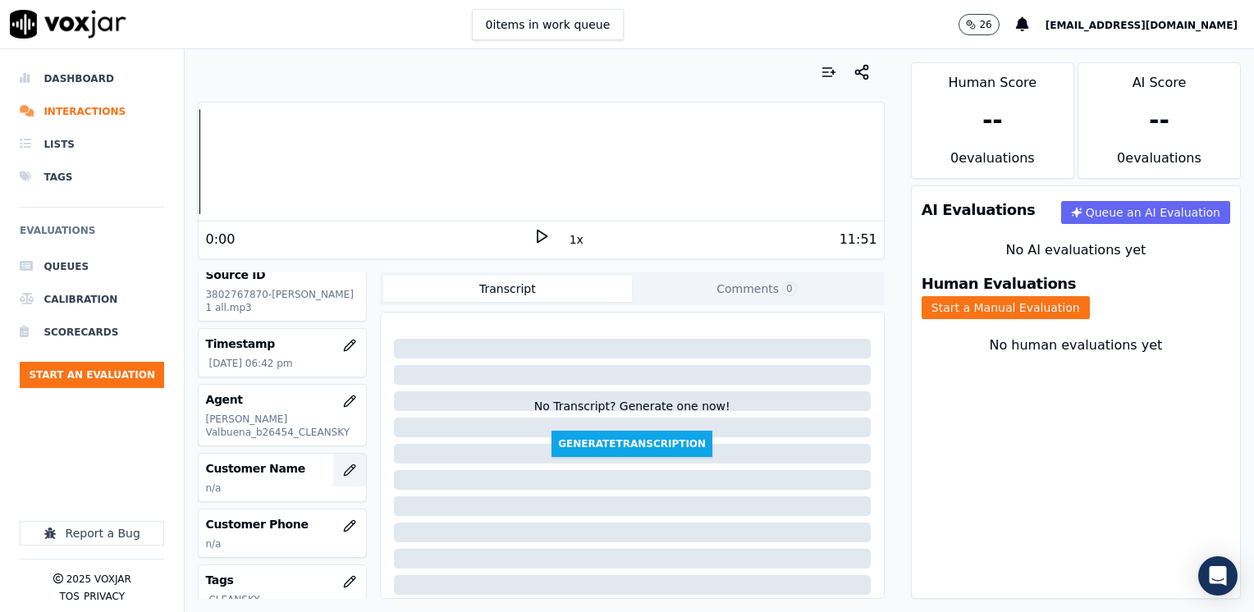
click at [343, 467] on icon "button" at bounding box center [349, 470] width 13 height 13
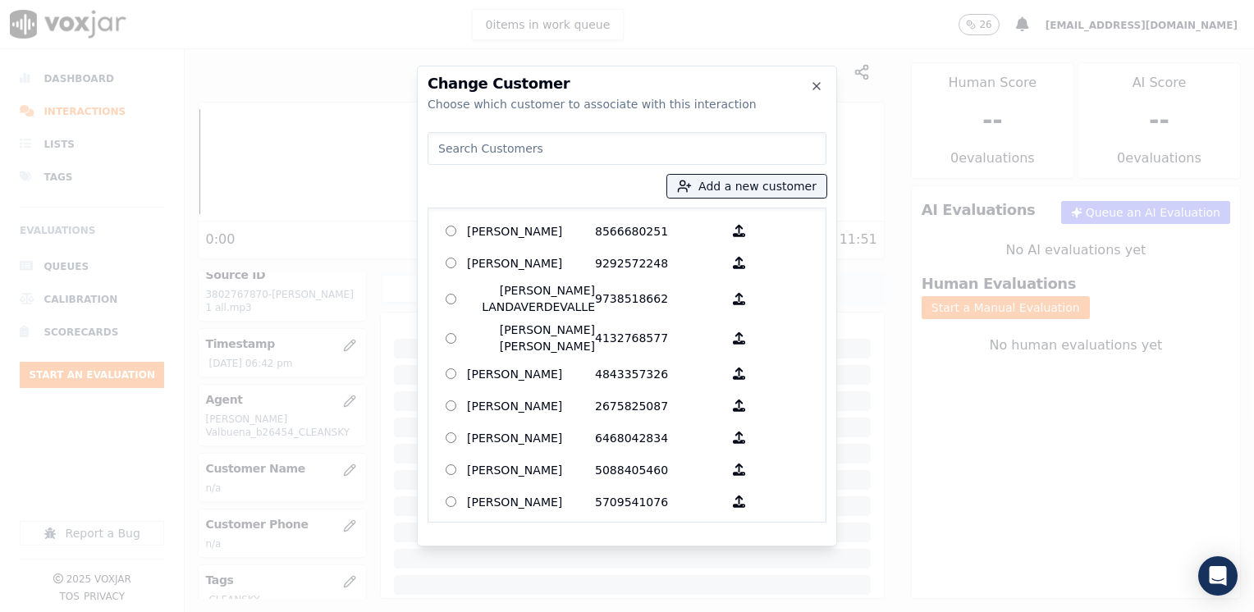
click at [709, 144] on input at bounding box center [627, 148] width 399 height 33
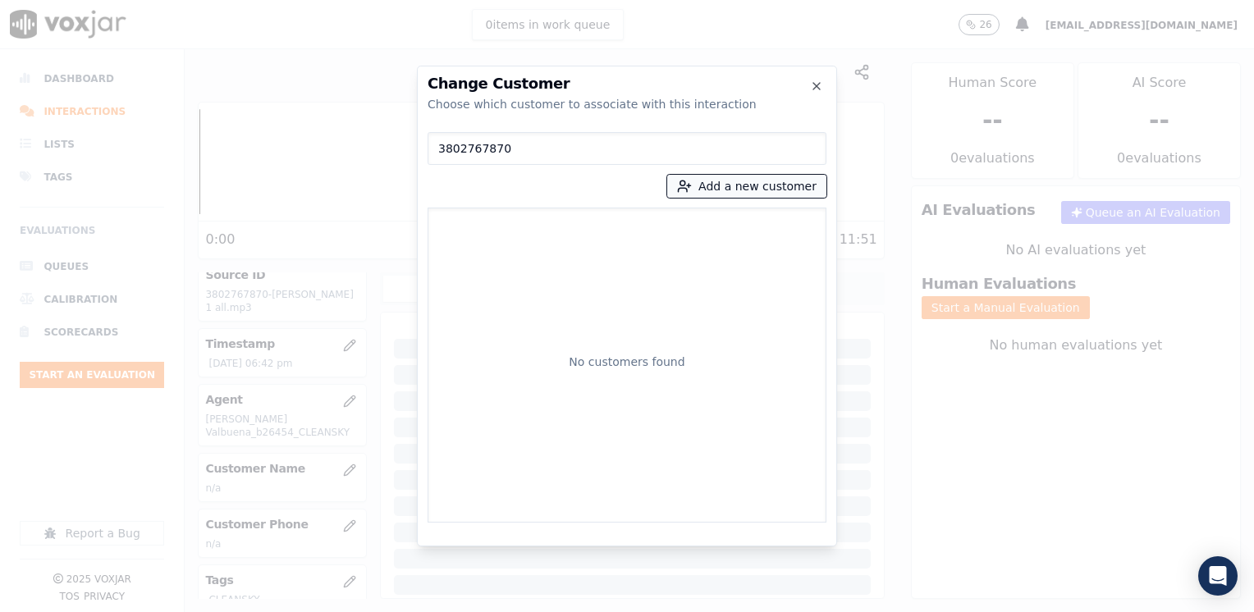
type input "3802767870"
click at [750, 192] on button "Add a new customer" at bounding box center [746, 186] width 159 height 23
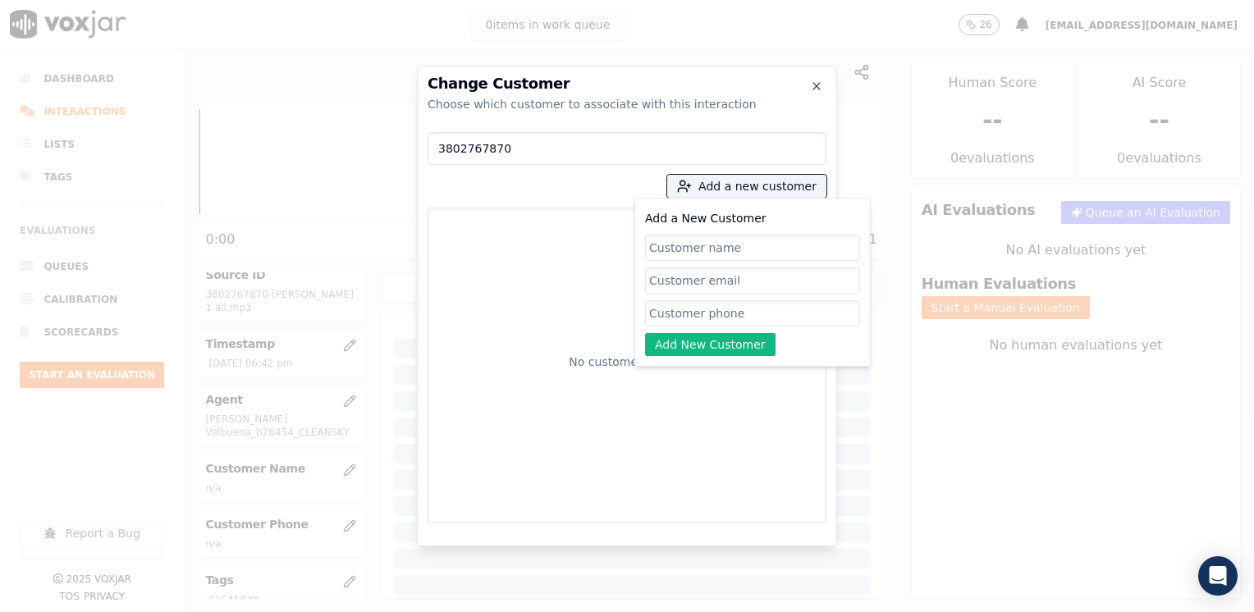
click at [747, 303] on input "Add a New Customer" at bounding box center [752, 313] width 215 height 26
paste input "3802767870"
type input "3802767870"
click at [691, 249] on input "Add a New Customer" at bounding box center [752, 248] width 215 height 26
paste input "[PERSON_NAME]"
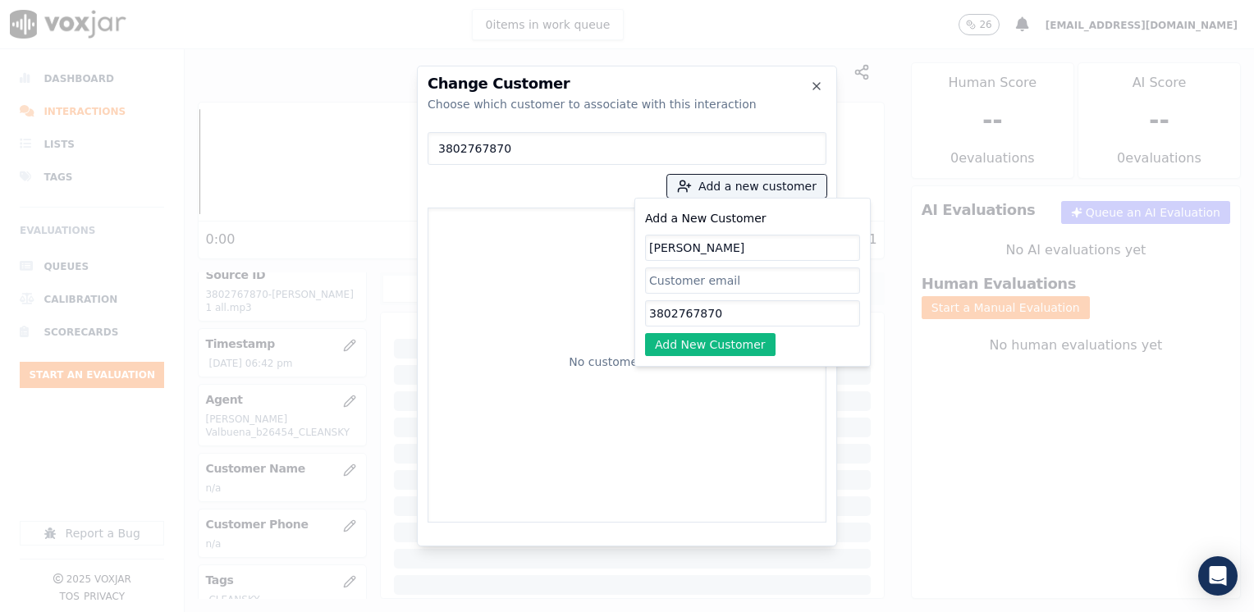
type input "[PERSON_NAME]"
click at [712, 356] on div "Add a New Customer [PERSON_NAME] 3802767870 Add New Customer" at bounding box center [753, 282] width 236 height 169
click at [713, 346] on button "Add New Customer" at bounding box center [710, 344] width 131 height 23
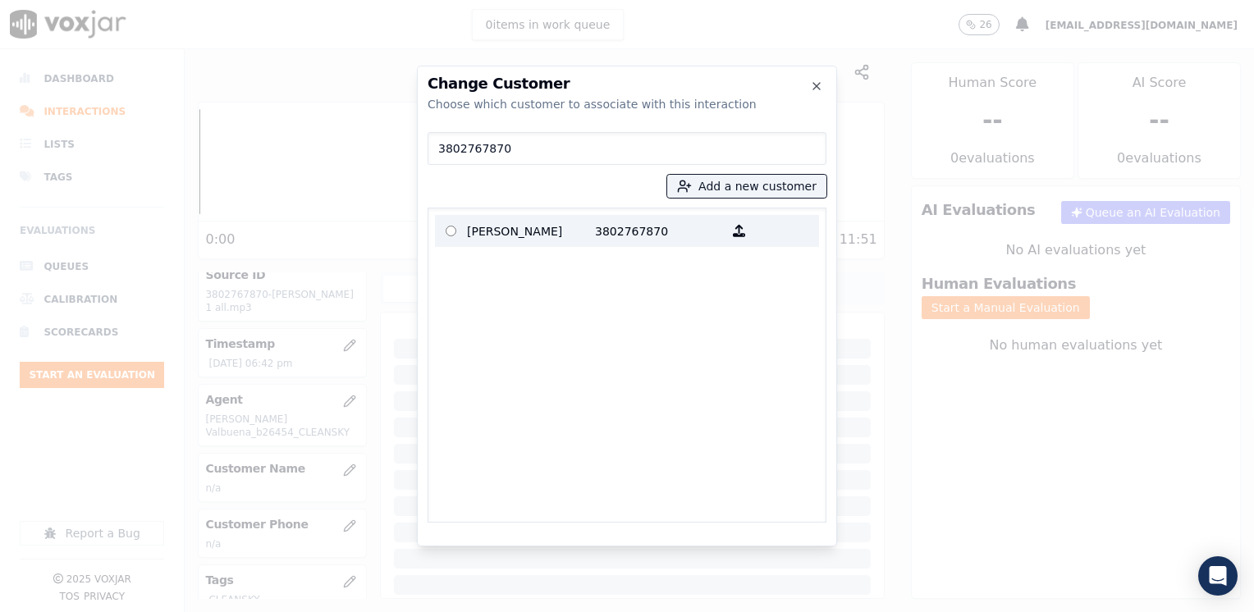
click at [644, 224] on p "3802767870" at bounding box center [659, 230] width 128 height 25
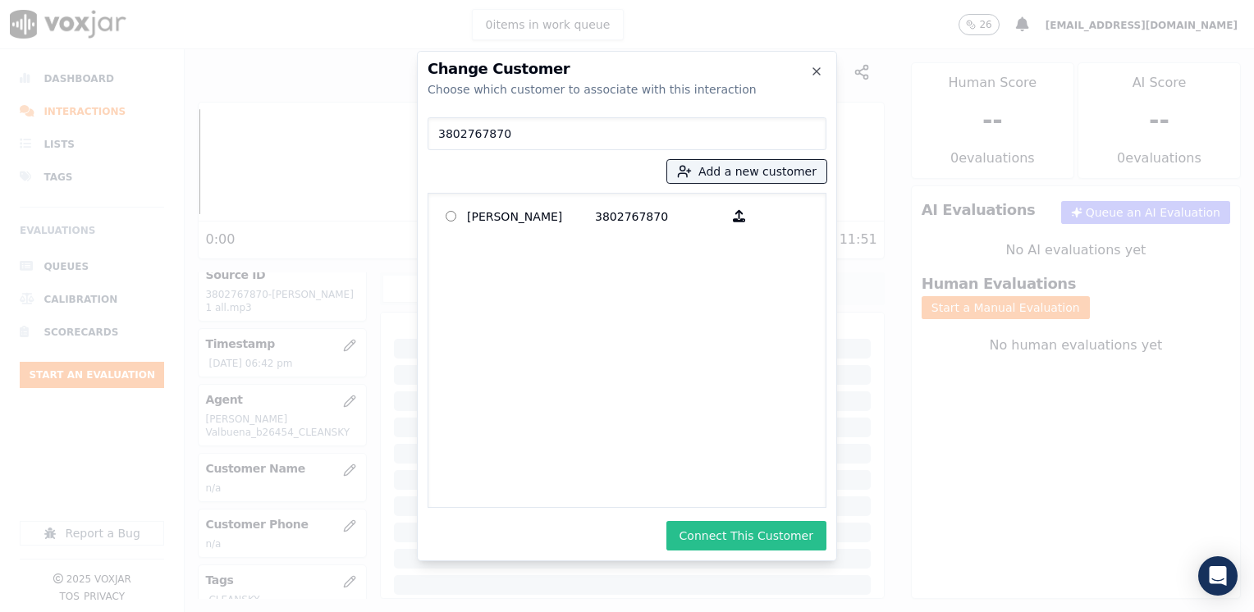
click at [762, 543] on button "Connect This Customer" at bounding box center [747, 536] width 160 height 30
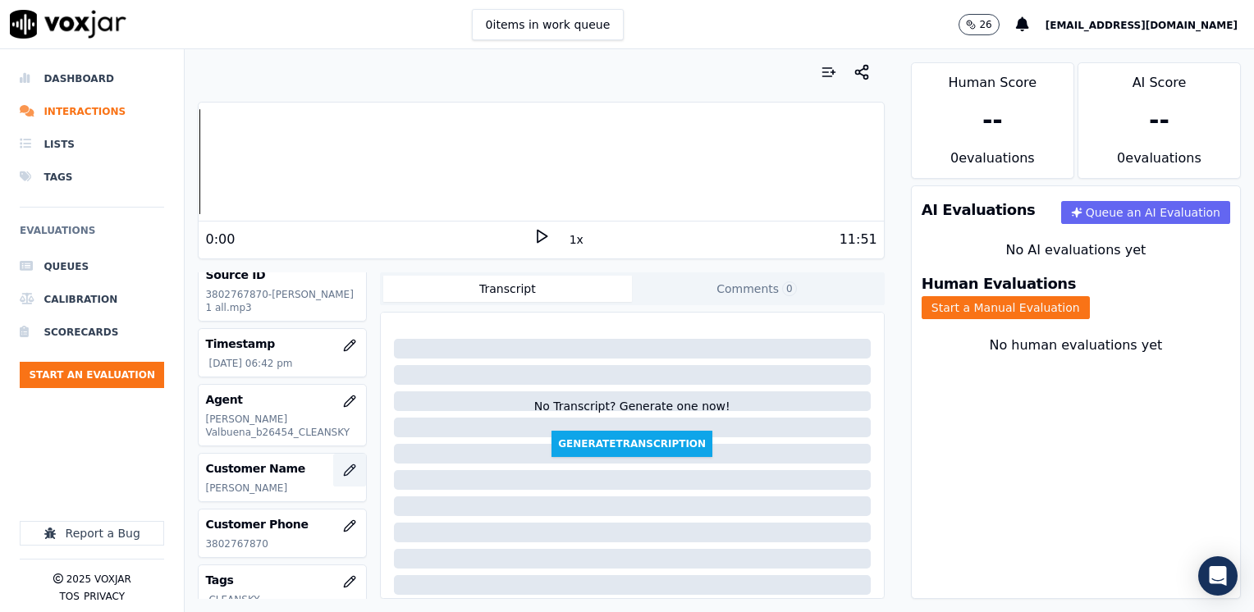
click at [343, 468] on icon "button" at bounding box center [349, 470] width 13 height 13
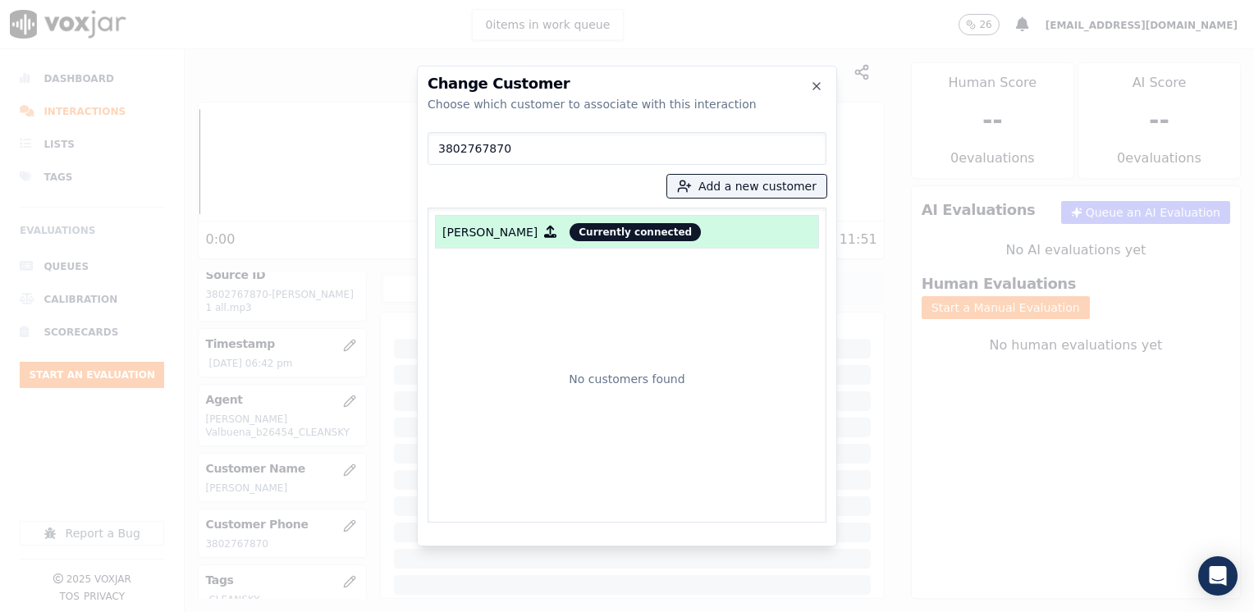
click at [558, 140] on input "3802767870" at bounding box center [627, 148] width 399 height 33
drag, startPoint x: 525, startPoint y: 150, endPoint x: 323, endPoint y: 140, distance: 201.4
click at [323, 612] on div "Change Customer Choose which customer to associate with this interaction 380276…" at bounding box center [627, 612] width 1254 height 0
click at [771, 184] on button "Add a new customer" at bounding box center [746, 186] width 159 height 23
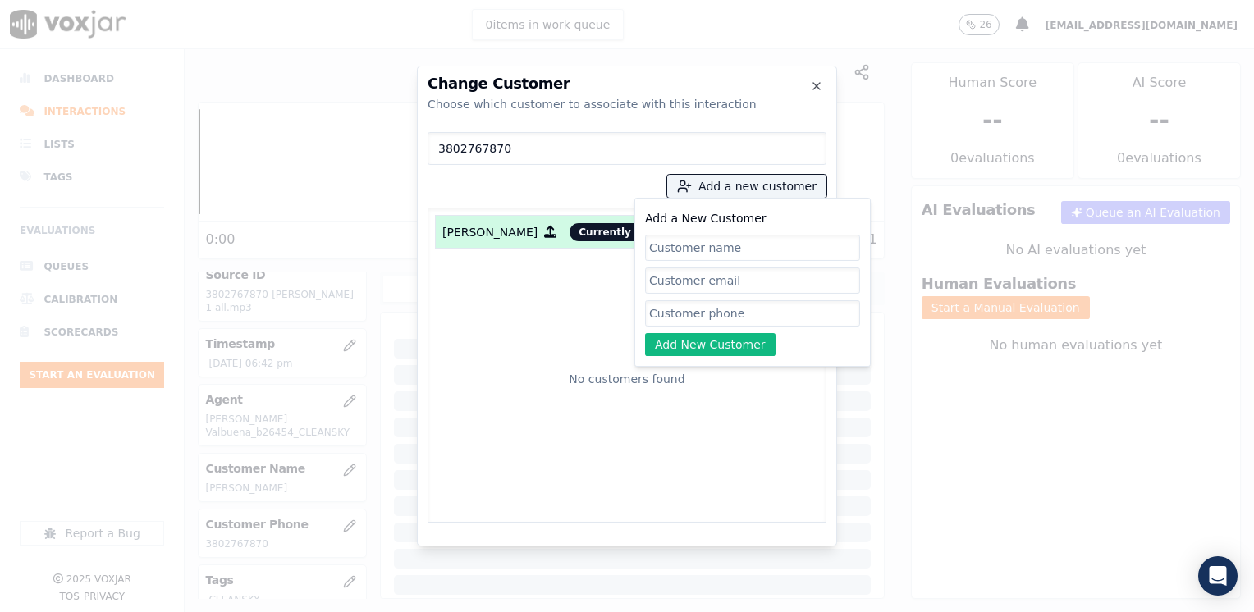
click at [754, 314] on input "Add a New Customer" at bounding box center [752, 313] width 215 height 26
paste input "3802767870"
type input "3802767870"
click at [733, 248] on input "Add a New Customer" at bounding box center [752, 248] width 215 height 26
paste input "[PERSON_NAME]"
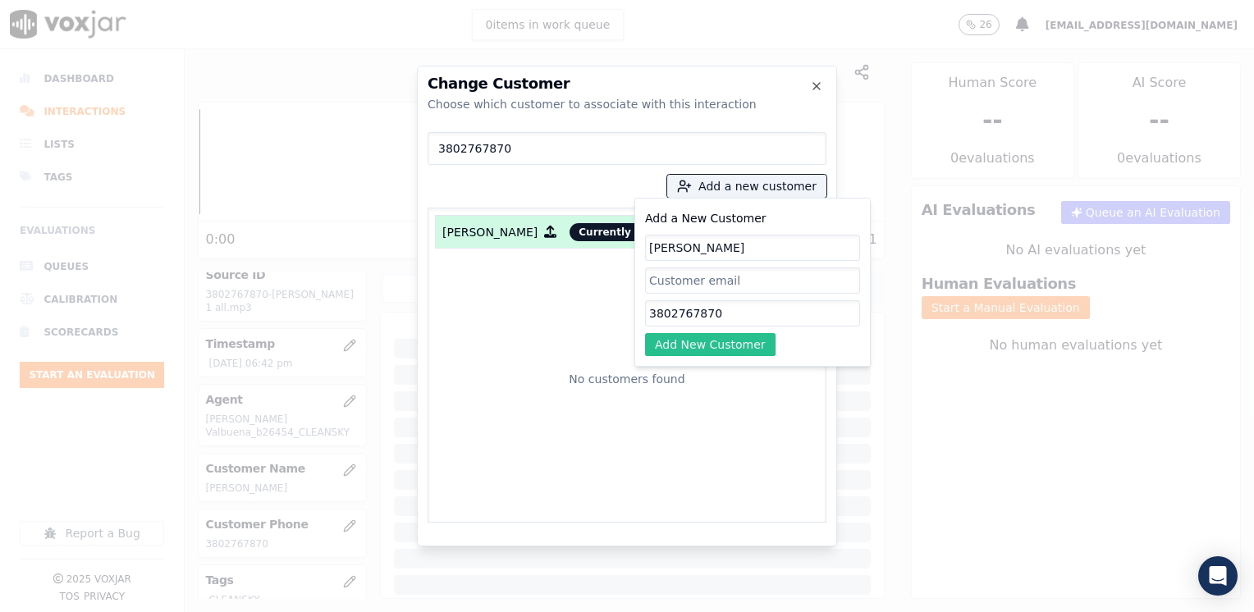
type input "[PERSON_NAME]"
click at [722, 350] on button "Add New Customer" at bounding box center [710, 344] width 131 height 23
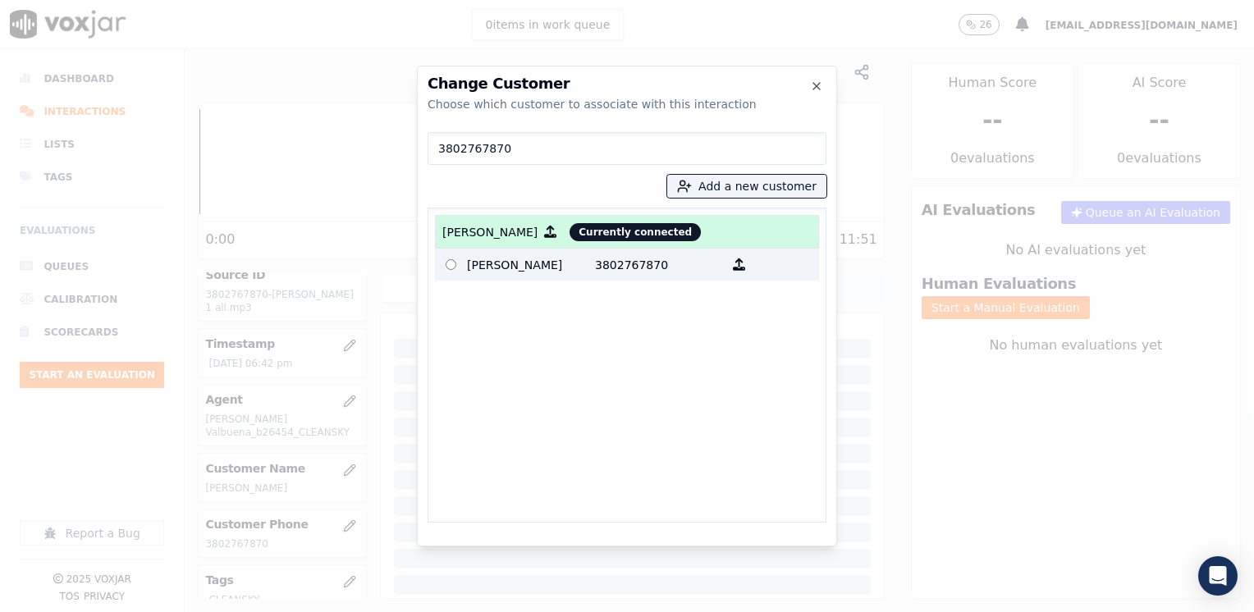
click at [610, 268] on p "3802767870" at bounding box center [659, 264] width 128 height 25
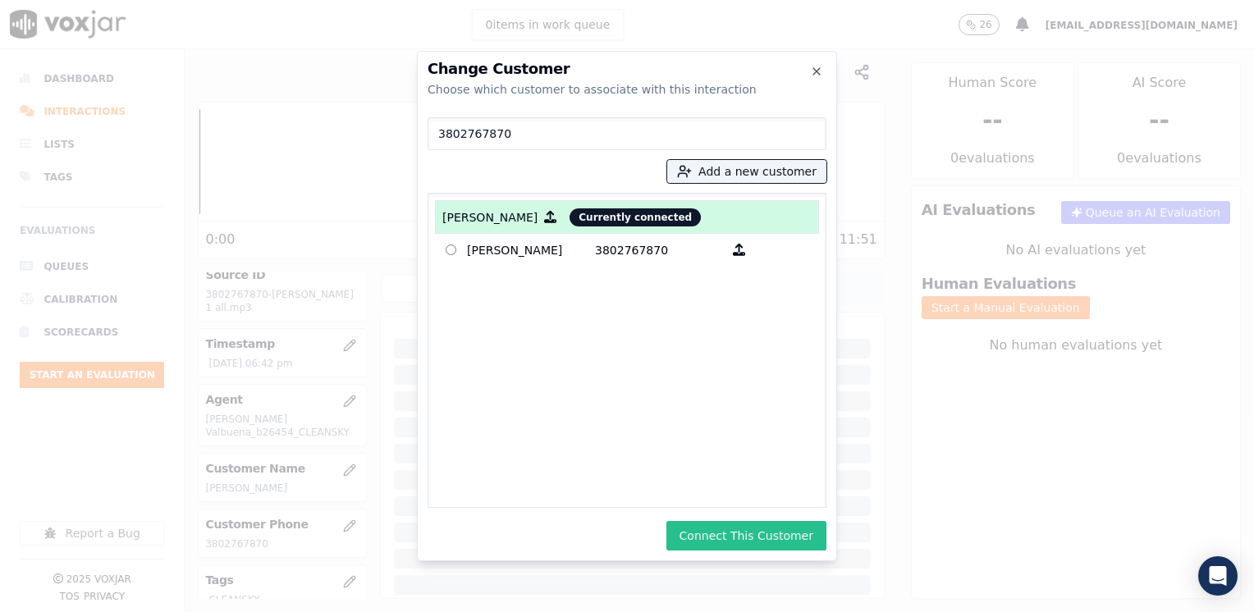
click at [745, 546] on button "Connect This Customer" at bounding box center [747, 536] width 160 height 30
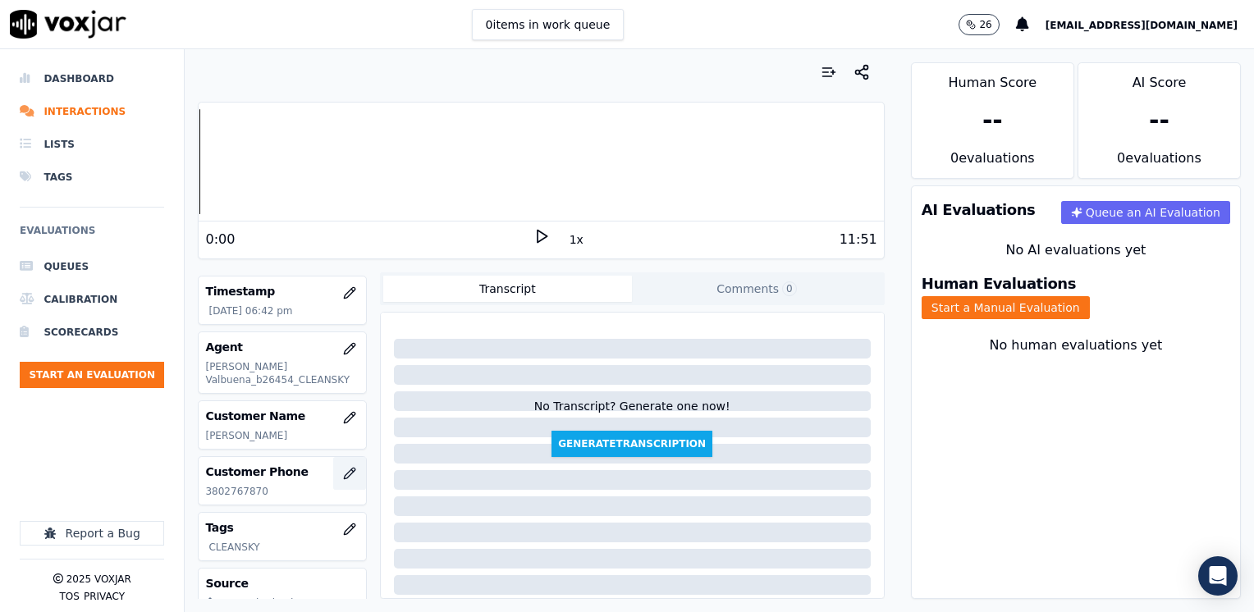
scroll to position [164, 0]
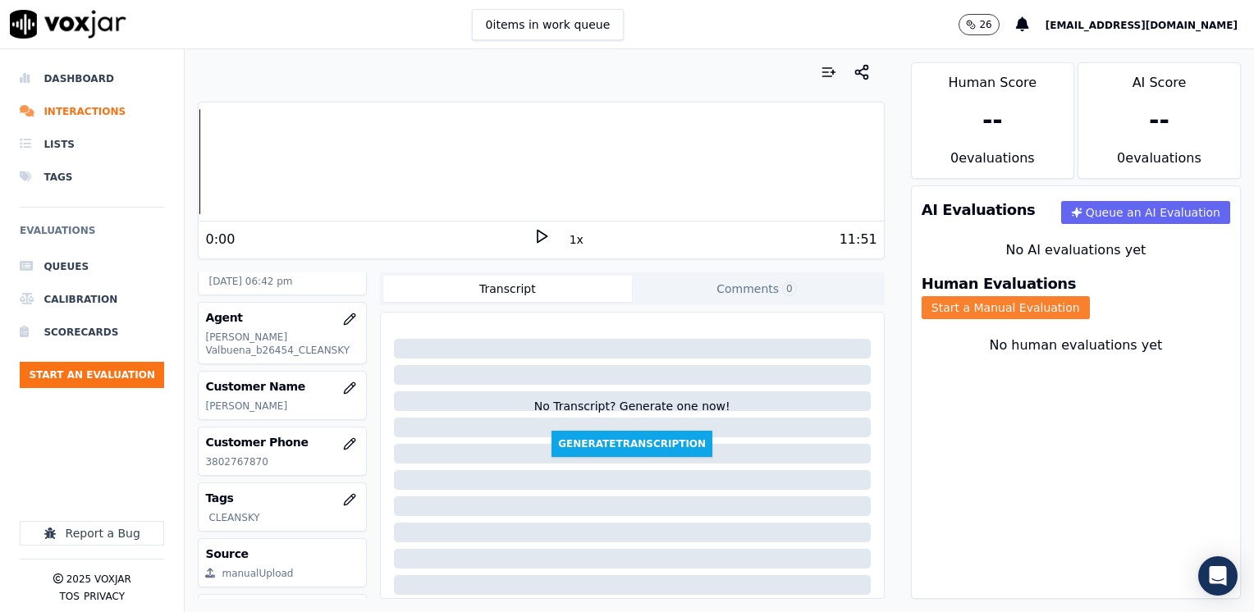
click at [1090, 297] on button "Start a Manual Evaluation" at bounding box center [1006, 307] width 168 height 23
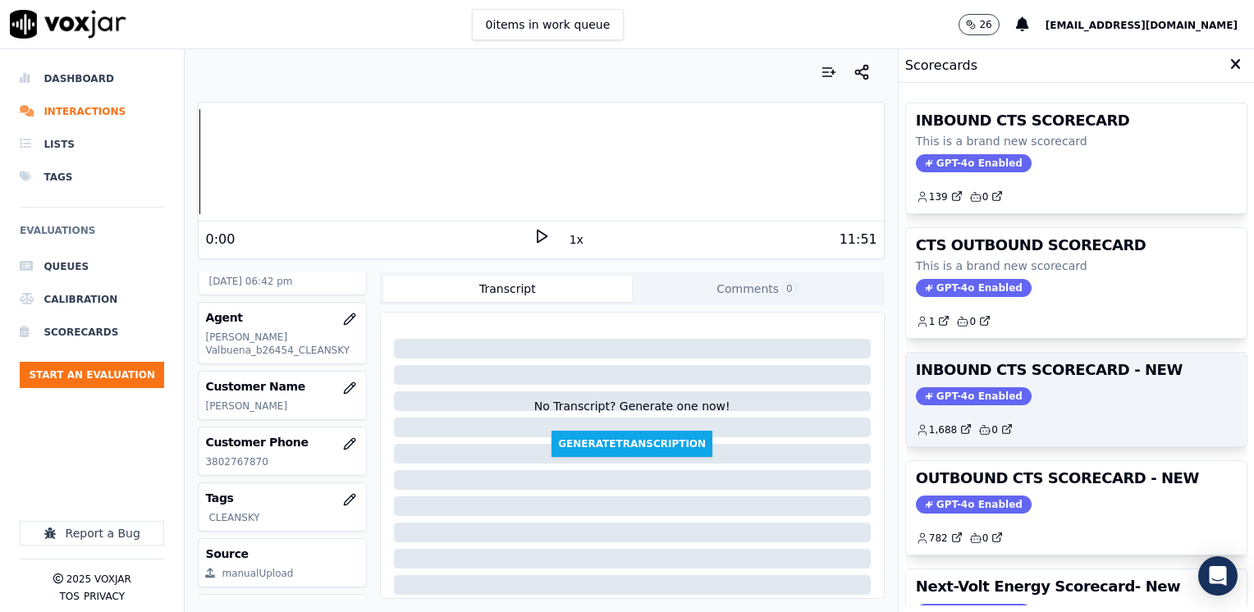
click at [974, 392] on span "GPT-4o Enabled" at bounding box center [974, 396] width 116 height 18
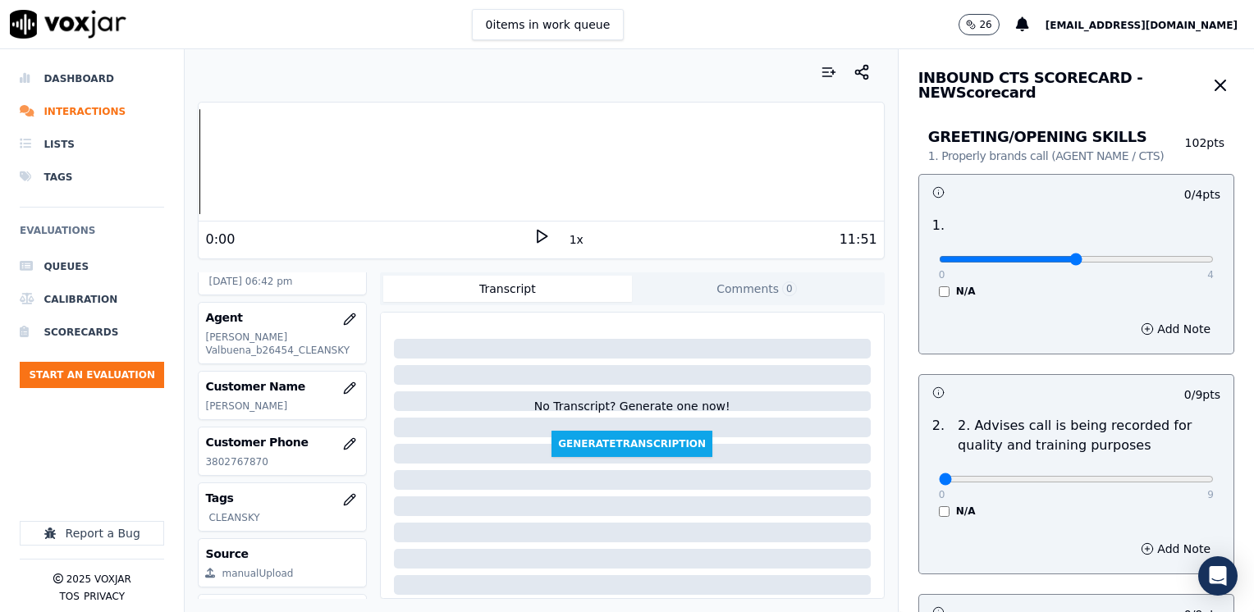
type input "2"
click at [1057, 262] on input "range" at bounding box center [1076, 259] width 275 height 7
click at [1131, 332] on button "Add Note" at bounding box center [1175, 329] width 89 height 23
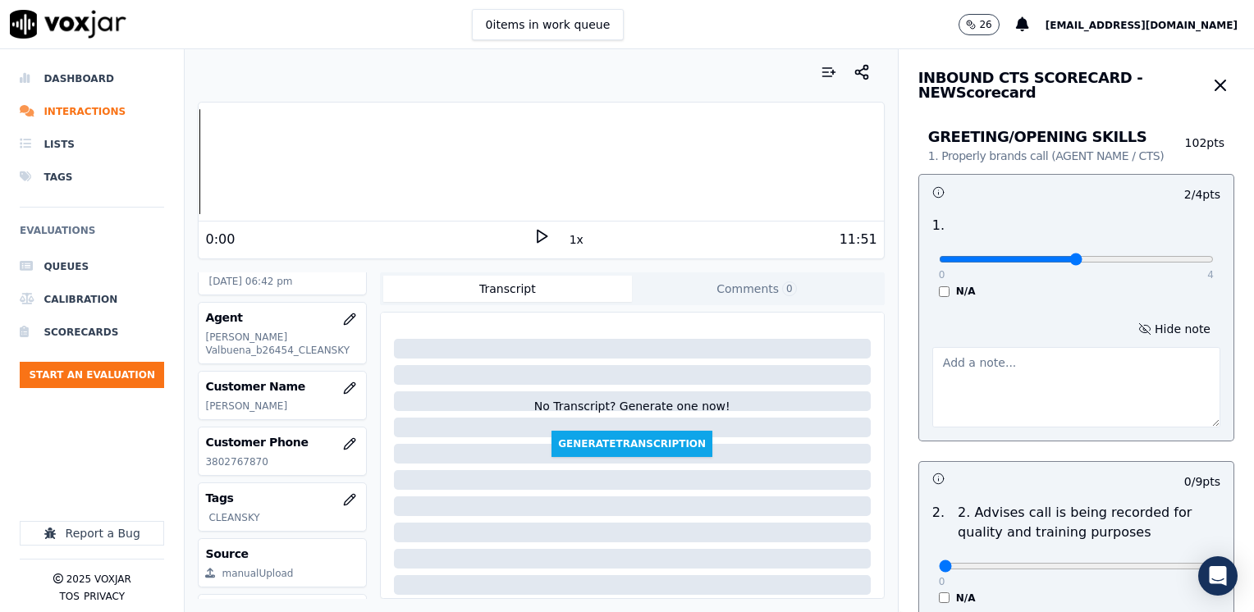
click at [956, 405] on textarea at bounding box center [1077, 387] width 288 height 80
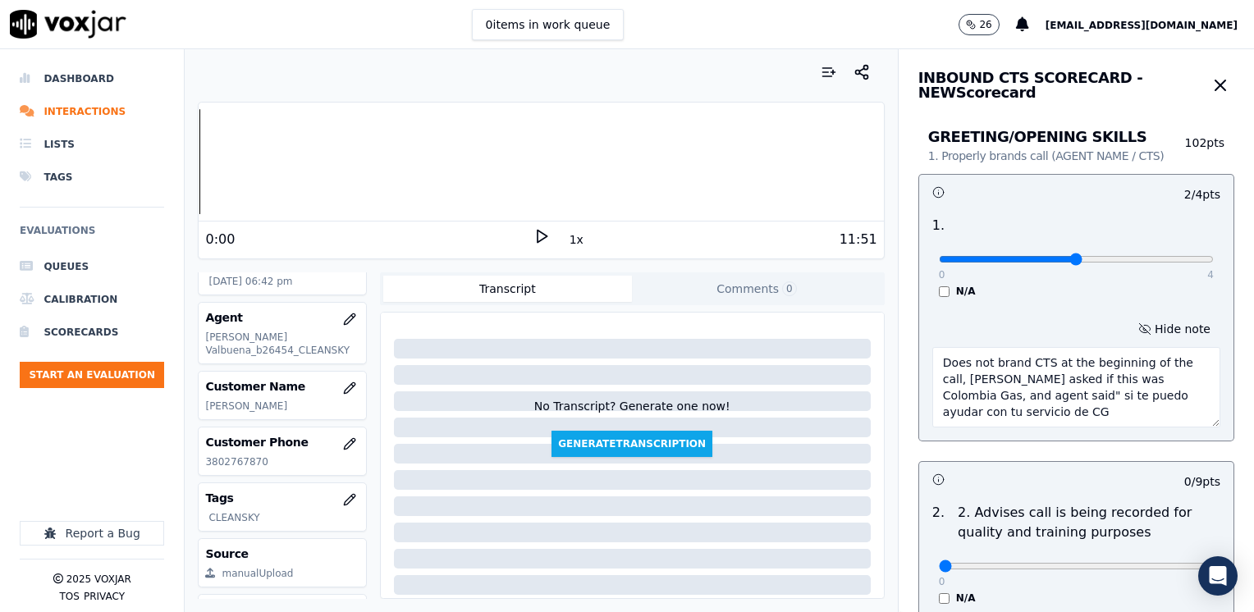
type textarea "Does not brand CTS at the beginning of the call, [PERSON_NAME] asked if this wa…"
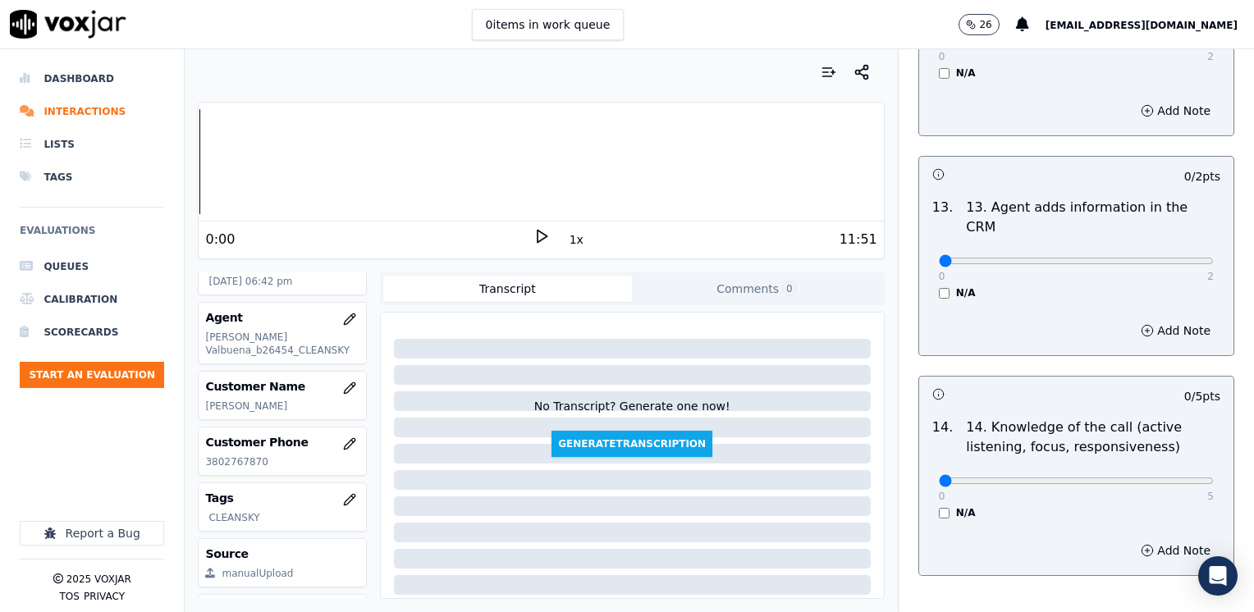
scroll to position [2840, 0]
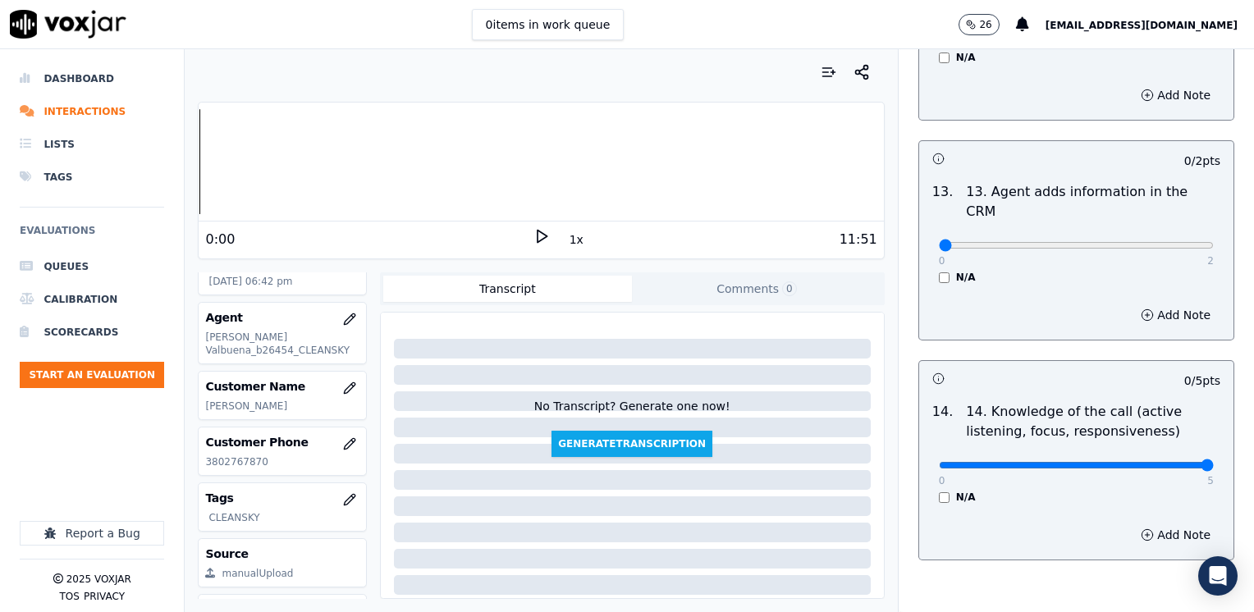
drag, startPoint x: 933, startPoint y: 381, endPoint x: 1257, endPoint y: 448, distance: 330.4
type input "5"
drag, startPoint x: 931, startPoint y: 154, endPoint x: 1257, endPoint y: 204, distance: 329.9
click at [1254, 204] on html "0 items in work queue 26 [EMAIL_ADDRESS][DOMAIN_NAME] Dashboard Interactions Li…" at bounding box center [627, 306] width 1254 height 612
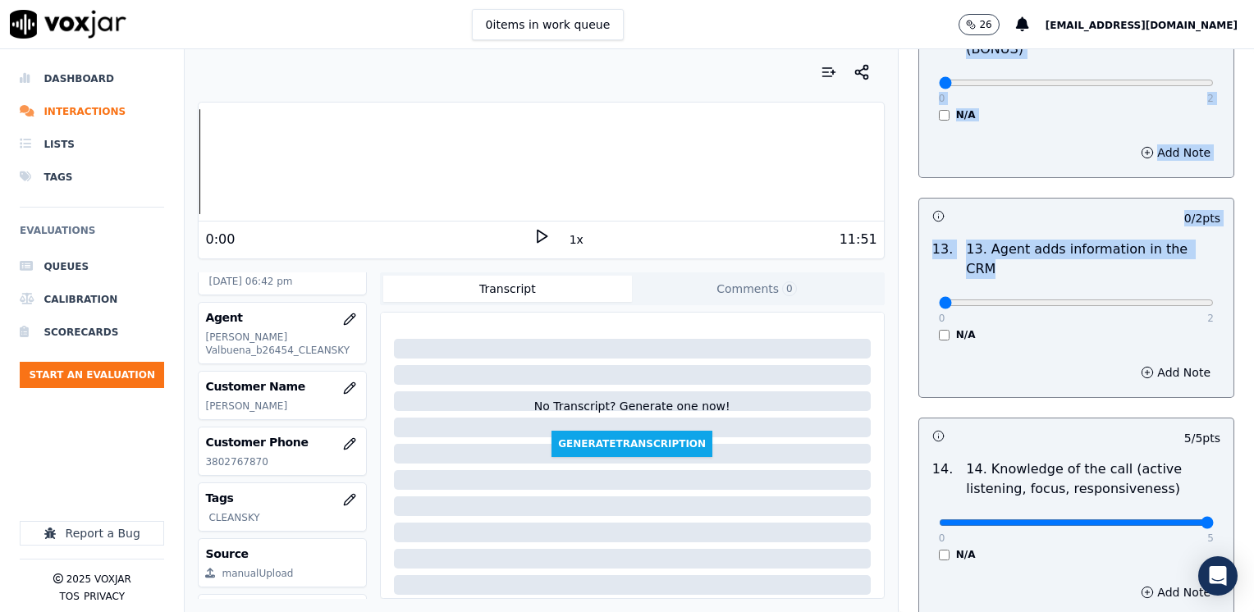
scroll to position [2676, 0]
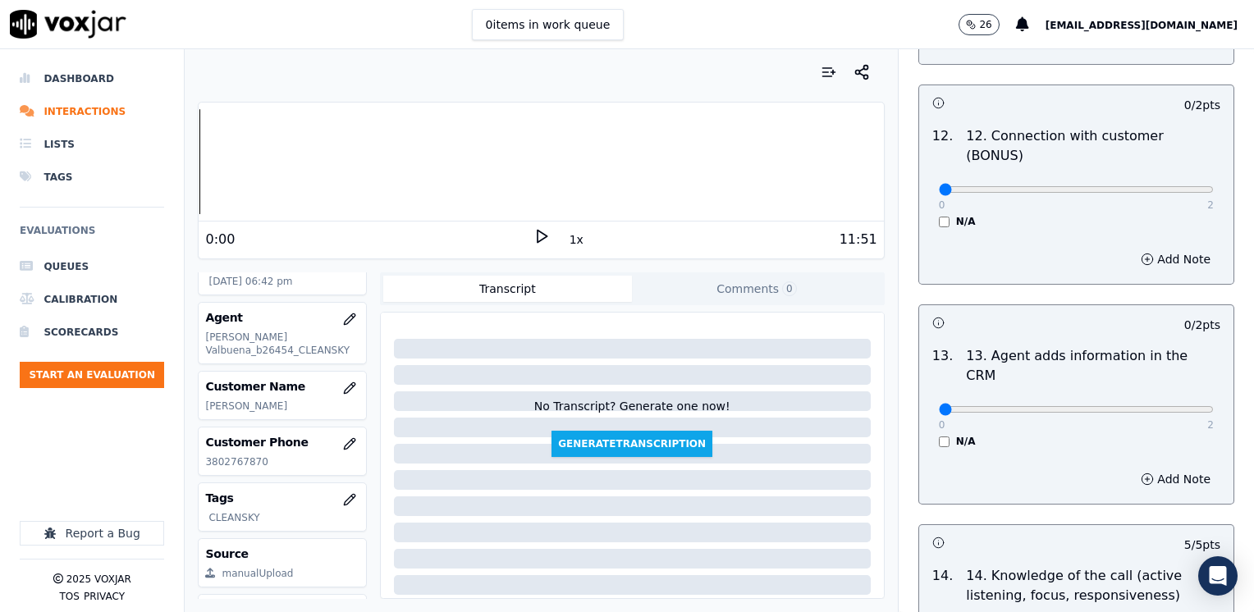
click at [956, 455] on div "Add Note" at bounding box center [1076, 479] width 314 height 49
drag, startPoint x: 933, startPoint y: 326, endPoint x: 1257, endPoint y: 320, distance: 324.3
type input "2"
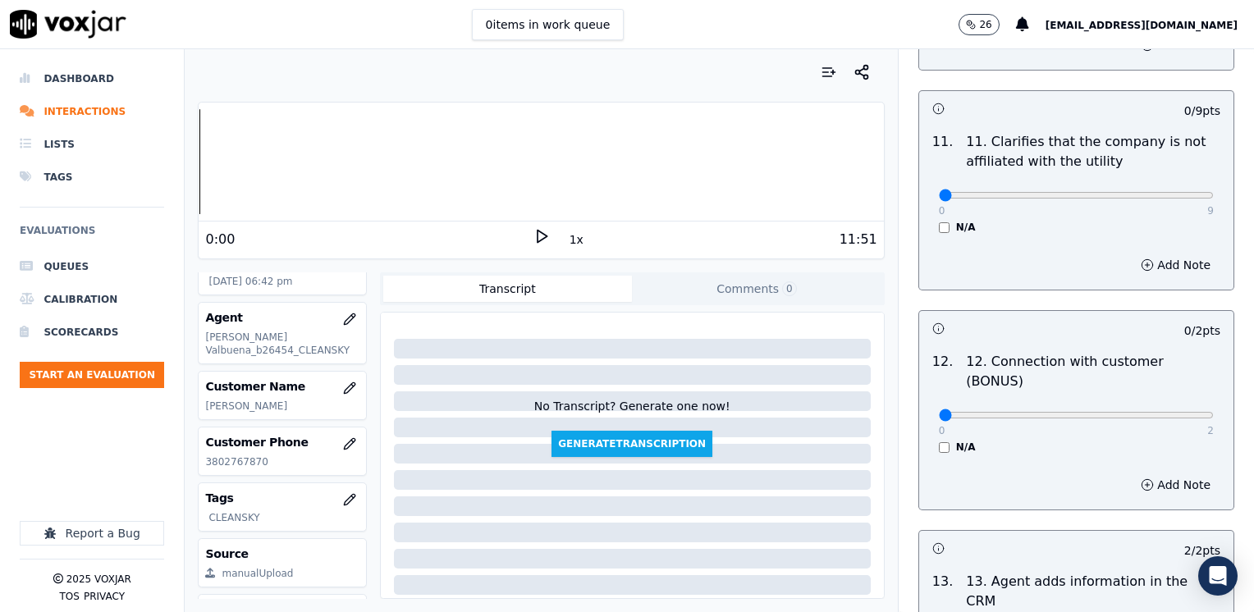
scroll to position [2347, 0]
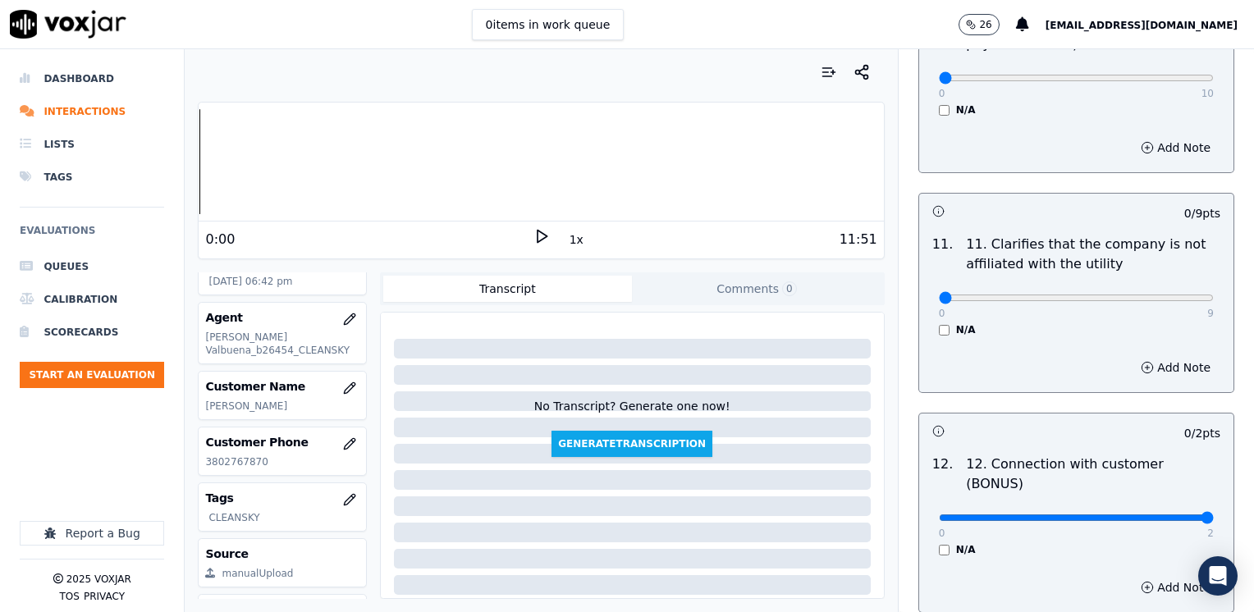
drag, startPoint x: 933, startPoint y: 458, endPoint x: 1257, endPoint y: 447, distance: 324.5
type input "2"
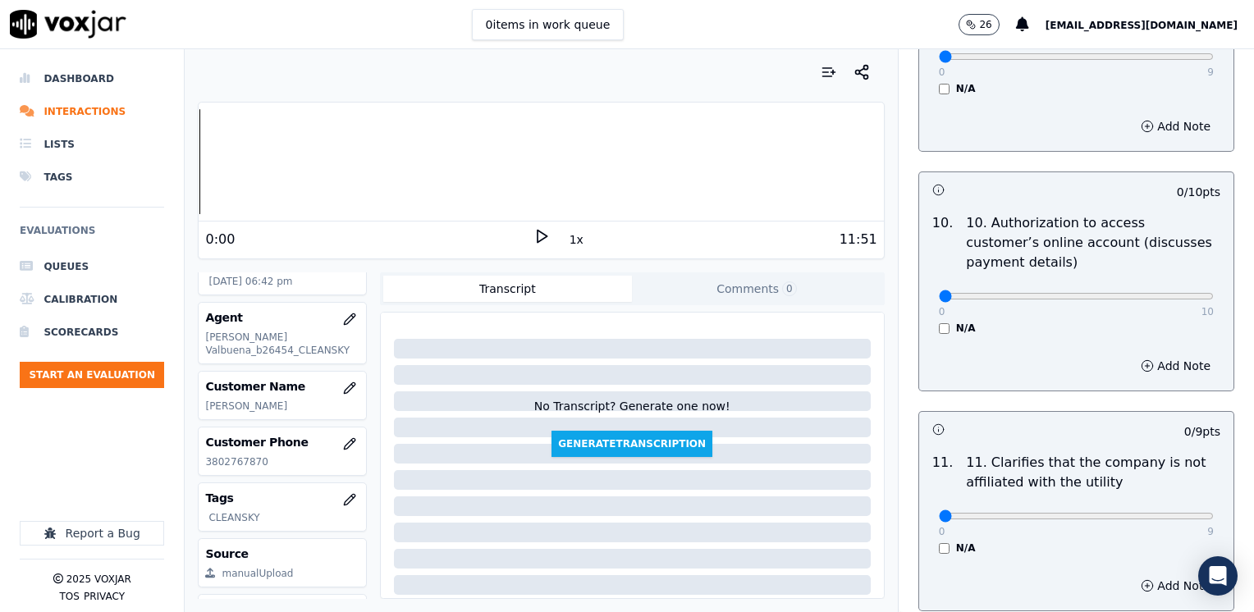
scroll to position [2101, 0]
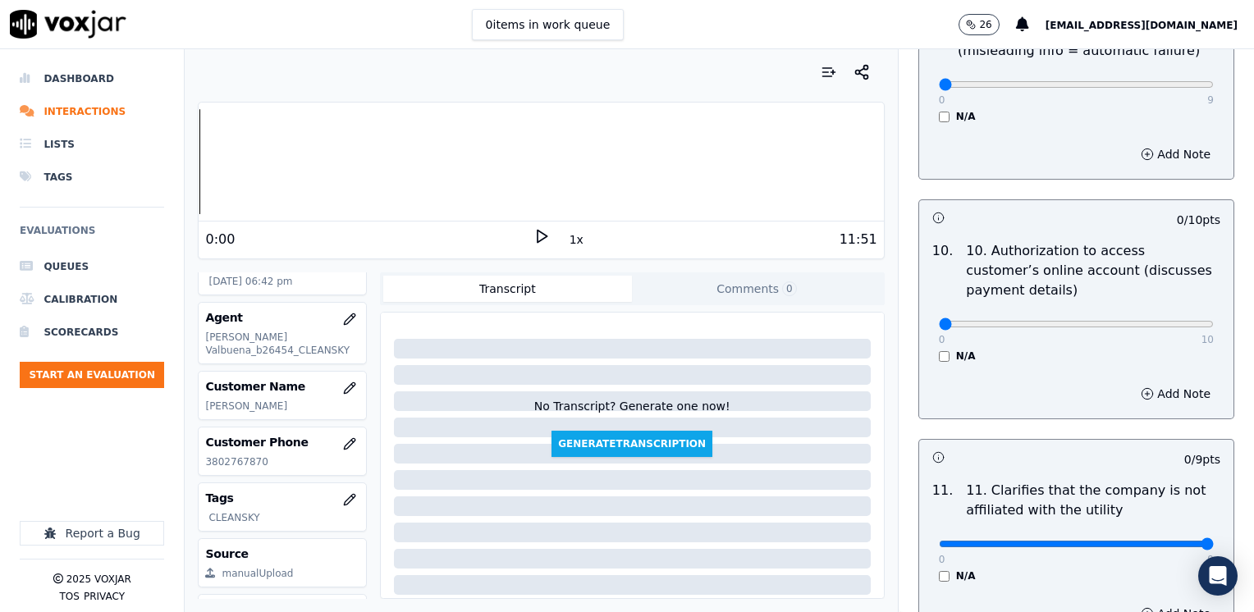
drag, startPoint x: 930, startPoint y: 501, endPoint x: 1257, endPoint y: 523, distance: 327.5
type input "9"
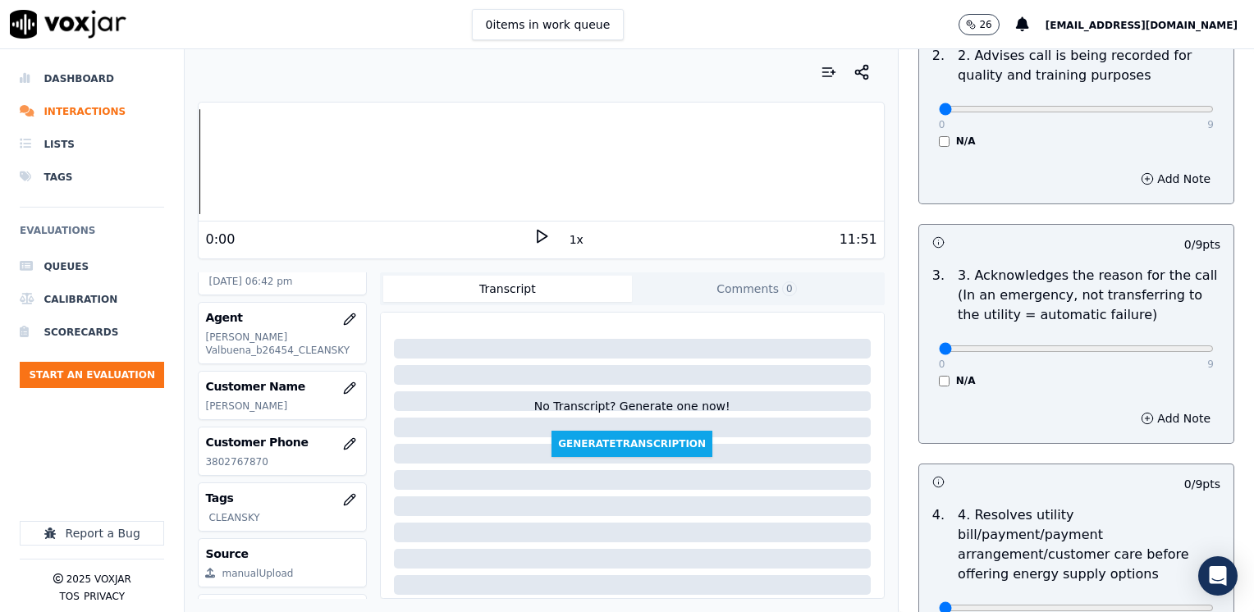
scroll to position [459, 0]
click at [1148, 415] on button "Add Note" at bounding box center [1175, 417] width 89 height 23
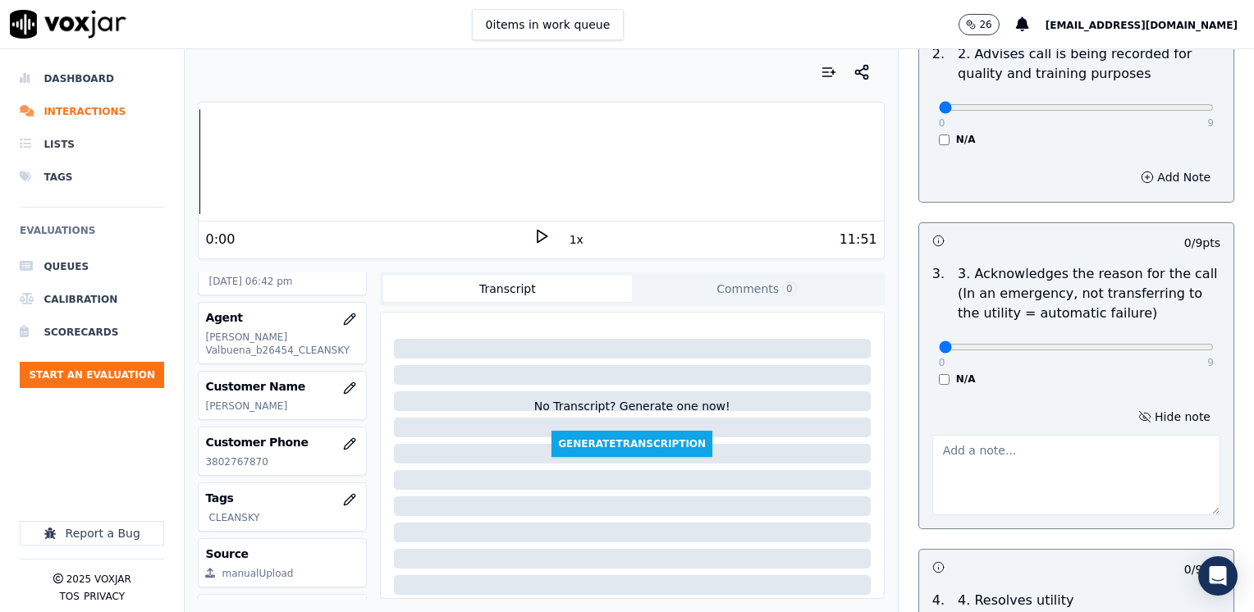
click at [1044, 476] on textarea at bounding box center [1077, 475] width 288 height 80
type textarea "c"
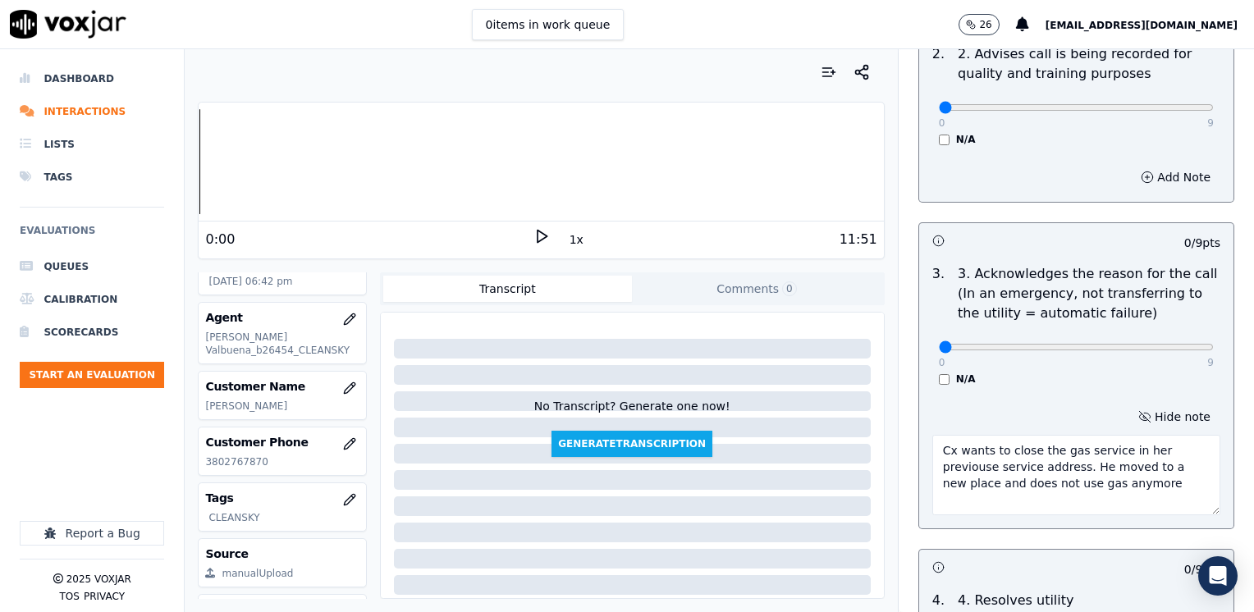
type textarea "Cx wants to close the gas service in her previouse service address. He moved to…"
drag, startPoint x: 928, startPoint y: 351, endPoint x: 1257, endPoint y: 419, distance: 336.0
type input "9"
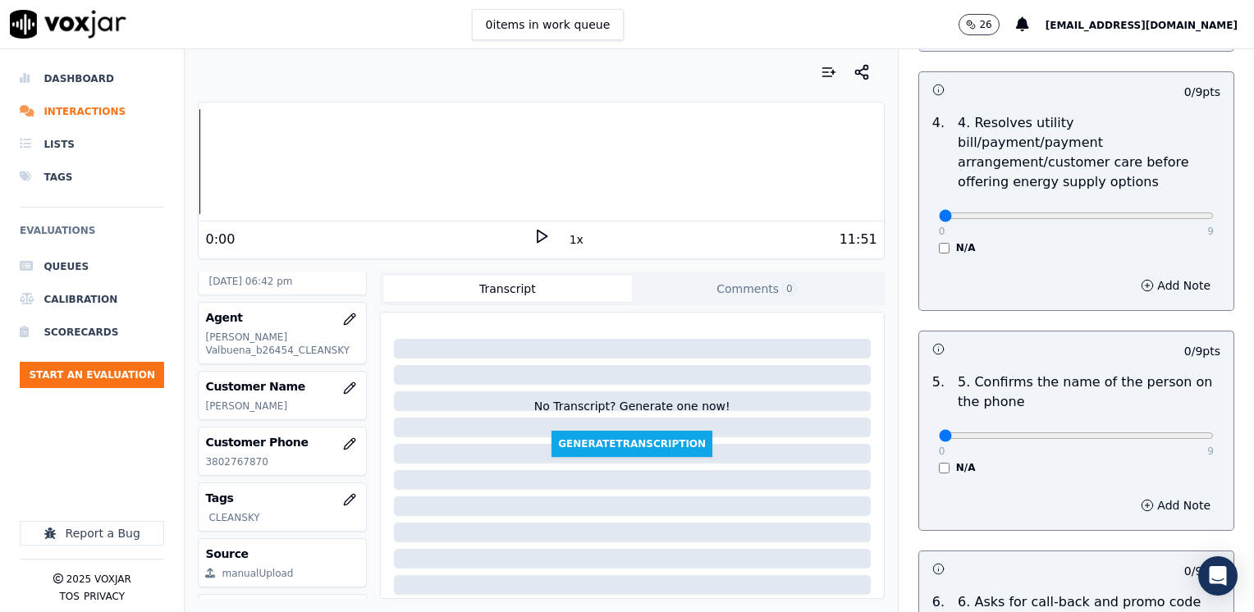
scroll to position [951, 0]
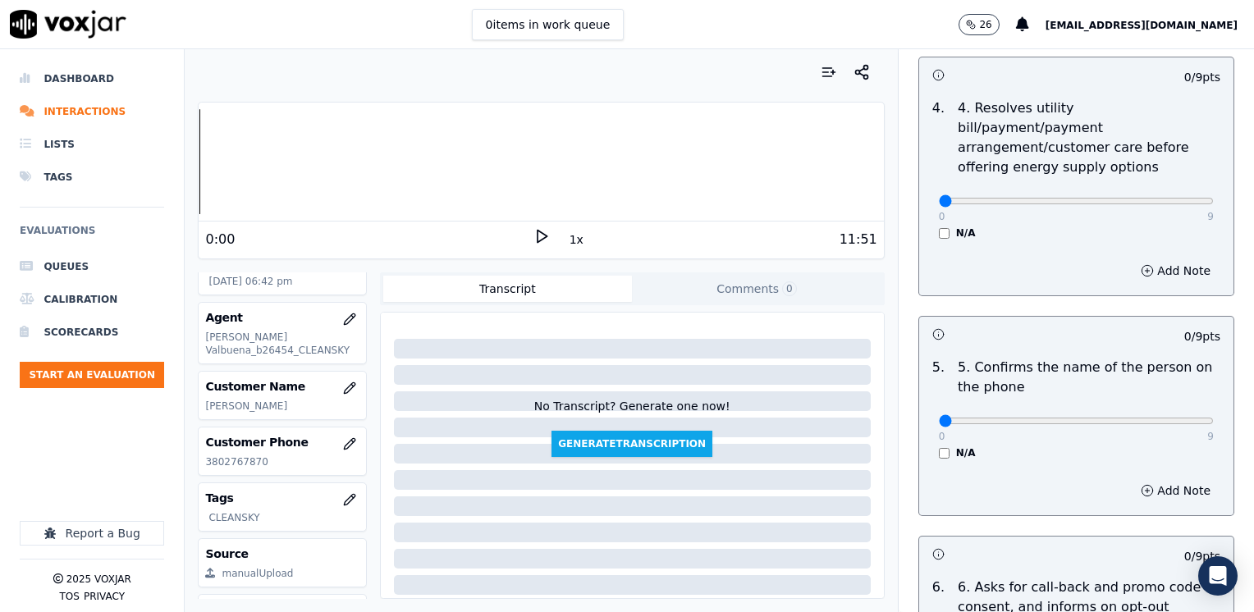
type textarea "Cx wants to close the gas service in her previous service address. He moved to …"
drag, startPoint x: 932, startPoint y: 401, endPoint x: 1254, endPoint y: 399, distance: 321.8
type input "9"
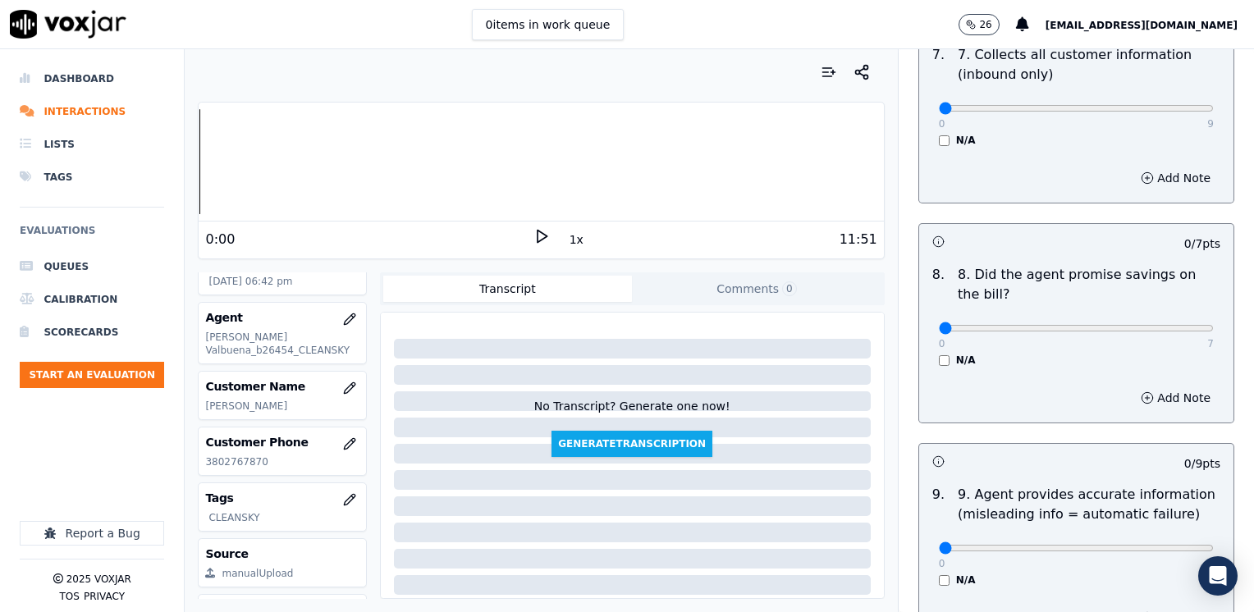
scroll to position [1694, 0]
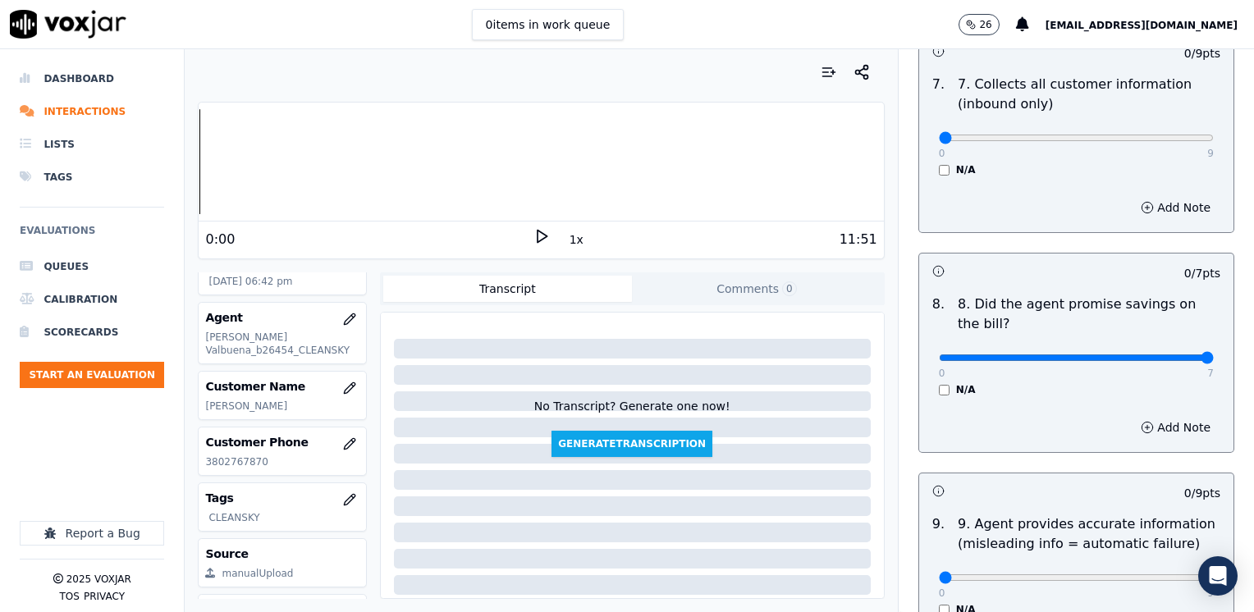
drag, startPoint x: 930, startPoint y: 316, endPoint x: 1257, endPoint y: 353, distance: 328.8
type input "7"
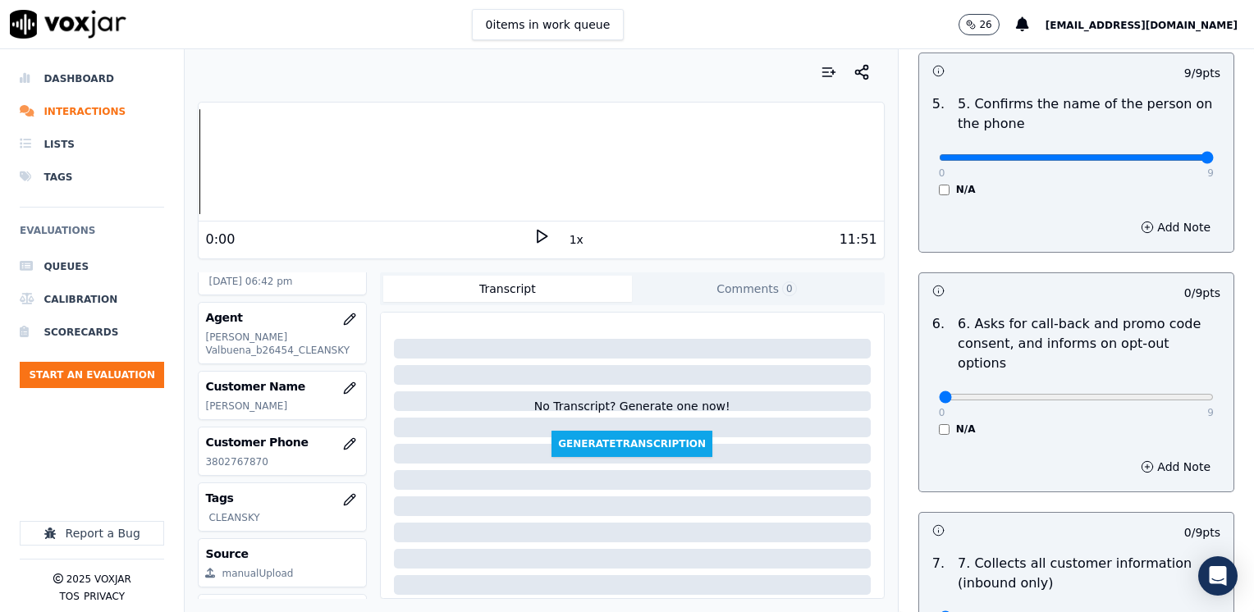
scroll to position [1202, 0]
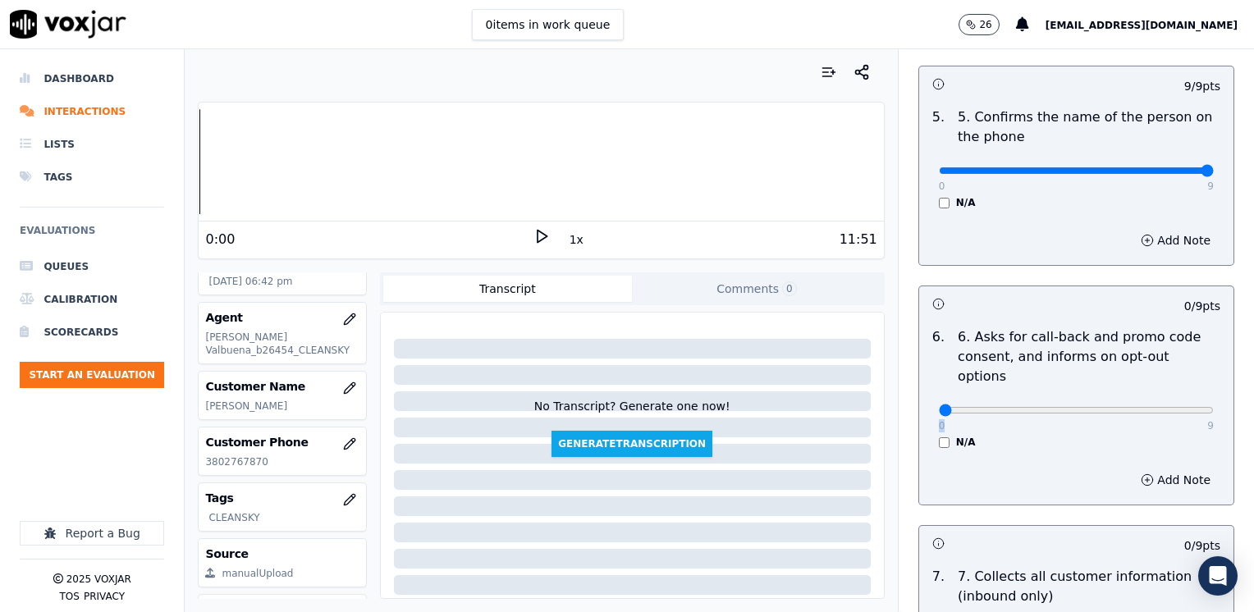
drag, startPoint x: 926, startPoint y: 376, endPoint x: 1169, endPoint y: 362, distance: 243.4
click at [1169, 400] on div "0 9" at bounding box center [1076, 410] width 275 height 20
click at [1085, 388] on div "0 9 N/A" at bounding box center [1076, 418] width 301 height 62
drag, startPoint x: 932, startPoint y: 367, endPoint x: 1257, endPoint y: 367, distance: 325.1
type input "9"
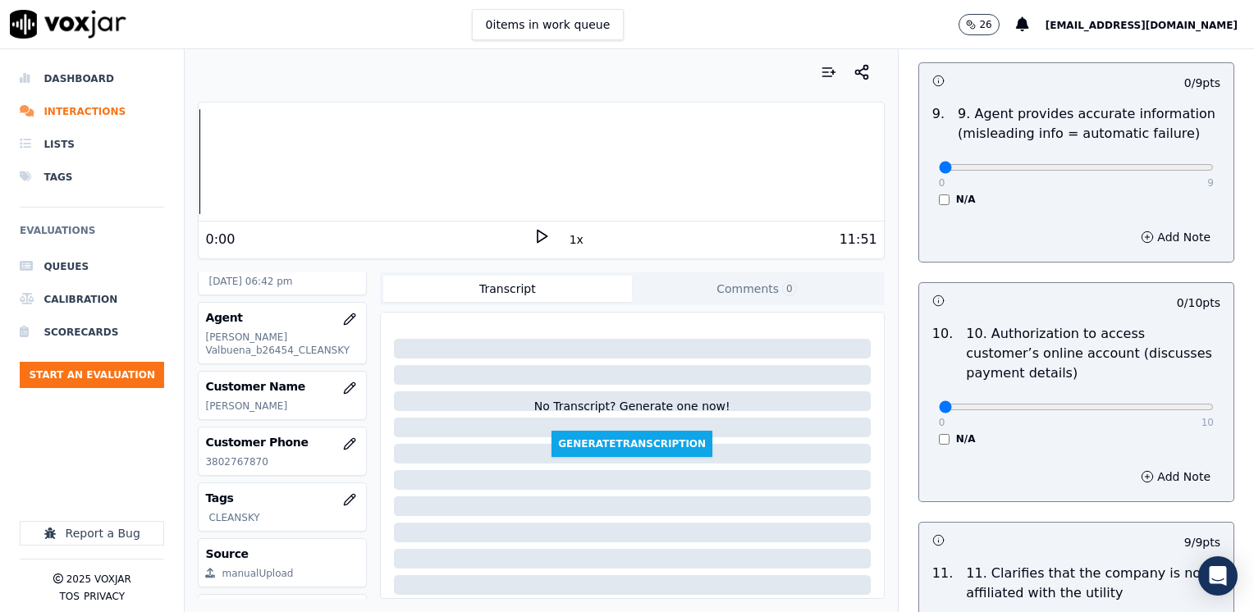
scroll to position [2187, 0]
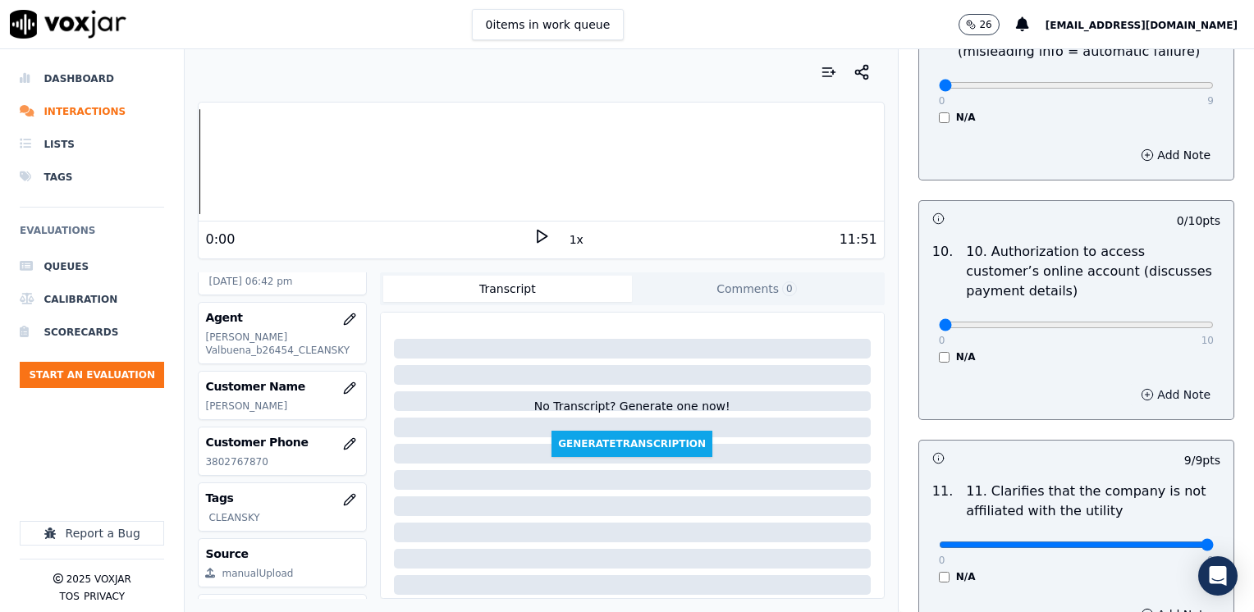
click at [1148, 383] on button "Add Note" at bounding box center [1175, 394] width 89 height 23
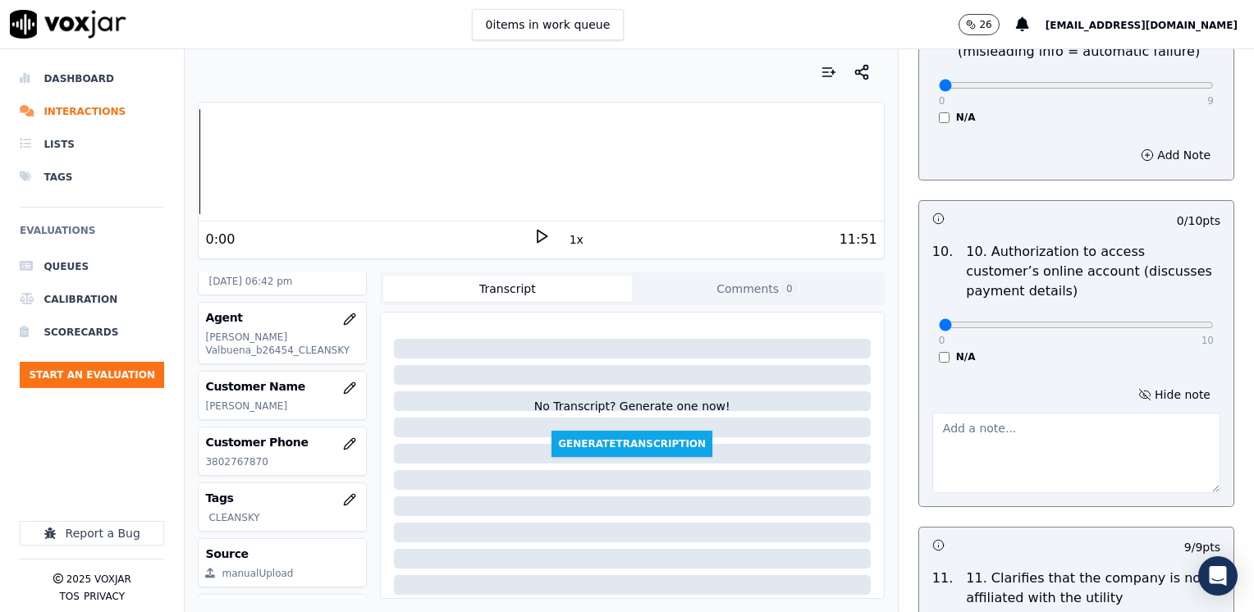
click at [1048, 436] on textarea at bounding box center [1077, 453] width 288 height 80
type textarea "D"
click at [1143, 383] on button "Hide note" at bounding box center [1175, 394] width 92 height 23
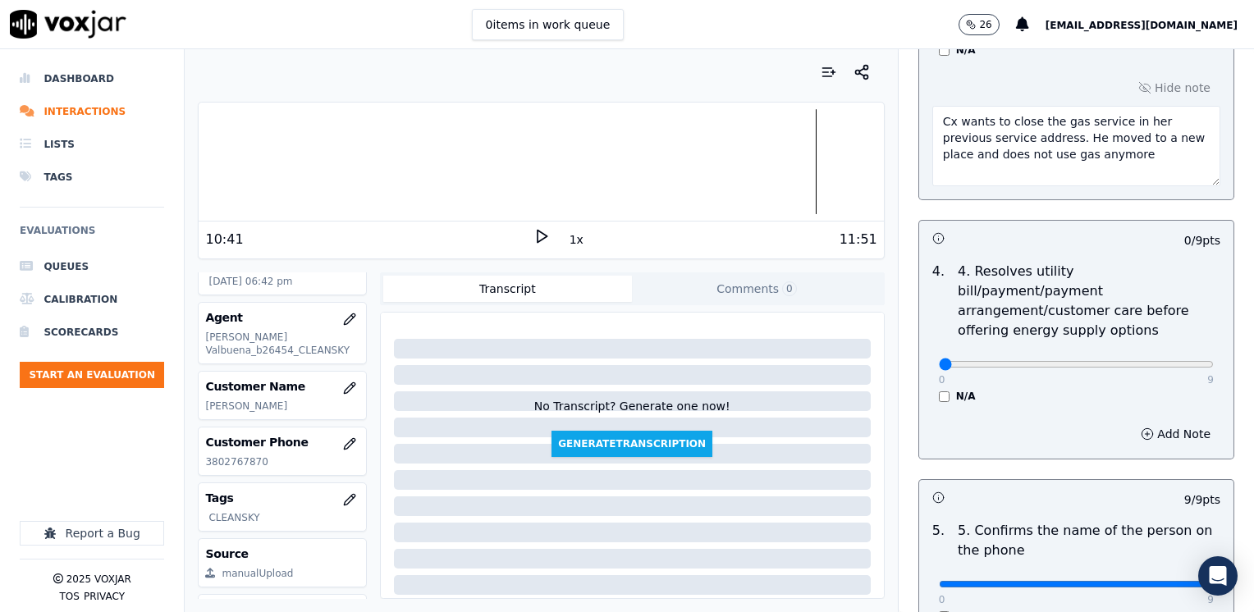
scroll to position [821, 0]
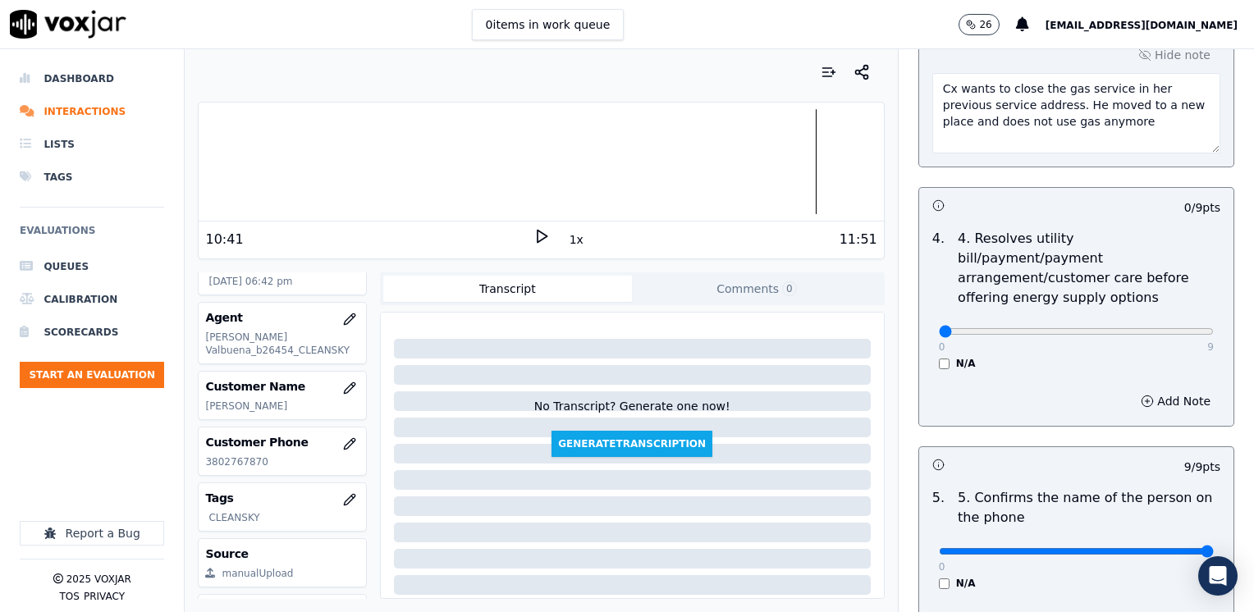
click at [934, 120] on textarea "Cx wants to close the gas service in her previous service address. He moved to …" at bounding box center [1077, 113] width 288 height 80
click at [1027, 117] on textarea "Cx wants to close the gas service in her previous service address. He moved to …" at bounding box center [1077, 113] width 288 height 80
type textarea "Cx wants to close the gas service in her previous service address. He moved to …"
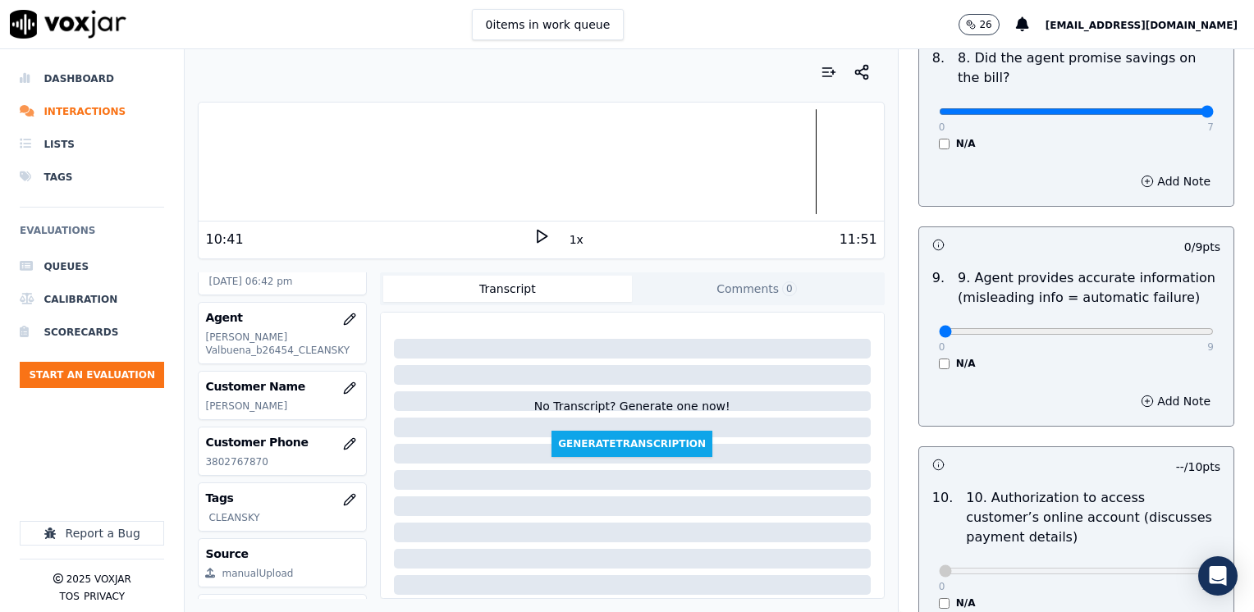
scroll to position [1888, 0]
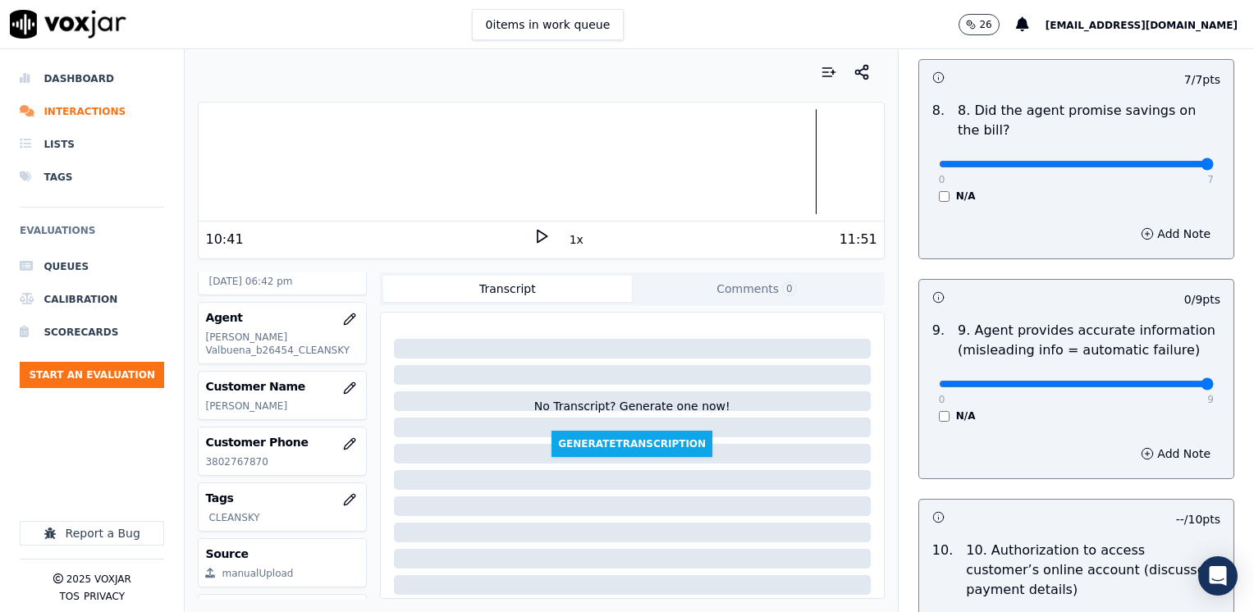
drag, startPoint x: 929, startPoint y: 337, endPoint x: 1257, endPoint y: 337, distance: 327.6
type input "9"
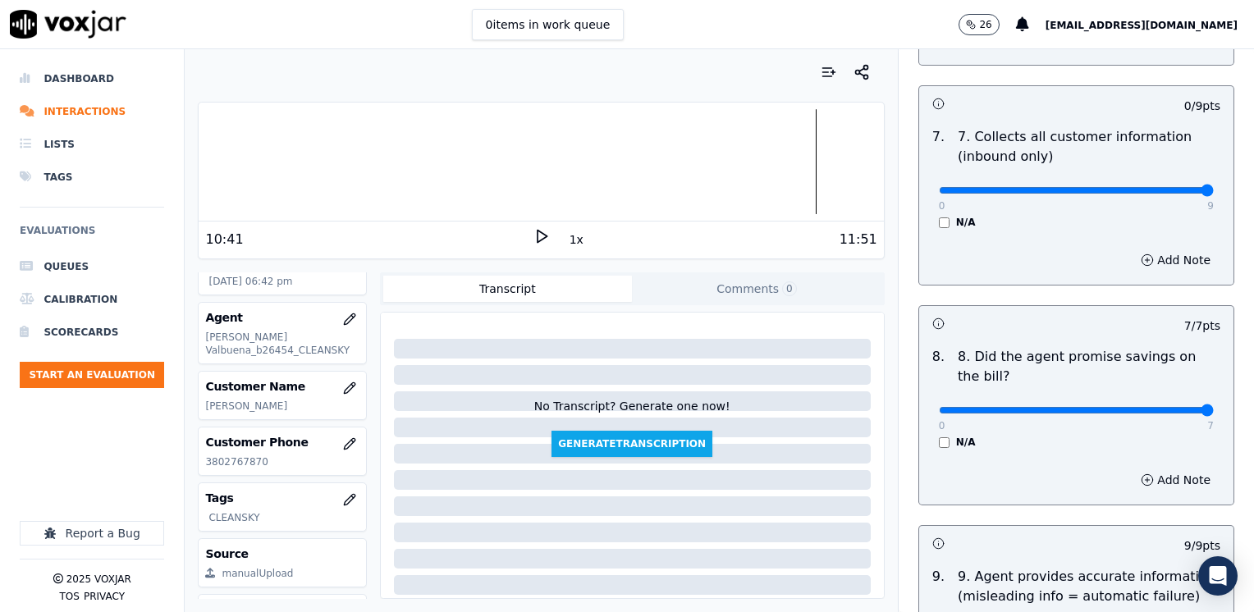
drag, startPoint x: 927, startPoint y: 148, endPoint x: 1217, endPoint y: 146, distance: 289.8
type input "9"
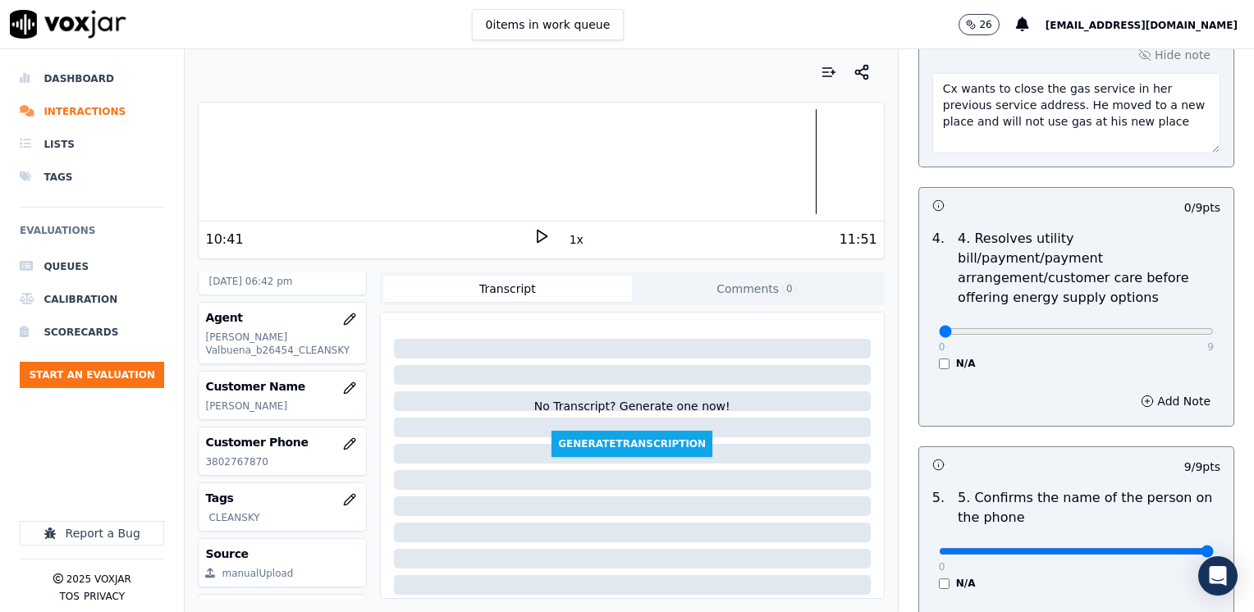
scroll to position [903, 0]
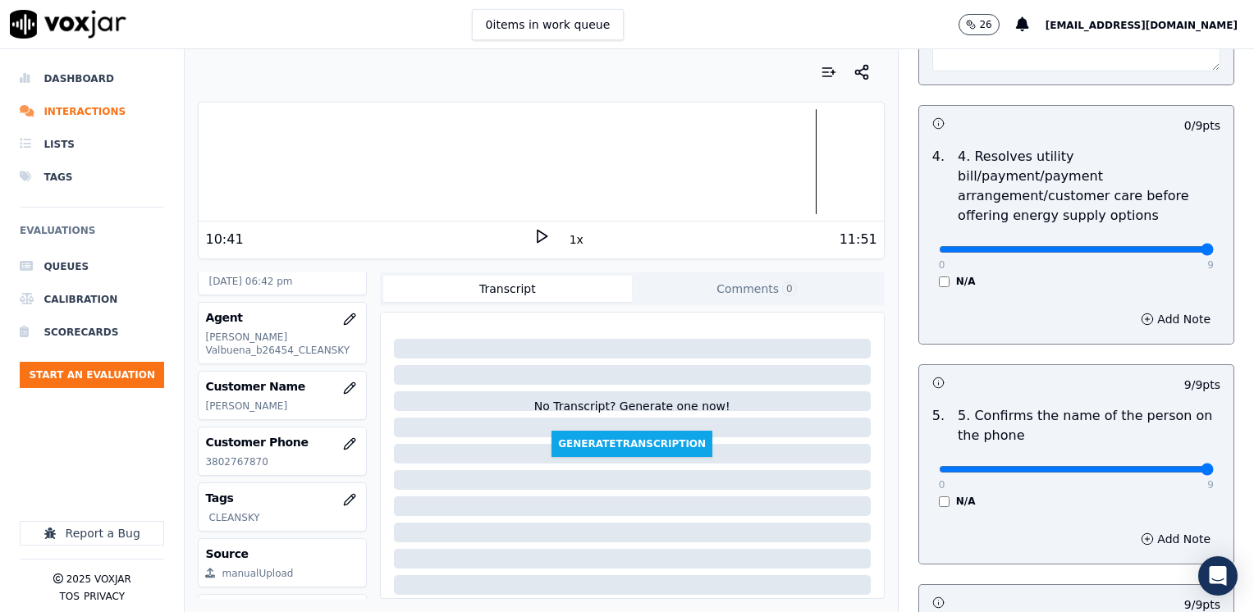
drag, startPoint x: 930, startPoint y: 232, endPoint x: 1257, endPoint y: 264, distance: 328.4
type input "9"
drag, startPoint x: 1172, startPoint y: 445, endPoint x: 884, endPoint y: 447, distance: 287.3
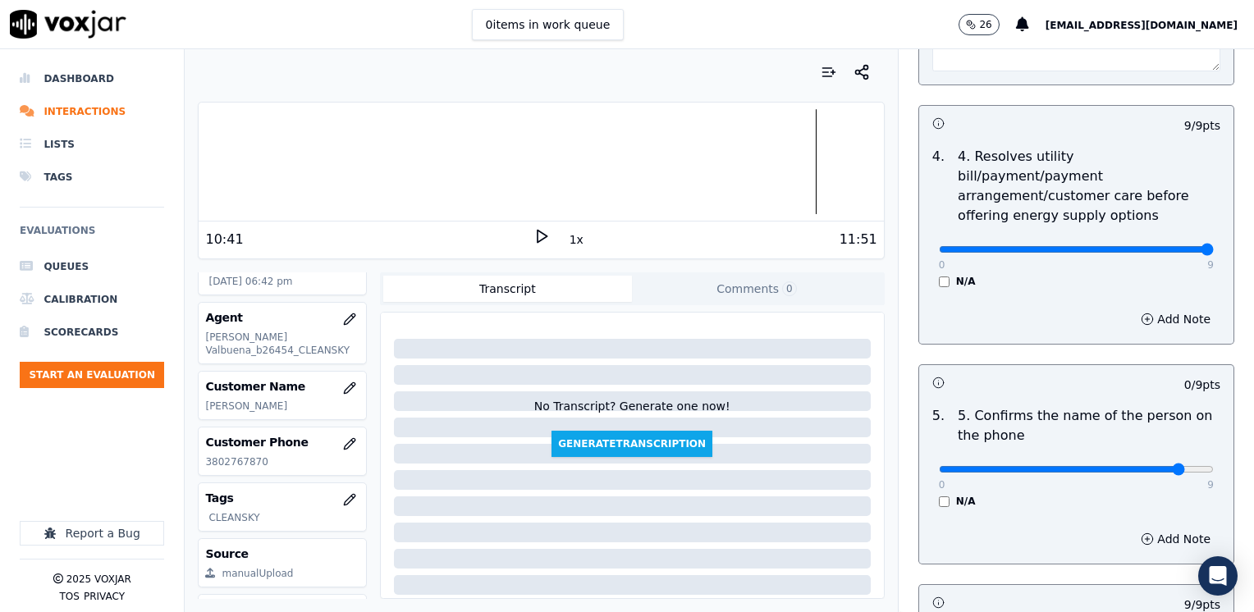
type input "8"
click at [1156, 528] on button "Add Note" at bounding box center [1175, 539] width 89 height 23
click at [1002, 571] on textarea at bounding box center [1077, 597] width 288 height 80
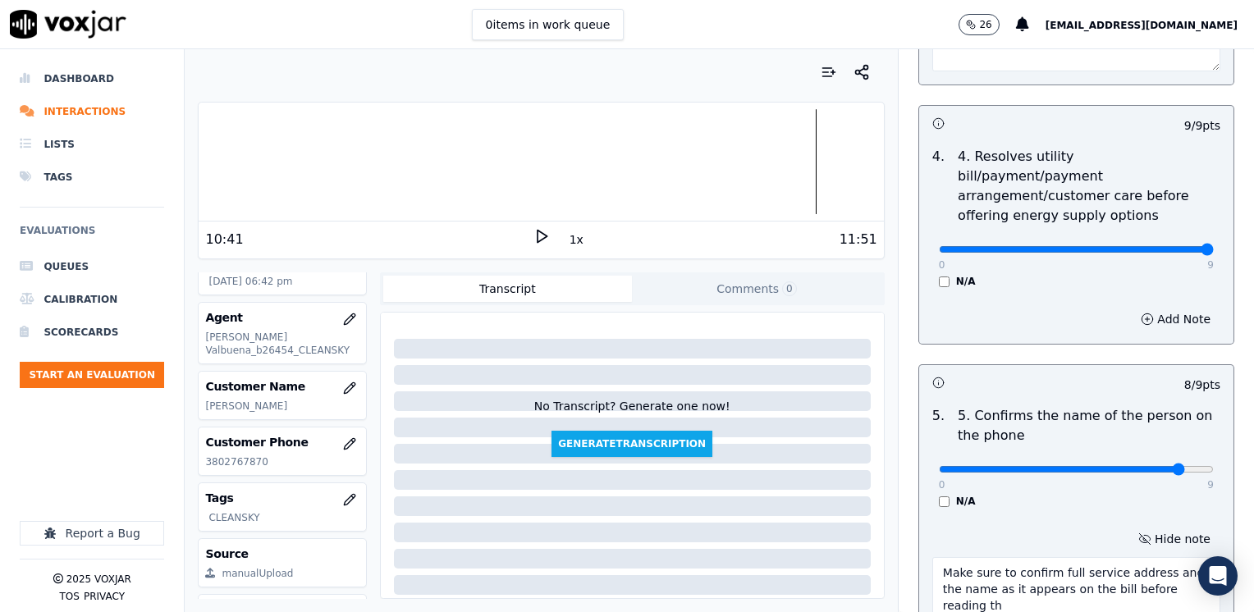
scroll to position [919, 0]
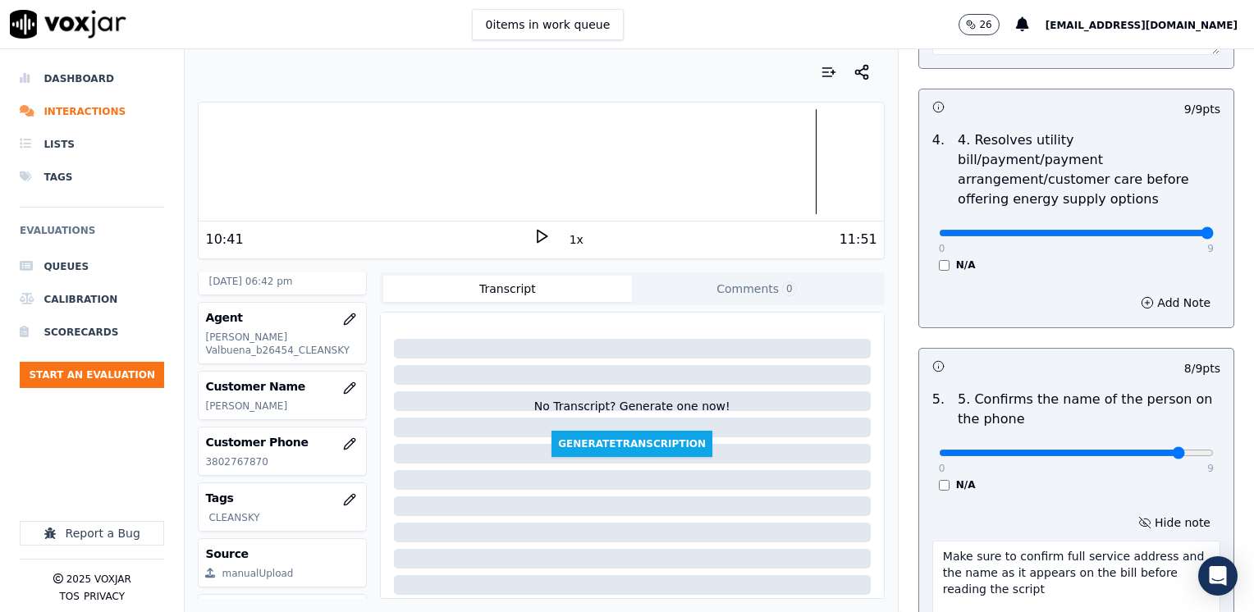
type textarea "Make sure to confirm full service address and the name as it appears on the bil…"
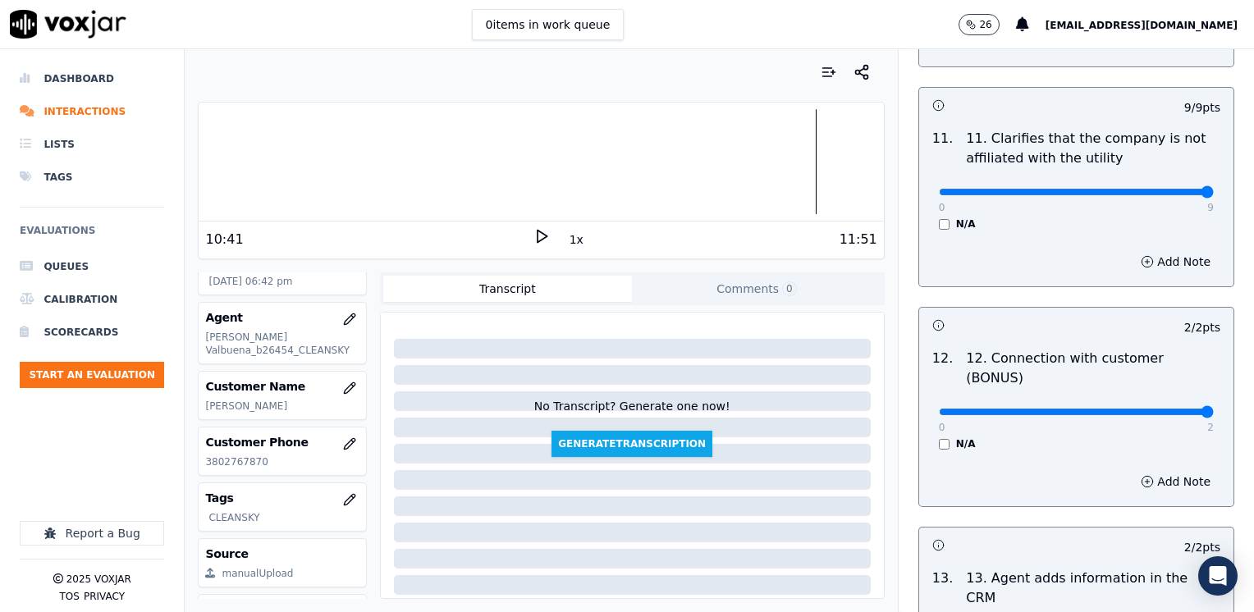
scroll to position [3013, 0]
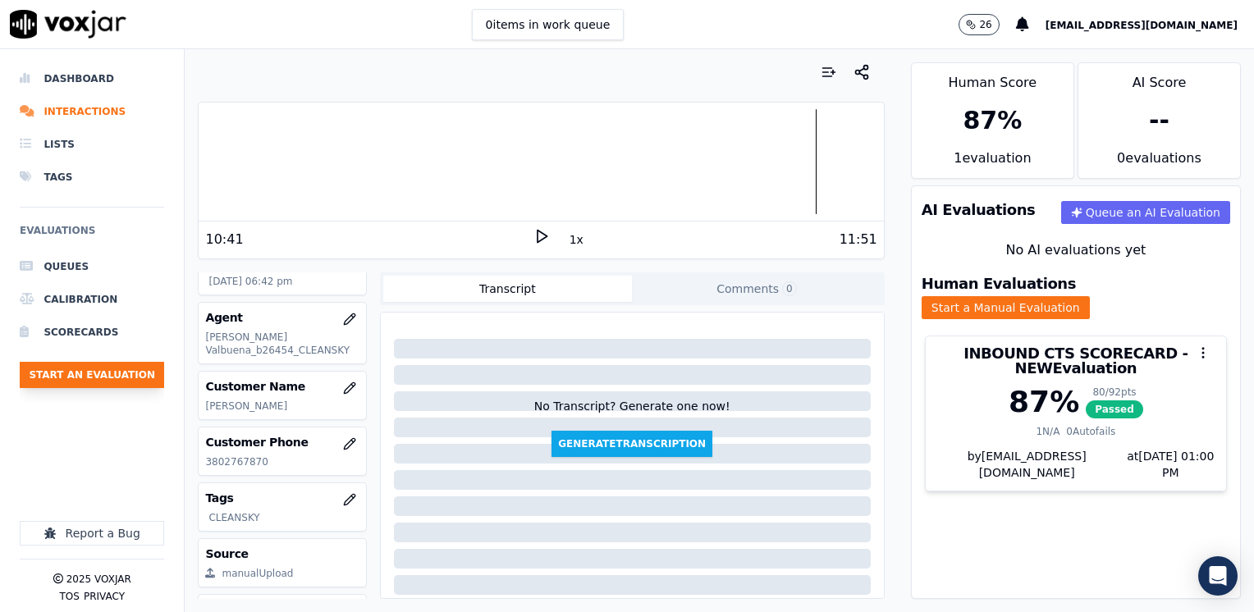
click at [100, 372] on button "Start an Evaluation" at bounding box center [92, 375] width 144 height 26
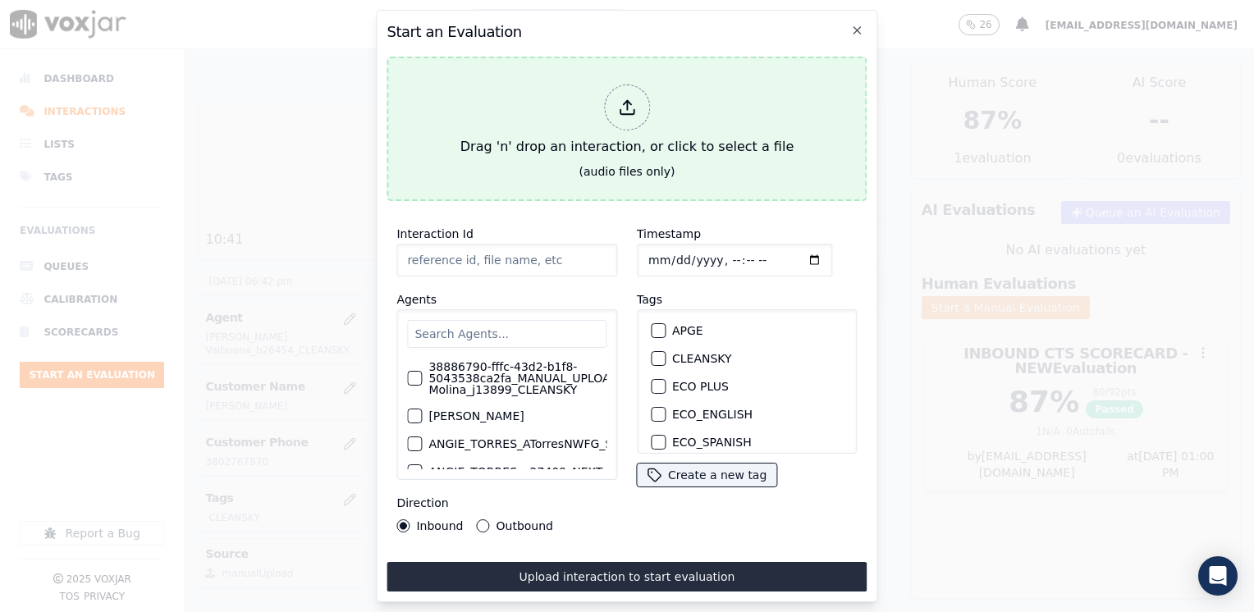
click at [629, 99] on icon at bounding box center [627, 108] width 18 height 18
type input "20250813-115813_9788028988-[PERSON_NAME] all.mp3"
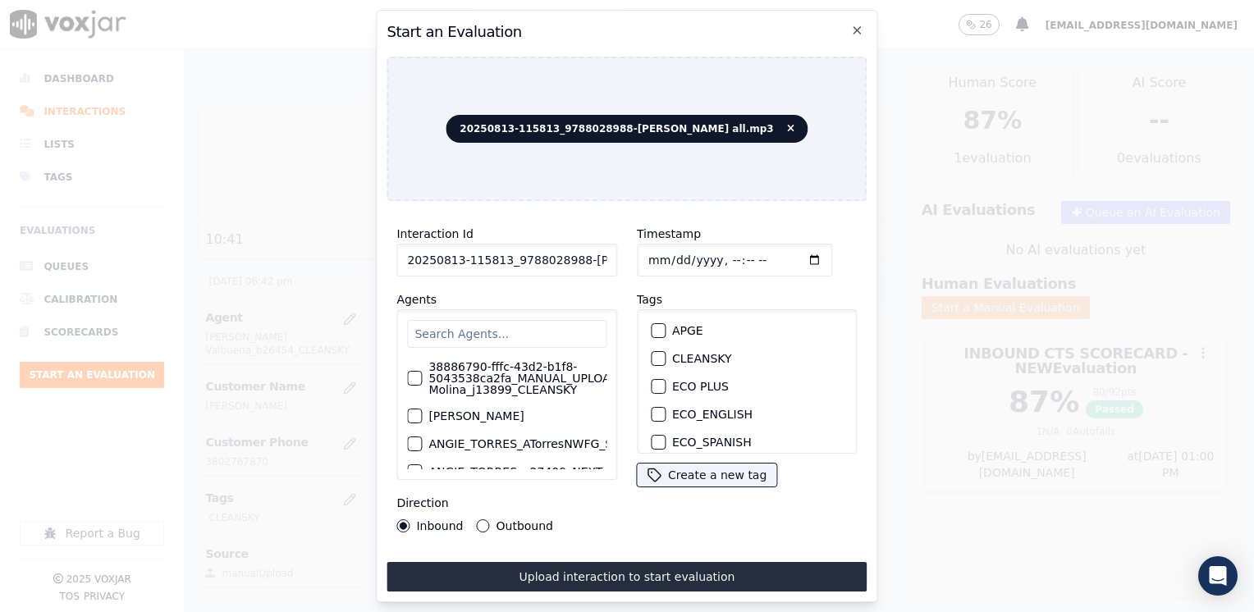
click at [517, 338] on input "text" at bounding box center [506, 334] width 199 height 28
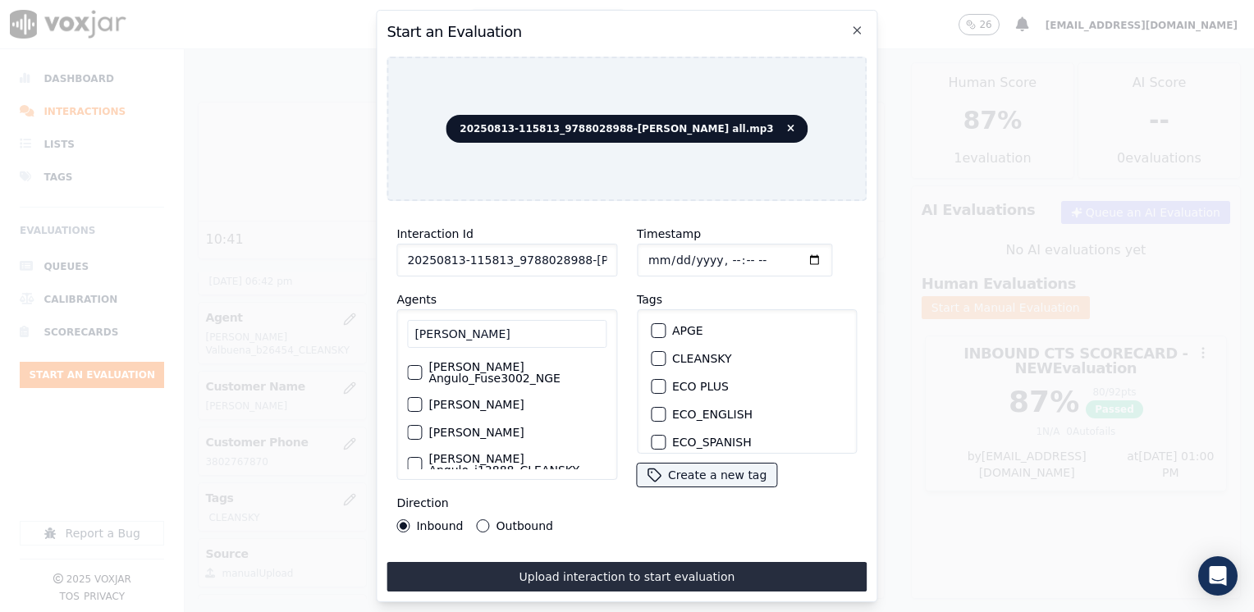
scroll to position [49, 0]
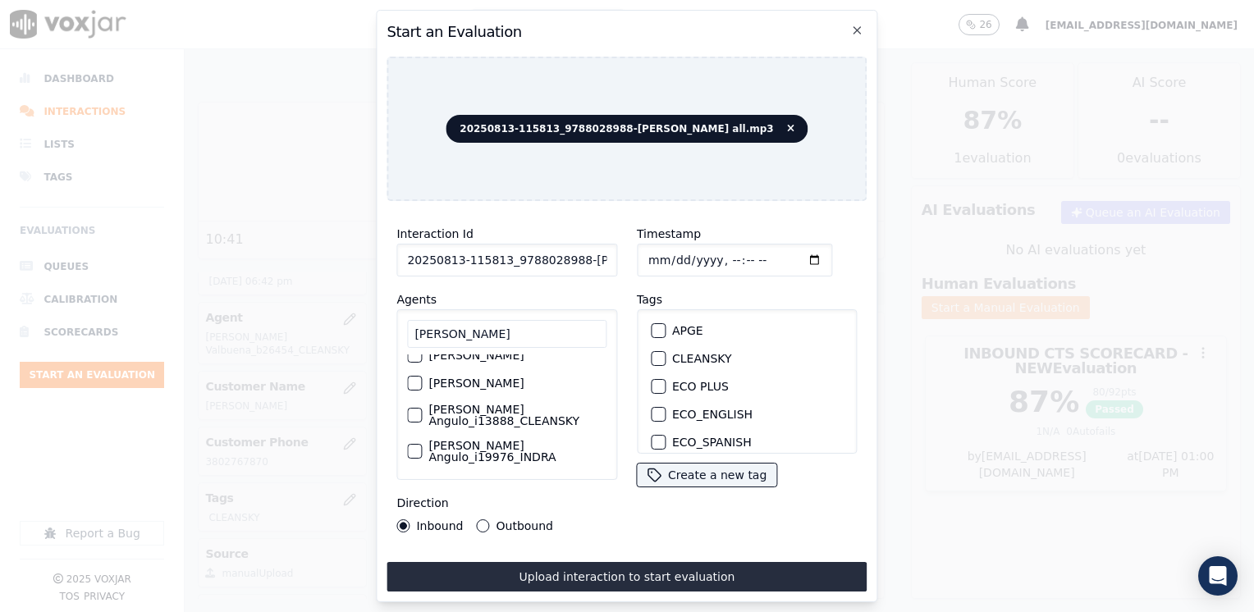
type input "[PERSON_NAME]"
click at [416, 415] on div "button" at bounding box center [413, 415] width 11 height 11
click at [652, 353] on div "button" at bounding box center [657, 358] width 11 height 11
click at [792, 254] on input "Timestamp" at bounding box center [734, 260] width 195 height 33
type input "[DATE]T19:02"
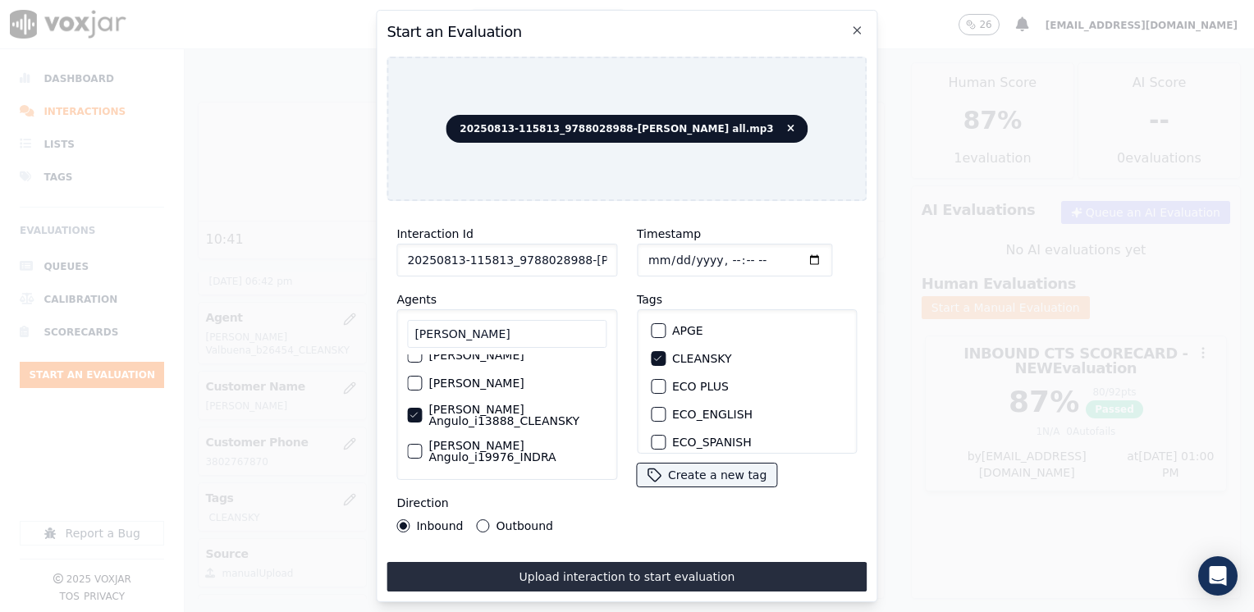
click at [581, 504] on div "Direction Inbound Outbound" at bounding box center [507, 512] width 221 height 39
click at [477, 520] on button "Outbound" at bounding box center [483, 526] width 13 height 13
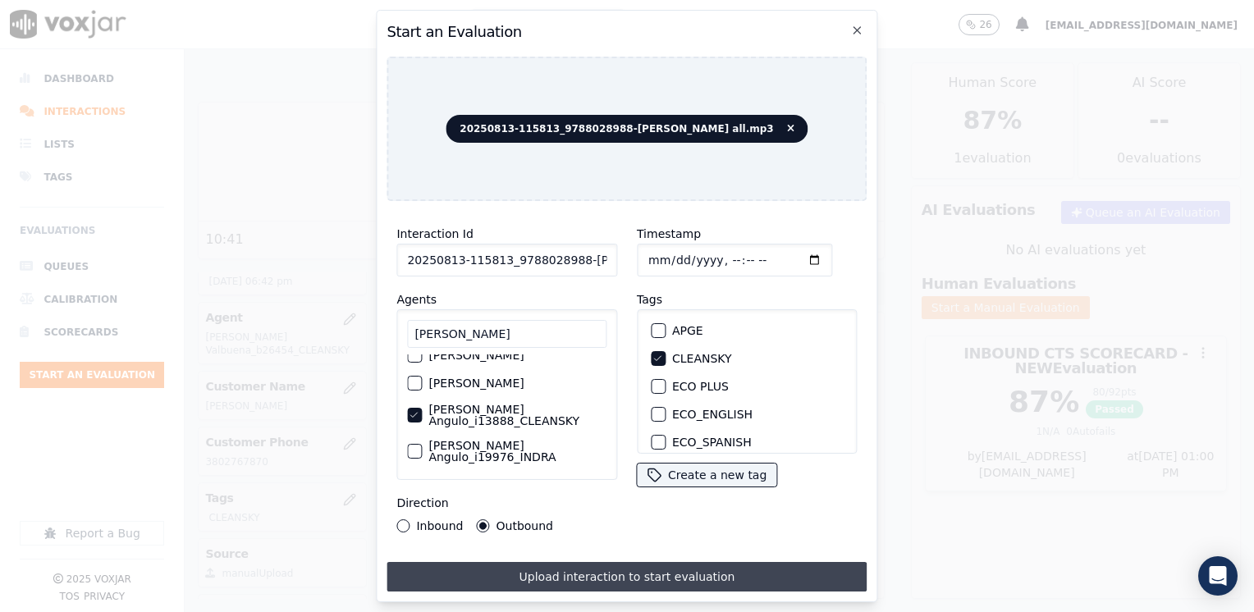
click at [638, 572] on button "Upload interaction to start evaluation" at bounding box center [627, 577] width 480 height 30
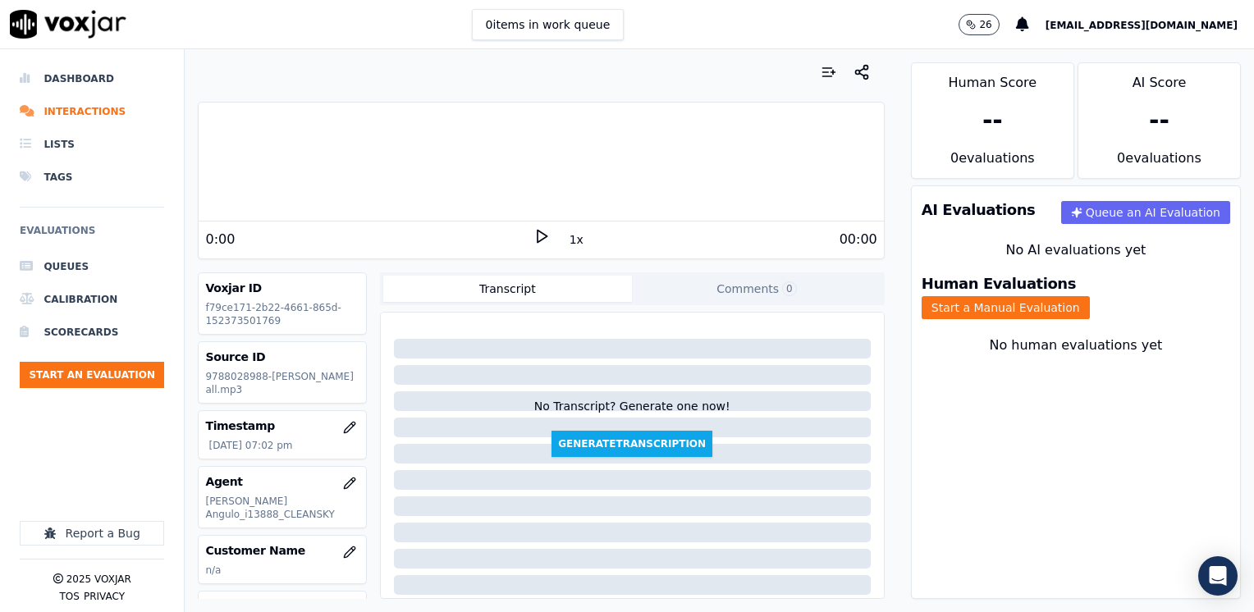
click at [534, 235] on icon at bounding box center [542, 236] width 16 height 16
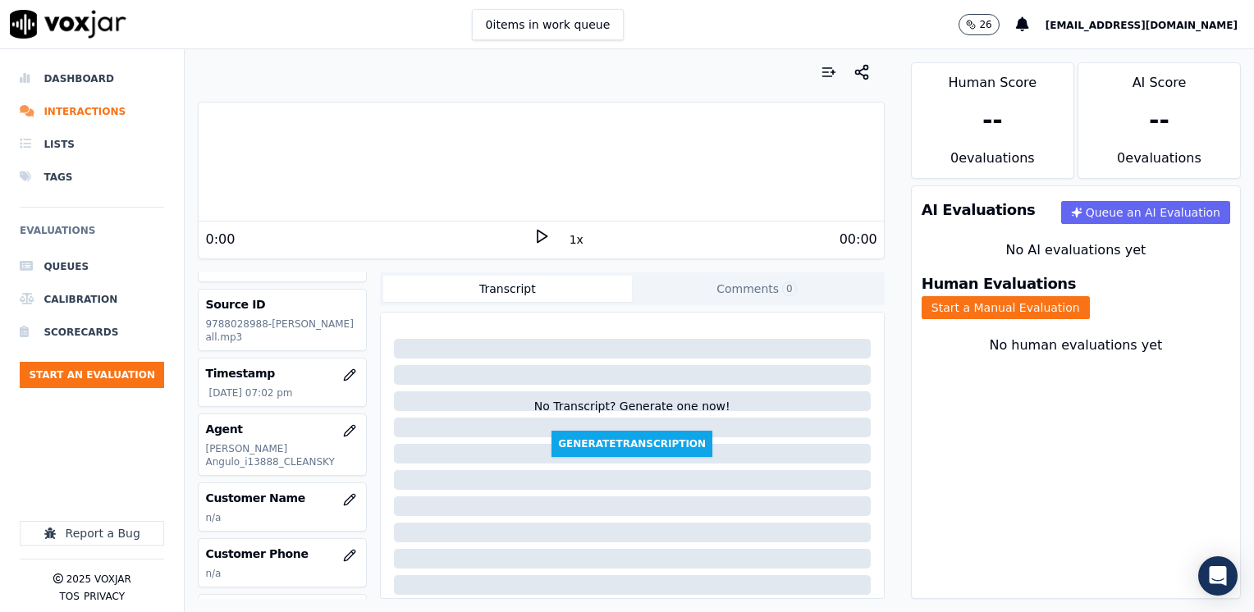
scroll to position [82, 0]
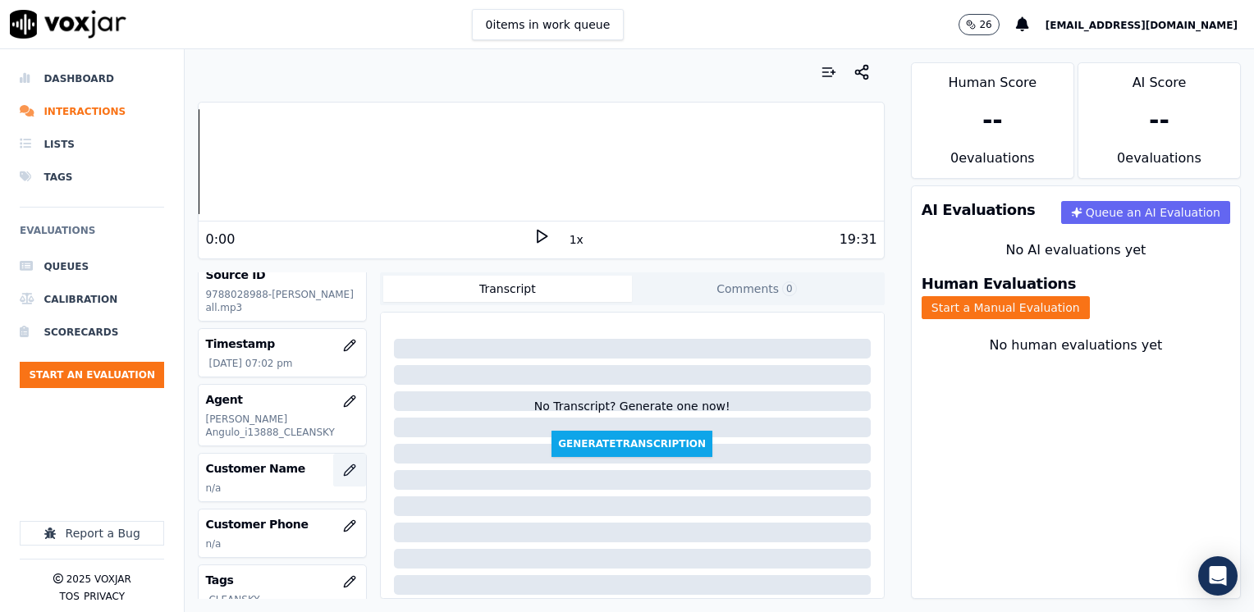
click at [343, 470] on icon "button" at bounding box center [349, 470] width 13 height 13
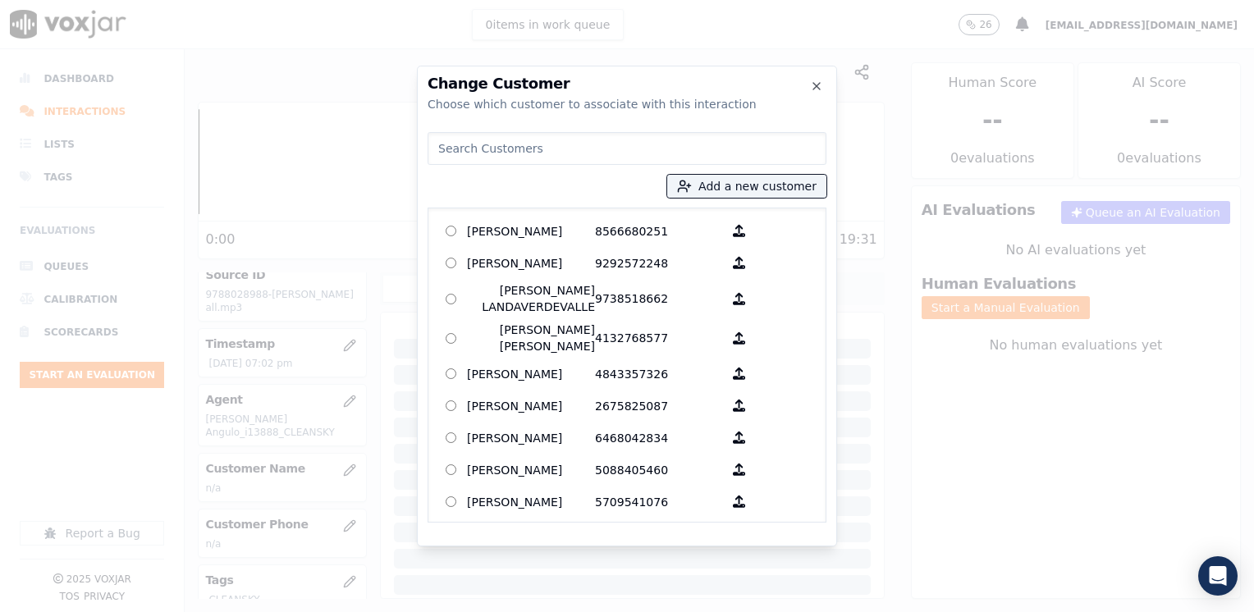
click at [665, 138] on input at bounding box center [627, 148] width 399 height 33
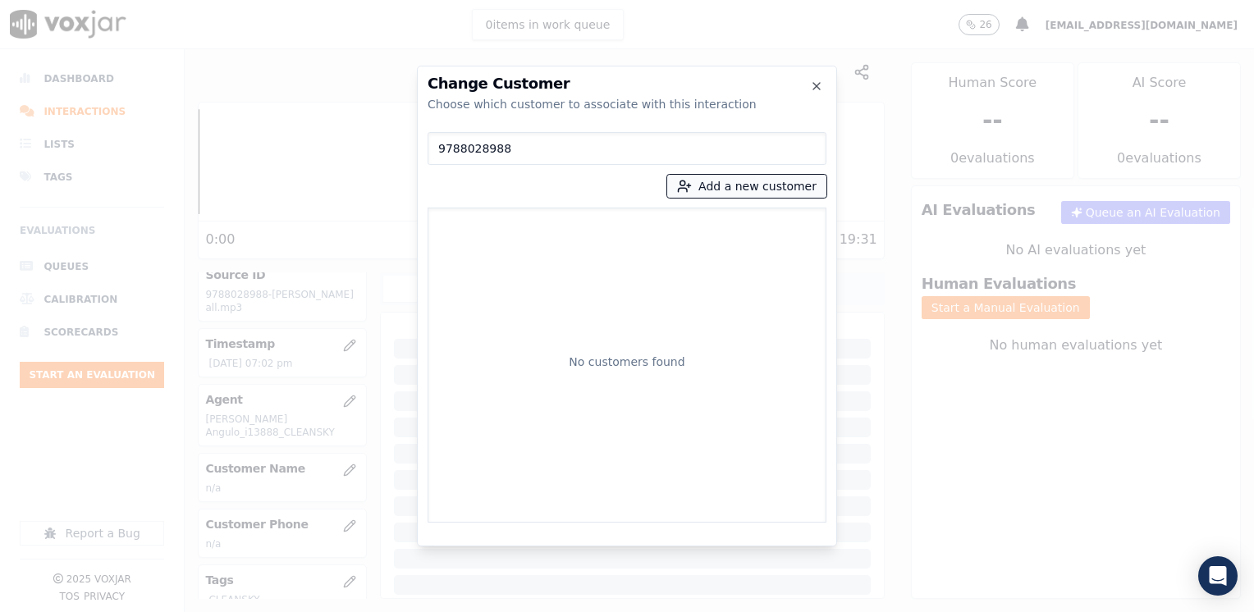
type input "9788028988"
click at [762, 182] on button "Add a new customer" at bounding box center [746, 186] width 159 height 23
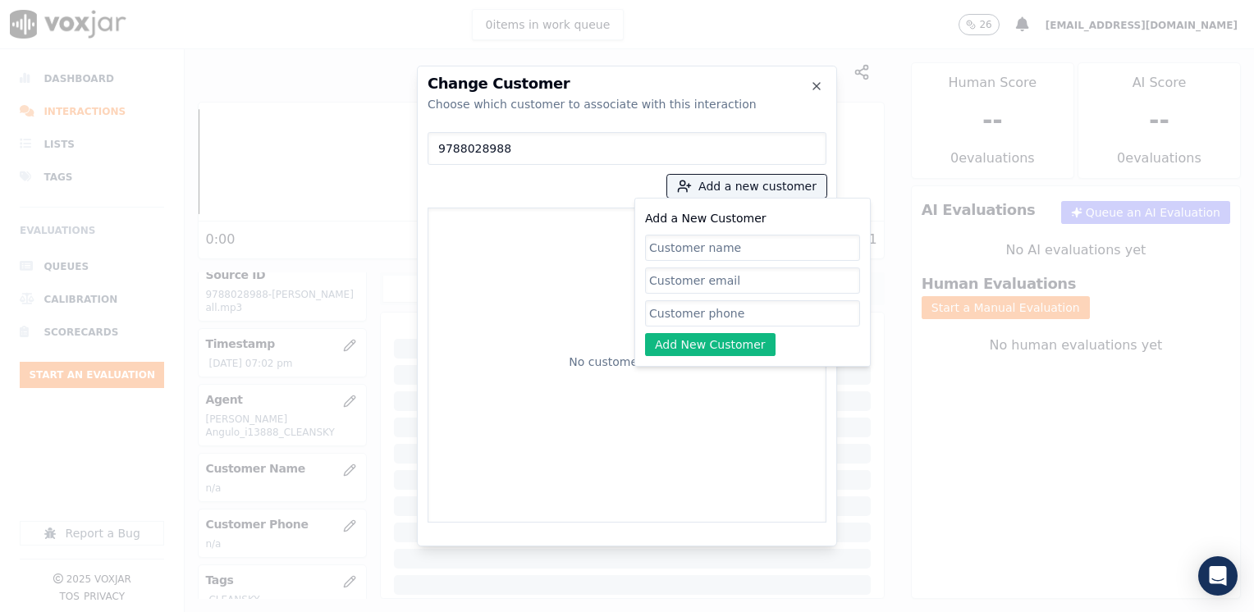
click at [764, 317] on input "Add a New Customer" at bounding box center [752, 313] width 215 height 26
paste input "9788028988"
type input "9788028988"
click at [730, 237] on input "Add a New Customer" at bounding box center [752, 248] width 215 height 26
paste input "[DEMOGRAPHIC_DATA][PERSON_NAME]"
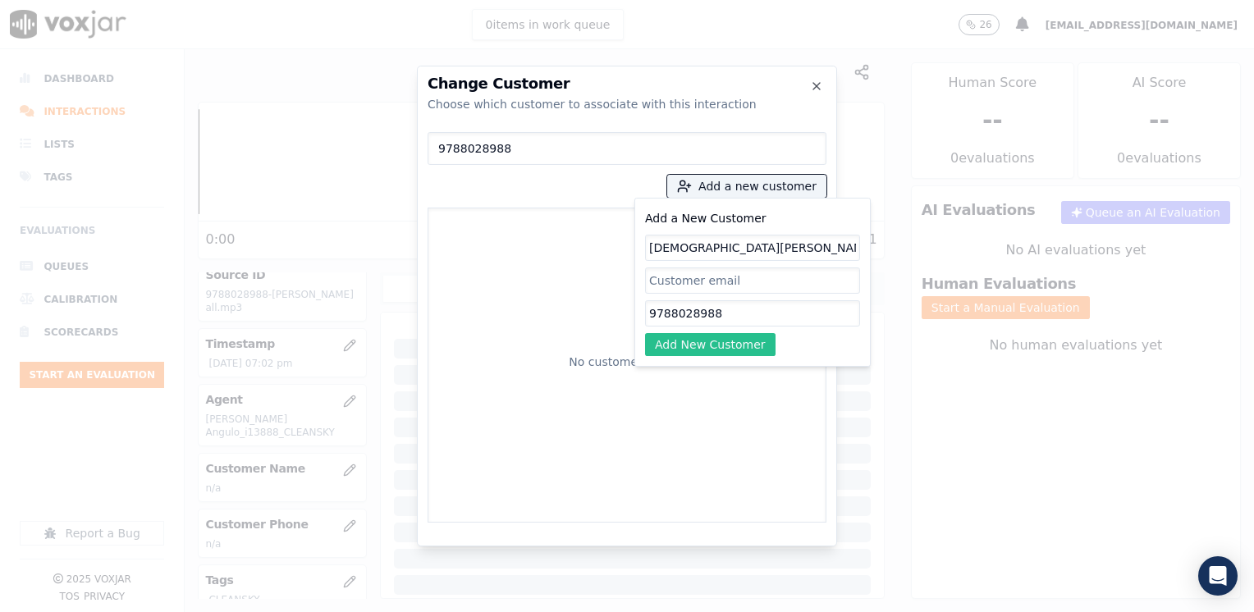
type input "[DEMOGRAPHIC_DATA][PERSON_NAME]"
click at [720, 337] on button "Add New Customer" at bounding box center [710, 344] width 131 height 23
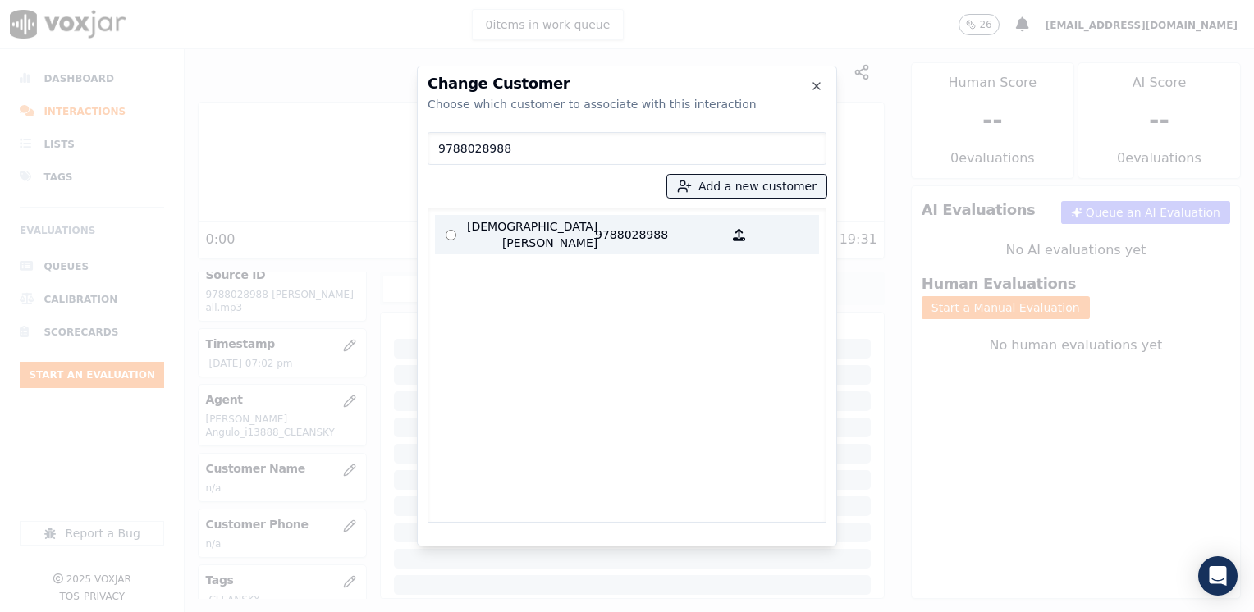
click at [588, 235] on p "[DEMOGRAPHIC_DATA][PERSON_NAME]" at bounding box center [531, 234] width 128 height 33
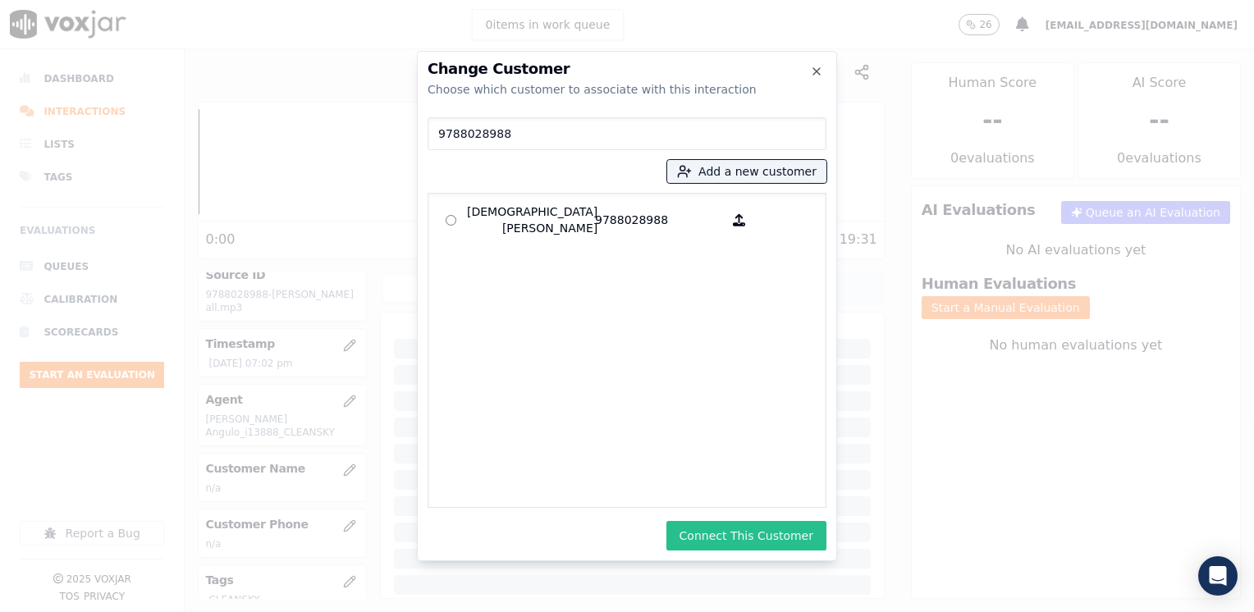
click at [763, 532] on button "Connect This Customer" at bounding box center [747, 536] width 160 height 30
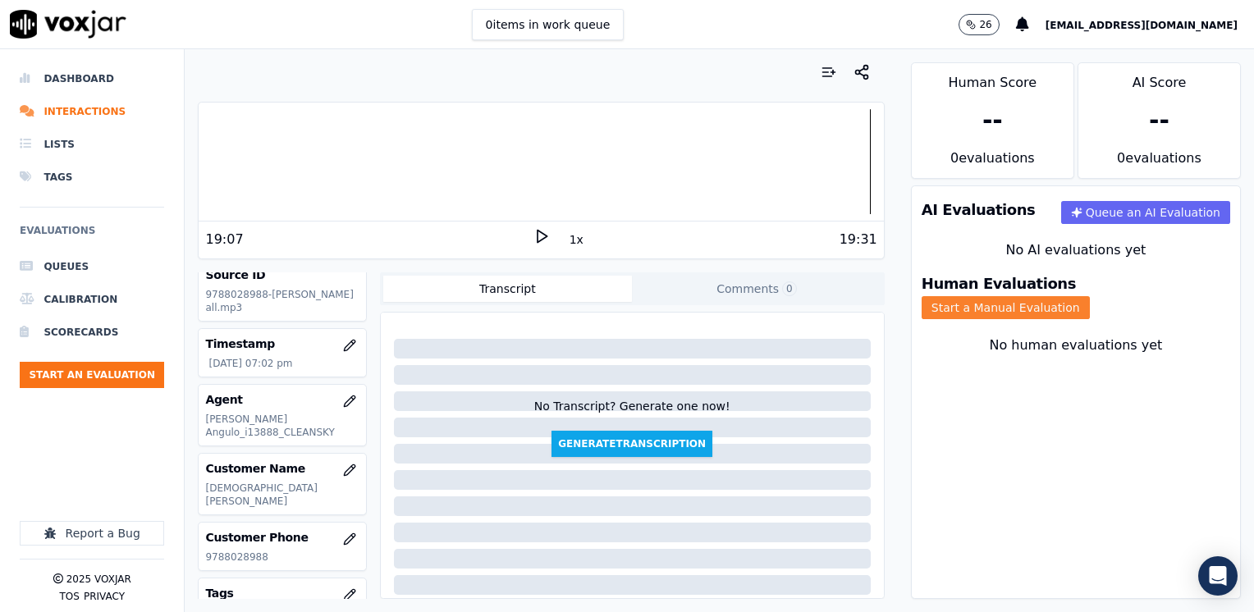
click at [1090, 303] on button "Start a Manual Evaluation" at bounding box center [1006, 307] width 168 height 23
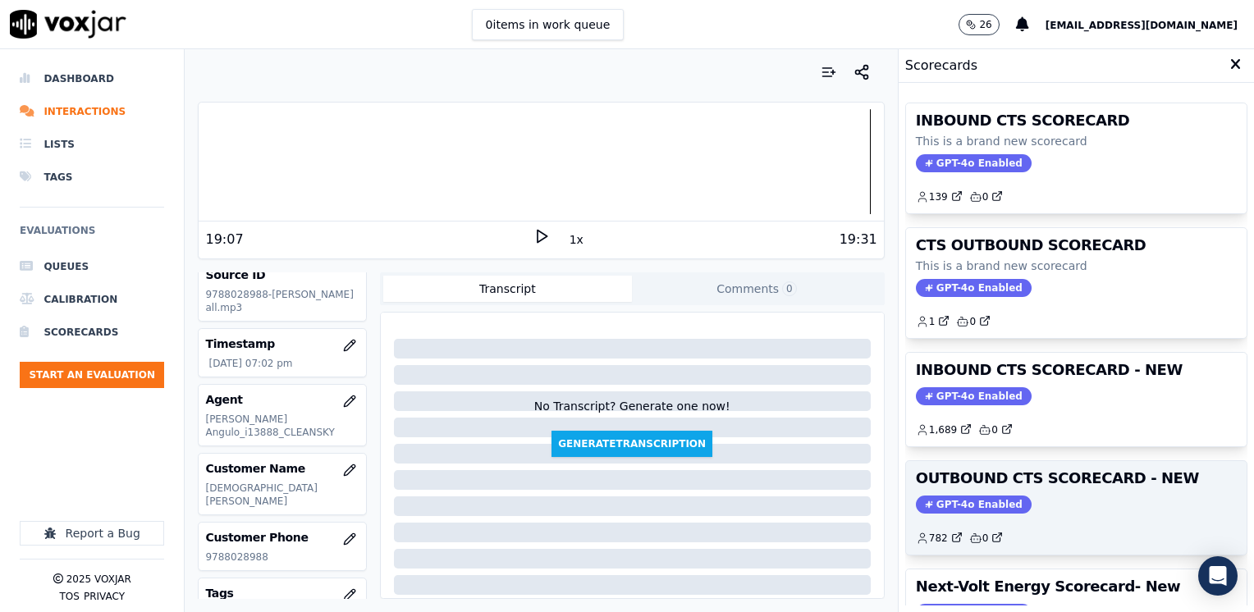
click at [979, 498] on span "GPT-4o Enabled" at bounding box center [974, 505] width 116 height 18
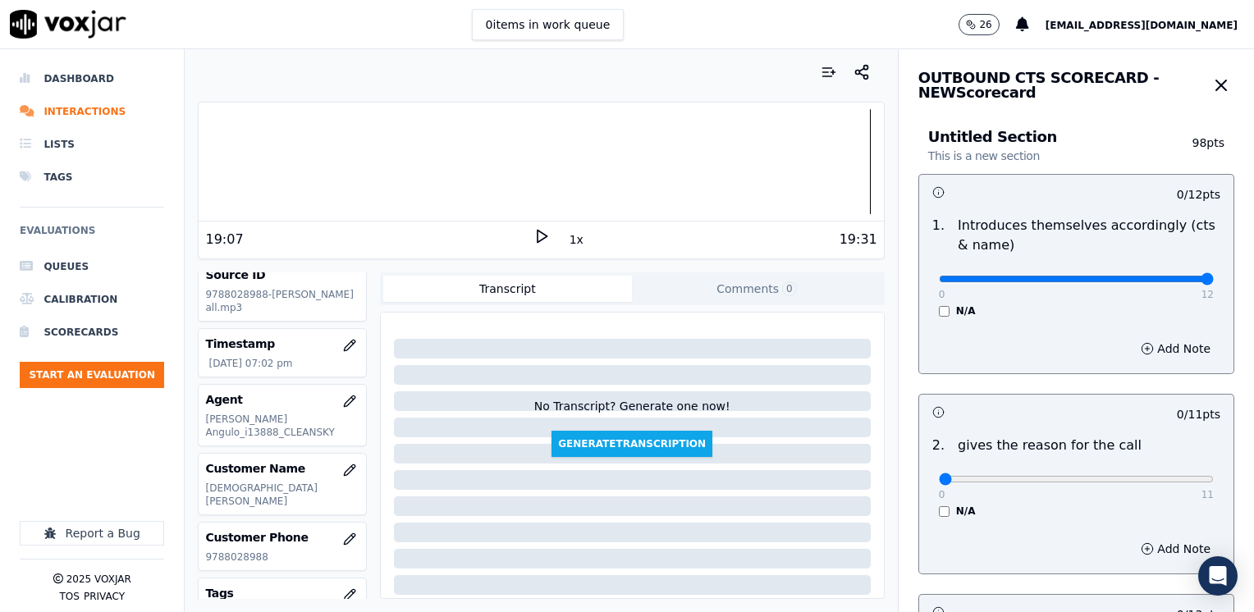
drag, startPoint x: 952, startPoint y: 281, endPoint x: 1257, endPoint y: 268, distance: 304.9
type input "12"
click at [1214, 276] on input "range" at bounding box center [1076, 279] width 275 height 7
drag, startPoint x: 924, startPoint y: 479, endPoint x: 1257, endPoint y: 475, distance: 333.3
type input "11"
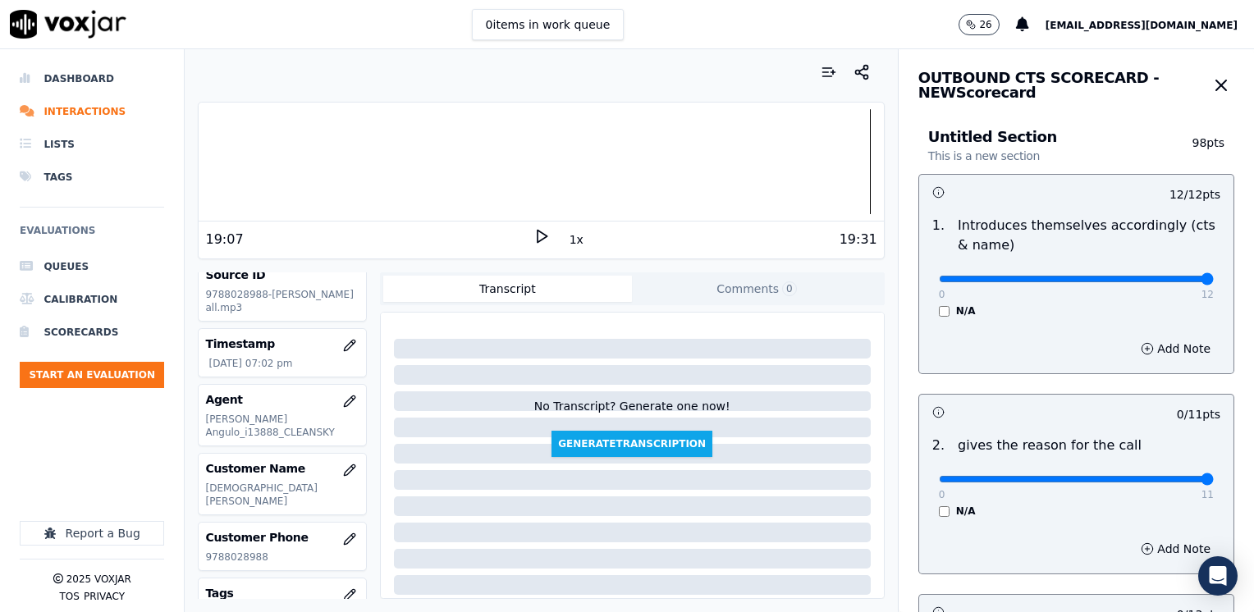
click at [1214, 282] on input "range" at bounding box center [1076, 279] width 275 height 7
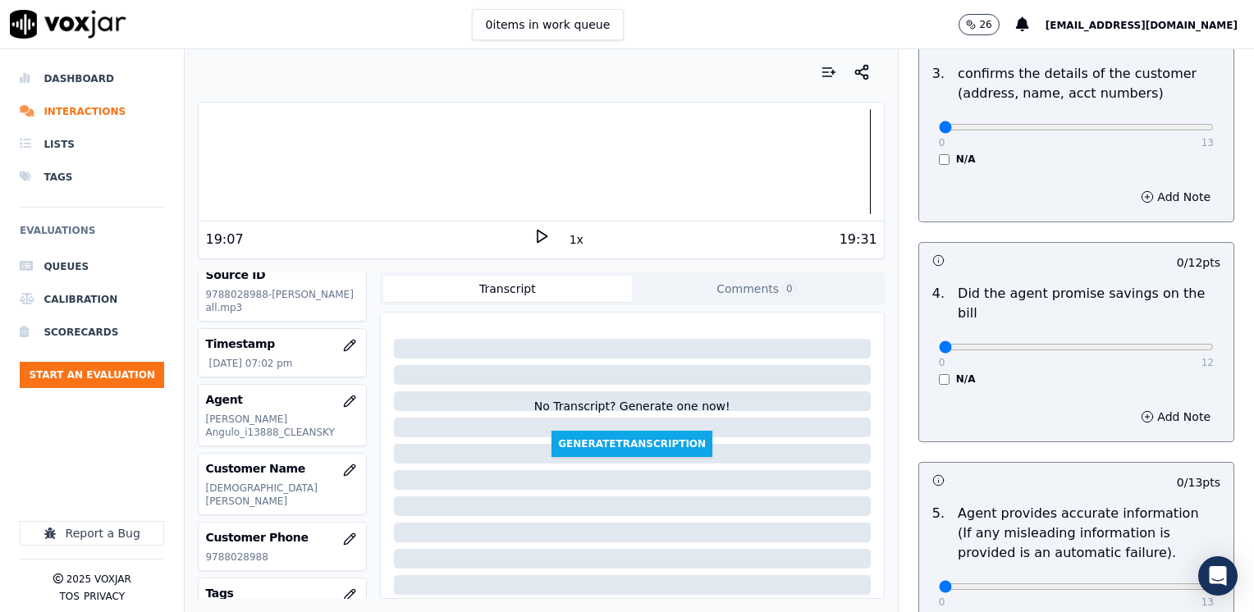
scroll to position [575, 0]
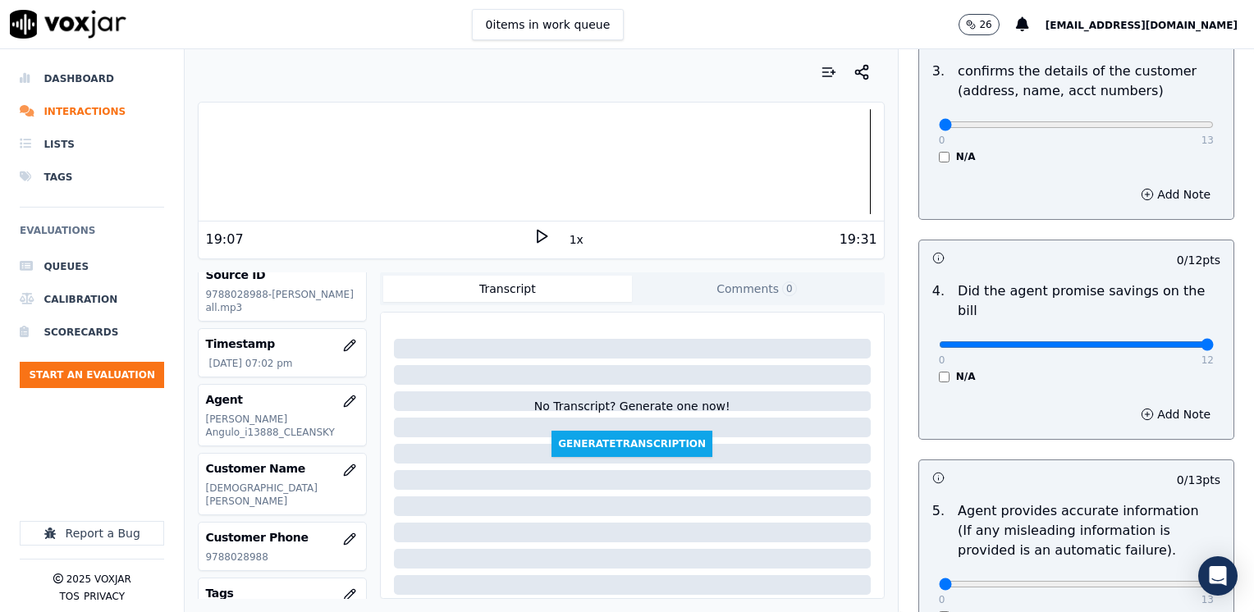
drag, startPoint x: 929, startPoint y: 325, endPoint x: 1254, endPoint y: 320, distance: 324.3
type input "12"
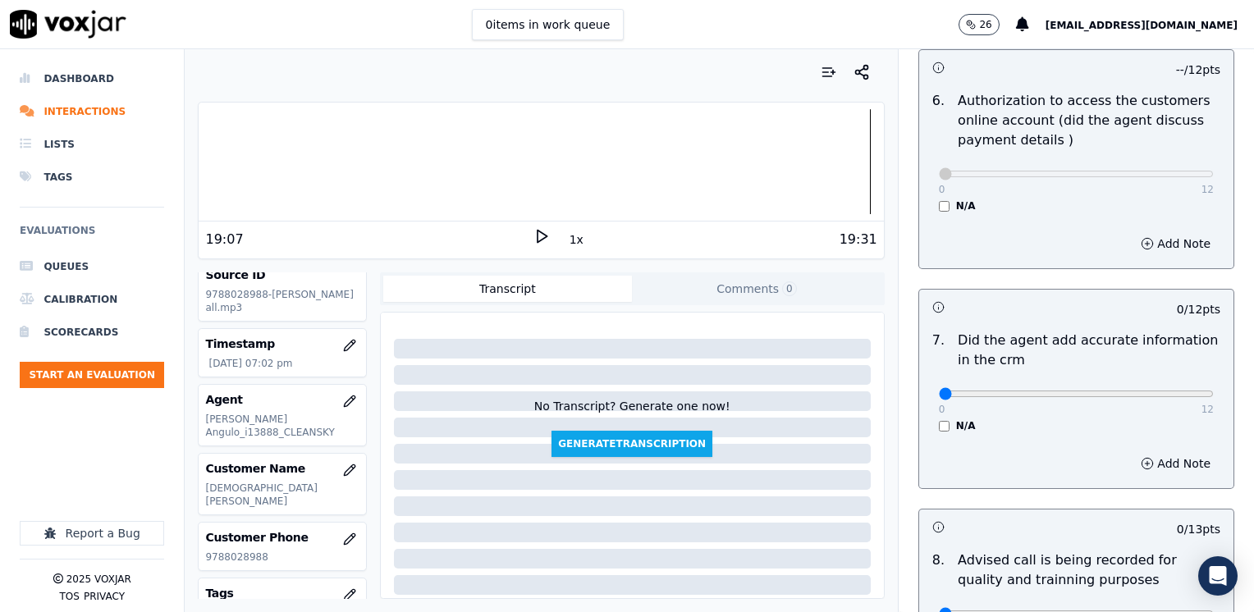
scroll to position [1231, 0]
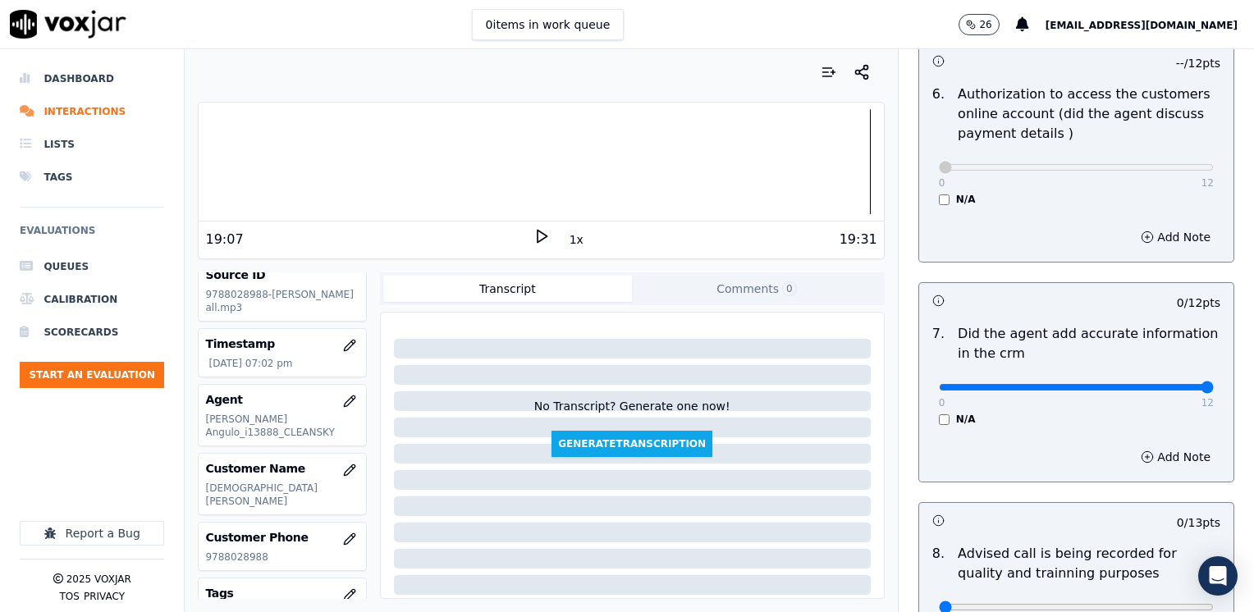
drag, startPoint x: 931, startPoint y: 369, endPoint x: 1257, endPoint y: 370, distance: 325.9
type input "12"
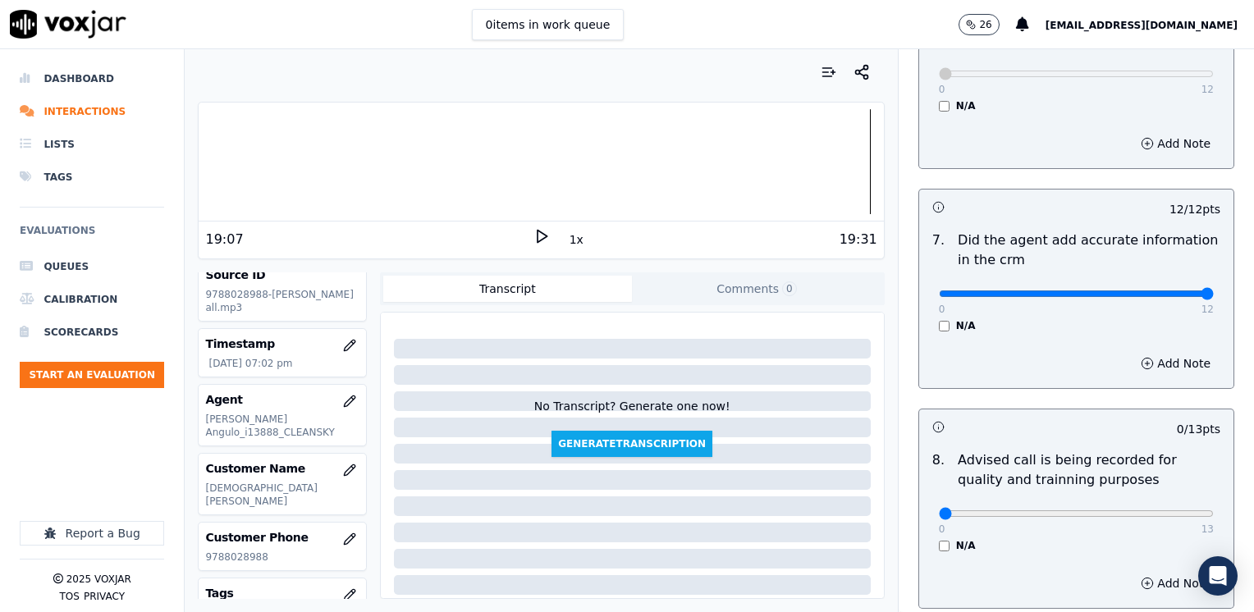
scroll to position [1396, 0]
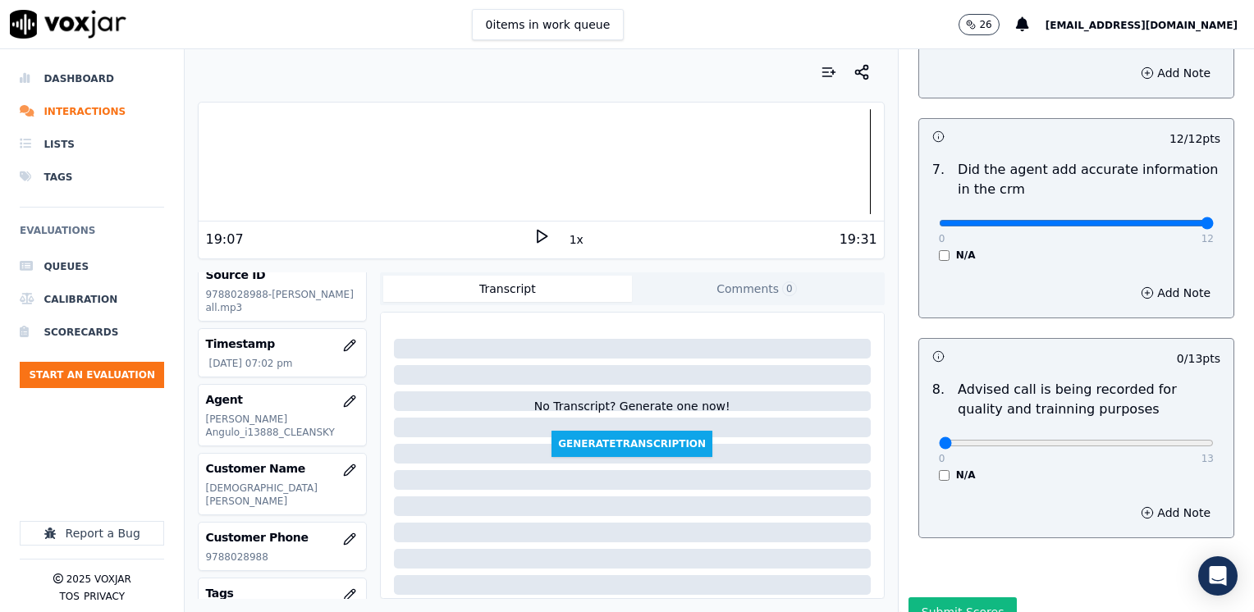
click at [1103, 433] on div "0 13" at bounding box center [1076, 443] width 275 height 20
type input "10"
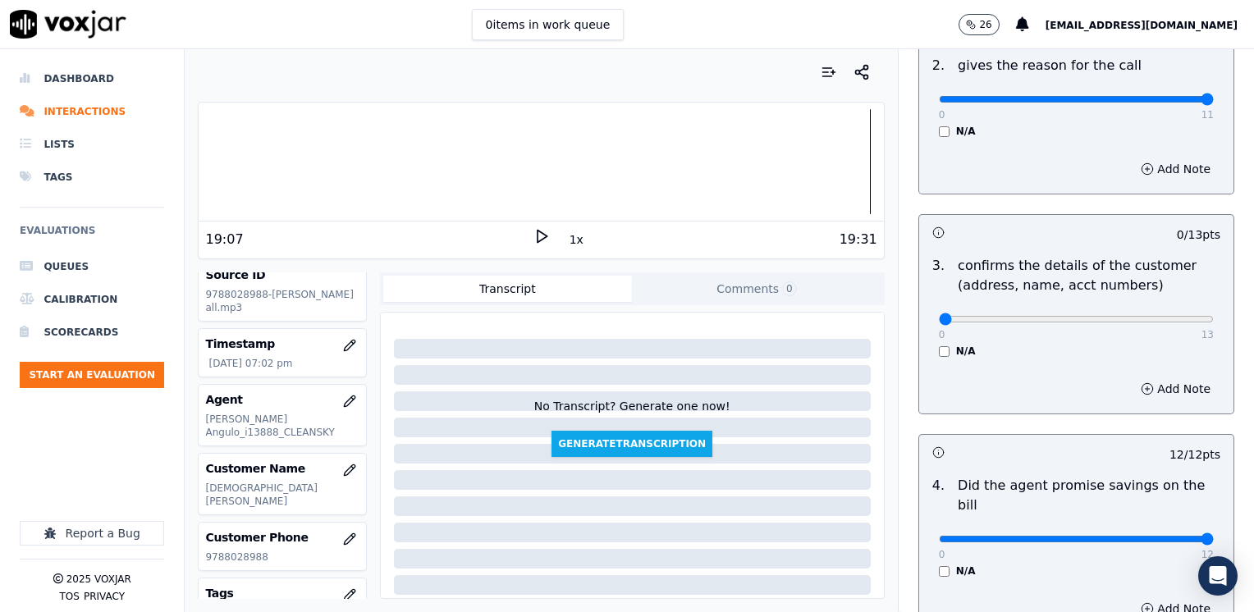
scroll to position [410, 0]
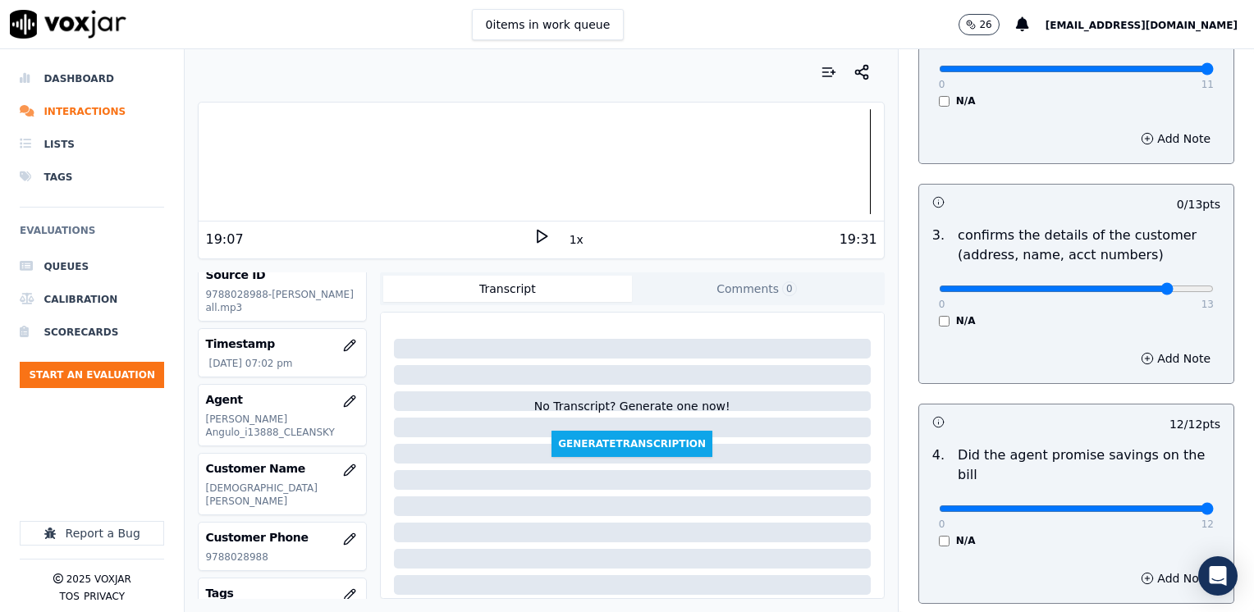
type input "11"
click at [1171, 360] on button "Add Note" at bounding box center [1175, 358] width 89 height 23
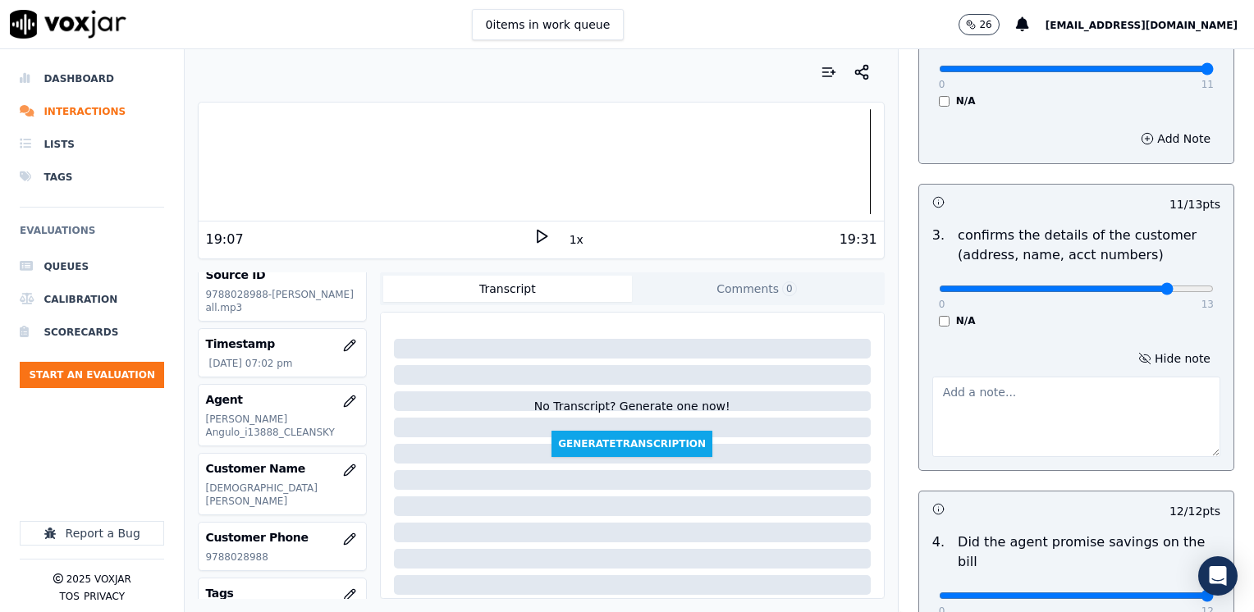
click at [1071, 410] on textarea at bounding box center [1077, 417] width 288 height 80
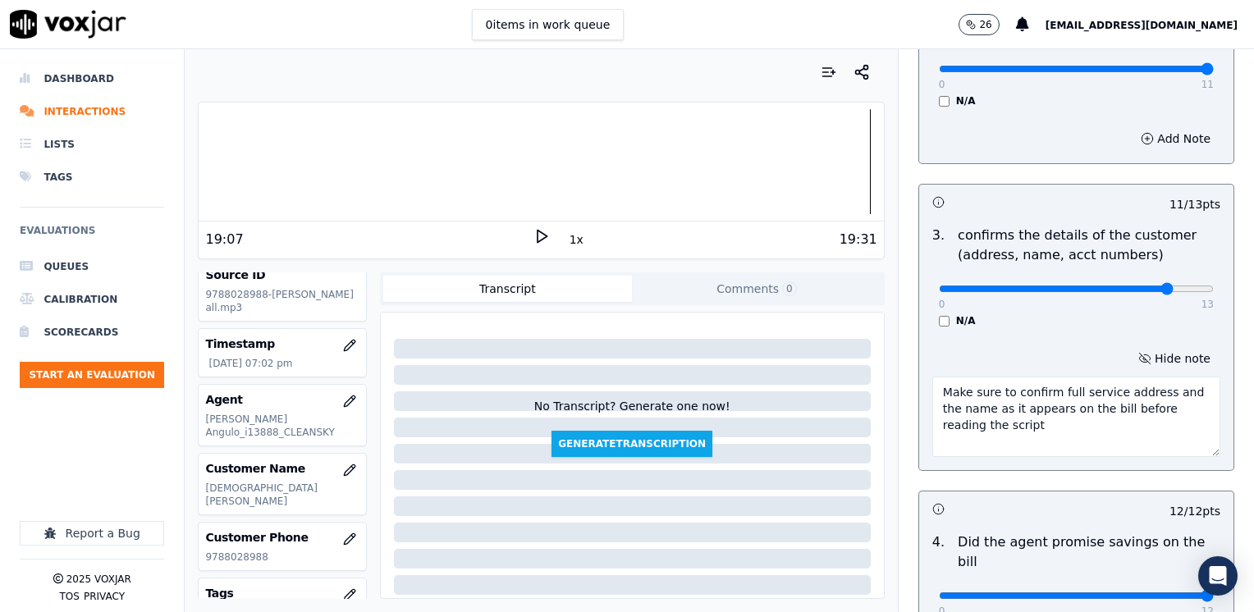
scroll to position [821, 0]
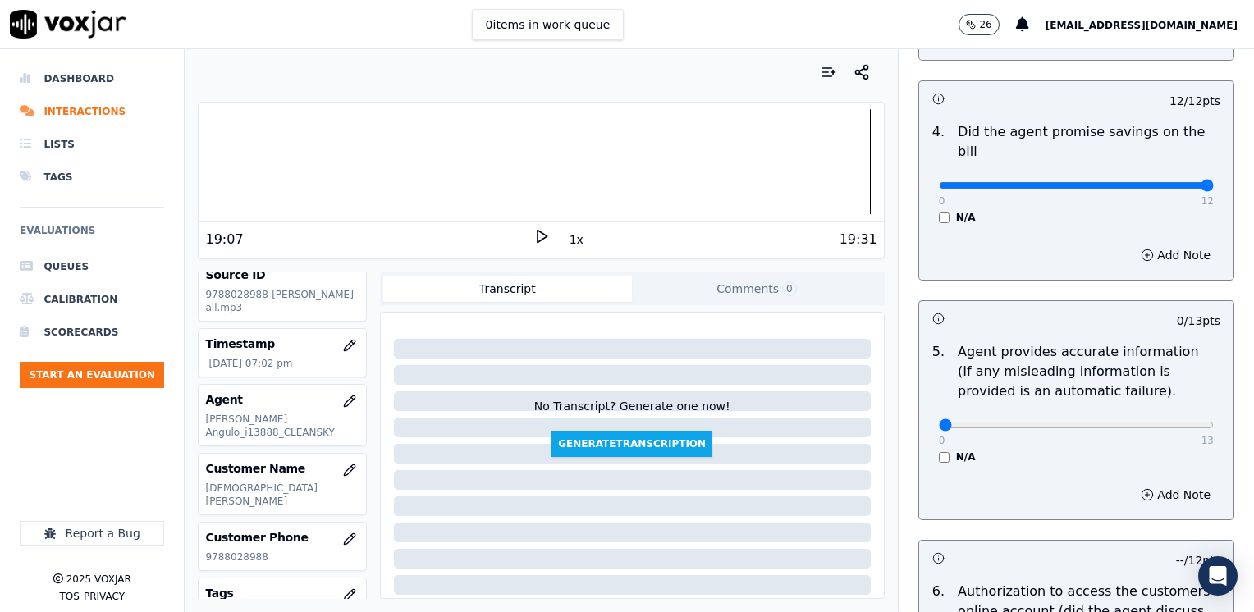
type textarea "Make sure to confirm full service address and the name as it appears on the bil…"
drag, startPoint x: 934, startPoint y: 409, endPoint x: 1257, endPoint y: 409, distance: 322.6
type input "13"
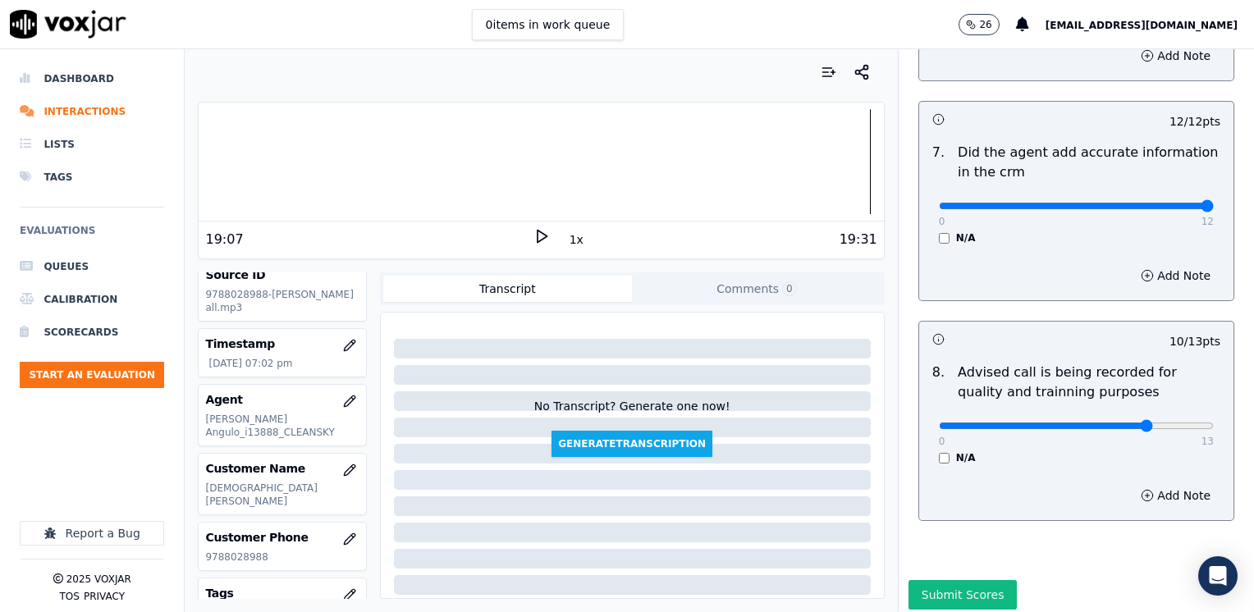
scroll to position [1521, 0]
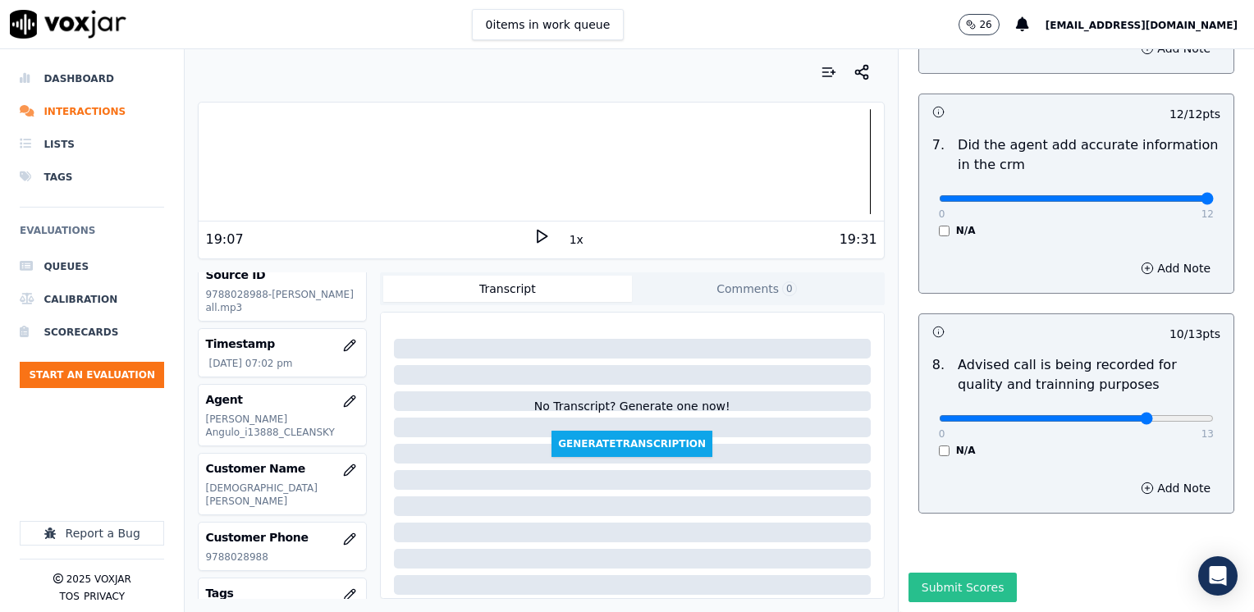
click at [955, 573] on button "Submit Scores" at bounding box center [963, 588] width 109 height 30
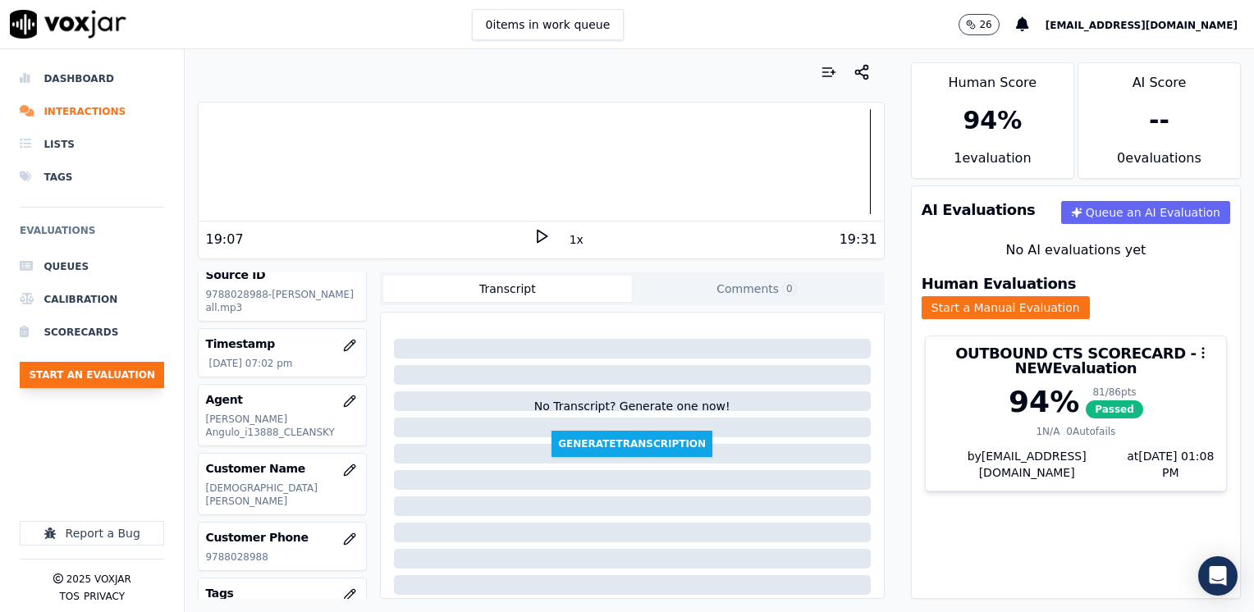
click at [106, 374] on button "Start an Evaluation" at bounding box center [92, 375] width 144 height 26
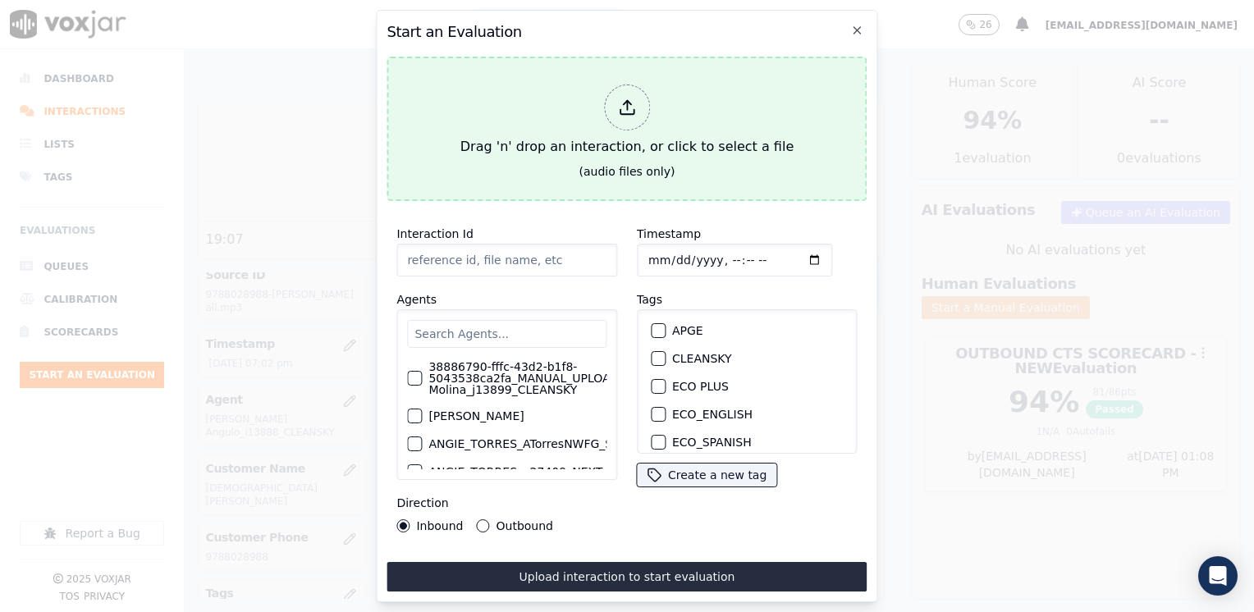
click at [620, 102] on icon at bounding box center [627, 108] width 18 height 18
type input "20250813-132452_8623914464-[PERSON_NAME] all.mp3"
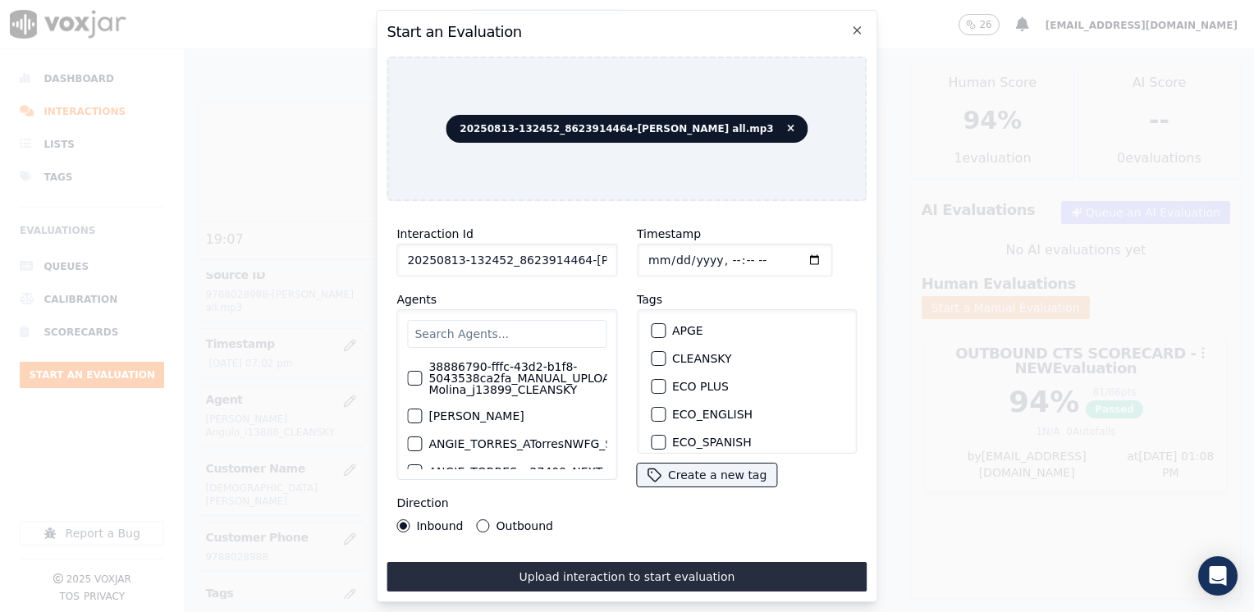
click at [478, 327] on input "text" at bounding box center [506, 334] width 199 height 28
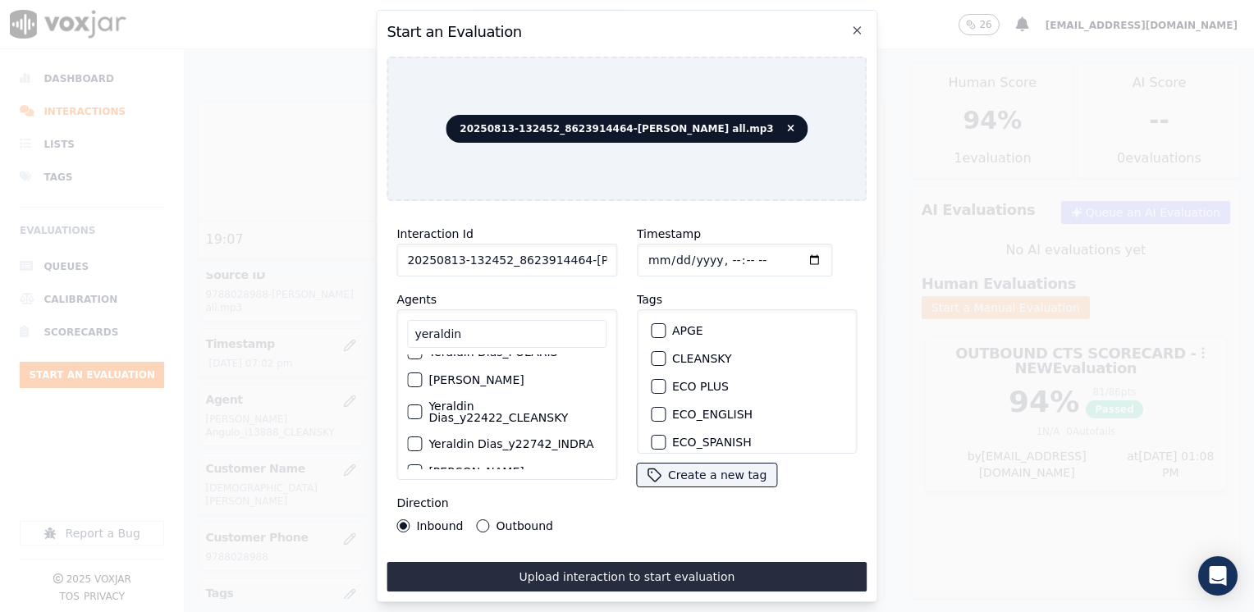
scroll to position [151, 0]
click at [407, 389] on button "Yeraldin Dias_y22422_CLEANSKY" at bounding box center [414, 395] width 15 height 15
click at [653, 353] on div "button" at bounding box center [657, 358] width 11 height 11
click at [786, 258] on input "Timestamp" at bounding box center [734, 260] width 195 height 33
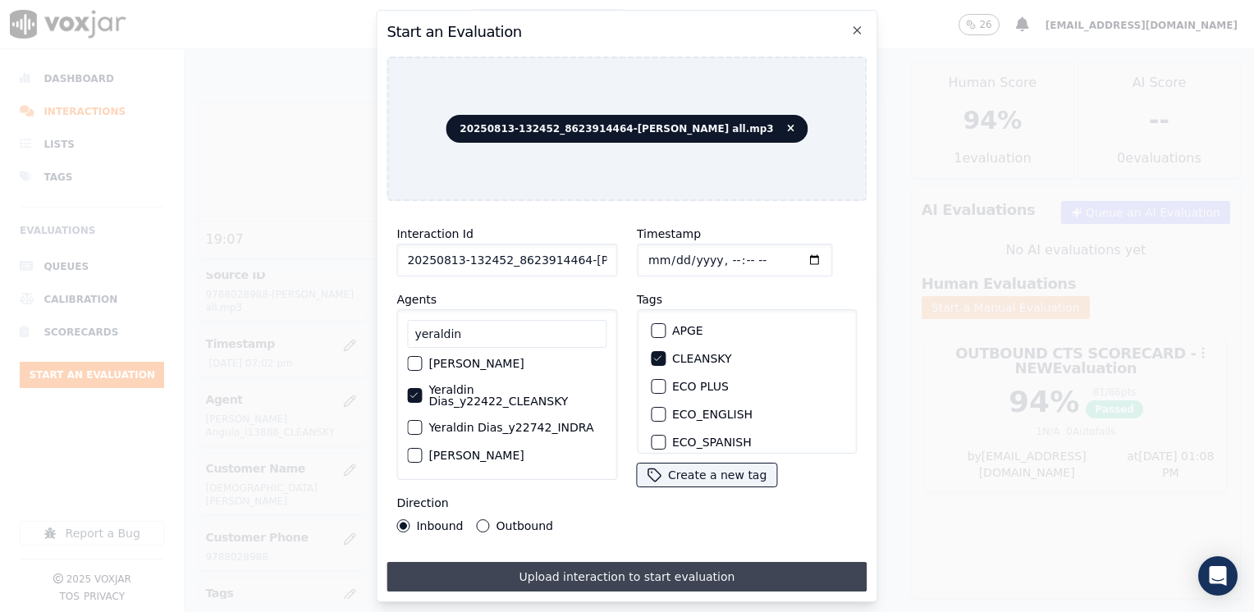
click at [634, 571] on button "Upload interaction to start evaluation" at bounding box center [627, 577] width 480 height 30
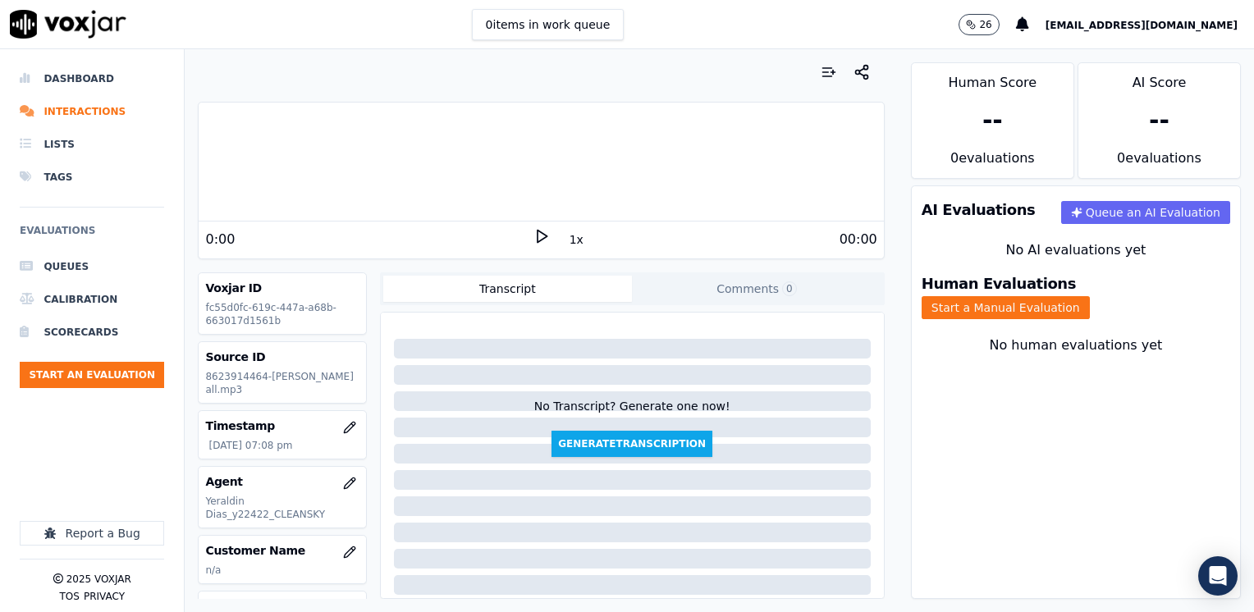
click at [535, 236] on icon at bounding box center [542, 236] width 16 height 16
click at [534, 241] on icon at bounding box center [542, 236] width 16 height 16
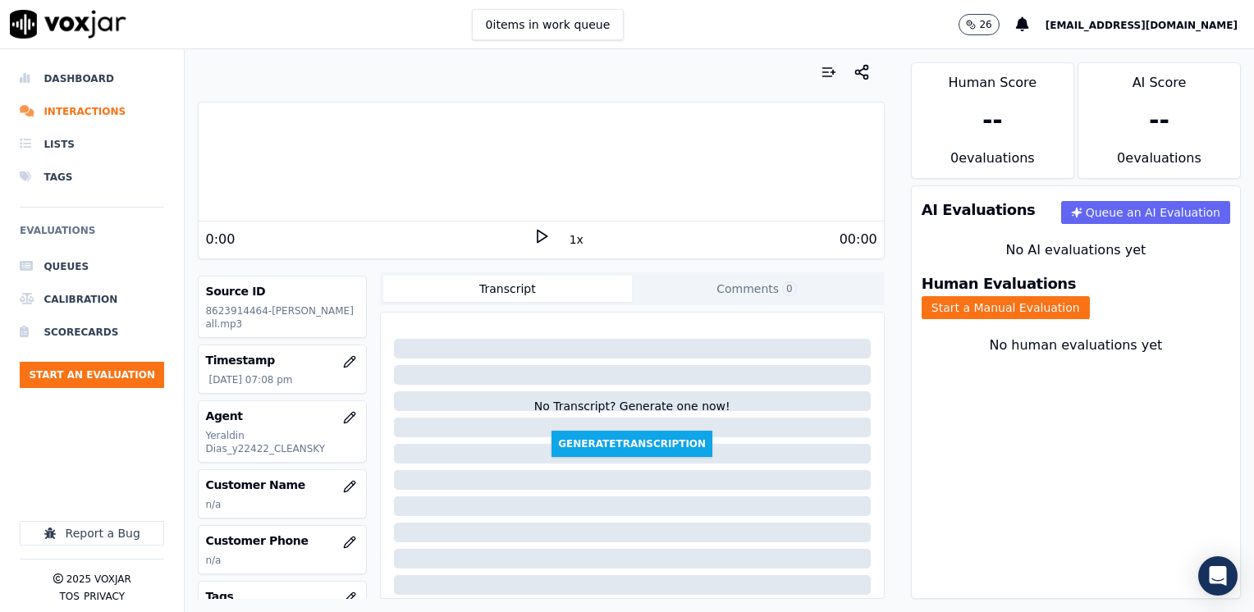
scroll to position [164, 0]
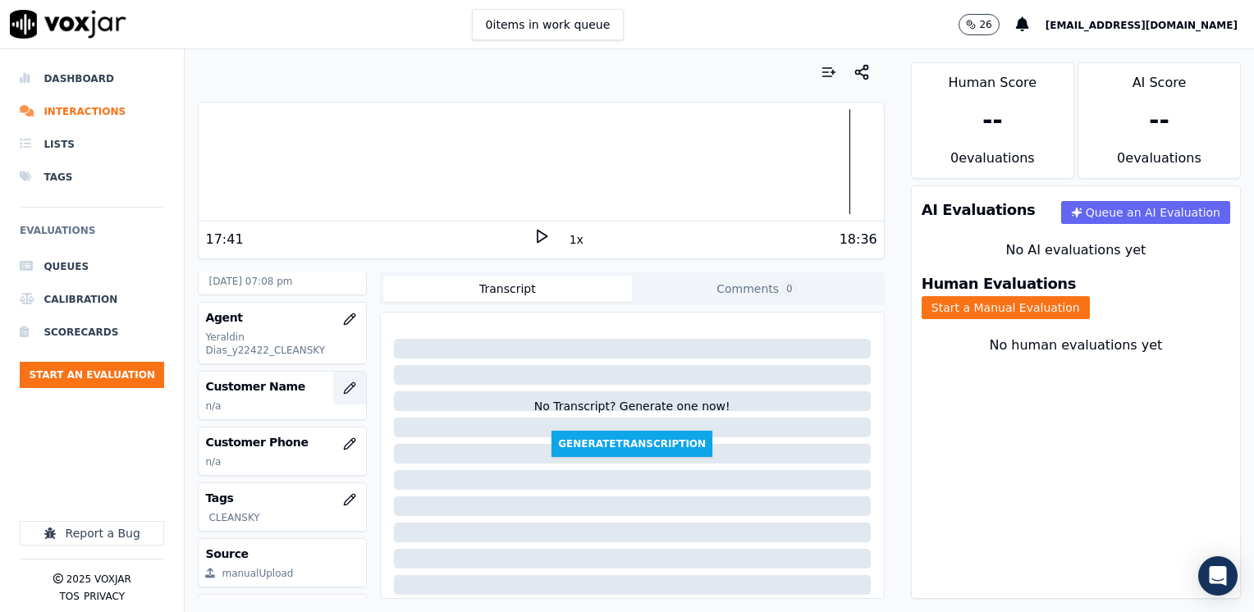
click at [343, 383] on icon "button" at bounding box center [349, 388] width 13 height 13
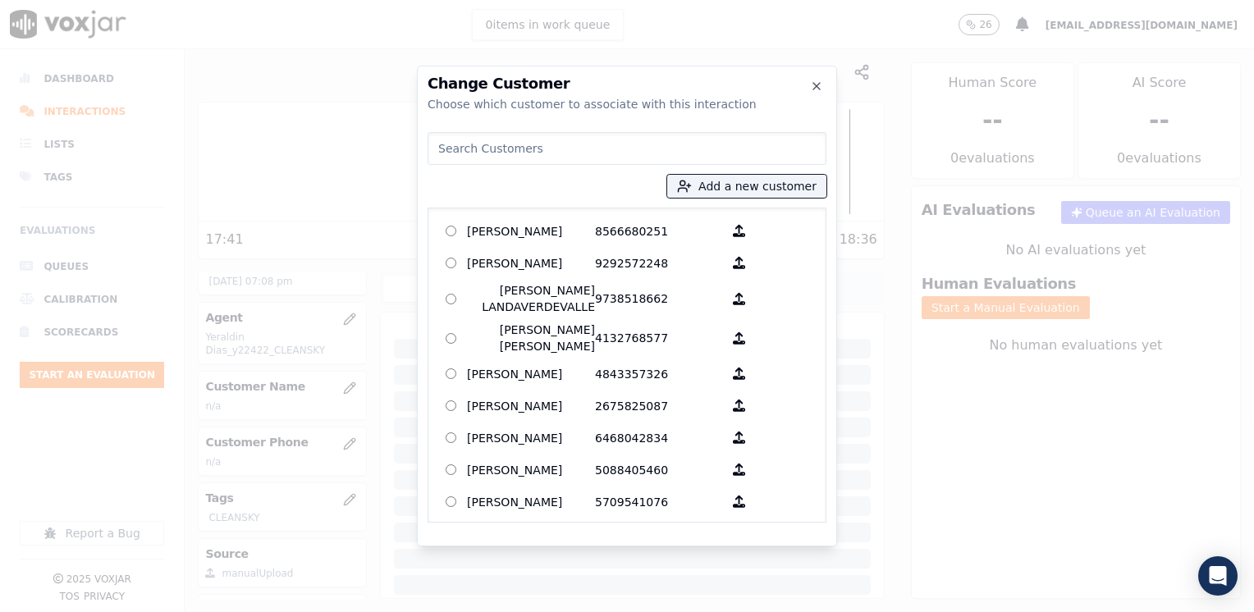
click at [604, 156] on input at bounding box center [627, 148] width 399 height 33
paste input "8623914464"
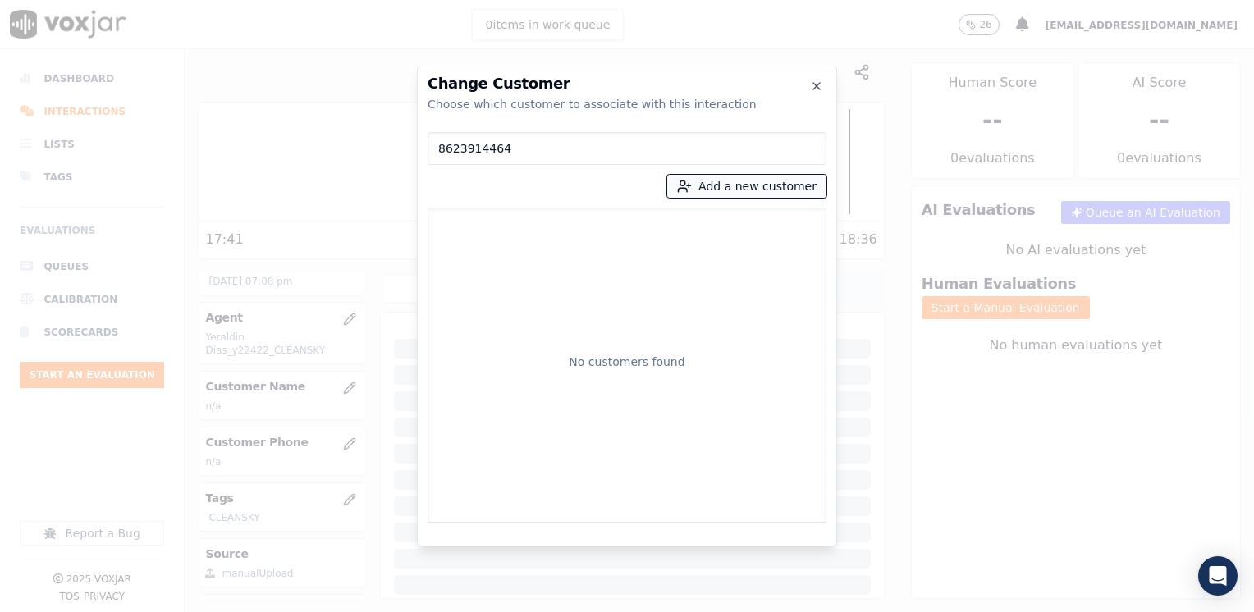
click at [785, 184] on button "Add a new customer" at bounding box center [746, 186] width 159 height 23
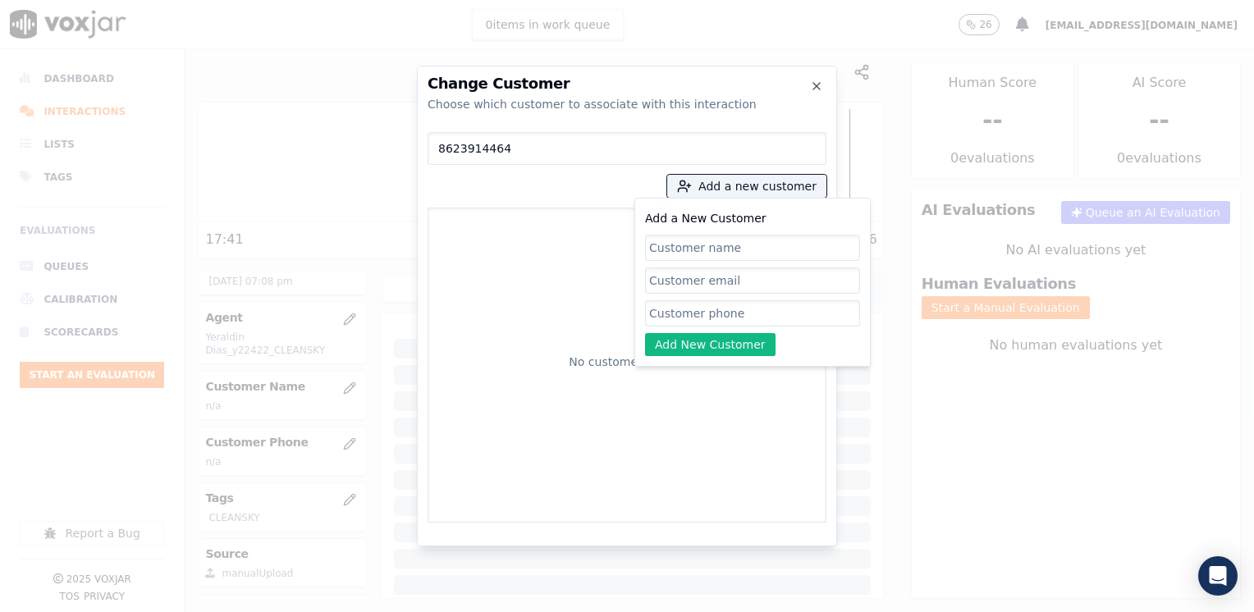
click at [699, 317] on input "Add a New Customer" at bounding box center [752, 313] width 215 height 26
paste input "8623914464"
click at [726, 255] on input "Add a New Customer" at bounding box center [752, 248] width 215 height 26
paste input "[PERSON_NAME]"
click at [715, 353] on button "Add New Customer" at bounding box center [710, 344] width 131 height 23
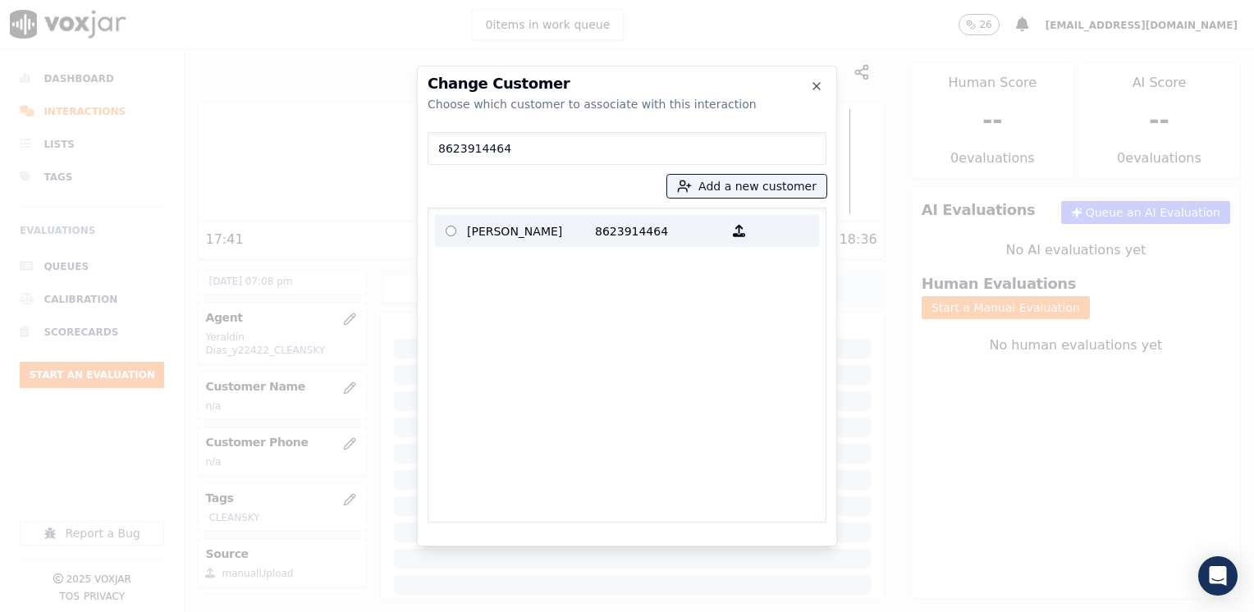
click at [559, 237] on p "[PERSON_NAME]" at bounding box center [531, 230] width 128 height 25
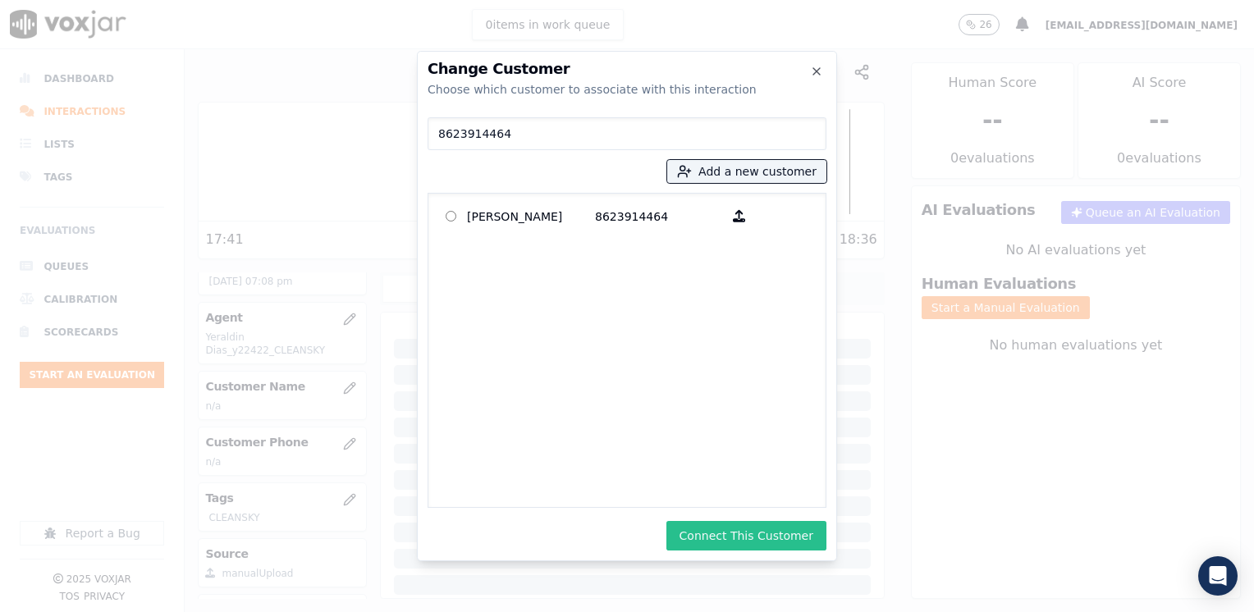
click at [766, 530] on button "Connect This Customer" at bounding box center [747, 536] width 160 height 30
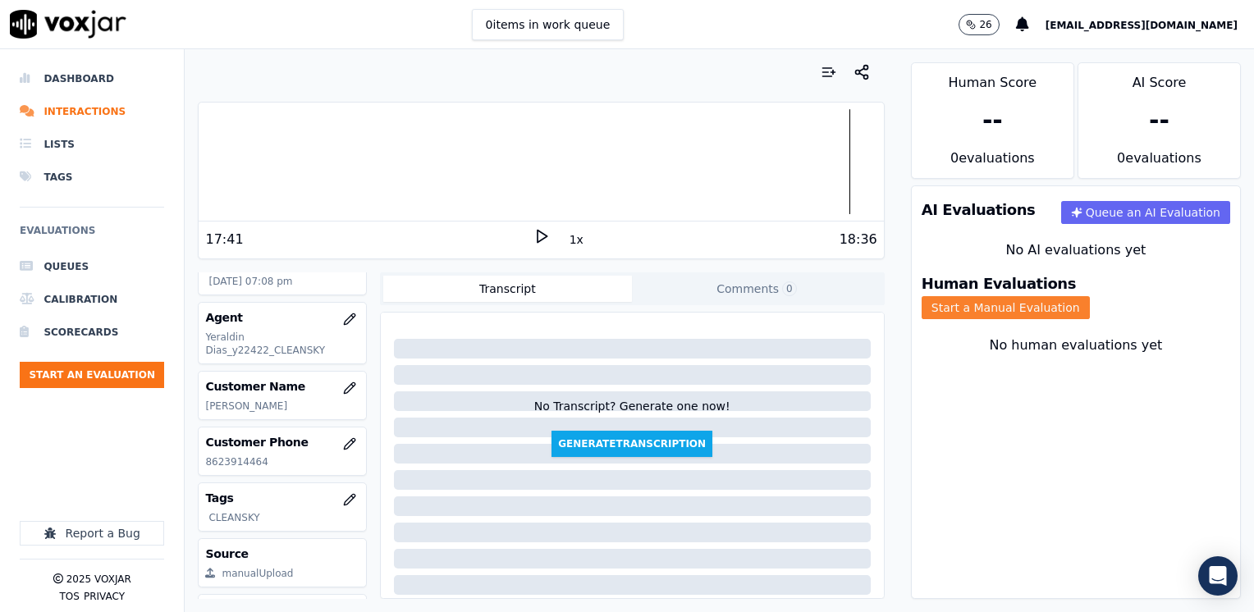
click at [1090, 296] on button "Start a Manual Evaluation" at bounding box center [1006, 307] width 168 height 23
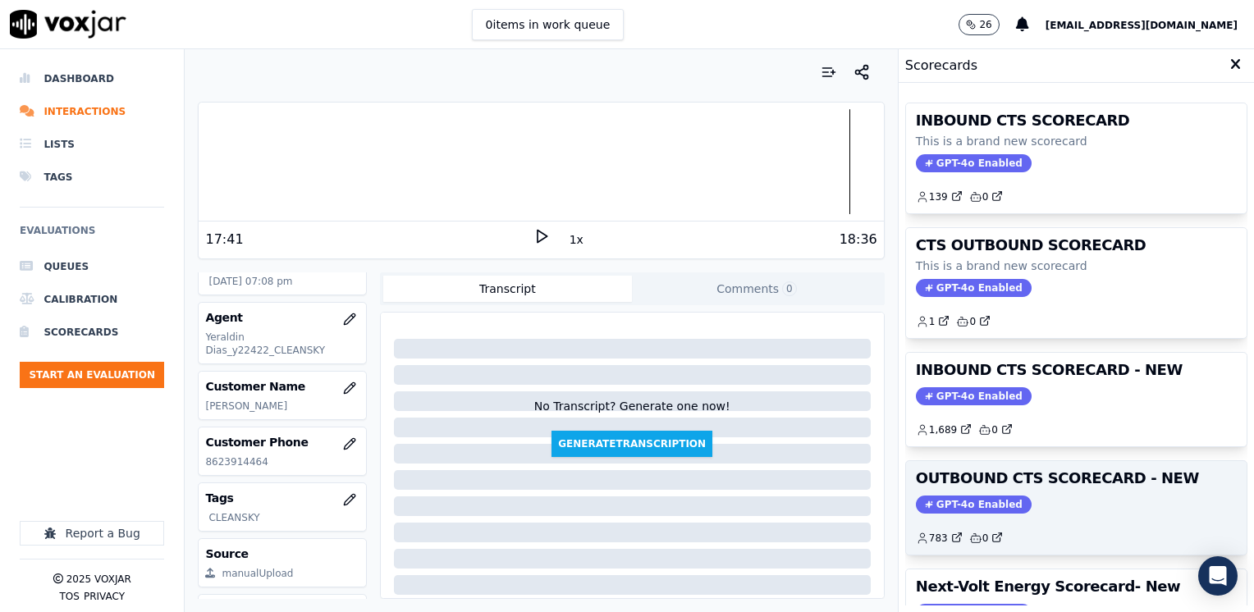
click at [965, 509] on span "GPT-4o Enabled" at bounding box center [974, 505] width 116 height 18
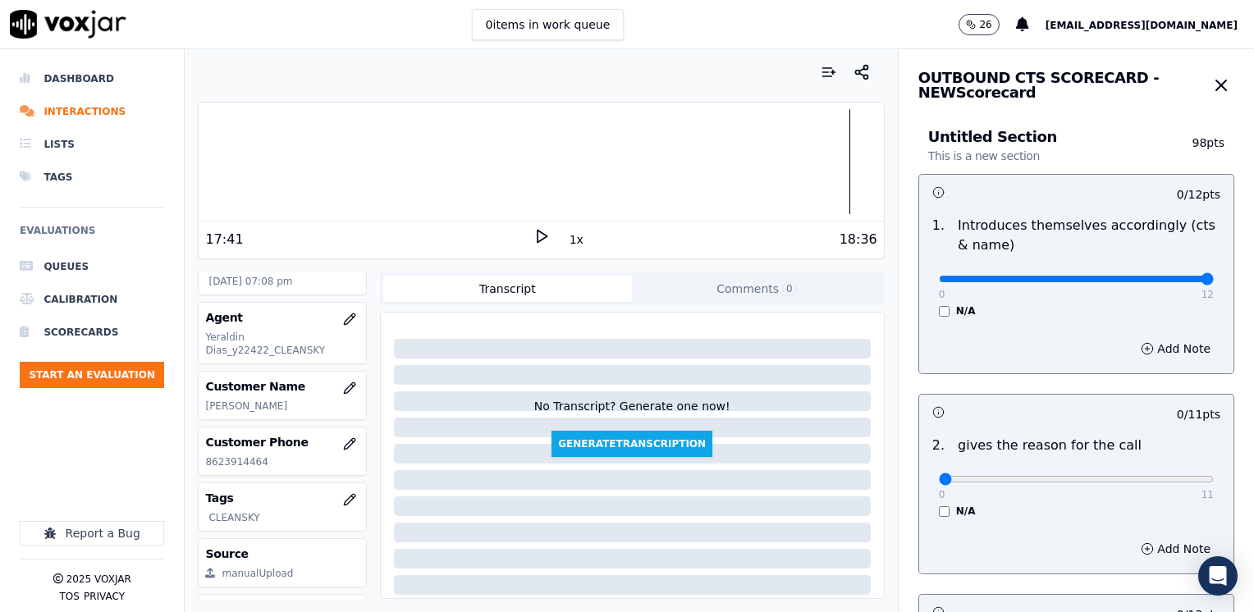
drag, startPoint x: 936, startPoint y: 277, endPoint x: 1257, endPoint y: 344, distance: 327.8
click at [1214, 282] on input "range" at bounding box center [1076, 279] width 275 height 7
drag, startPoint x: 926, startPoint y: 480, endPoint x: 1257, endPoint y: 481, distance: 330.8
click at [1214, 282] on input "range" at bounding box center [1076, 279] width 275 height 7
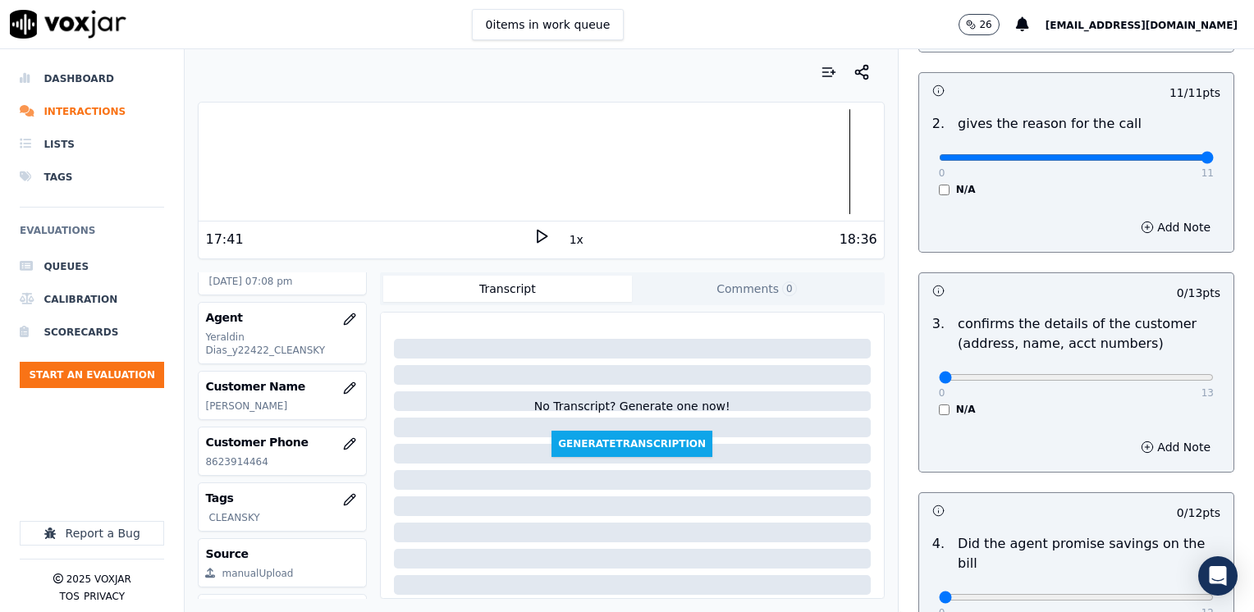
scroll to position [328, 0]
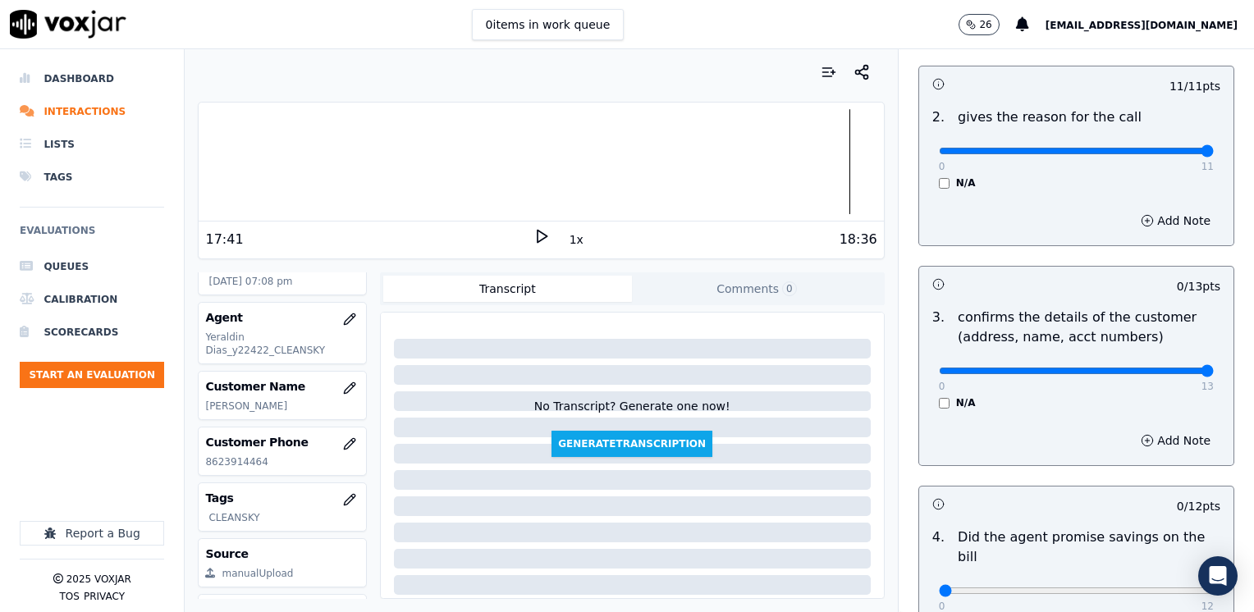
drag, startPoint x: 933, startPoint y: 371, endPoint x: 1257, endPoint y: 369, distance: 324.3
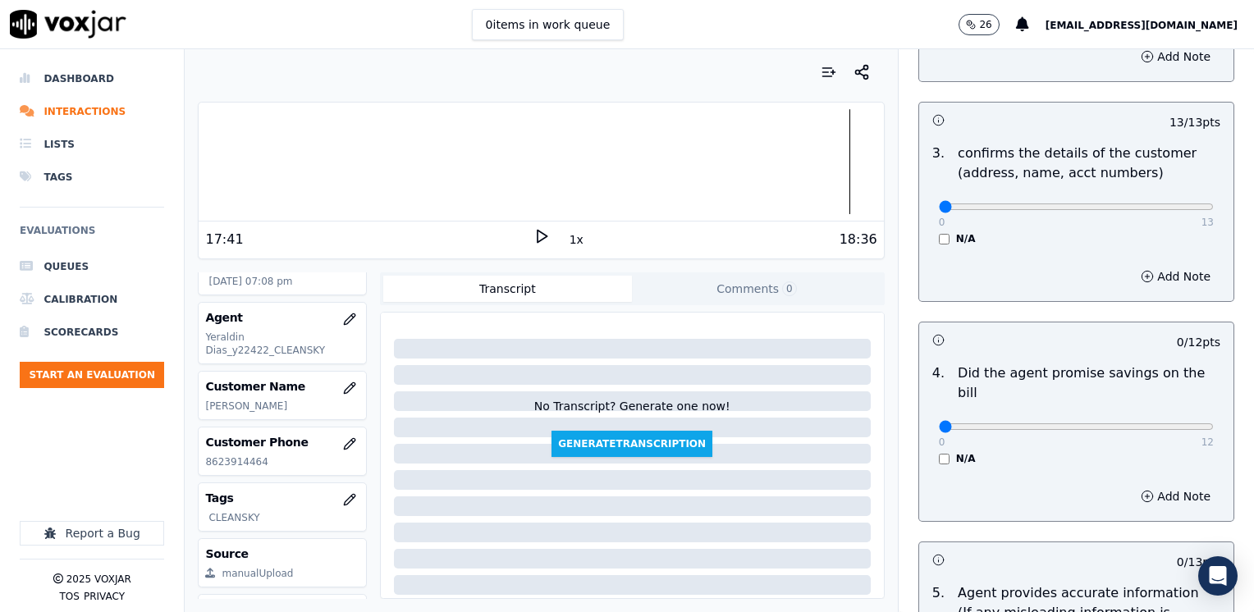
drag, startPoint x: 1169, startPoint y: 207, endPoint x: 824, endPoint y: 250, distance: 347.5
drag, startPoint x: 930, startPoint y: 400, endPoint x: 1254, endPoint y: 415, distance: 323.8
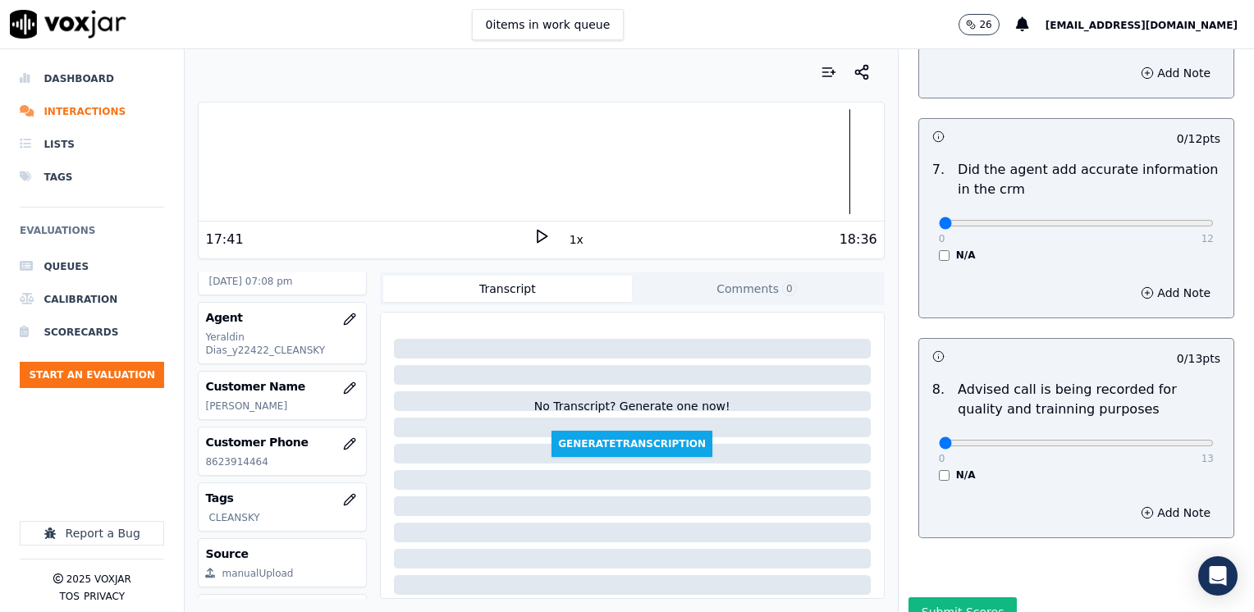
scroll to position [1435, 0]
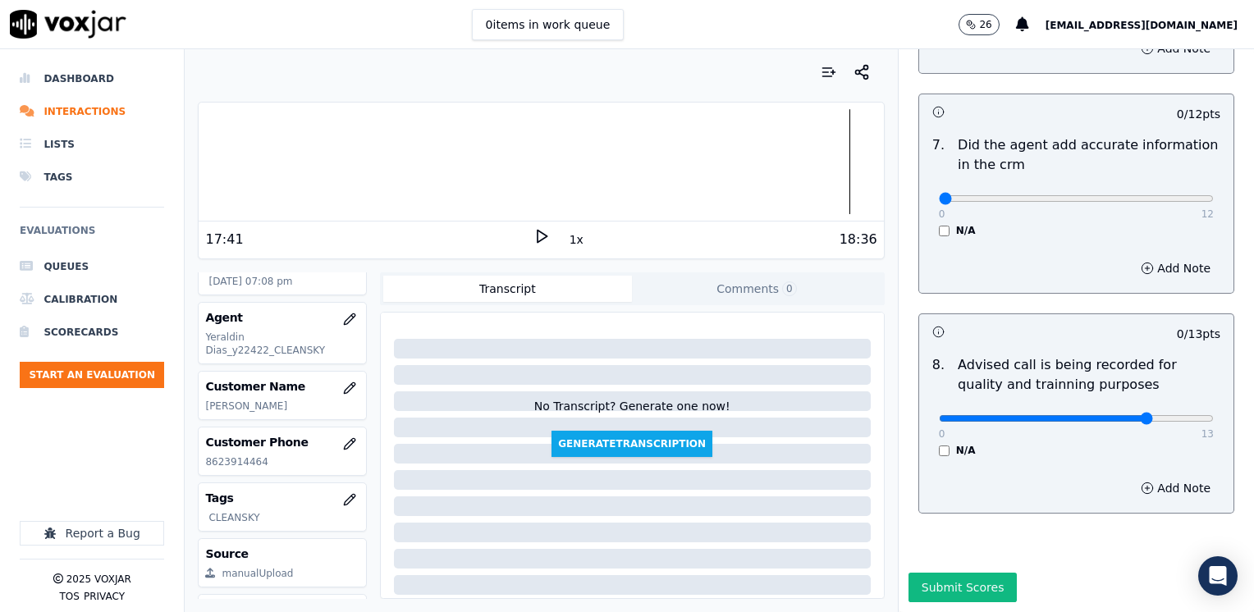
drag, startPoint x: 933, startPoint y: 163, endPoint x: 1257, endPoint y: 195, distance: 325.9
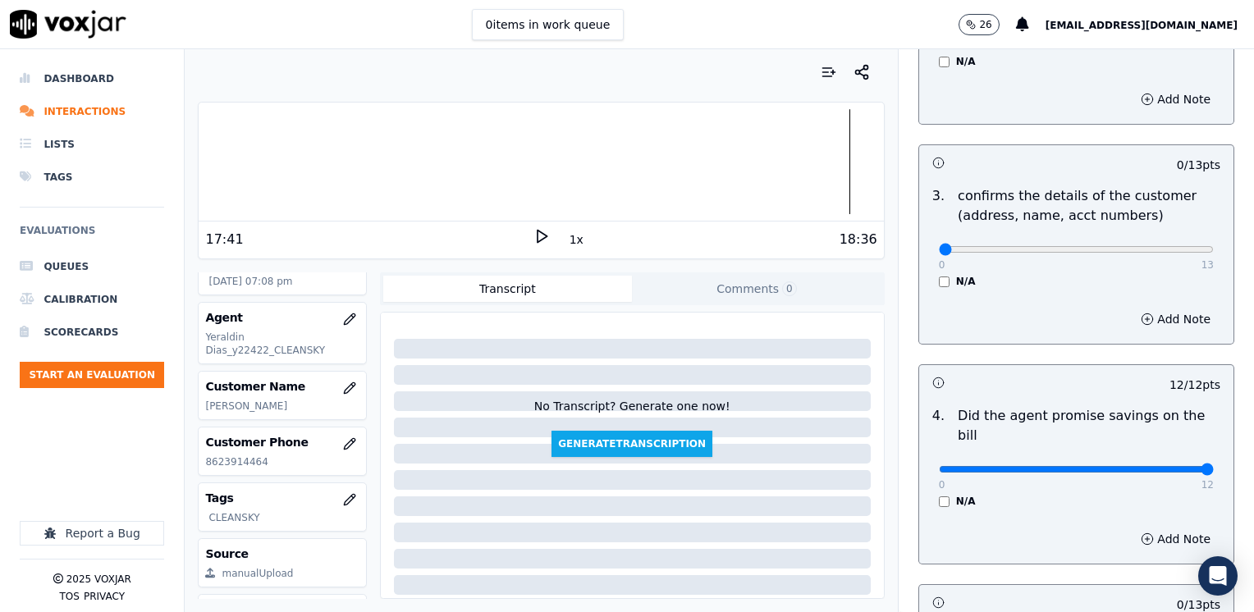
scroll to position [368, 0]
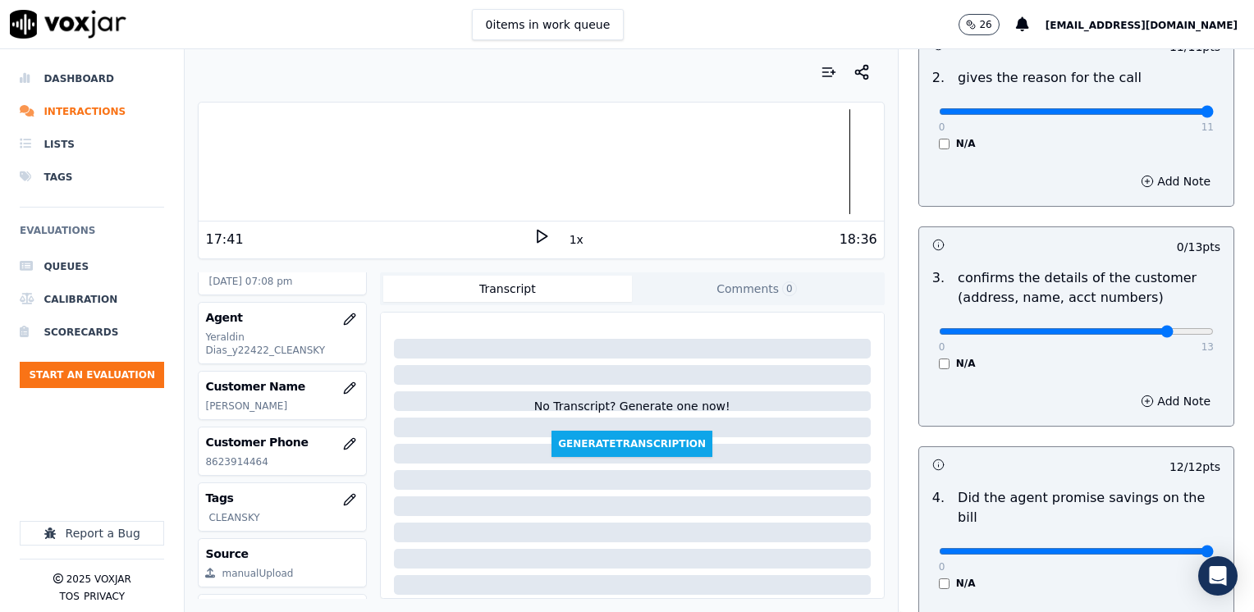
click at [1115, 321] on div "0 13" at bounding box center [1076, 331] width 275 height 20
click at [1146, 383] on div "Add Note" at bounding box center [1076, 401] width 314 height 49
click at [1154, 416] on div "Add Note" at bounding box center [1076, 401] width 314 height 49
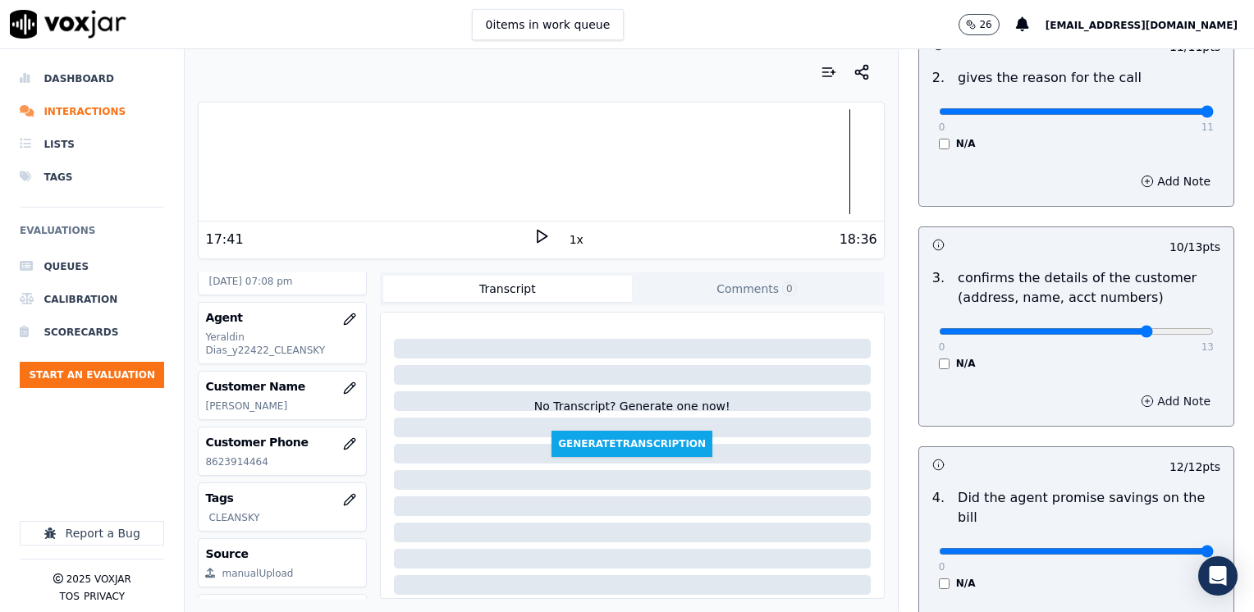
click at [1153, 407] on button "Add Note" at bounding box center [1175, 401] width 89 height 23
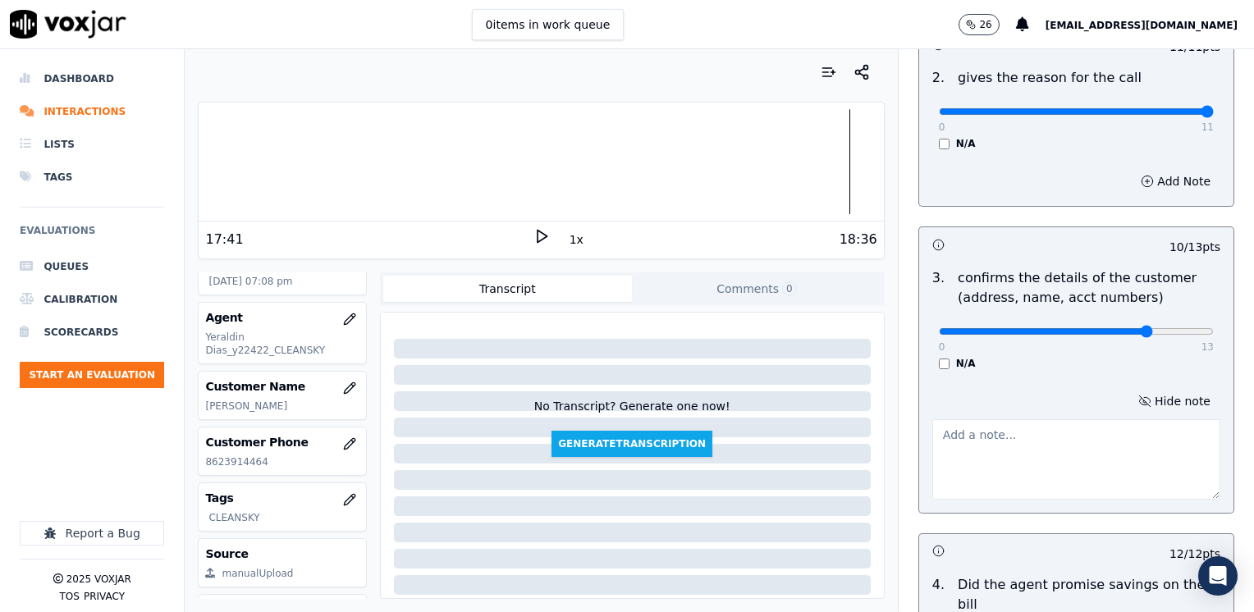
click at [1064, 483] on textarea at bounding box center [1077, 460] width 288 height 80
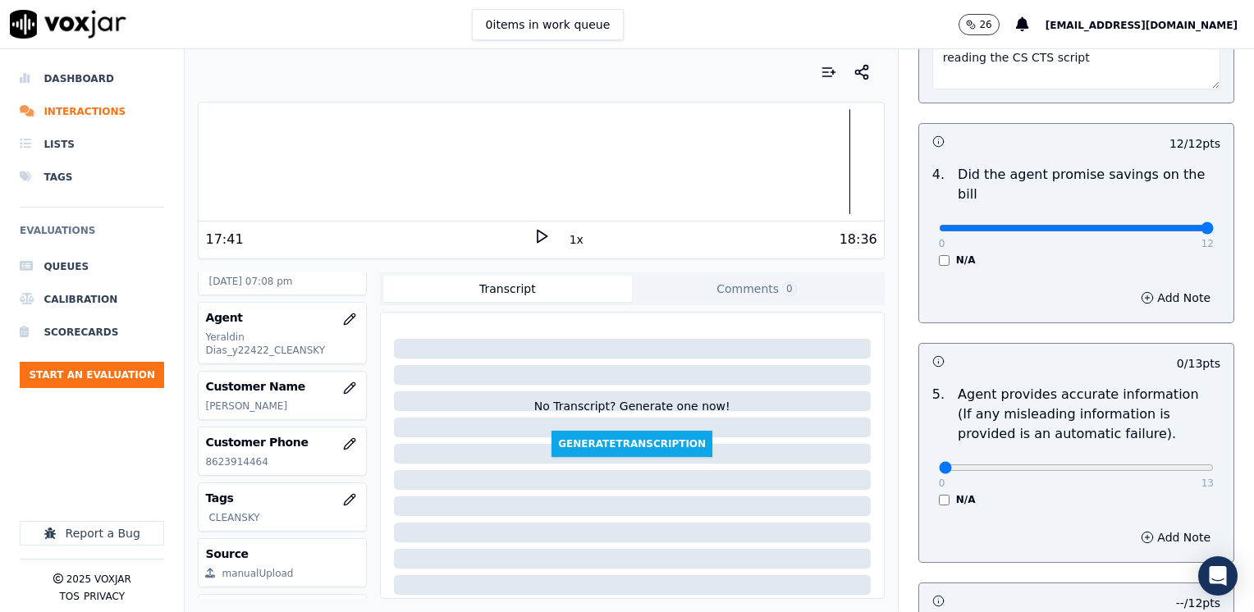
scroll to position [942, 0]
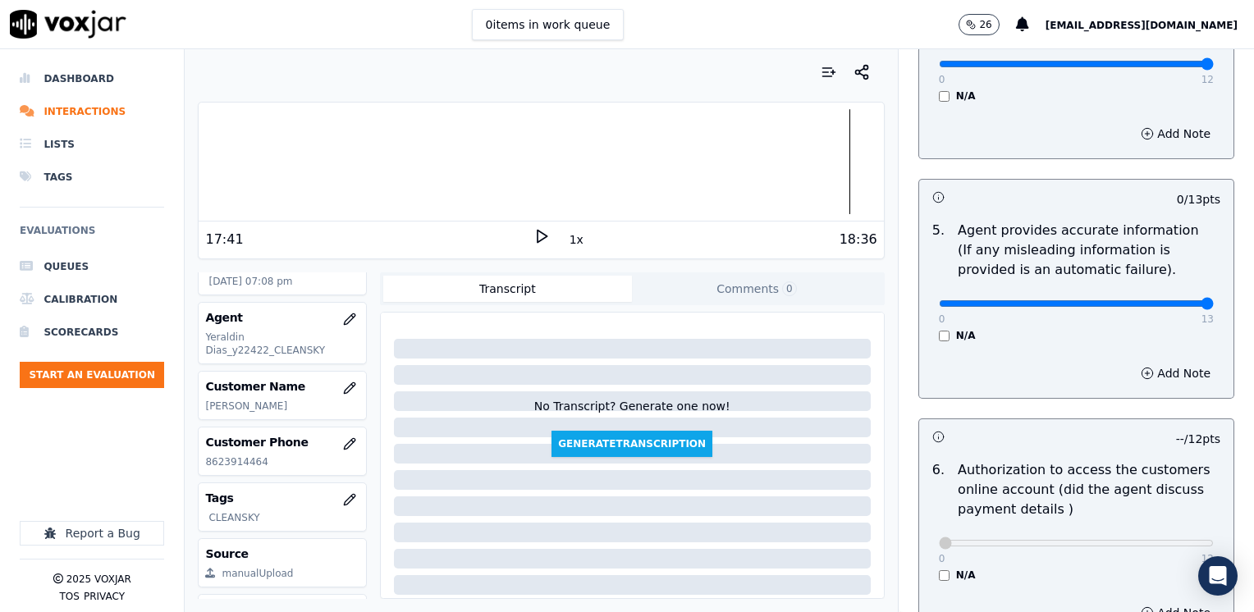
drag, startPoint x: 931, startPoint y: 283, endPoint x: 1257, endPoint y: 321, distance: 328.1
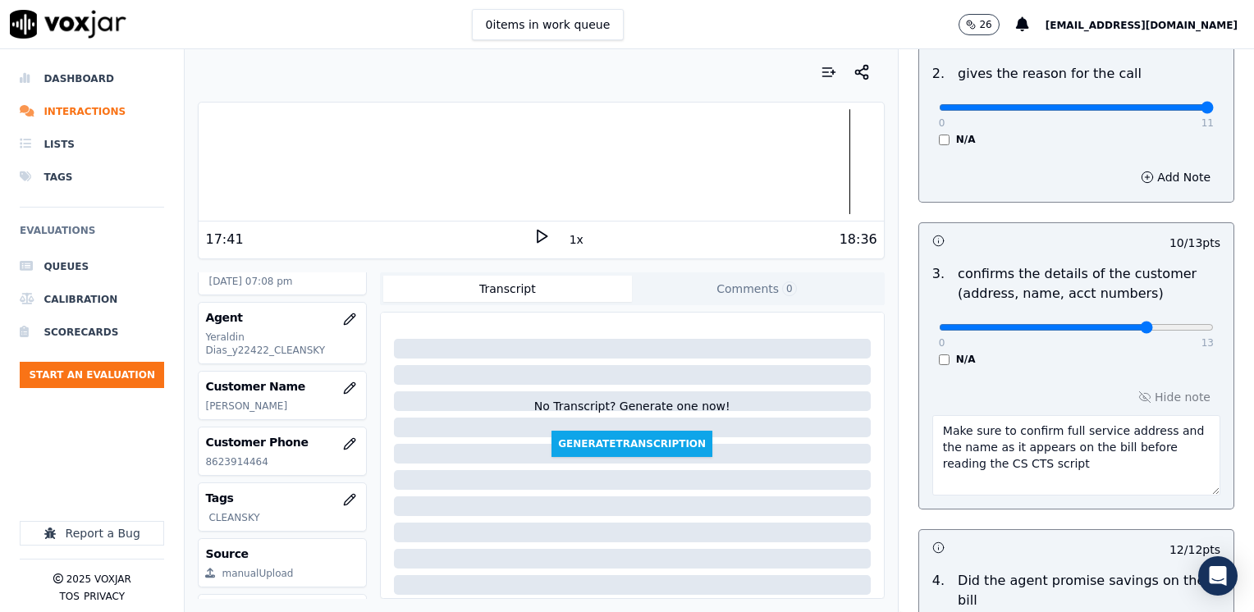
scroll to position [208, 0]
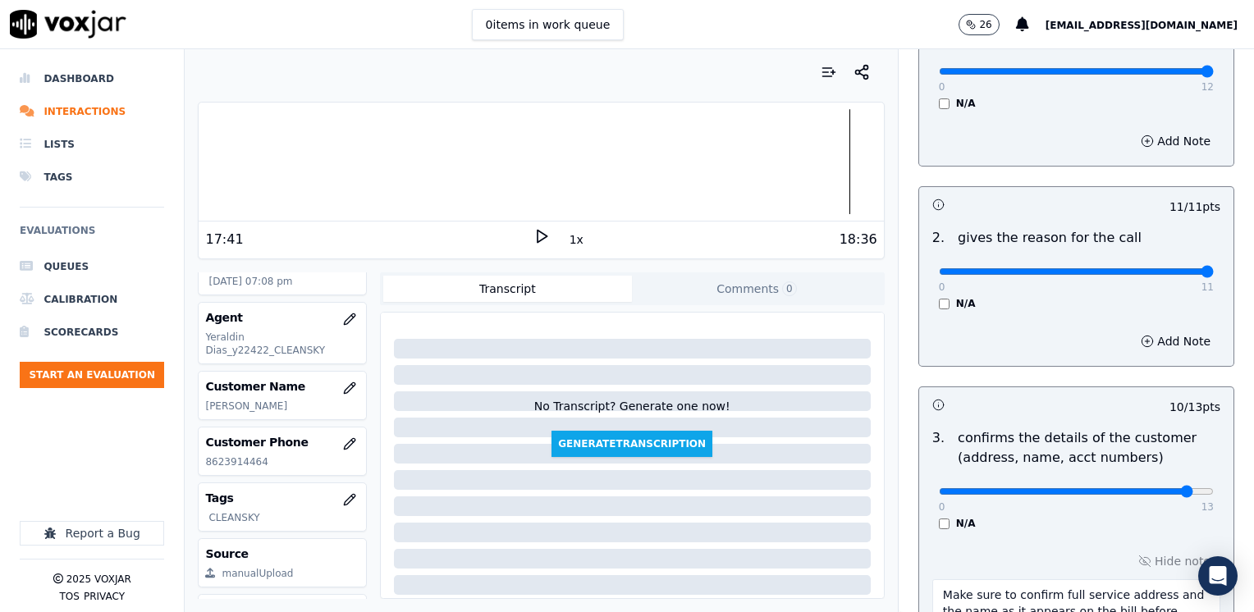
click at [1149, 75] on input "range" at bounding box center [1076, 71] width 275 height 7
click at [1138, 75] on input "range" at bounding box center [1076, 71] width 275 height 7
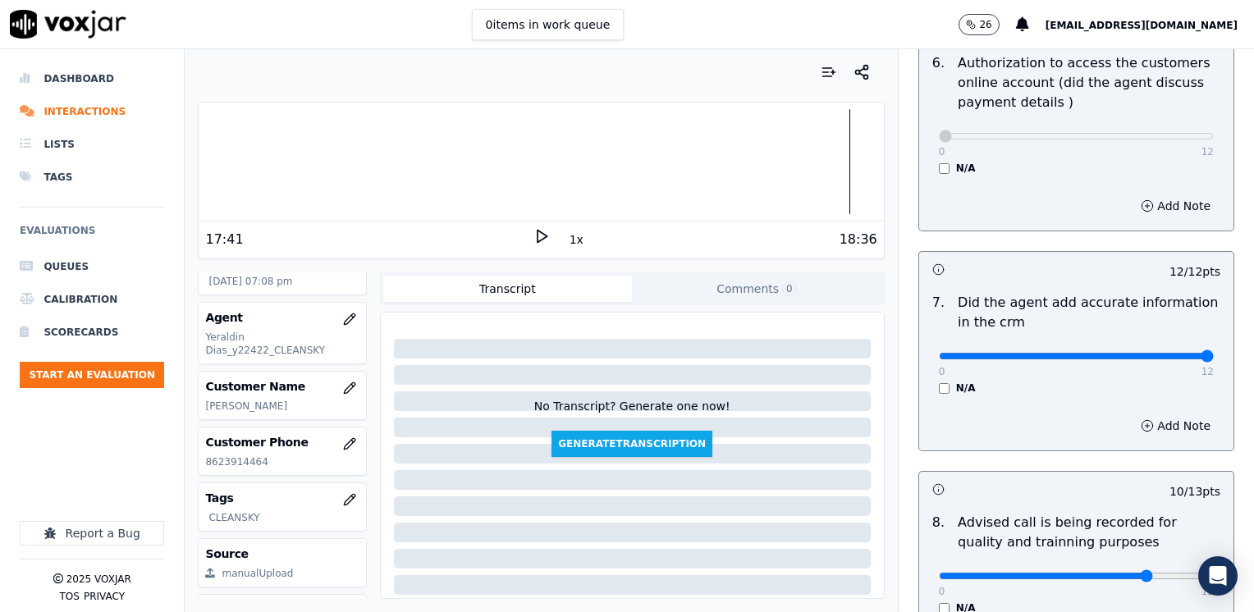
scroll to position [1521, 0]
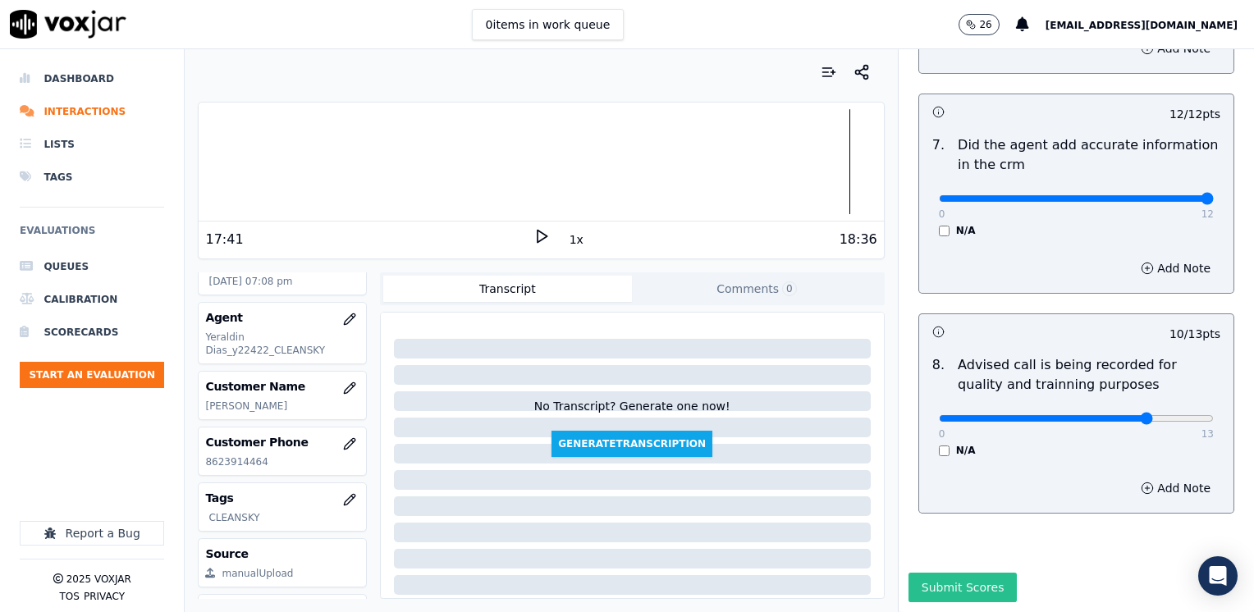
click at [961, 573] on button "Submit Scores" at bounding box center [963, 588] width 109 height 30
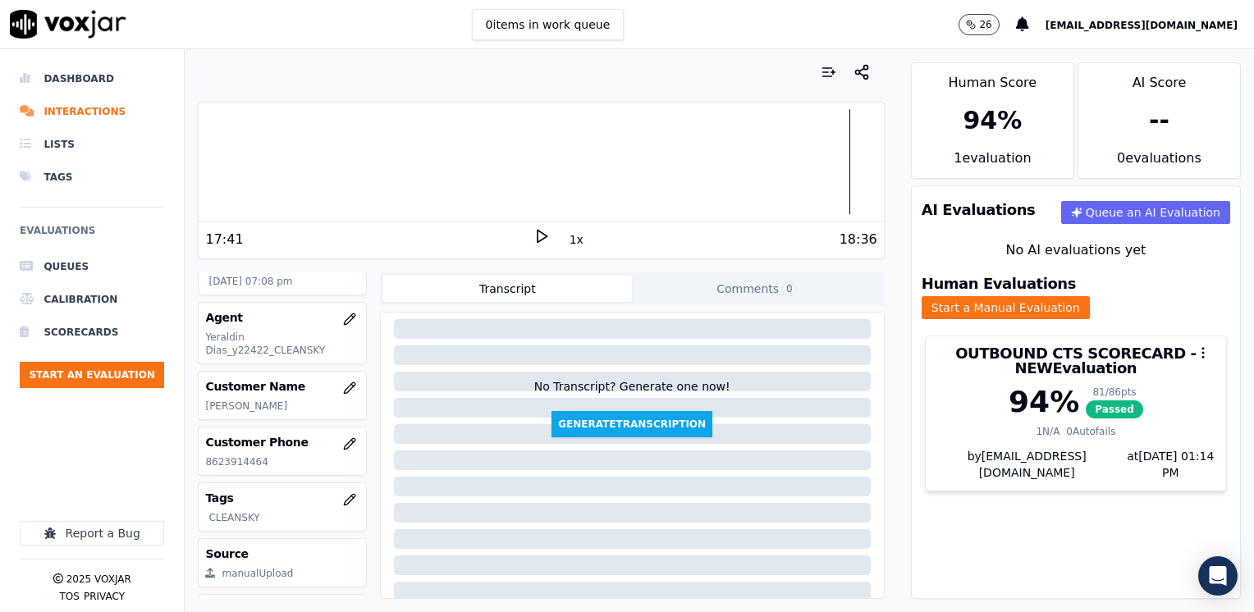
scroll to position [164, 0]
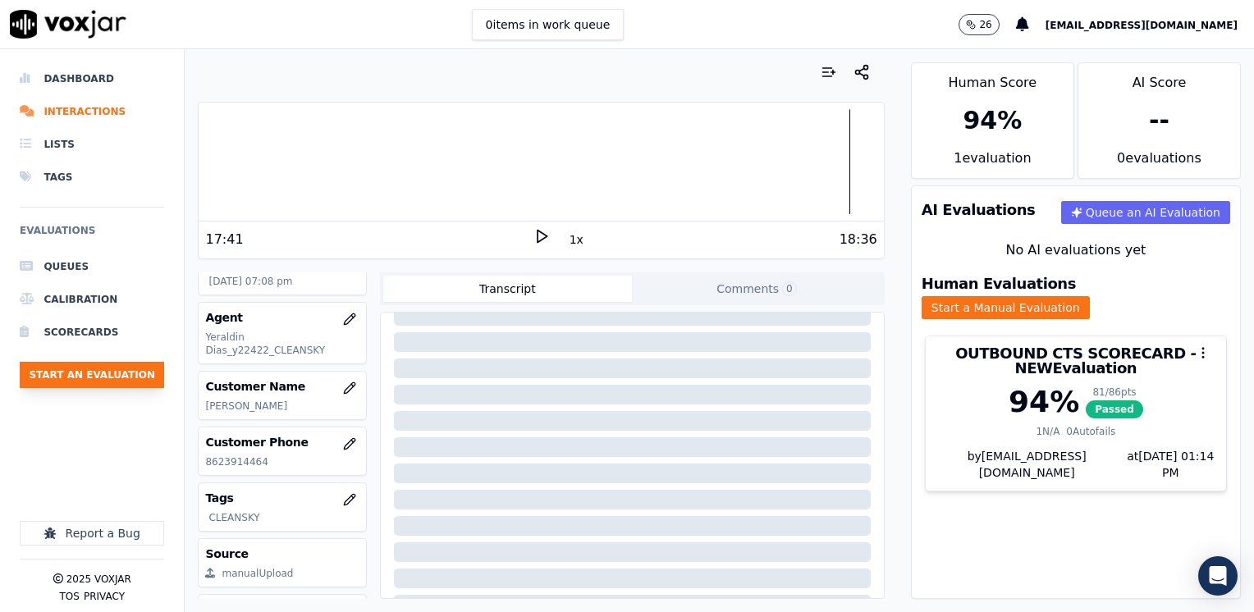
click at [135, 376] on button "Start an Evaluation" at bounding box center [92, 375] width 144 height 26
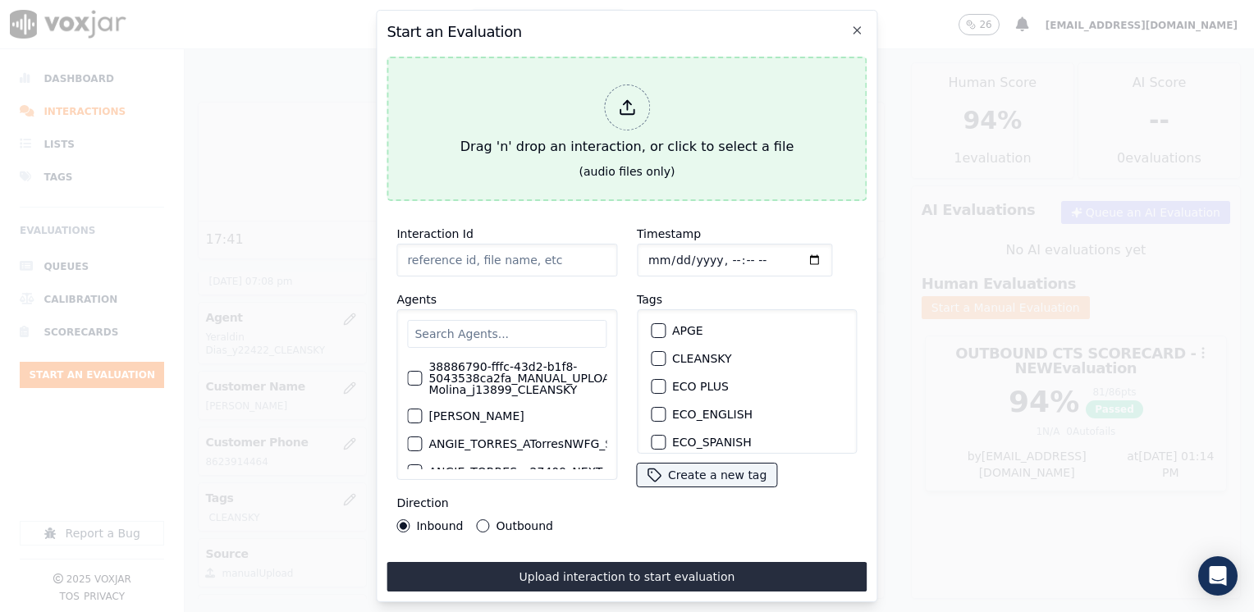
click at [650, 98] on div "Drag 'n' drop an interaction, or click to select a file" at bounding box center [627, 120] width 346 height 85
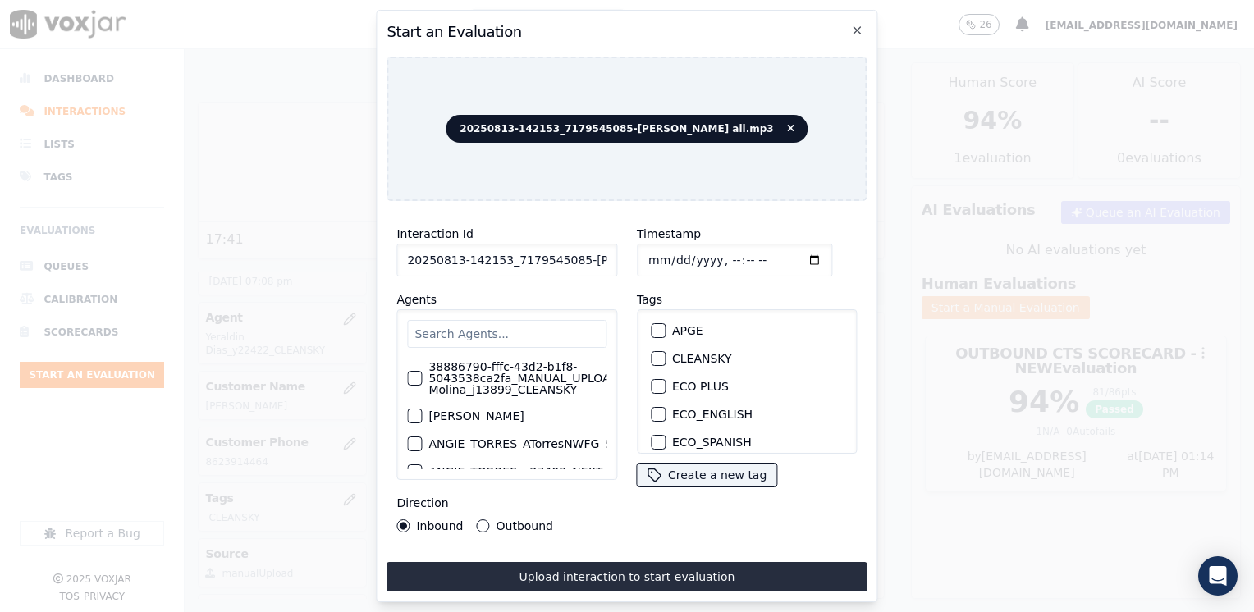
click at [529, 329] on input "text" at bounding box center [506, 334] width 199 height 28
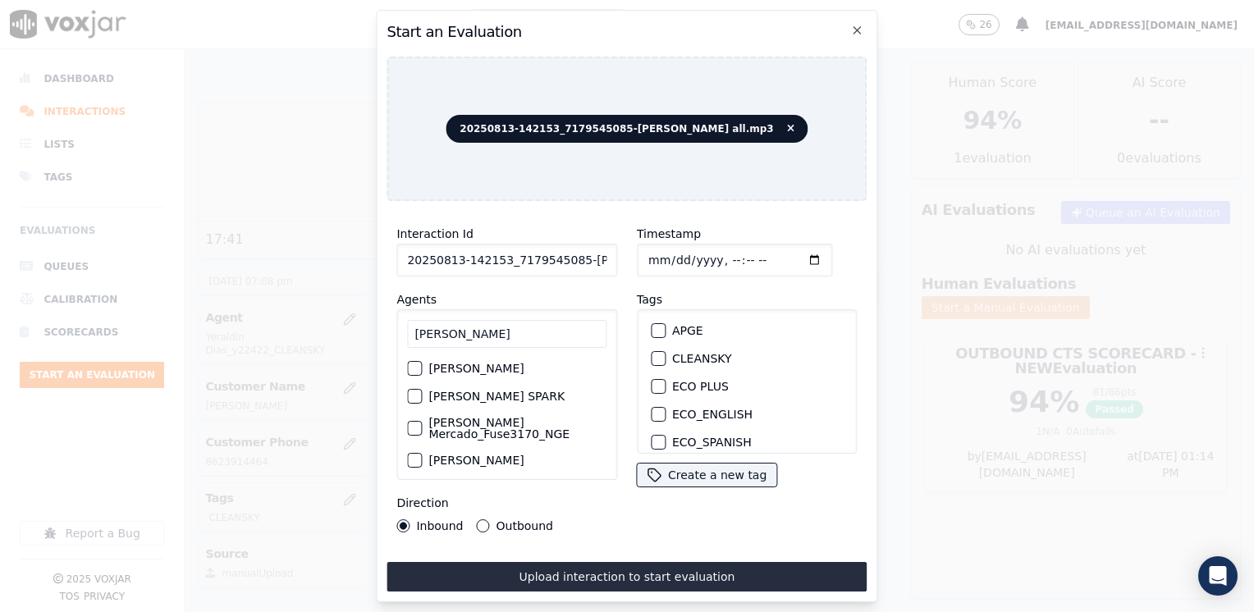
scroll to position [82, 0]
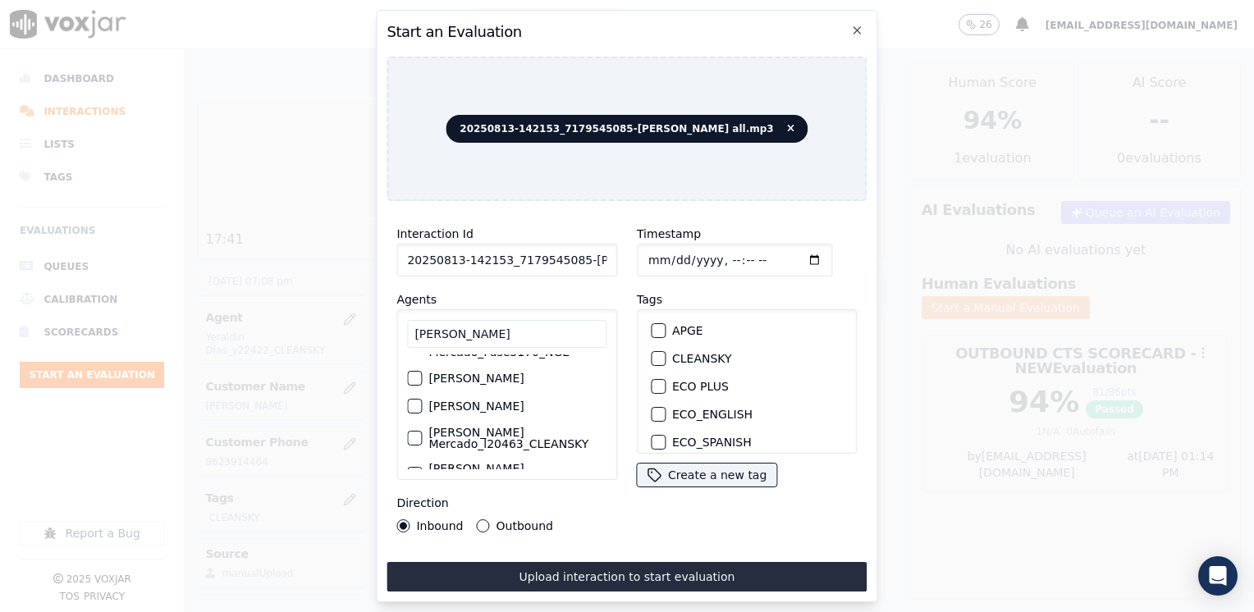
click at [419, 436] on div "button" at bounding box center [413, 438] width 11 height 11
click at [652, 353] on div "button" at bounding box center [657, 358] width 11 height 11
click at [792, 262] on input "Timestamp" at bounding box center [734, 260] width 195 height 33
click at [792, 254] on input "Timestamp" at bounding box center [734, 260] width 195 height 33
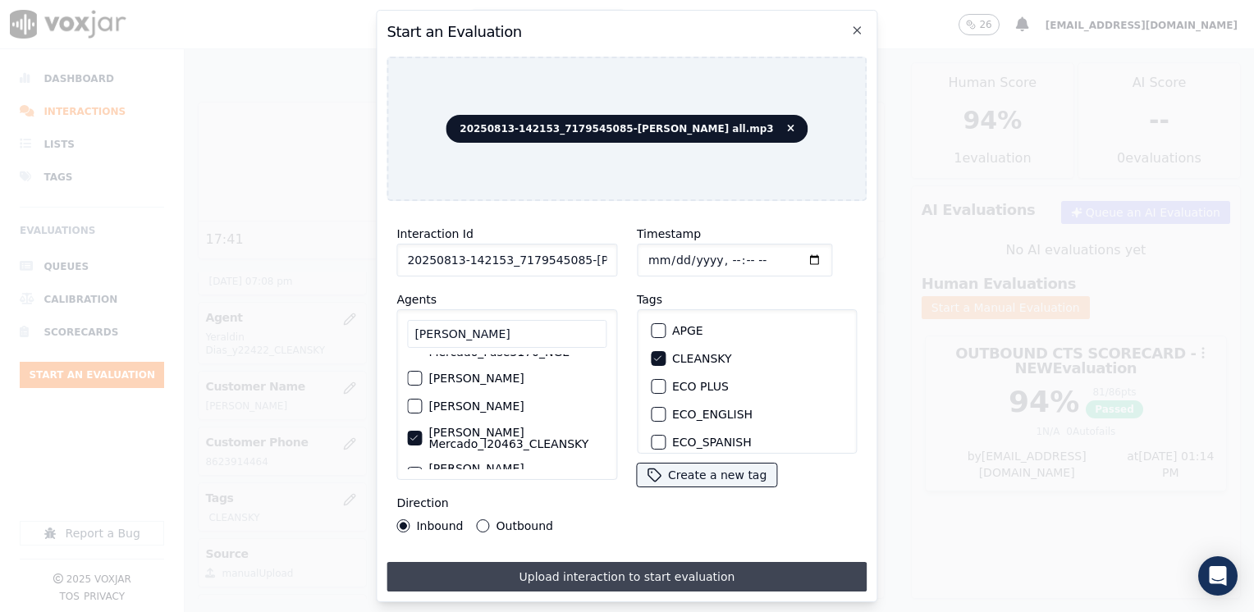
click at [611, 568] on button "Upload interaction to start evaluation" at bounding box center [627, 577] width 480 height 30
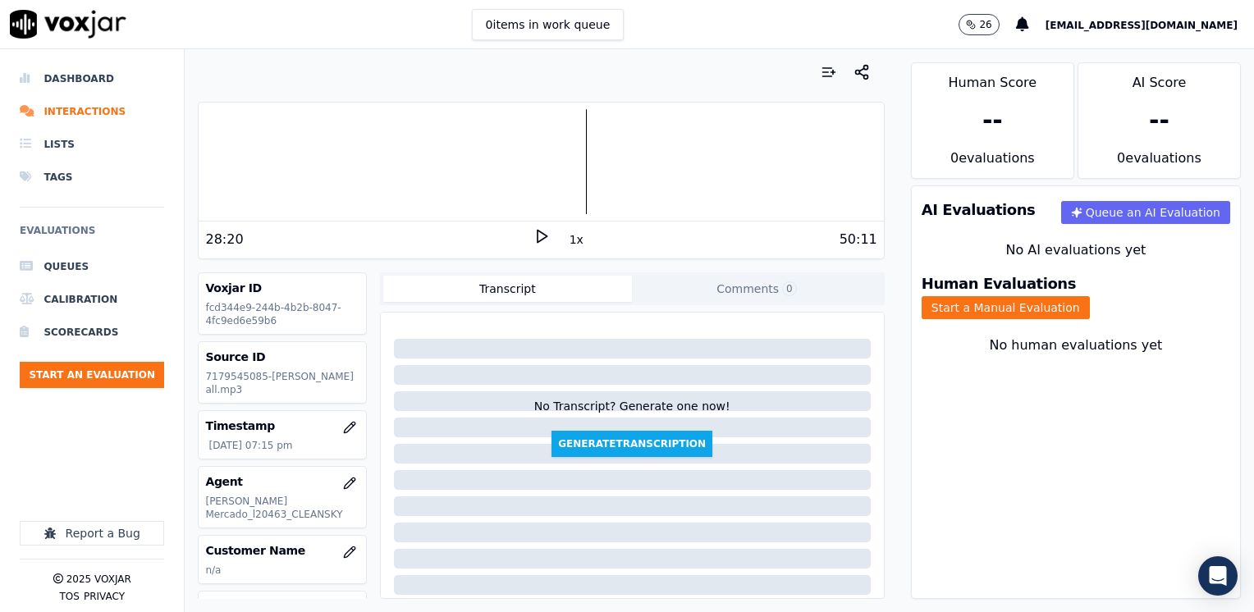
click at [880, 163] on div "Your browser does not support the audio element. 28:20 1x 50:11 Voxjar ID fcd34…" at bounding box center [541, 330] width 713 height 563
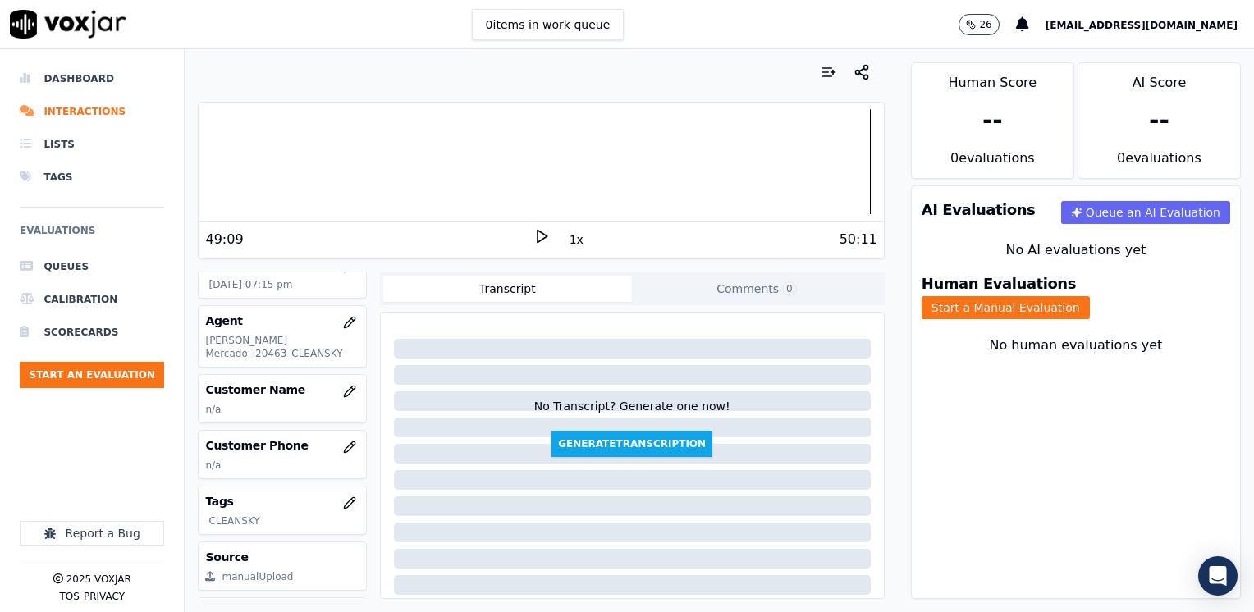
scroll to position [164, 0]
click at [343, 387] on icon "button" at bounding box center [349, 388] width 13 height 13
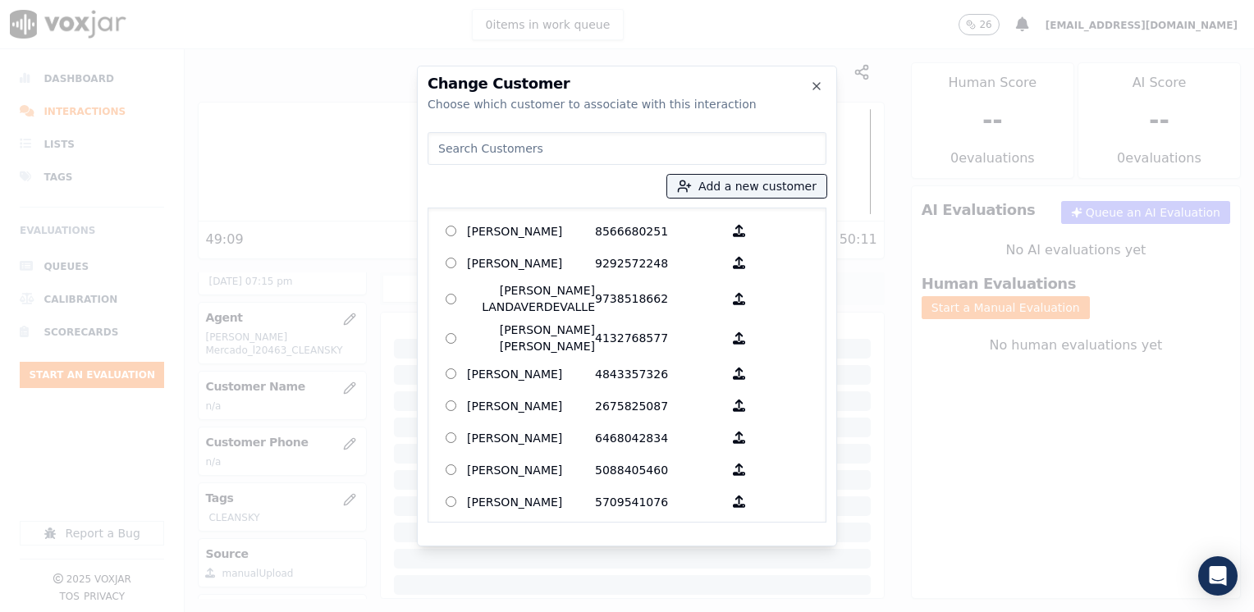
click at [524, 140] on input at bounding box center [627, 148] width 399 height 33
paste input "7179545085"
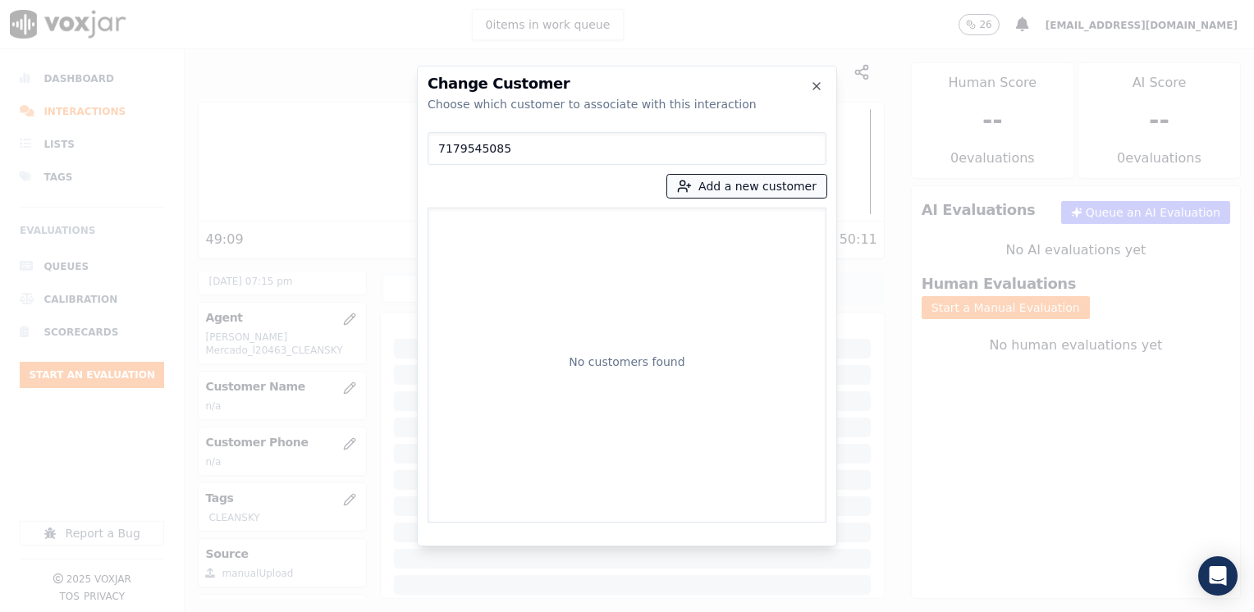
click at [772, 186] on button "Add a new customer" at bounding box center [746, 186] width 159 height 23
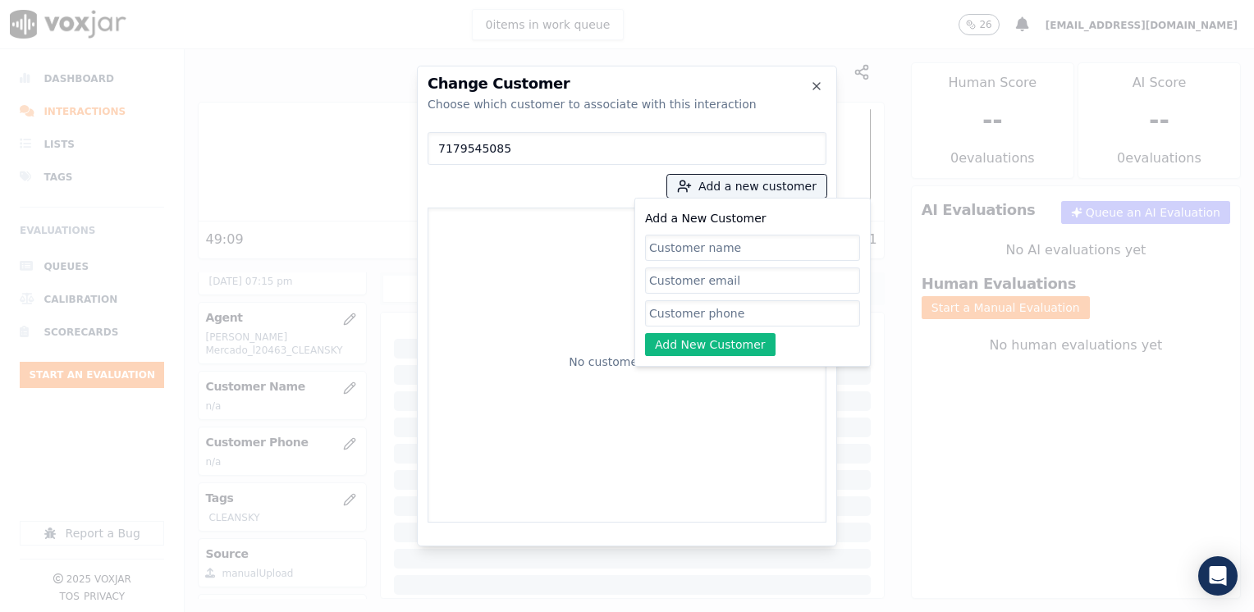
click at [734, 313] on input "Add a New Customer" at bounding box center [752, 313] width 215 height 26
paste input "7179545085"
click at [709, 248] on input "Add a New Customer" at bounding box center [752, 248] width 215 height 26
paste input "[PERSON_NAME]"
click at [713, 355] on button "Add New Customer" at bounding box center [710, 344] width 131 height 23
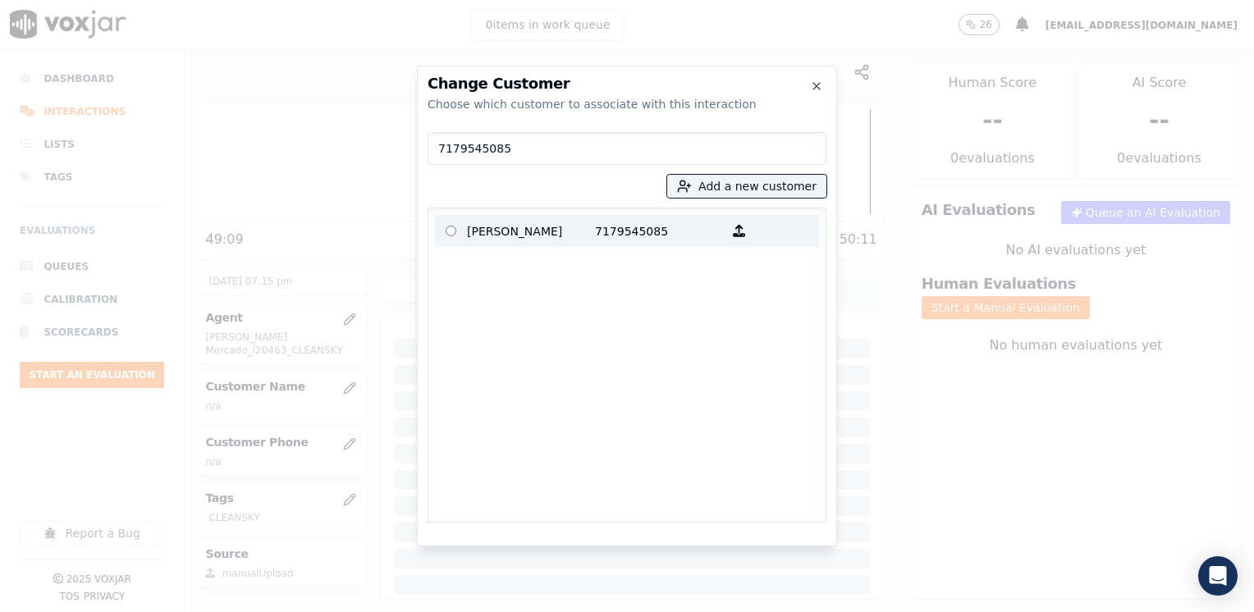
click at [579, 224] on p "[PERSON_NAME]" at bounding box center [531, 230] width 128 height 25
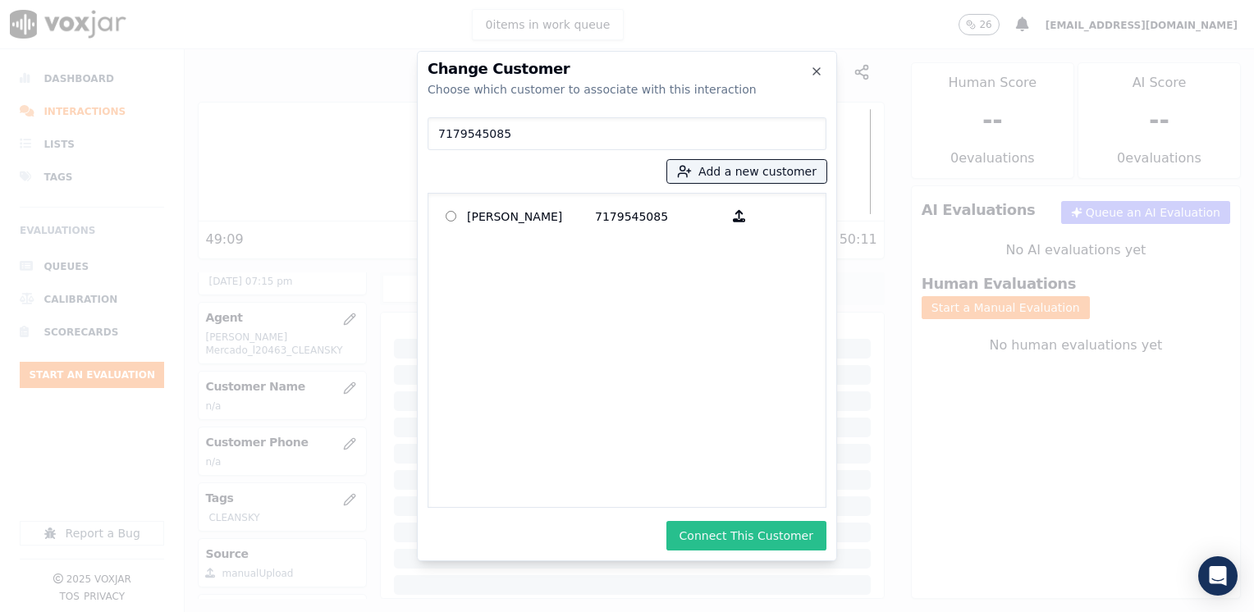
click at [762, 543] on button "Connect This Customer" at bounding box center [747, 536] width 160 height 30
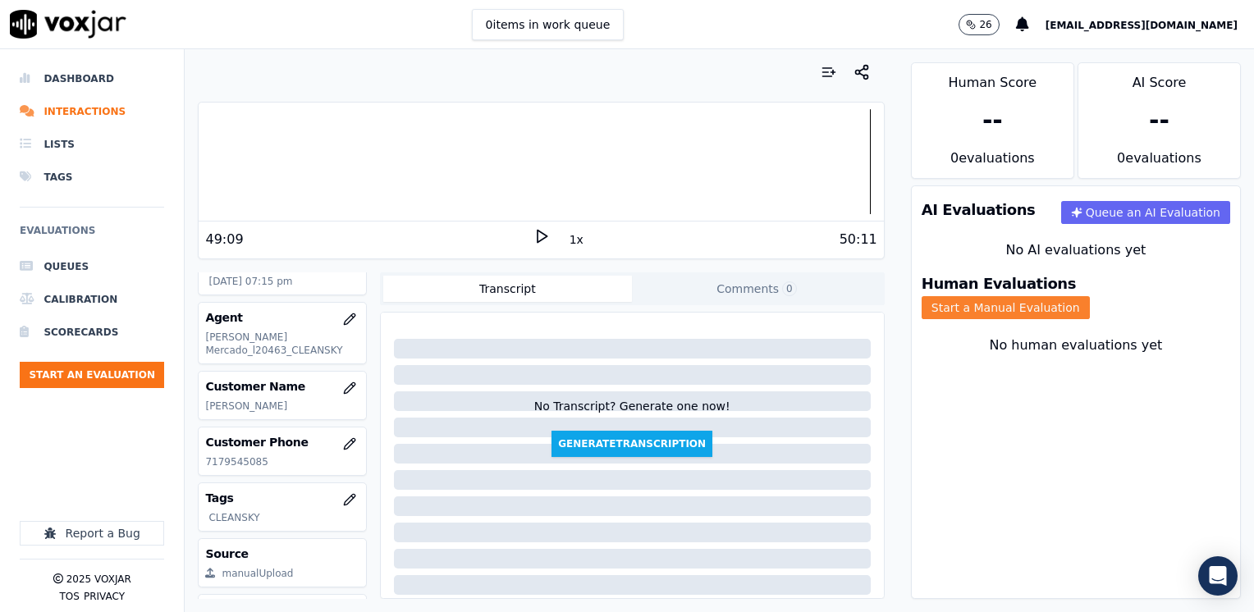
click at [1090, 296] on button "Start a Manual Evaluation" at bounding box center [1006, 307] width 168 height 23
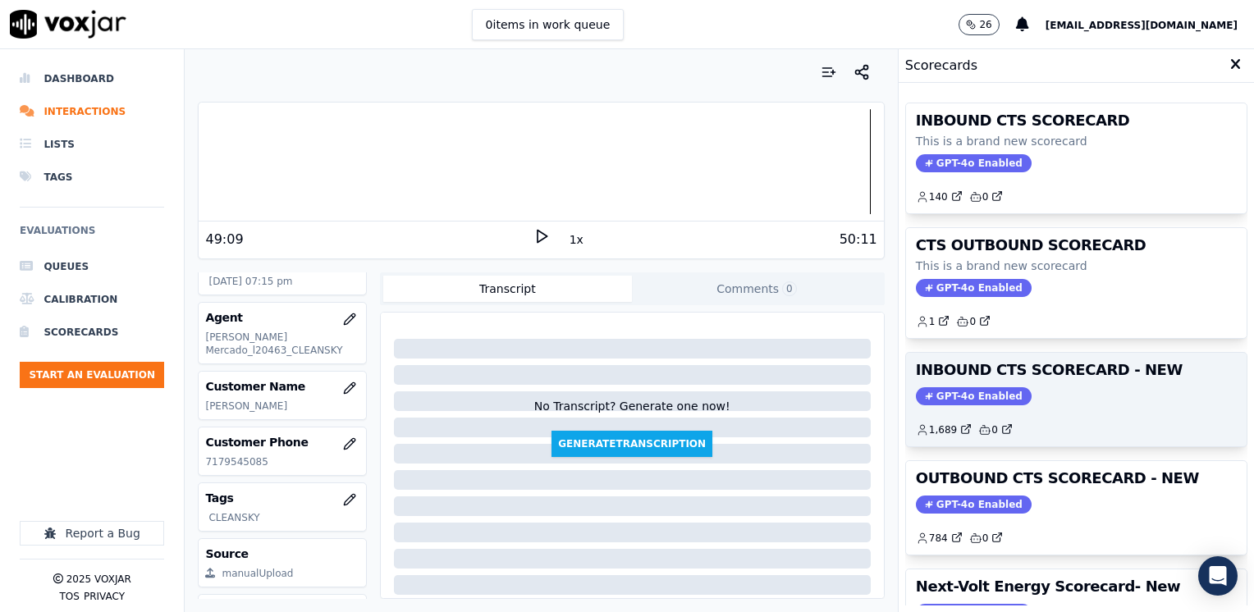
click at [951, 391] on span "GPT-4o Enabled" at bounding box center [974, 396] width 116 height 18
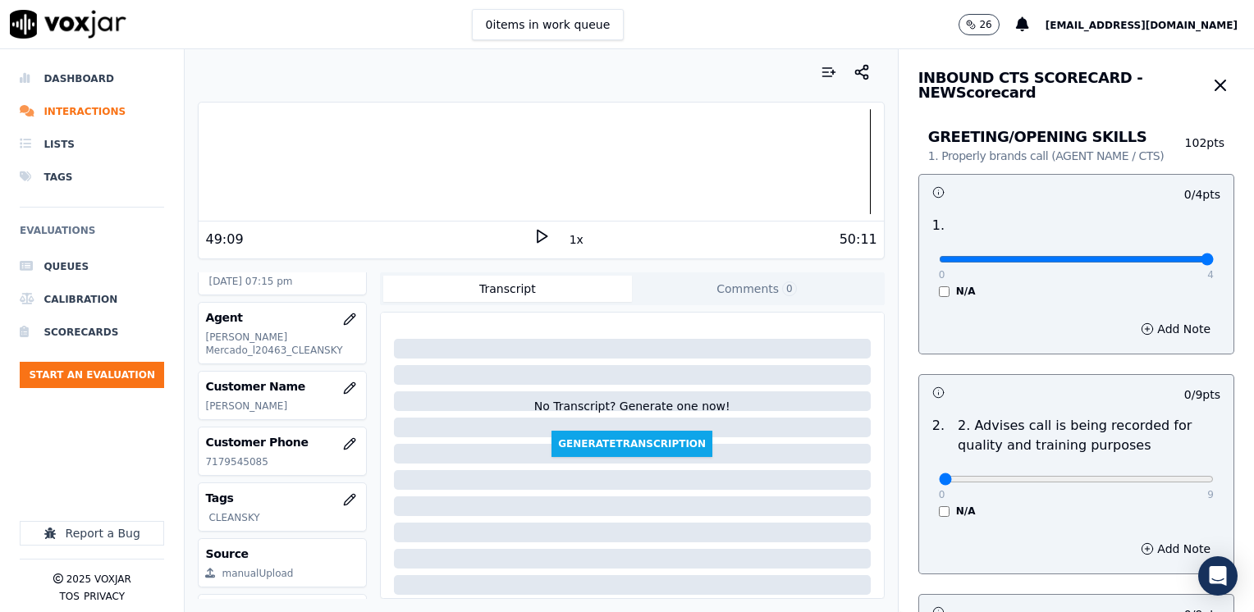
drag, startPoint x: 926, startPoint y: 258, endPoint x: 1257, endPoint y: 294, distance: 332.8
click at [1214, 263] on input "range" at bounding box center [1076, 259] width 275 height 7
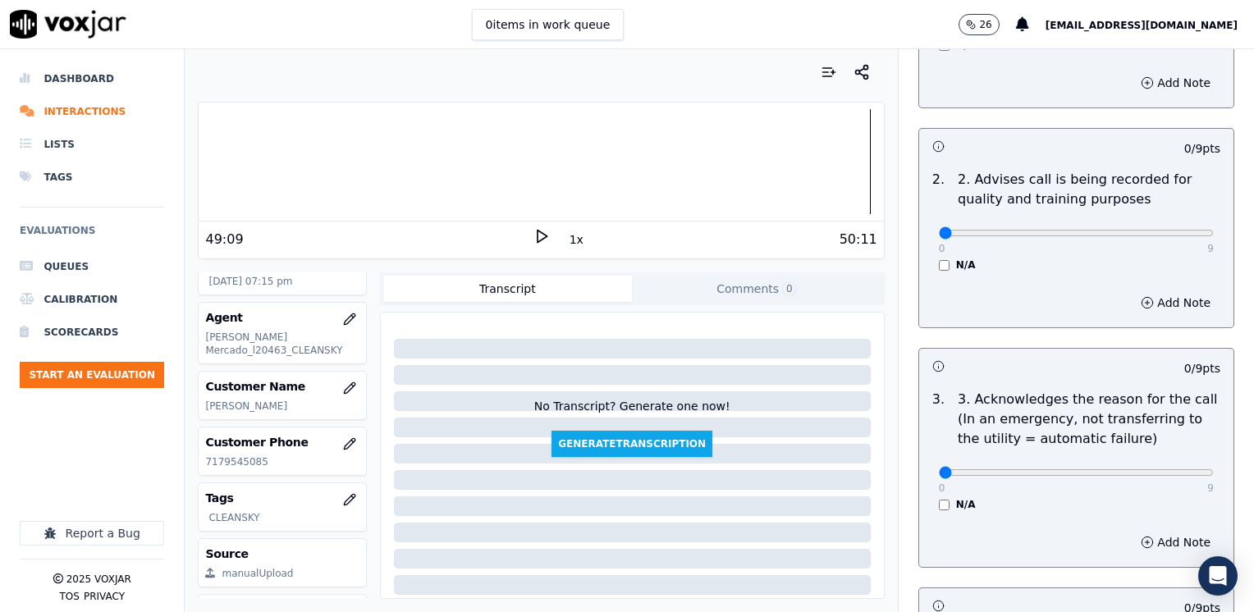
scroll to position [410, 0]
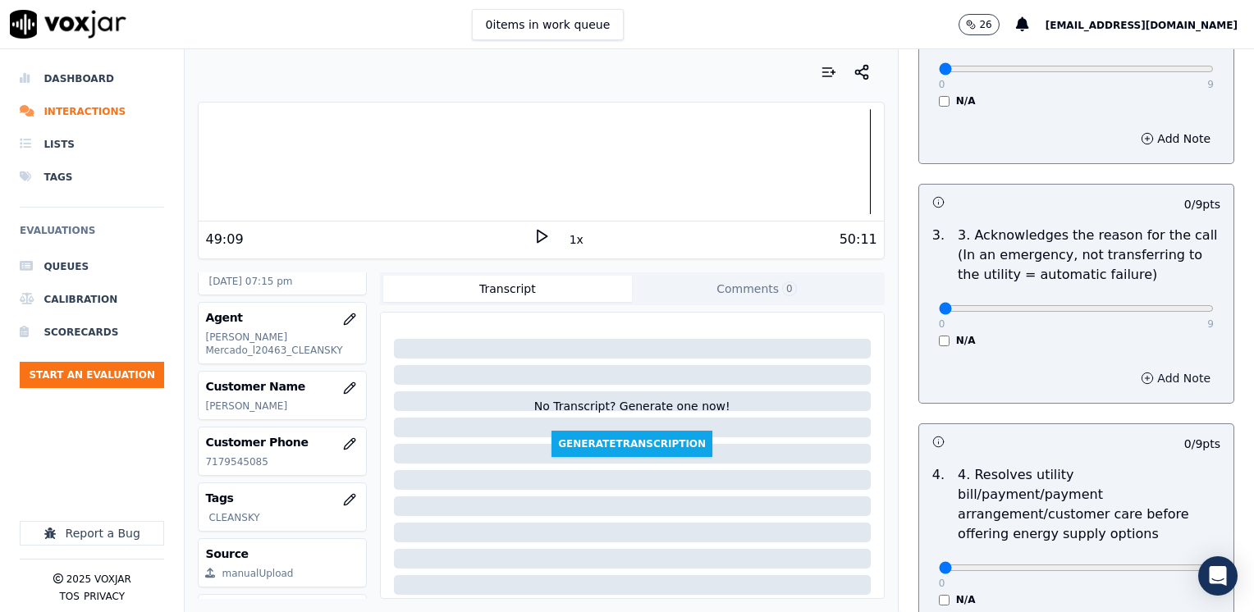
click at [1153, 374] on button "Add Note" at bounding box center [1175, 378] width 89 height 23
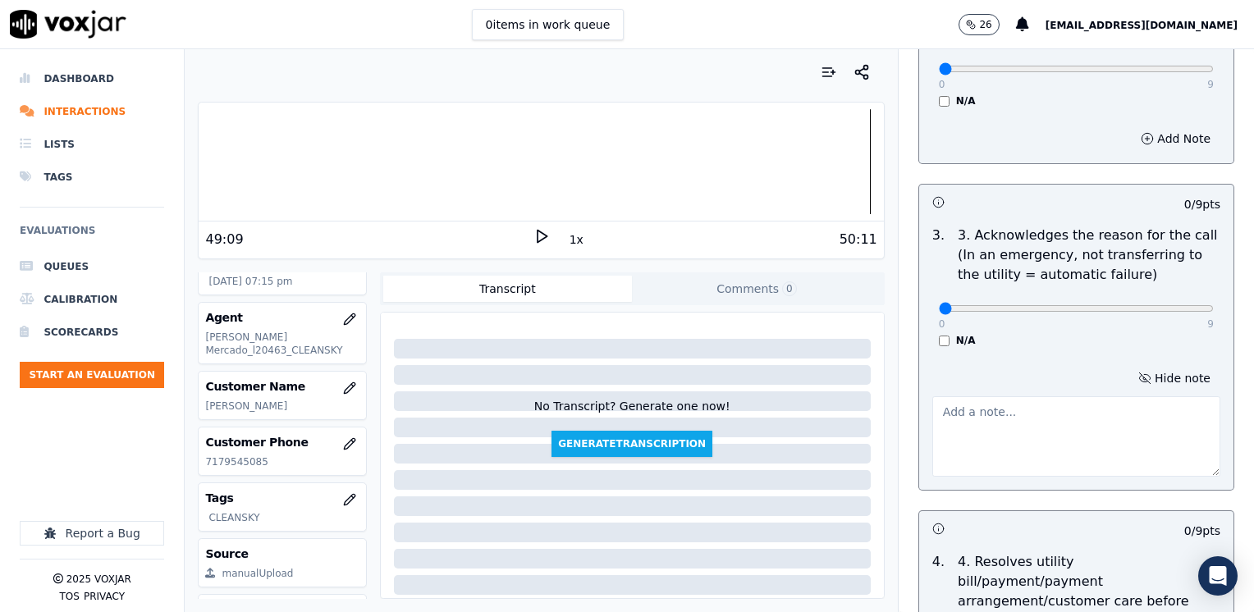
click at [1011, 435] on textarea at bounding box center [1077, 437] width 288 height 80
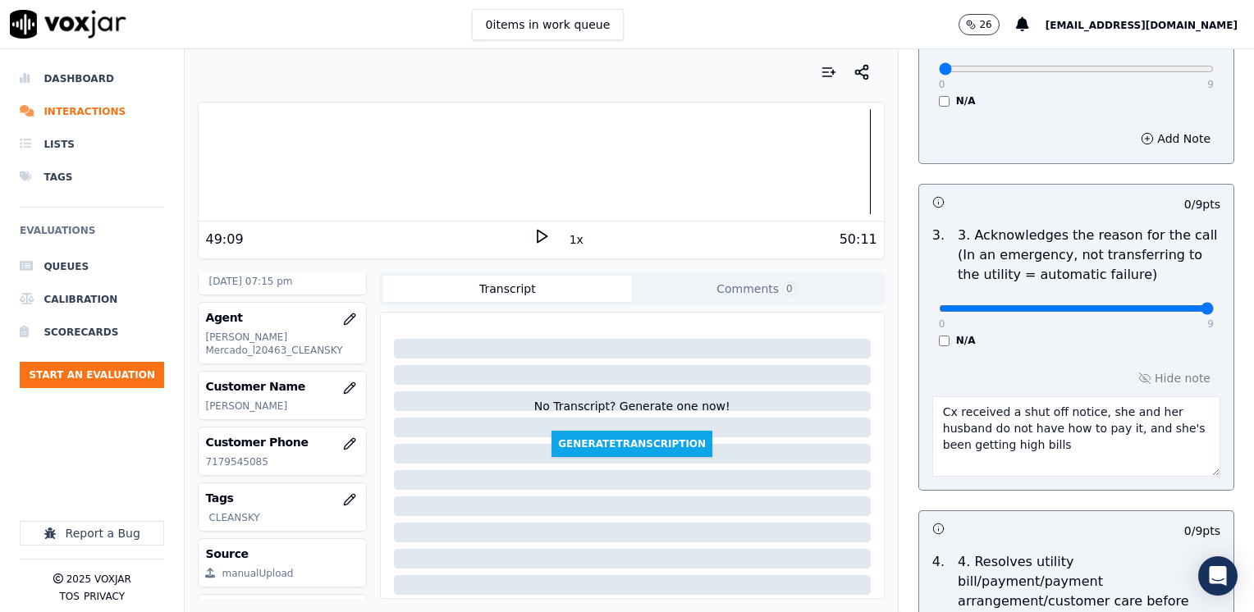
drag, startPoint x: 932, startPoint y: 308, endPoint x: 1257, endPoint y: 363, distance: 329.7
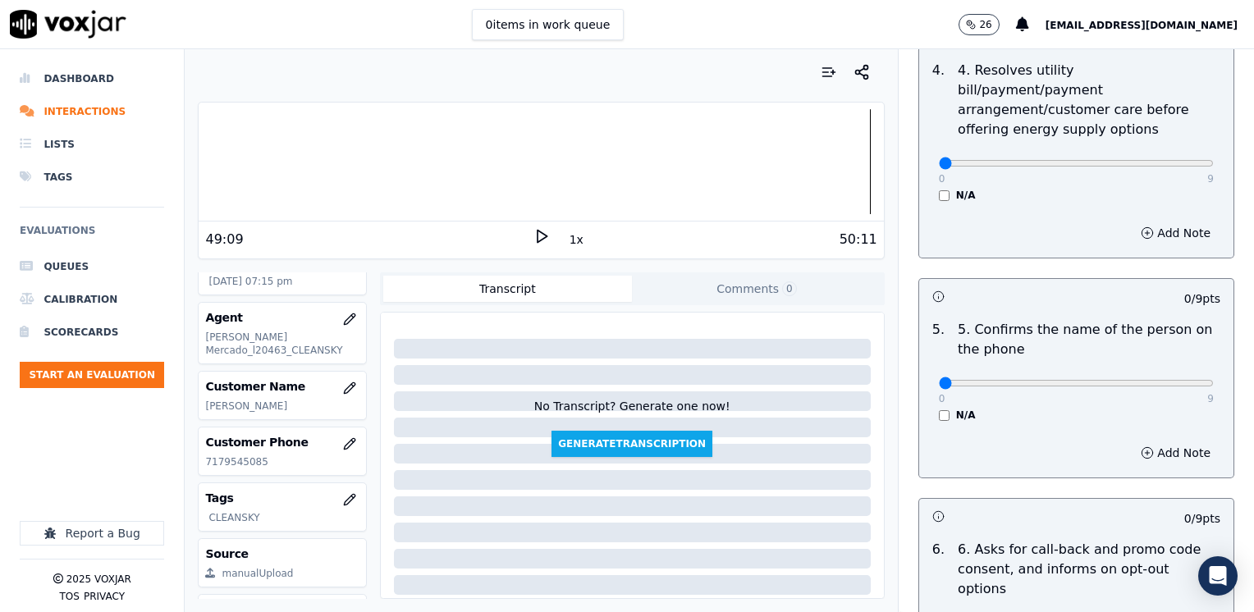
scroll to position [903, 0]
drag, startPoint x: 924, startPoint y: 360, endPoint x: 1257, endPoint y: 389, distance: 333.8
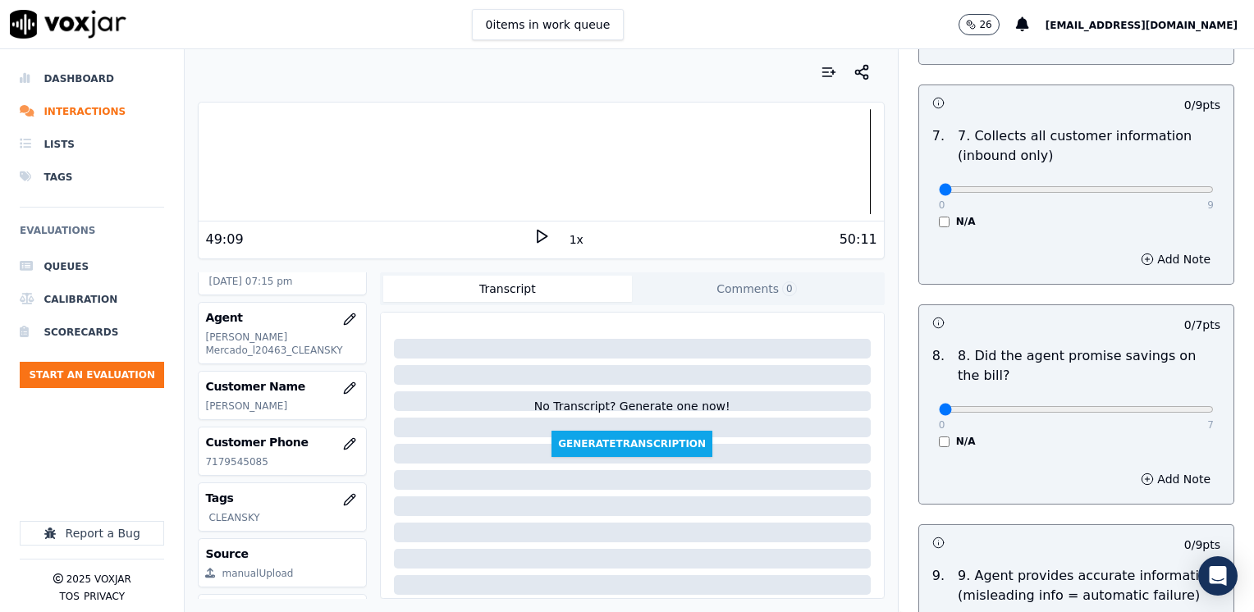
scroll to position [1560, 0]
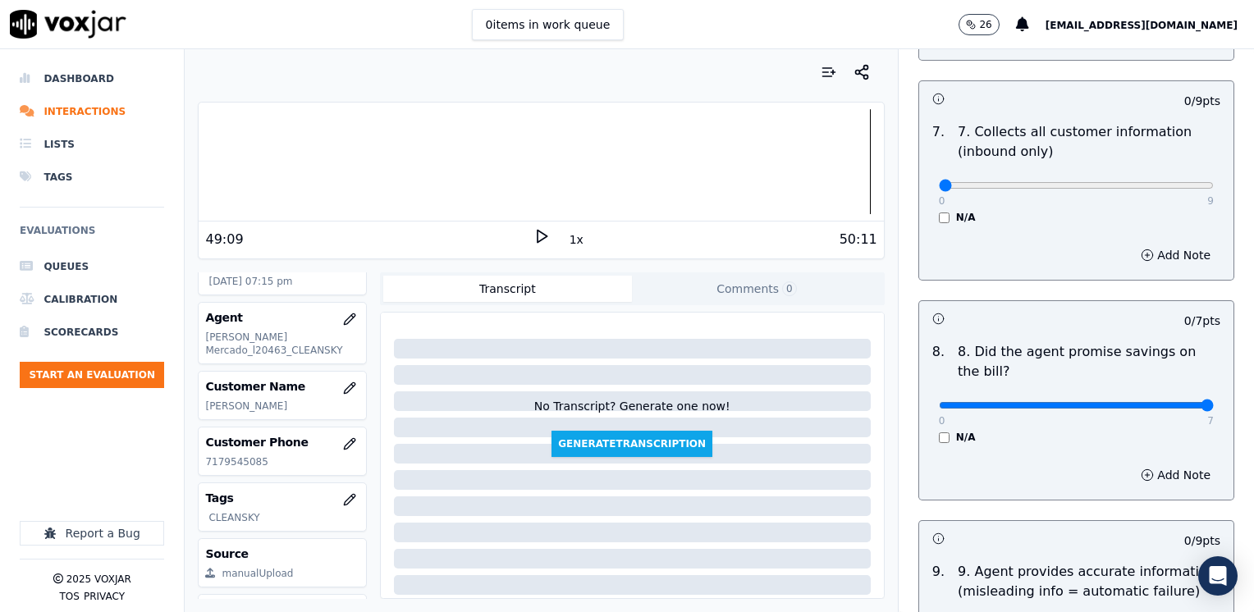
drag, startPoint x: 930, startPoint y: 366, endPoint x: 1257, endPoint y: 374, distance: 326.8
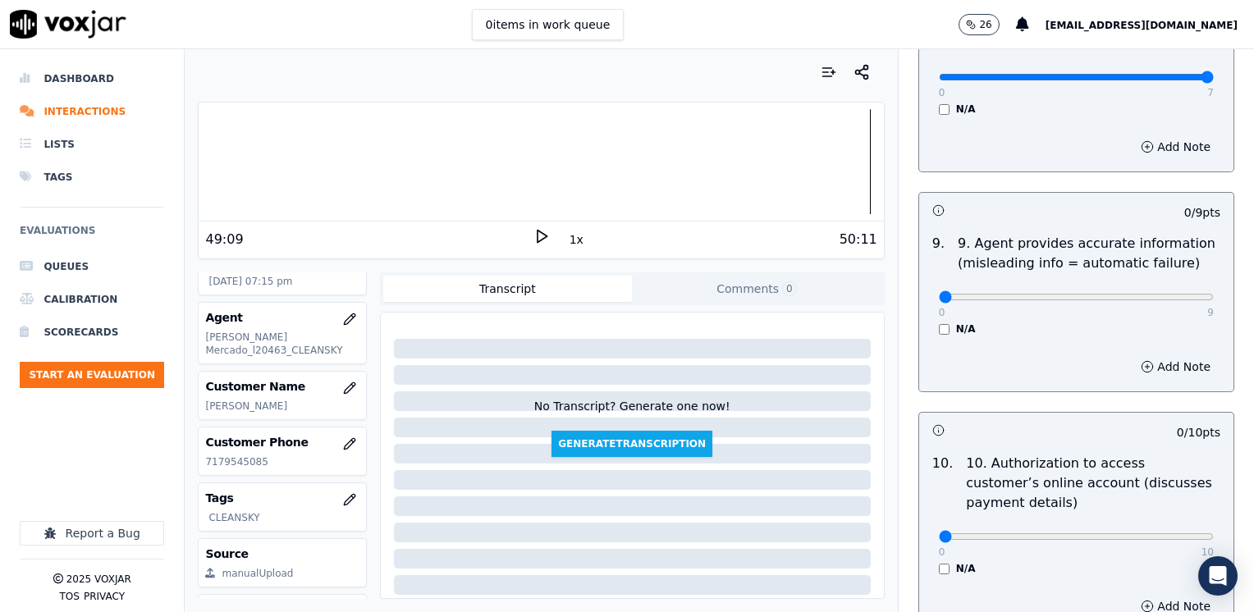
scroll to position [2052, 0]
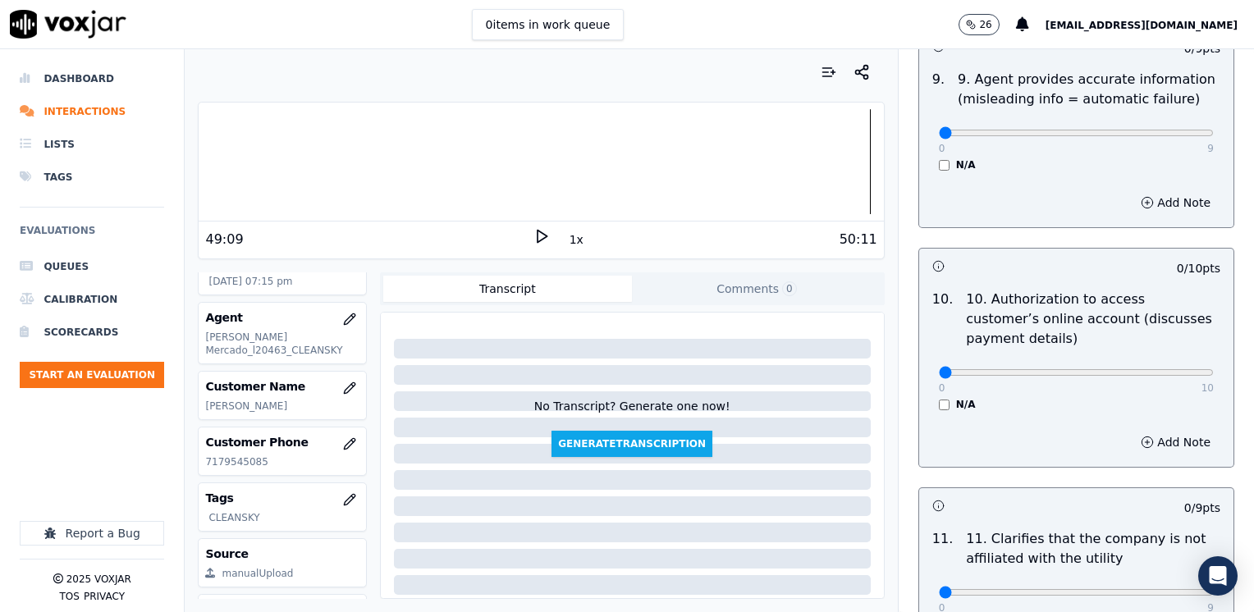
click at [939, 398] on div "N/A" at bounding box center [1076, 404] width 275 height 13
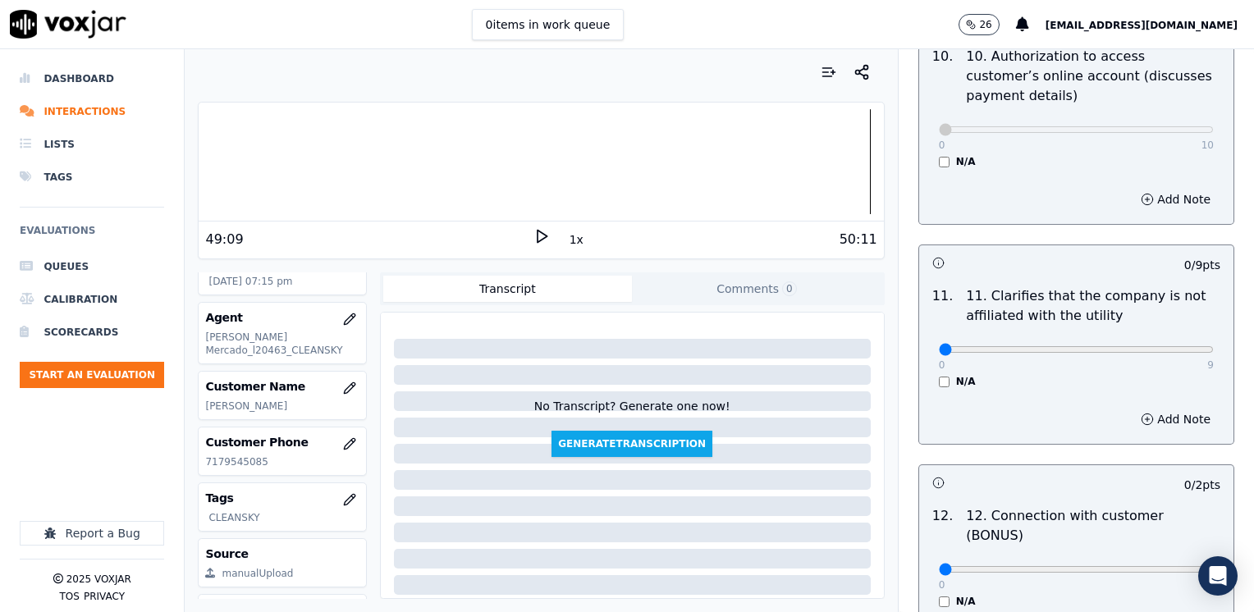
scroll to position [2299, 0]
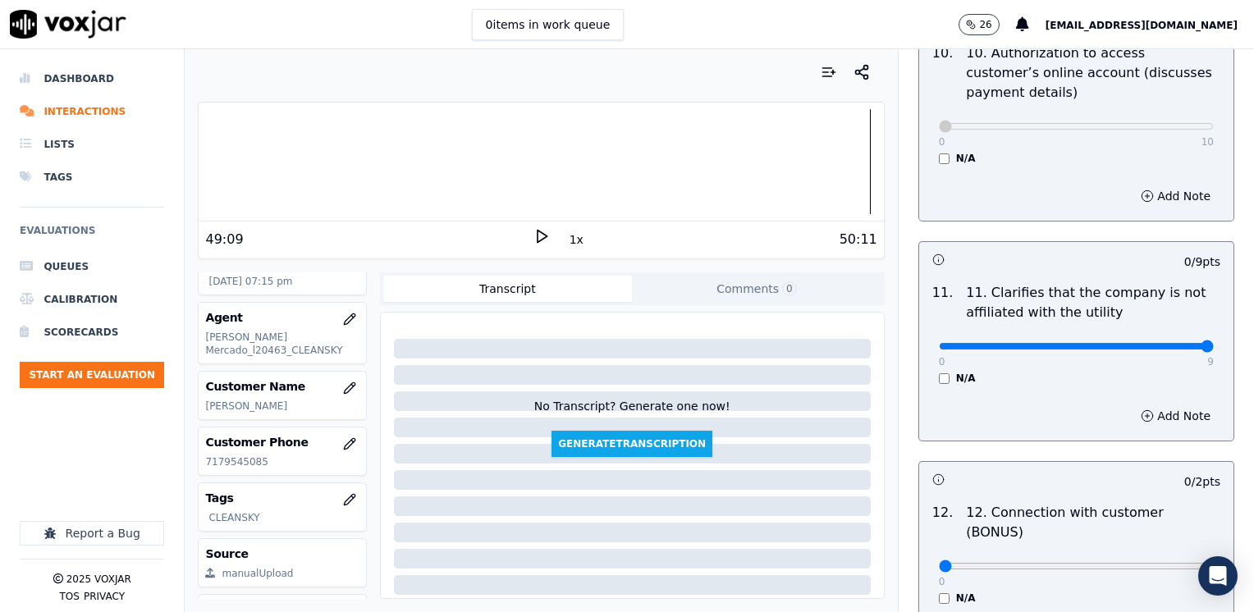
drag, startPoint x: 933, startPoint y: 306, endPoint x: 1257, endPoint y: 337, distance: 325.8
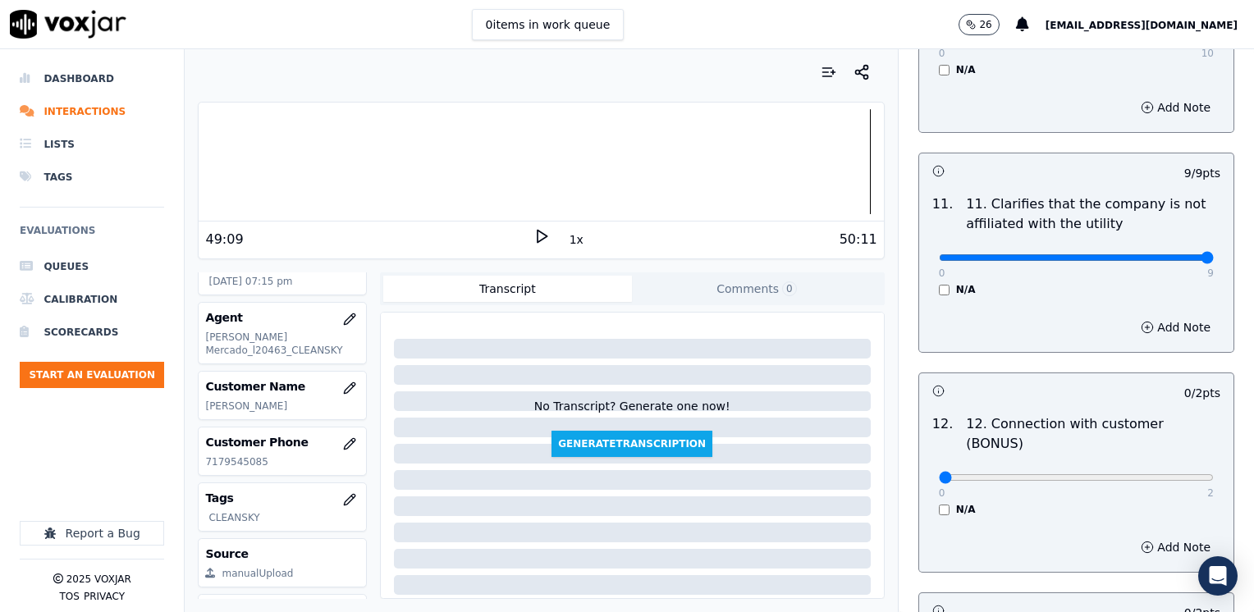
scroll to position [2545, 0]
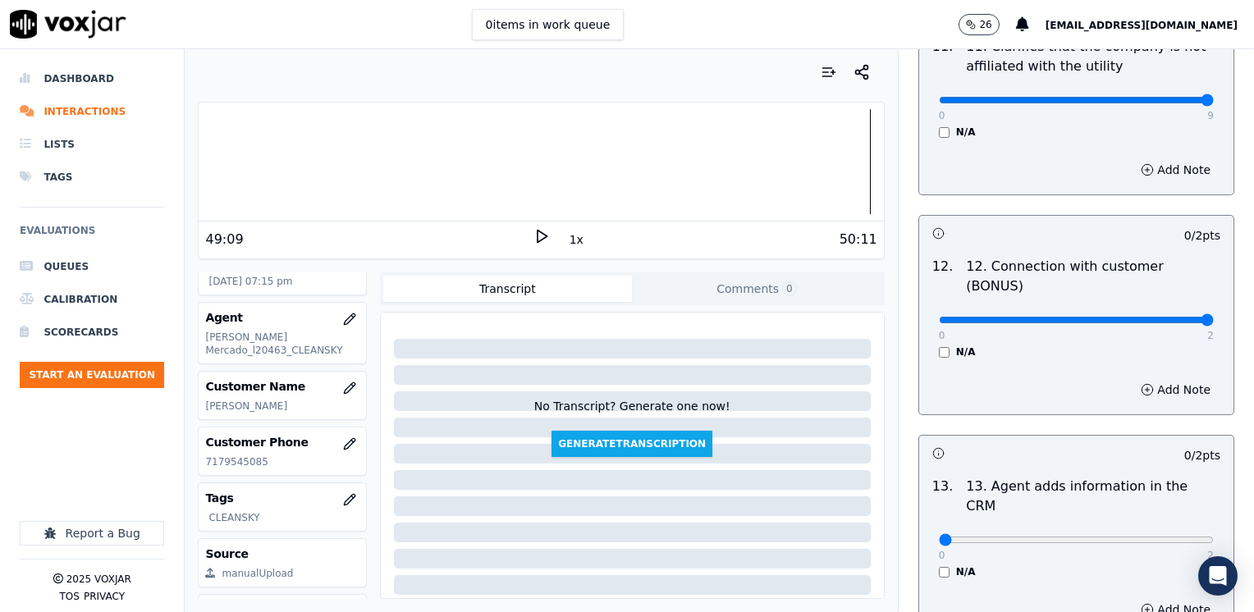
drag, startPoint x: 927, startPoint y: 259, endPoint x: 1227, endPoint y: 310, distance: 304.6
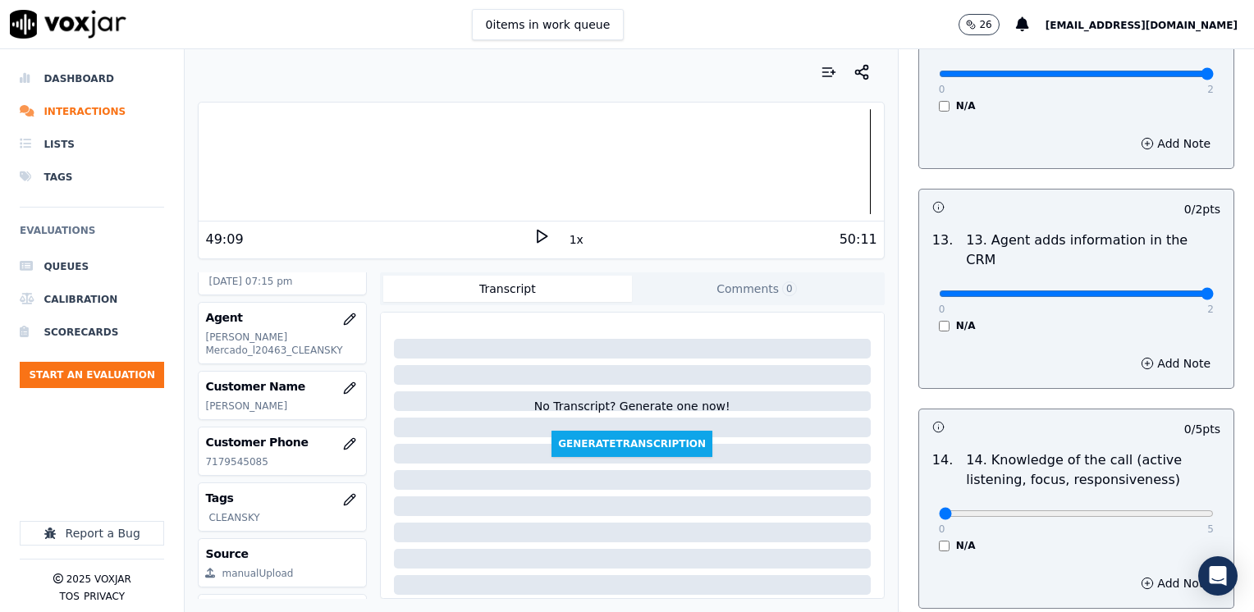
drag, startPoint x: 930, startPoint y: 215, endPoint x: 1172, endPoint y: 339, distance: 272.1
drag, startPoint x: 927, startPoint y: 431, endPoint x: 1257, endPoint y: 428, distance: 330.0
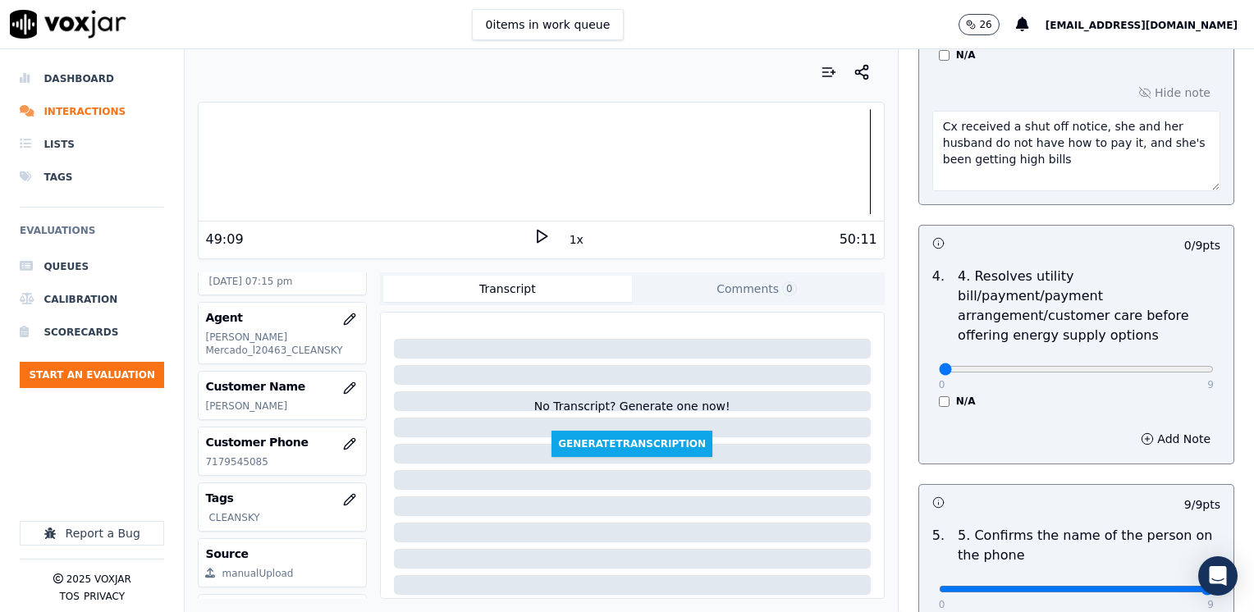
scroll to position [657, 0]
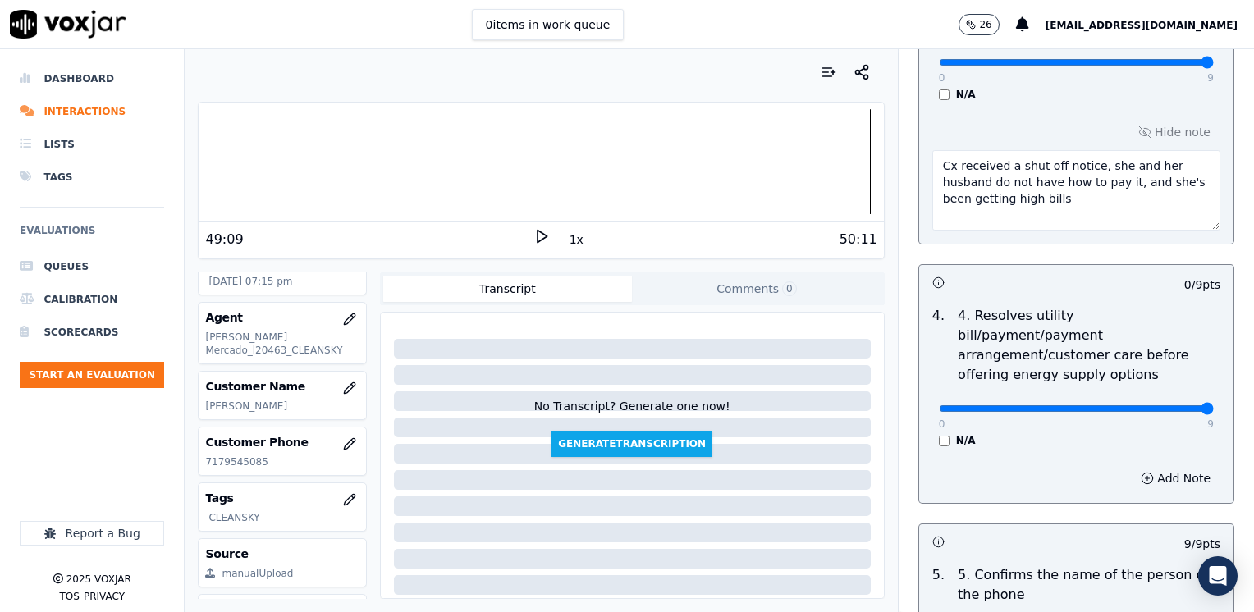
drag, startPoint x: 932, startPoint y: 391, endPoint x: 1248, endPoint y: 387, distance: 316.1
drag, startPoint x: 1170, startPoint y: 387, endPoint x: 878, endPoint y: 387, distance: 291.4
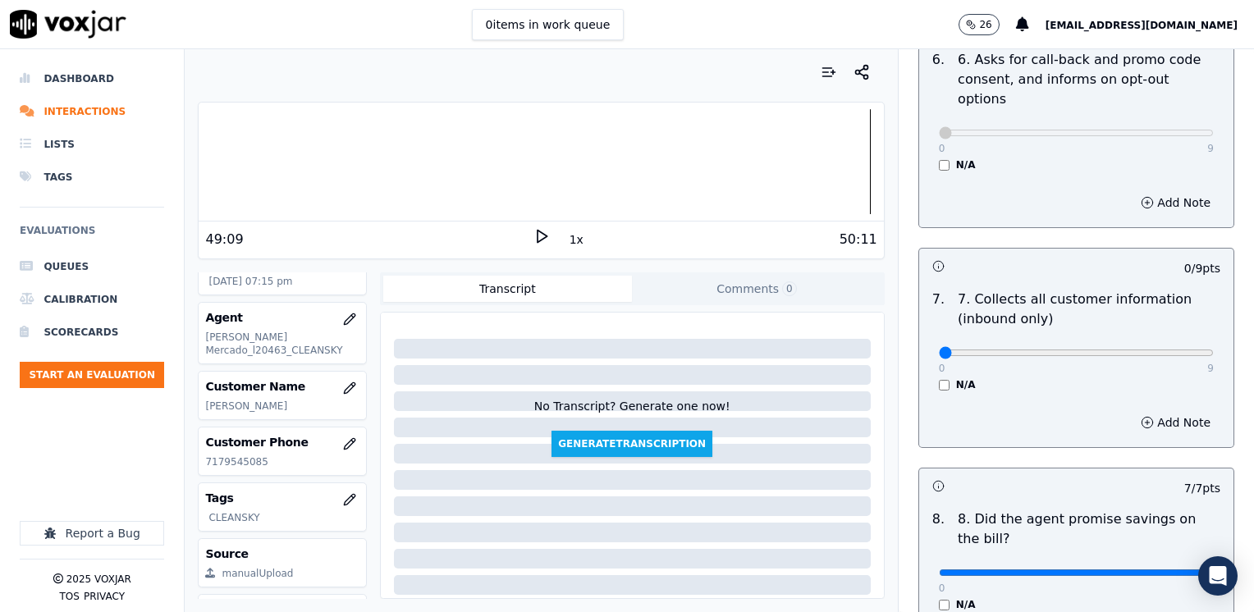
scroll to position [1396, 0]
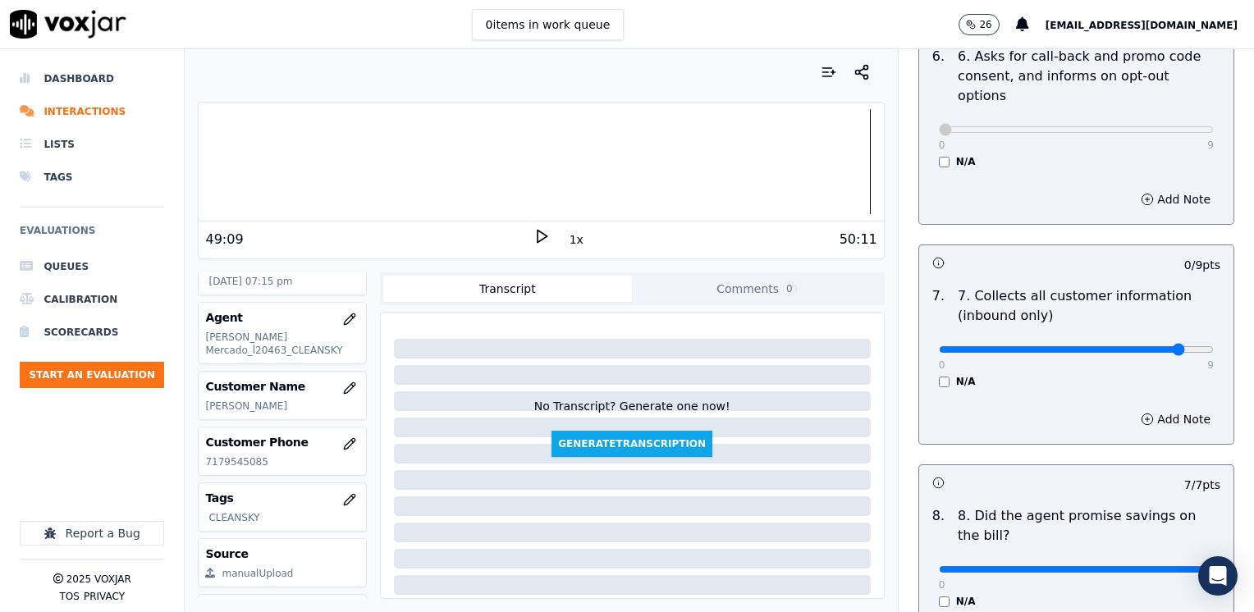
drag, startPoint x: 1140, startPoint y: 306, endPoint x: 1219, endPoint y: 317, distance: 79.5
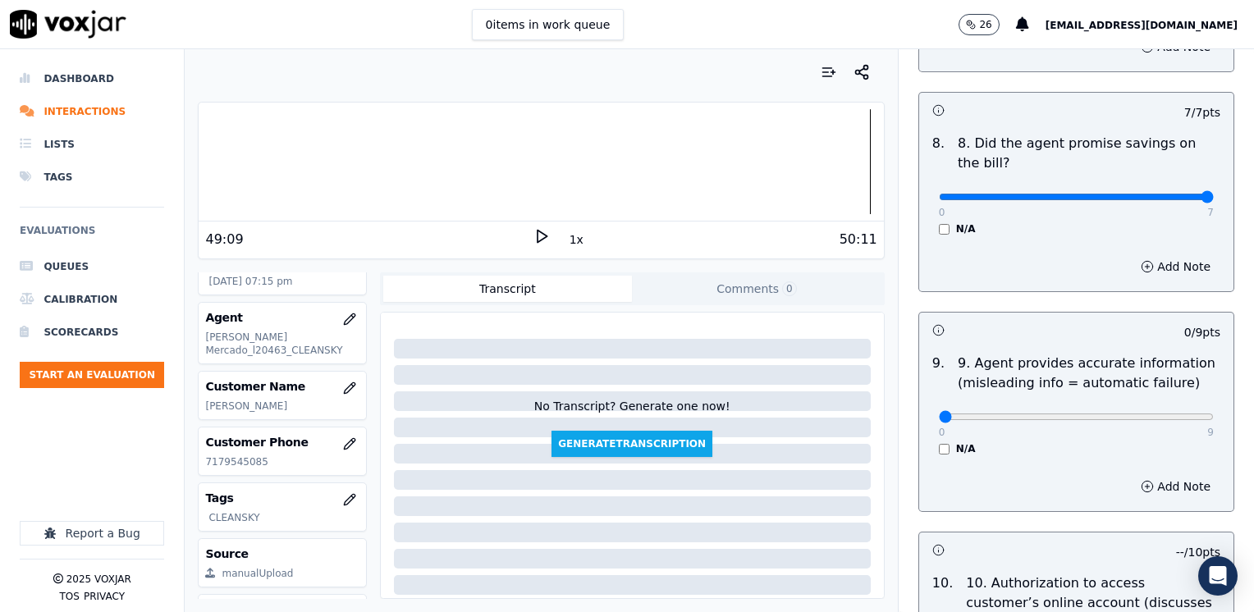
scroll to position [1806, 0]
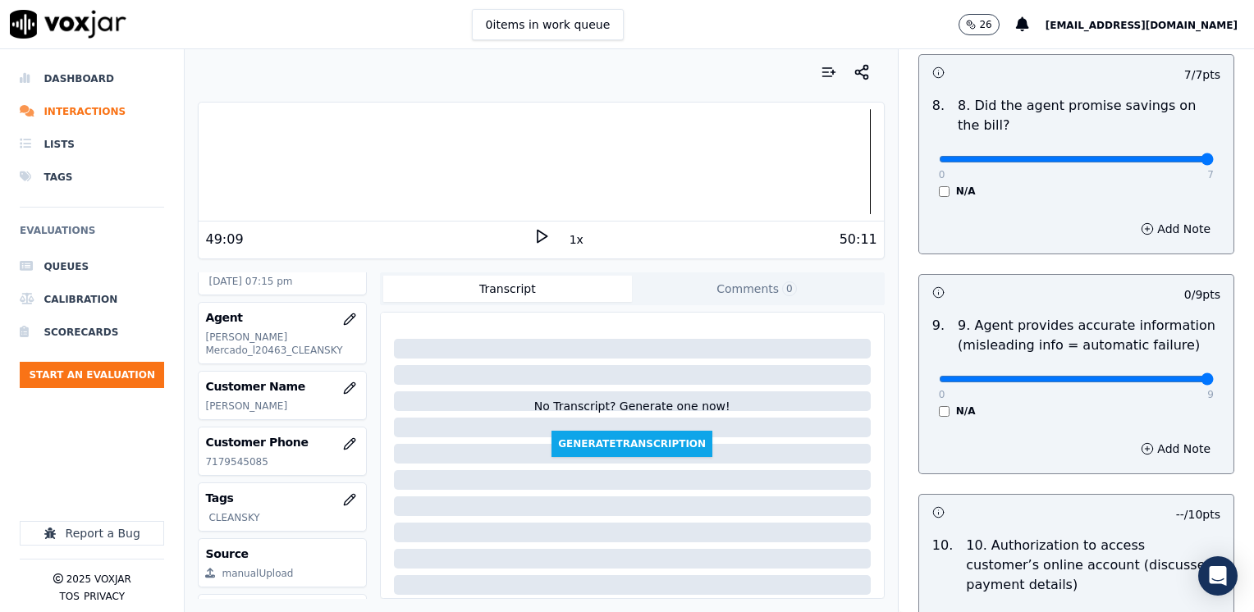
drag, startPoint x: 931, startPoint y: 336, endPoint x: 1257, endPoint y: 336, distance: 325.9
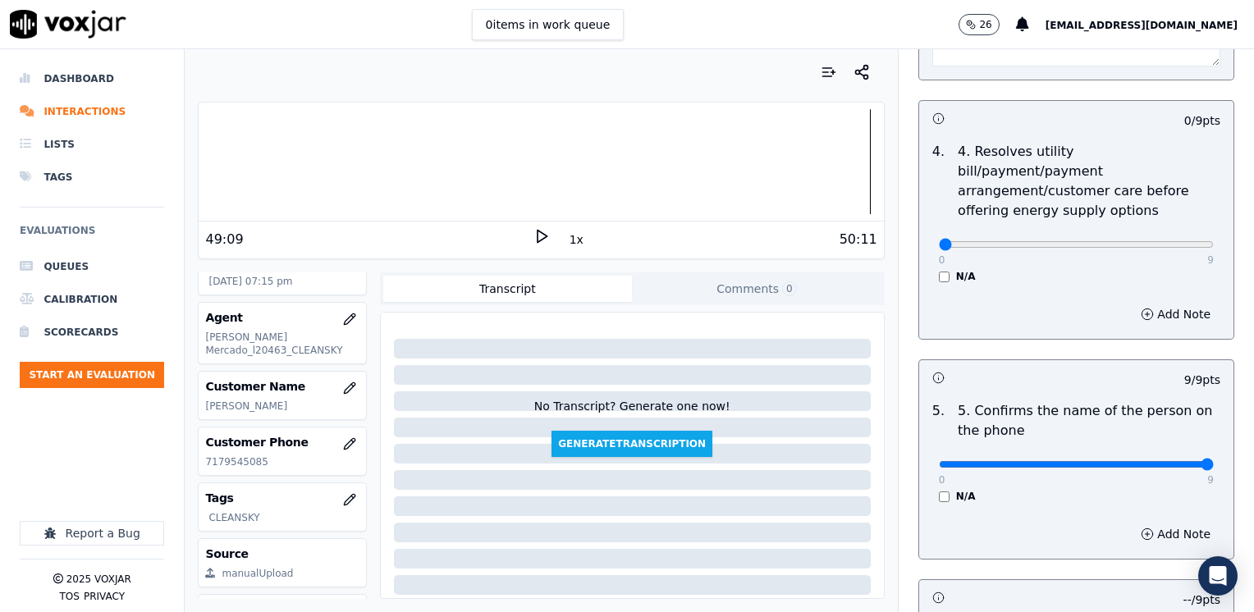
scroll to position [739, 0]
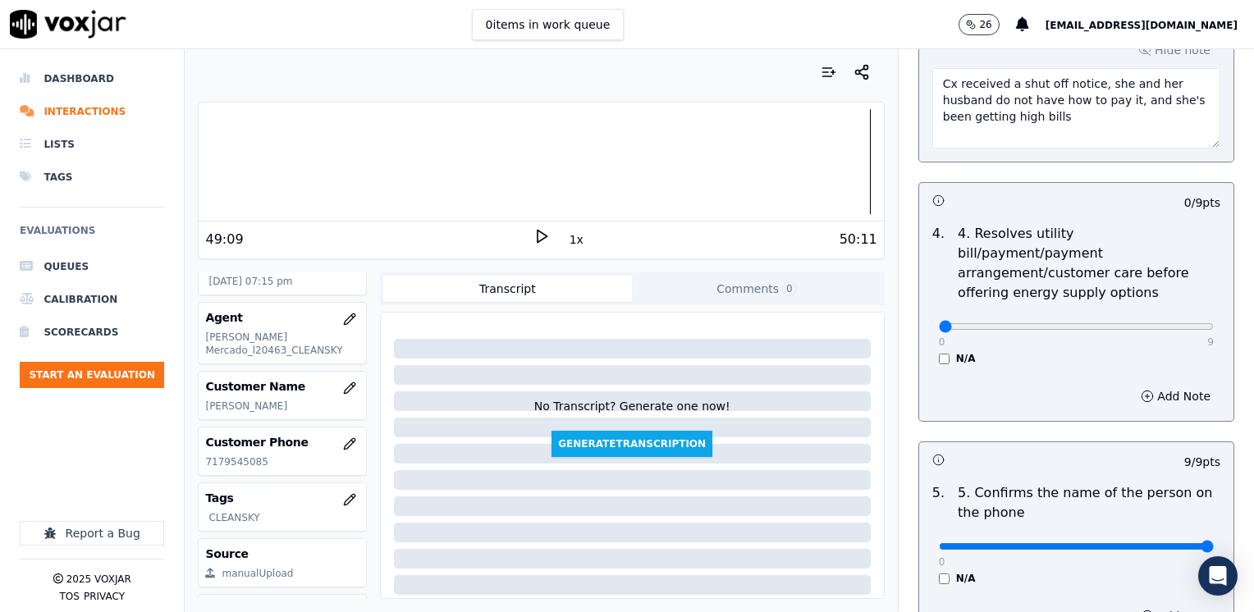
click at [1062, 114] on textarea "Cx received a shut off notice, she and her husband do not have how to pay it, a…" at bounding box center [1077, 108] width 288 height 80
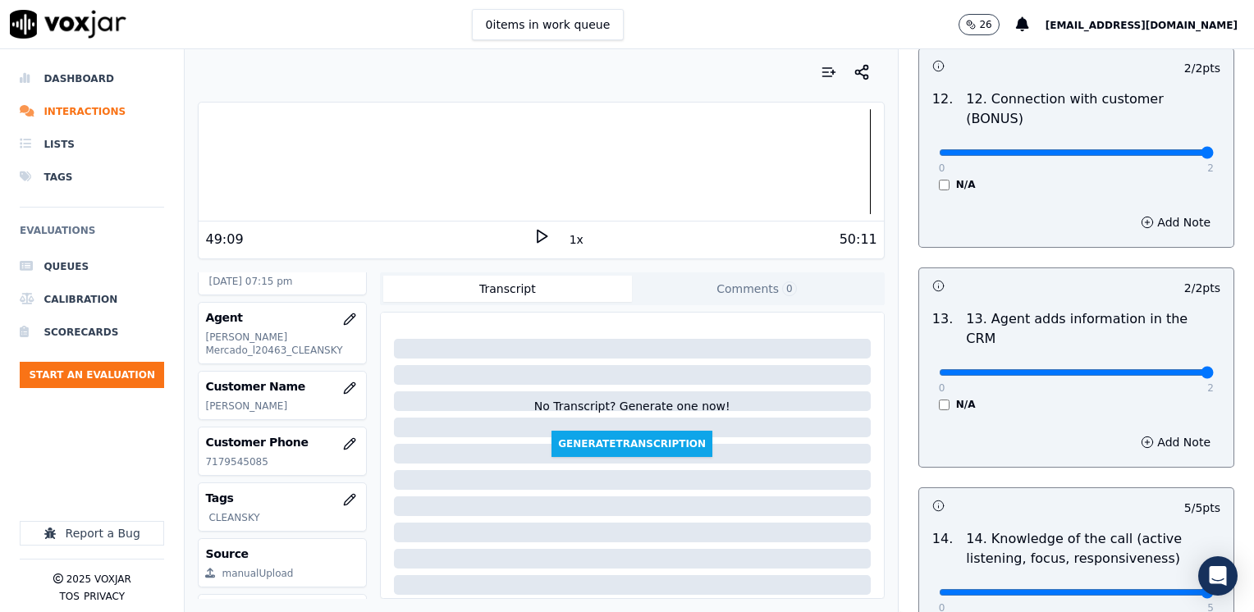
scroll to position [2840, 0]
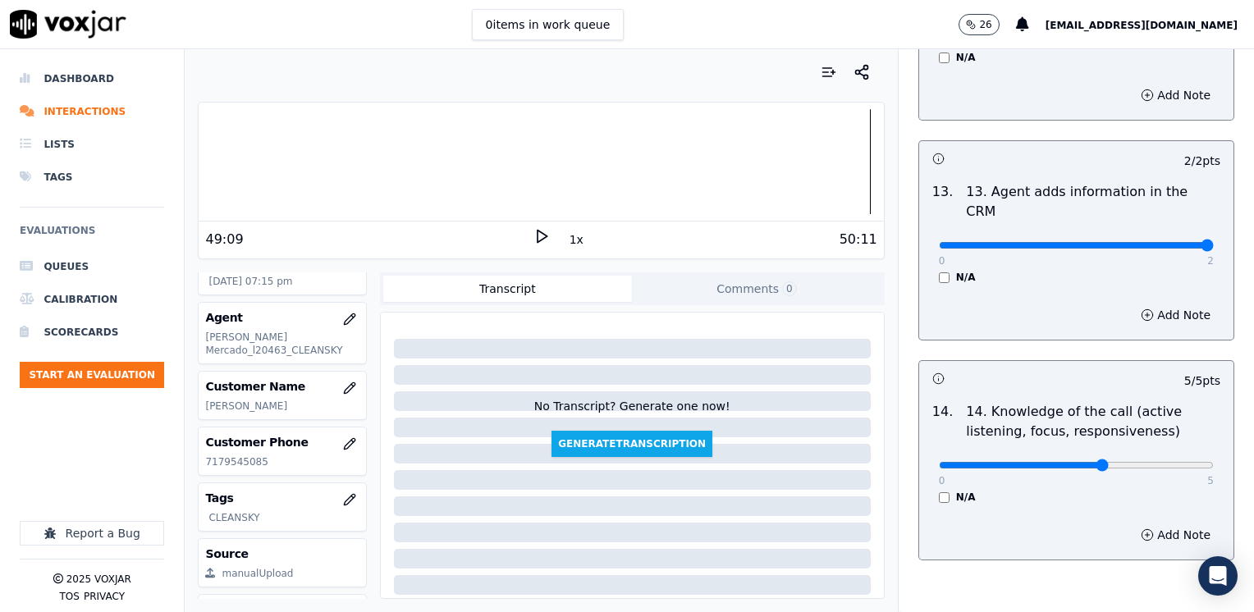
click at [1167, 524] on button "Add Note" at bounding box center [1175, 535] width 89 height 23
click at [1053, 553] on textarea at bounding box center [1077, 593] width 288 height 80
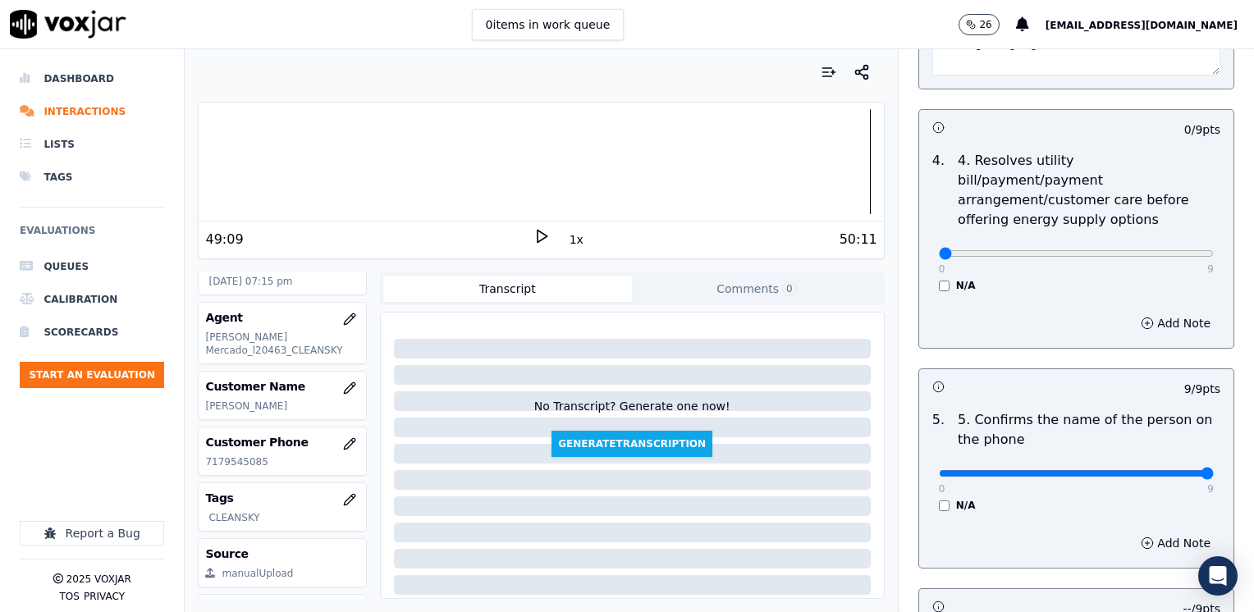
scroll to position [821, 0]
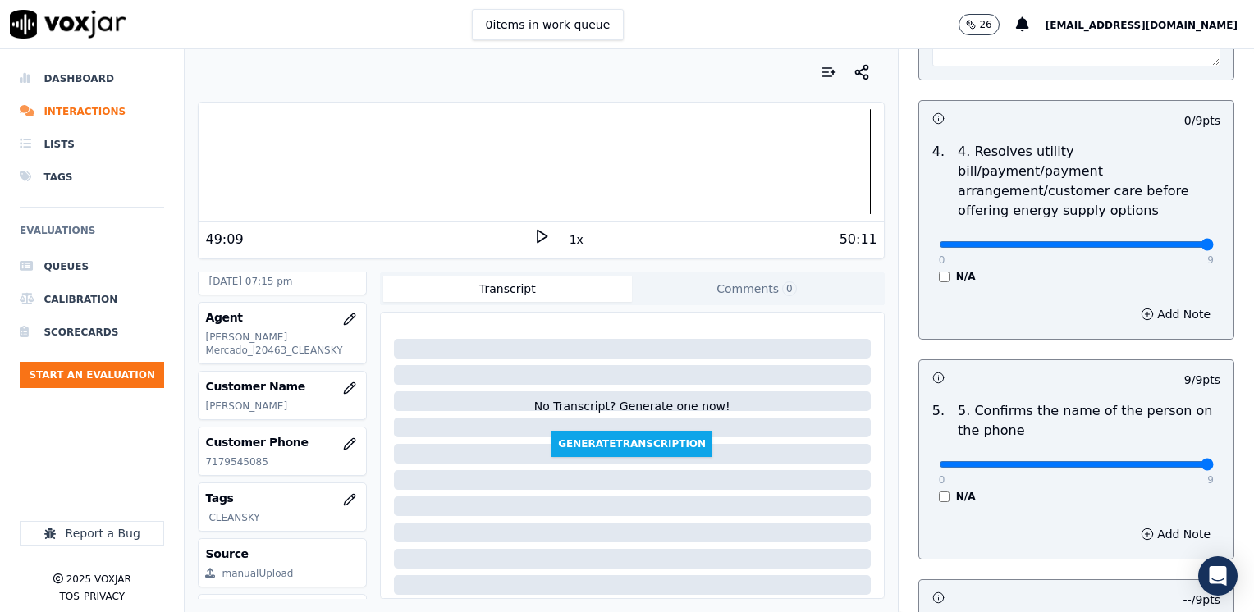
drag, startPoint x: 947, startPoint y: 222, endPoint x: 1257, endPoint y: 284, distance: 315.6
drag, startPoint x: 1134, startPoint y: 294, endPoint x: 1120, endPoint y: 304, distance: 17.1
click at [1135, 303] on button "Add Note" at bounding box center [1175, 314] width 89 height 23
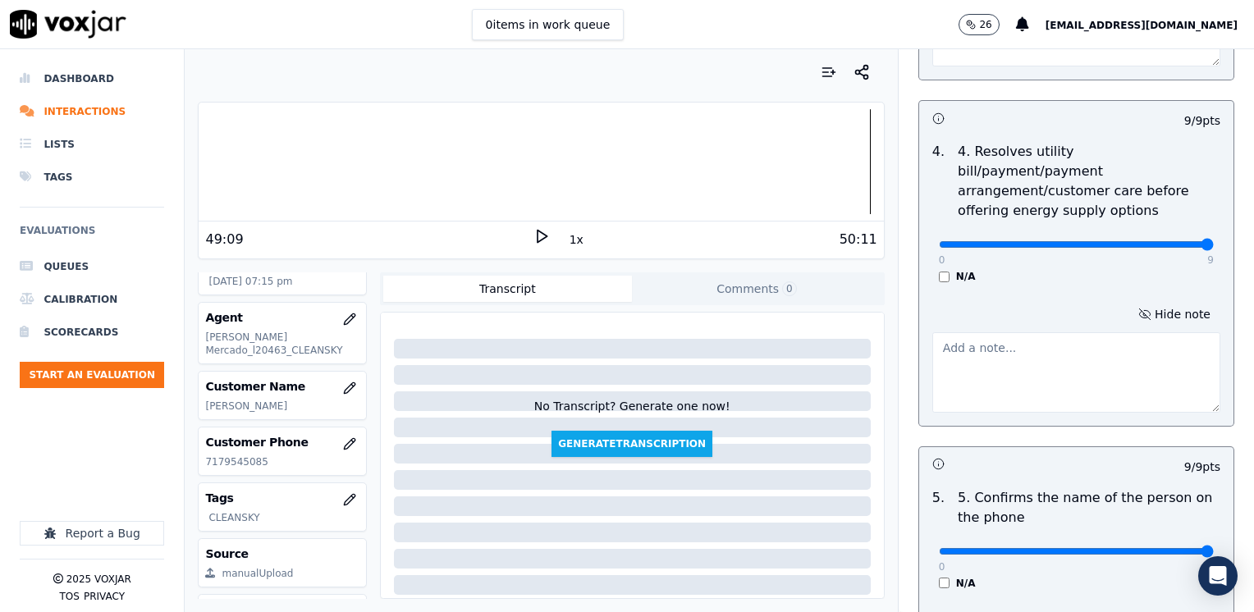
click at [933, 340] on textarea at bounding box center [1077, 372] width 288 height 80
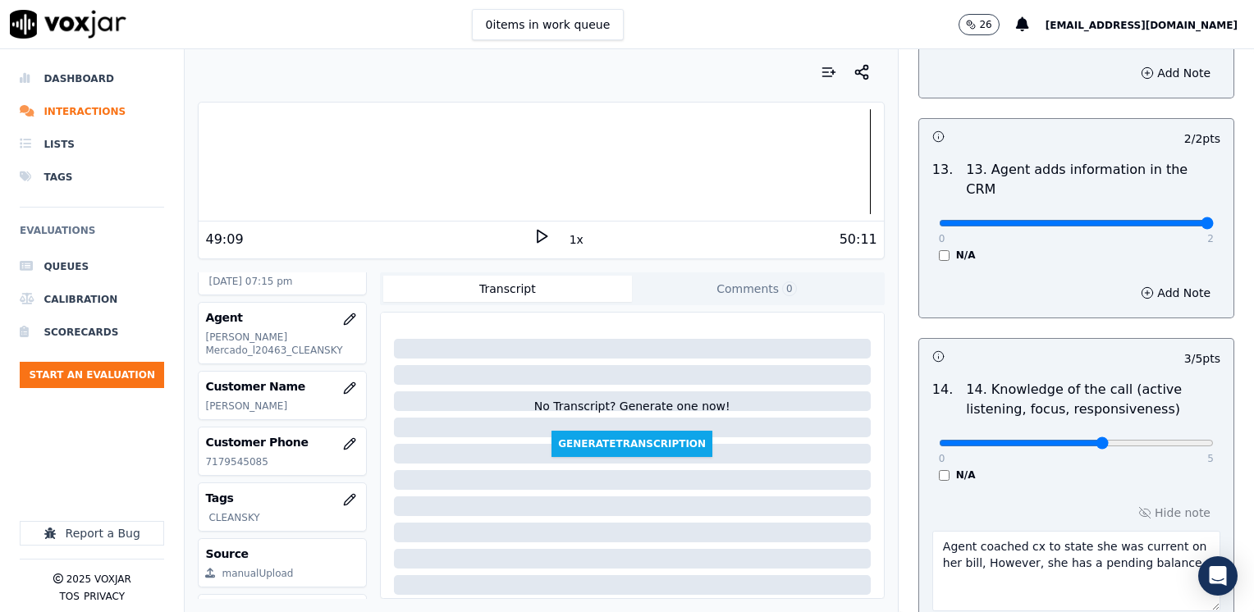
scroll to position [3013, 0]
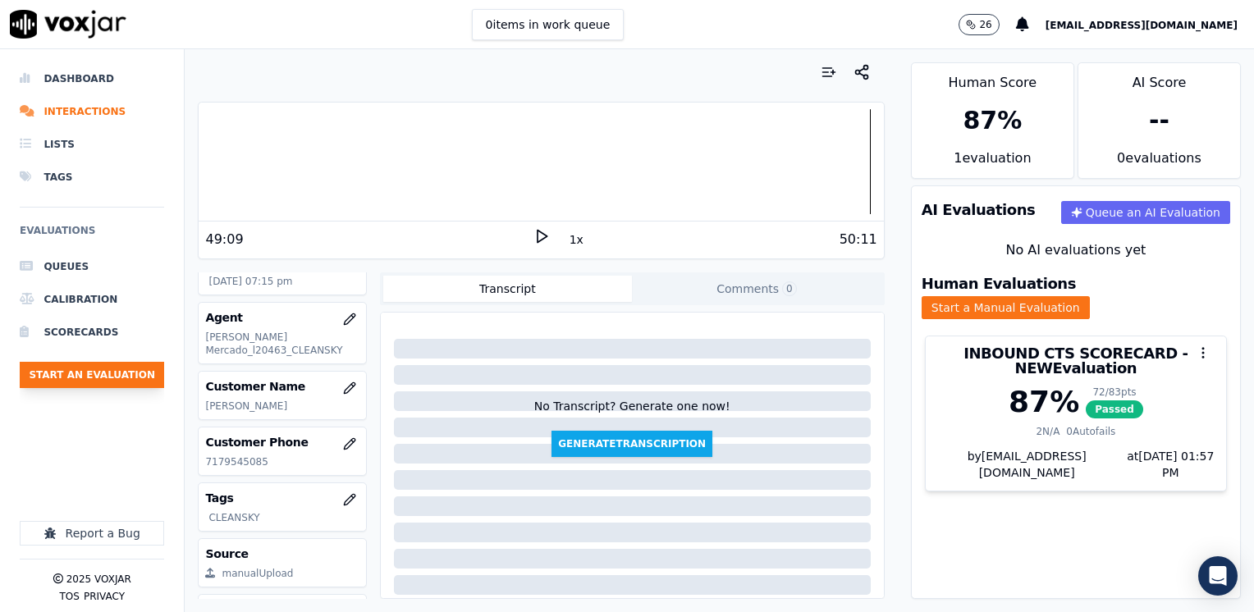
click at [94, 372] on button "Start an Evaluation" at bounding box center [92, 375] width 144 height 26
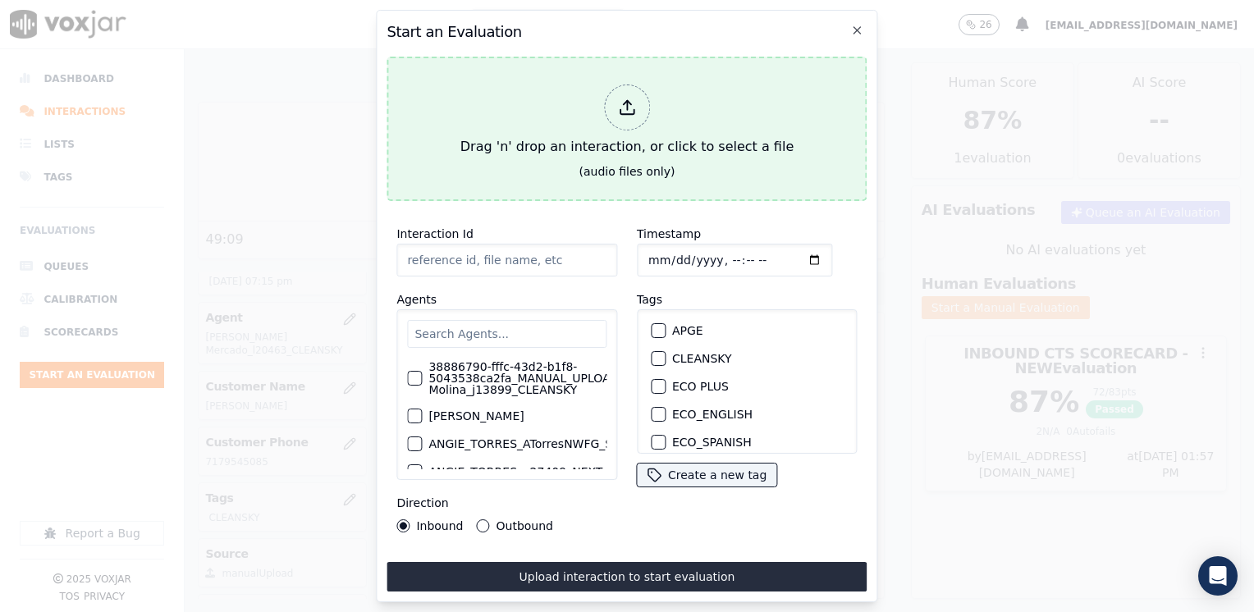
click at [627, 101] on line at bounding box center [627, 105] width 0 height 9
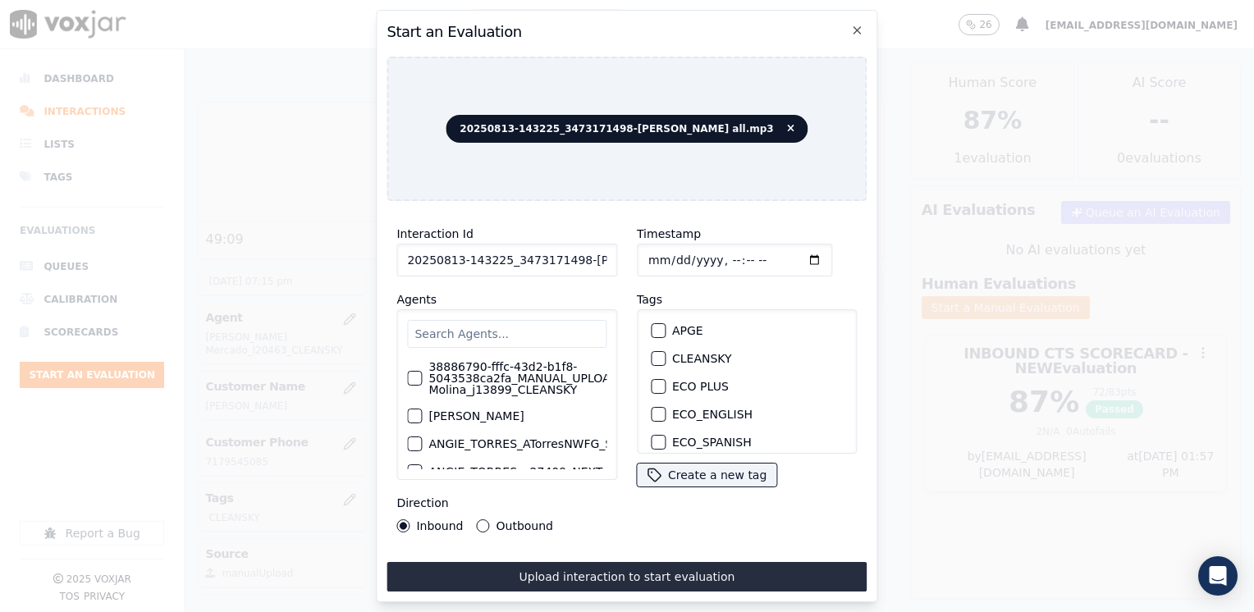
click at [530, 323] on input "text" at bounding box center [506, 334] width 199 height 28
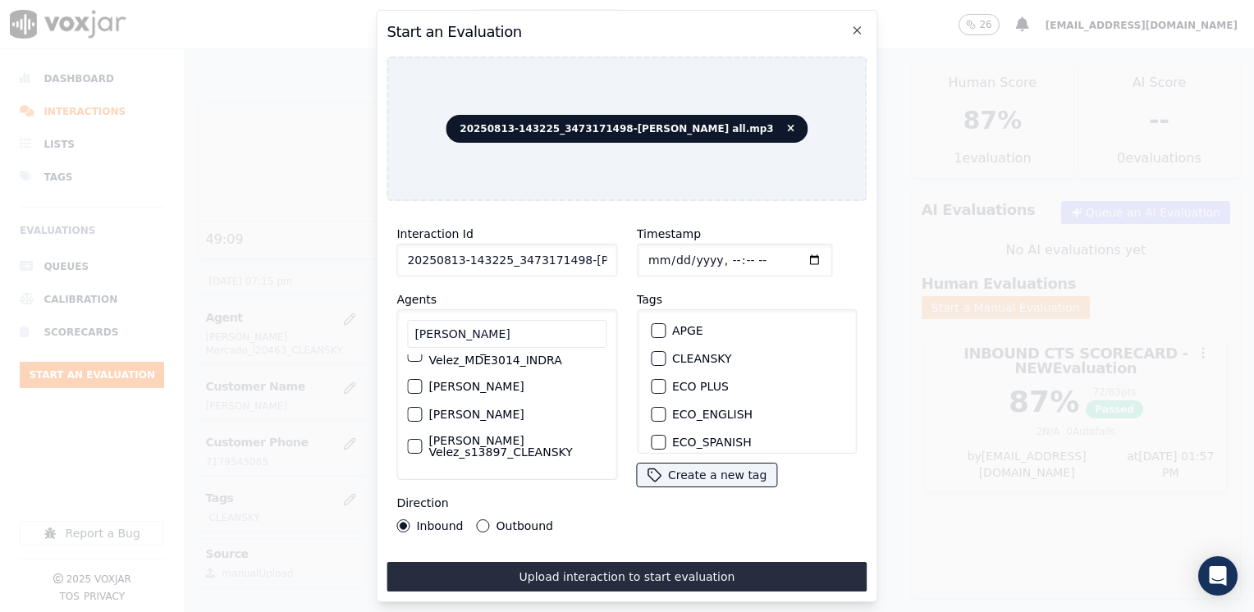
scroll to position [132, 0]
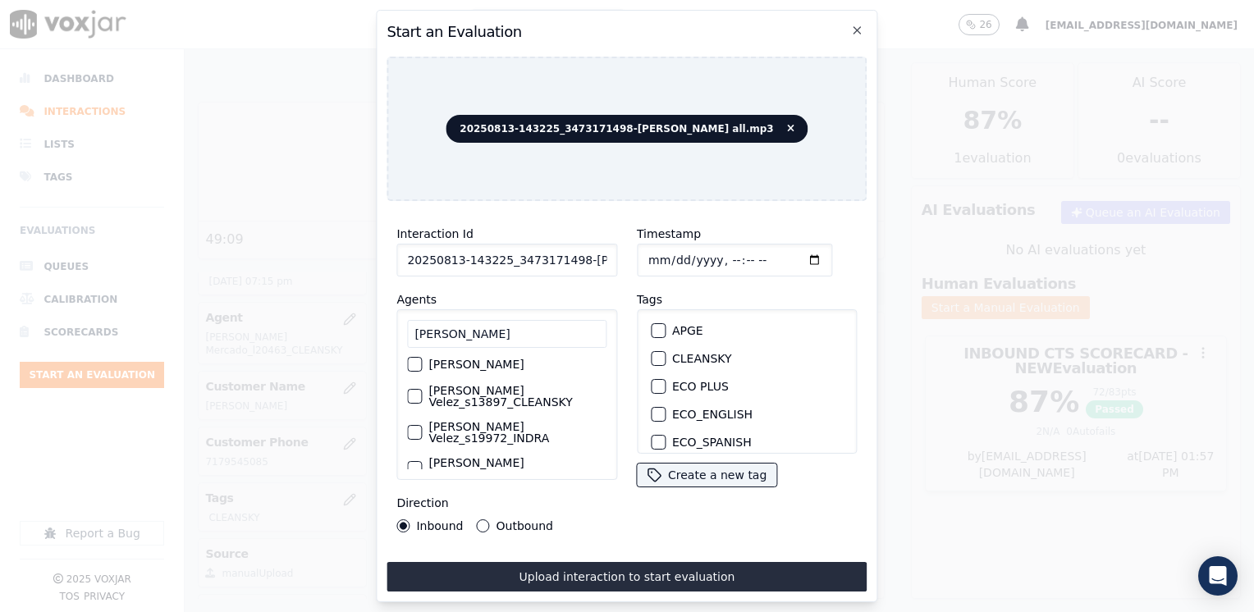
click at [416, 391] on div "button" at bounding box center [413, 396] width 11 height 11
click at [652, 353] on div "button" at bounding box center [657, 358] width 11 height 11
click at [791, 254] on input "Timestamp" at bounding box center [734, 260] width 195 height 33
click at [645, 521] on div "Timestamp Tags APGE CLEANSKY ECO PLUS ECO_ENGLISH ECO_SPANISH ELECTRA SPARK IND…" at bounding box center [747, 378] width 241 height 328
click at [471, 520] on div "Inbound Outbound" at bounding box center [475, 526] width 157 height 13
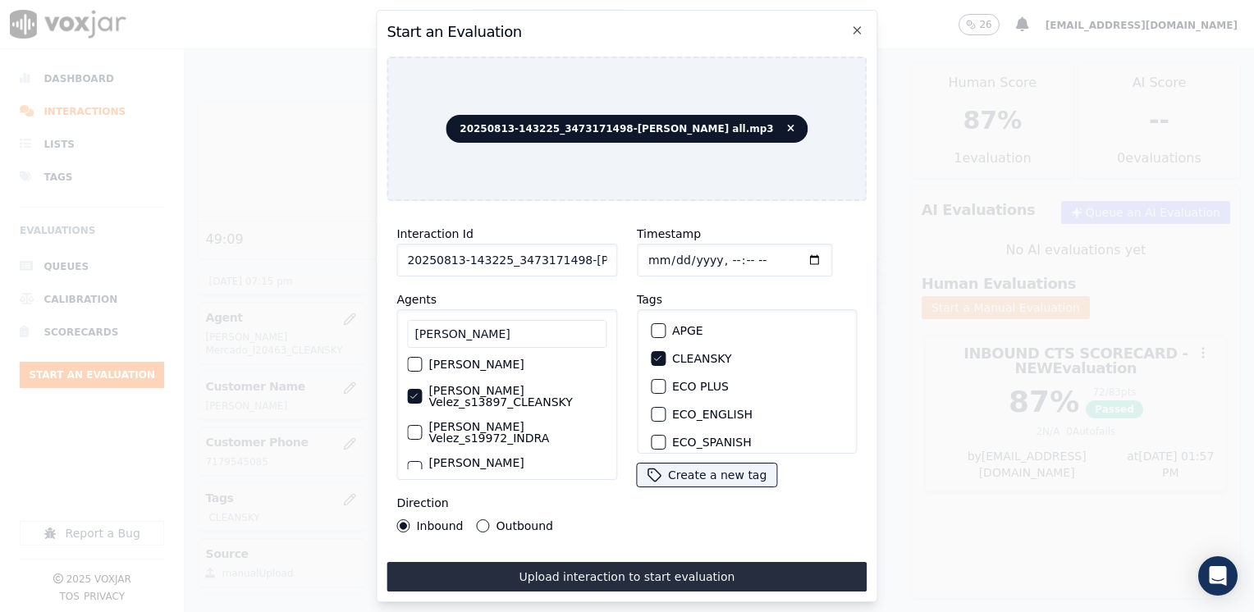
click at [481, 520] on button "Outbound" at bounding box center [483, 526] width 13 height 13
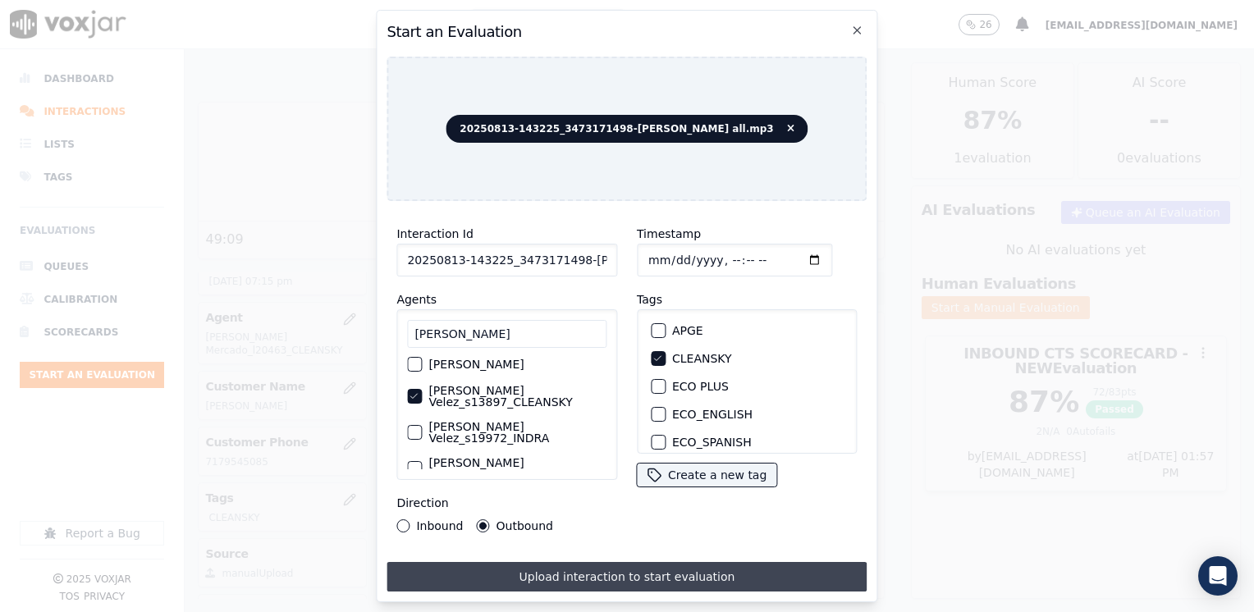
click at [658, 580] on button "Upload interaction to start evaluation" at bounding box center [627, 577] width 480 height 30
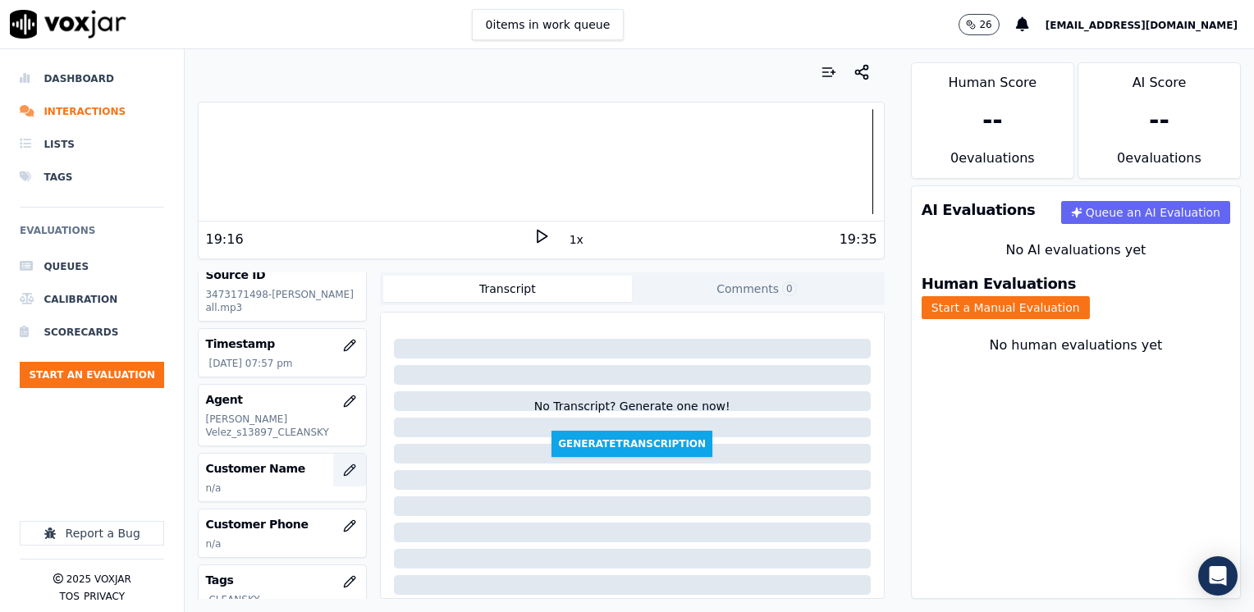
click at [327, 472] on div "Customer Name n/a" at bounding box center [282, 478] width 167 height 48
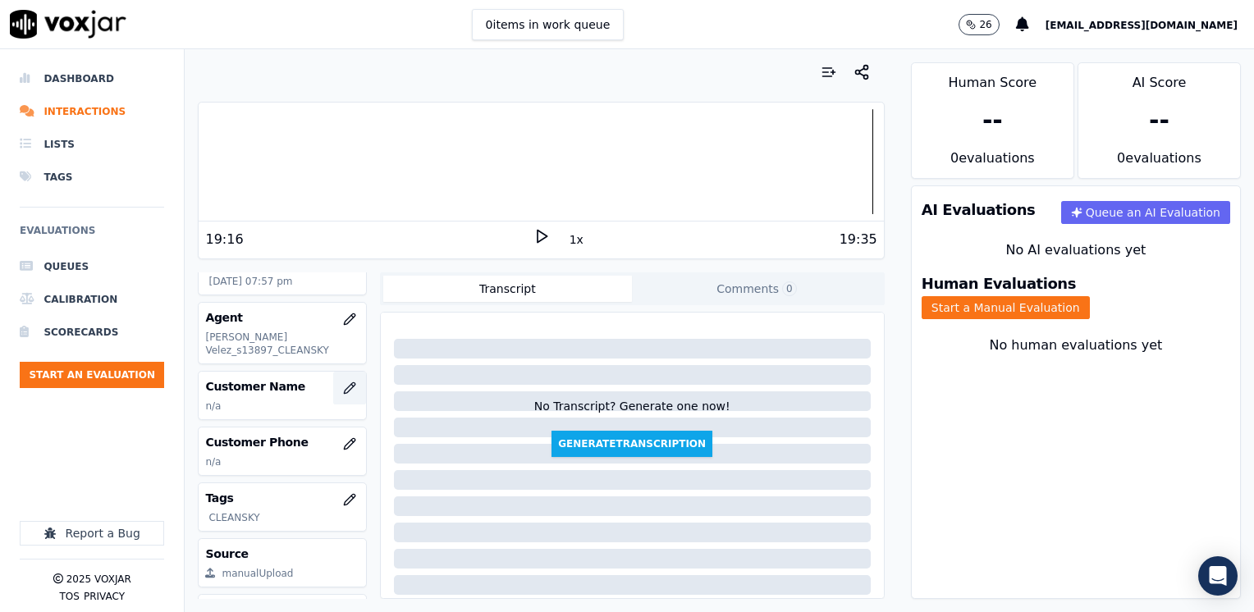
click at [342, 387] on button "button" at bounding box center [349, 388] width 33 height 33
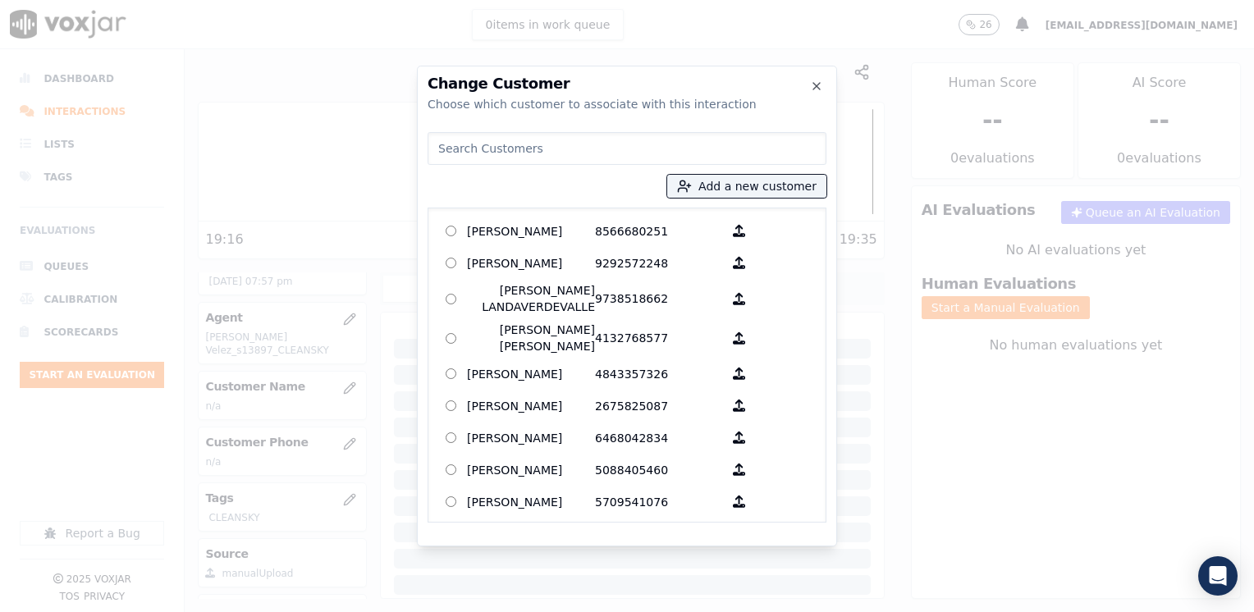
click at [676, 149] on input at bounding box center [627, 148] width 399 height 33
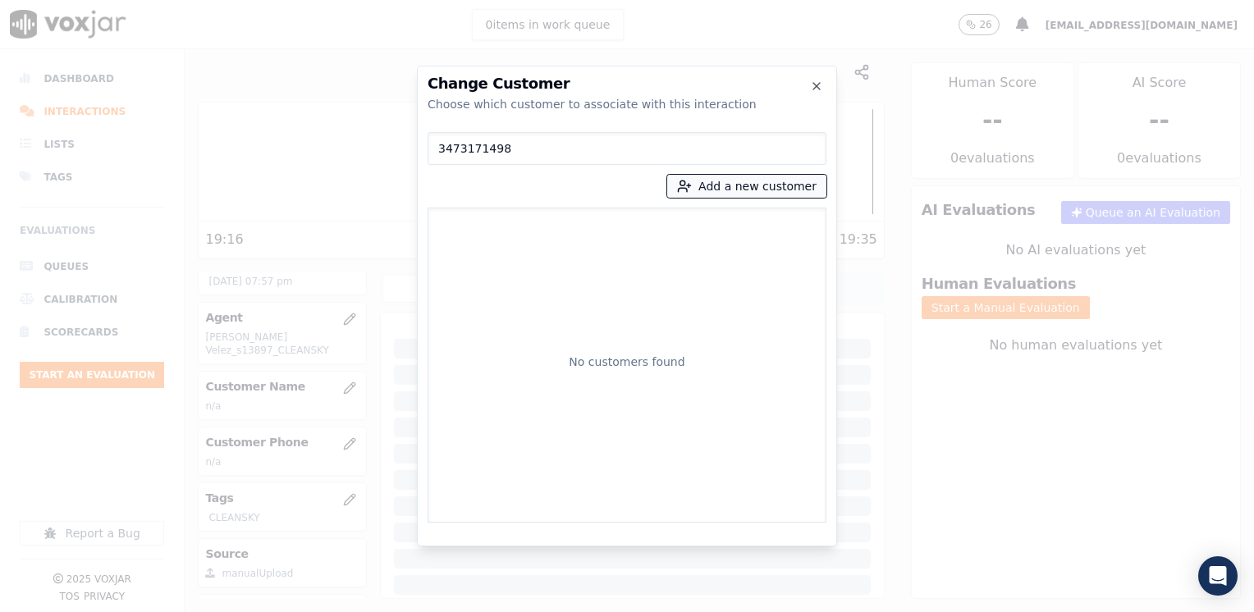
click at [767, 186] on button "Add a new customer" at bounding box center [746, 186] width 159 height 23
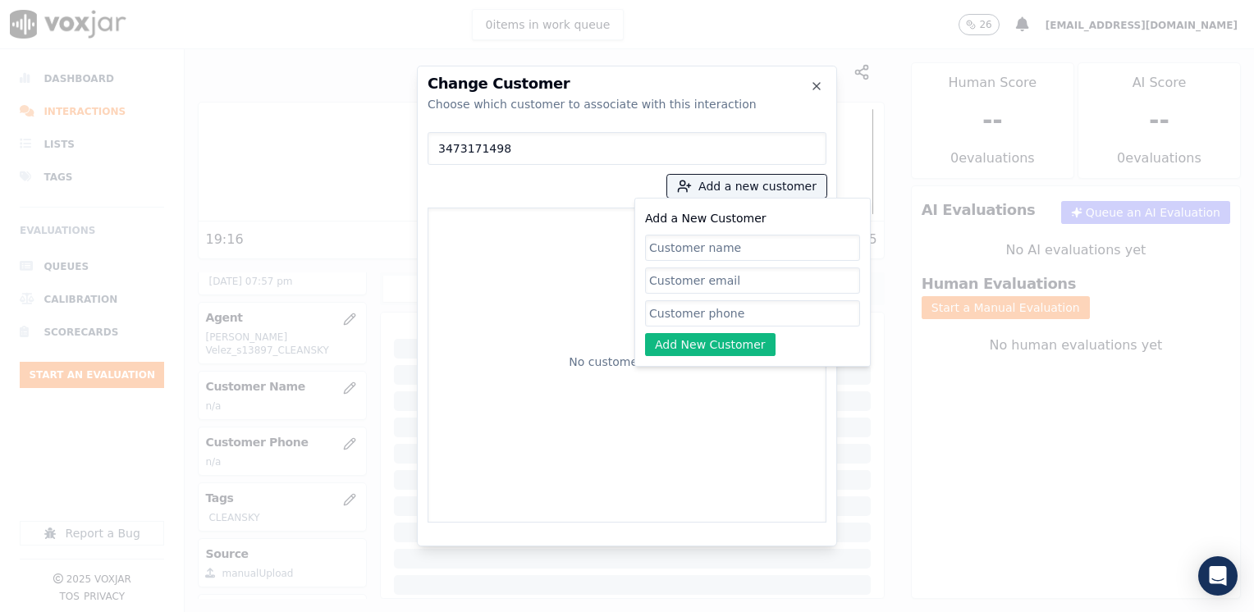
click at [694, 314] on input "Add a New Customer" at bounding box center [752, 313] width 215 height 26
paste input "3473171498"
click at [752, 250] on input "Add a New Customer" at bounding box center [752, 248] width 215 height 26
paste input "[PERSON_NAME]"
click at [726, 337] on button "Add New Customer" at bounding box center [710, 344] width 131 height 23
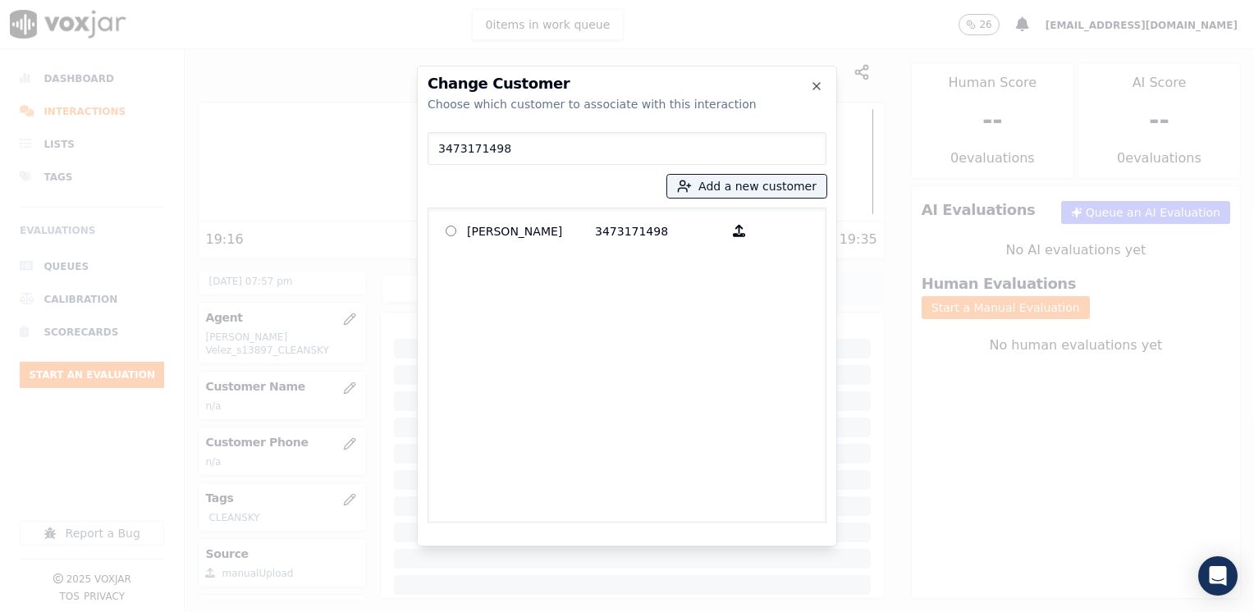
click at [528, 241] on p "[PERSON_NAME]" at bounding box center [531, 230] width 128 height 25
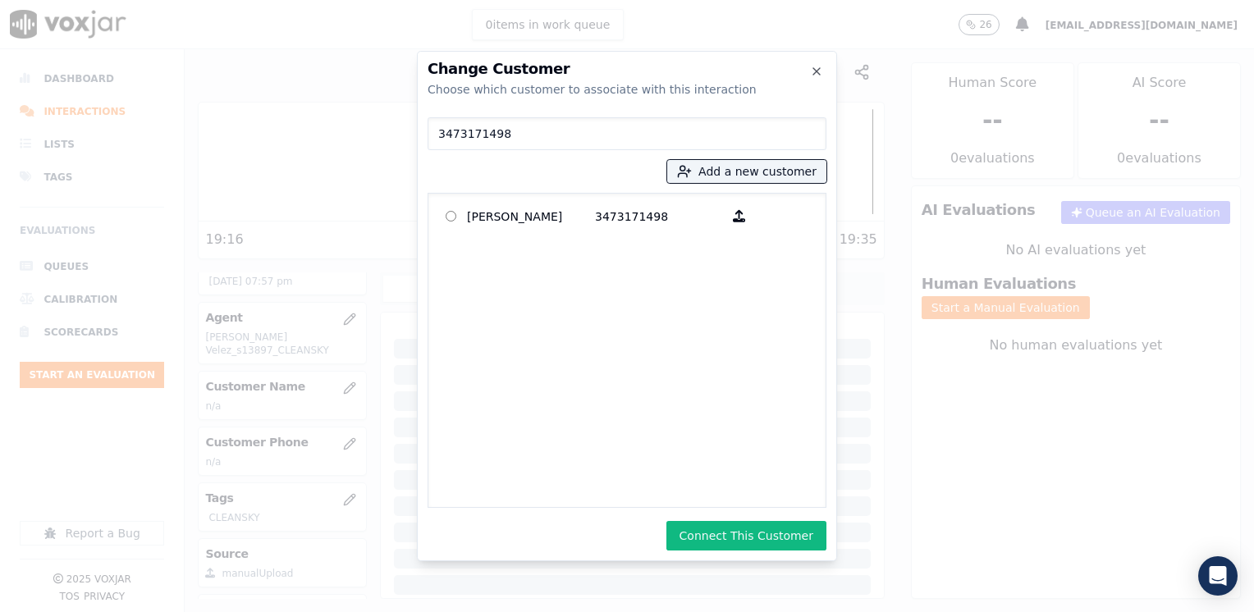
click at [777, 553] on div "Change Customer Choose which customer to associate with this interaction 347317…" at bounding box center [627, 306] width 420 height 511
click at [777, 541] on button "Connect This Customer" at bounding box center [747, 536] width 160 height 30
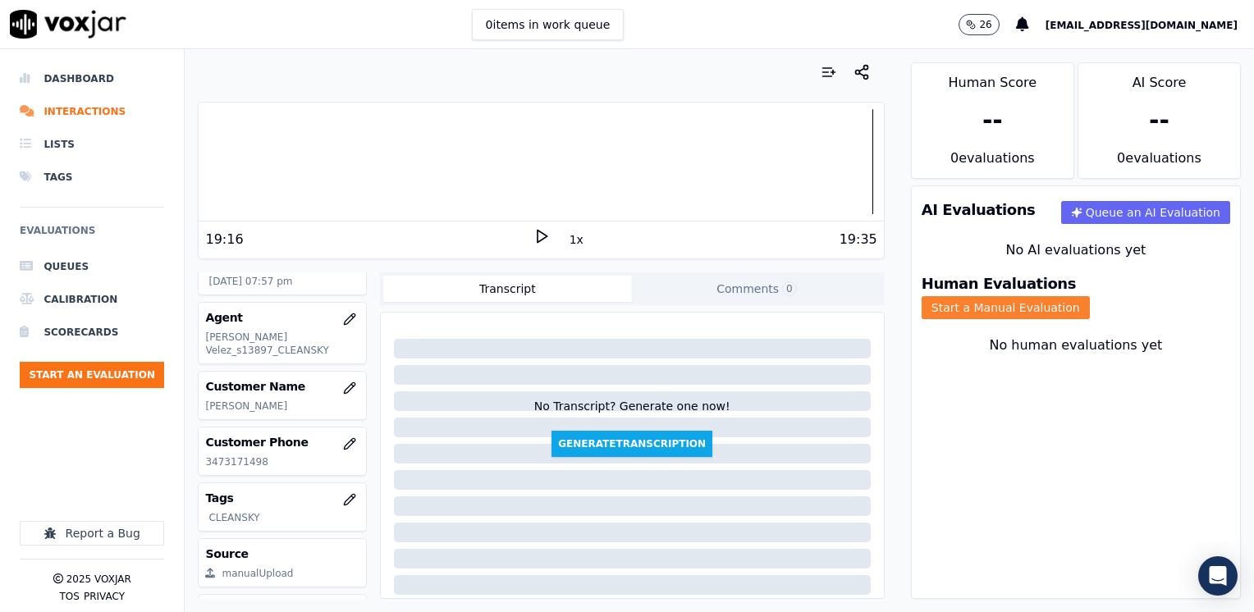
click at [1090, 297] on button "Start a Manual Evaluation" at bounding box center [1006, 307] width 168 height 23
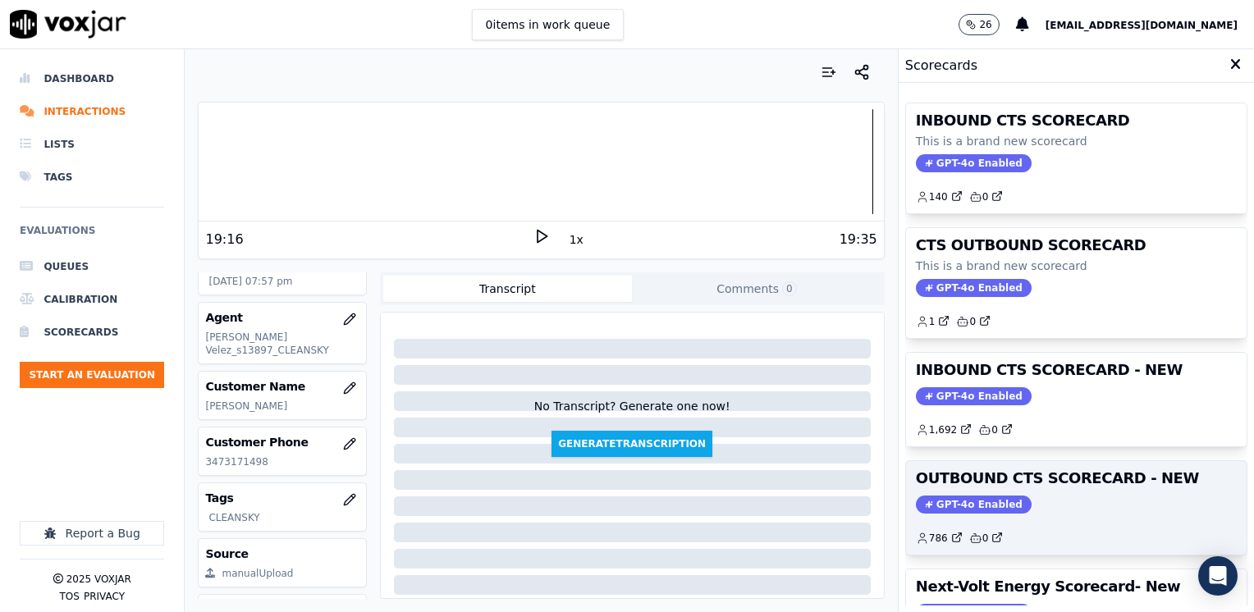
click at [954, 498] on span "GPT-4o Enabled" at bounding box center [974, 505] width 116 height 18
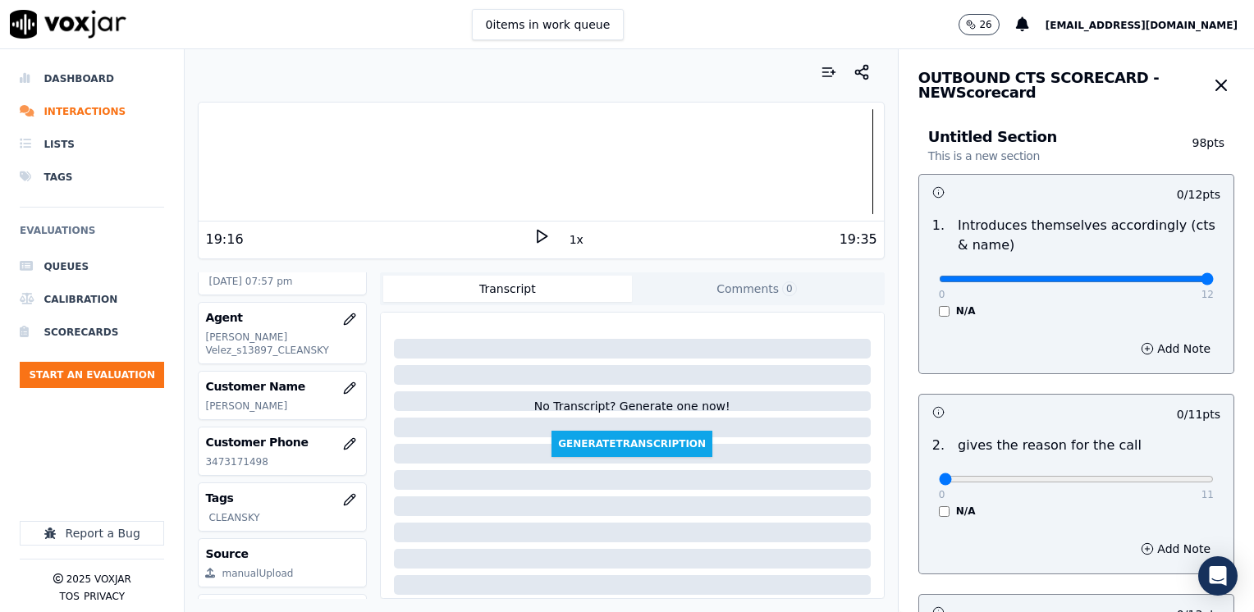
drag, startPoint x: 933, startPoint y: 281, endPoint x: 1257, endPoint y: 319, distance: 325.8
click at [1214, 282] on input "range" at bounding box center [1076, 279] width 275 height 7
drag, startPoint x: 930, startPoint y: 483, endPoint x: 1257, endPoint y: 477, distance: 326.8
click at [1214, 282] on input "range" at bounding box center [1076, 279] width 275 height 7
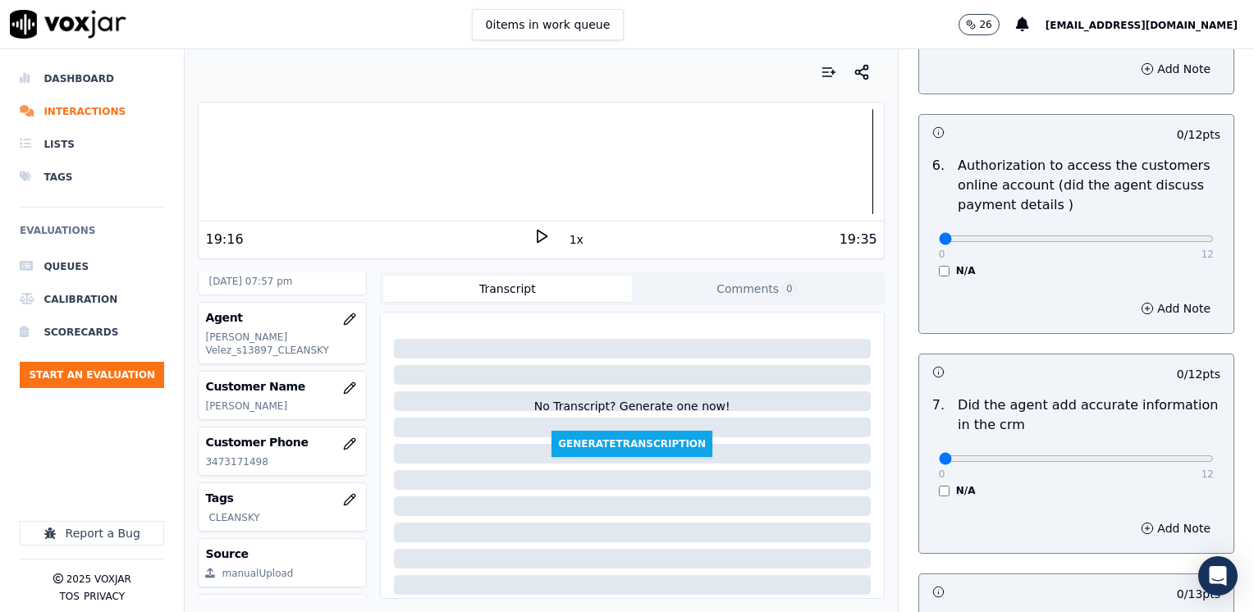
scroll to position [1435, 0]
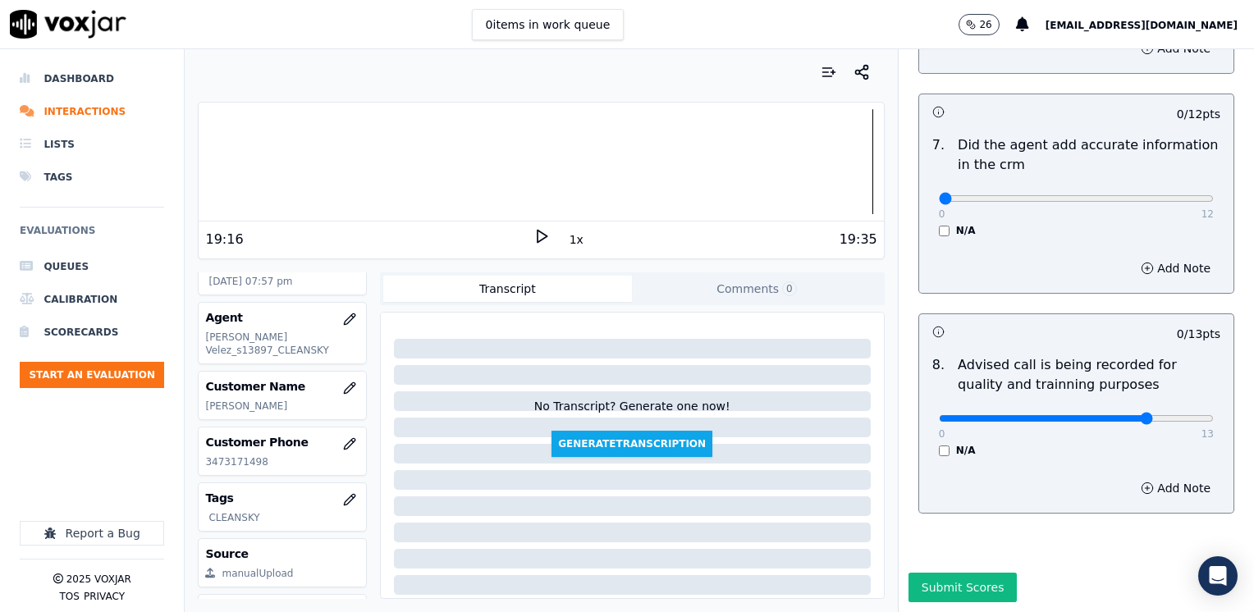
drag, startPoint x: 933, startPoint y: 164, endPoint x: 1207, endPoint y: 97, distance: 282.3
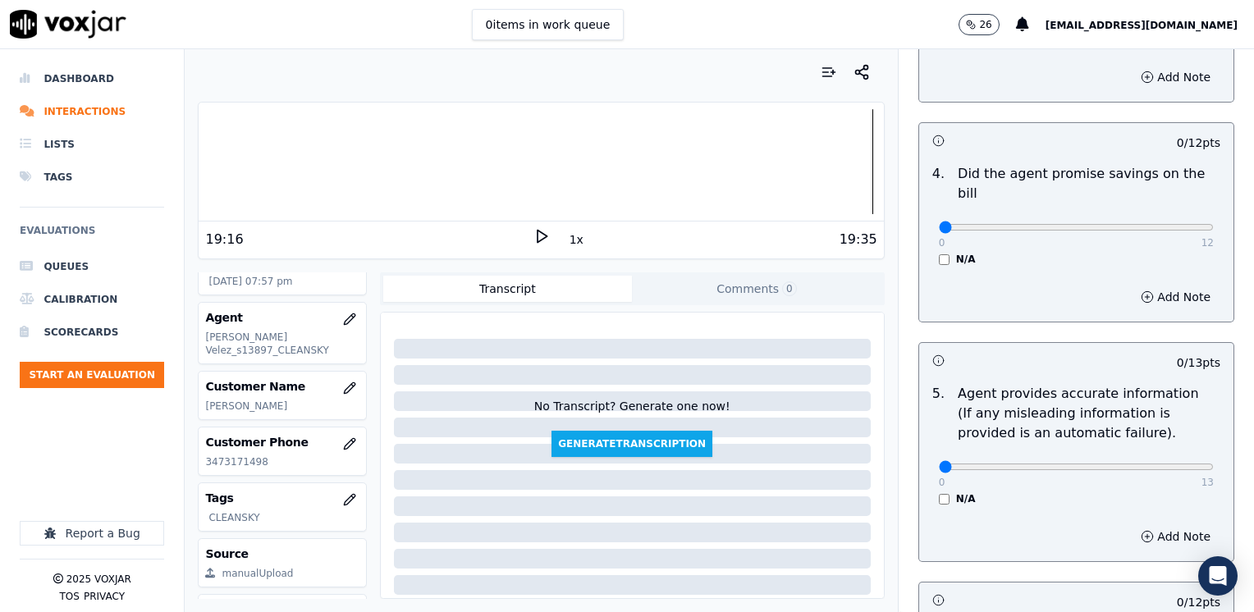
scroll to position [614, 0]
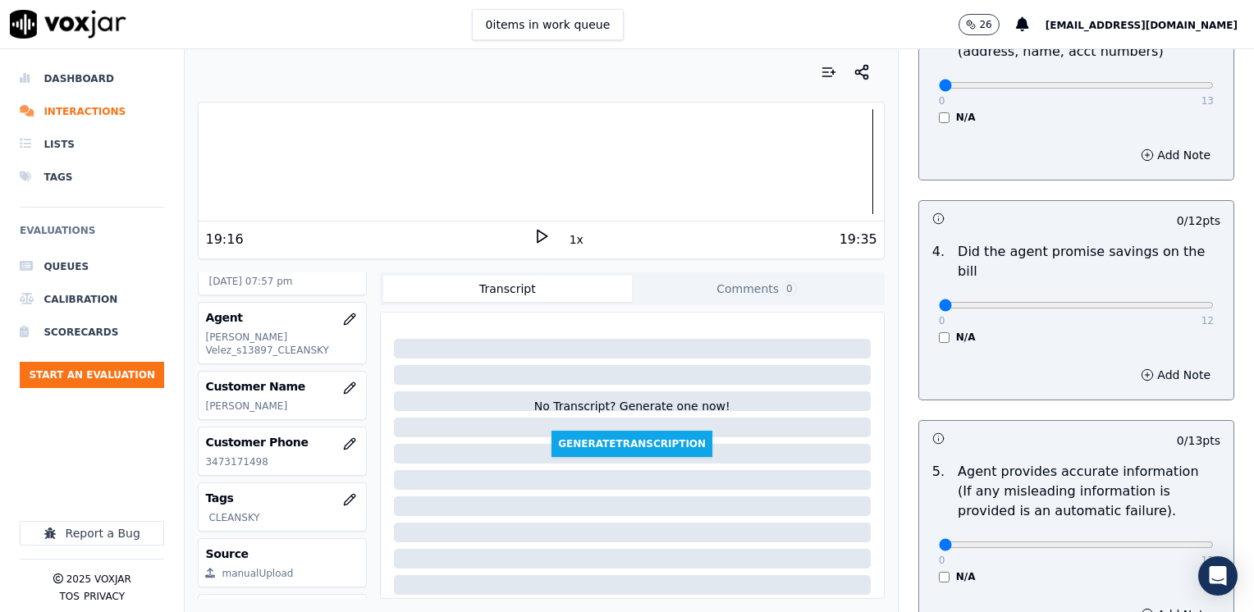
drag, startPoint x: 920, startPoint y: 284, endPoint x: 1178, endPoint y: 274, distance: 258.0
click at [1178, 282] on div "0 12 N/A" at bounding box center [1076, 313] width 301 height 62
click at [990, 331] on div "N/A" at bounding box center [1076, 337] width 275 height 13
drag, startPoint x: 931, startPoint y: 287, endPoint x: 1240, endPoint y: 305, distance: 310.1
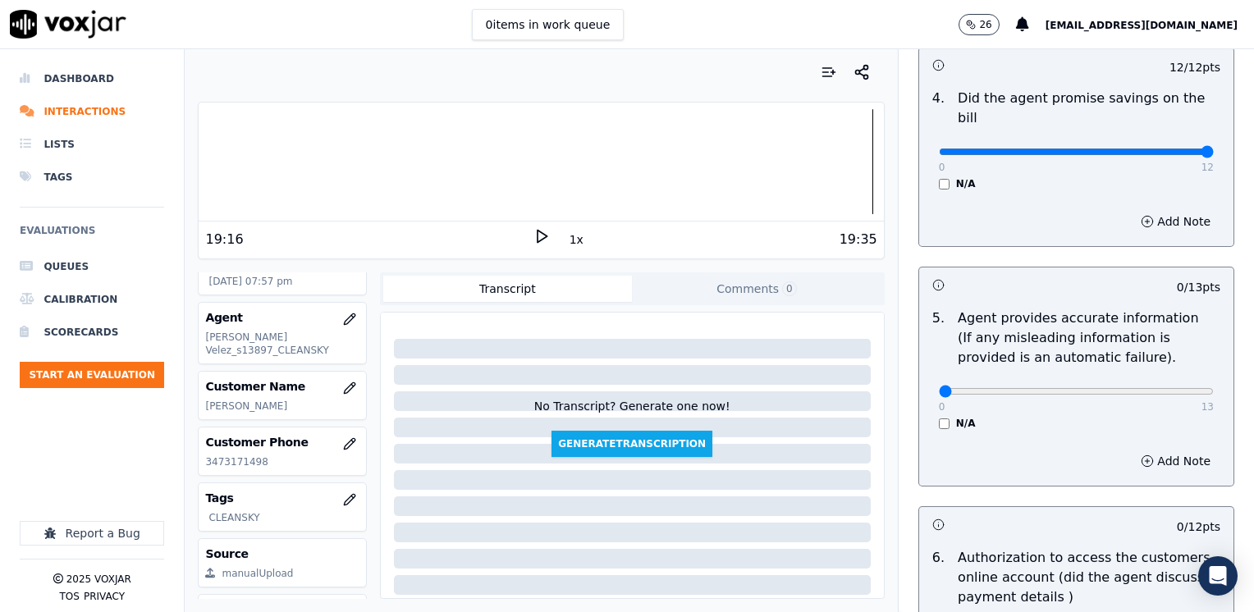
scroll to position [778, 0]
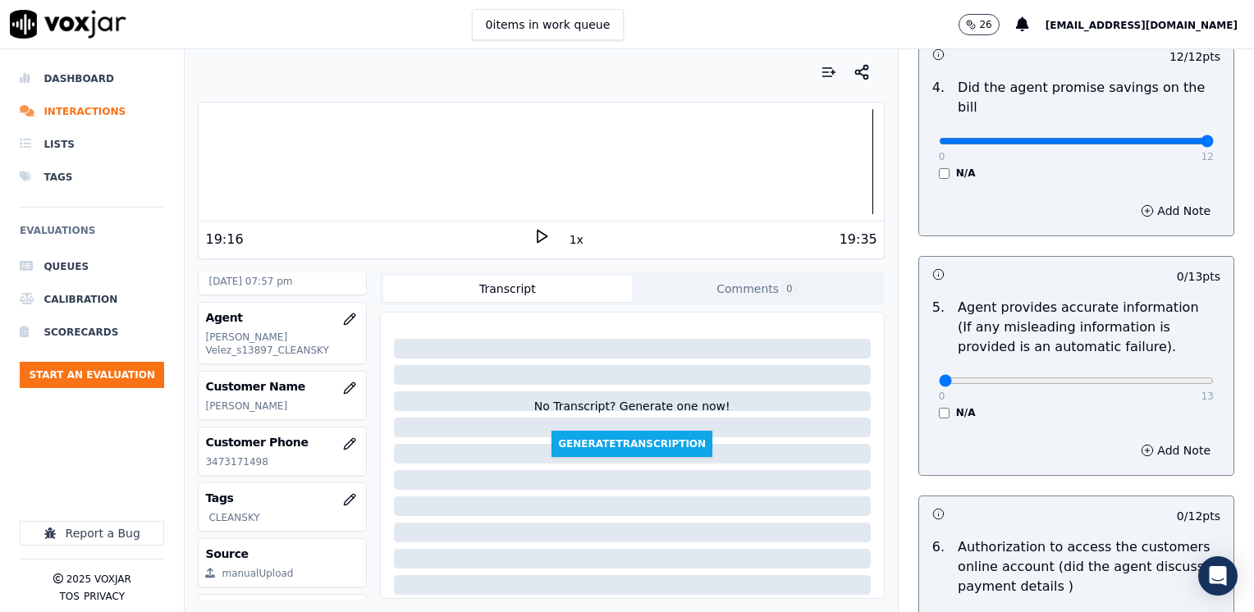
click at [1130, 369] on div "0 13 N/A" at bounding box center [1076, 388] width 301 height 62
click at [1149, 439] on button "Add Note" at bounding box center [1175, 450] width 89 height 23
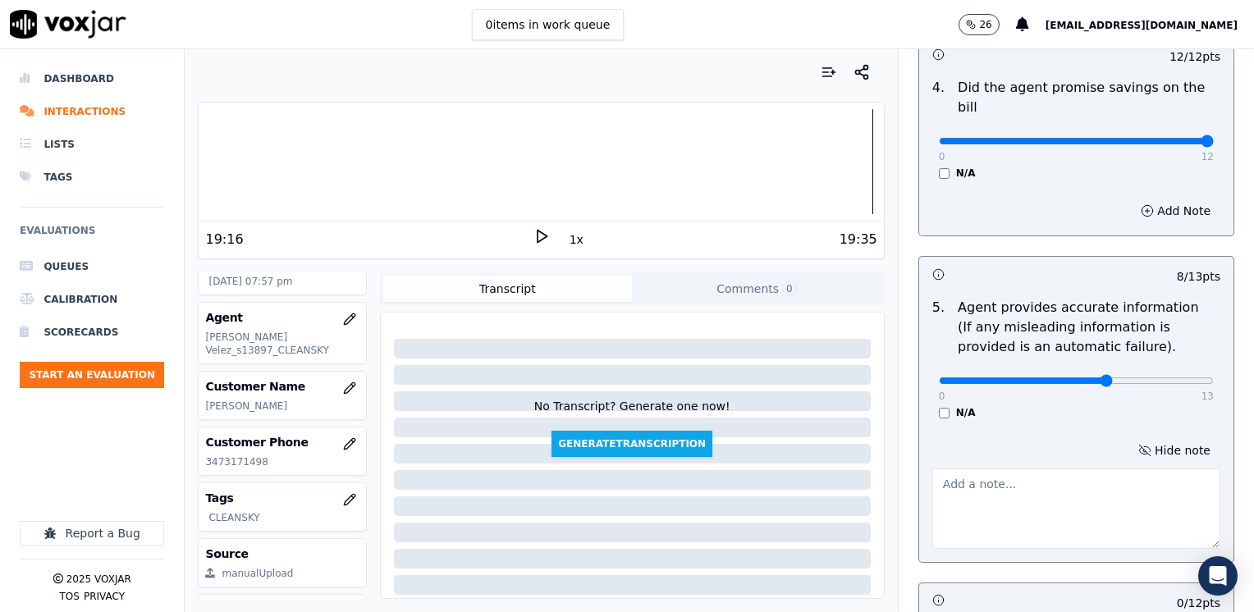
click at [1020, 502] on textarea at bounding box center [1077, 509] width 288 height 80
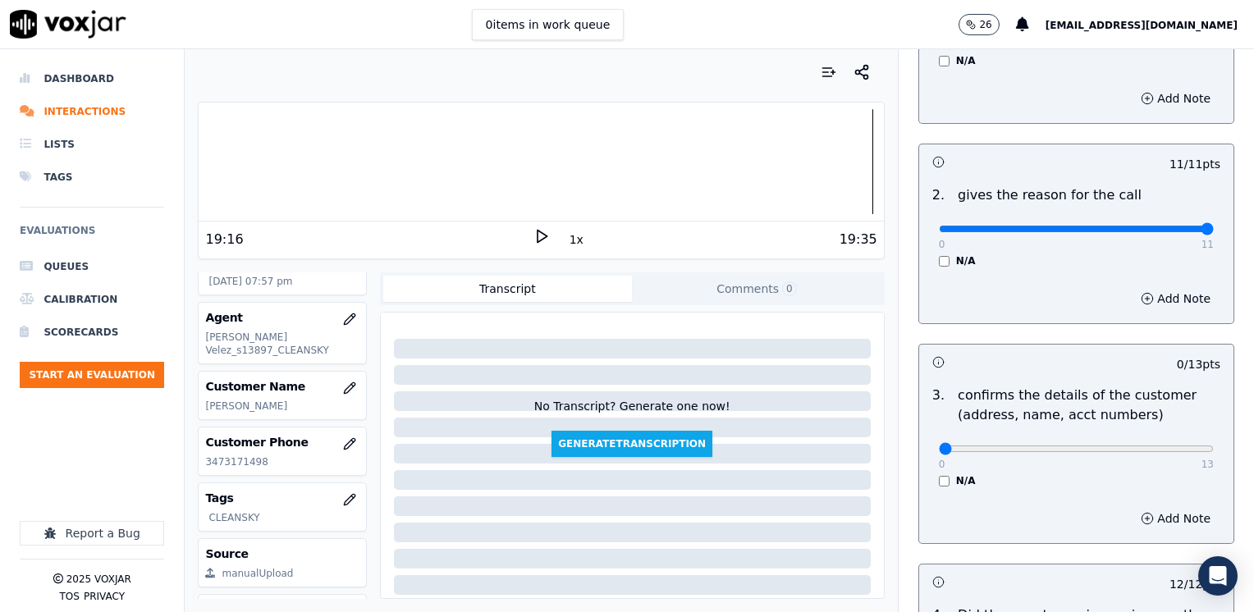
scroll to position [204, 0]
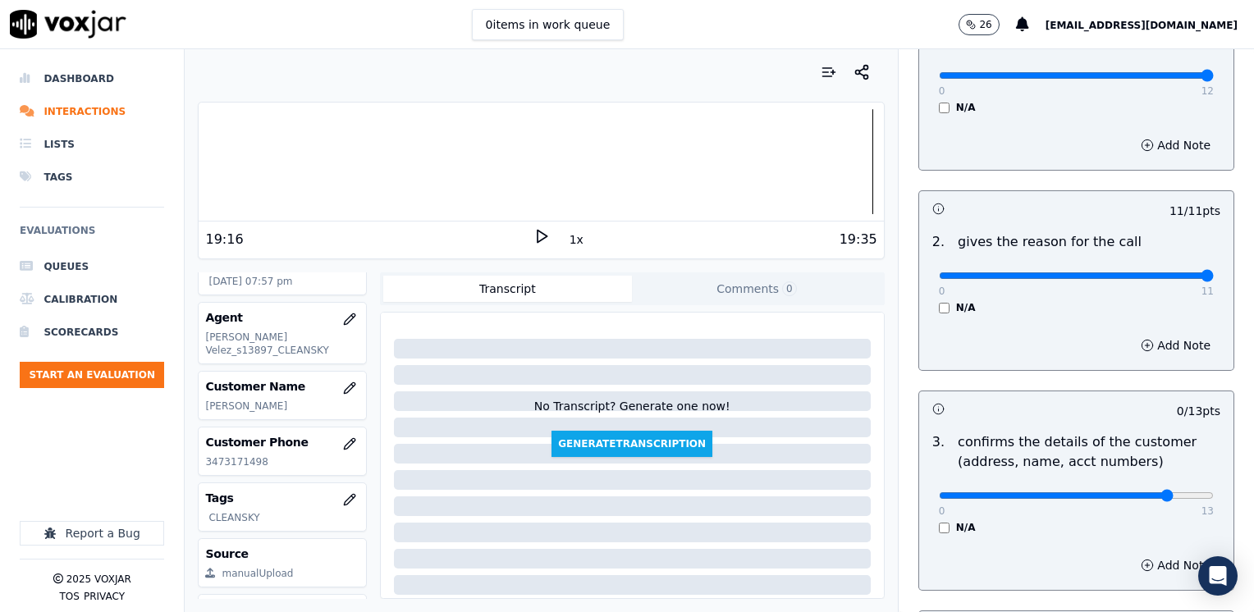
click at [1129, 79] on input "range" at bounding box center [1076, 75] width 275 height 7
click at [1121, 488] on div "0 13" at bounding box center [1076, 495] width 275 height 20
click at [1112, 79] on input "range" at bounding box center [1076, 75] width 275 height 7
click at [1145, 567] on button "Add Note" at bounding box center [1175, 565] width 89 height 23
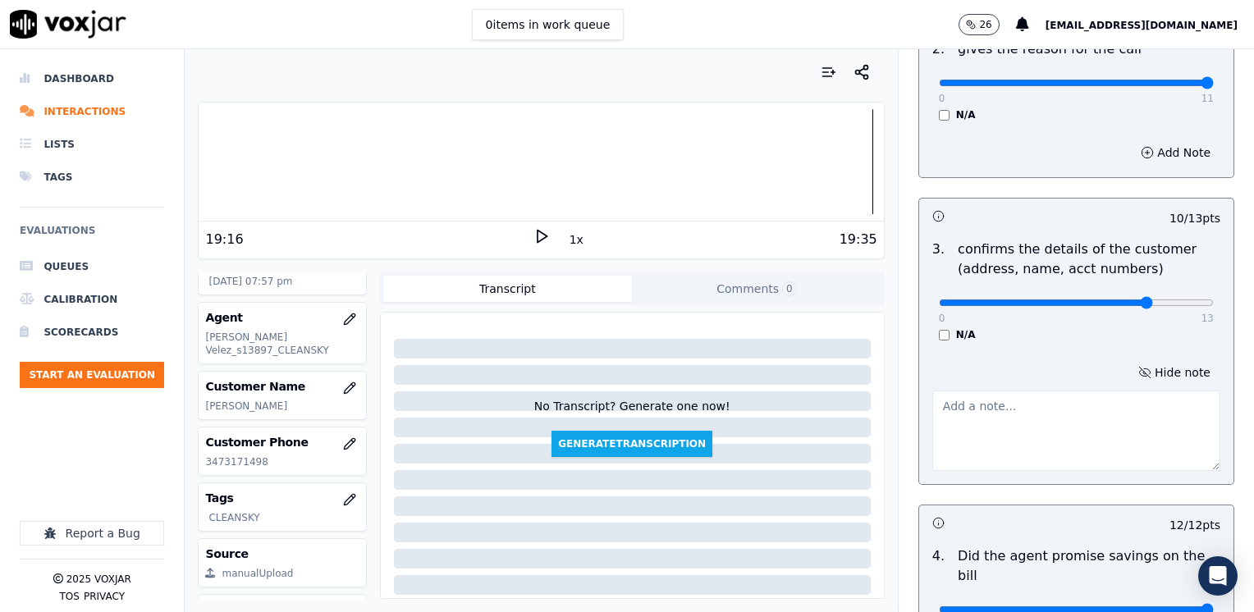
scroll to position [450, 0]
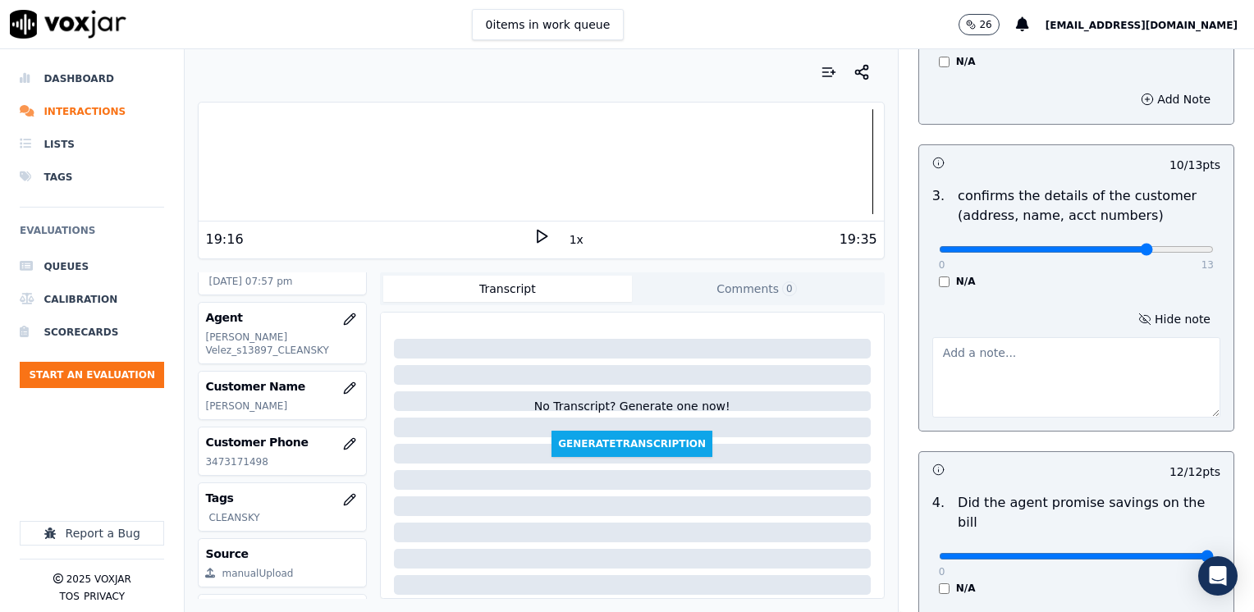
click at [1064, 385] on textarea at bounding box center [1077, 377] width 288 height 80
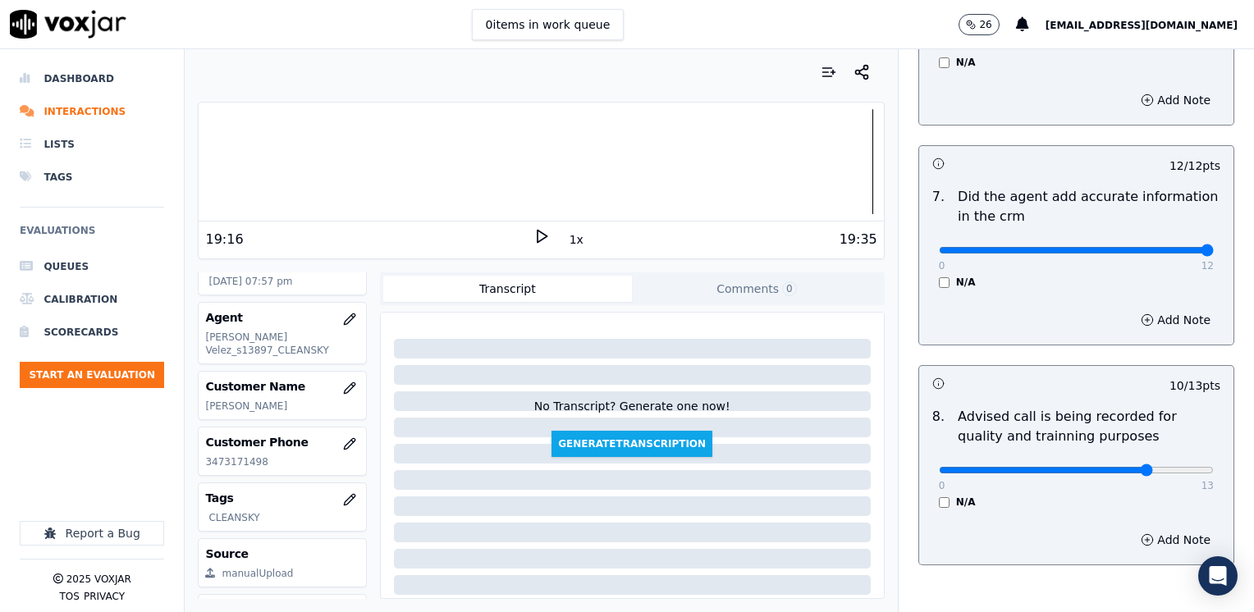
scroll to position [1608, 0]
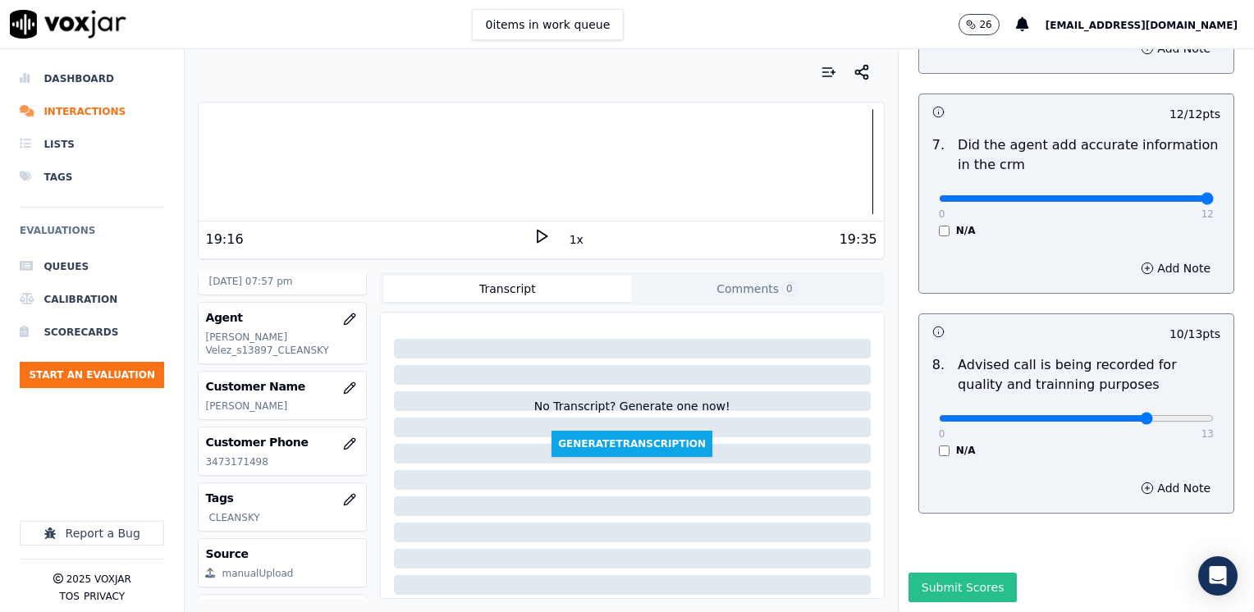
click at [958, 573] on button "Submit Scores" at bounding box center [963, 588] width 109 height 30
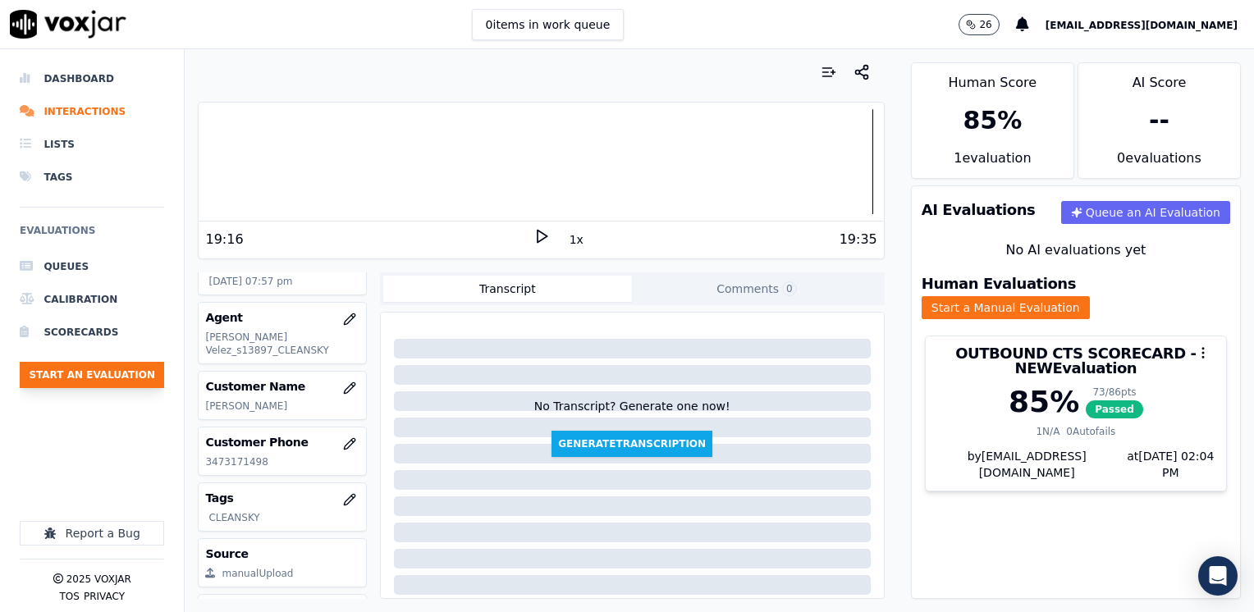
click at [110, 369] on button "Start an Evaluation" at bounding box center [92, 375] width 144 height 26
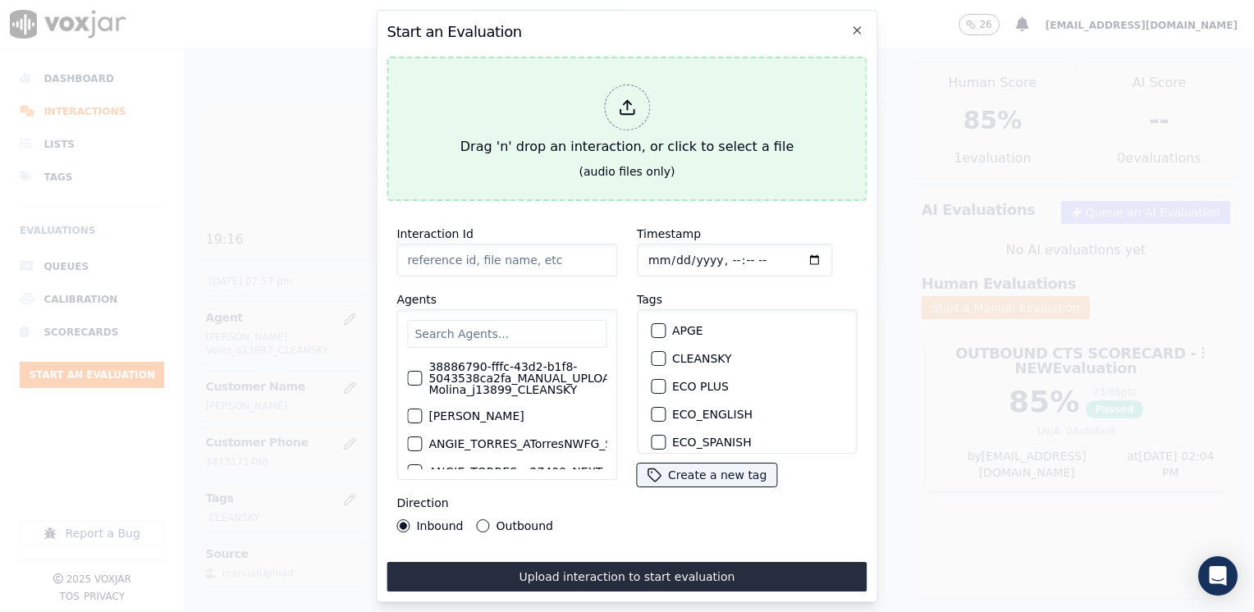
click at [625, 99] on icon at bounding box center [627, 108] width 18 height 18
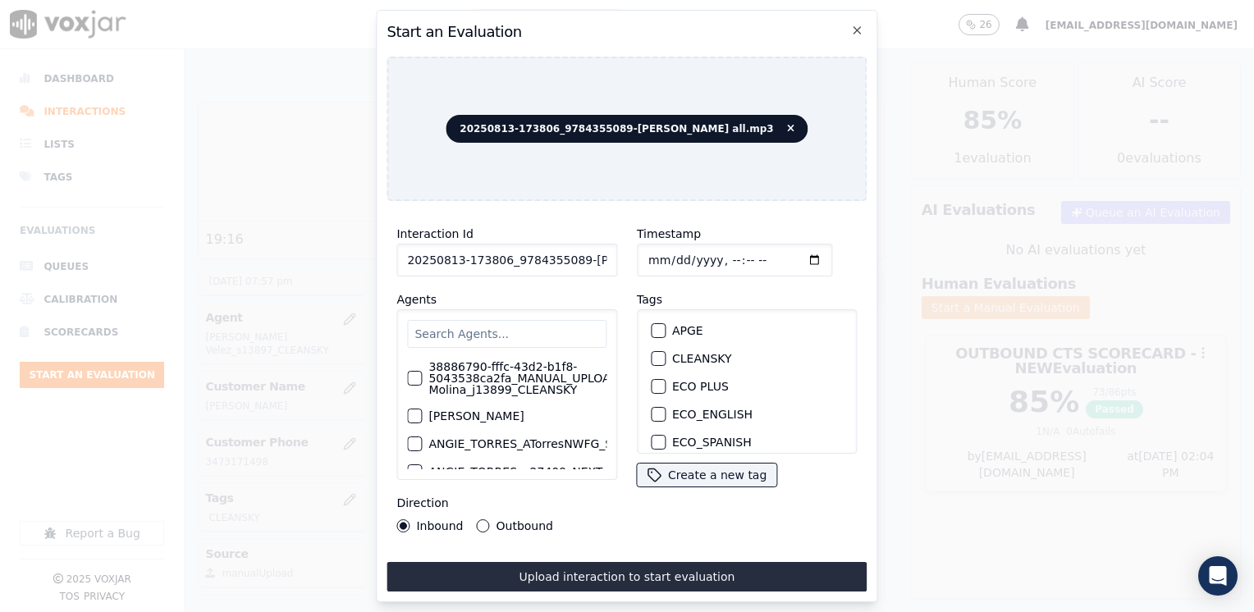
click at [792, 254] on input "Timestamp" at bounding box center [734, 260] width 195 height 33
click at [544, 326] on input "text" at bounding box center [506, 334] width 199 height 28
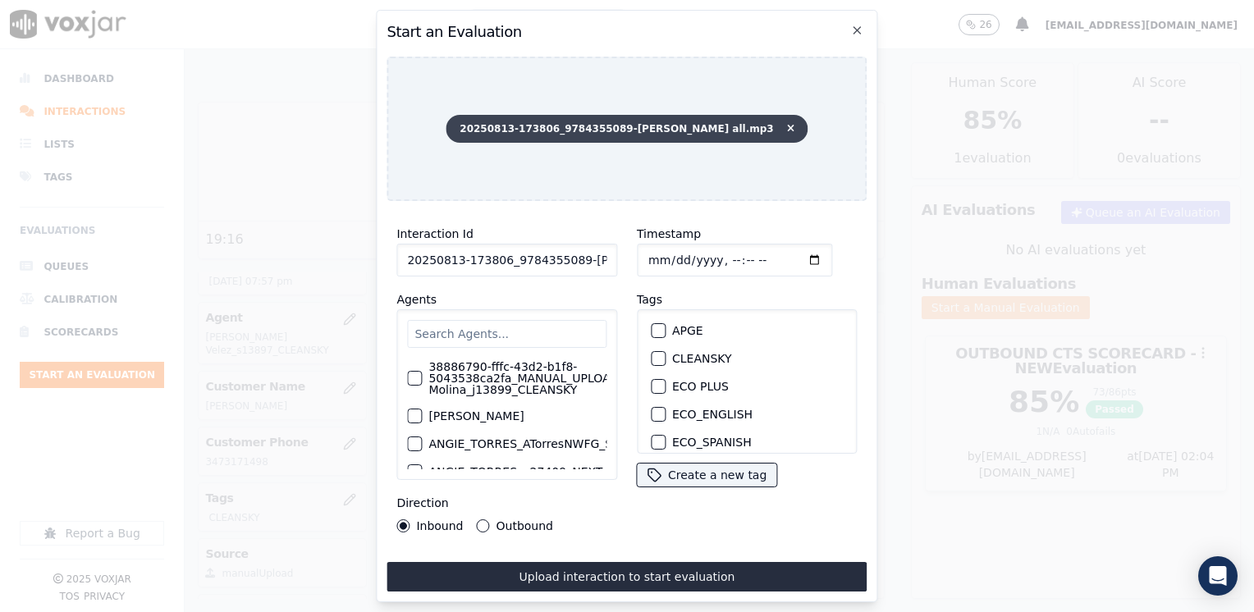
click at [787, 124] on icon at bounding box center [790, 129] width 7 height 10
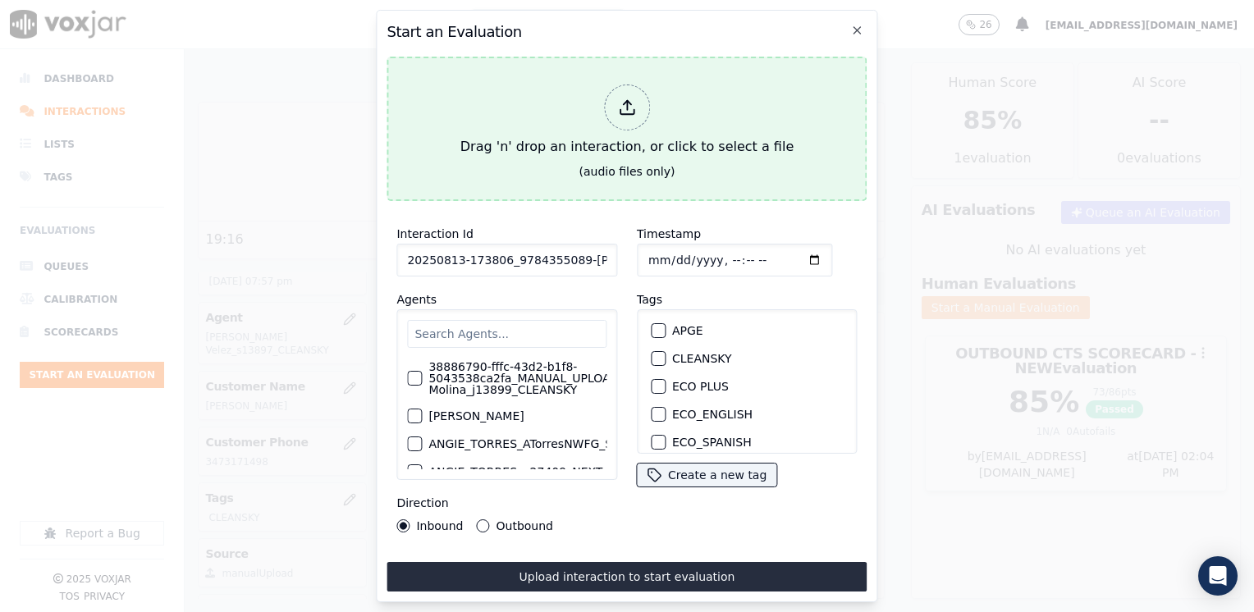
click at [618, 110] on icon at bounding box center [627, 108] width 18 height 18
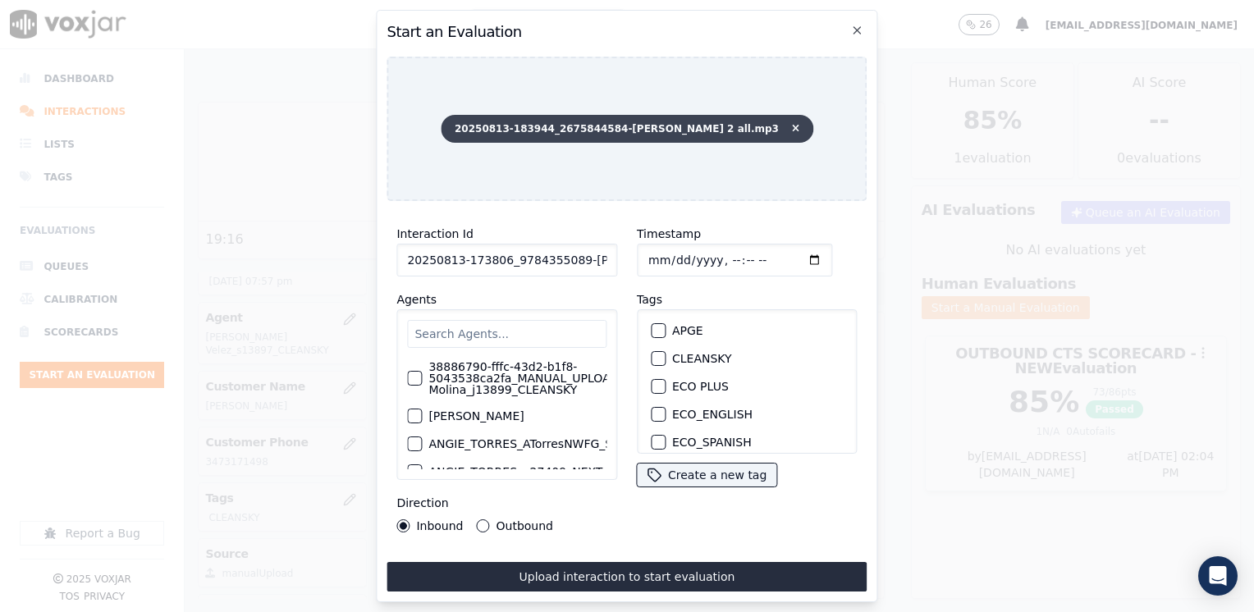
click at [792, 124] on icon at bounding box center [795, 129] width 7 height 10
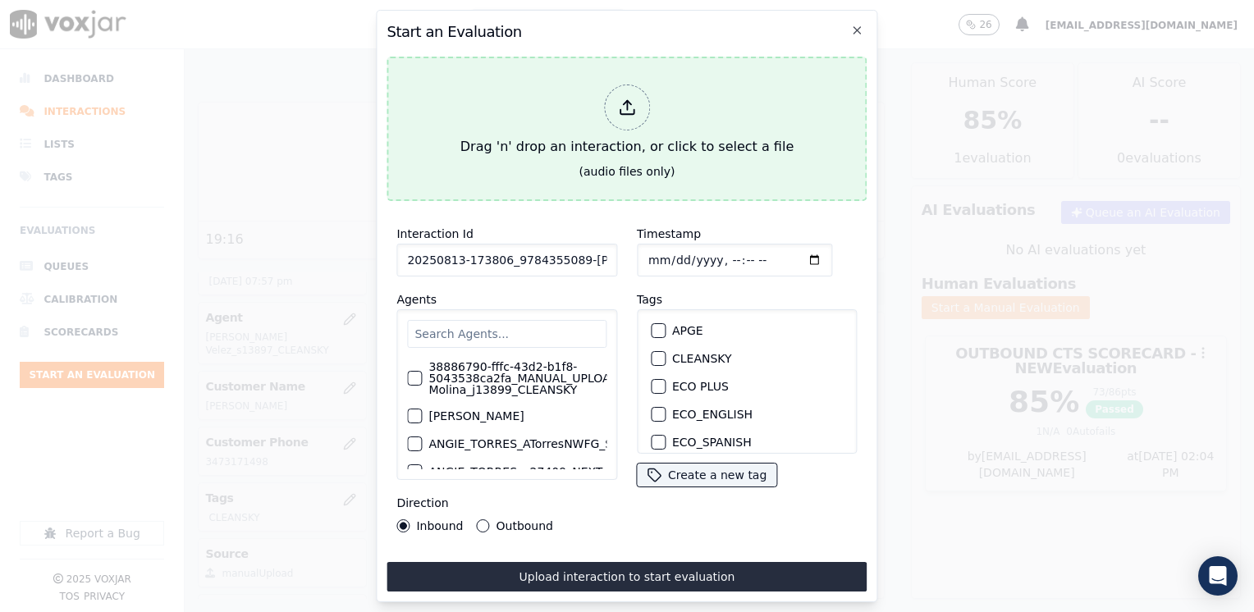
click at [634, 99] on icon at bounding box center [627, 108] width 18 height 18
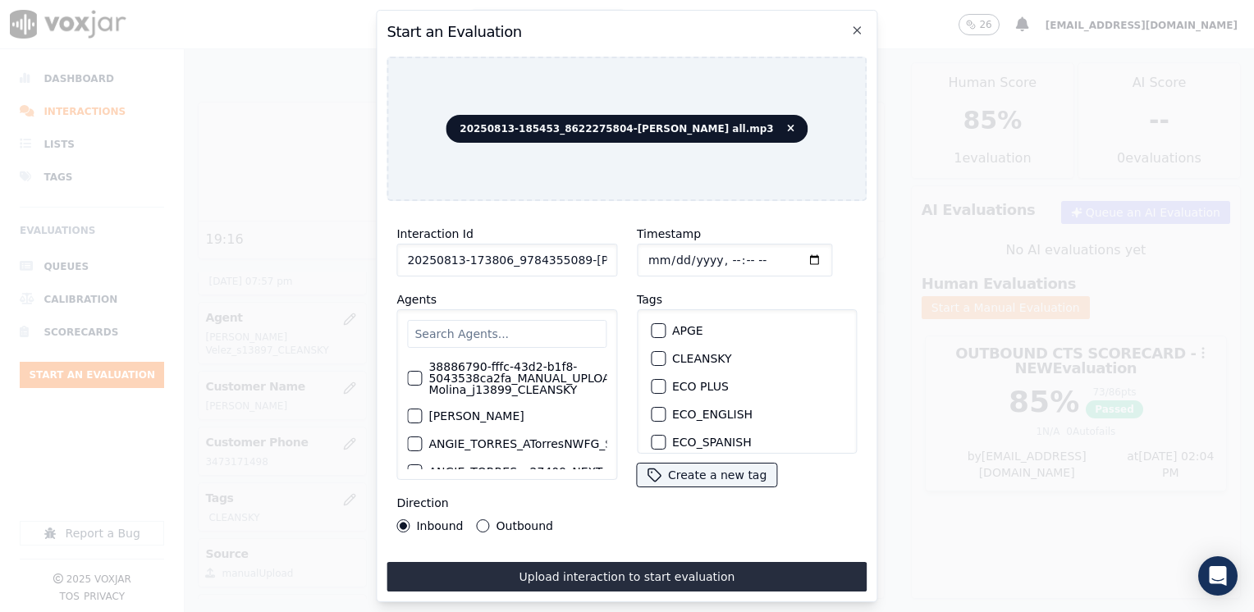
click at [513, 334] on input "text" at bounding box center [506, 334] width 199 height 28
click at [653, 353] on div "button" at bounding box center [657, 358] width 11 height 11
click at [786, 256] on input "Timestamp" at bounding box center [734, 260] width 195 height 33
click at [484, 520] on button "Outbound" at bounding box center [483, 526] width 13 height 13
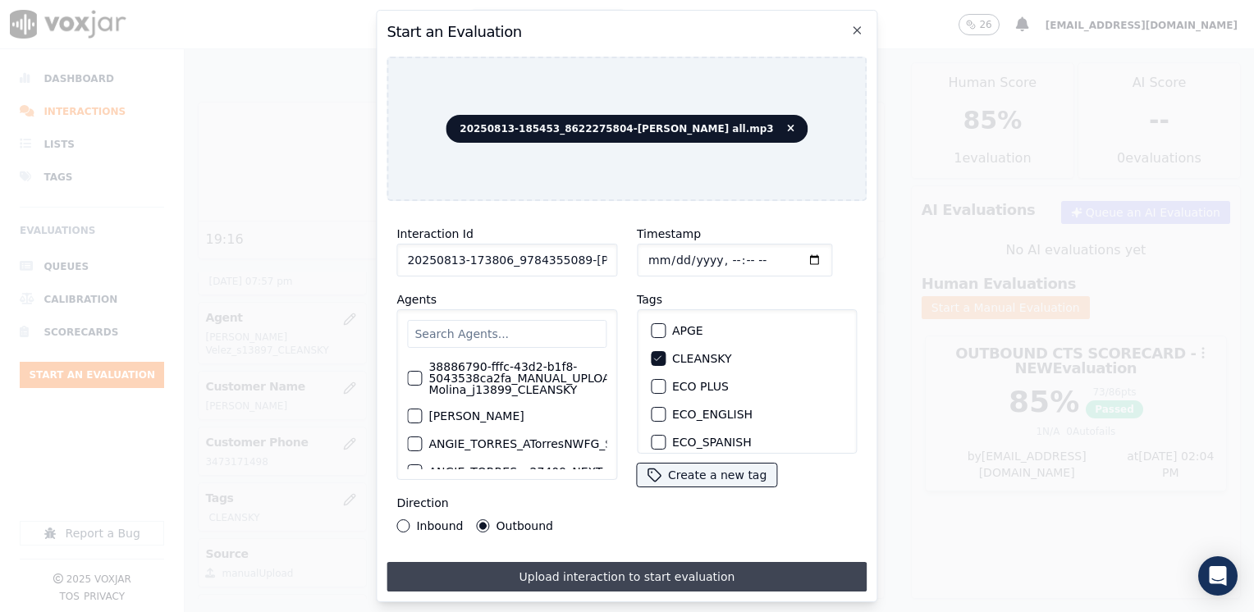
click at [578, 570] on button "Upload interaction to start evaluation" at bounding box center [627, 577] width 480 height 30
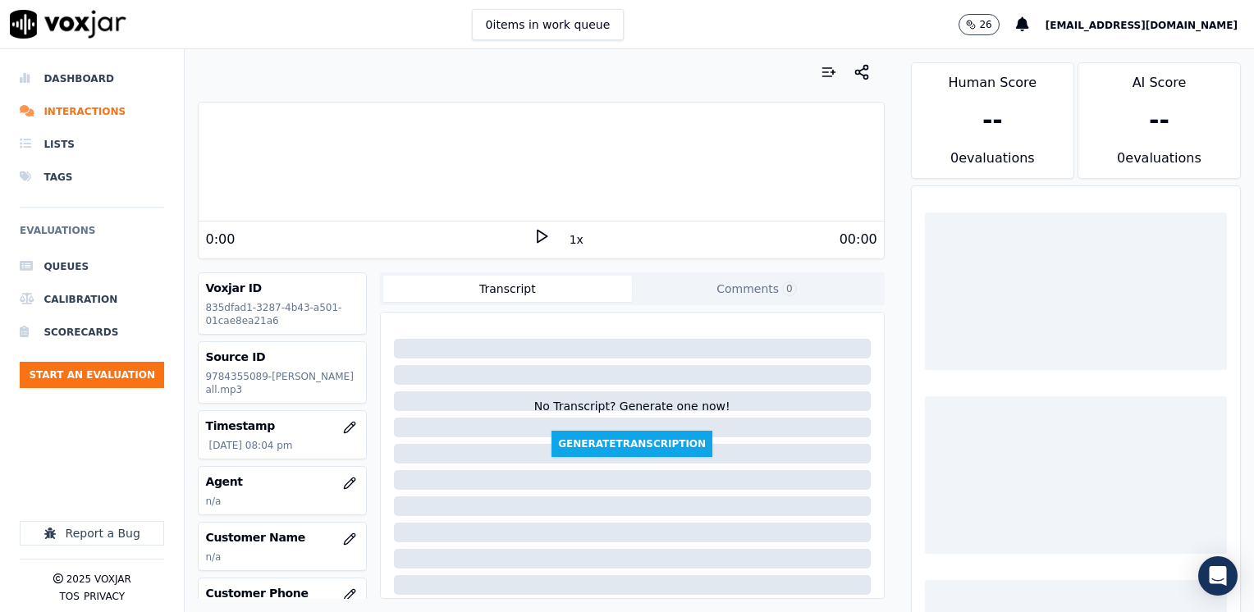
click at [534, 238] on icon at bounding box center [542, 236] width 16 height 16
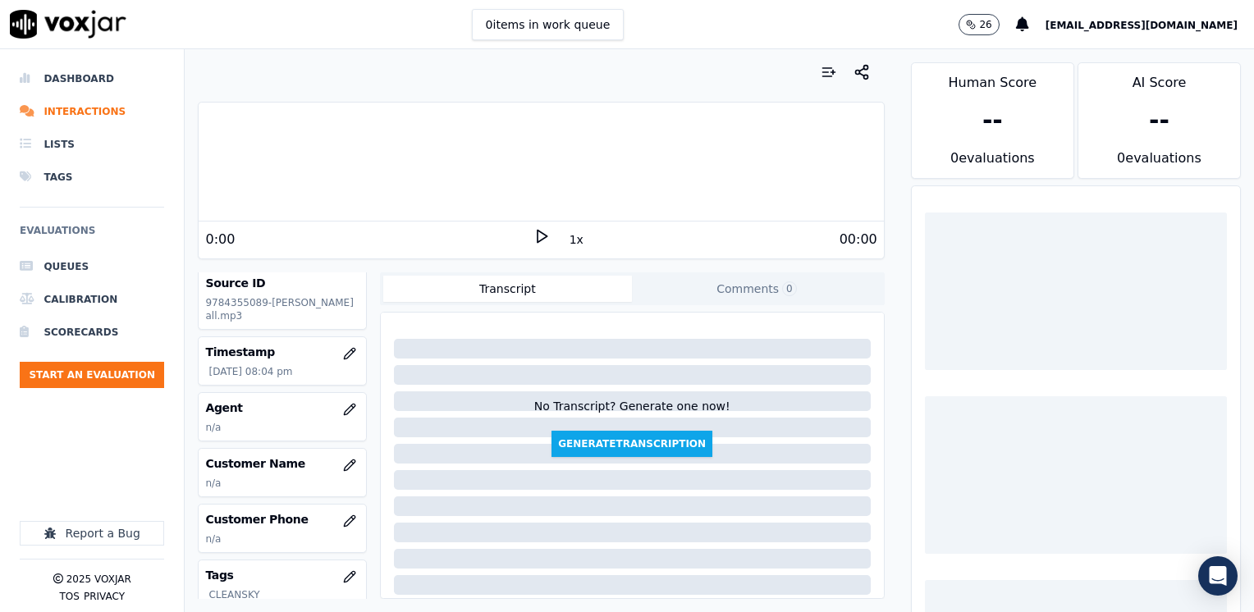
scroll to position [229, 0]
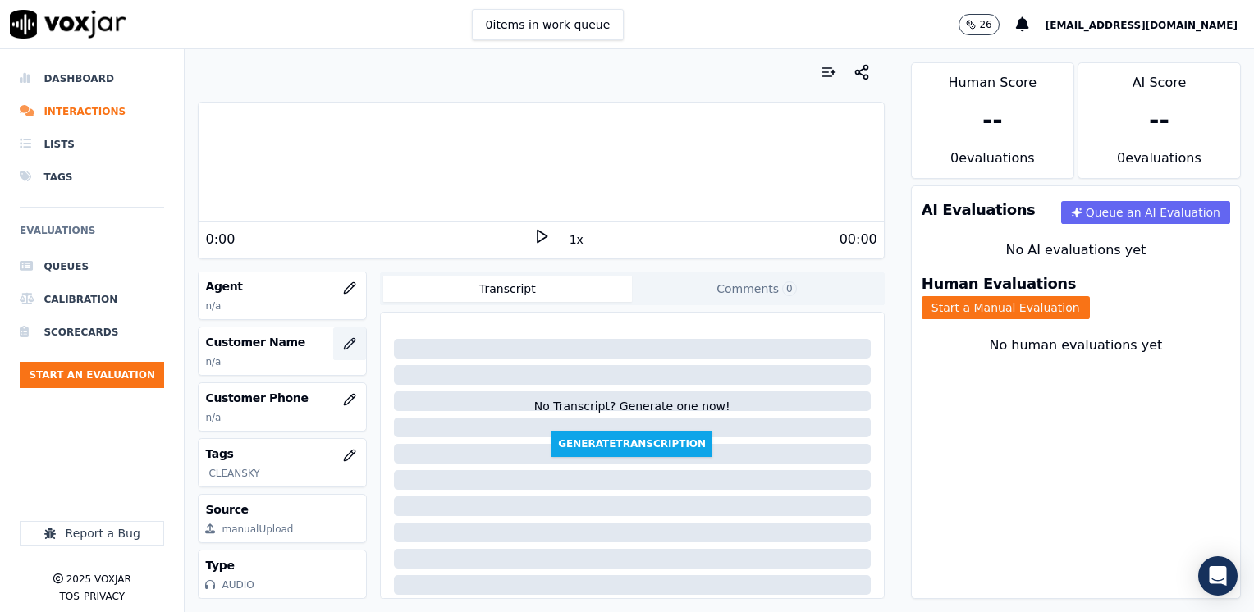
click at [343, 337] on icon "button" at bounding box center [349, 343] width 13 height 13
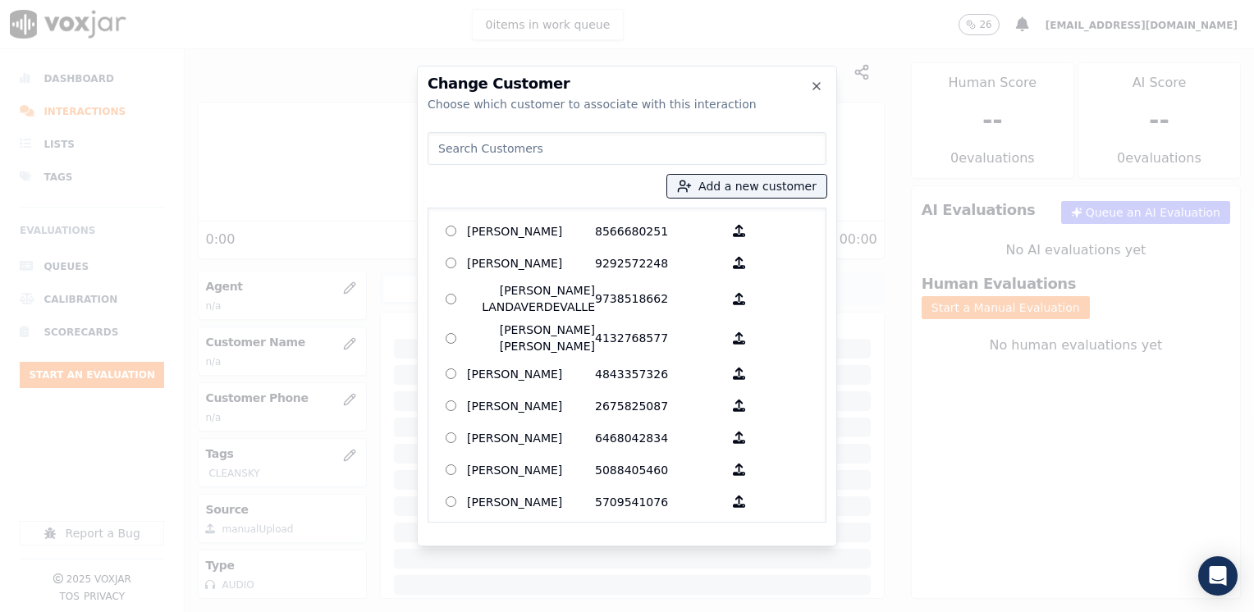
click at [540, 149] on input at bounding box center [627, 148] width 399 height 33
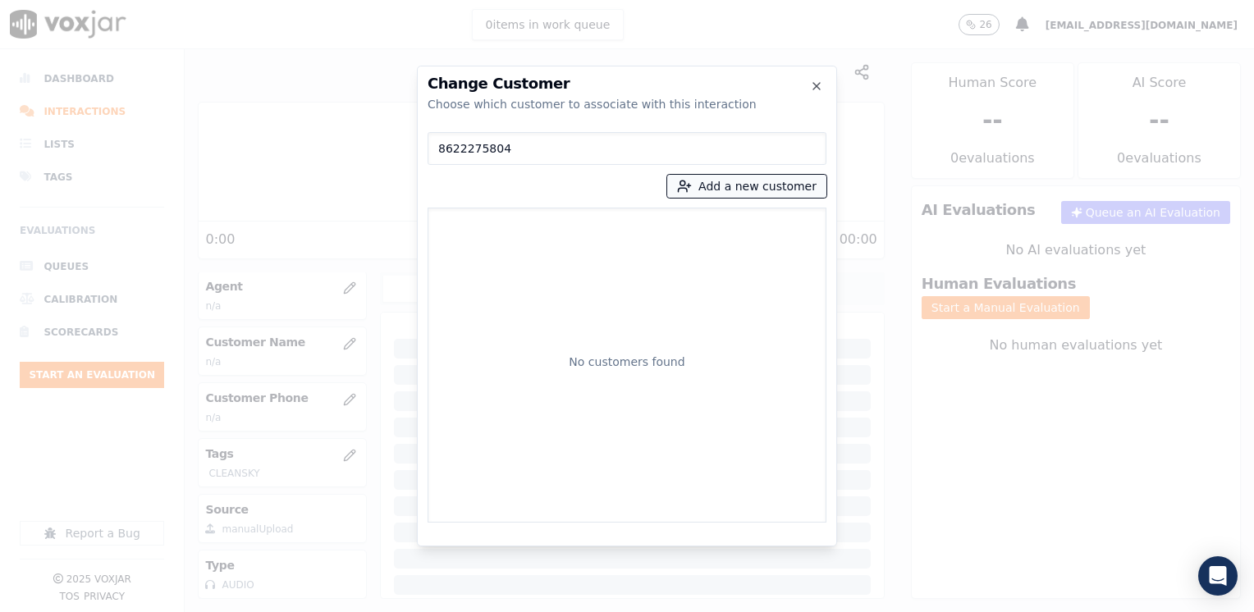
click at [753, 178] on button "Add a new customer" at bounding box center [746, 186] width 159 height 23
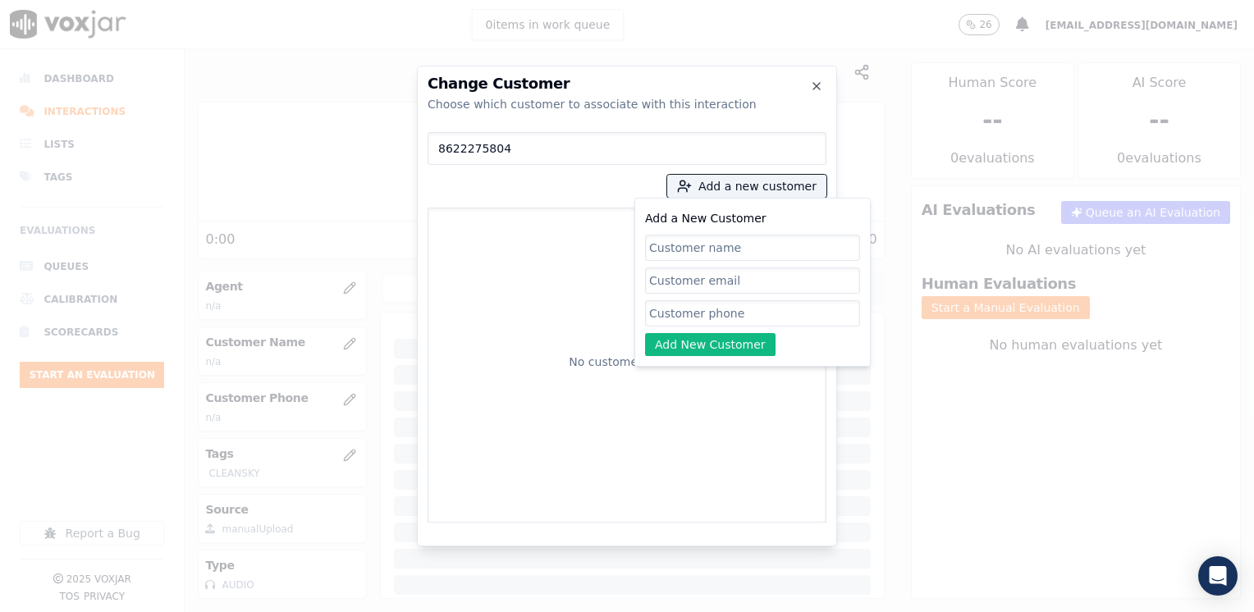
click at [713, 300] on div "Add a New Customer Add New Customer" at bounding box center [752, 283] width 215 height 148
click at [699, 317] on input "Add a New Customer" at bounding box center [752, 313] width 215 height 26
paste input "8622275804"
click at [725, 235] on input "Add a New Customer" at bounding box center [752, 248] width 215 height 26
paste input "[PERSON_NAME]"
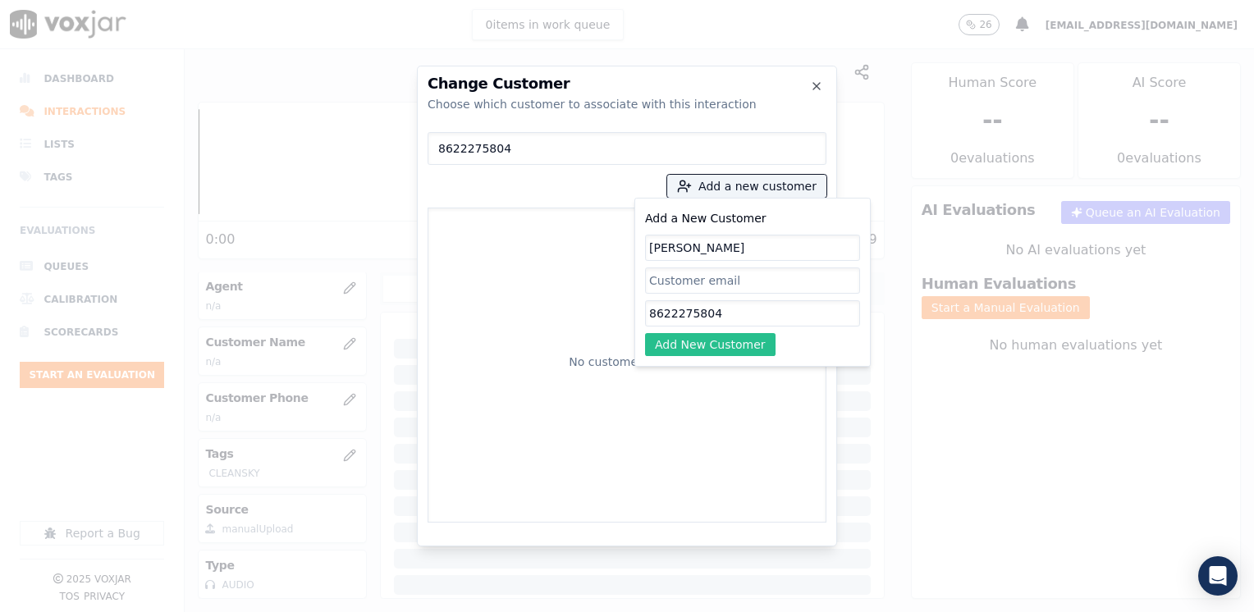
click at [726, 344] on button "Add New Customer" at bounding box center [710, 344] width 131 height 23
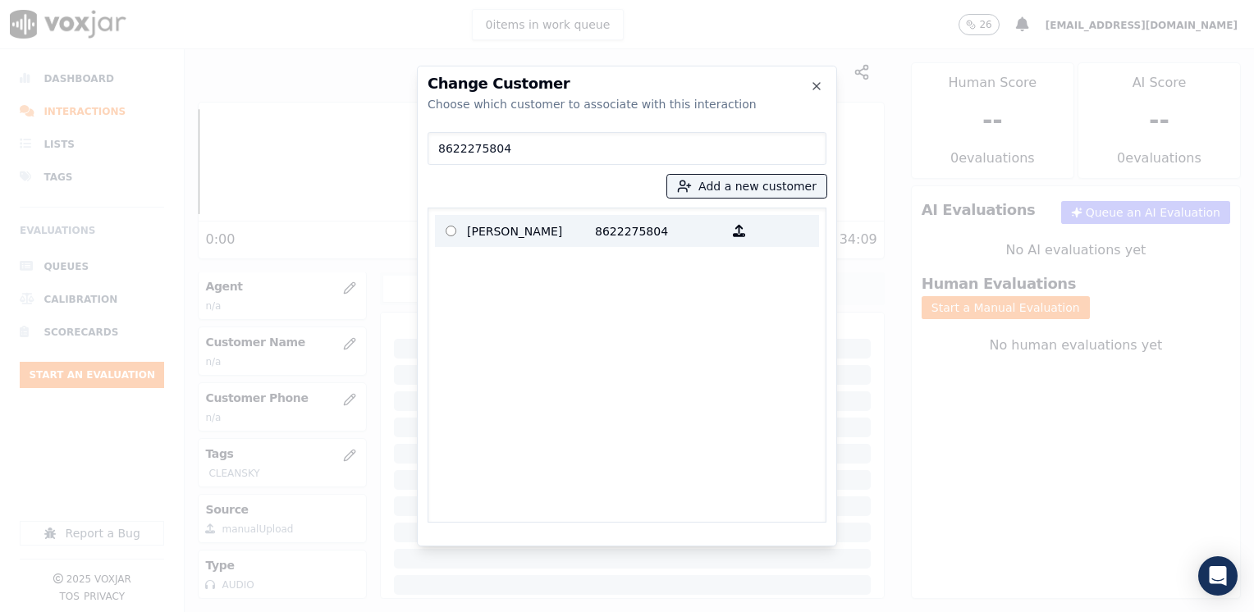
click at [639, 232] on p "8622275804" at bounding box center [659, 230] width 128 height 25
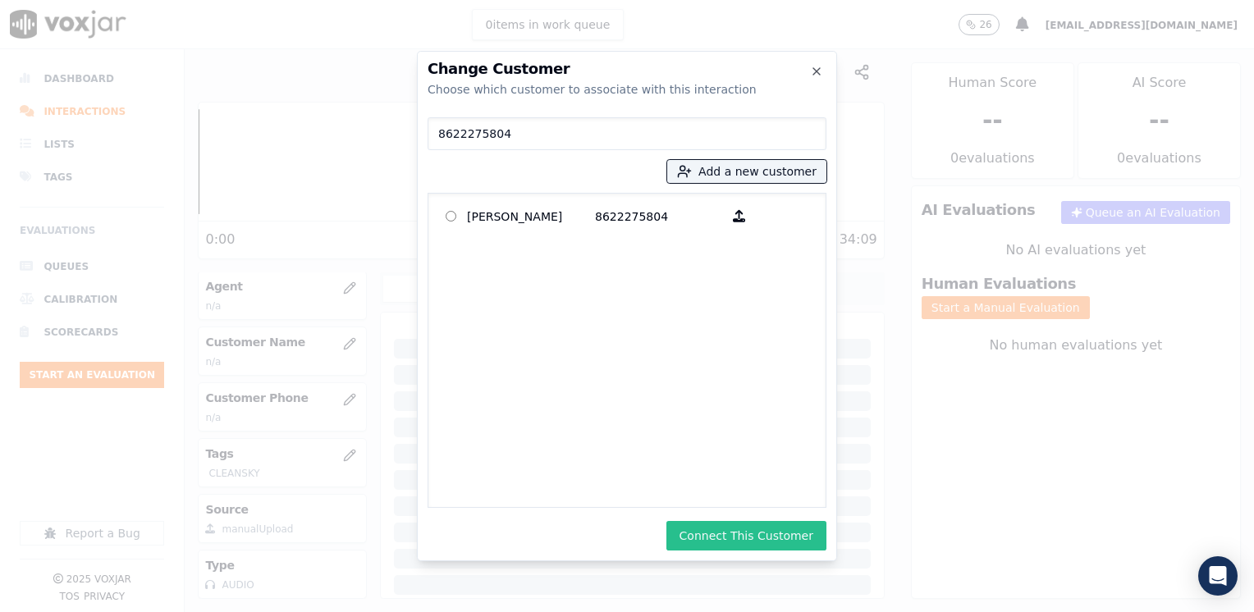
click at [773, 547] on button "Connect This Customer" at bounding box center [747, 536] width 160 height 30
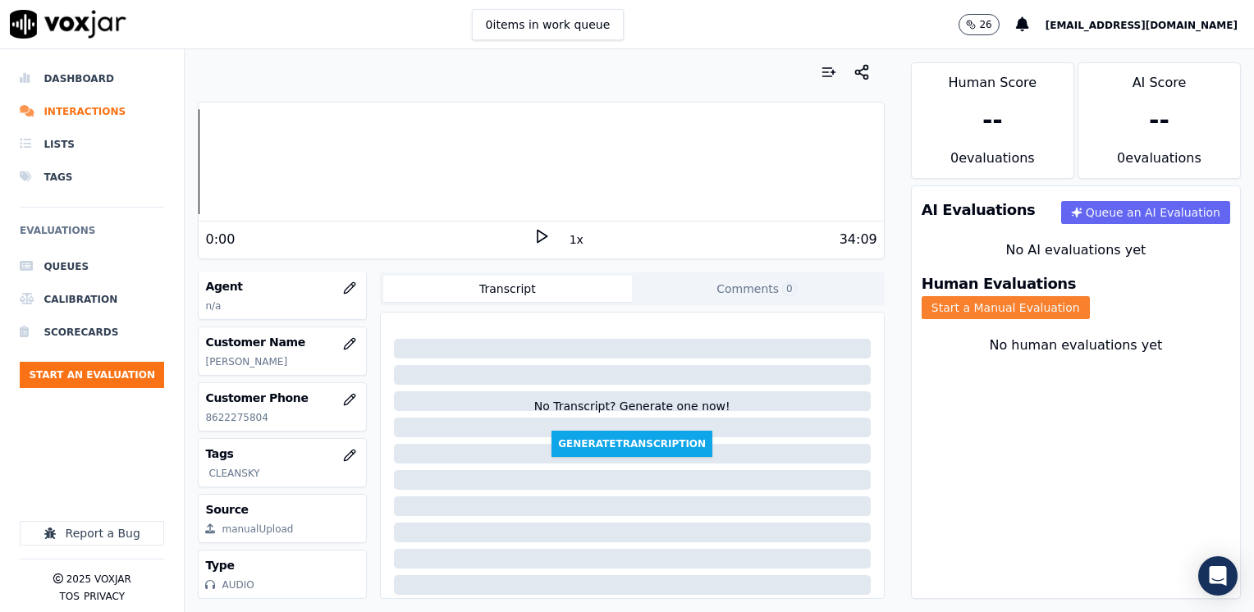
click at [1090, 298] on button "Start a Manual Evaluation" at bounding box center [1006, 307] width 168 height 23
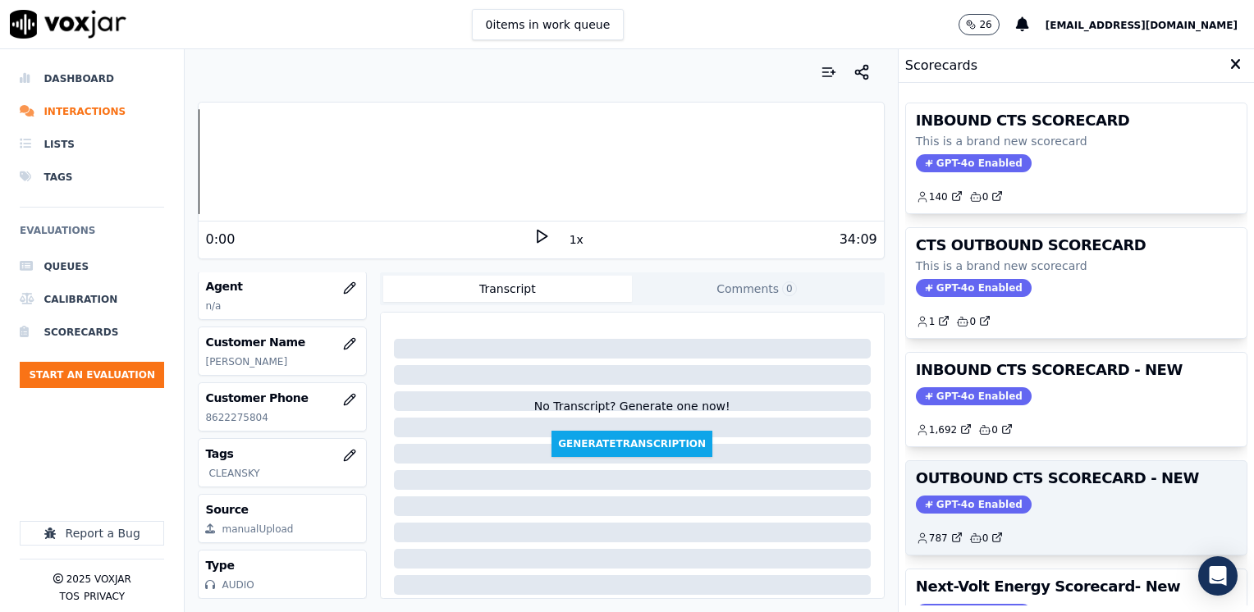
click at [949, 486] on div "OUTBOUND CTS SCORECARD - NEW GPT-4o Enabled 787 0" at bounding box center [1076, 508] width 341 height 94
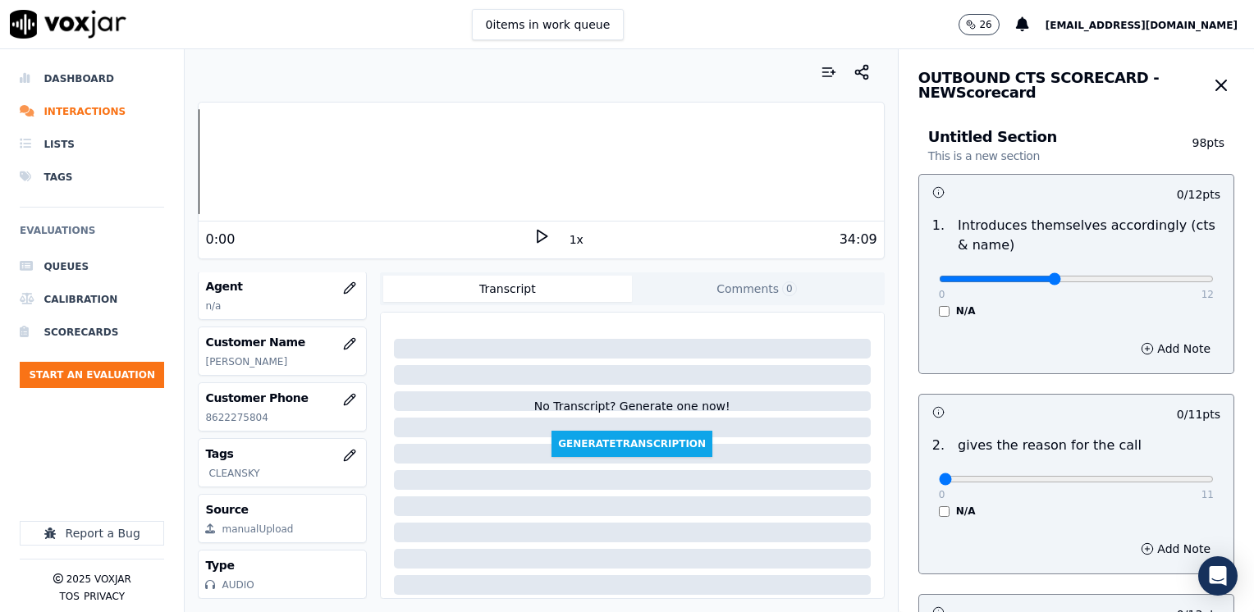
click at [1030, 276] on input "range" at bounding box center [1076, 279] width 275 height 7
click at [1136, 330] on div "Add Note" at bounding box center [1076, 348] width 314 height 49
click at [1137, 351] on button "Add Note" at bounding box center [1175, 348] width 89 height 23
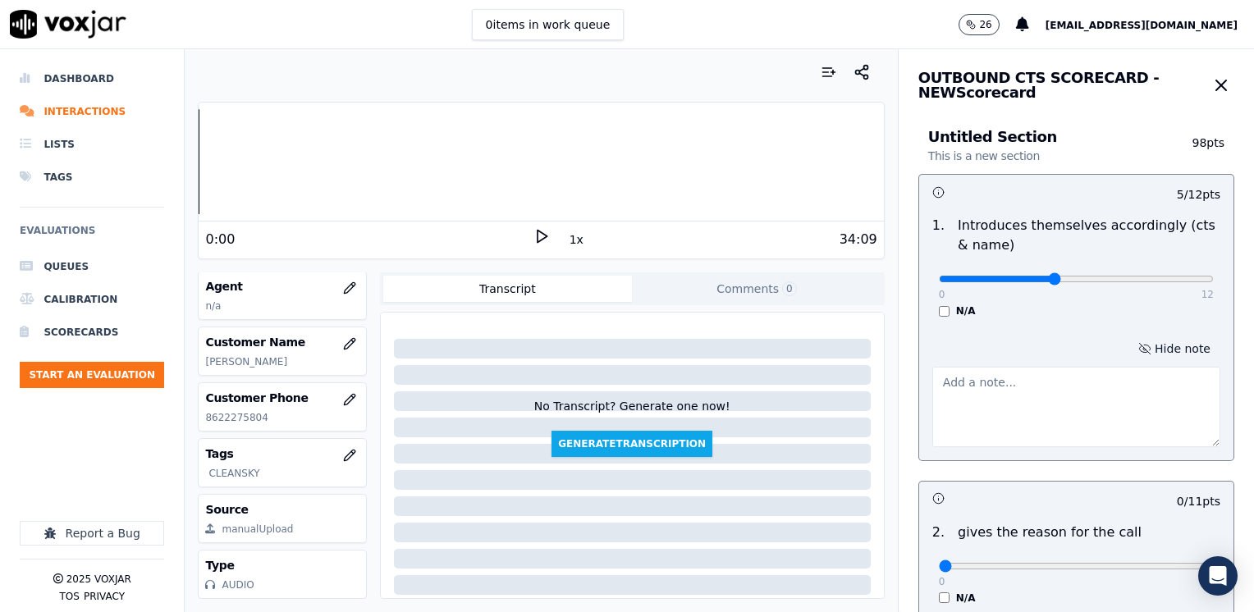
click at [995, 411] on textarea at bounding box center [1077, 407] width 288 height 80
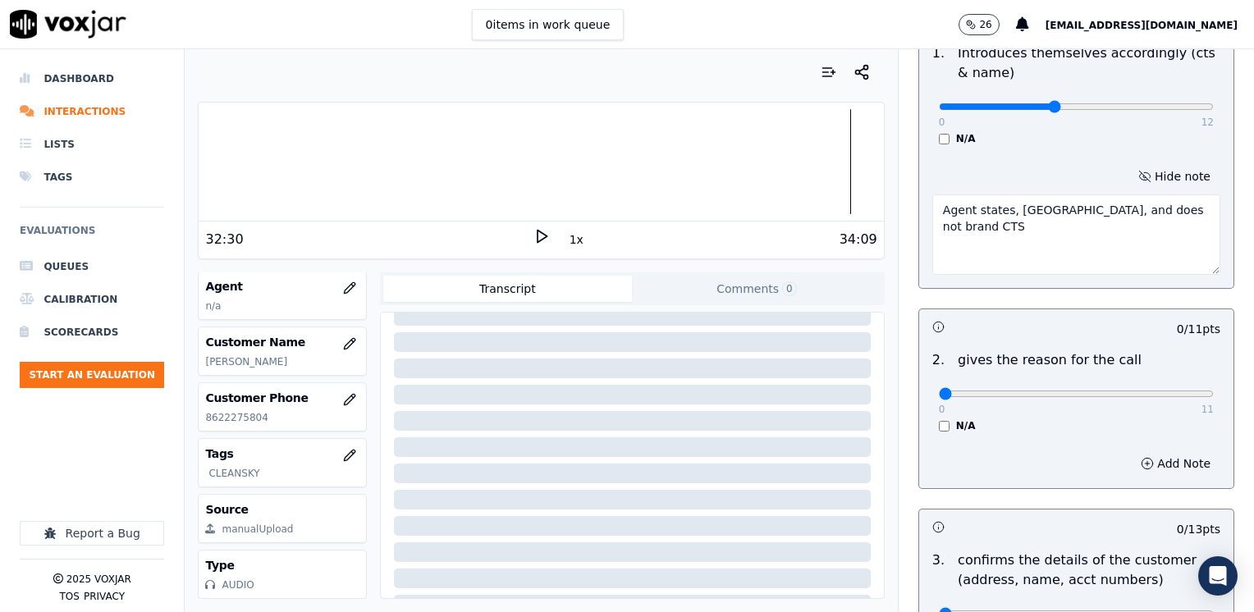
scroll to position [164, 0]
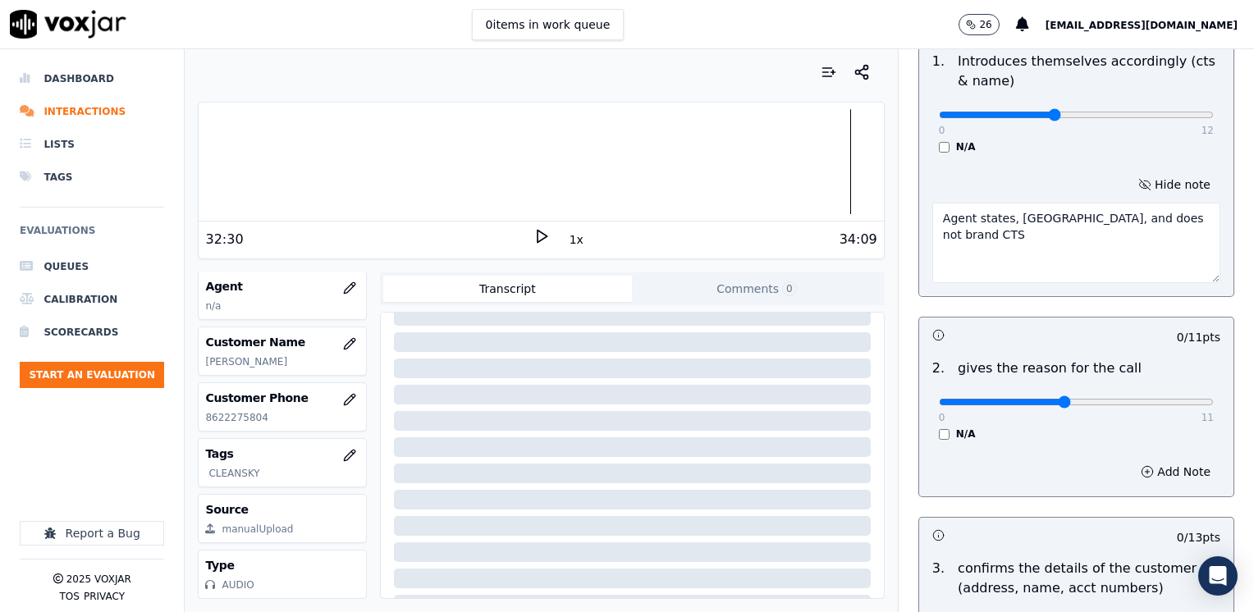
click at [1041, 118] on input "range" at bounding box center [1076, 115] width 275 height 7
click at [1157, 466] on button "Add Note" at bounding box center [1175, 472] width 89 height 23
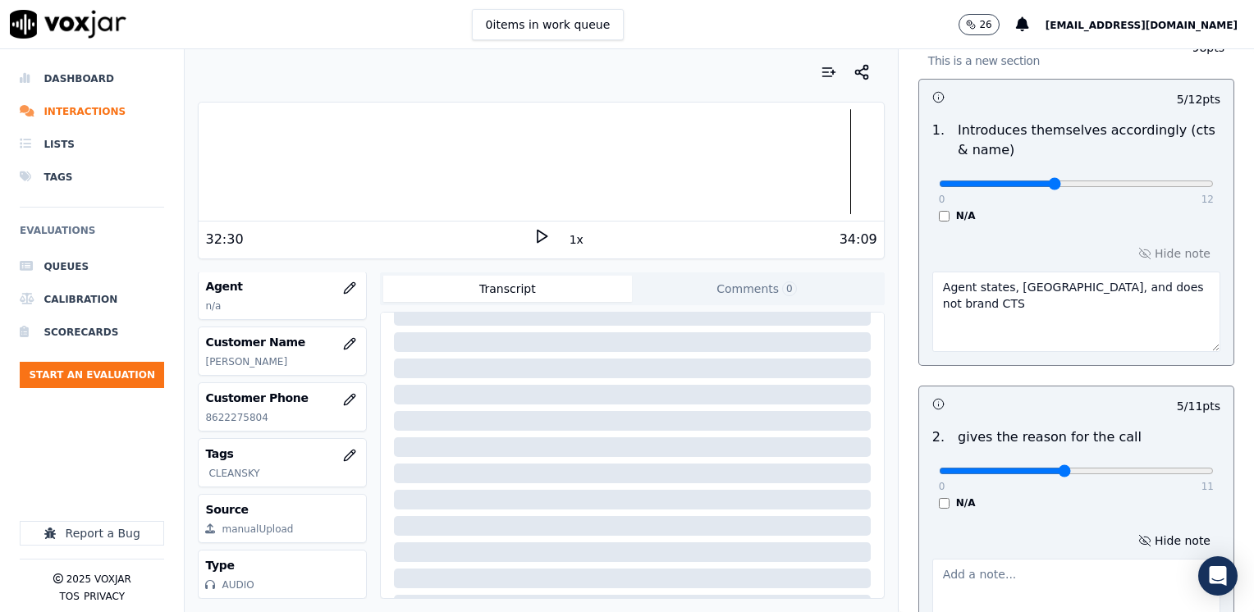
scroll to position [0, 0]
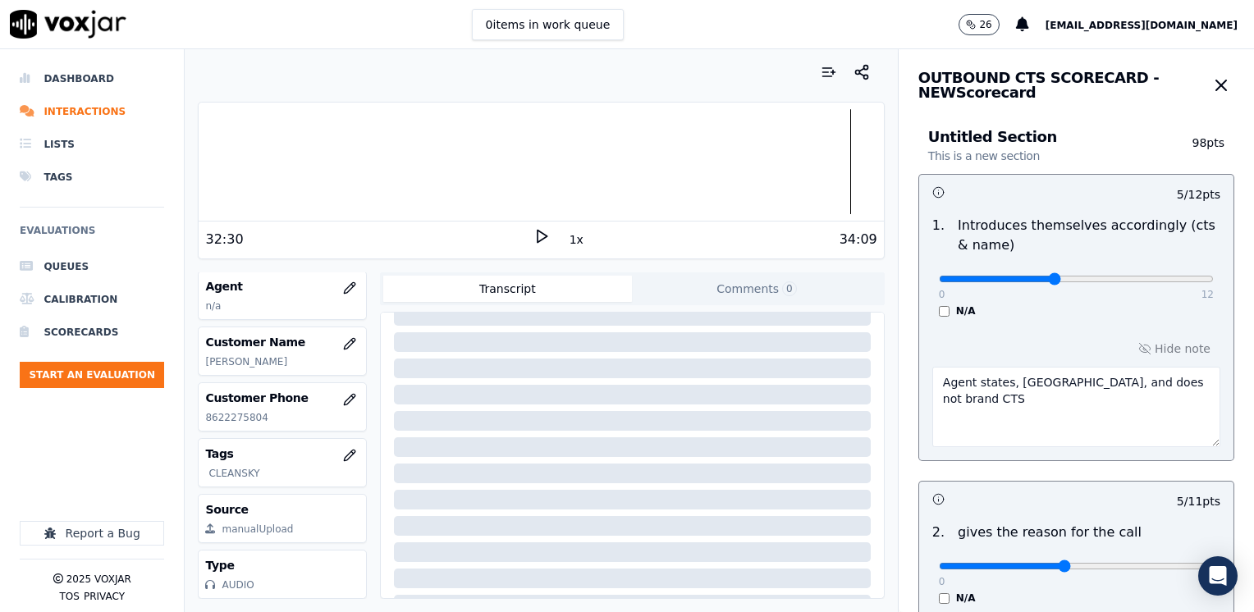
click at [1030, 385] on textarea "Agent states, [GEOGRAPHIC_DATA], and does not brand CTS" at bounding box center [1077, 407] width 288 height 80
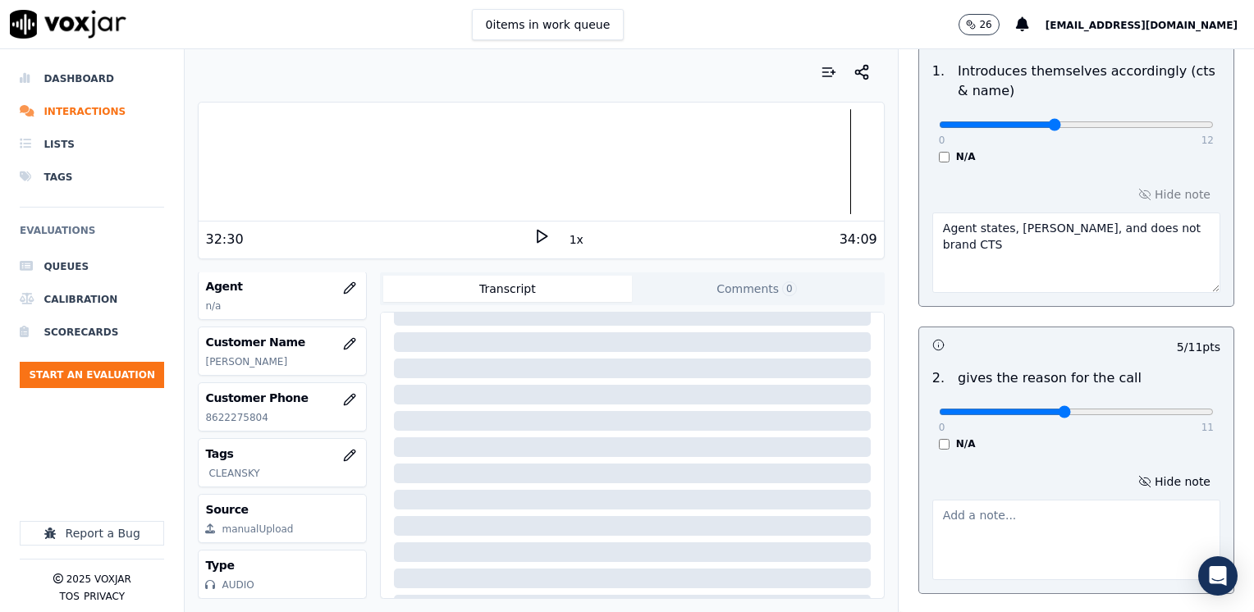
scroll to position [164, 0]
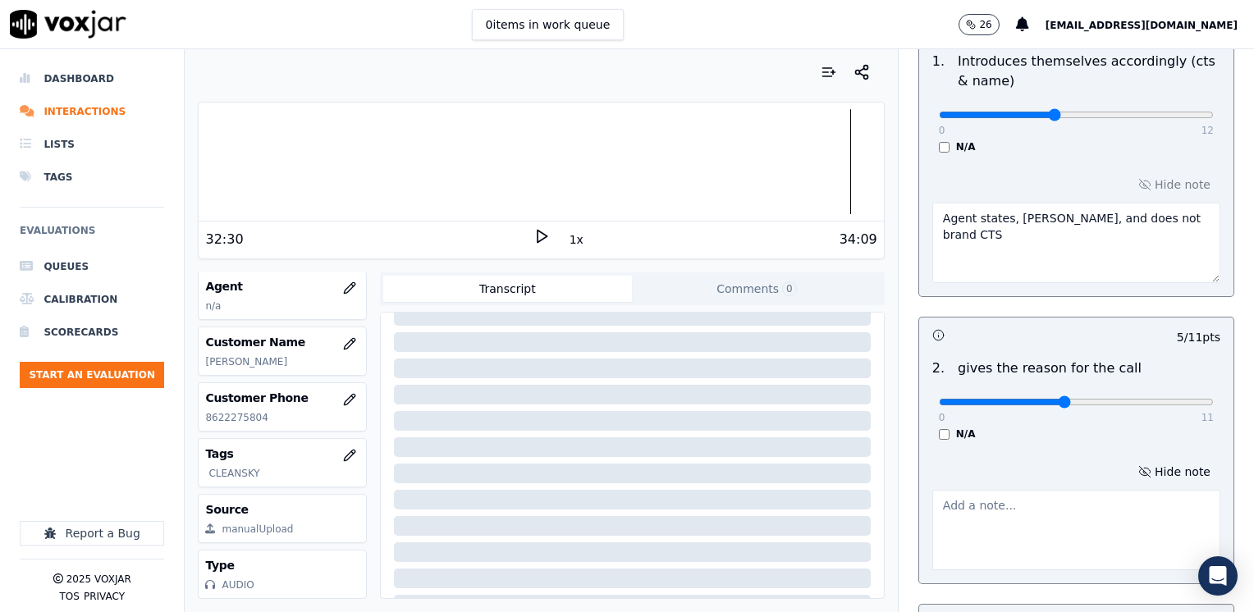
click at [1109, 521] on textarea at bounding box center [1077, 530] width 288 height 80
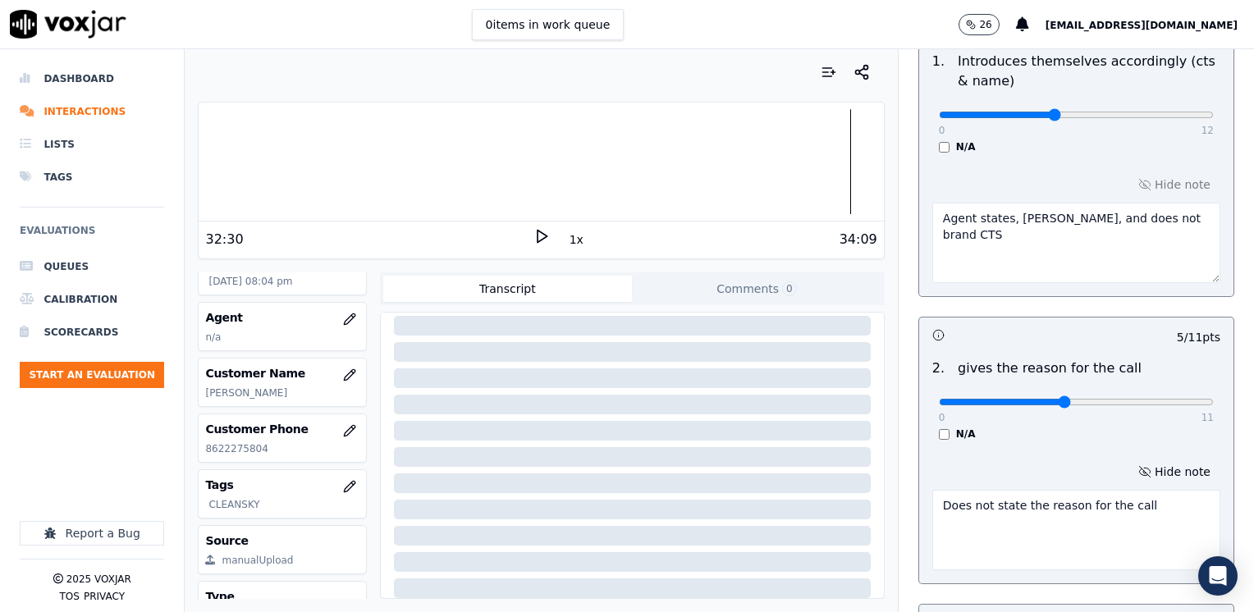
scroll to position [65, 0]
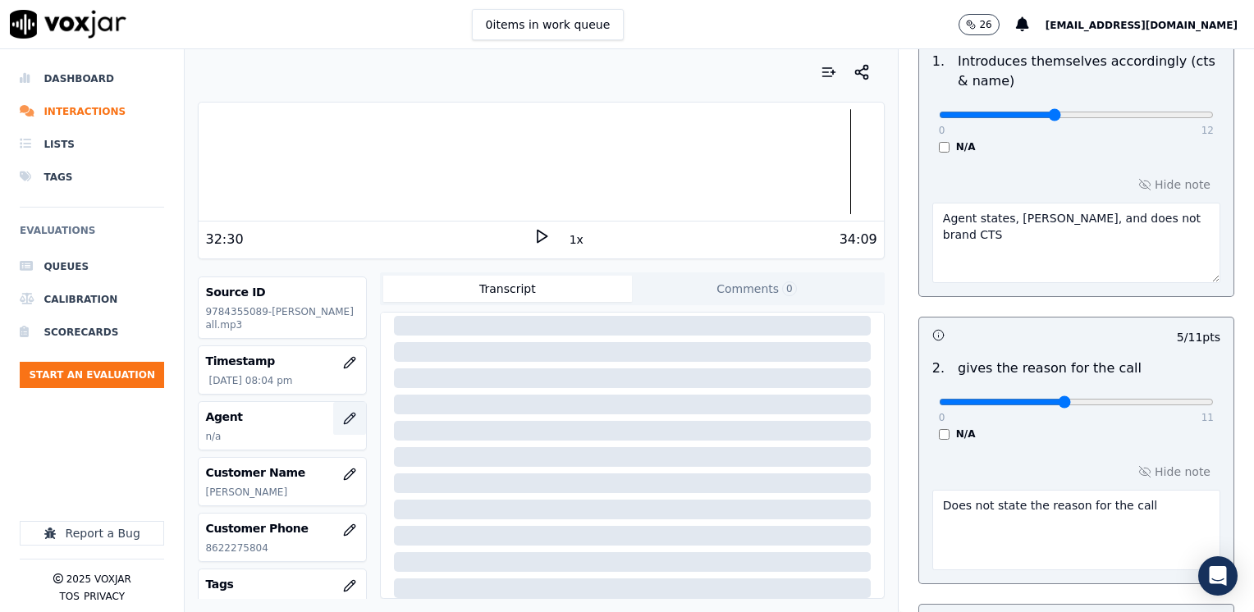
click at [343, 415] on icon "button" at bounding box center [349, 418] width 13 height 13
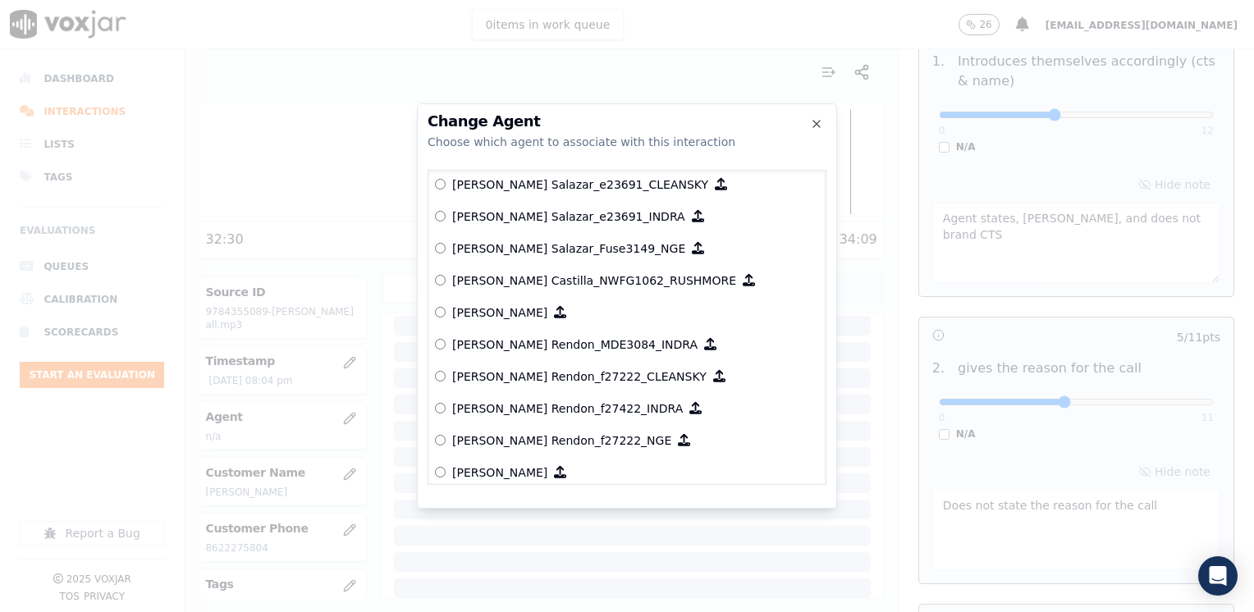
scroll to position [2749, 0]
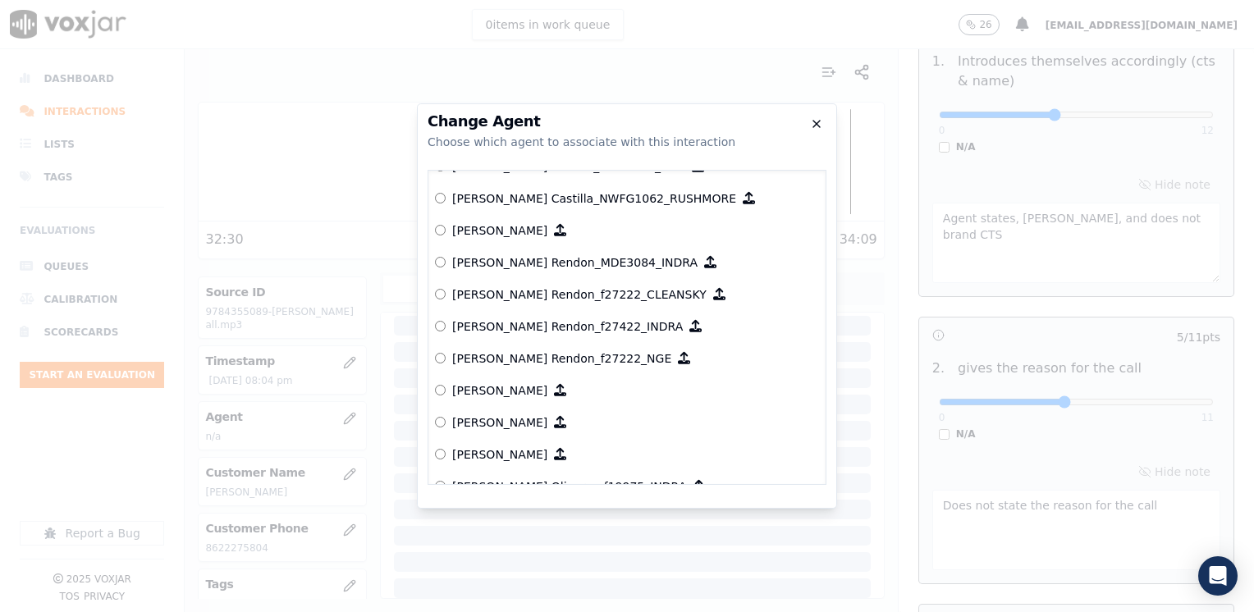
click at [812, 124] on icon "button" at bounding box center [816, 123] width 13 height 13
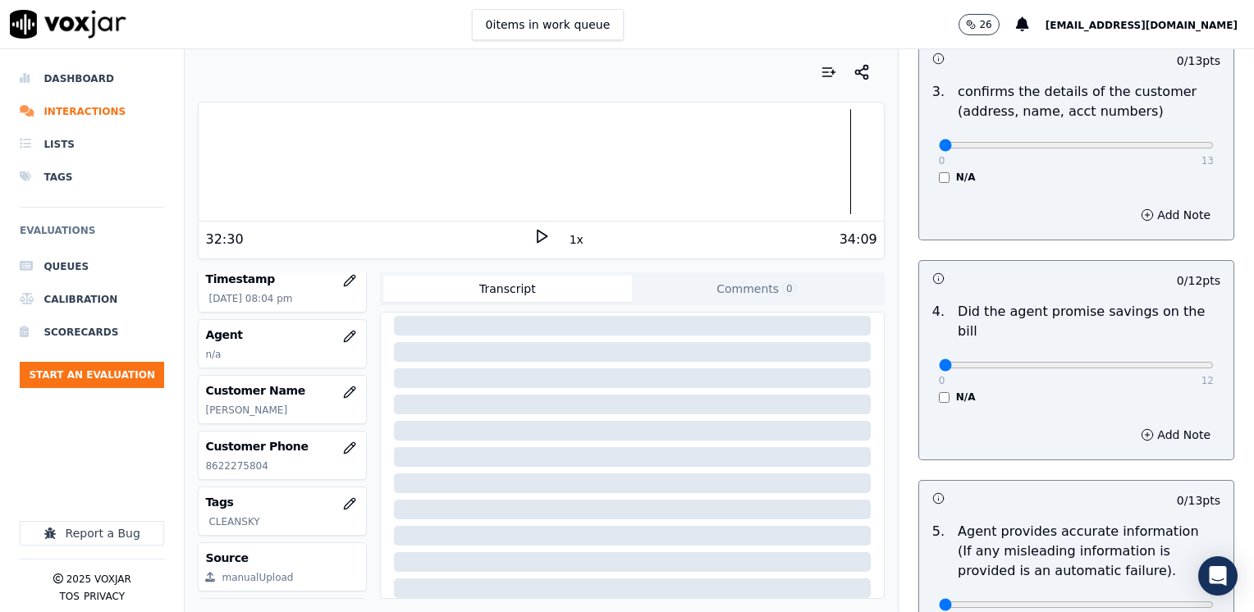
scroll to position [739, 0]
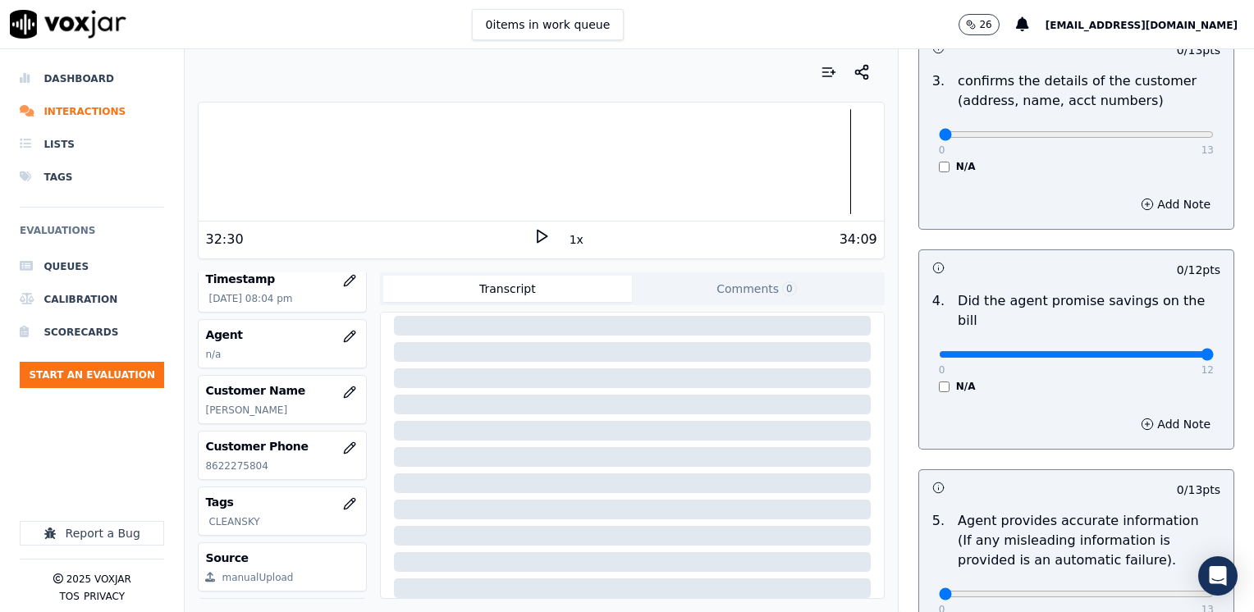
drag, startPoint x: 929, startPoint y: 335, endPoint x: 1257, endPoint y: 354, distance: 328.9
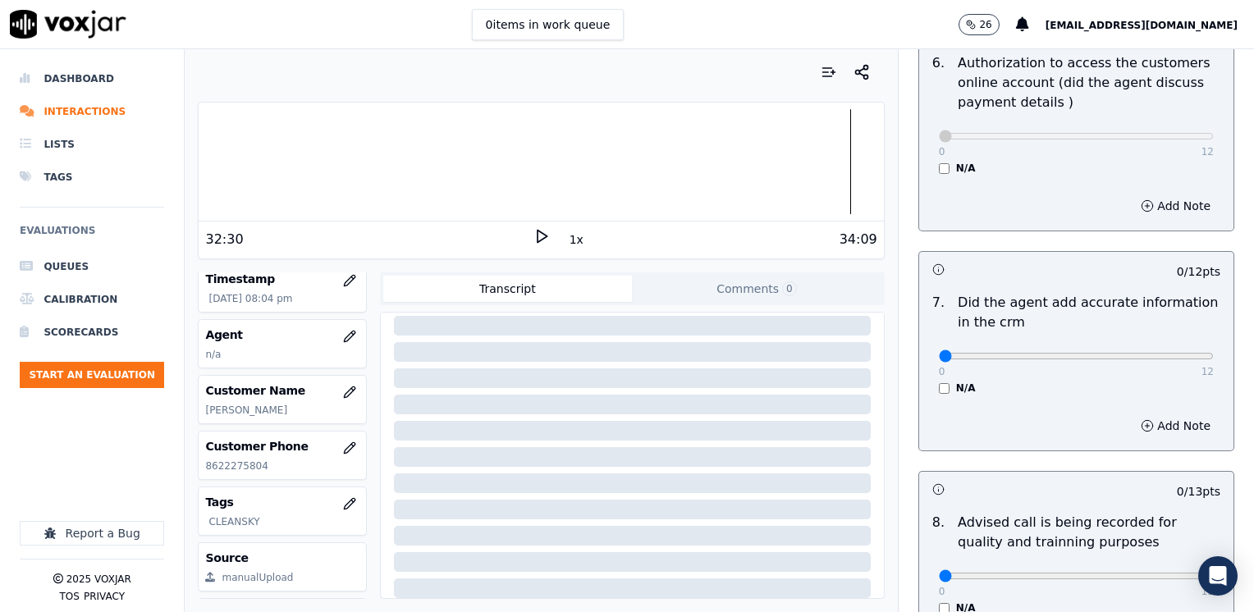
scroll to position [1560, 0]
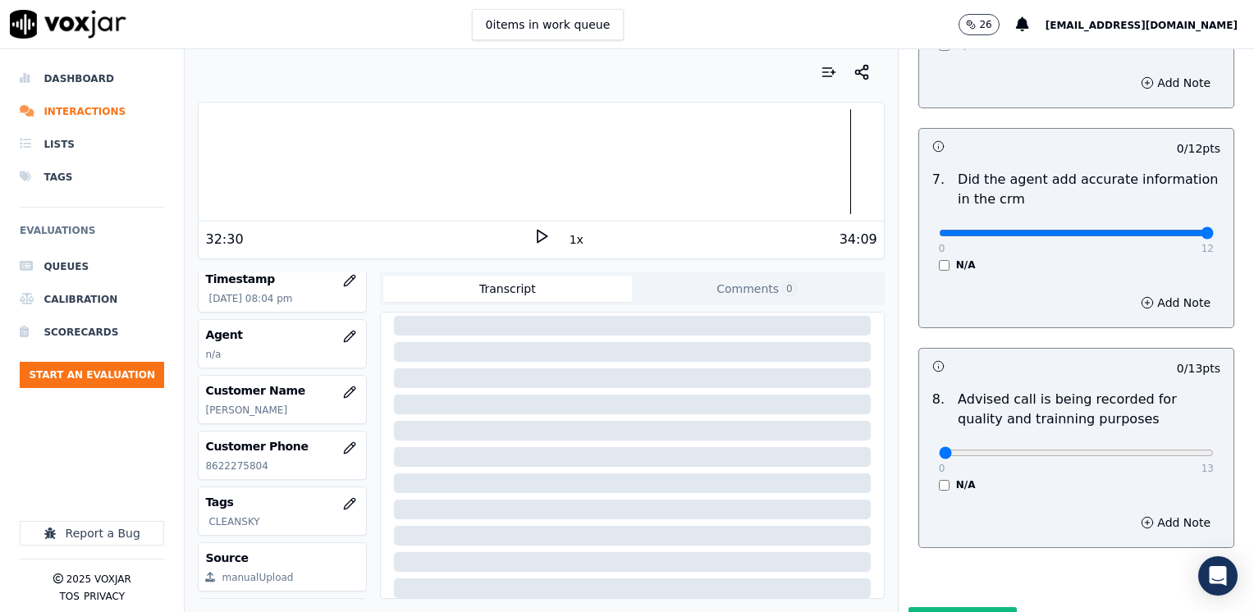
drag, startPoint x: 930, startPoint y: 213, endPoint x: 1257, endPoint y: 257, distance: 329.7
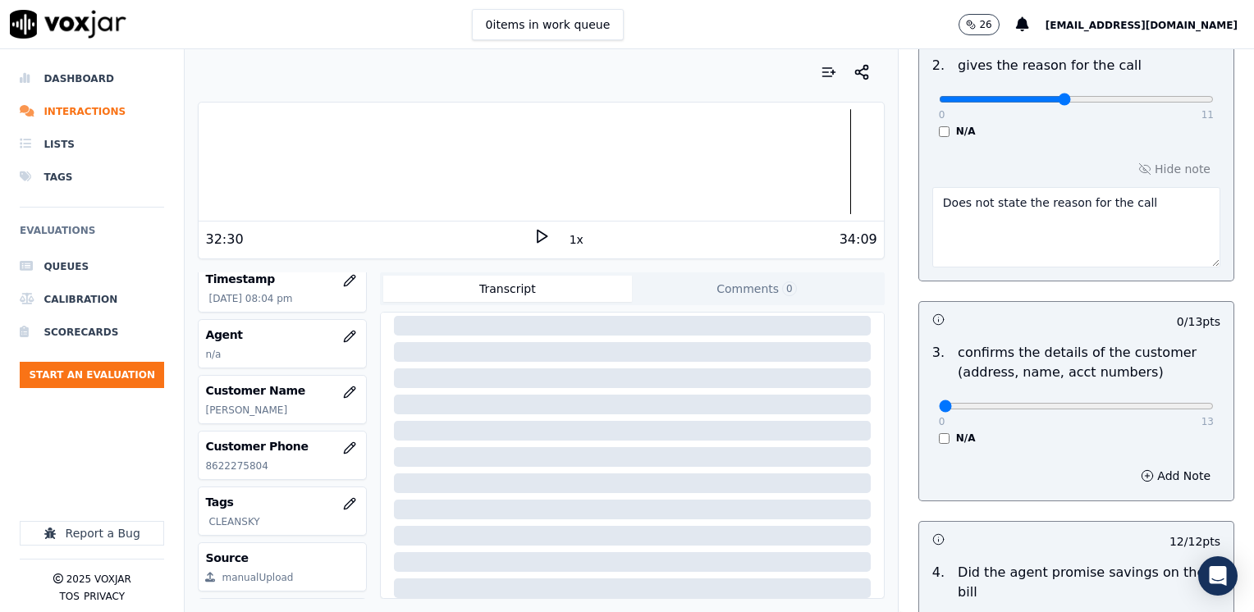
scroll to position [493, 0]
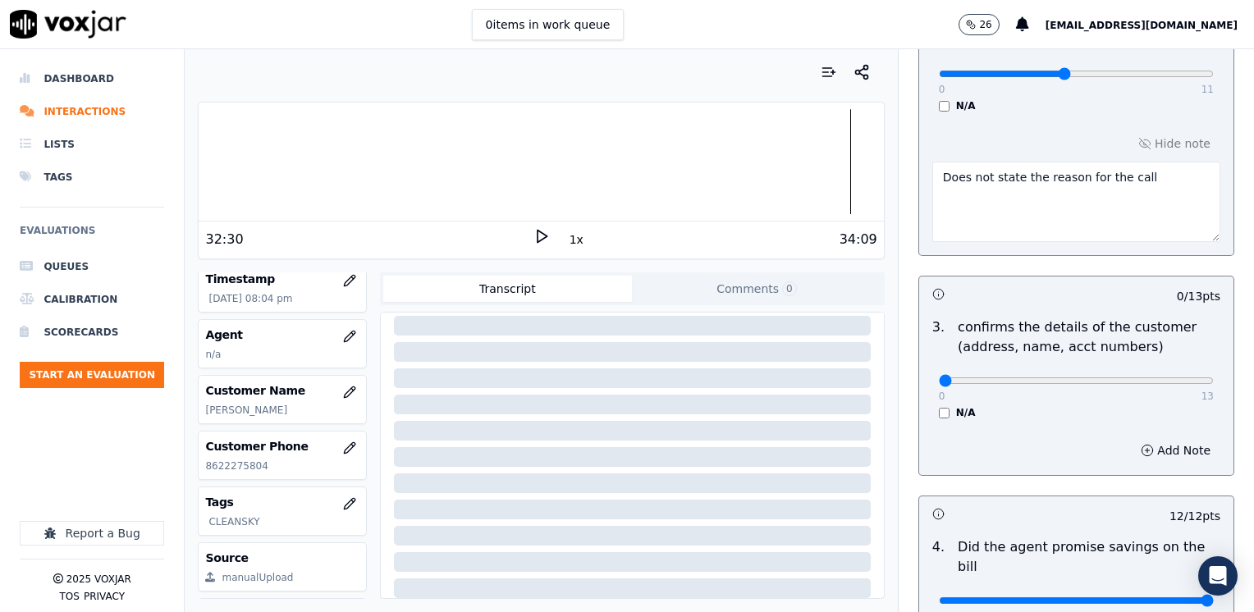
click at [1141, 373] on div "0 13" at bounding box center [1076, 380] width 275 height 20
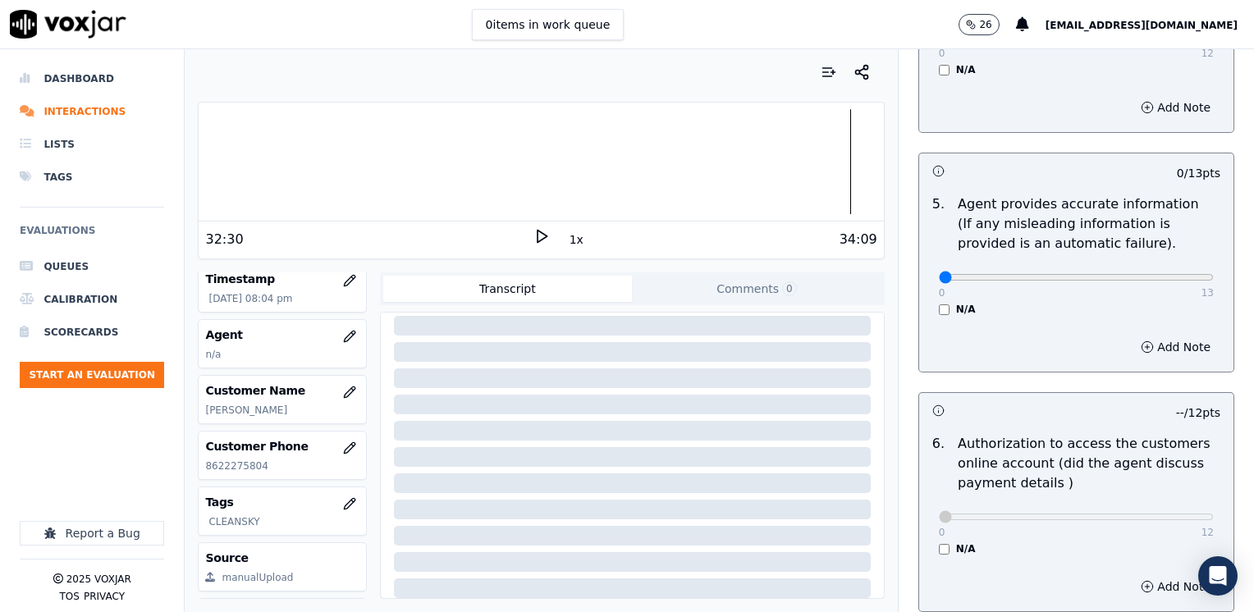
scroll to position [1067, 0]
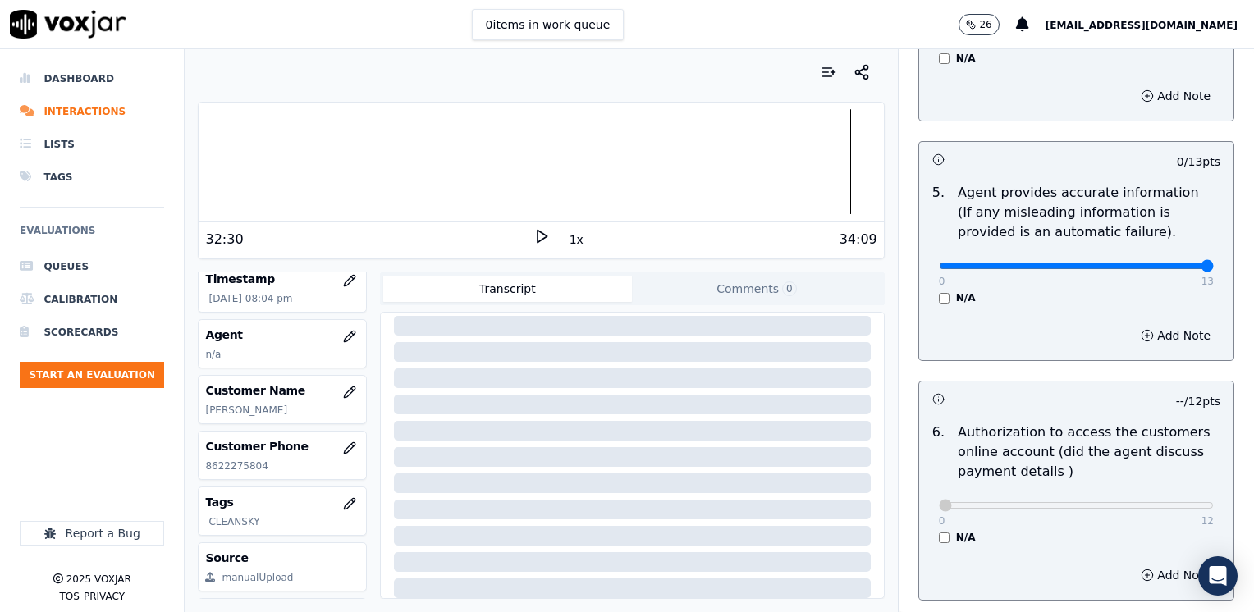
drag, startPoint x: 935, startPoint y: 245, endPoint x: 1245, endPoint y: 331, distance: 321.3
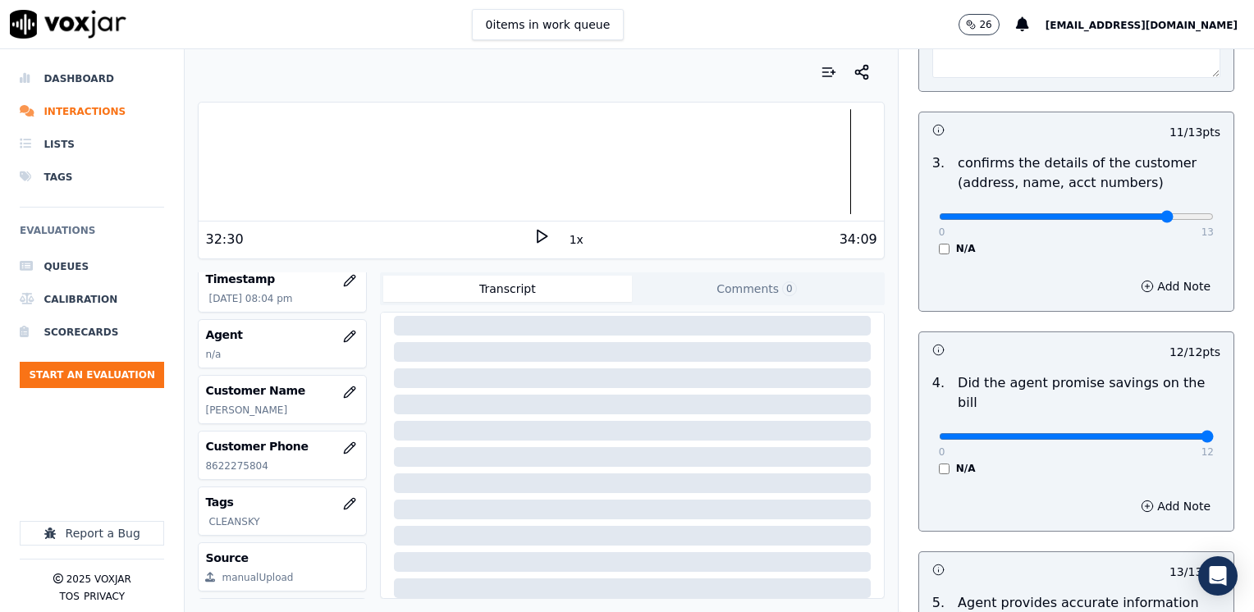
scroll to position [575, 0]
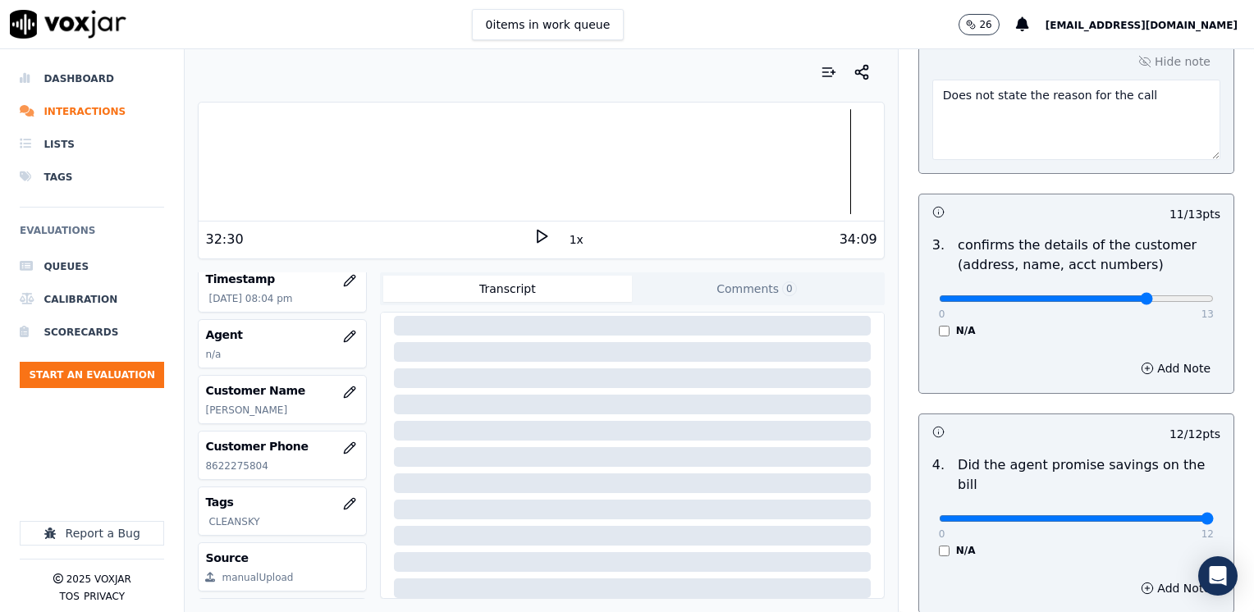
click at [1145, 366] on button "Add Note" at bounding box center [1175, 368] width 89 height 23
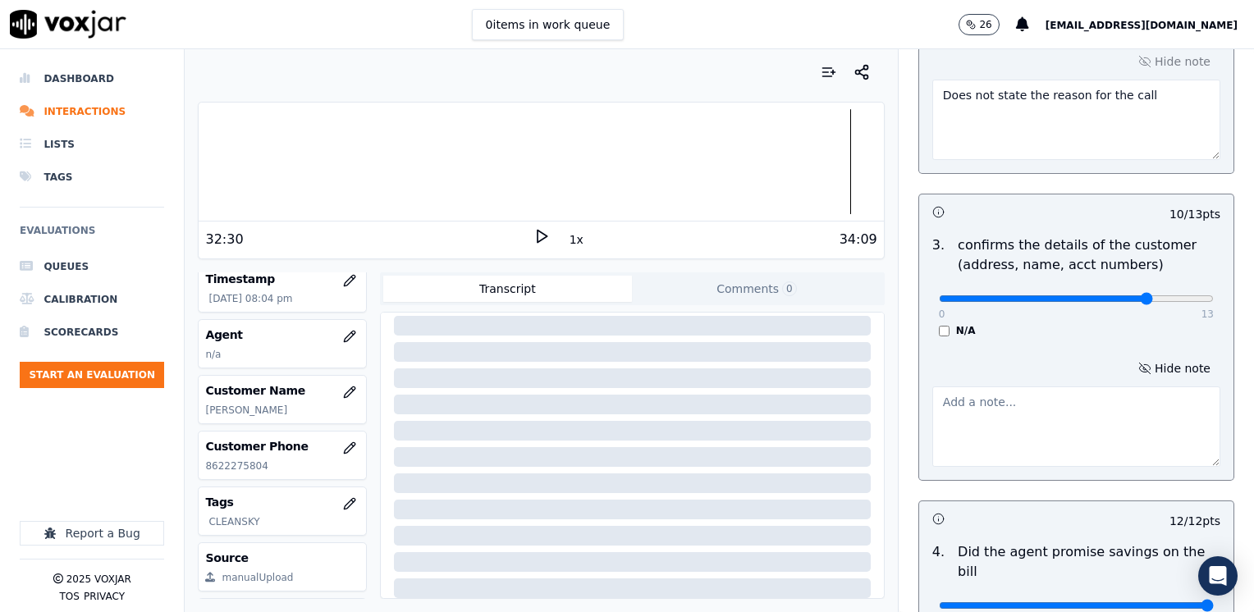
click at [1057, 430] on textarea at bounding box center [1077, 427] width 288 height 80
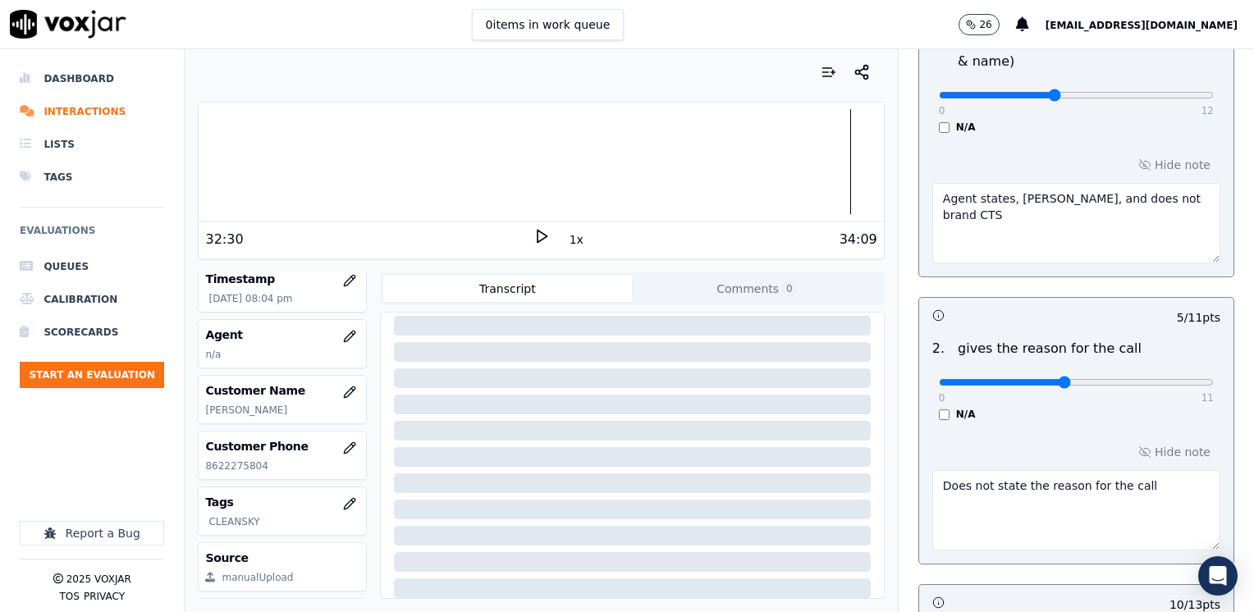
scroll to position [381, 0]
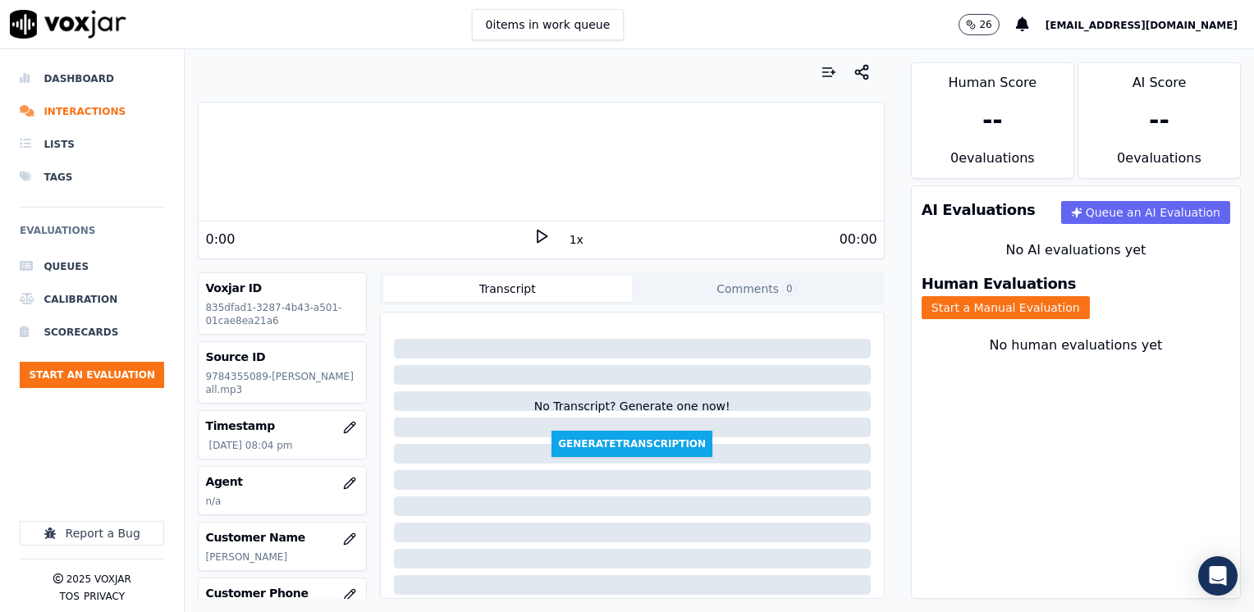
click at [269, 374] on p "9784355089-[PERSON_NAME] all.mp3" at bounding box center [282, 383] width 154 height 26
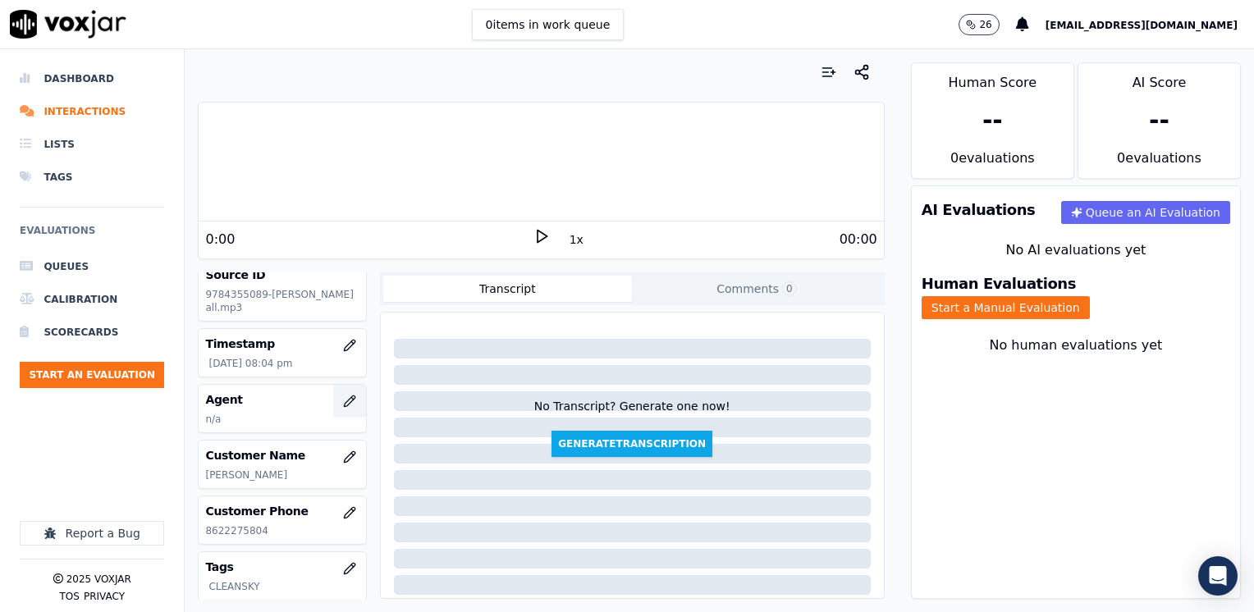
click at [343, 395] on icon "button" at bounding box center [349, 401] width 13 height 13
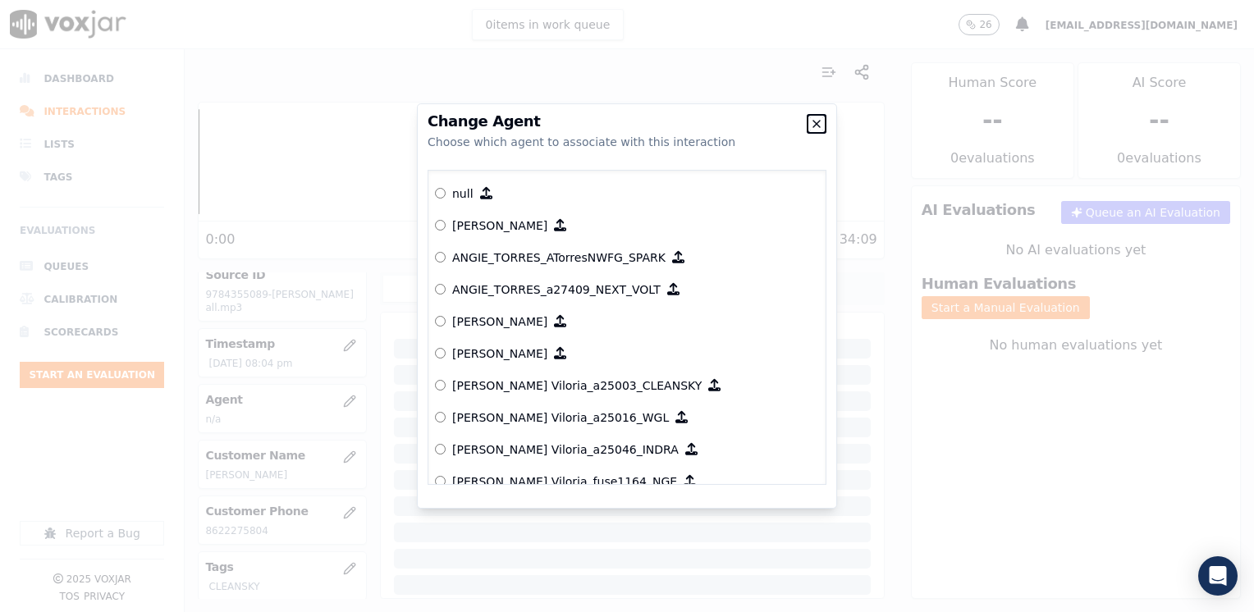
click at [813, 126] on icon "button" at bounding box center [816, 123] width 13 height 13
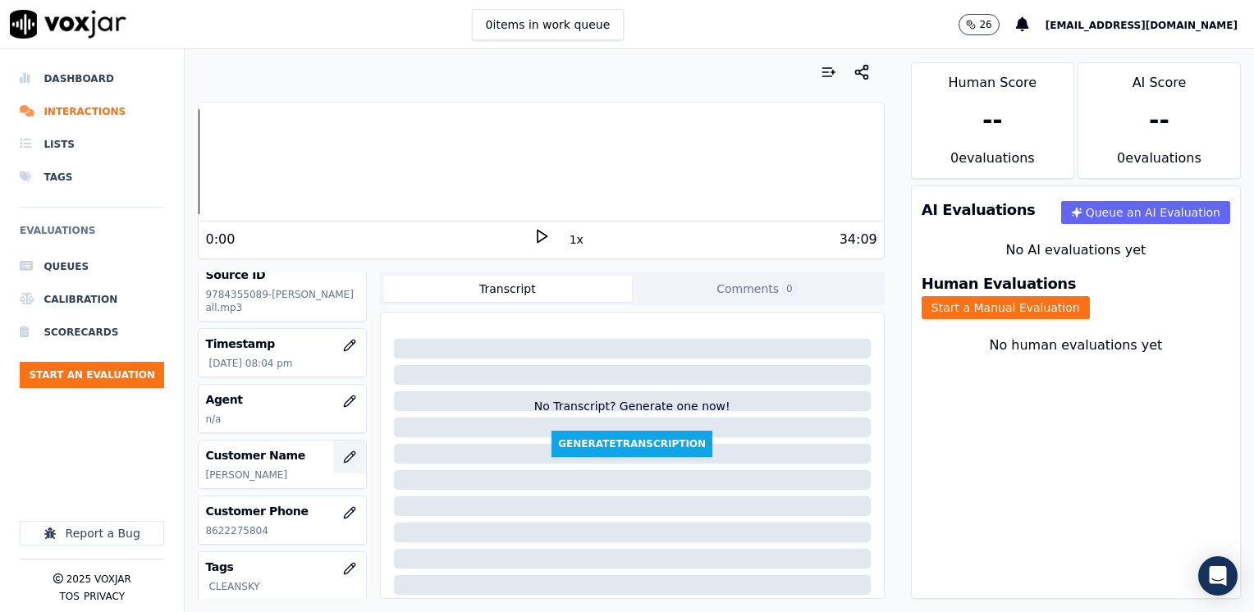
click at [343, 452] on icon "button" at bounding box center [349, 457] width 13 height 13
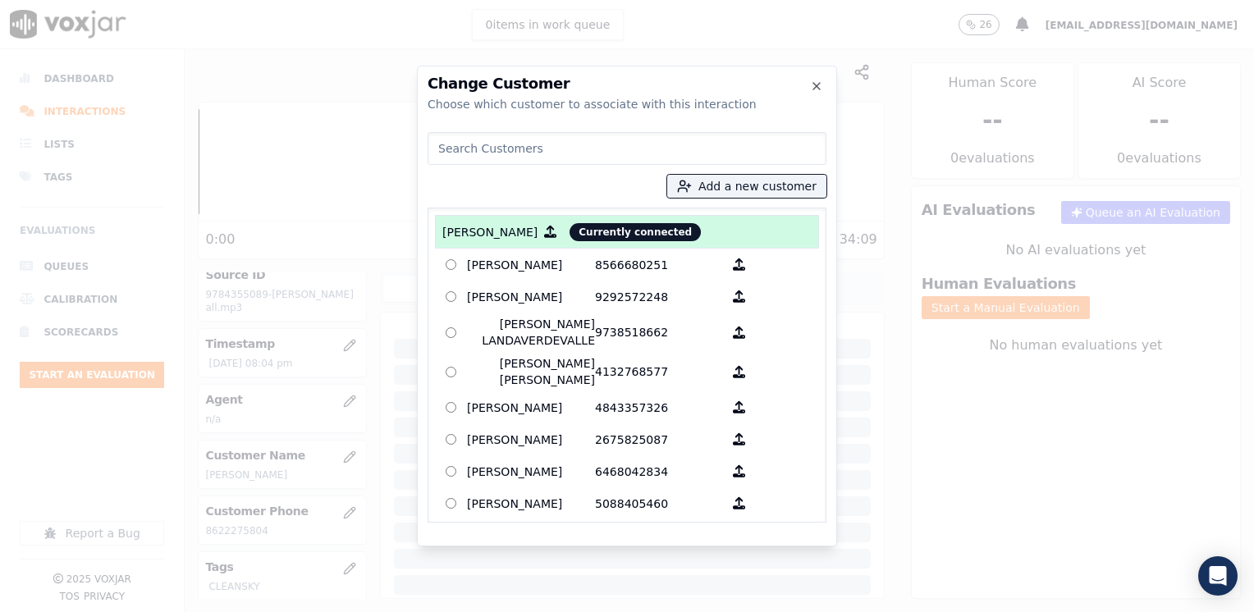
click at [558, 148] on input at bounding box center [627, 148] width 399 height 33
paste input "8622275804"
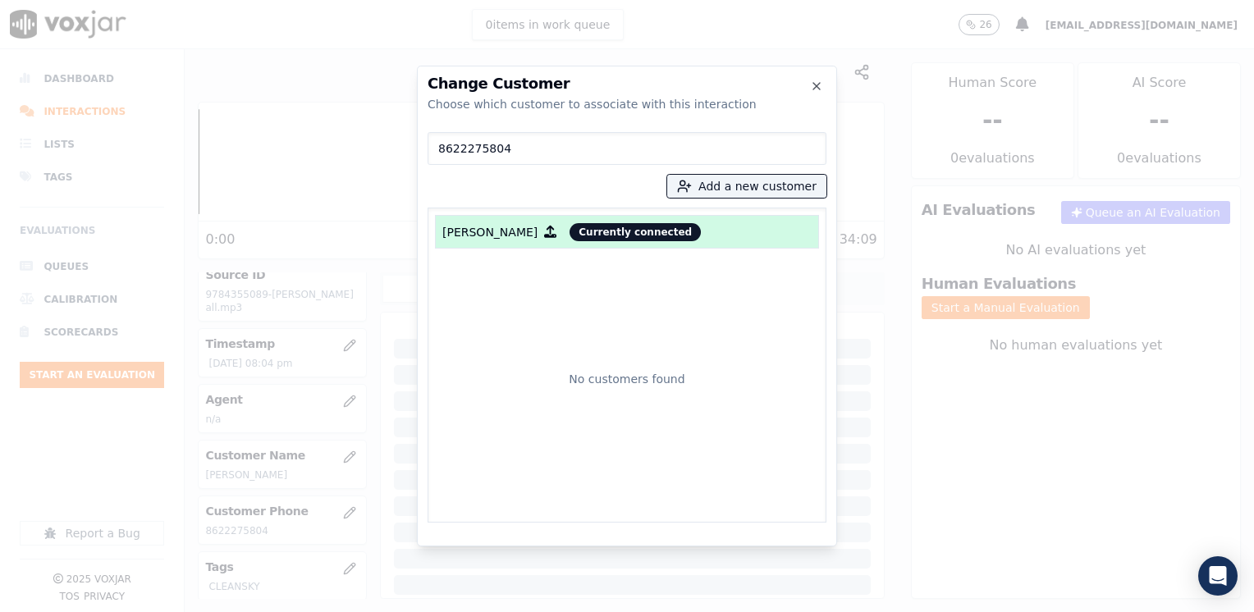
type input "8622275804"
click at [495, 236] on p "[PERSON_NAME]" at bounding box center [489, 232] width 95 height 16
click at [611, 231] on span "Currently connected" at bounding box center [635, 232] width 131 height 18
click at [933, 398] on div at bounding box center [627, 306] width 1254 height 612
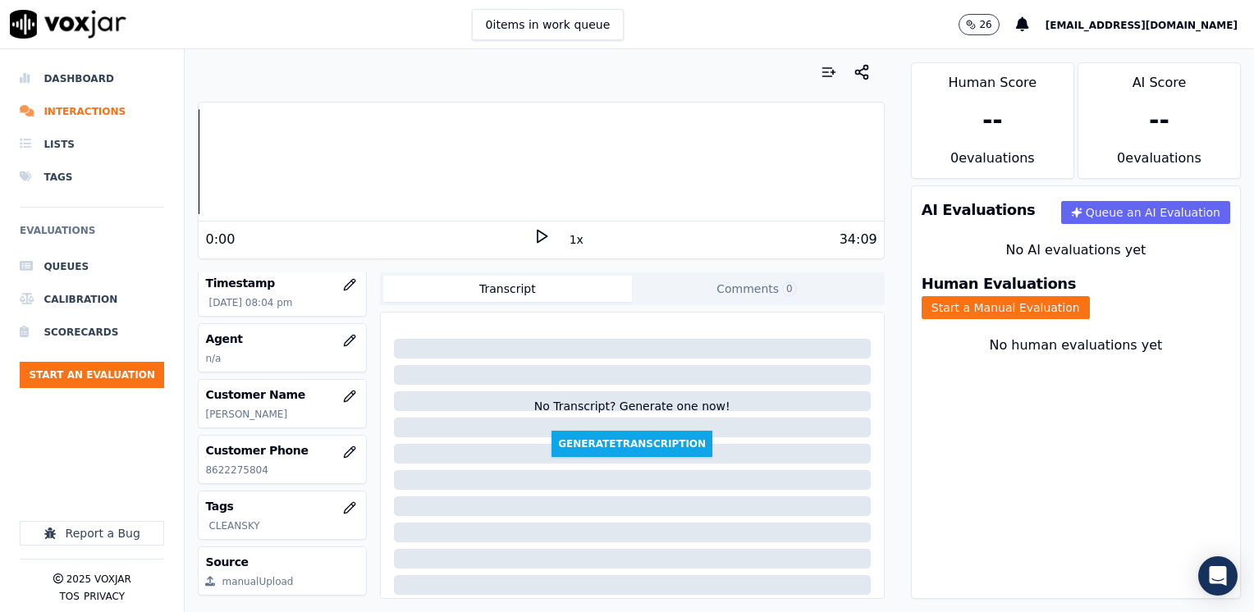
scroll to position [229, 0]
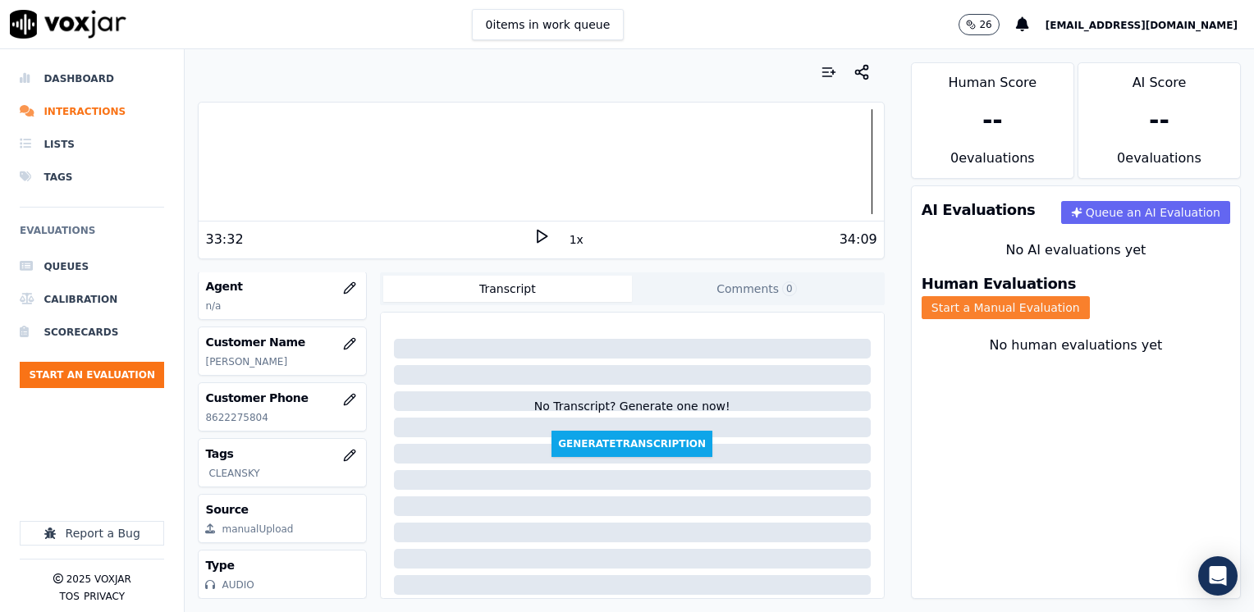
click at [1090, 296] on button "Start a Manual Evaluation" at bounding box center [1006, 307] width 168 height 23
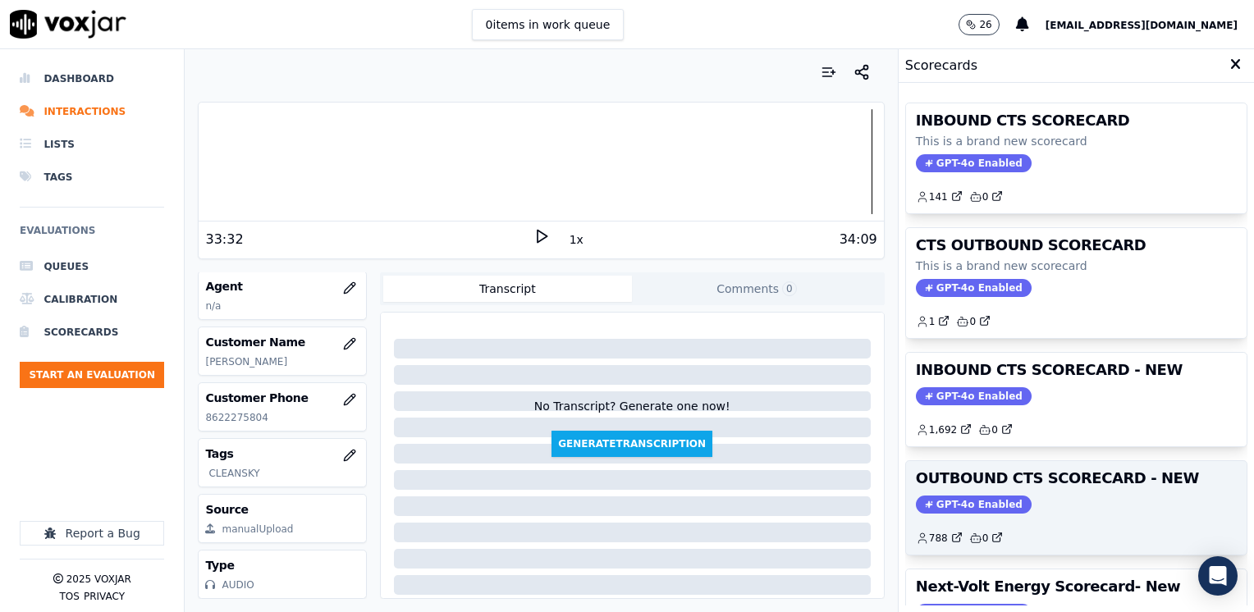
click at [953, 503] on span "GPT-4o Enabled" at bounding box center [974, 505] width 116 height 18
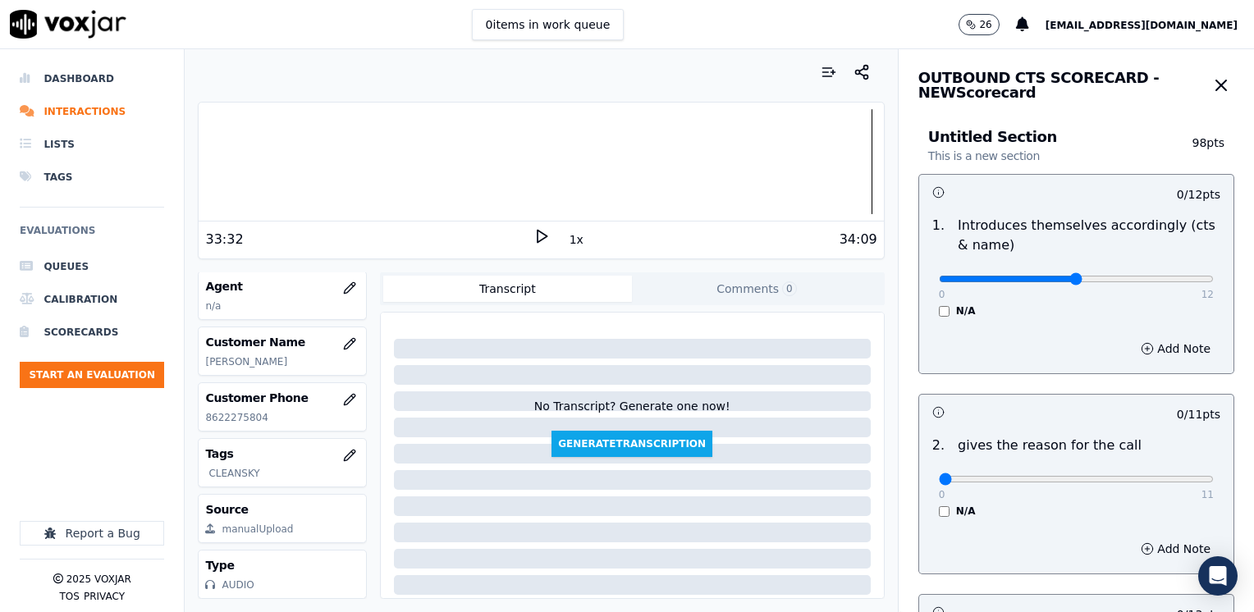
type input "6"
click at [1048, 279] on input "range" at bounding box center [1076, 279] width 275 height 7
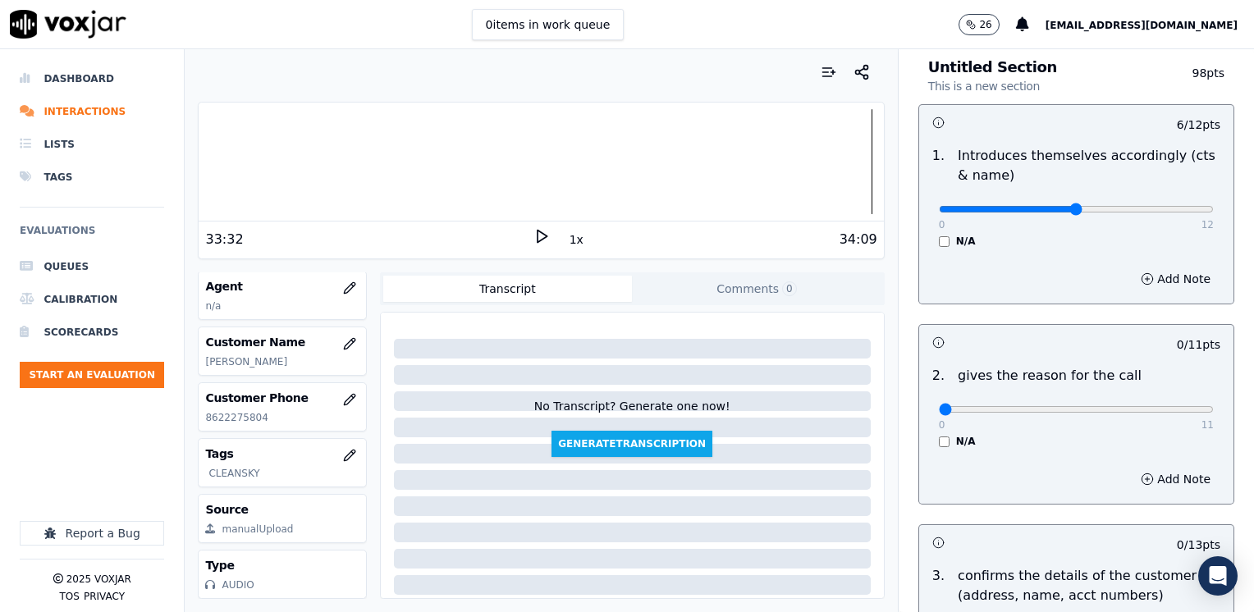
scroll to position [164, 0]
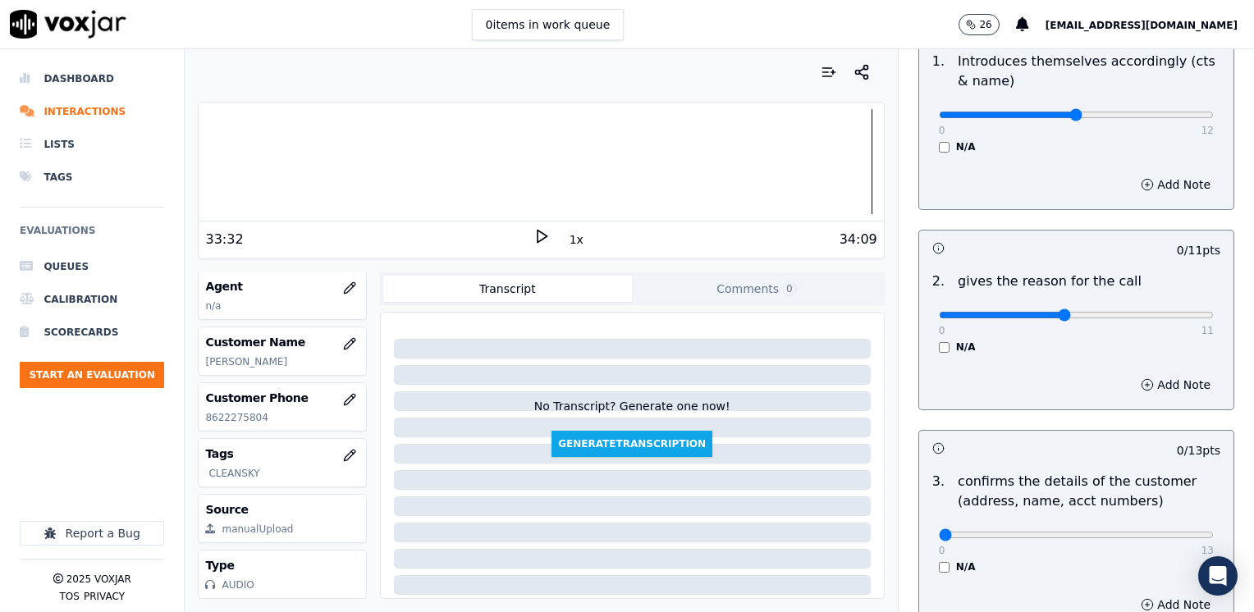
type input "5"
click at [1034, 118] on input "range" at bounding box center [1076, 115] width 275 height 7
click at [1153, 188] on button "Add Note" at bounding box center [1175, 184] width 89 height 23
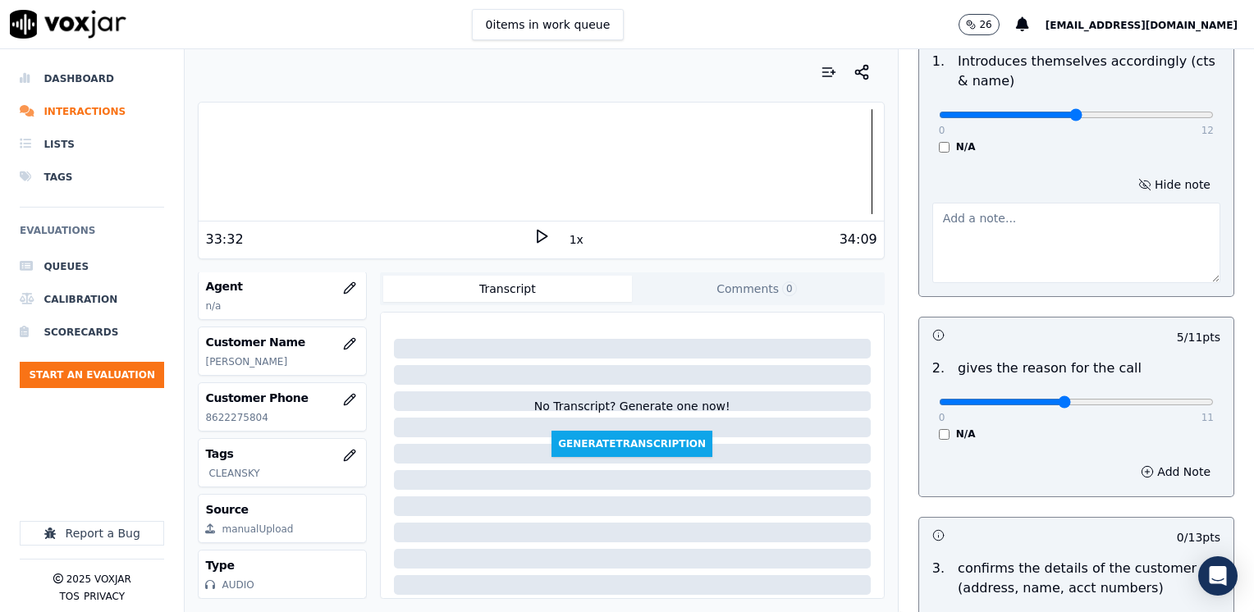
click at [1056, 255] on textarea at bounding box center [1077, 243] width 288 height 80
type textarea "Agent introduced herself as Faviana and does not brand CTS"
type input "6"
click at [1057, 118] on input "range" at bounding box center [1076, 115] width 275 height 7
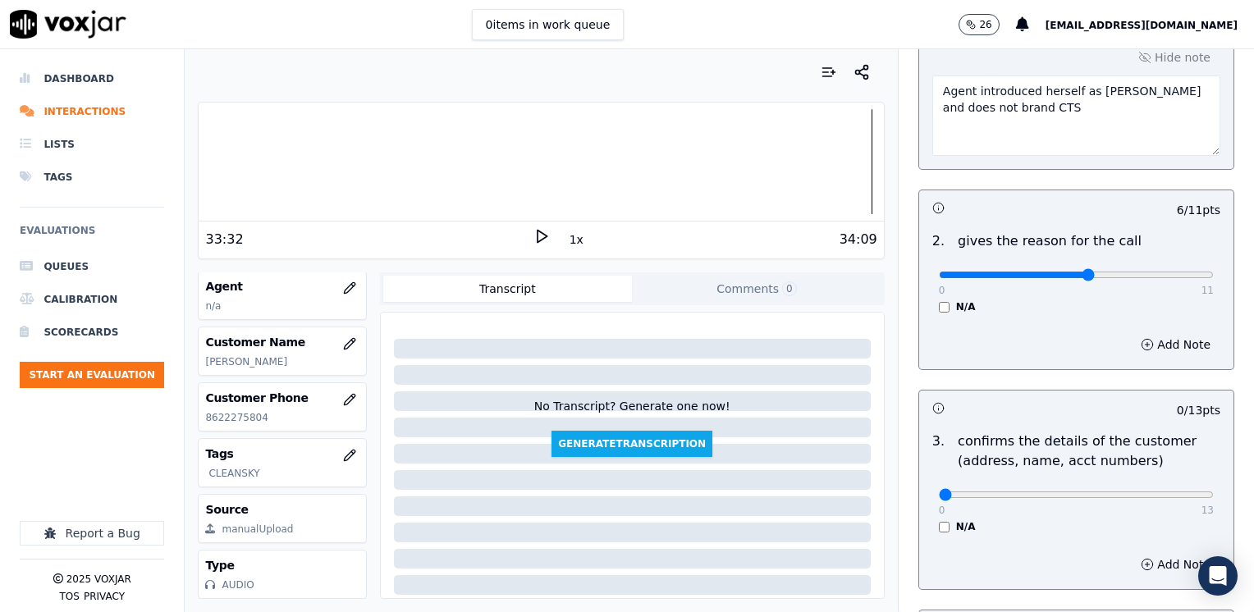
scroll to position [410, 0]
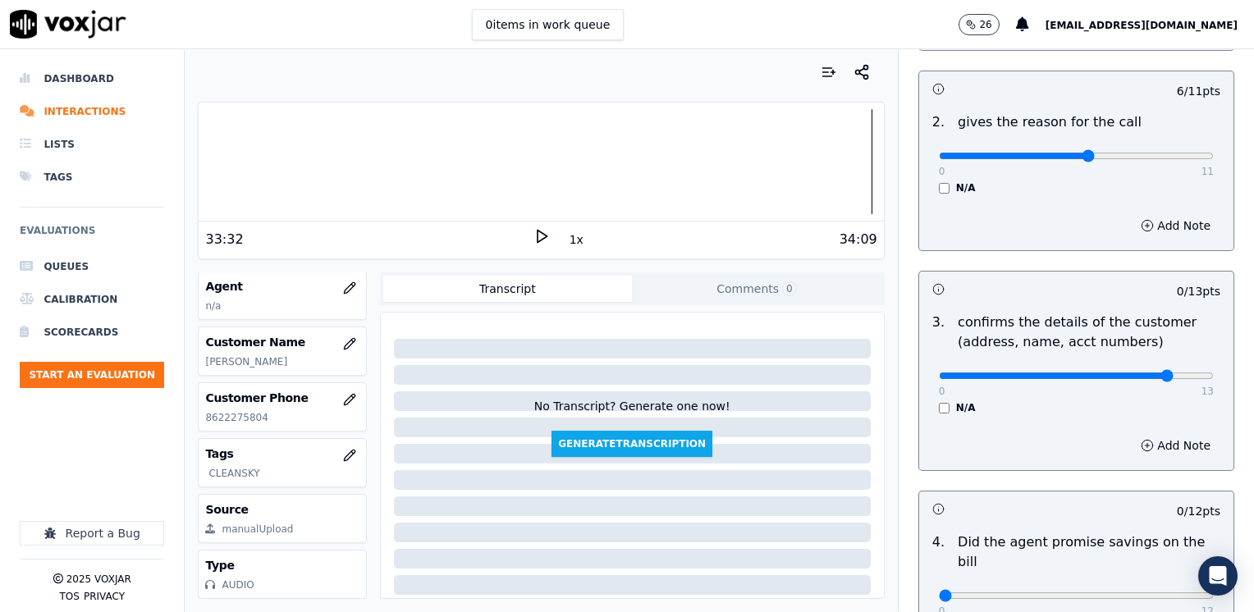
type input "11"
click at [1155, 440] on button "Add Note" at bounding box center [1175, 445] width 89 height 23
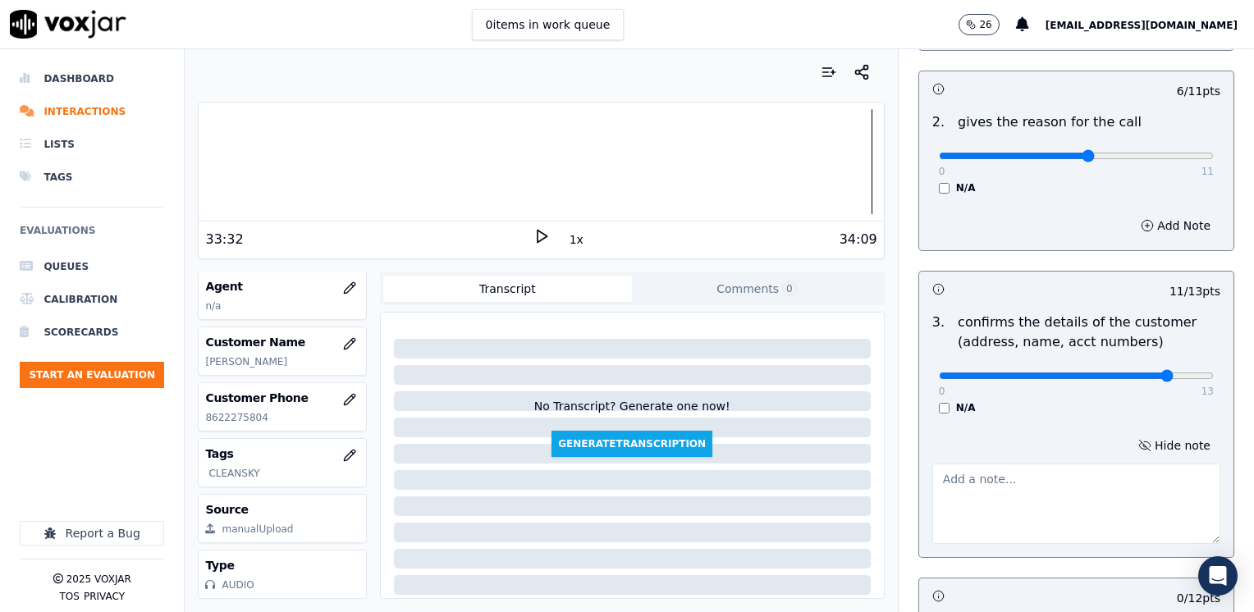
click at [1020, 526] on textarea at bounding box center [1077, 504] width 288 height 80
type textarea "m"
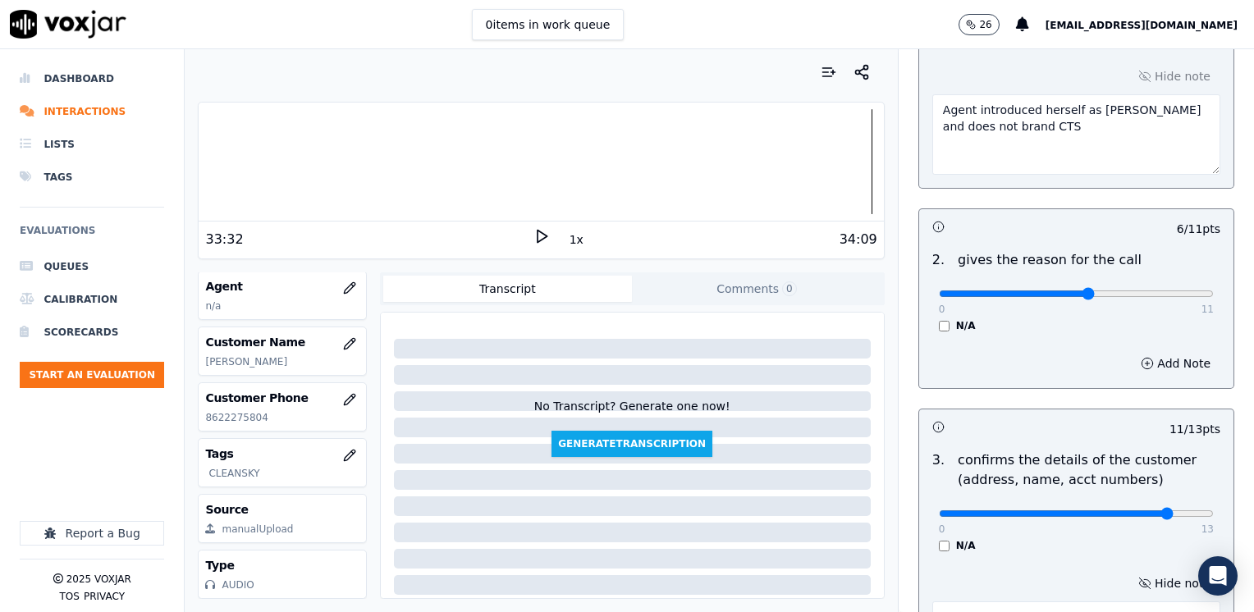
scroll to position [82, 0]
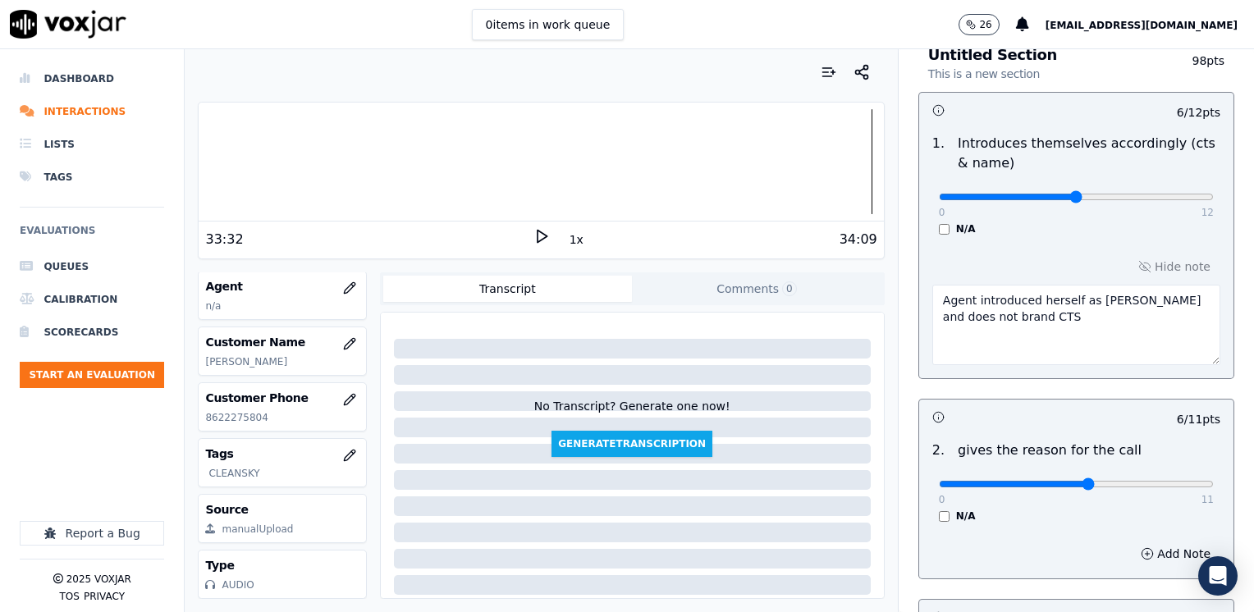
type textarea "Make sure to confir full service address and the name as it appears on the bill…"
click at [1108, 300] on textarea "Agent introduced herself as Faviana and does not brand CTS" at bounding box center [1077, 325] width 288 height 80
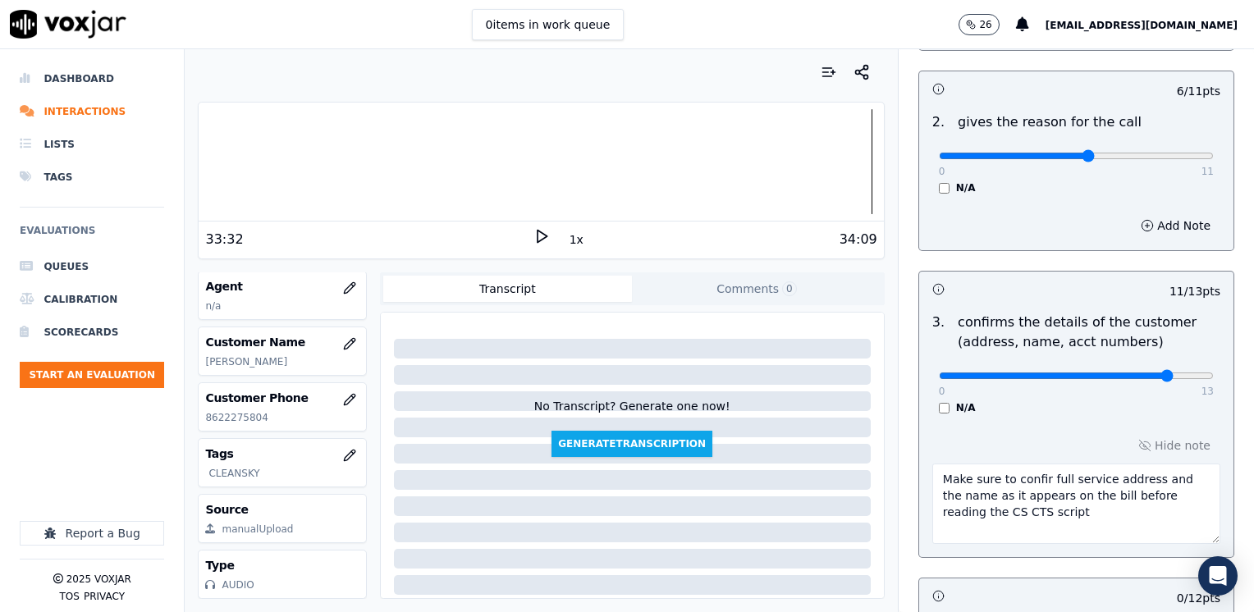
scroll to position [903, 0]
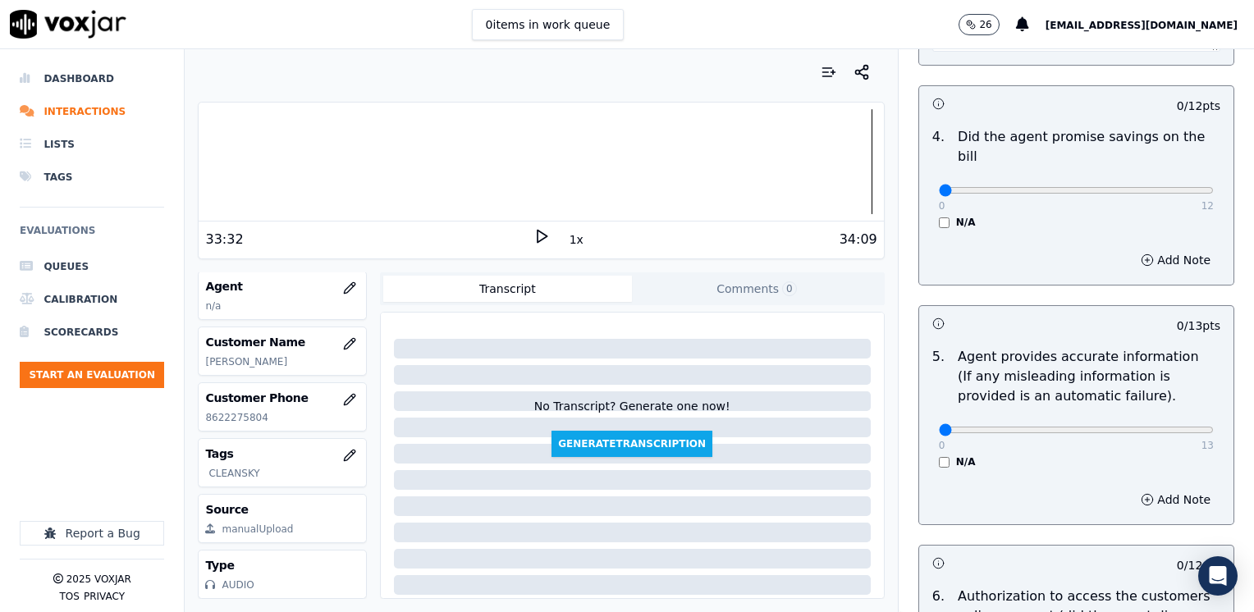
type textarea "Agent introduced herself as Faviana Garcia and does not brand CTS"
drag, startPoint x: 930, startPoint y: 409, endPoint x: 1257, endPoint y: 416, distance: 326.8
type input "13"
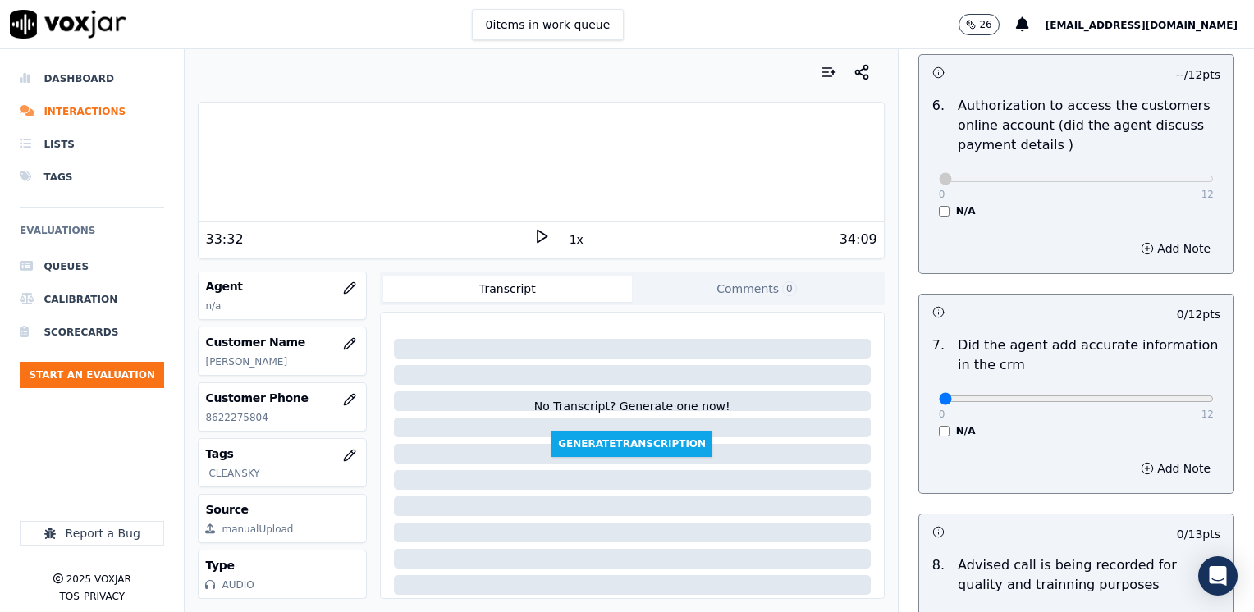
scroll to position [1396, 0]
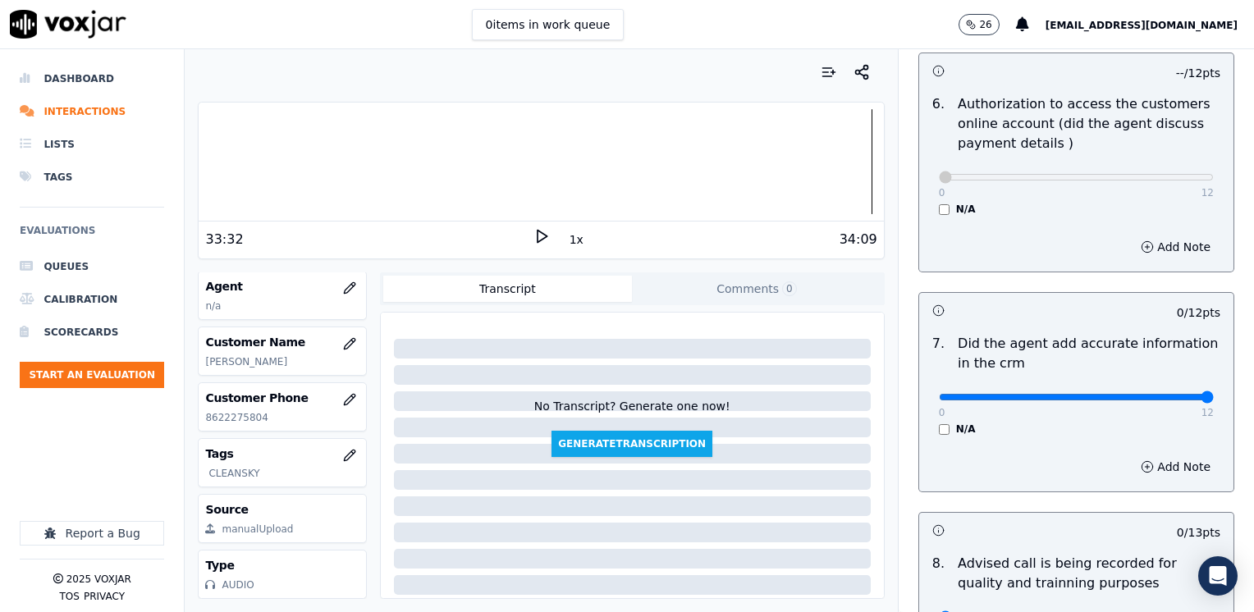
type input "12"
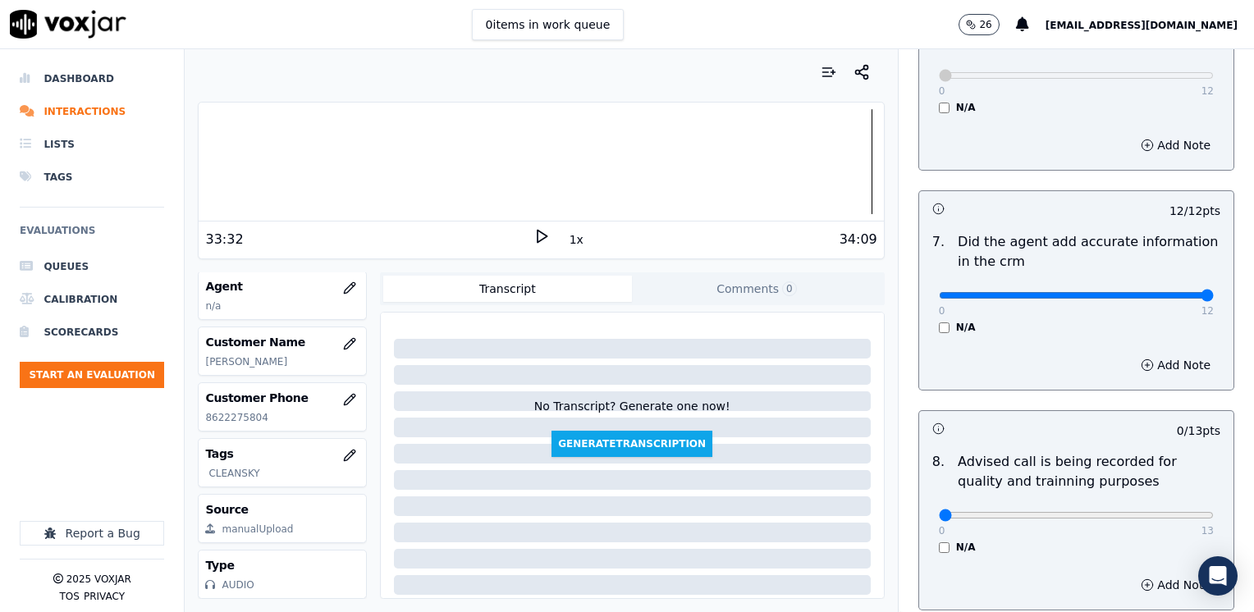
scroll to position [1608, 0]
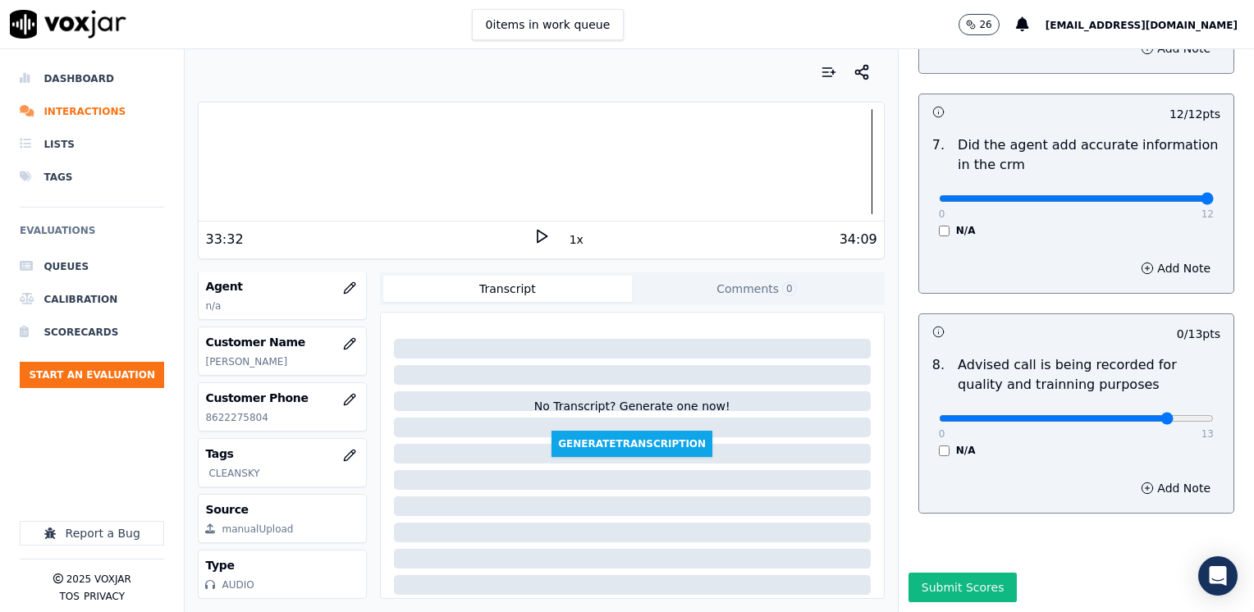
type input "10"
click at [951, 573] on button "Submit Scores" at bounding box center [963, 588] width 109 height 30
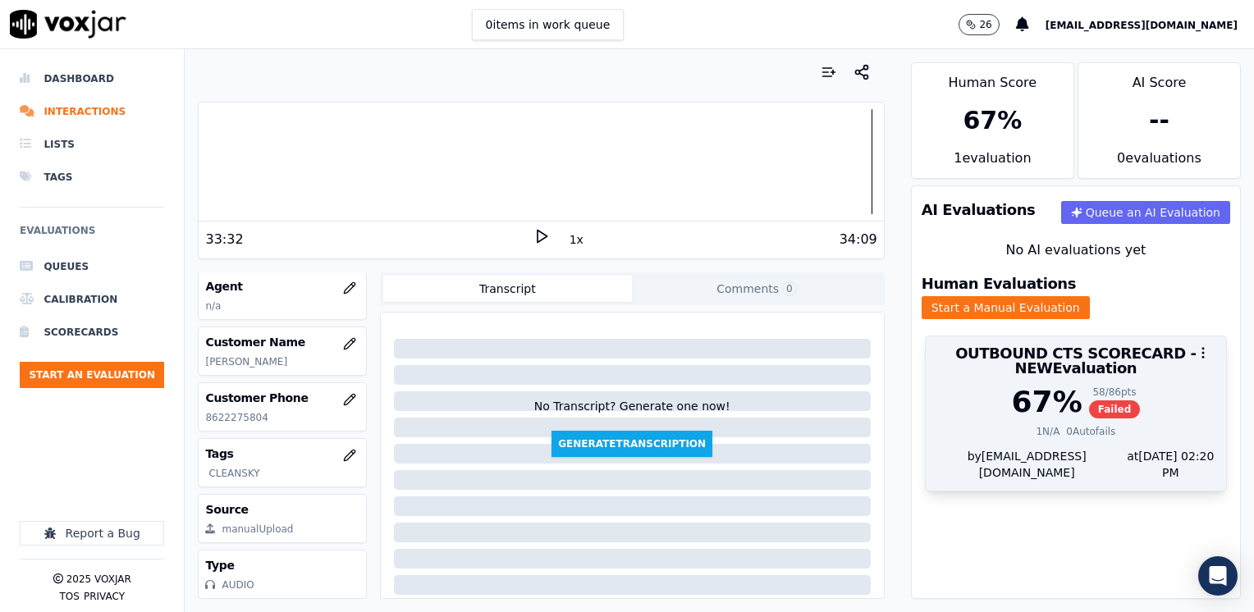
click at [1012, 386] on div "67 %" at bounding box center [1047, 402] width 71 height 33
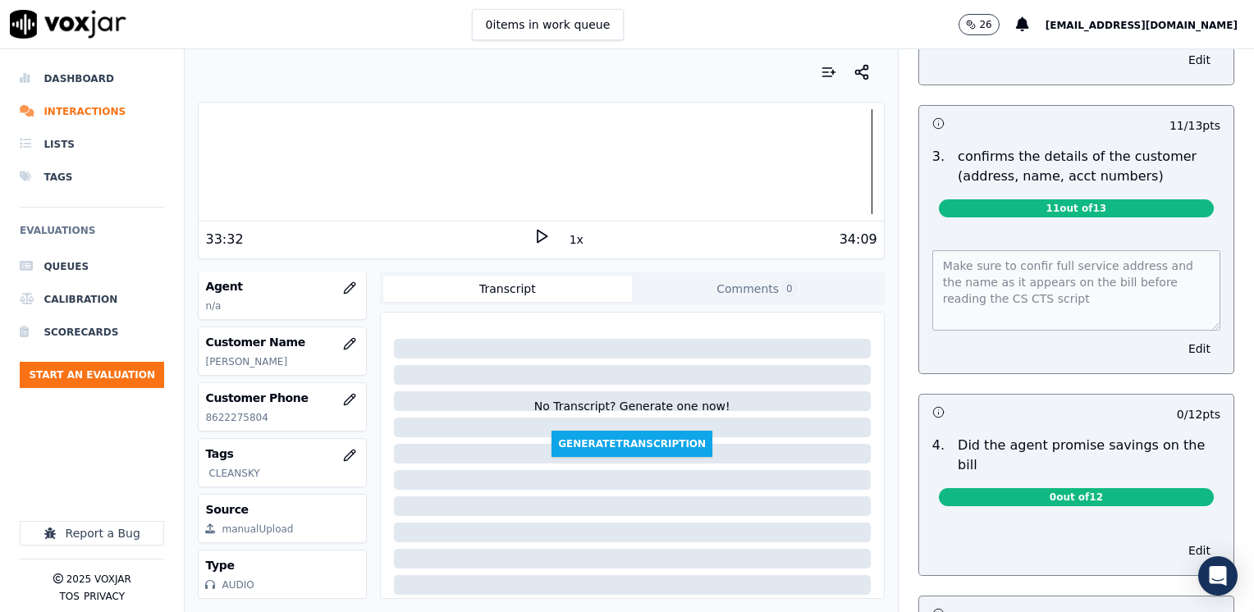
scroll to position [657, 0]
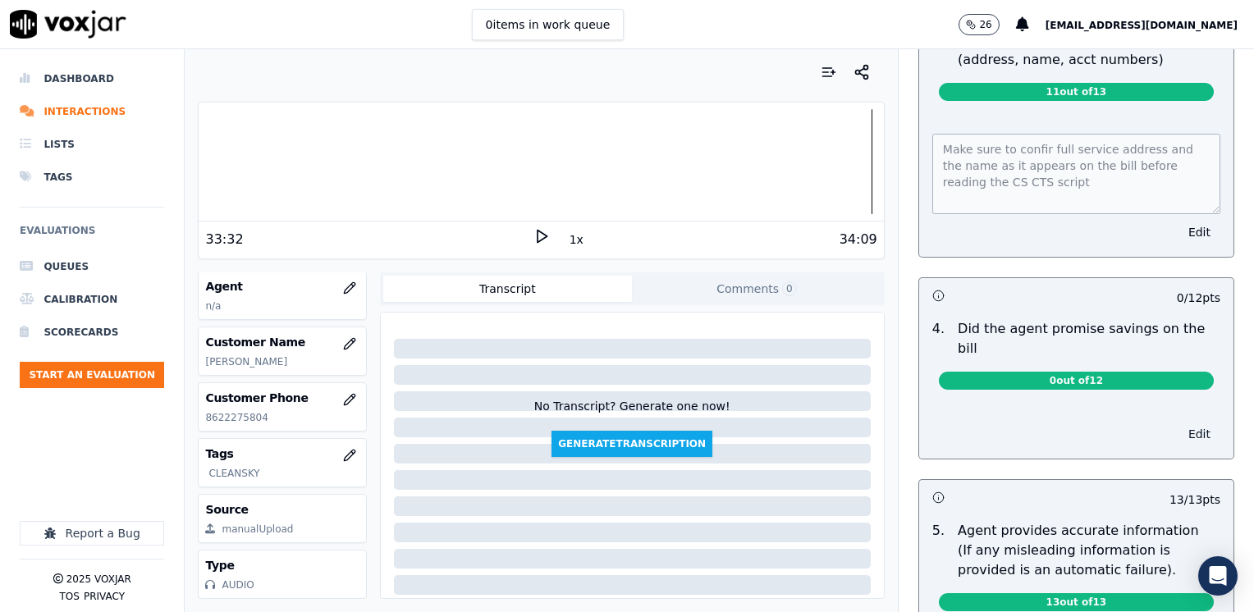
click at [1179, 423] on button "Edit" at bounding box center [1200, 434] width 42 height 23
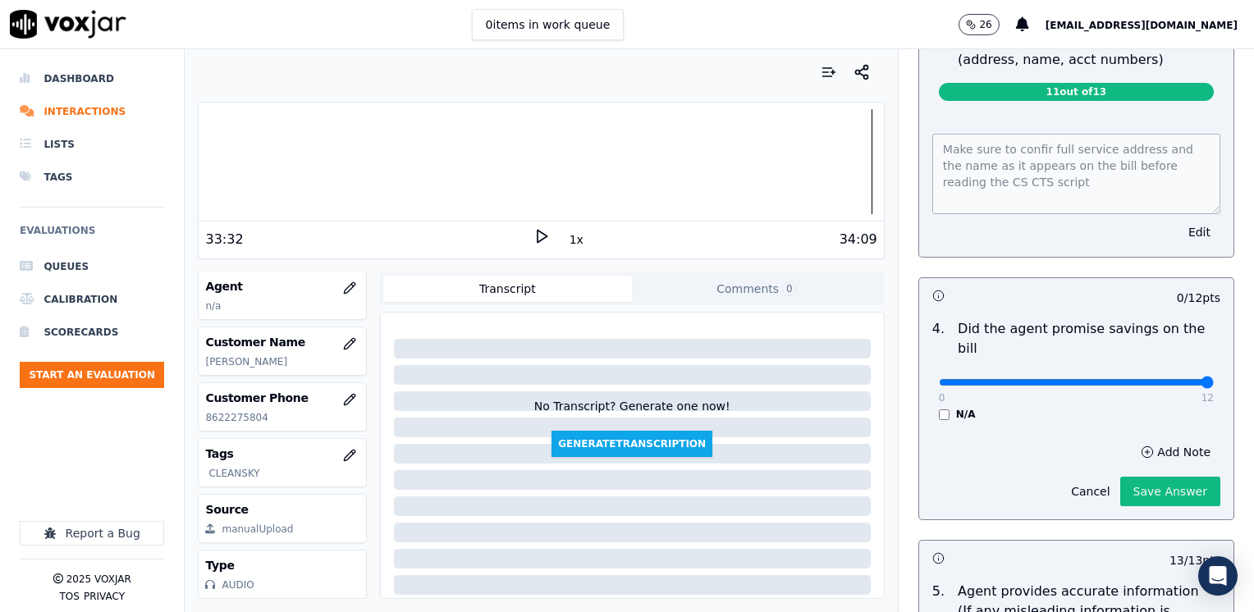
drag, startPoint x: 929, startPoint y: 362, endPoint x: 1257, endPoint y: 407, distance: 330.7
type input "12"
click at [1214, 386] on input "range" at bounding box center [1076, 382] width 275 height 7
click at [1139, 477] on button "Save Answer" at bounding box center [1171, 492] width 100 height 30
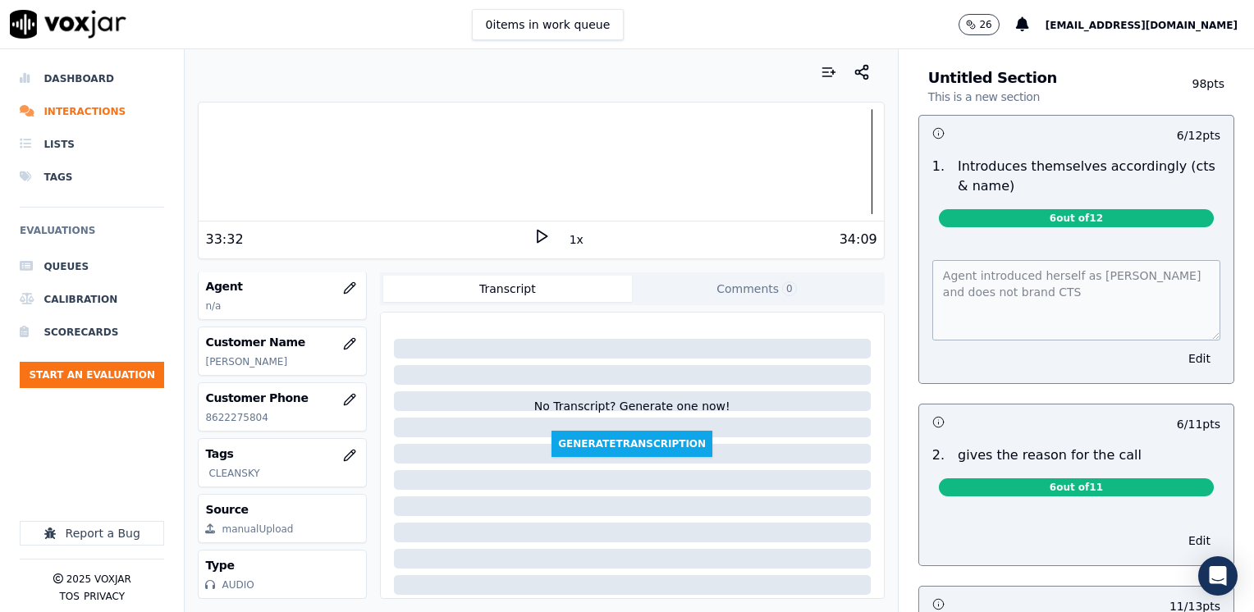
scroll to position [0, 0]
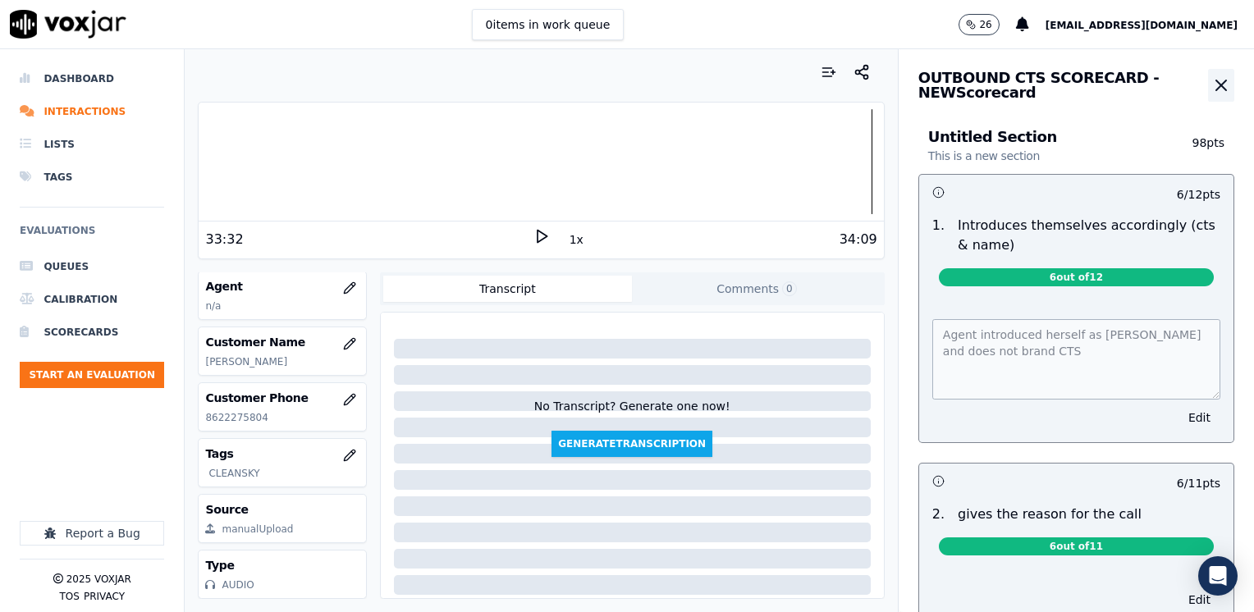
click at [1217, 86] on icon "button" at bounding box center [1222, 85] width 10 height 10
